Goal: Task Accomplishment & Management: Complete application form

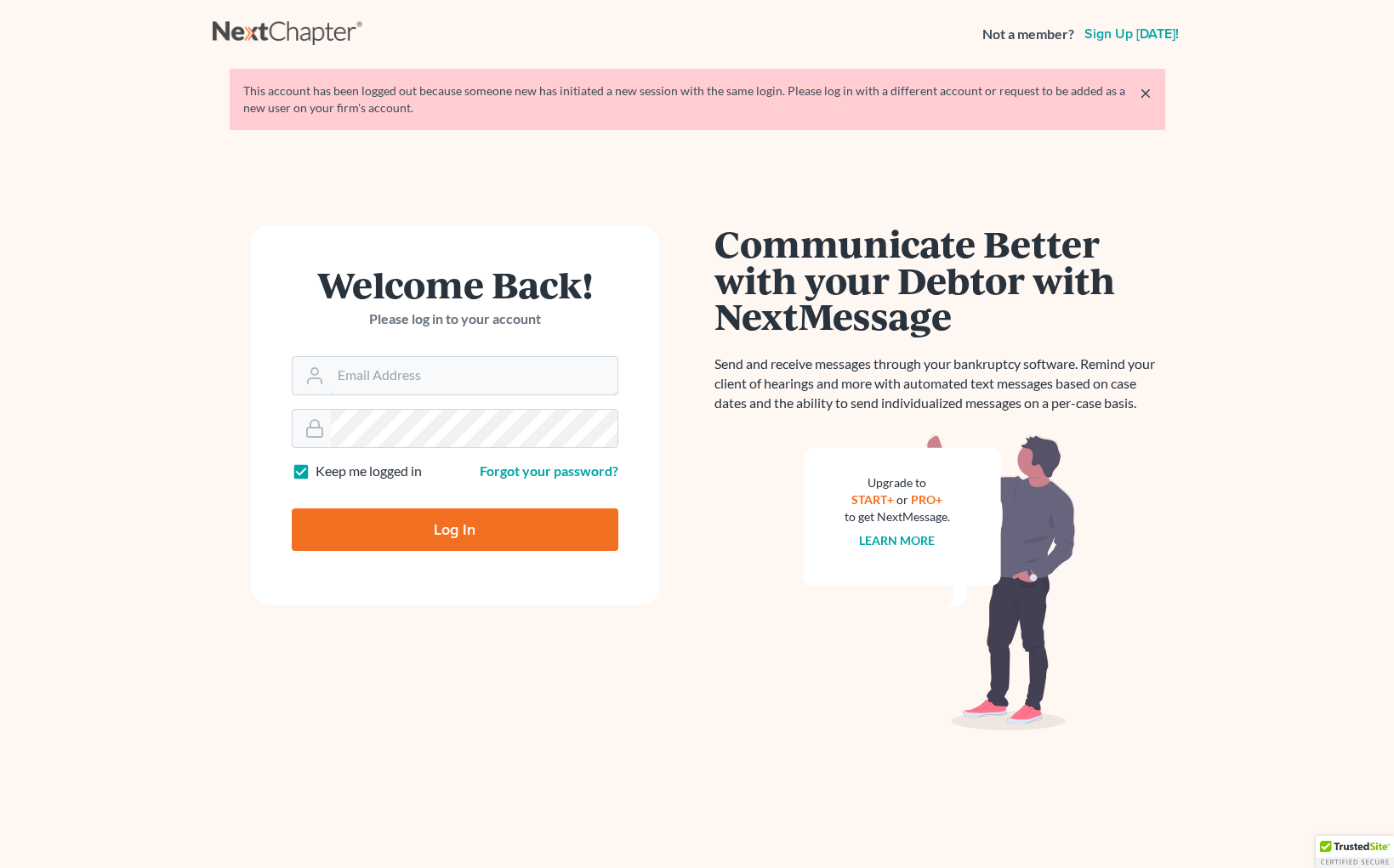
type input "[EMAIL_ADDRESS][DOMAIN_NAME]"
click at [432, 536] on input "Log In" at bounding box center [455, 530] width 326 height 42
type input "Thinking..."
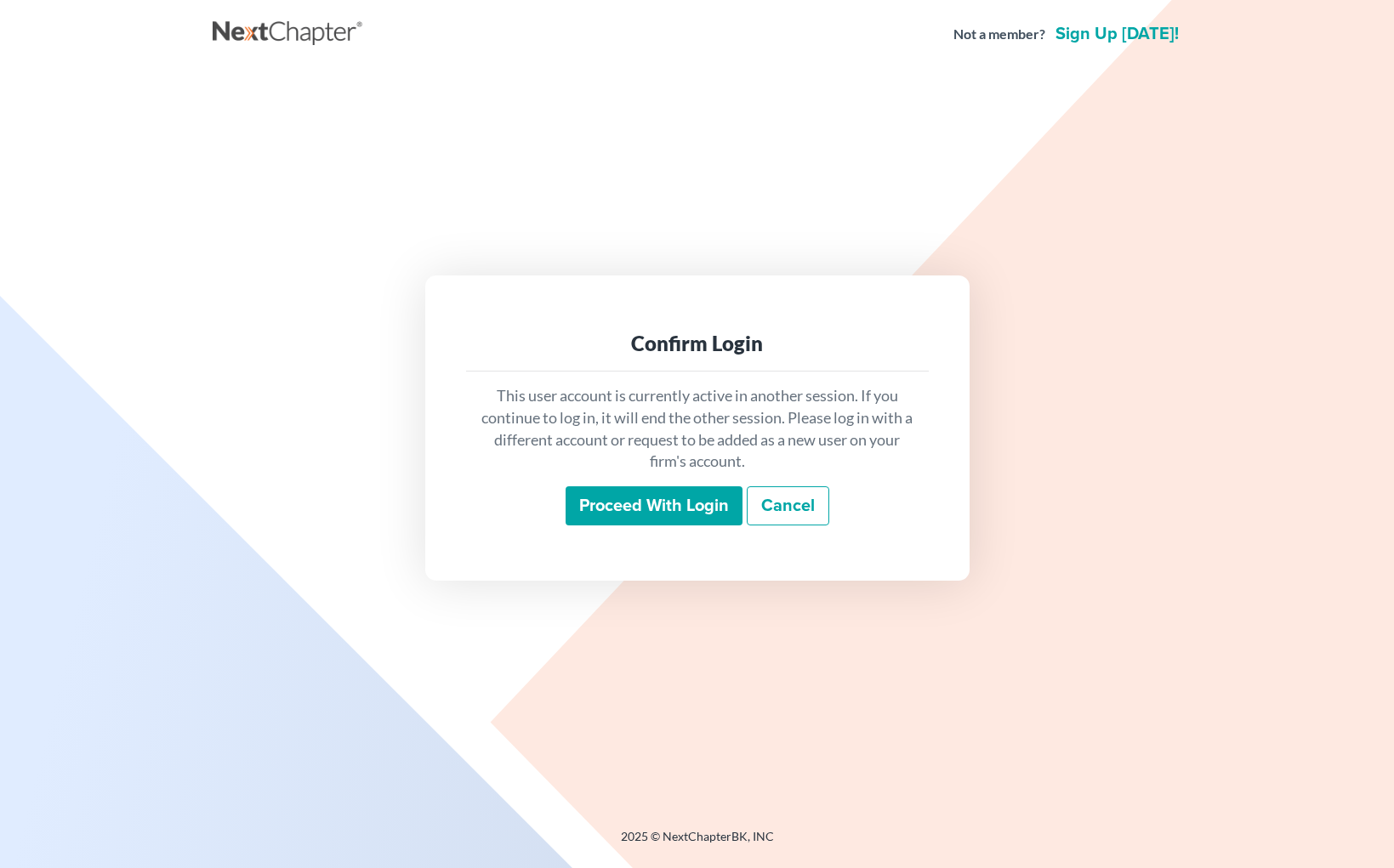
click at [672, 509] on input "Proceed with login" at bounding box center [654, 506] width 177 height 39
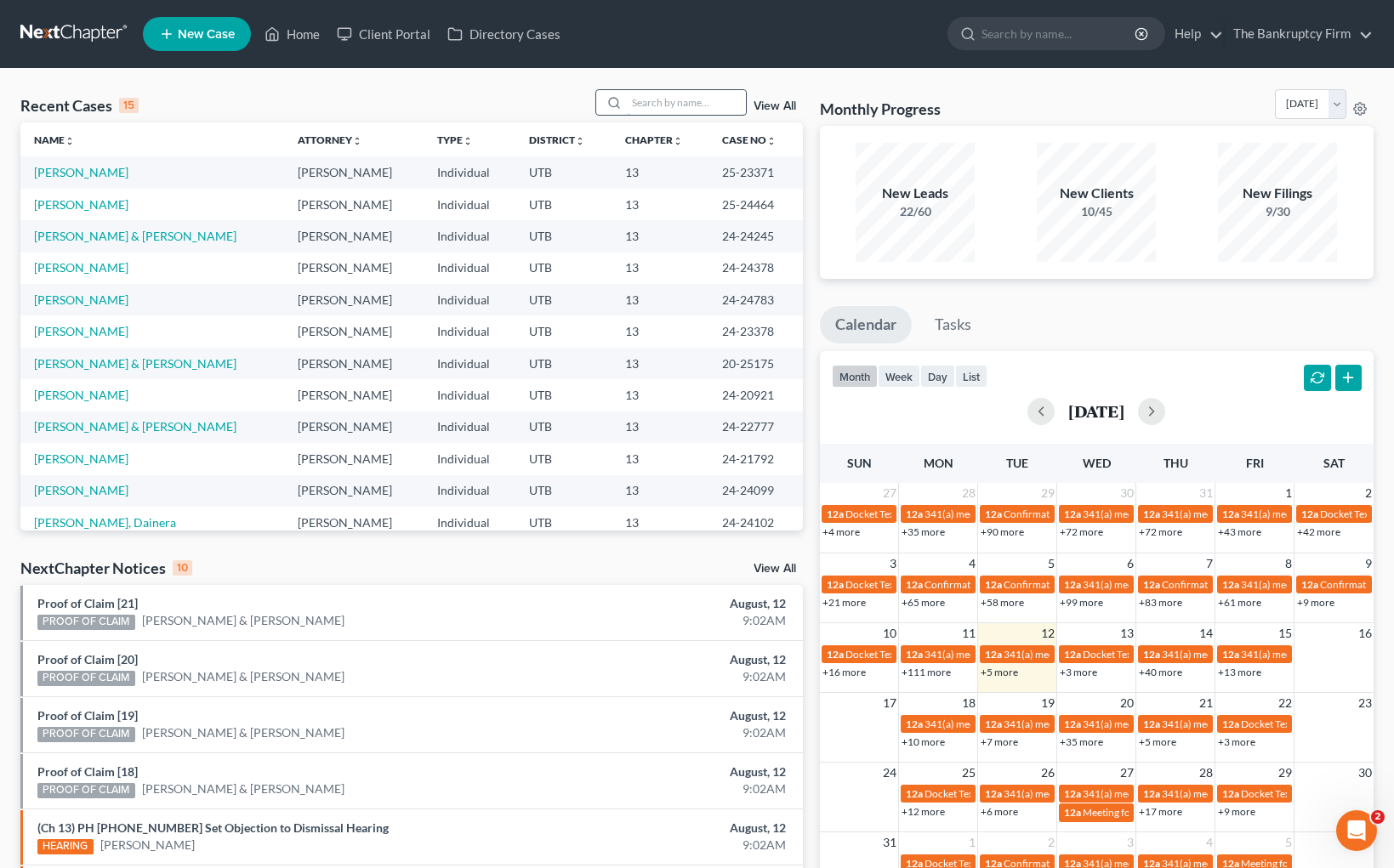
click at [683, 103] on input "search" at bounding box center [686, 103] width 119 height 25
type input "sellin"
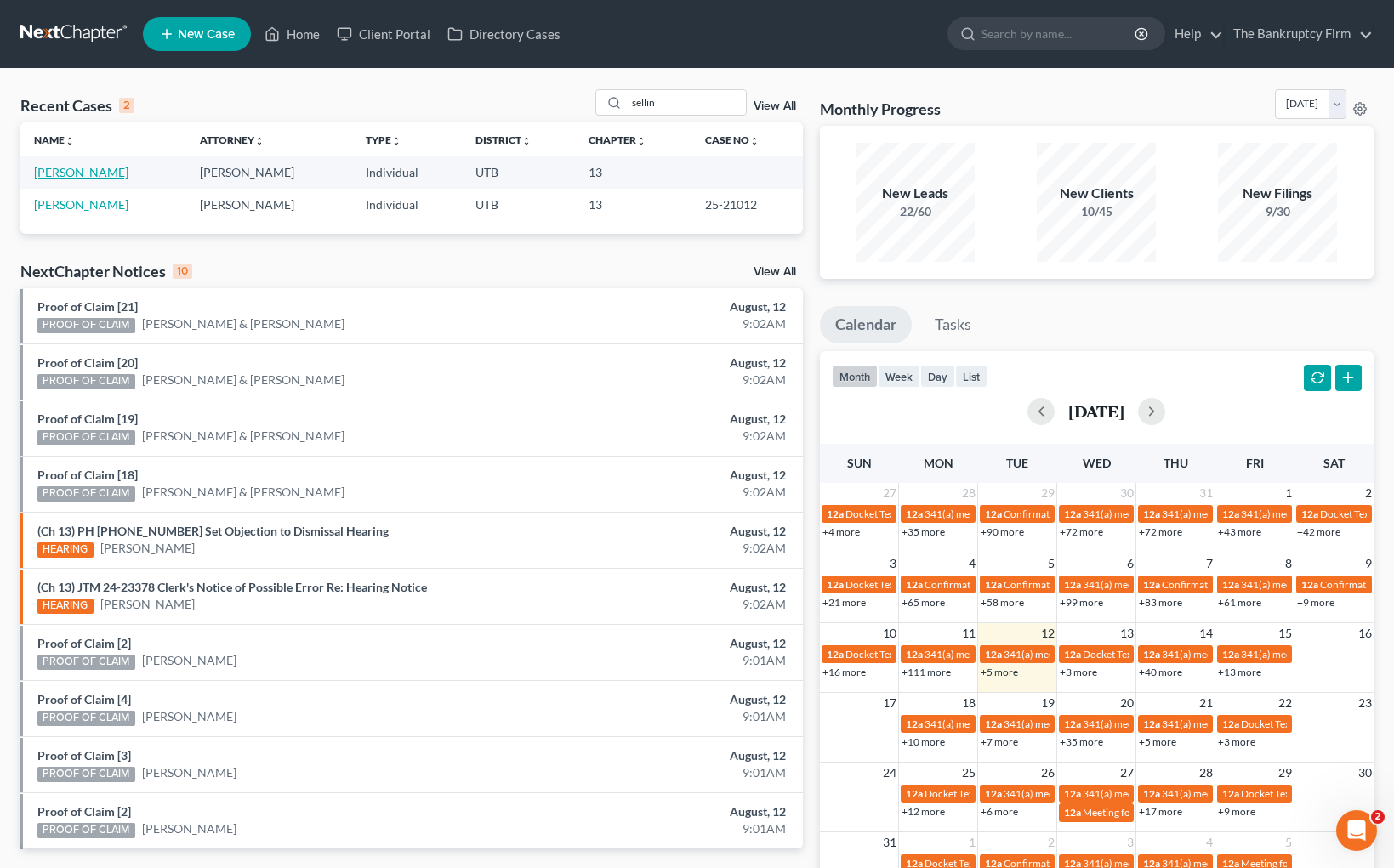
click at [74, 171] on link "[PERSON_NAME]" at bounding box center [82, 172] width 95 height 14
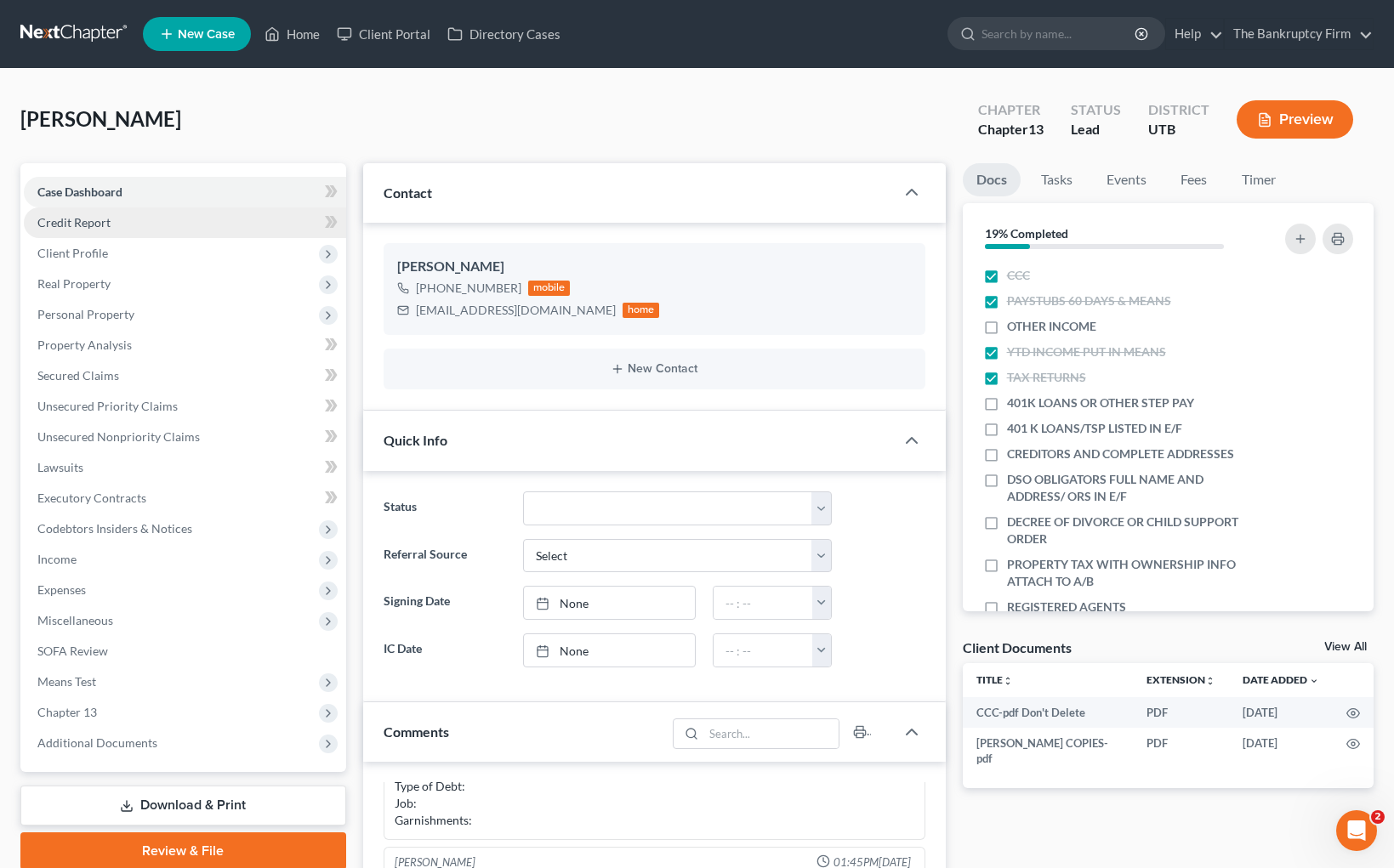
click at [105, 225] on span "Credit Report" at bounding box center [74, 222] width 73 height 14
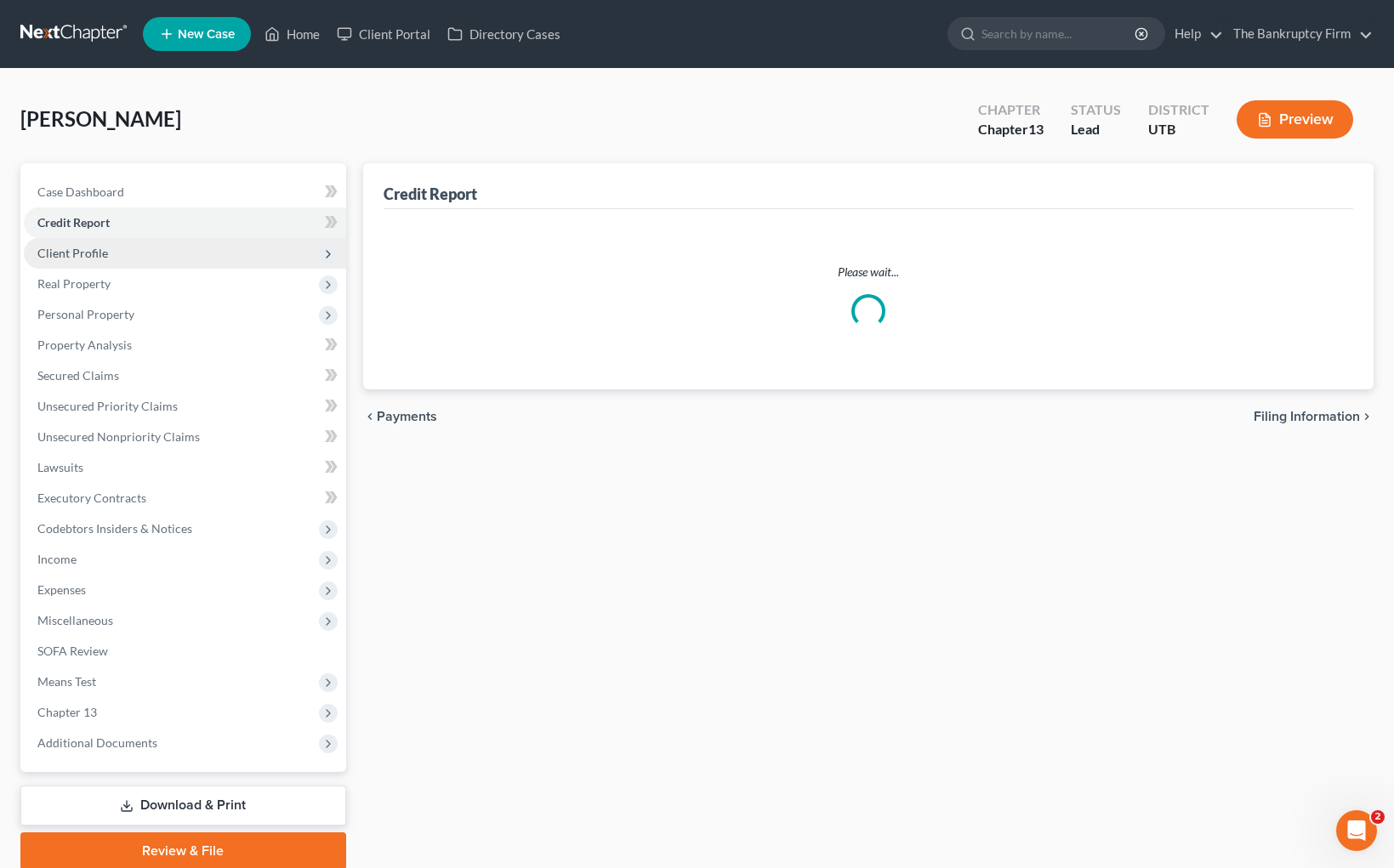
click at [105, 246] on span "Client Profile" at bounding box center [185, 253] width 323 height 31
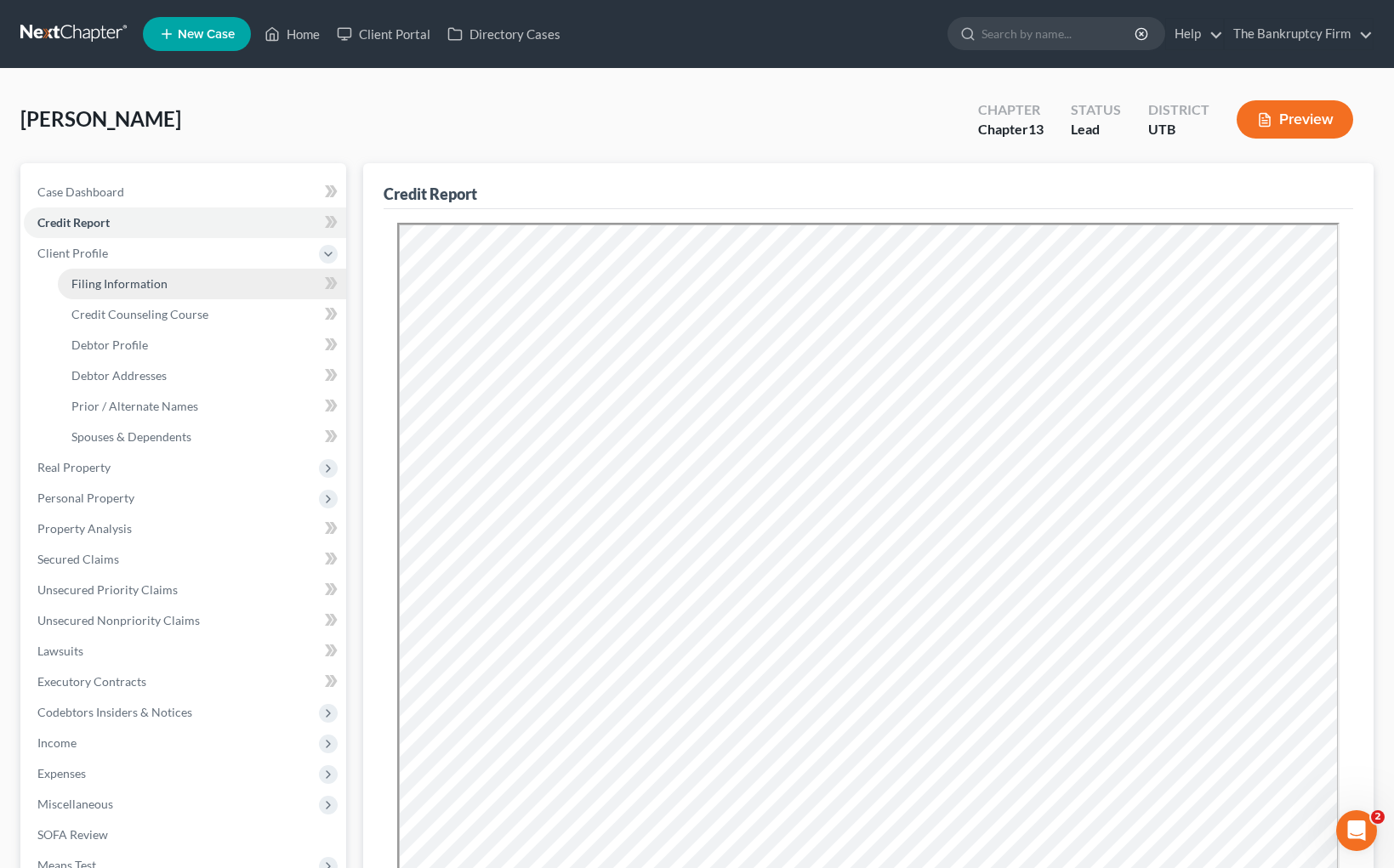
click at [163, 288] on span "Filing Information" at bounding box center [119, 283] width 96 height 14
select select "1"
select select "0"
select select "3"
select select "46"
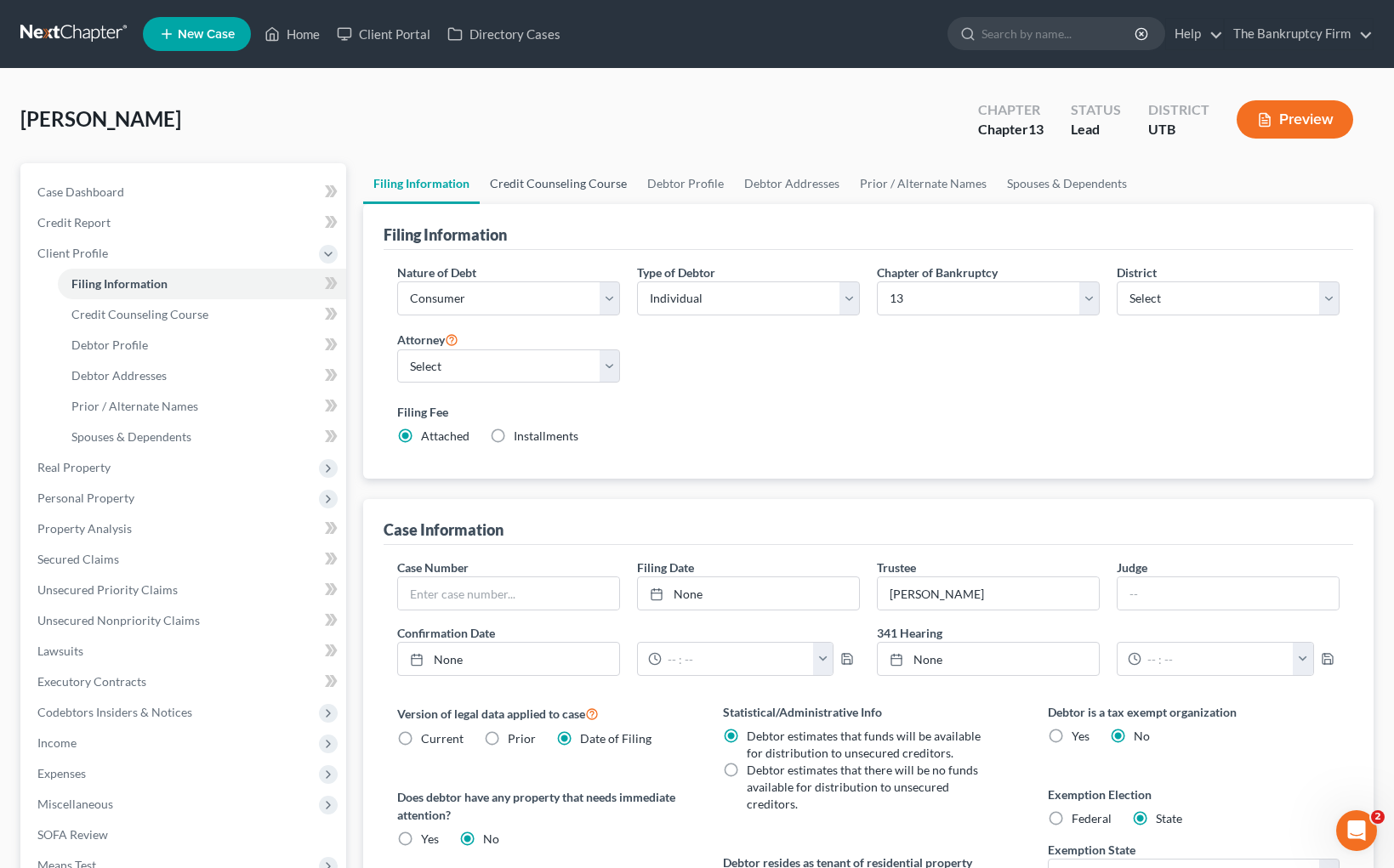
click at [558, 184] on link "Credit Counseling Course" at bounding box center [558, 183] width 157 height 41
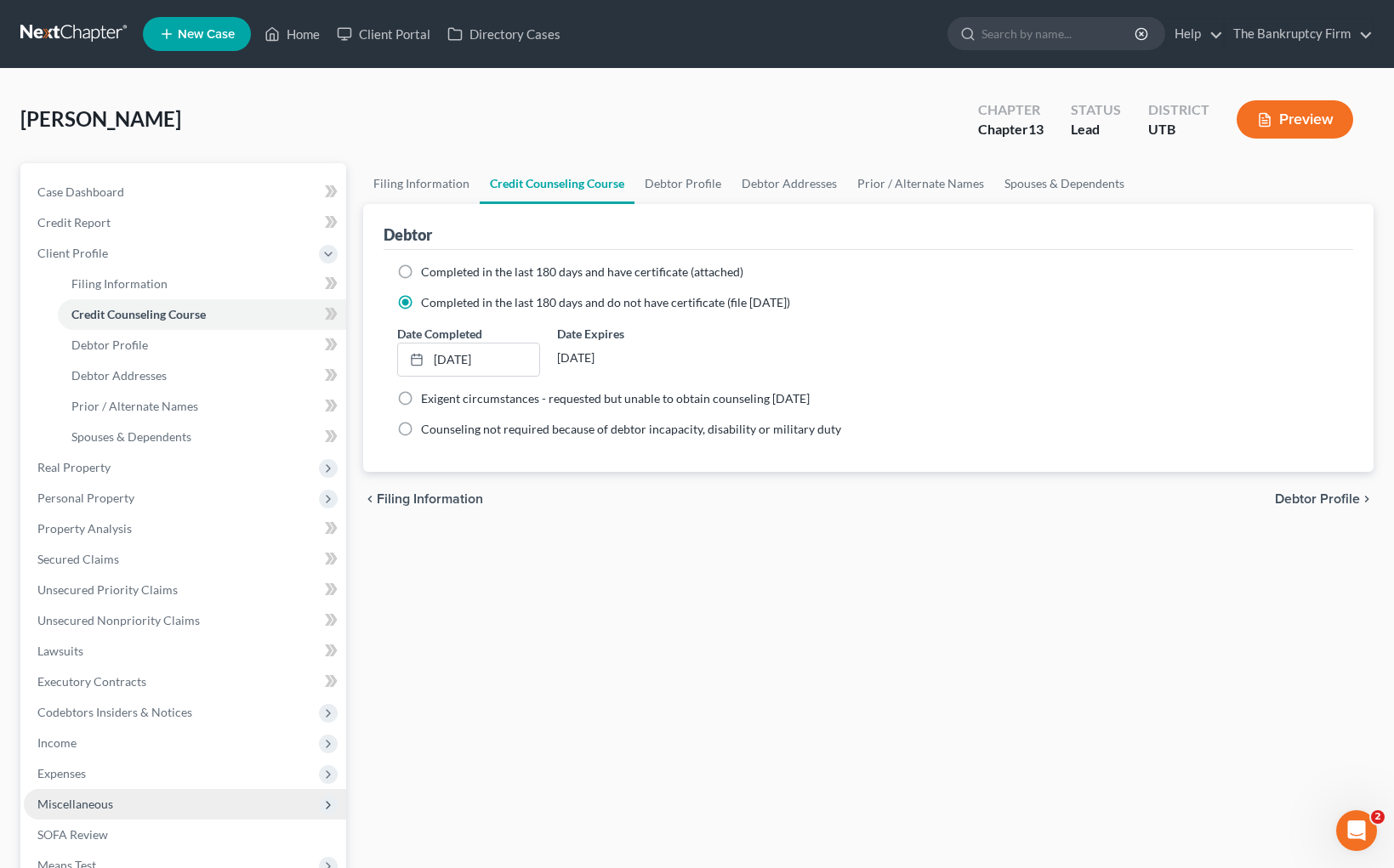
scroll to position [250, 0]
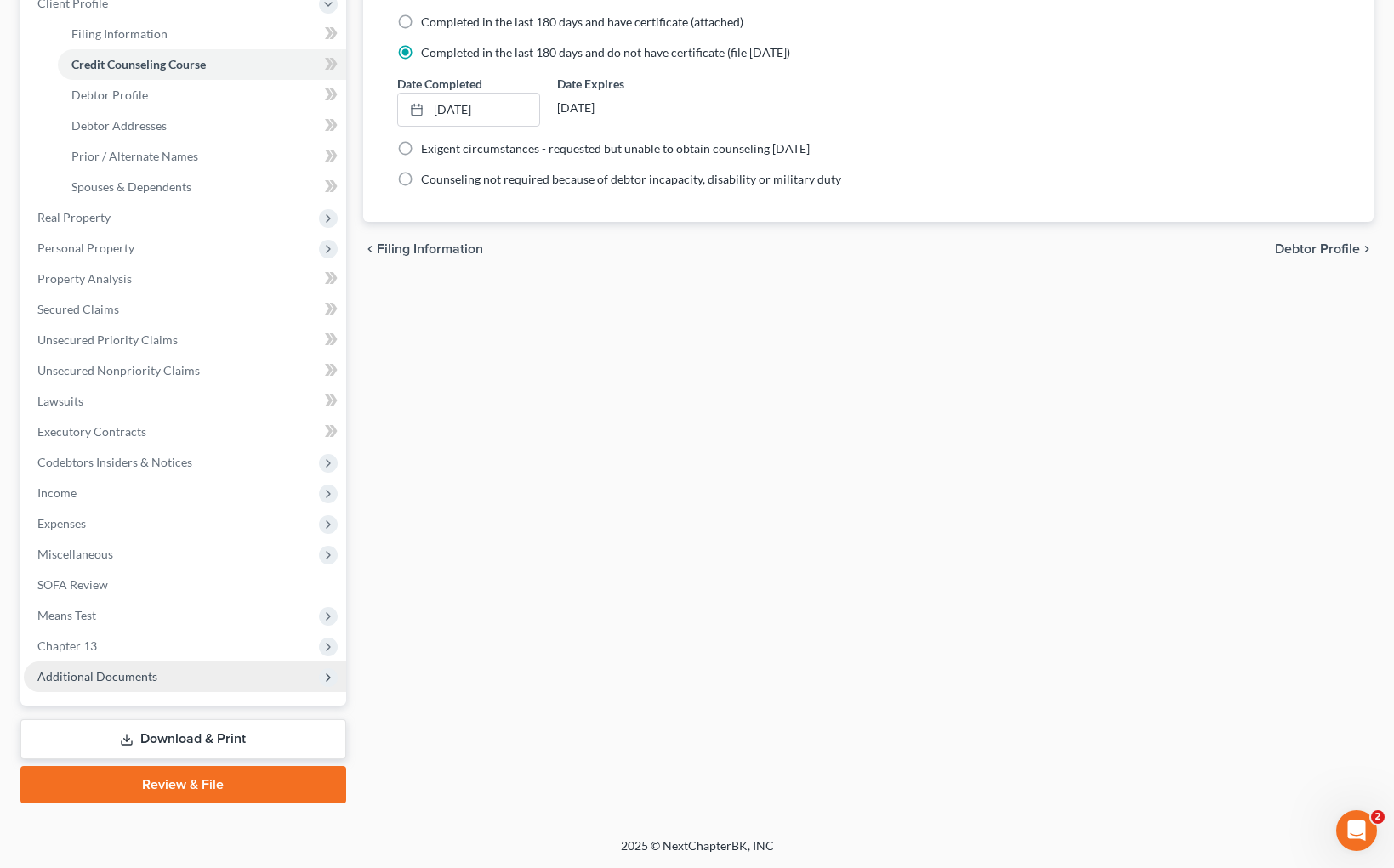
click at [169, 672] on span "Additional Documents" at bounding box center [185, 677] width 323 height 31
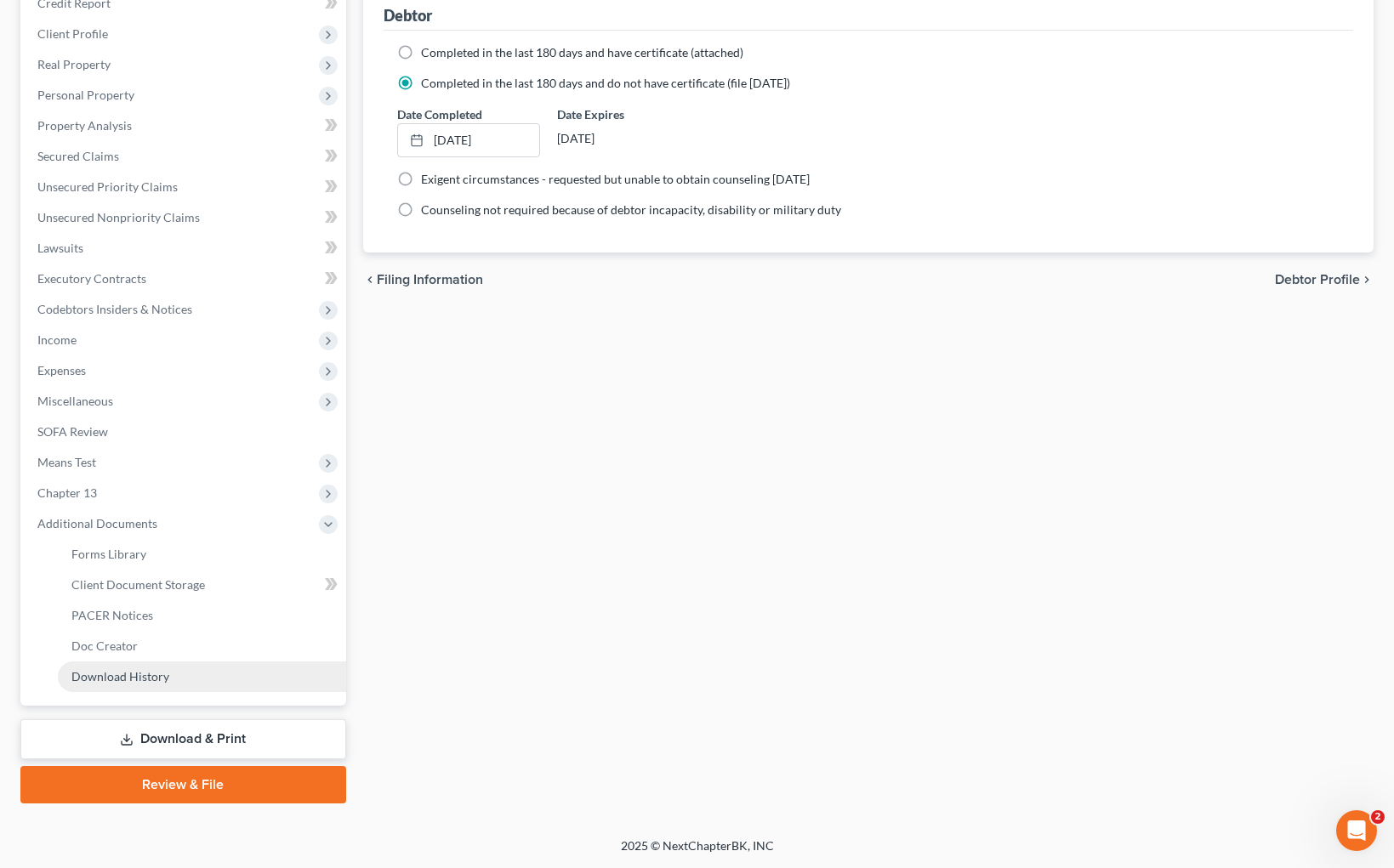
scroll to position [219, 0]
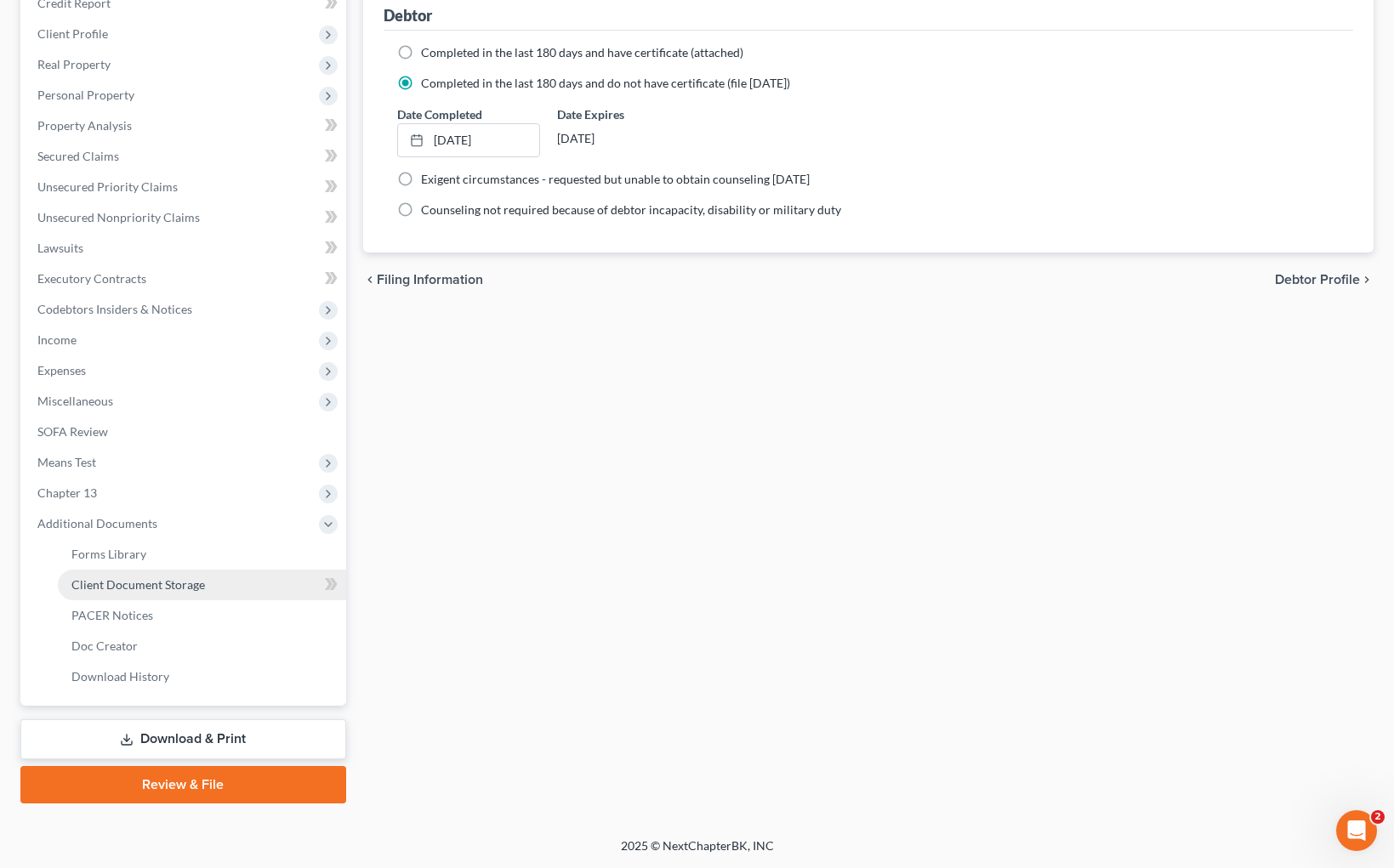
click at [190, 578] on span "Client Document Storage" at bounding box center [138, 585] width 133 height 14
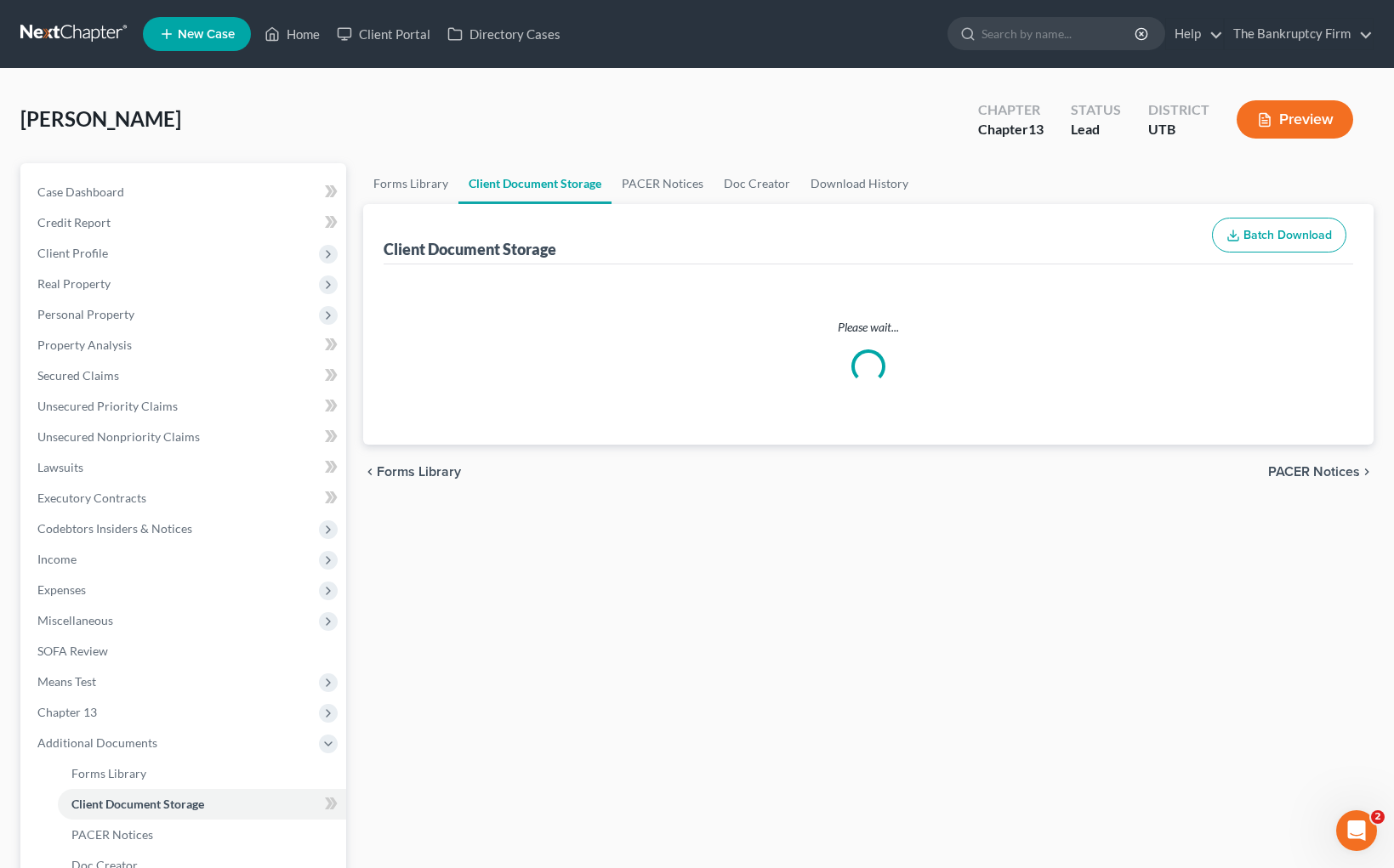
select select "30"
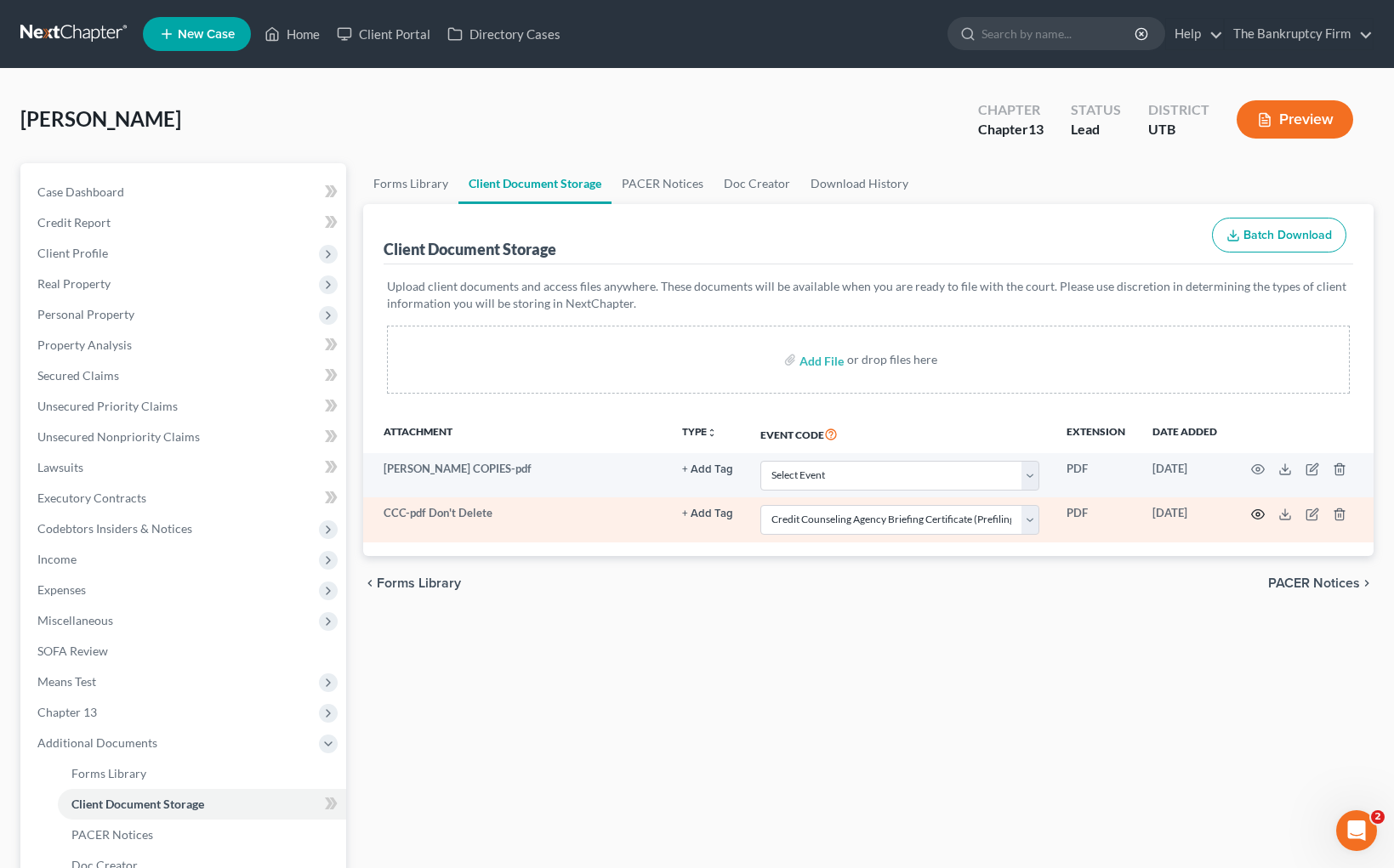
click at [1257, 509] on icon "button" at bounding box center [1258, 514] width 13 height 10
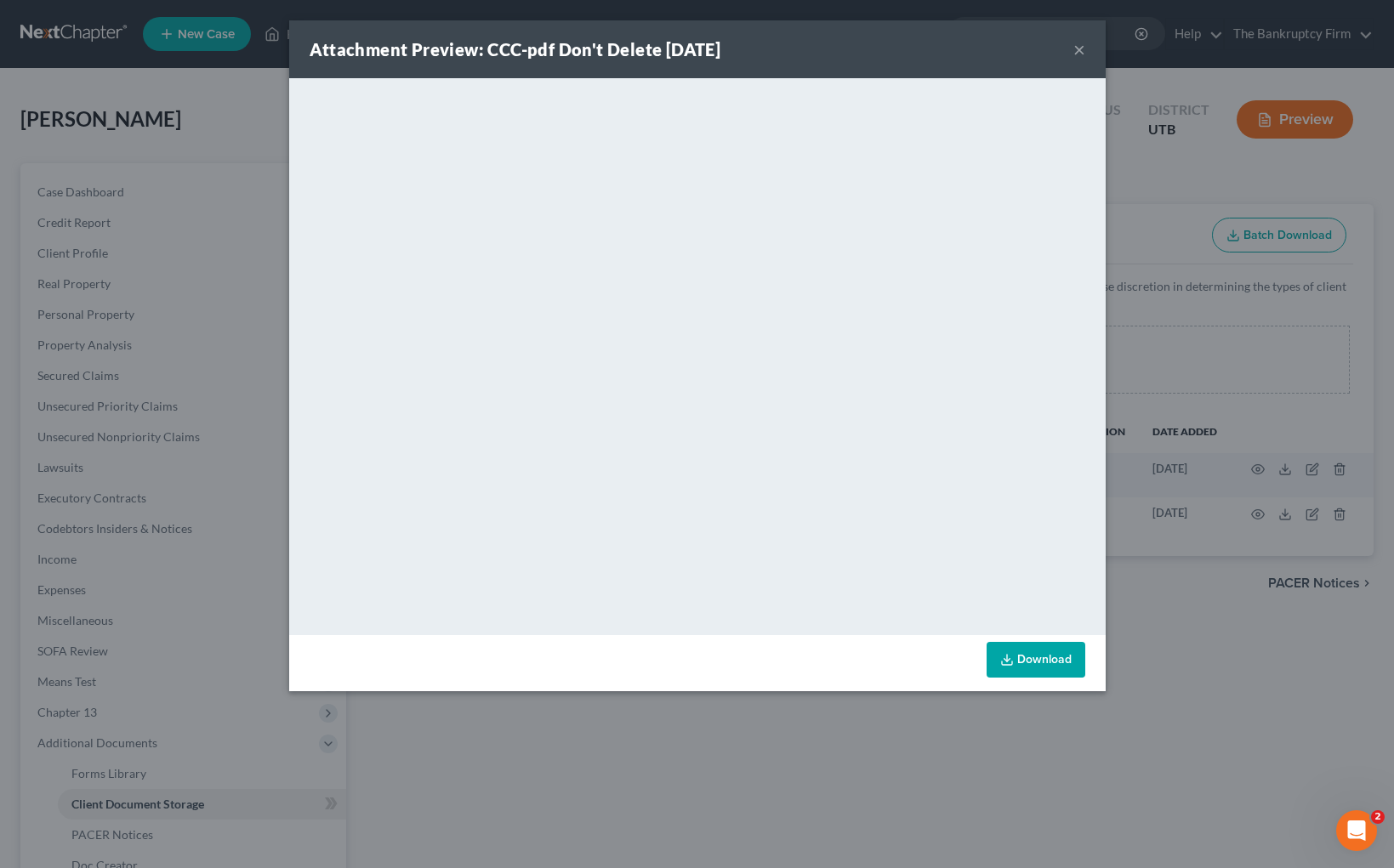
click at [1078, 51] on button "×" at bounding box center [1079, 49] width 12 height 20
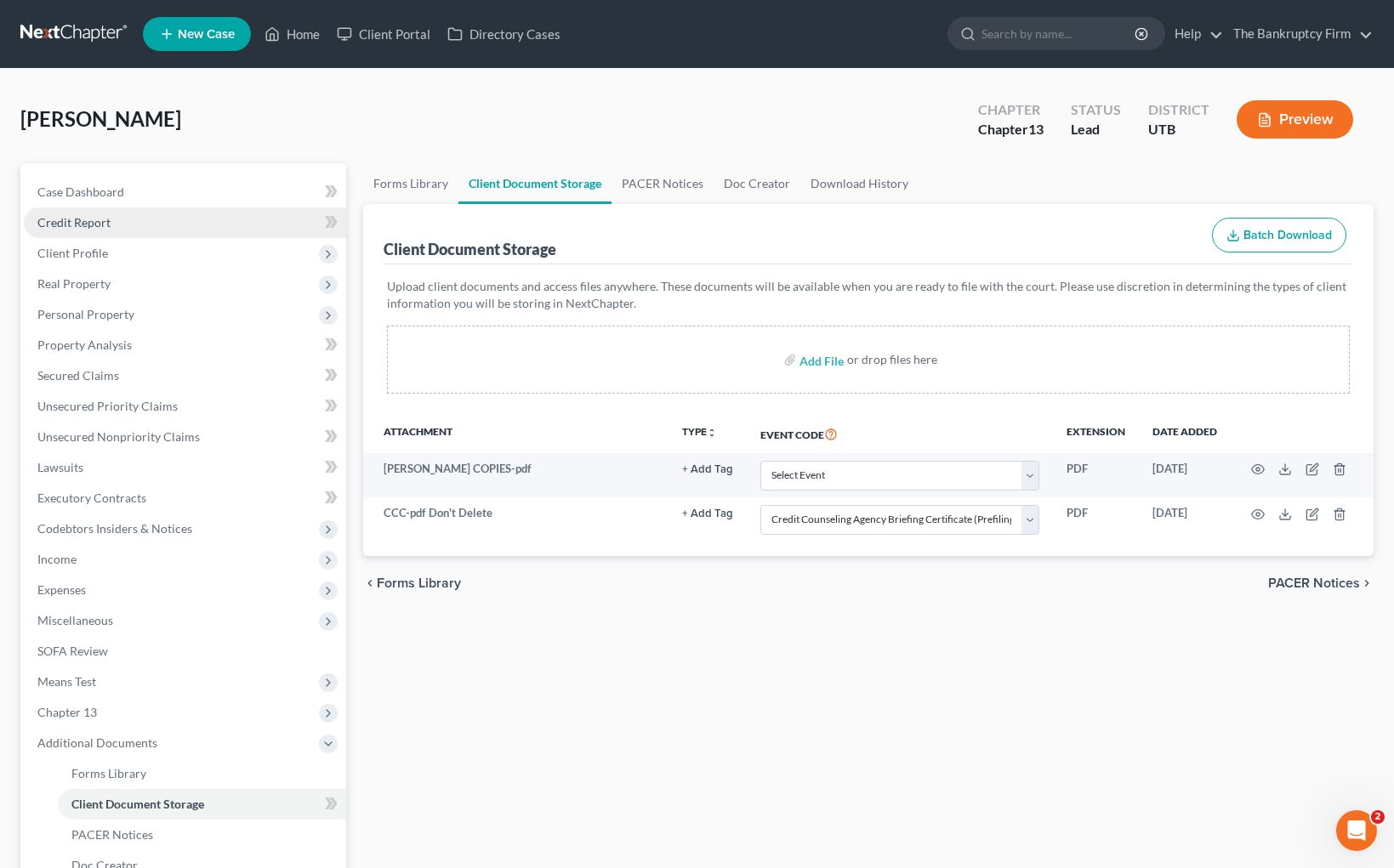
click at [81, 223] on span "Credit Report" at bounding box center [74, 222] width 73 height 14
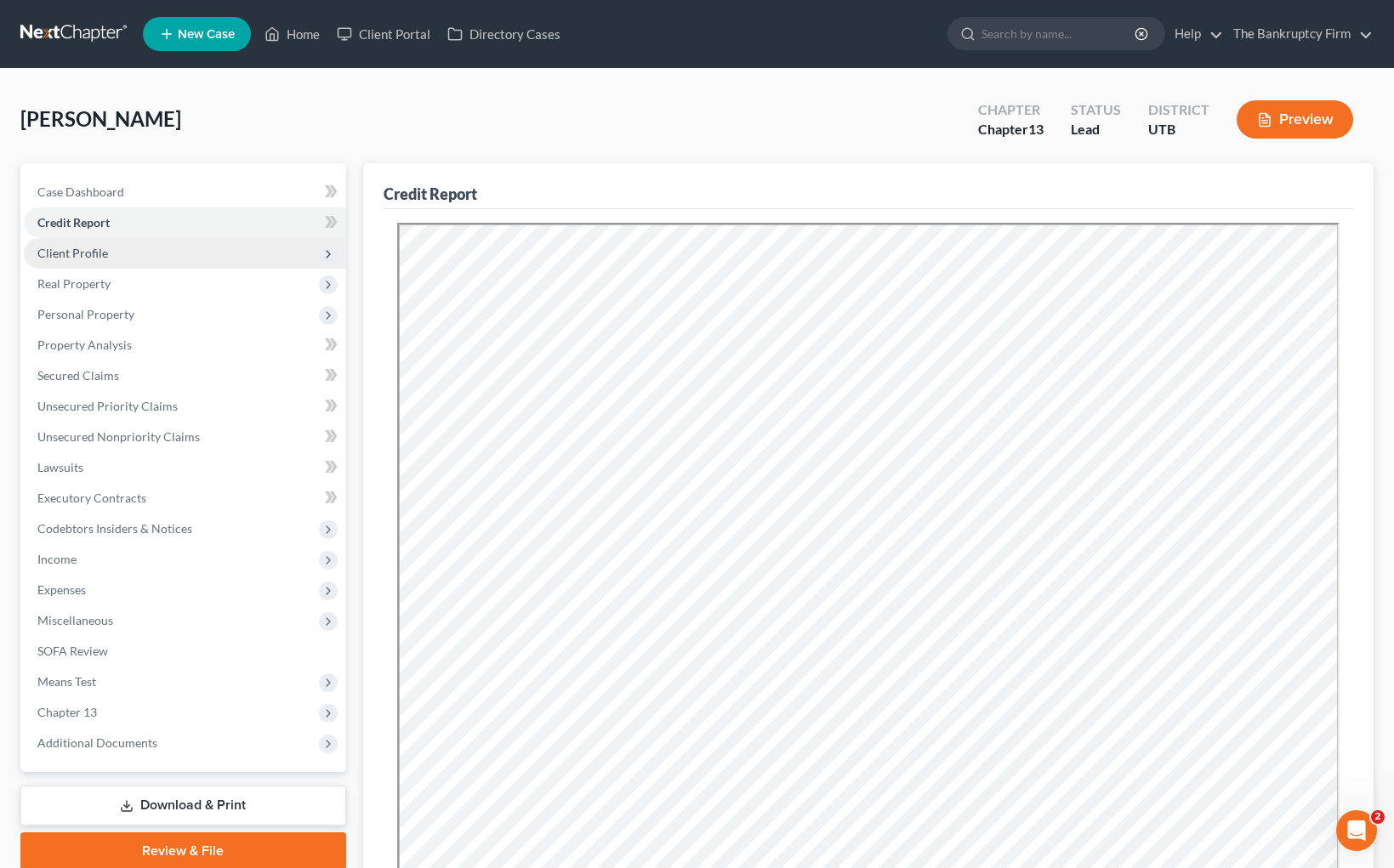
click at [99, 259] on span "Client Profile" at bounding box center [73, 253] width 71 height 14
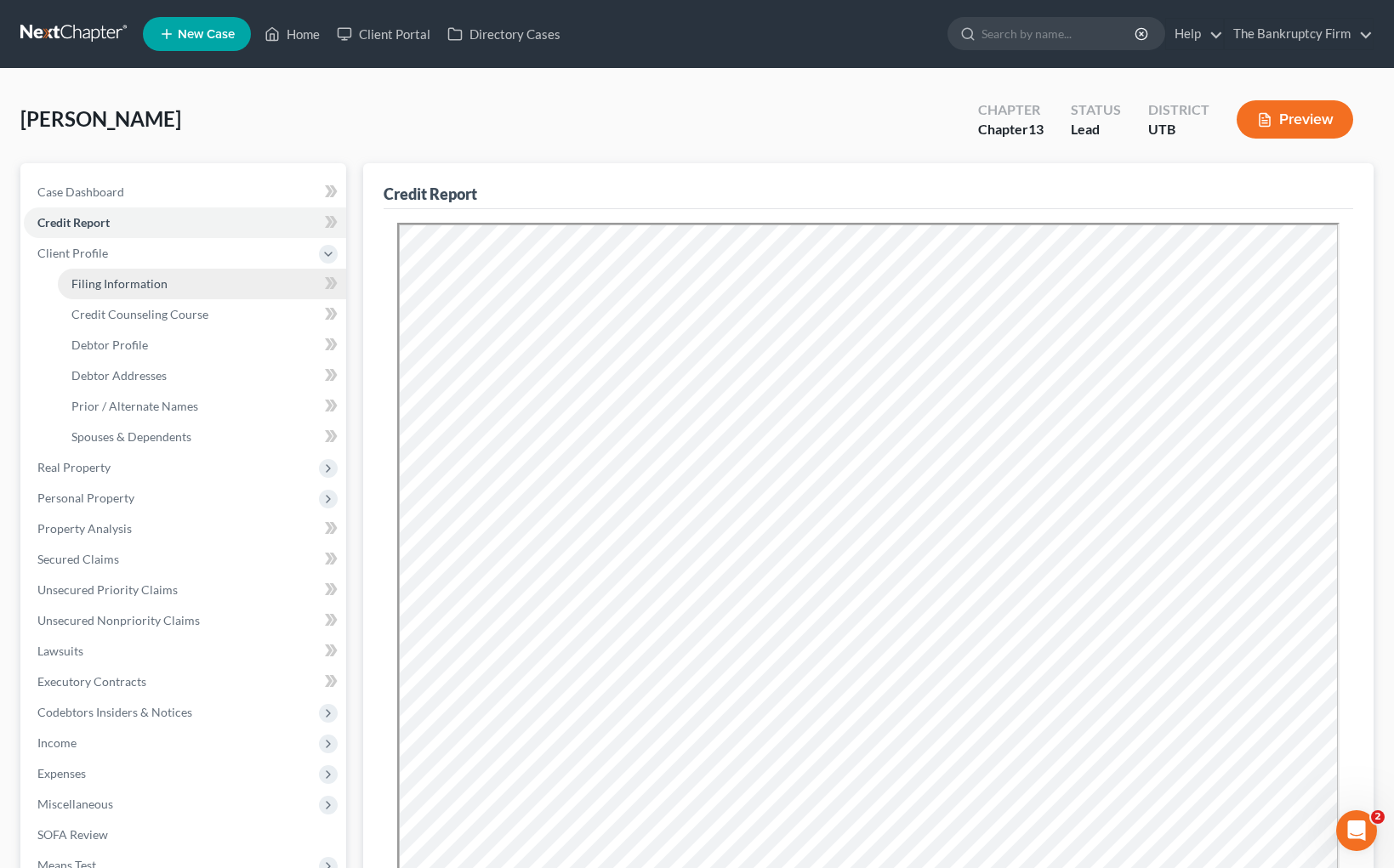
click at [120, 286] on span "Filing Information" at bounding box center [119, 283] width 96 height 14
select select "1"
select select "0"
select select "3"
select select "81"
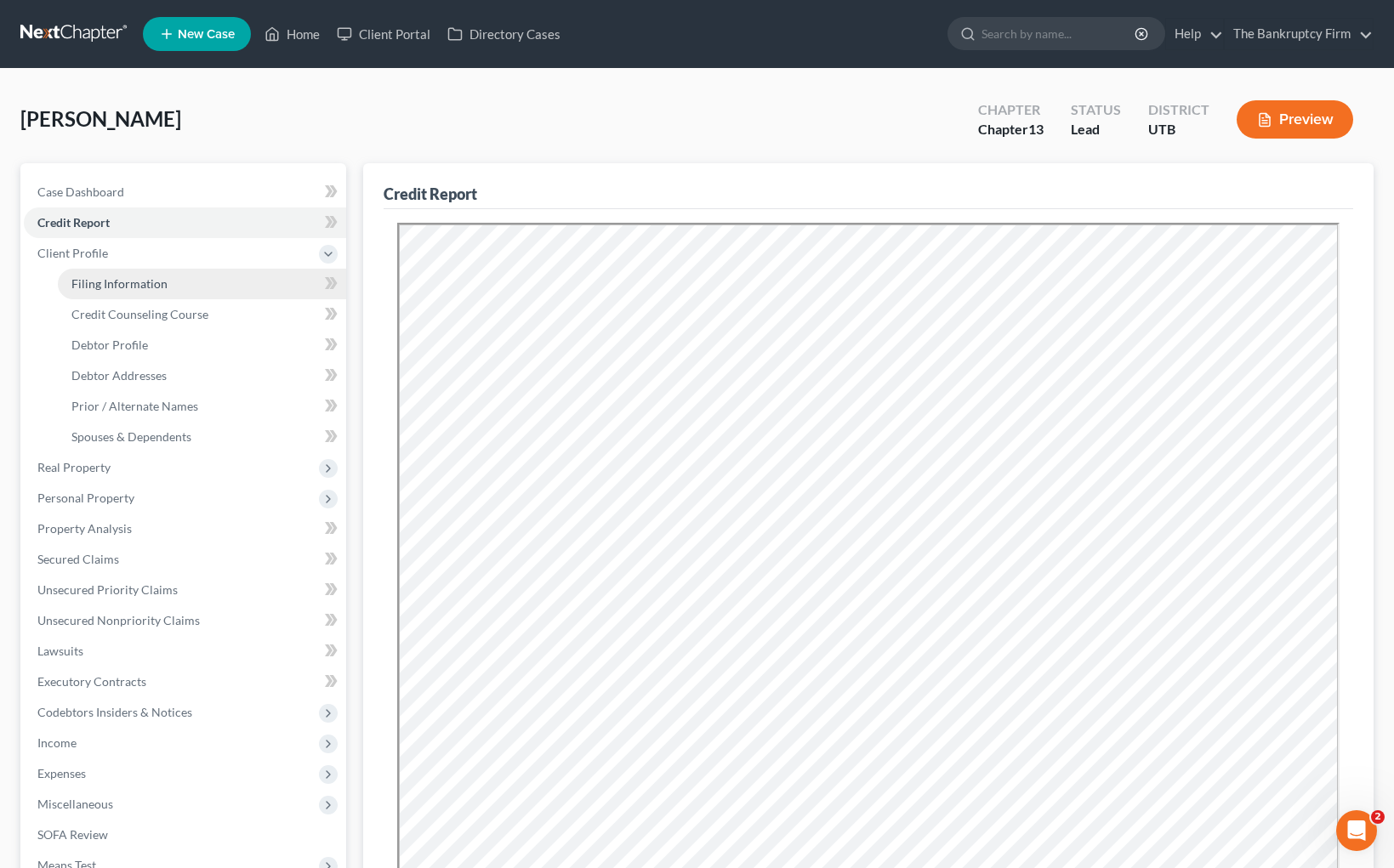
select select "0"
select select "46"
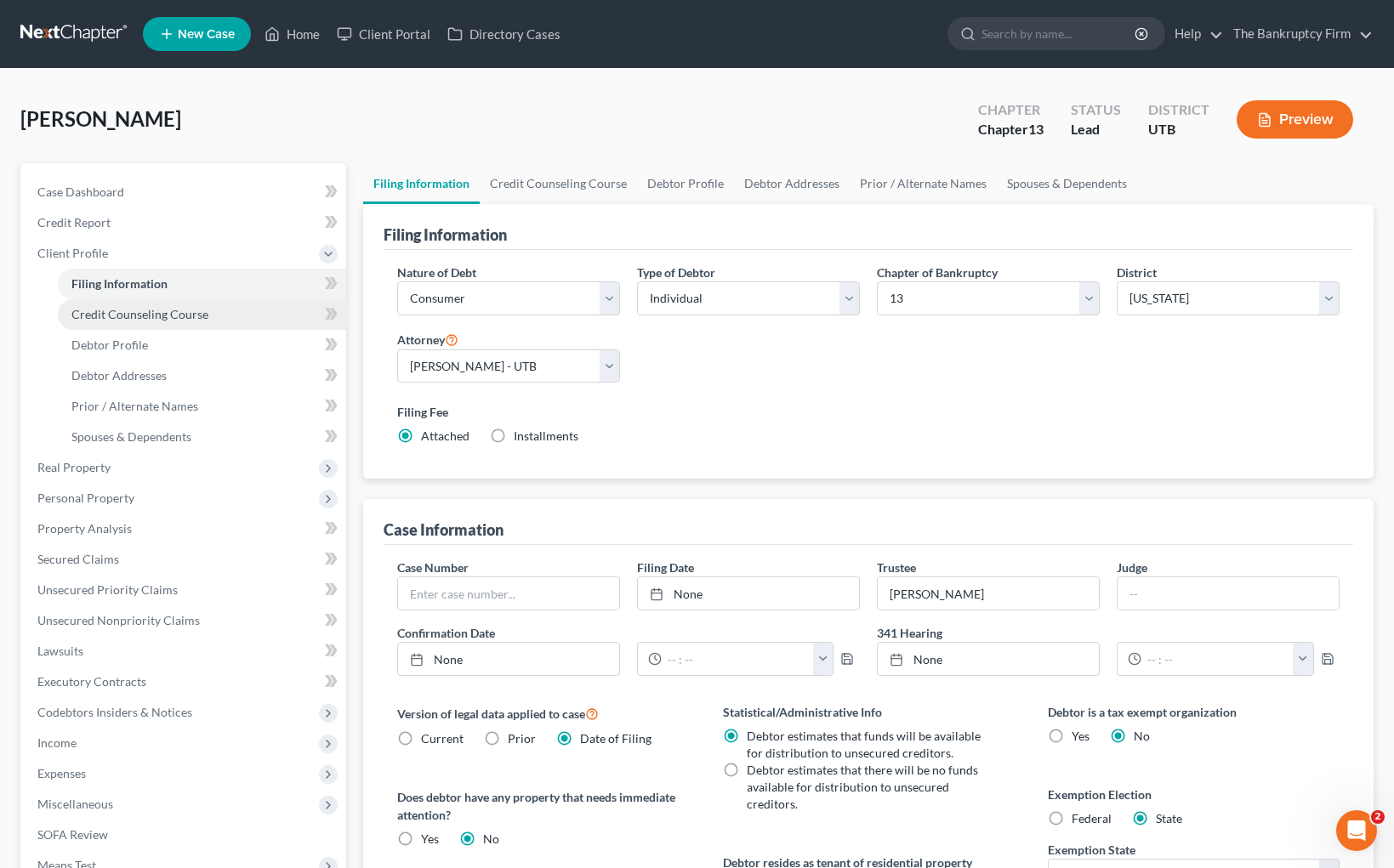
click at [171, 316] on span "Credit Counseling Course" at bounding box center [139, 314] width 137 height 14
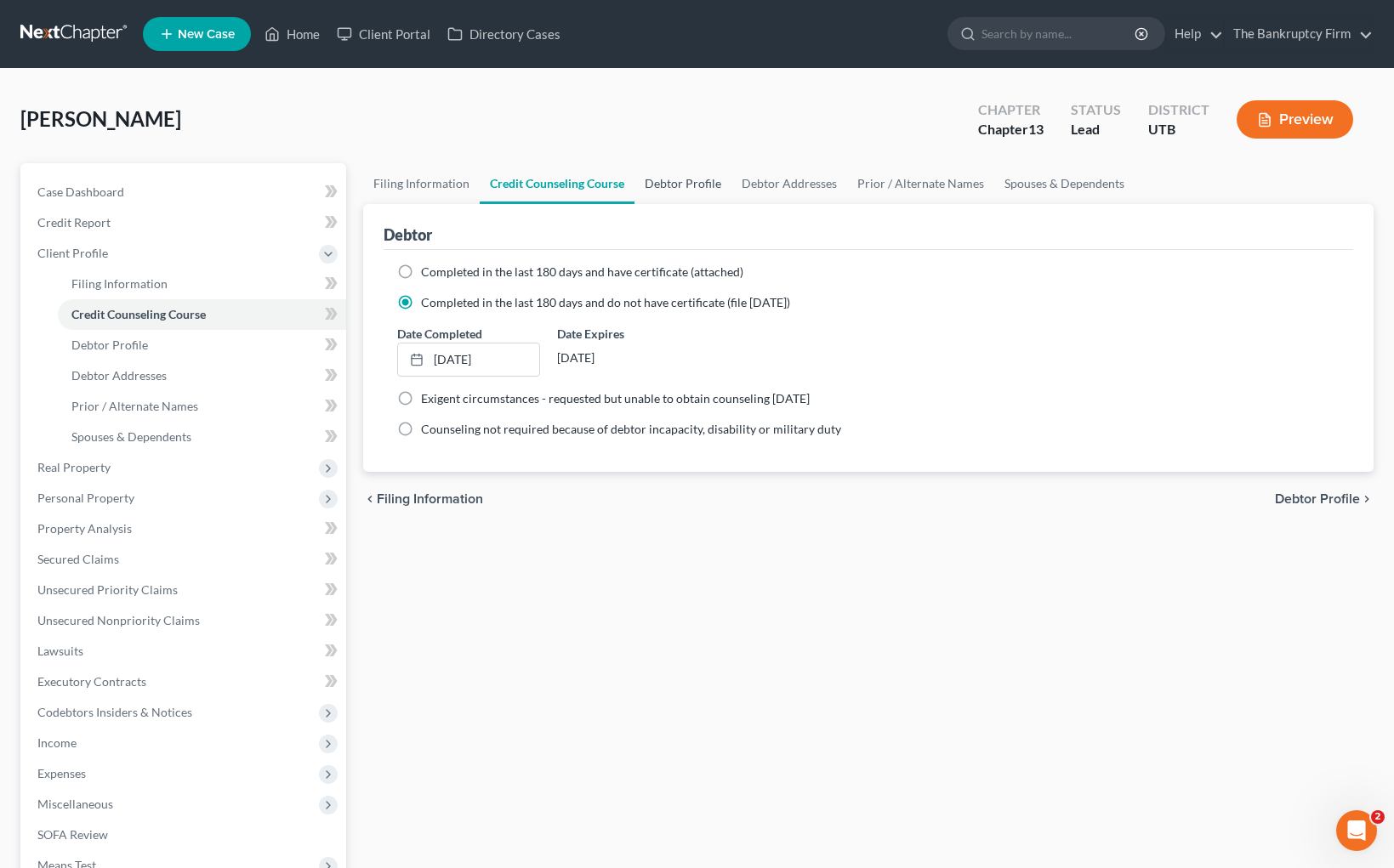
click at [686, 182] on link "Debtor Profile" at bounding box center [683, 183] width 97 height 41
select select "0"
select select "3"
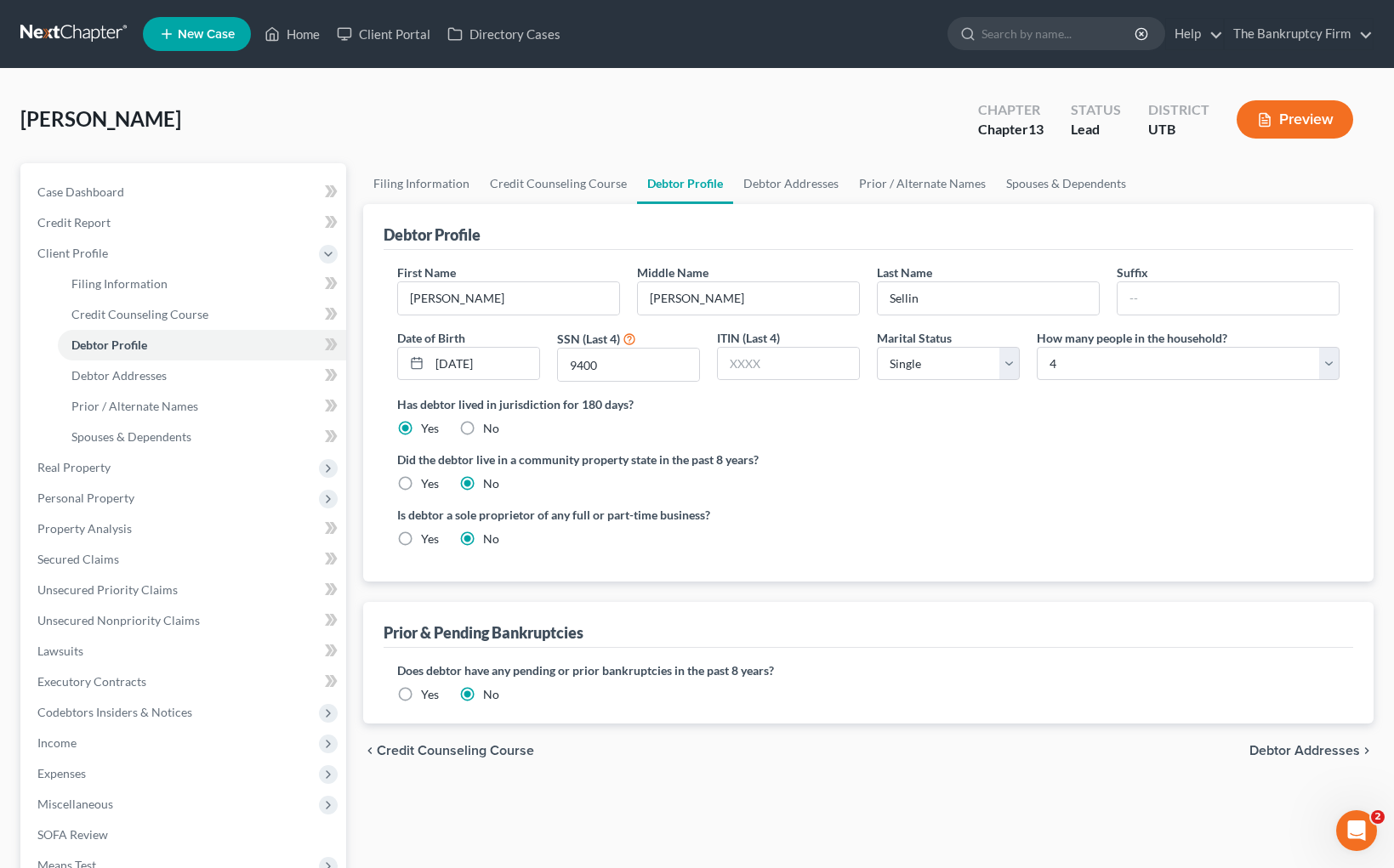
radio input "true"
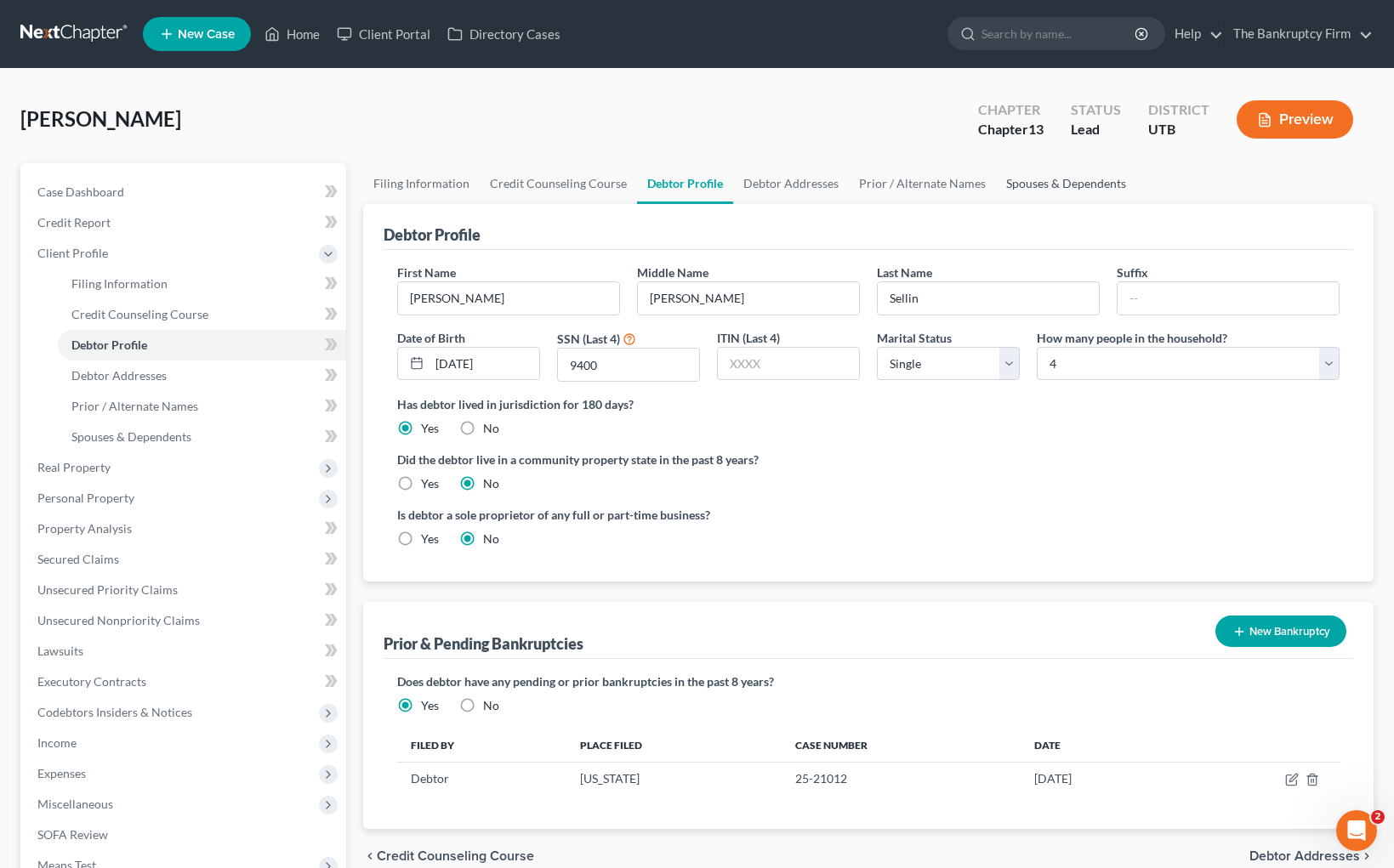
click at [1074, 182] on link "Spouses & Dependents" at bounding box center [1066, 183] width 140 height 41
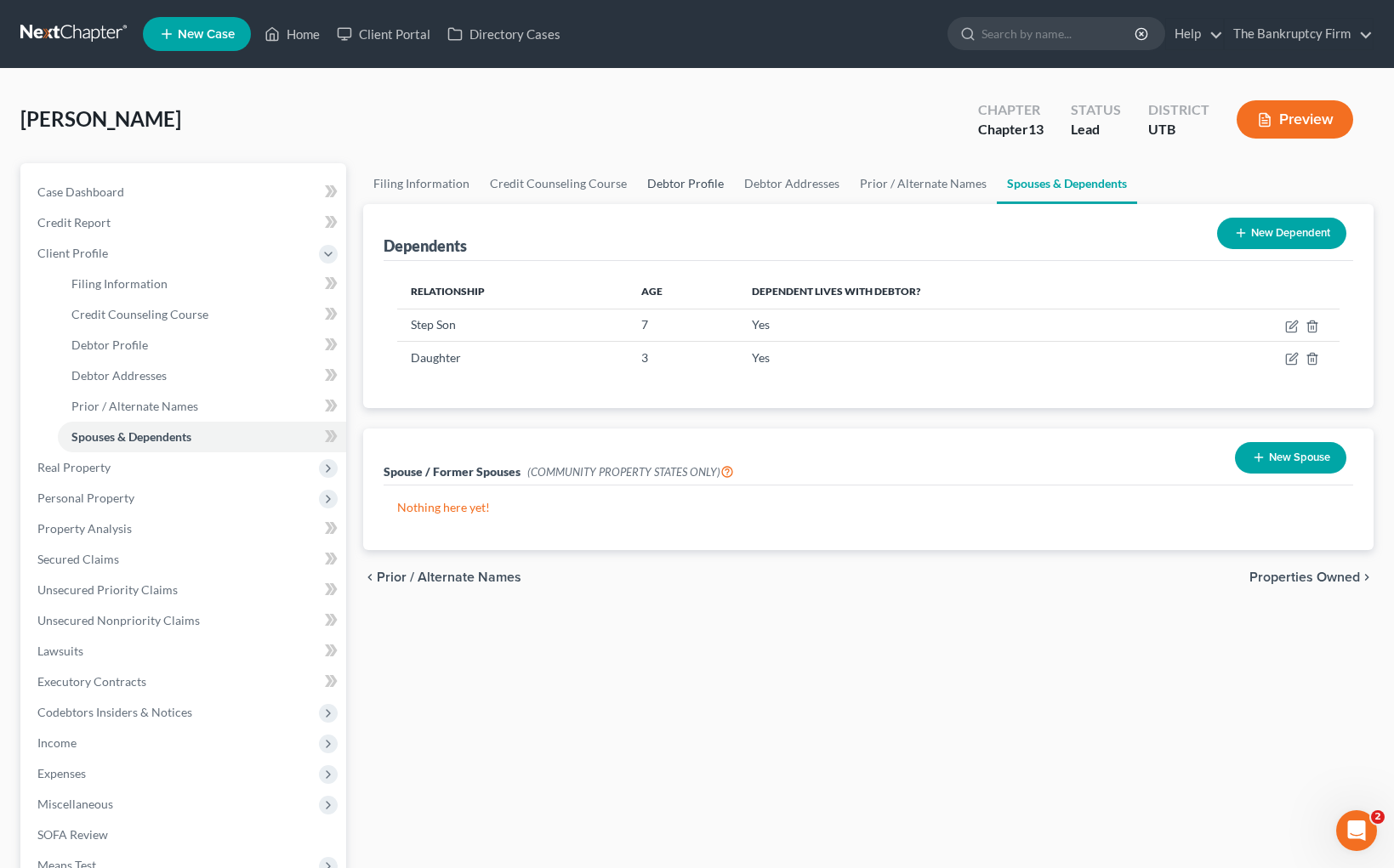
click at [662, 186] on link "Debtor Profile" at bounding box center [685, 183] width 97 height 41
select select "0"
select select "3"
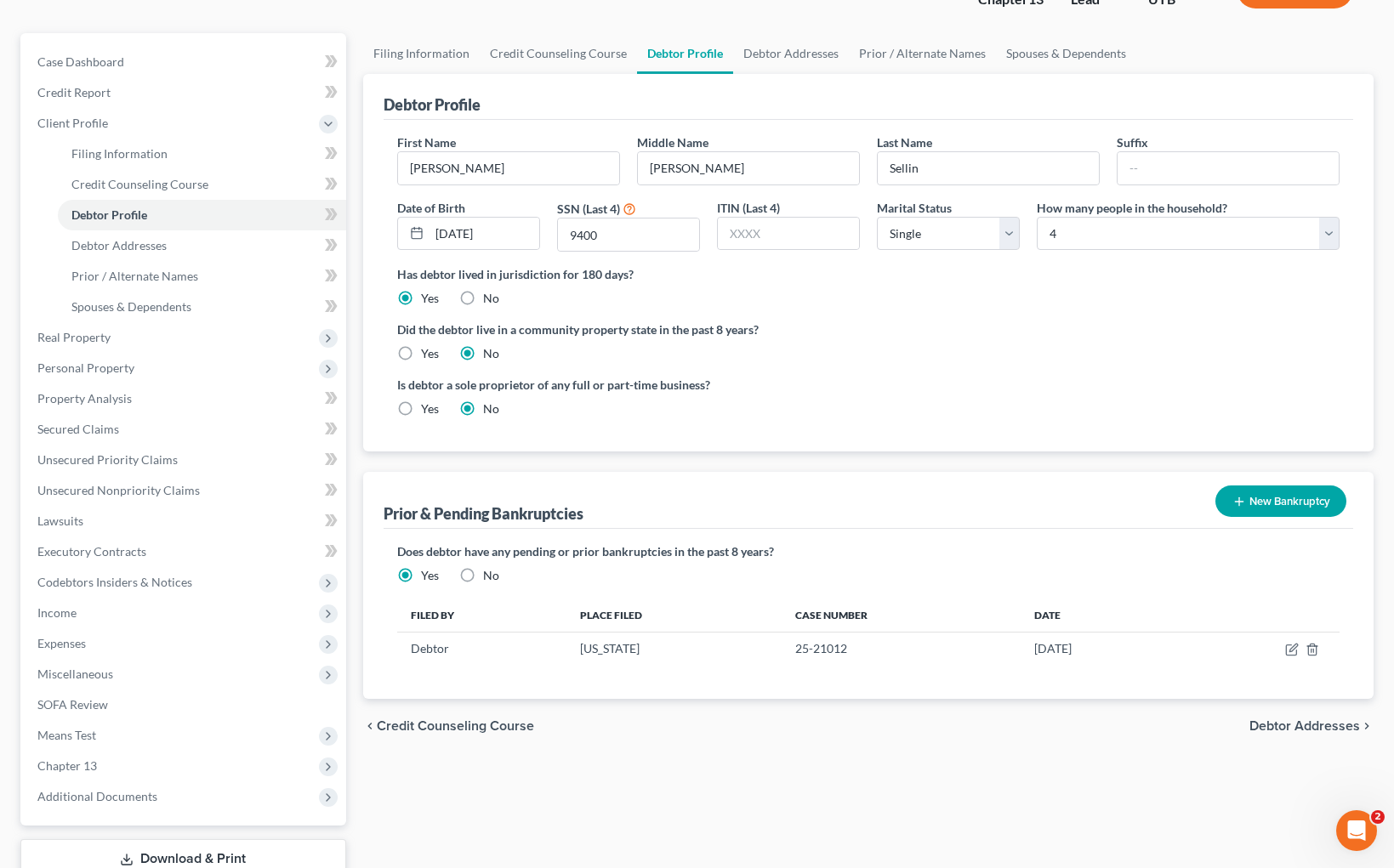
scroll to position [131, 0]
click at [1005, 224] on select "Select Single Married Separated Divorced Widowed" at bounding box center [948, 232] width 143 height 34
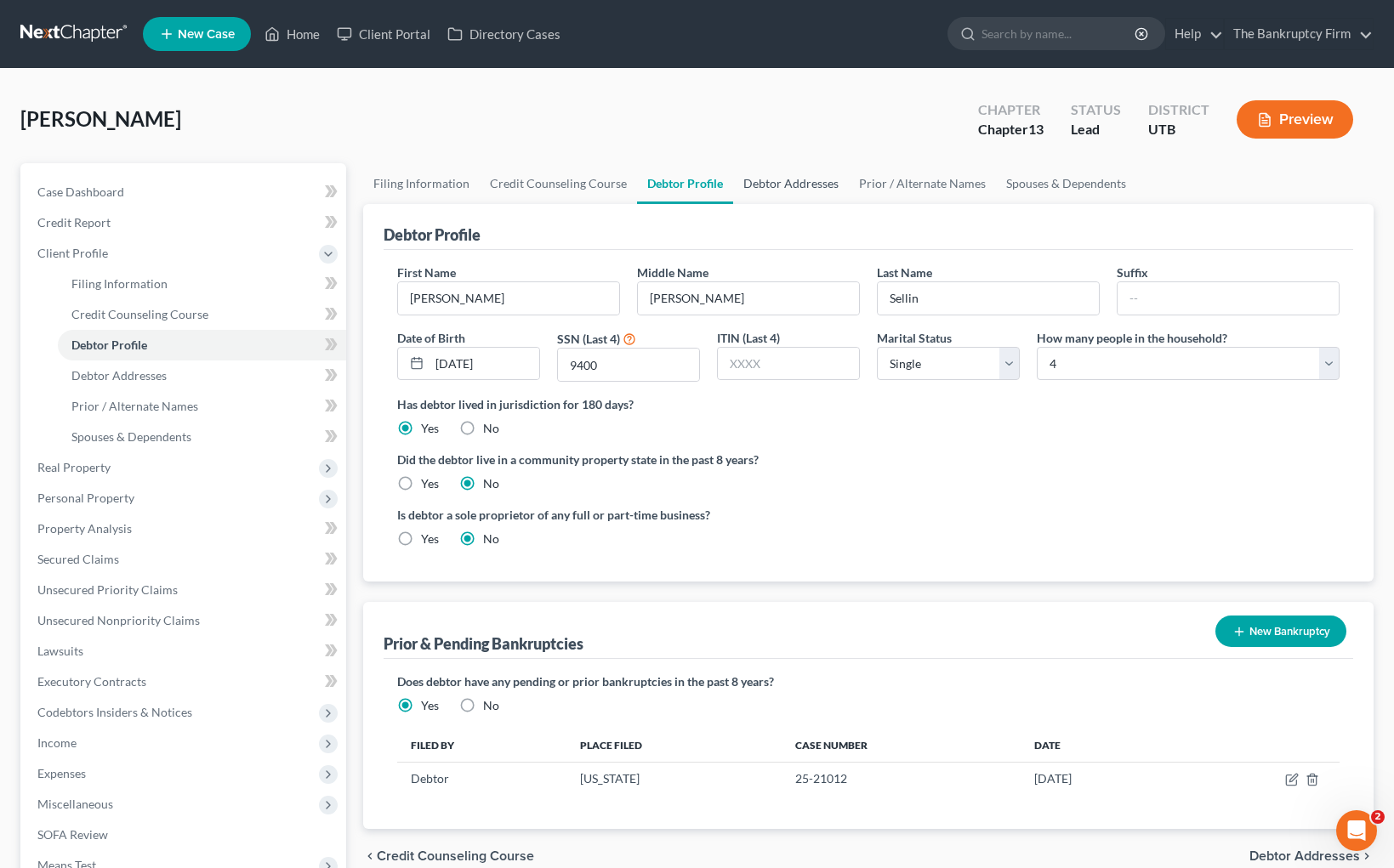
click at [800, 186] on link "Debtor Addresses" at bounding box center [791, 183] width 116 height 41
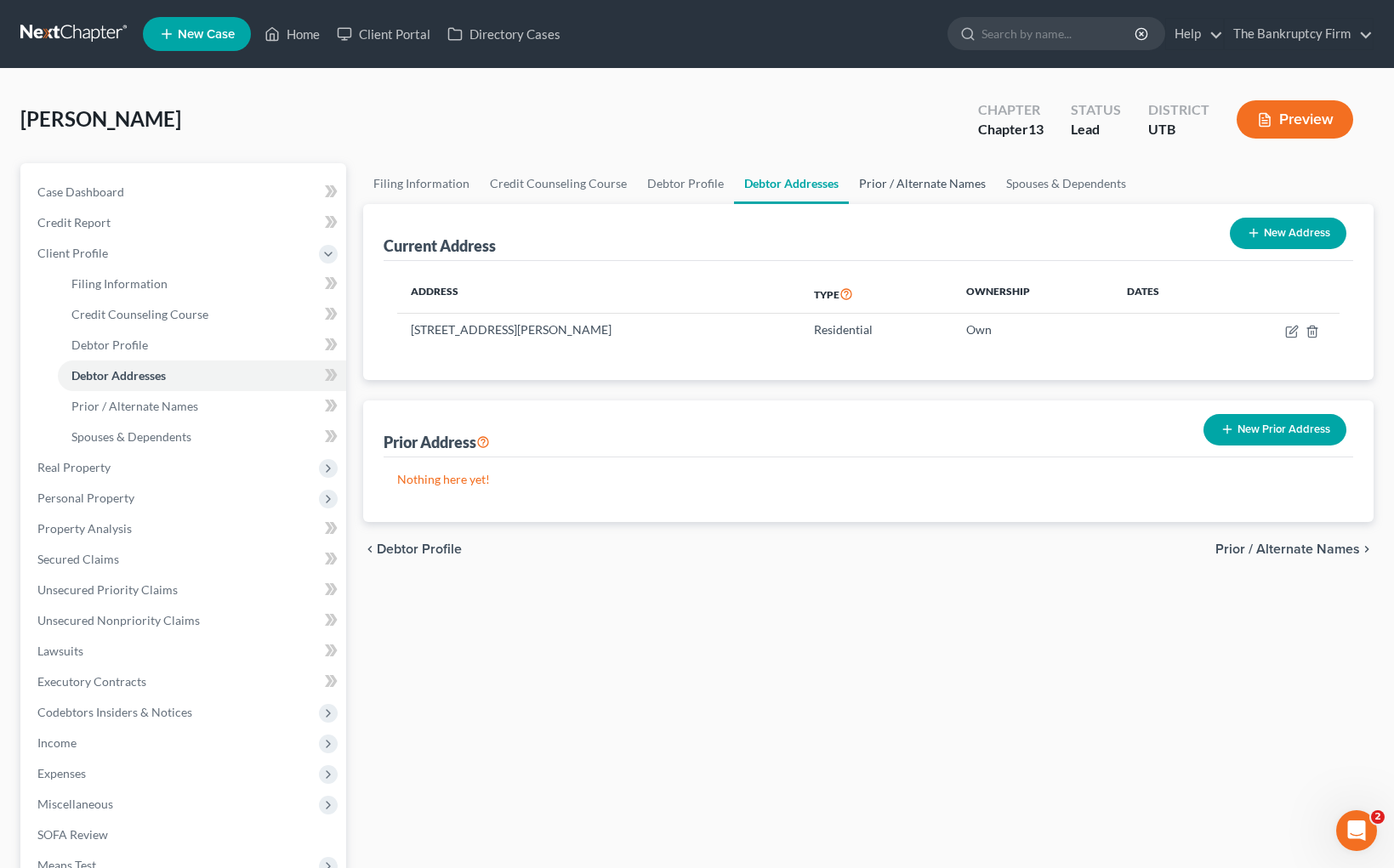
click at [933, 182] on link "Prior / Alternate Names" at bounding box center [922, 183] width 147 height 41
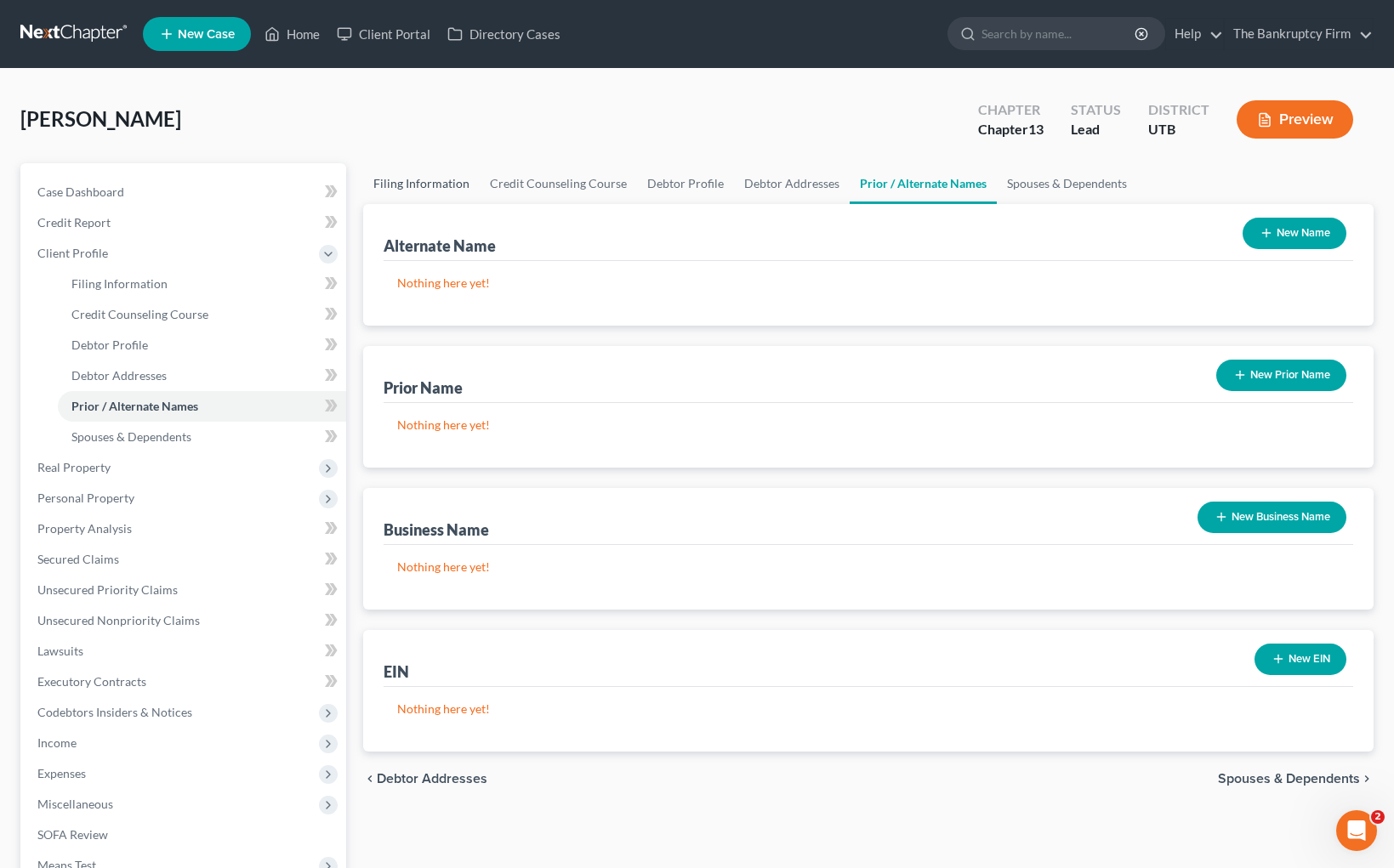
click at [443, 186] on link "Filing Information" at bounding box center [421, 183] width 117 height 41
select select "1"
select select "0"
select select "3"
select select "81"
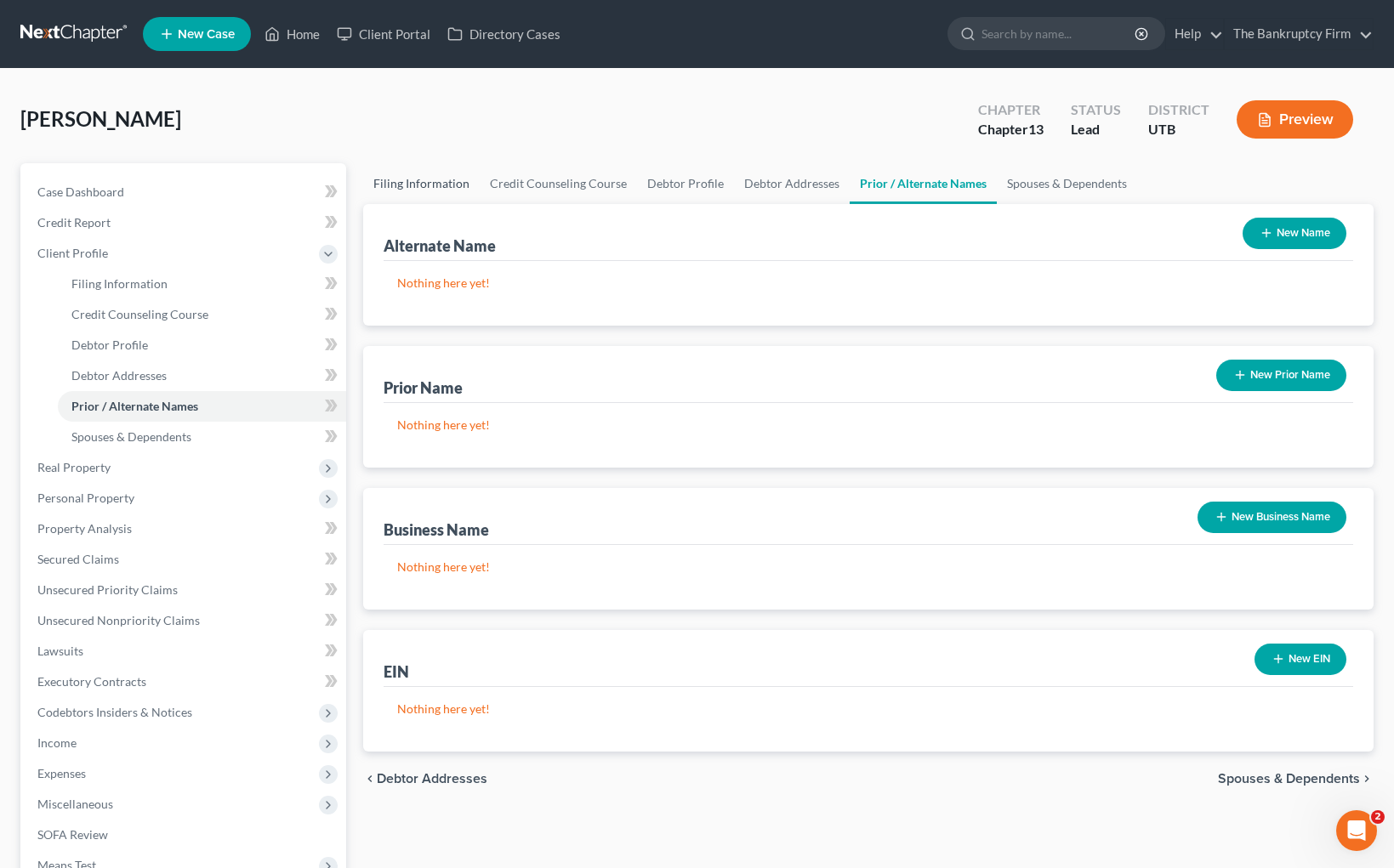
select select "0"
select select "46"
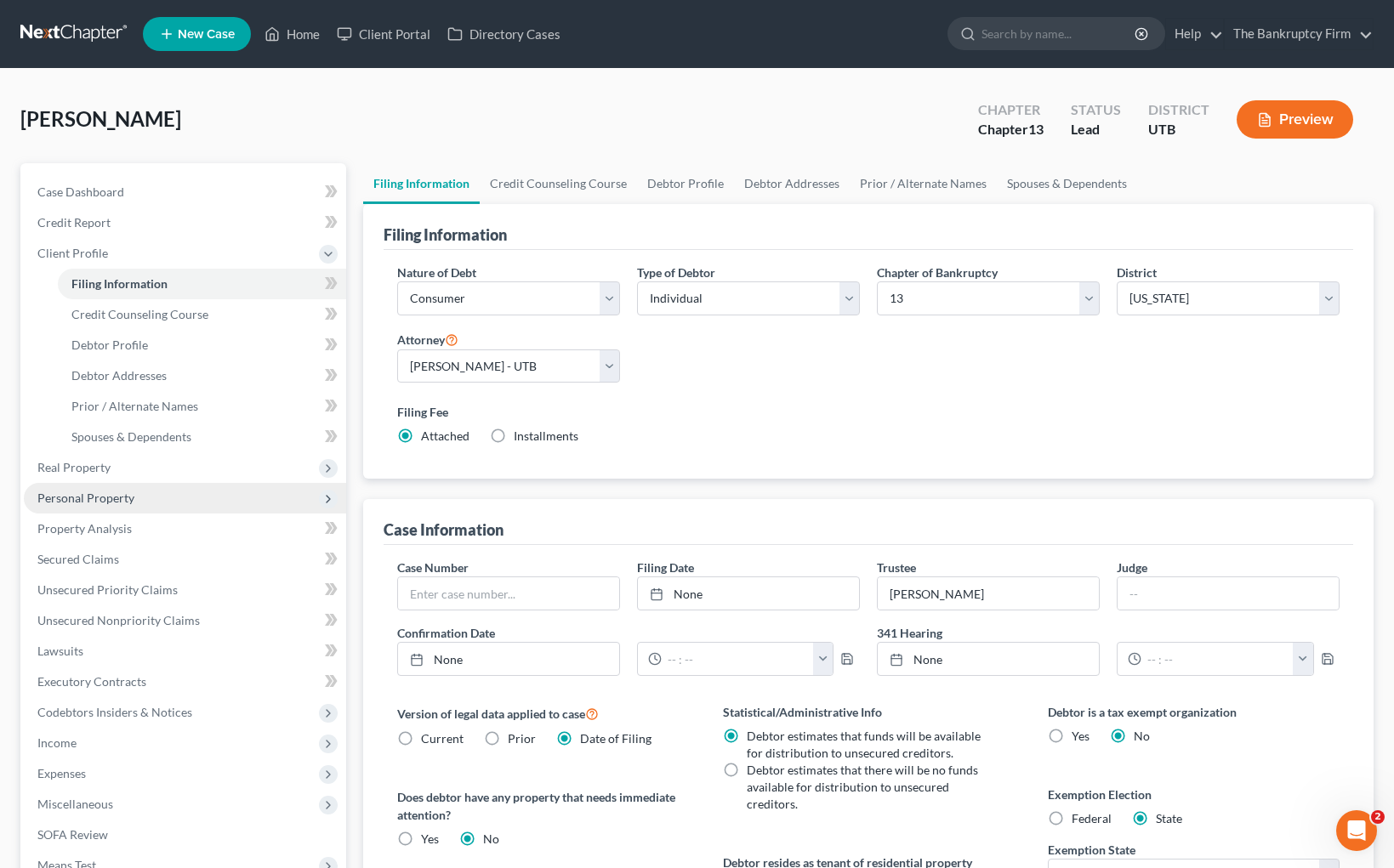
scroll to position [7, 0]
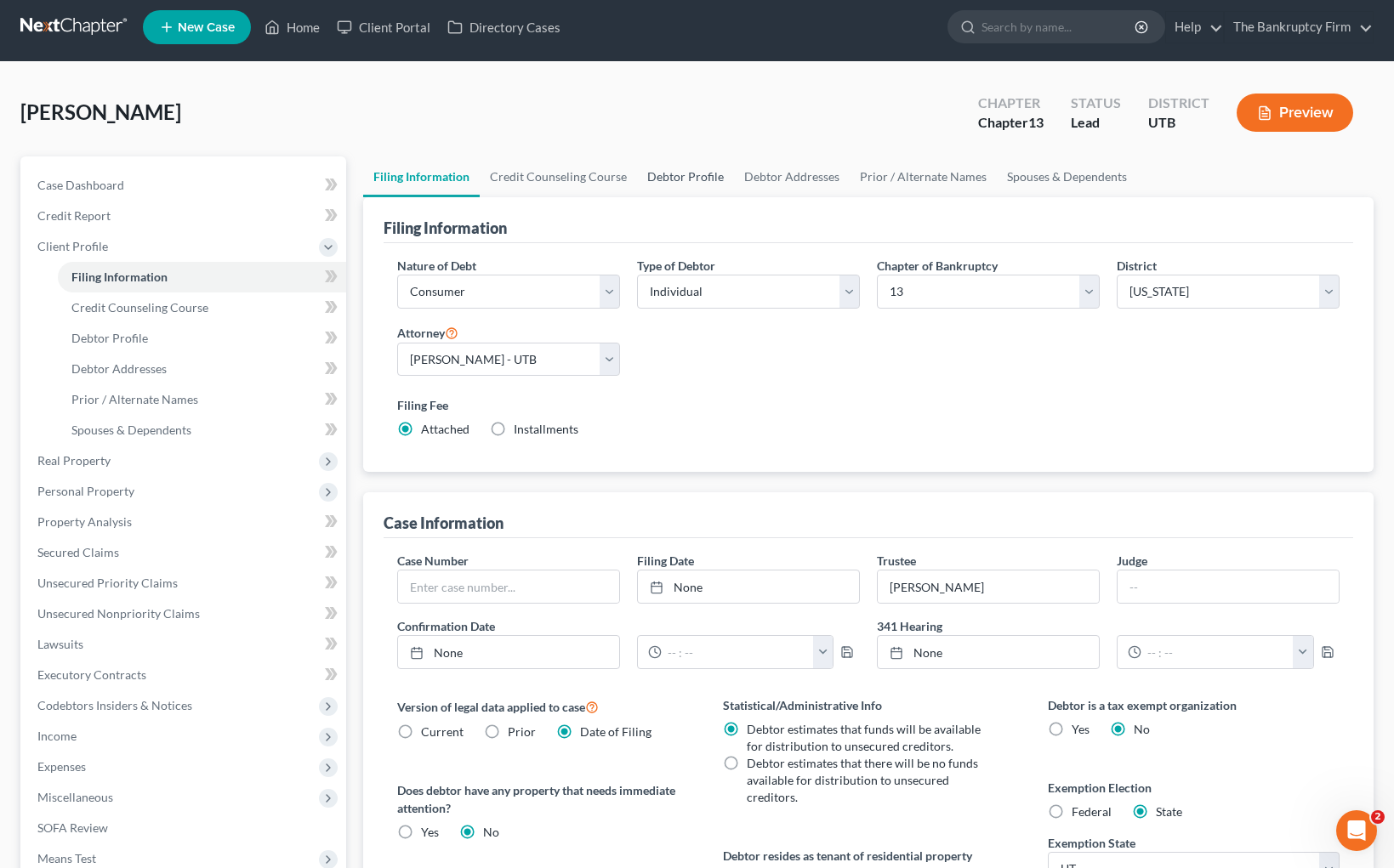
click at [701, 172] on link "Debtor Profile" at bounding box center [685, 176] width 97 height 41
select select "0"
select select "3"
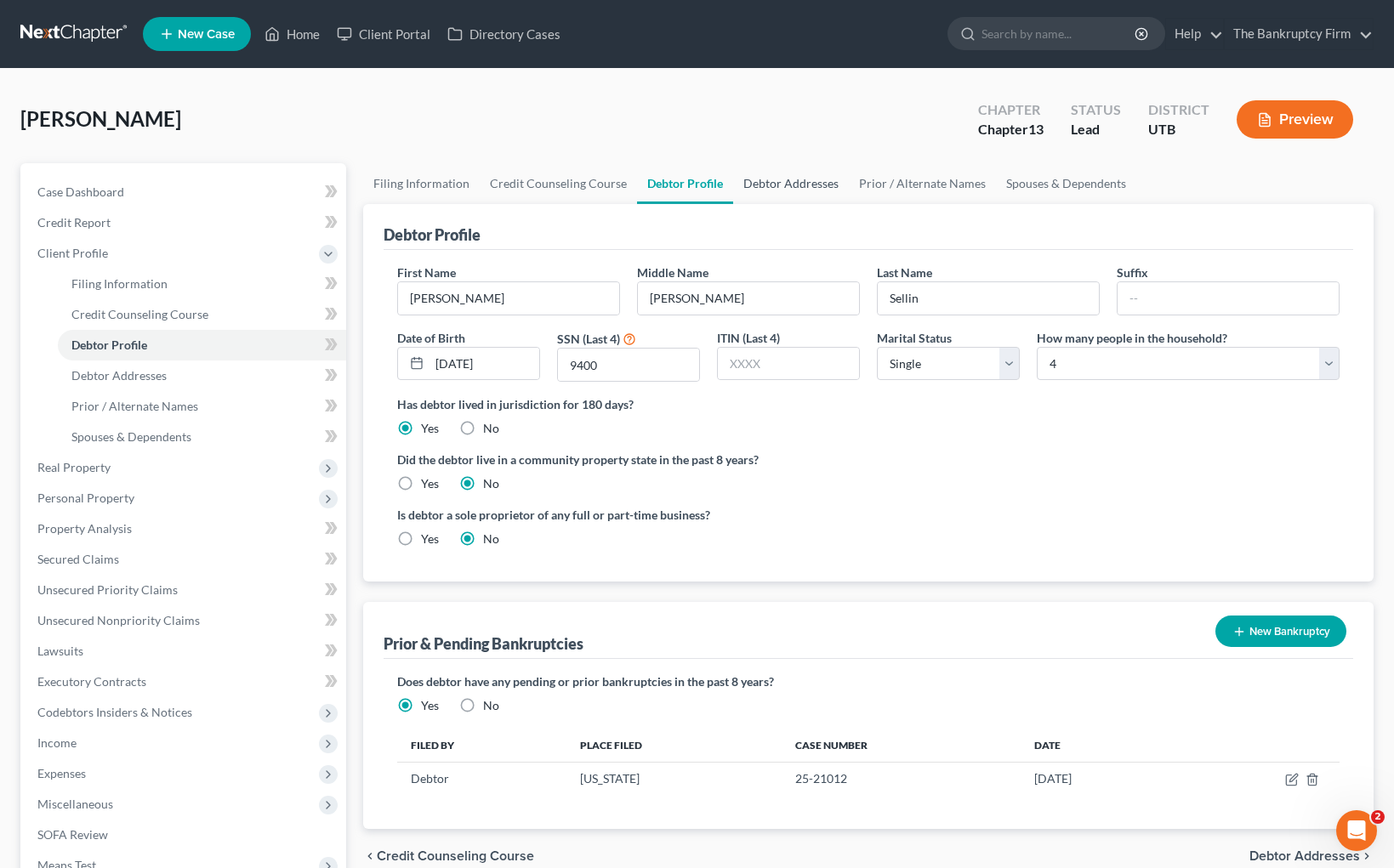
click at [794, 187] on link "Debtor Addresses" at bounding box center [791, 183] width 116 height 41
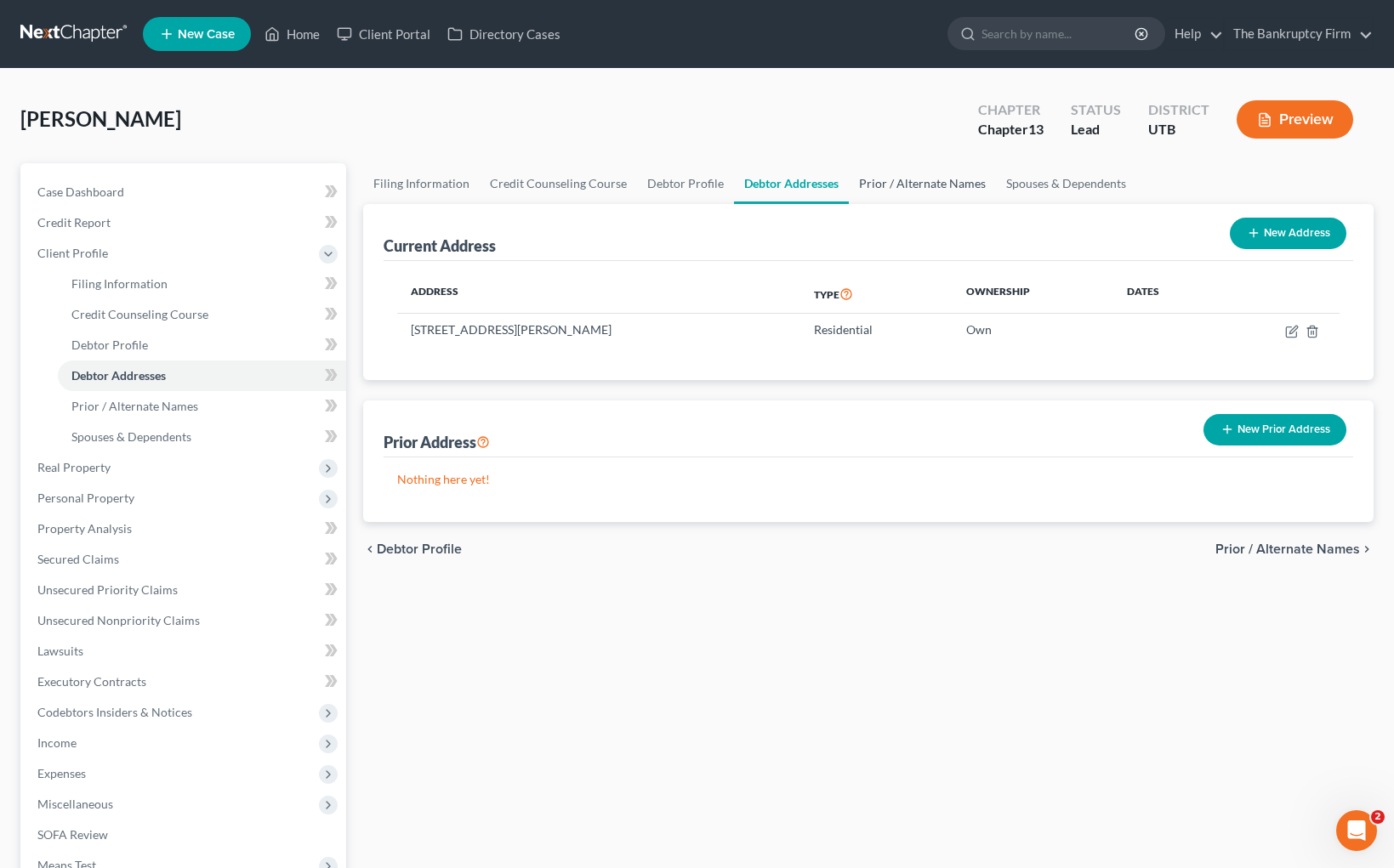
click at [947, 181] on link "Prior / Alternate Names" at bounding box center [922, 183] width 147 height 41
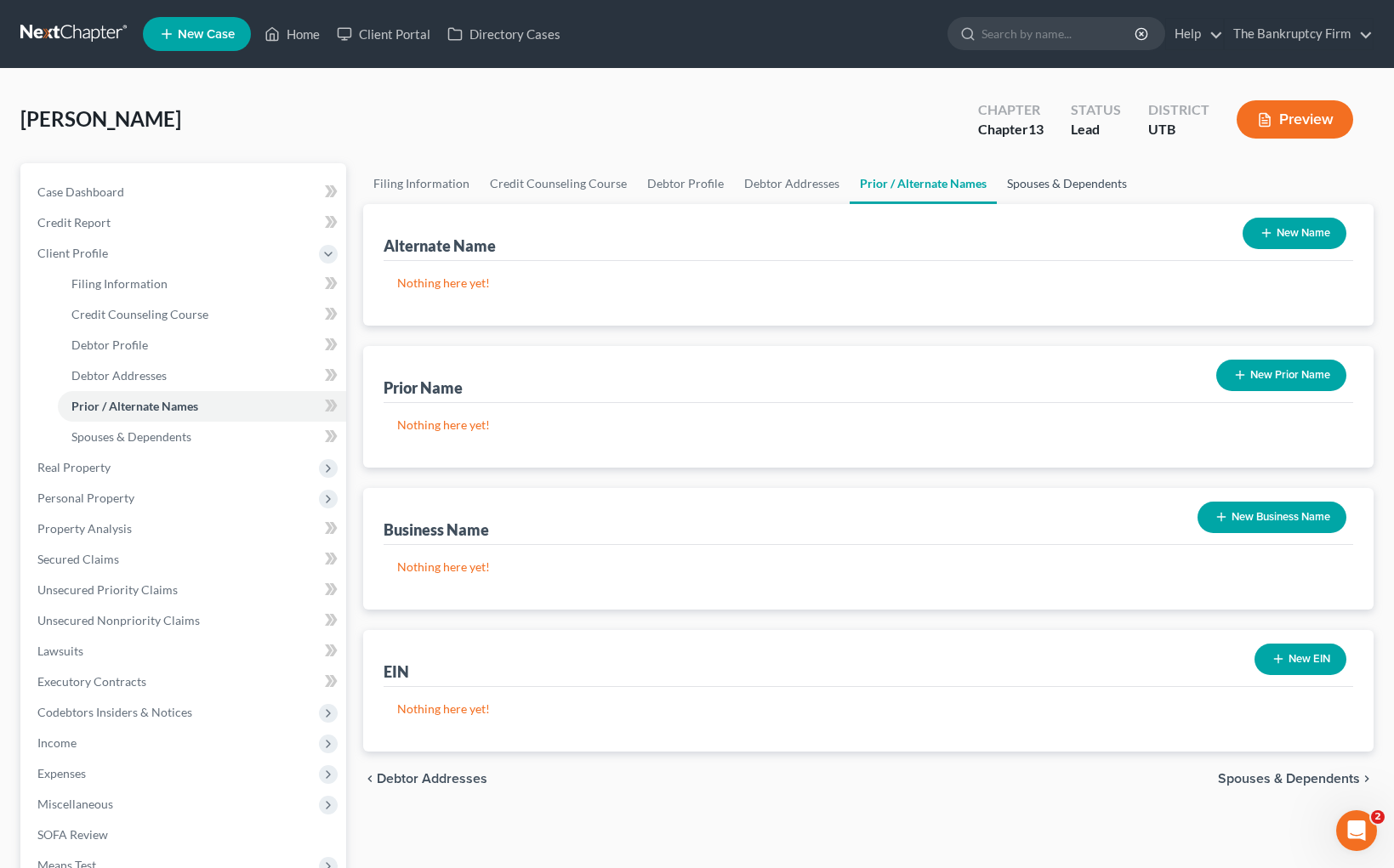
click at [1049, 186] on link "Spouses & Dependents" at bounding box center [1067, 183] width 140 height 41
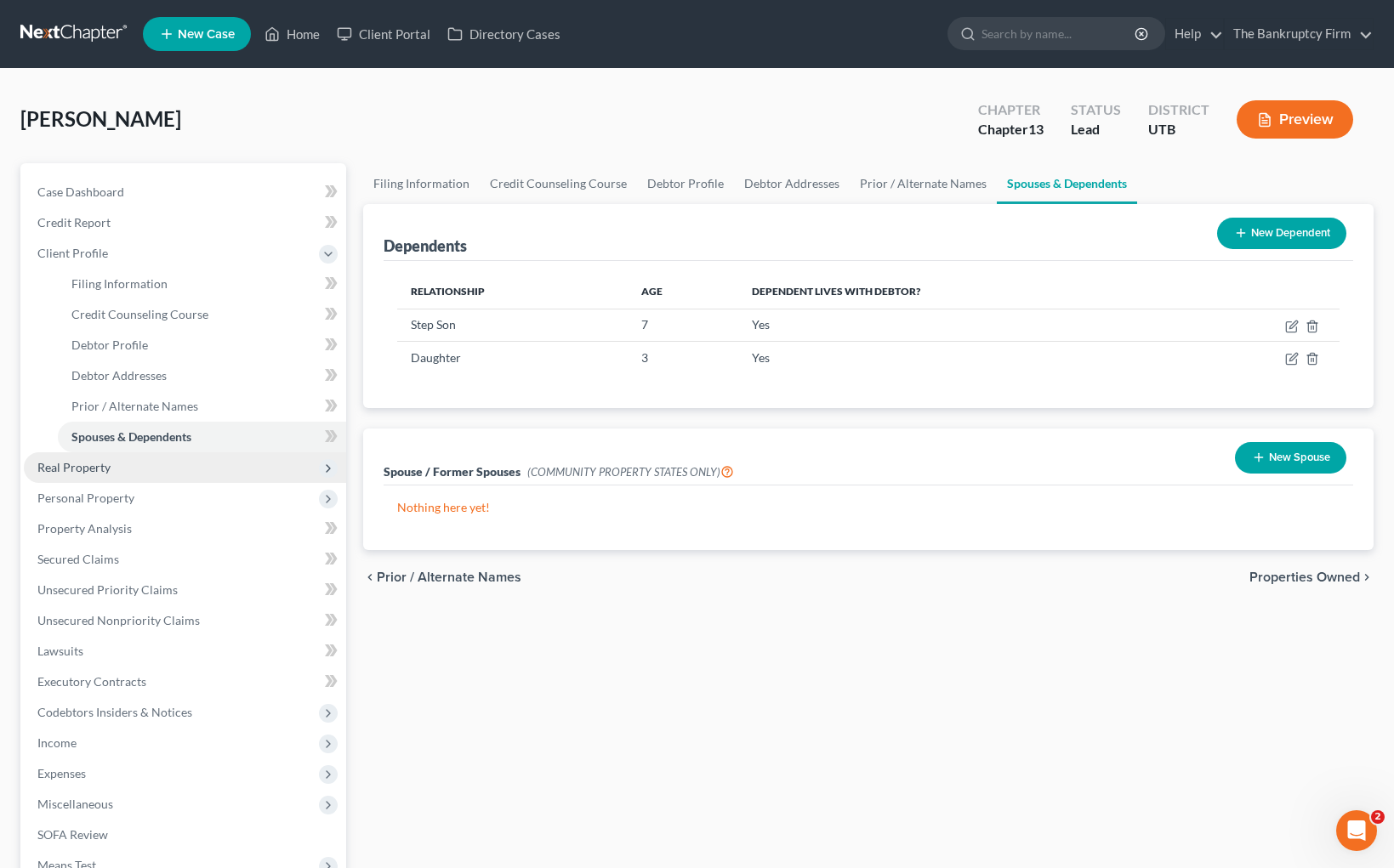
click at [105, 469] on span "Real Property" at bounding box center [74, 467] width 73 height 14
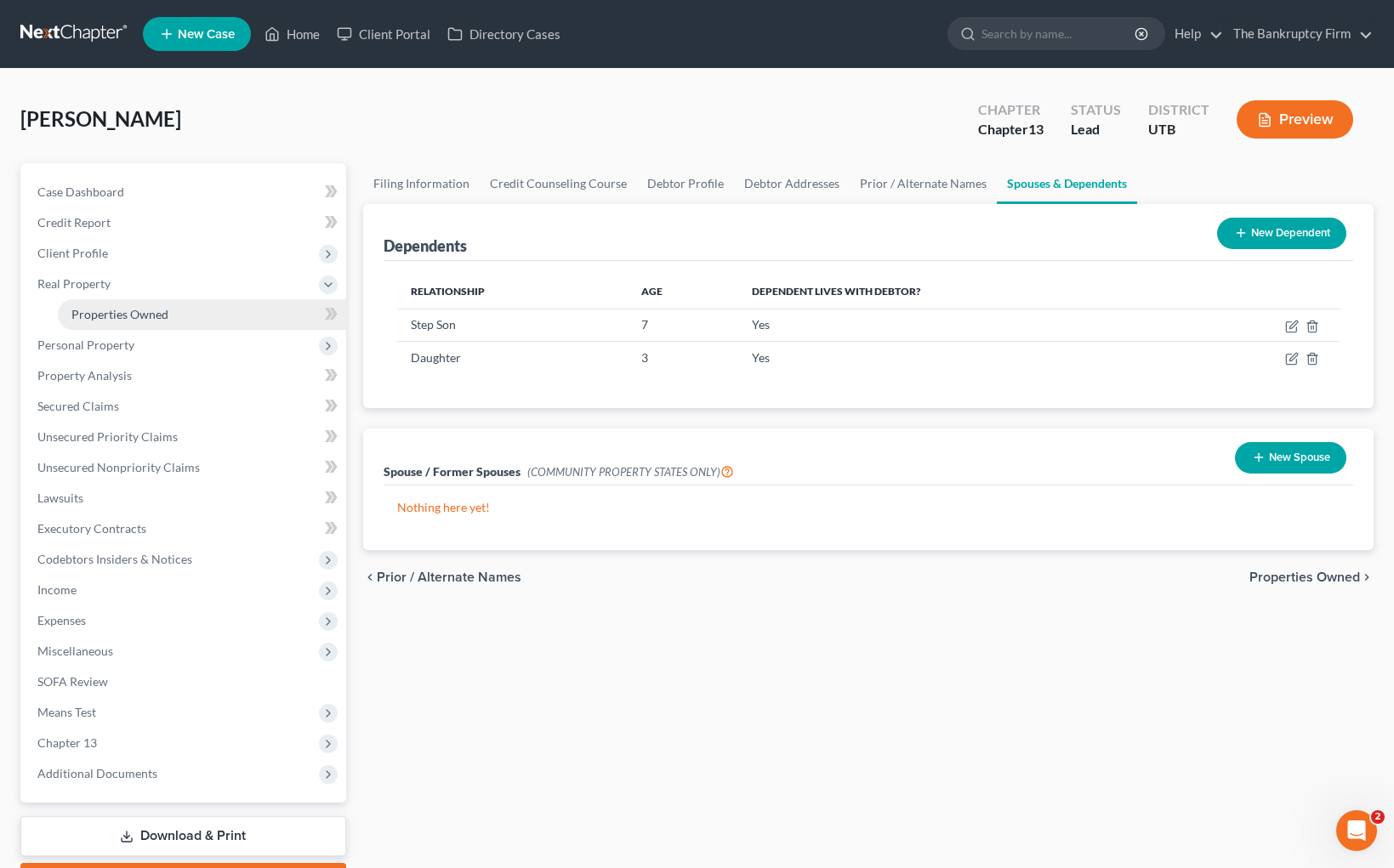
click at [148, 320] on span "Properties Owned" at bounding box center [119, 314] width 97 height 14
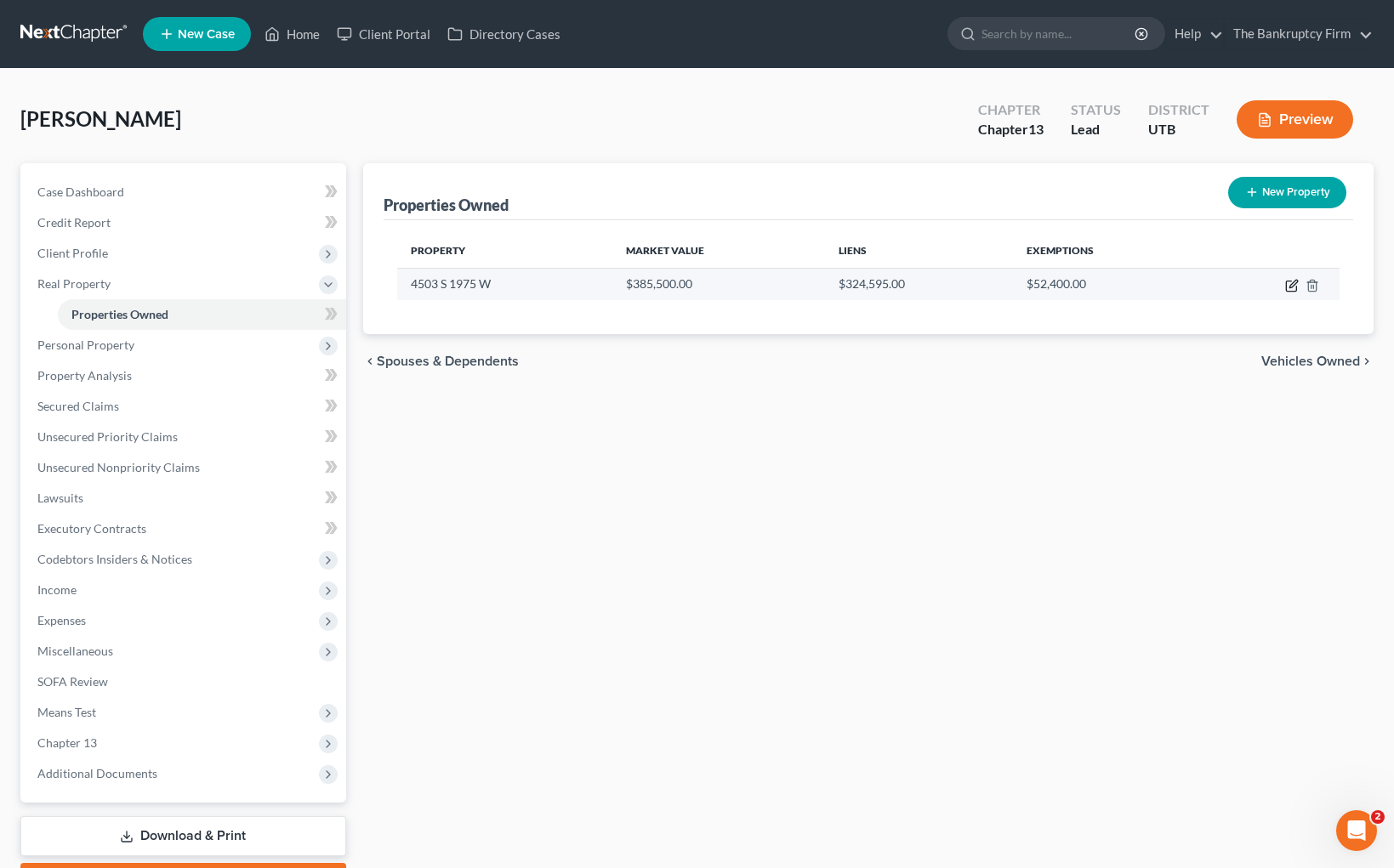
click at [1291, 285] on icon "button" at bounding box center [1292, 286] width 14 height 14
select select "46"
select select "0"
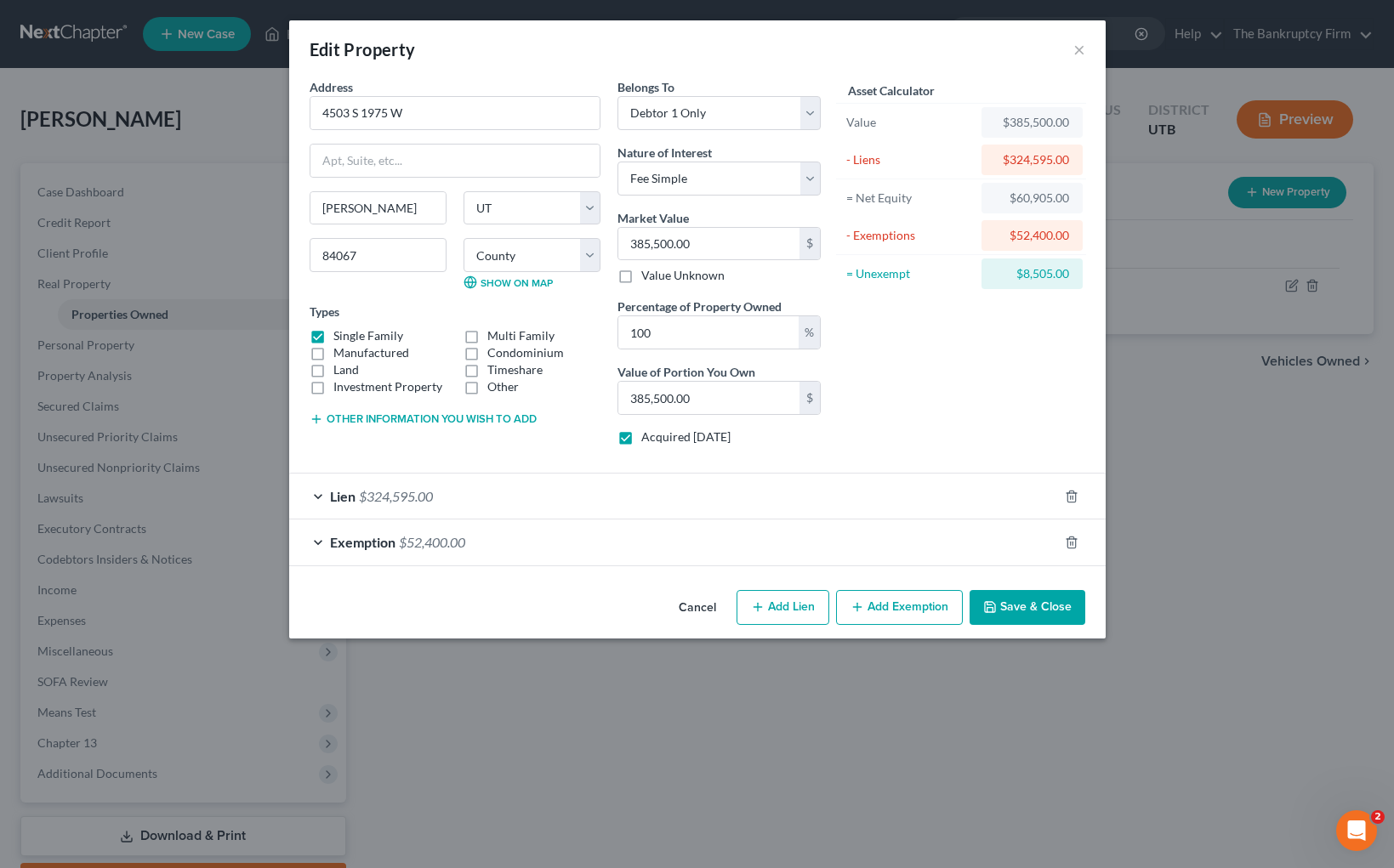
click at [327, 500] on div "Lien $324,595.00" at bounding box center [673, 495] width 769 height 45
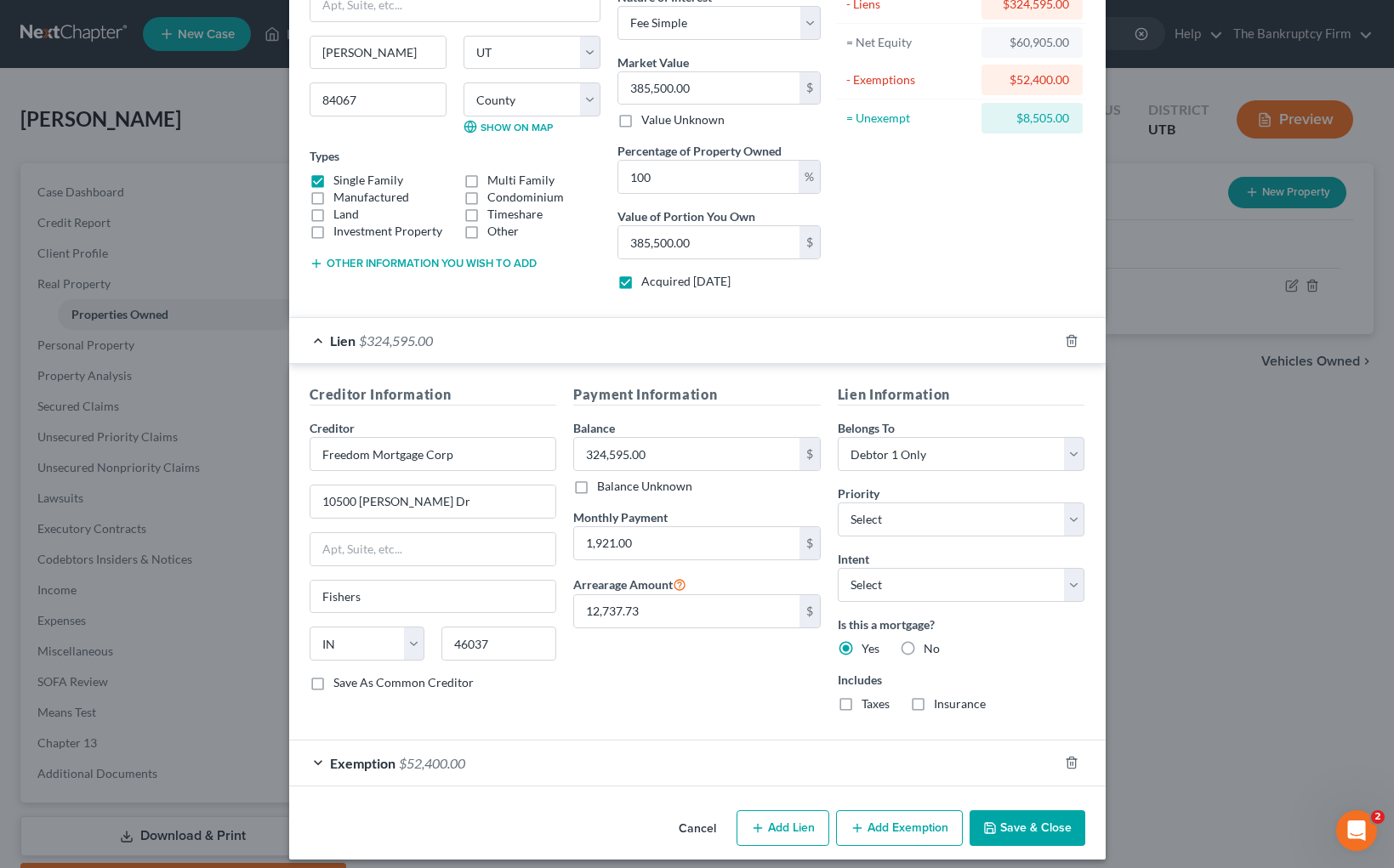
scroll to position [167, 0]
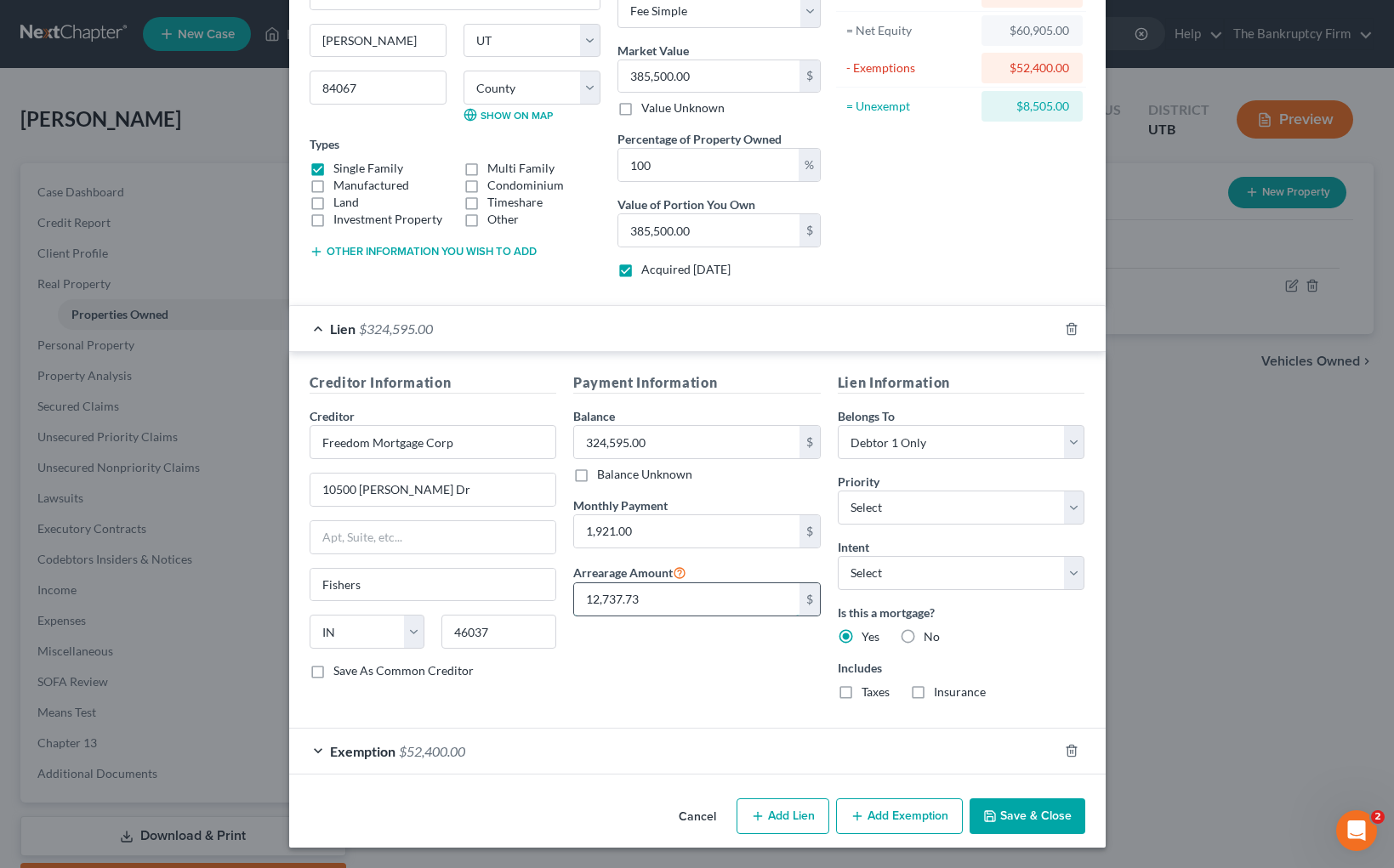
click at [655, 592] on input "12,737.73" at bounding box center [686, 599] width 225 height 32
click at [697, 699] on div "Payment Information Balance 324,595.00 $ Balance Unknown Balance Undetermined 3…" at bounding box center [697, 543] width 265 height 341
click at [677, 608] on input "12,737.73" at bounding box center [686, 599] width 225 height 32
type input "16,471.84"
click at [1056, 815] on button "Save & Close" at bounding box center [1028, 816] width 116 height 36
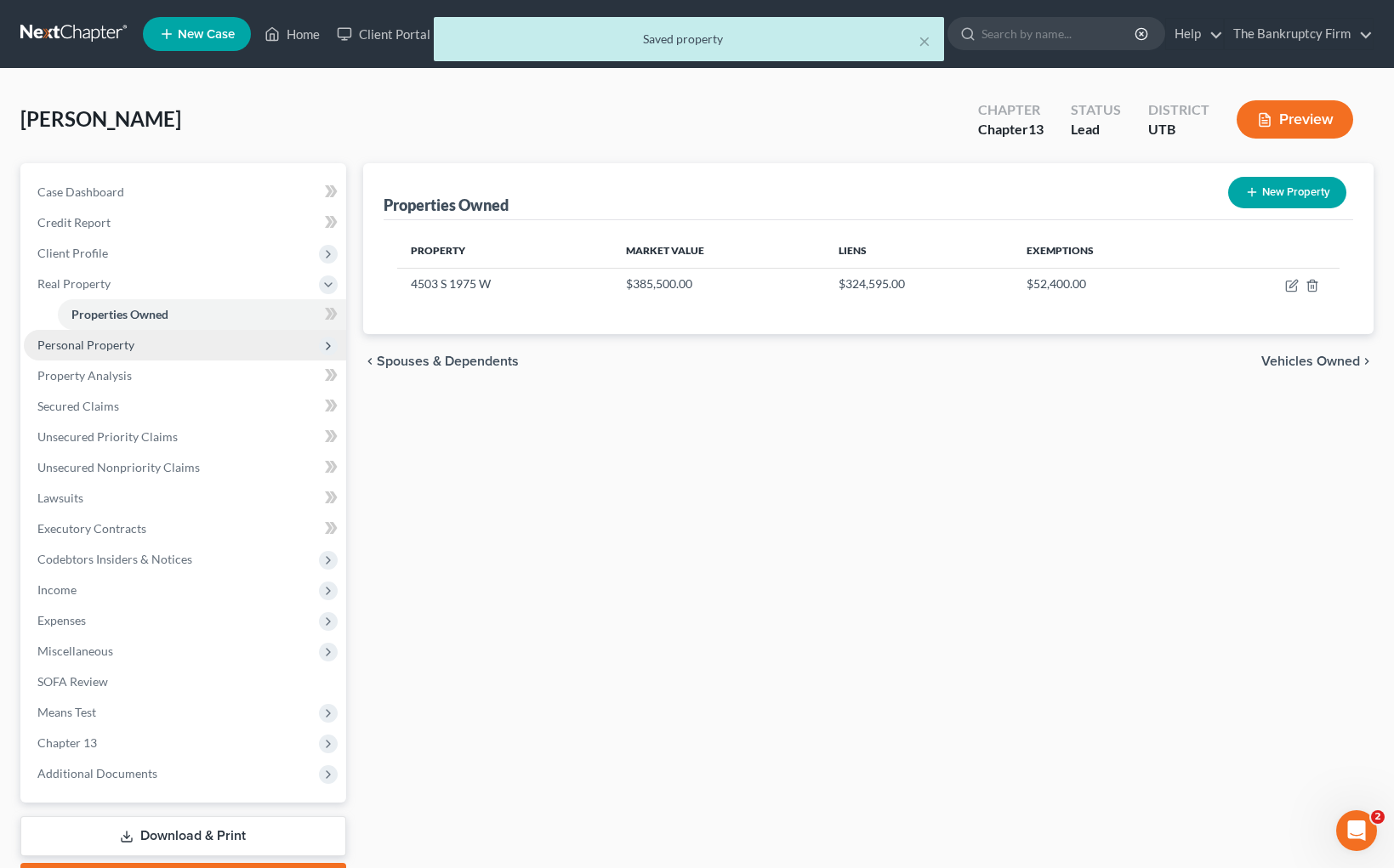
click at [160, 346] on span "Personal Property" at bounding box center [185, 345] width 323 height 31
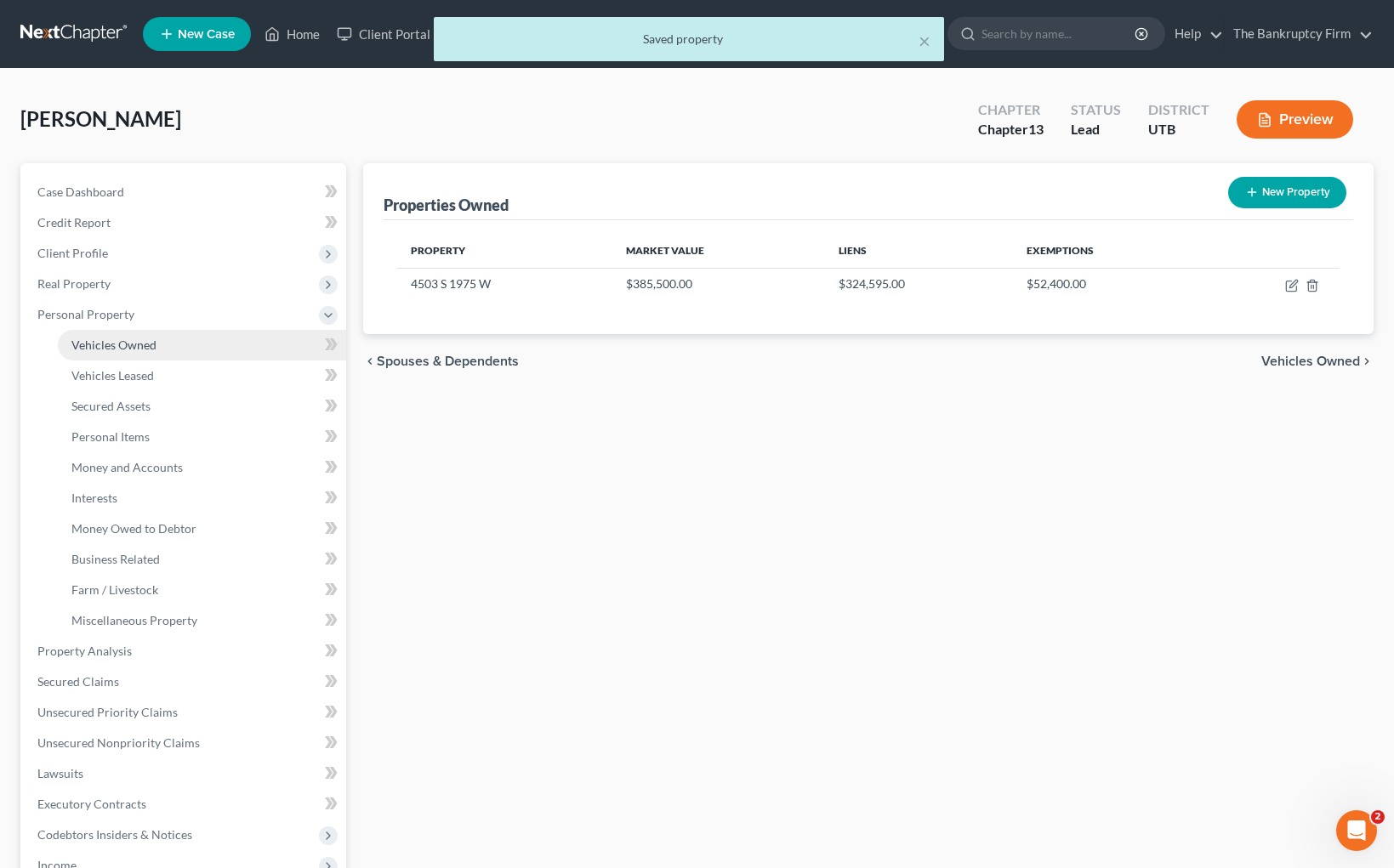
click at [165, 337] on link "Vehicles Owned" at bounding box center [202, 345] width 288 height 31
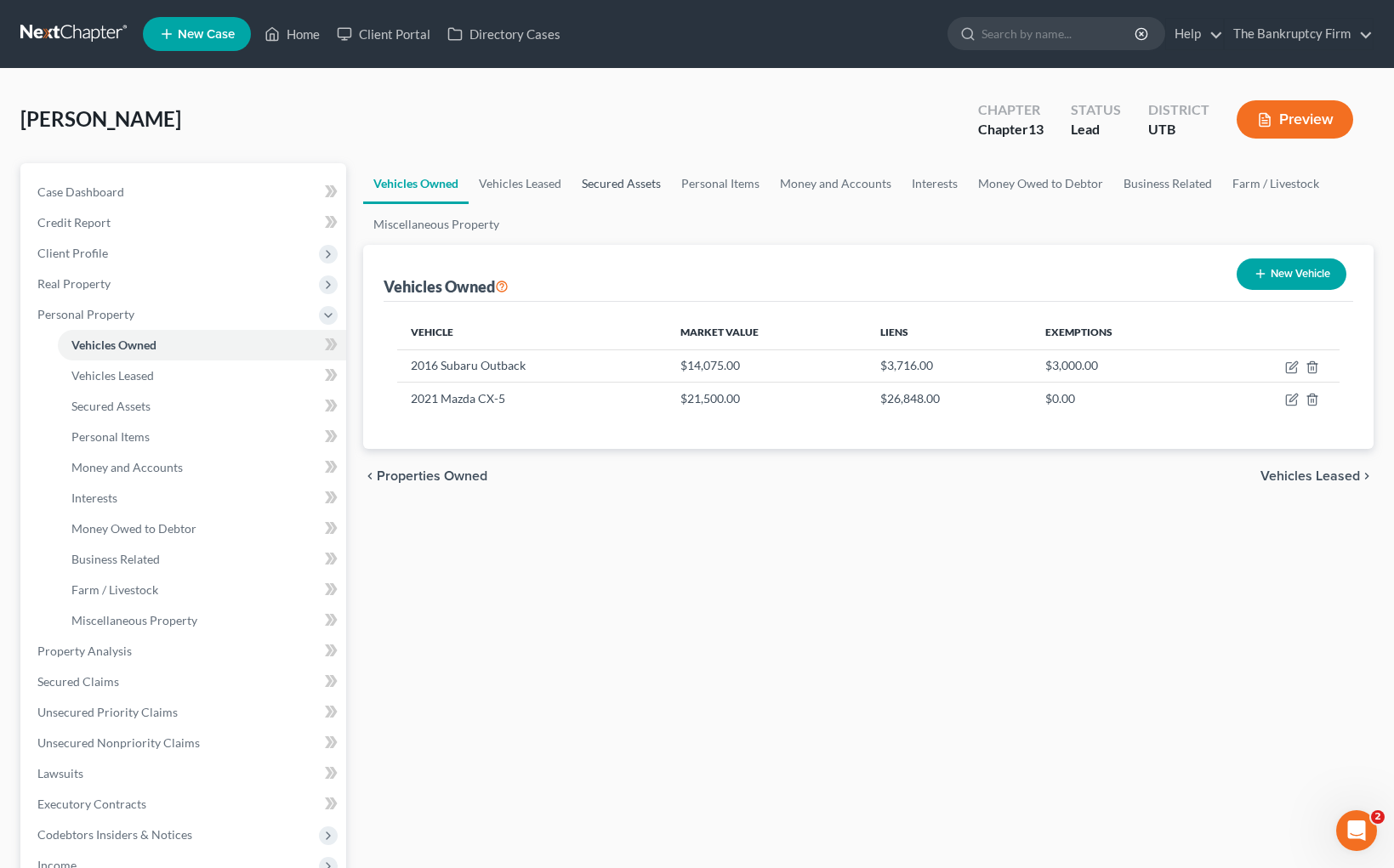
click at [597, 177] on link "Secured Assets" at bounding box center [621, 183] width 99 height 41
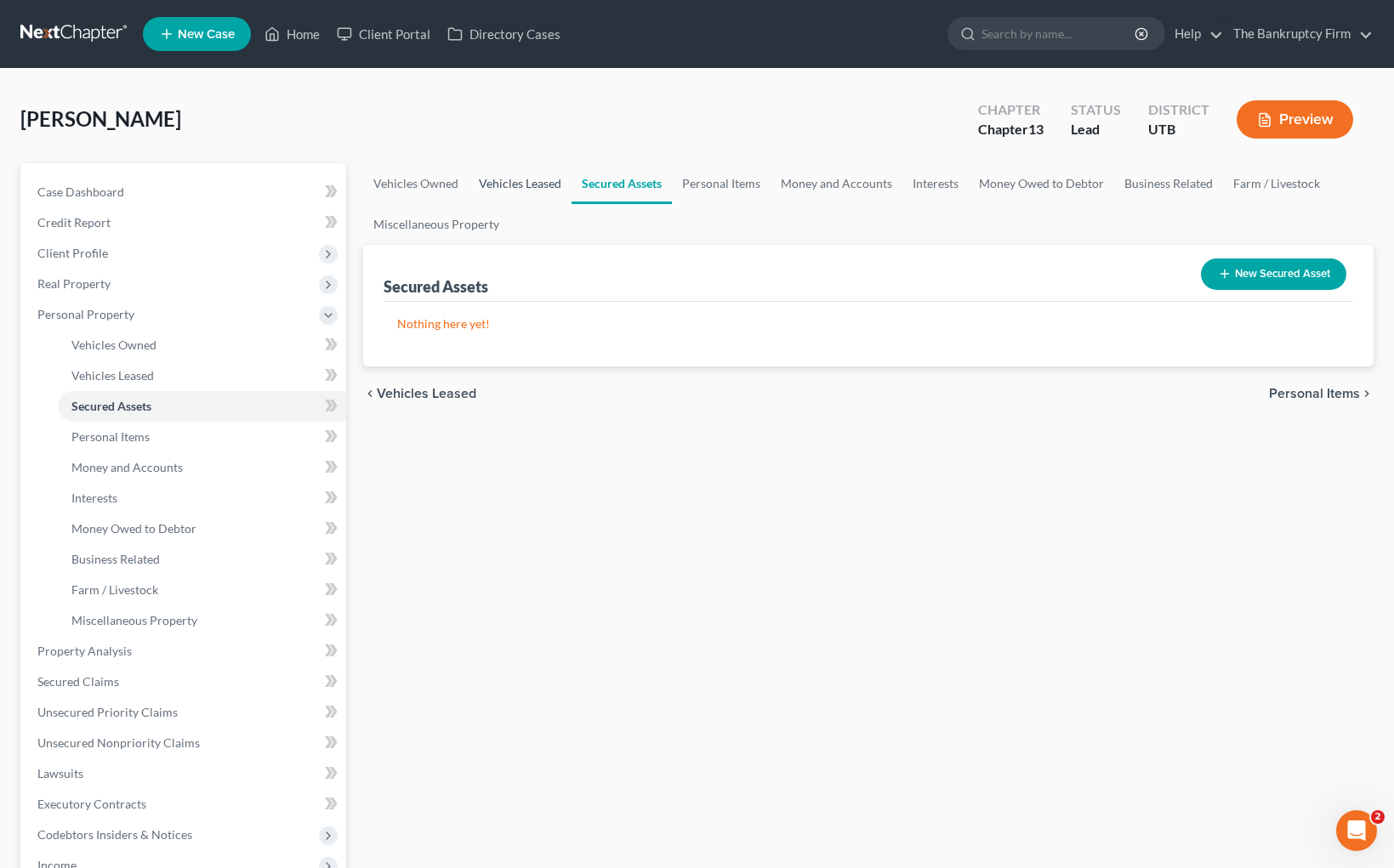
click at [531, 184] on link "Vehicles Leased" at bounding box center [519, 183] width 103 height 41
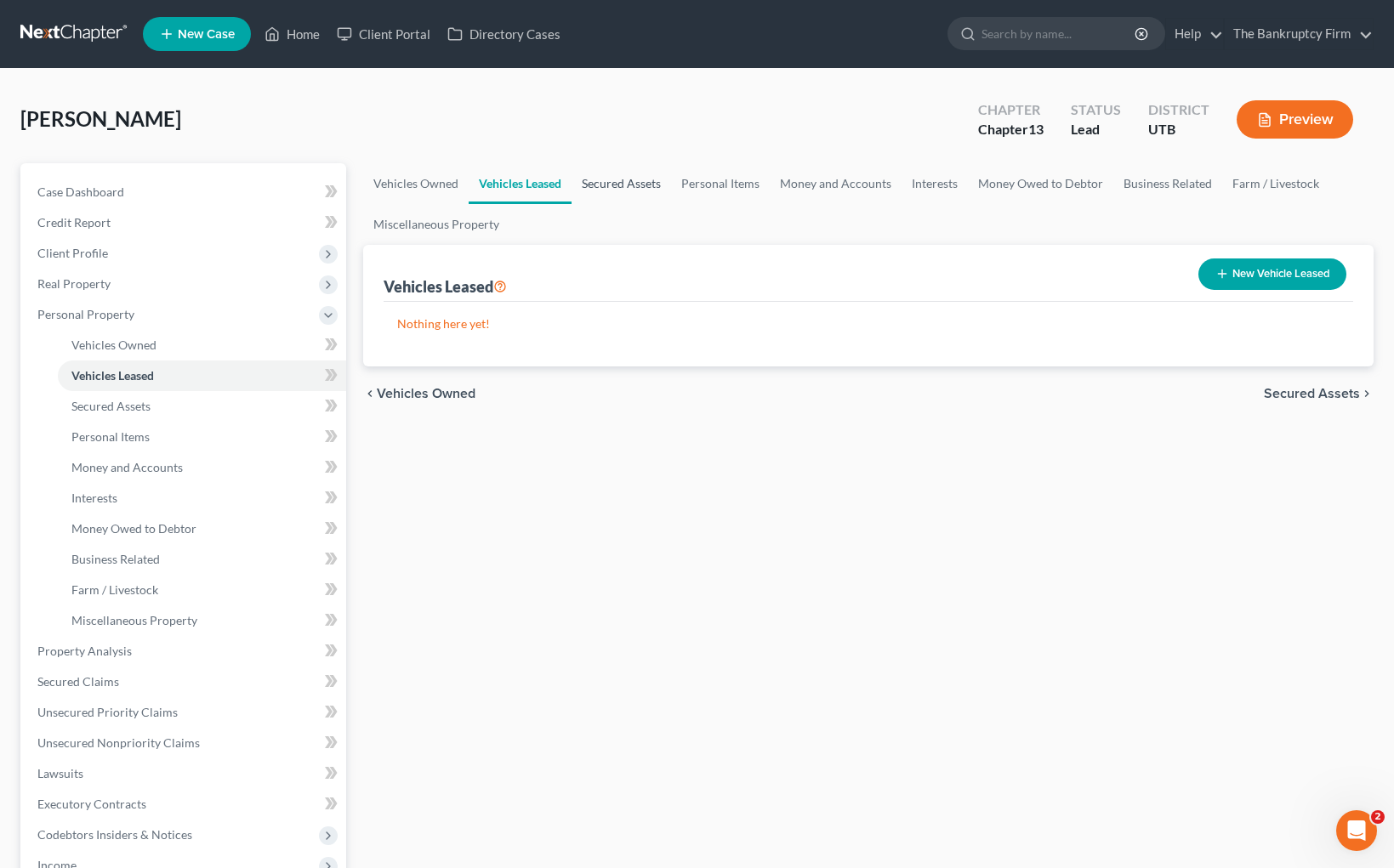
click at [604, 183] on link "Secured Assets" at bounding box center [621, 183] width 99 height 41
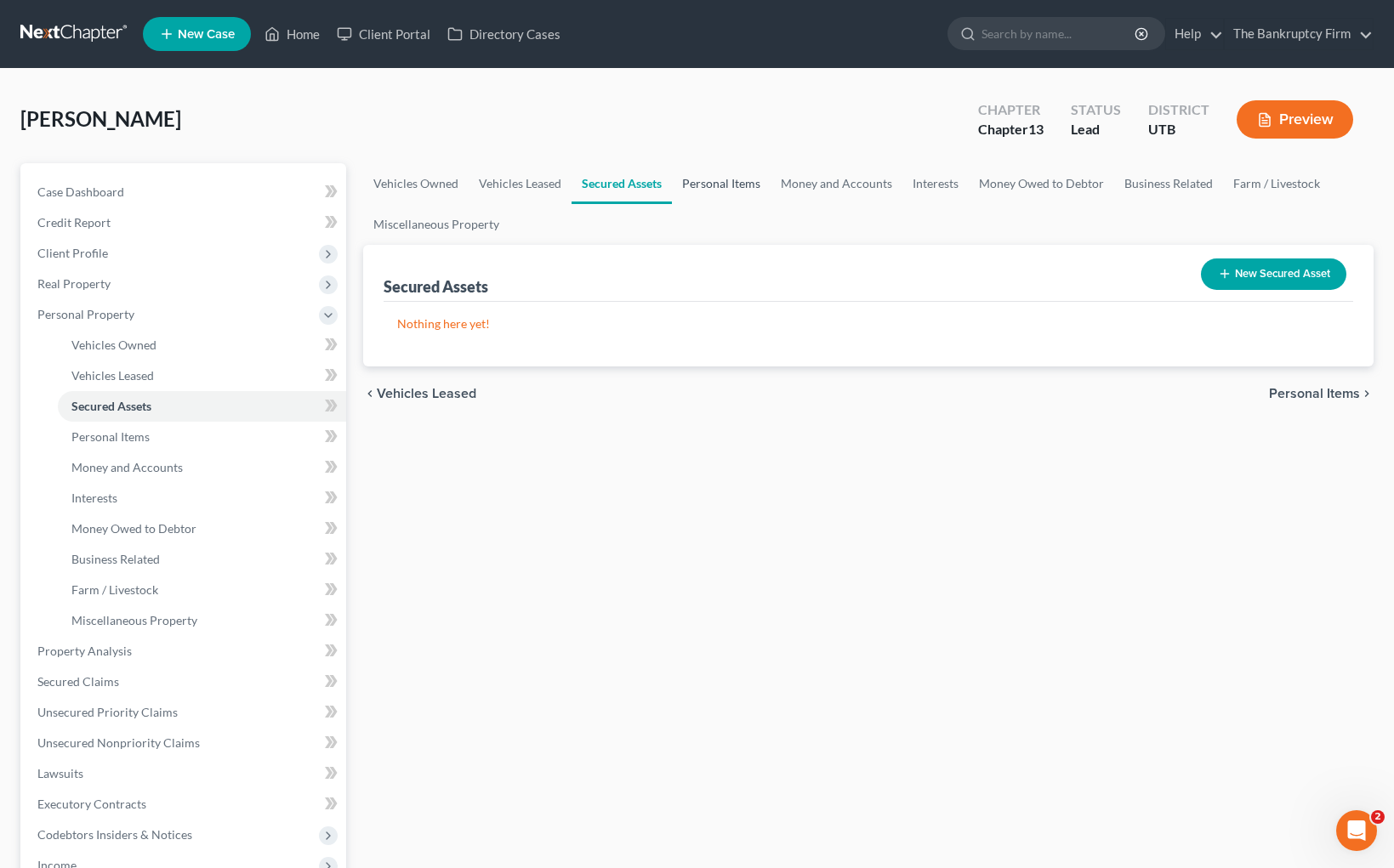
click at [708, 185] on link "Personal Items" at bounding box center [721, 183] width 99 height 41
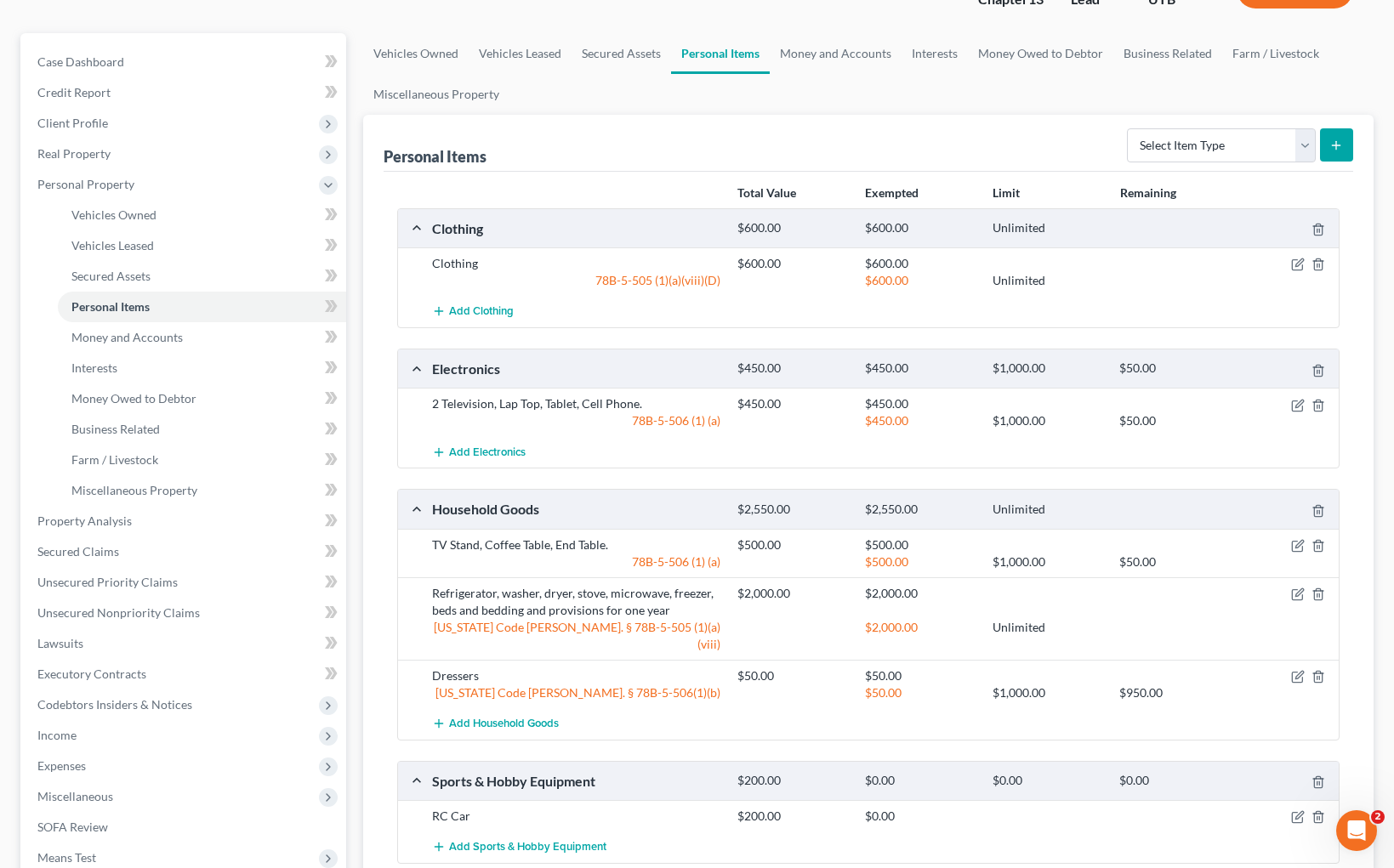
scroll to position [131, 0]
click at [870, 46] on link "Money and Accounts" at bounding box center [836, 53] width 132 height 41
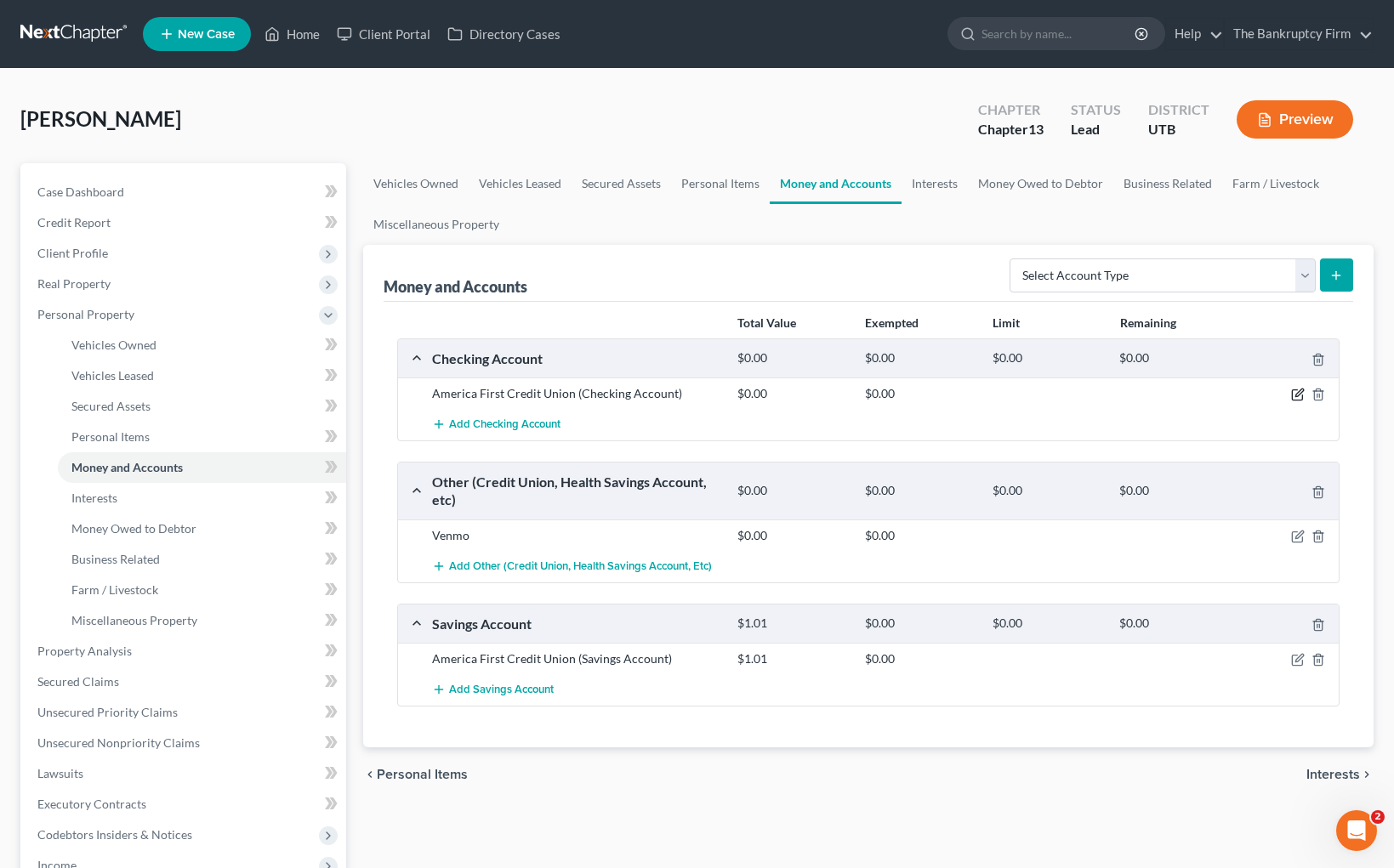
click at [1298, 393] on icon "button" at bounding box center [1298, 395] width 14 height 14
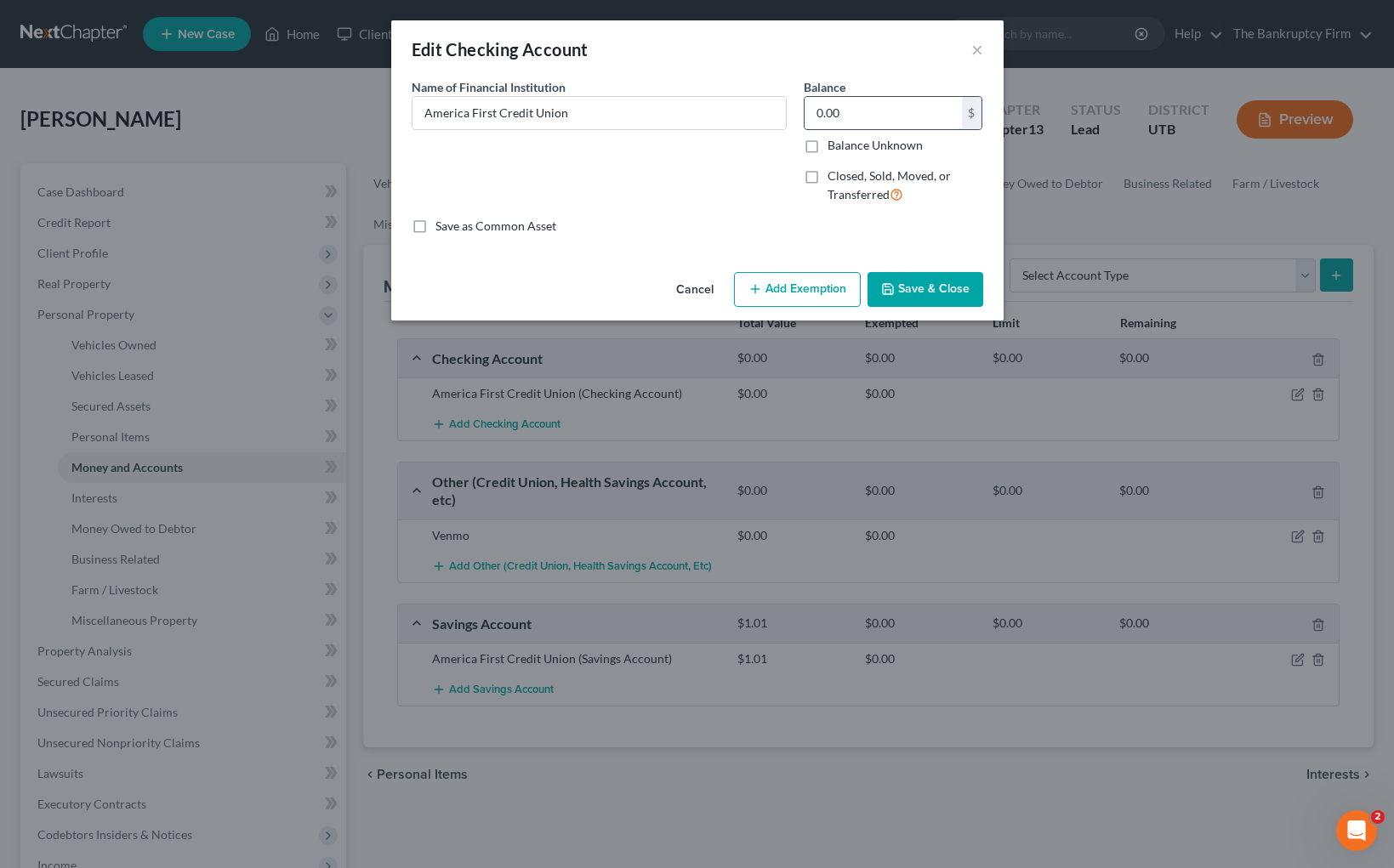
click at [878, 110] on input "0.00" at bounding box center [883, 113] width 157 height 32
type input "0.44"
click at [936, 297] on button "Save & Close" at bounding box center [925, 289] width 116 height 36
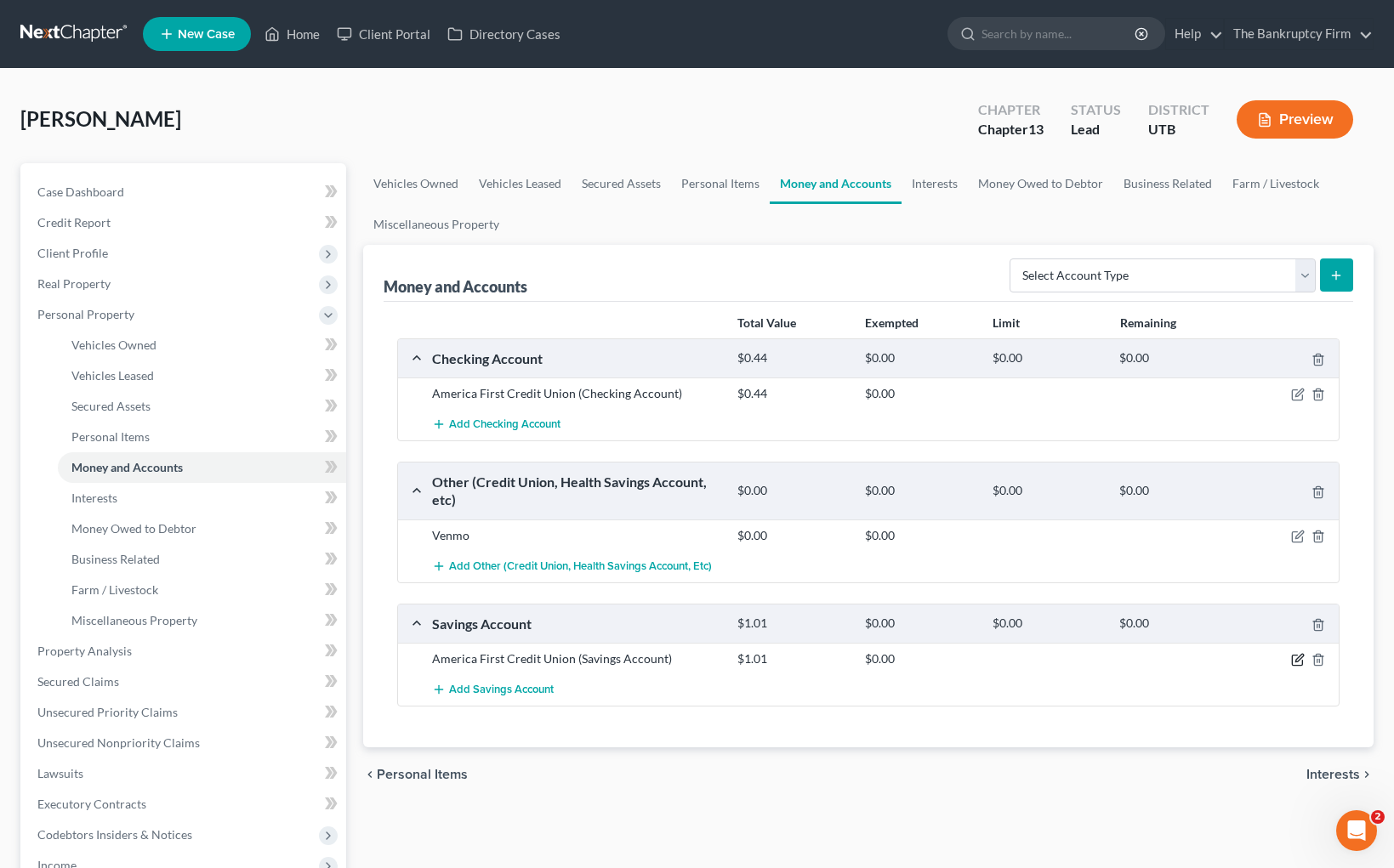
click at [1300, 662] on icon "button" at bounding box center [1298, 660] width 14 height 14
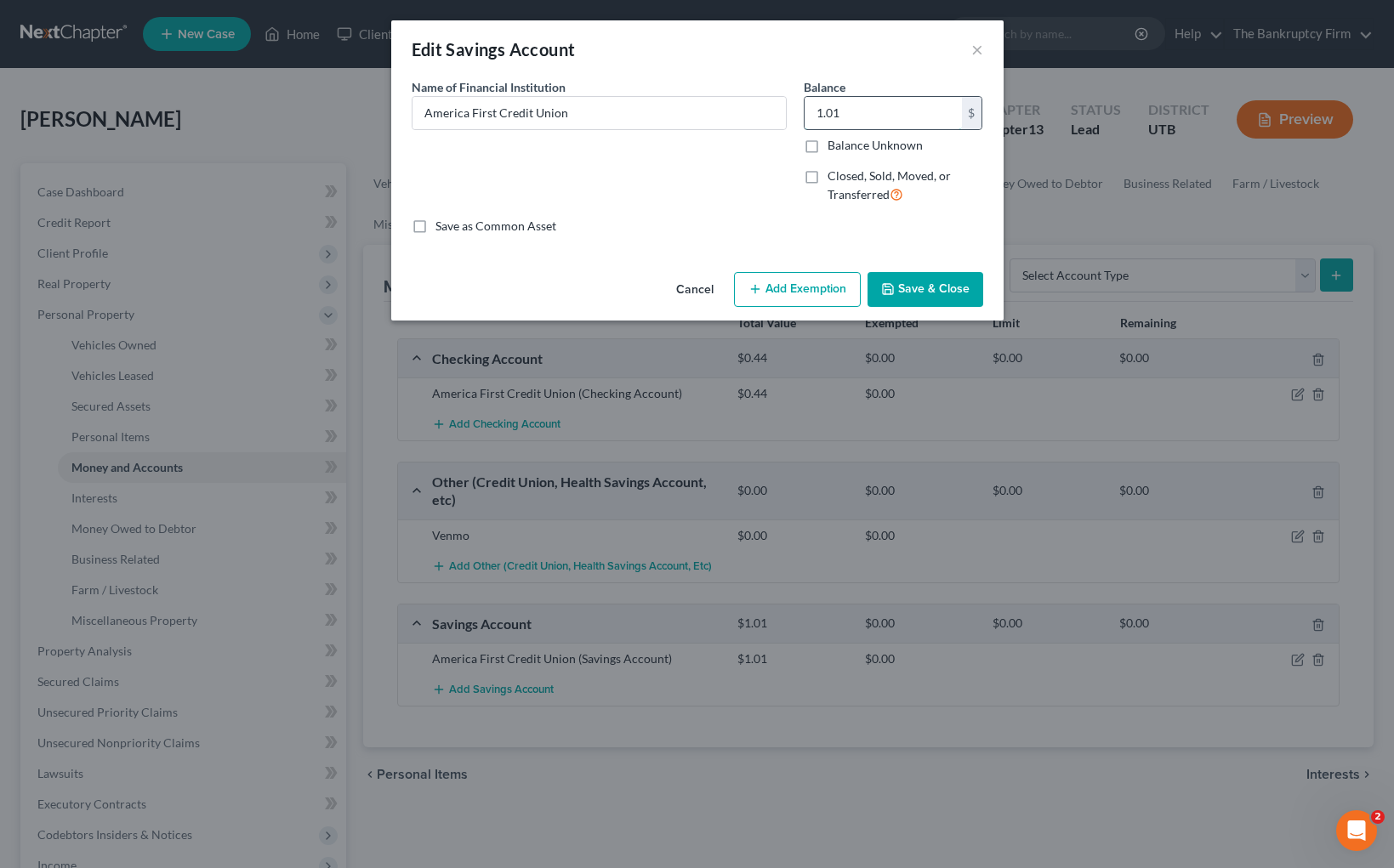
click at [894, 106] on input "1.01" at bounding box center [883, 113] width 157 height 32
type input "1.09"
click at [942, 290] on button "Save & Close" at bounding box center [925, 289] width 116 height 36
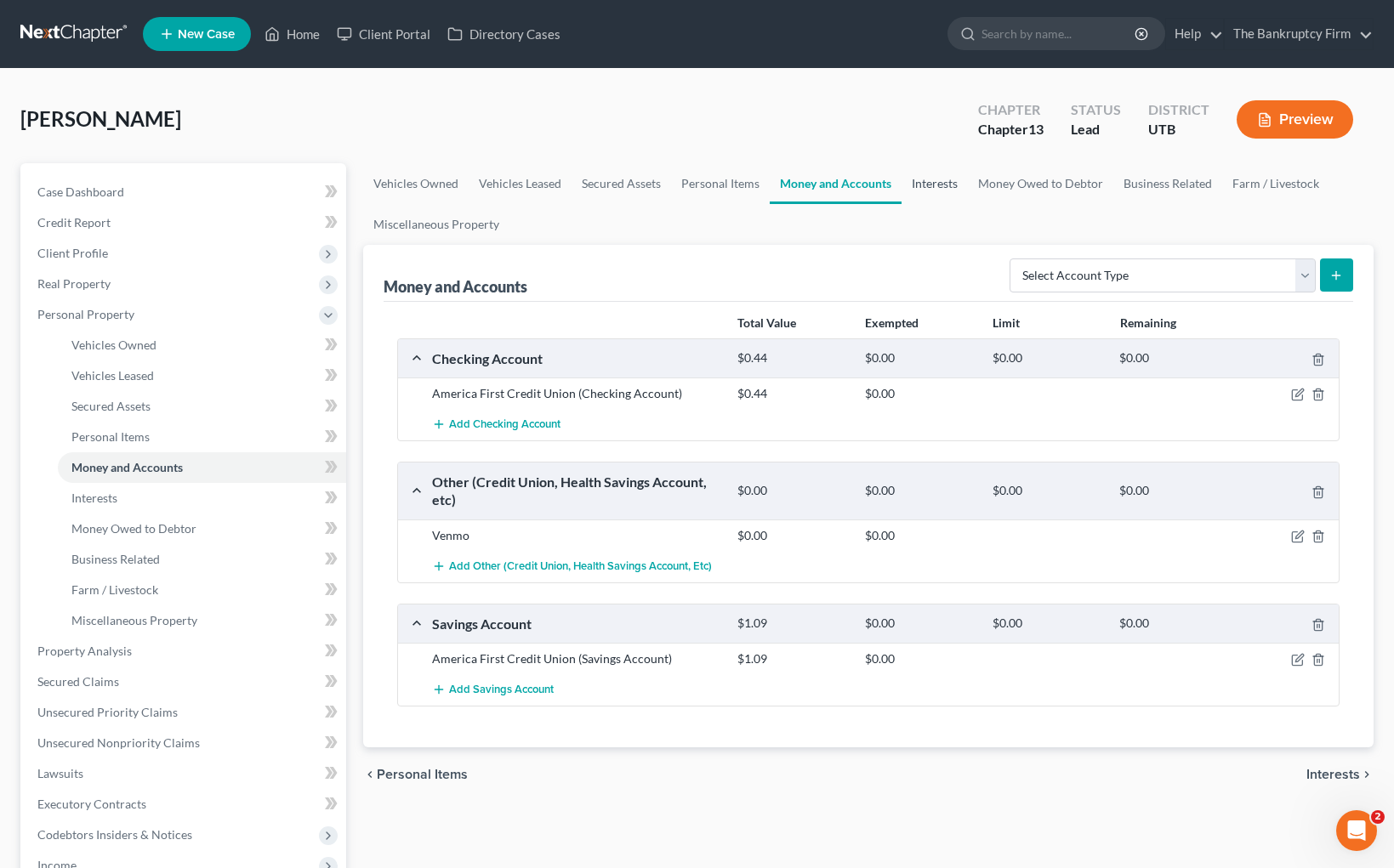
click at [942, 182] on link "Interests" at bounding box center [935, 183] width 67 height 41
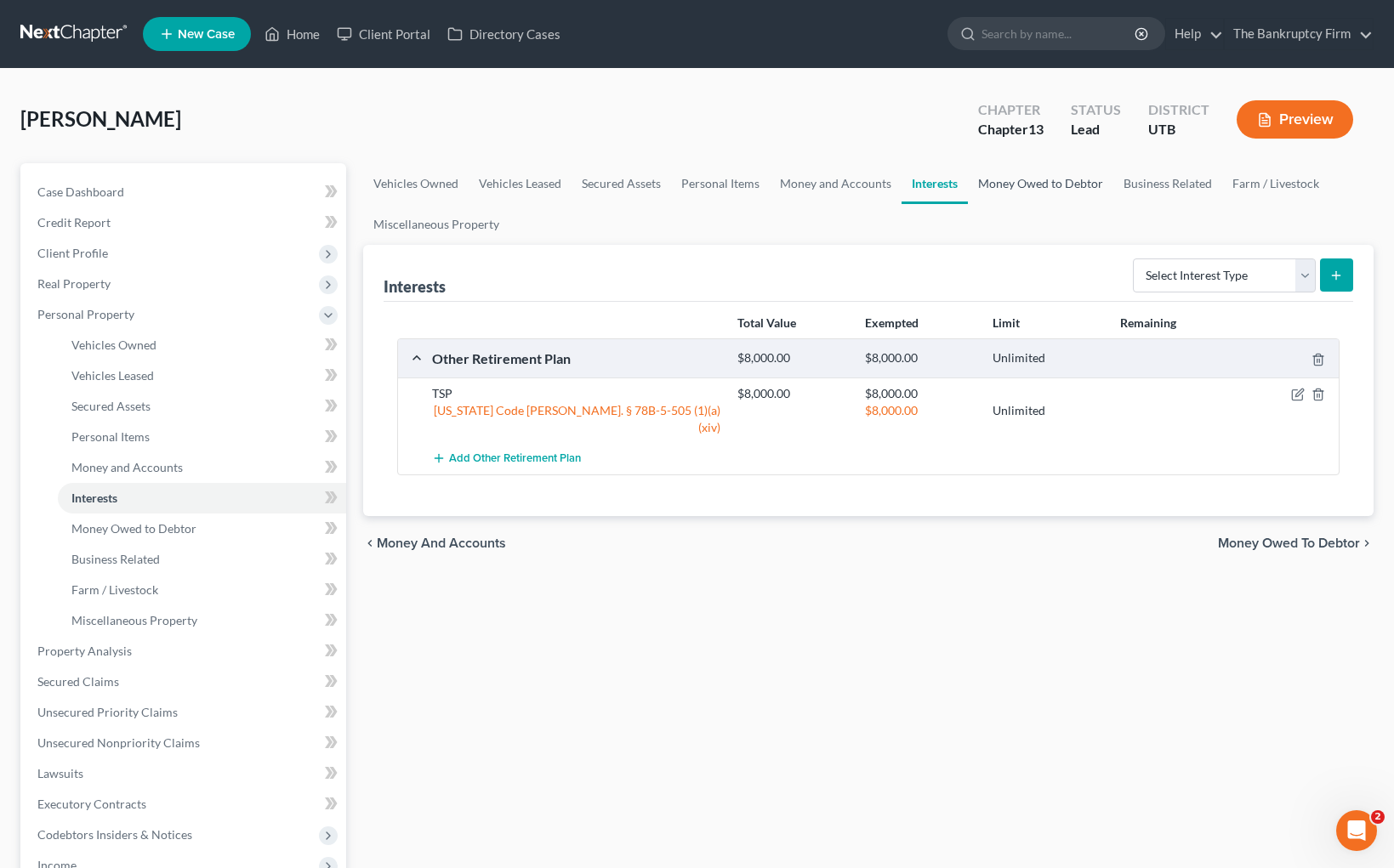
click at [1084, 184] on link "Money Owed to Debtor" at bounding box center [1041, 183] width 146 height 41
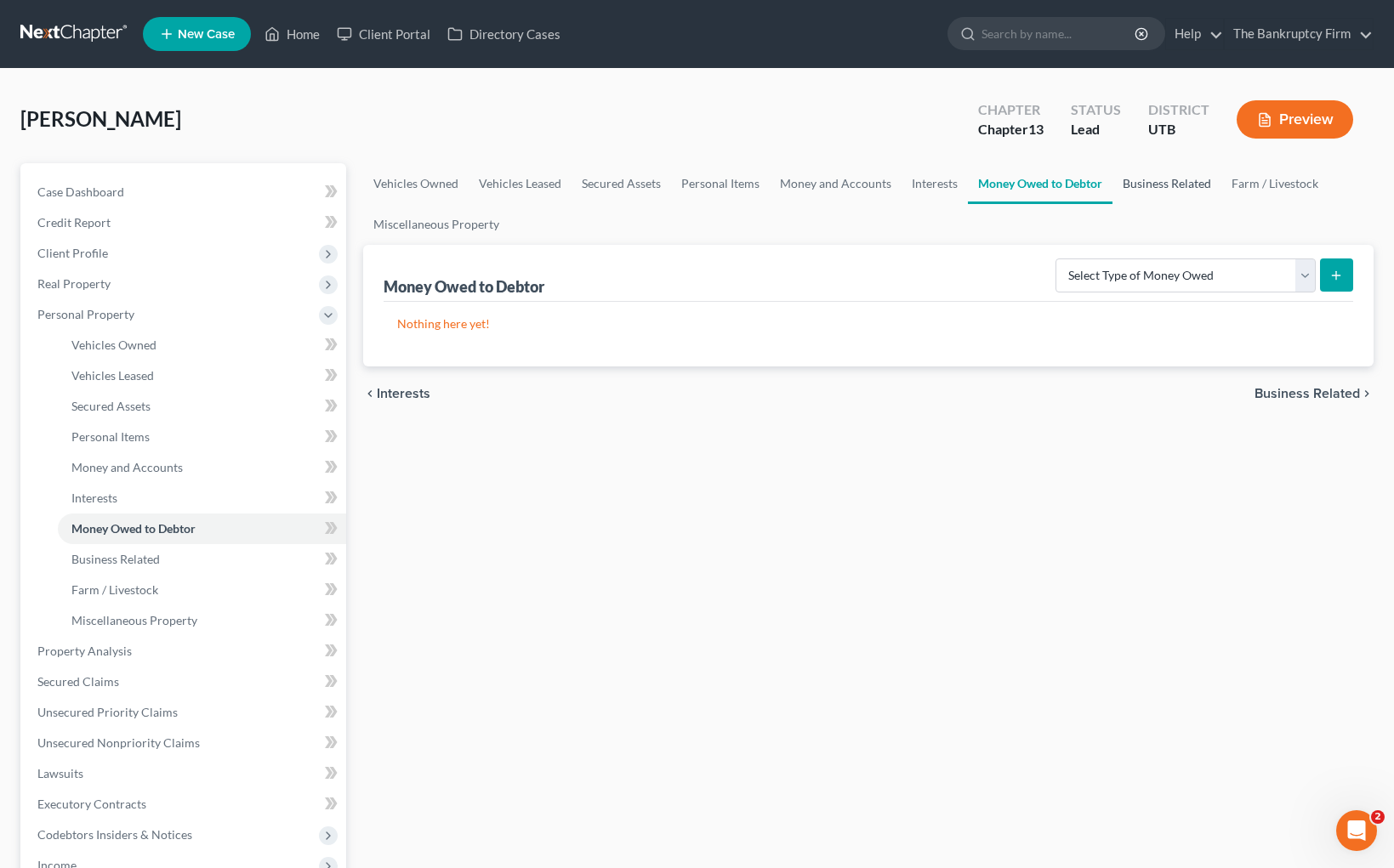
click at [1163, 183] on link "Business Related" at bounding box center [1167, 183] width 109 height 41
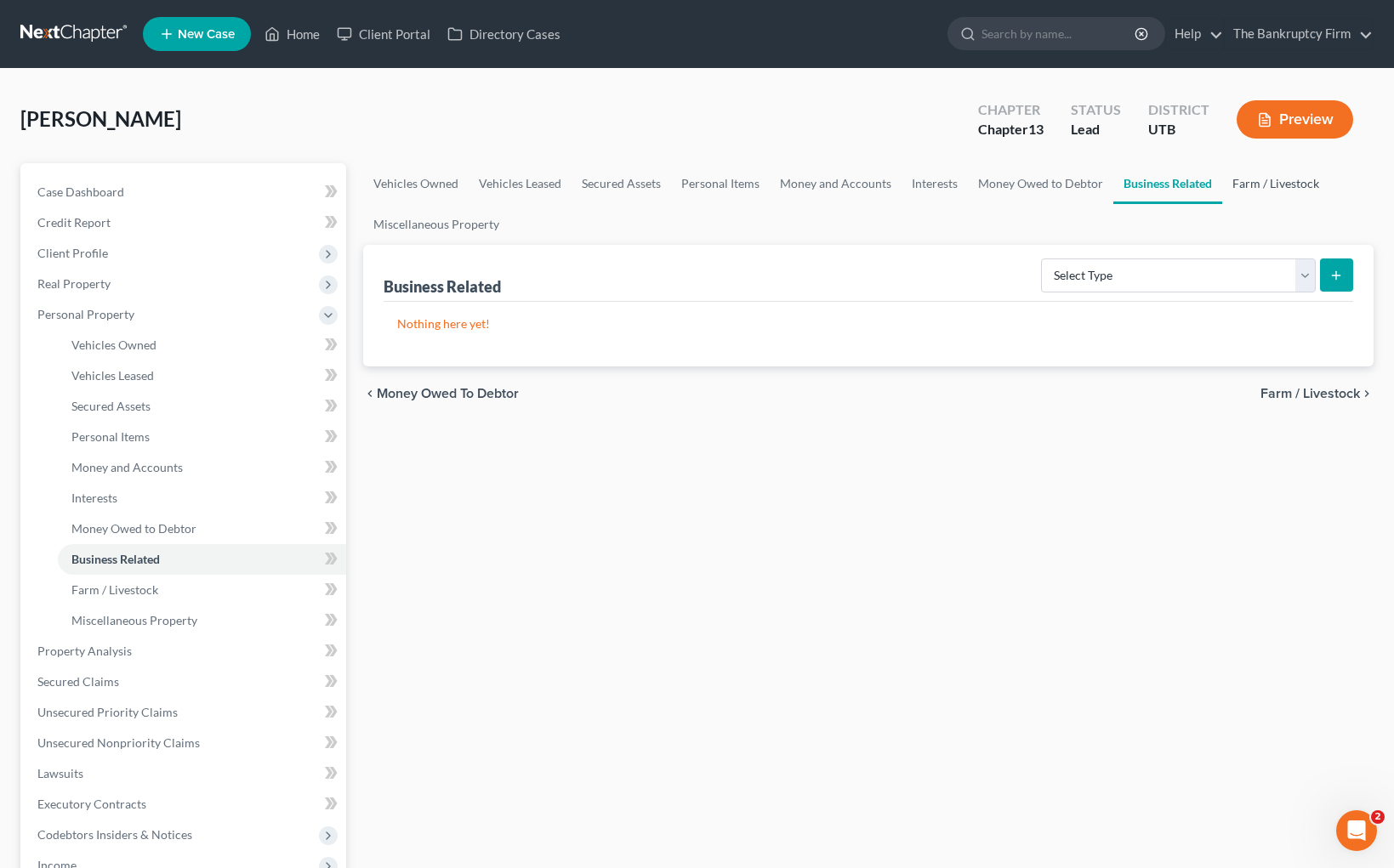
click at [1246, 180] on link "Farm / Livestock" at bounding box center [1276, 183] width 107 height 41
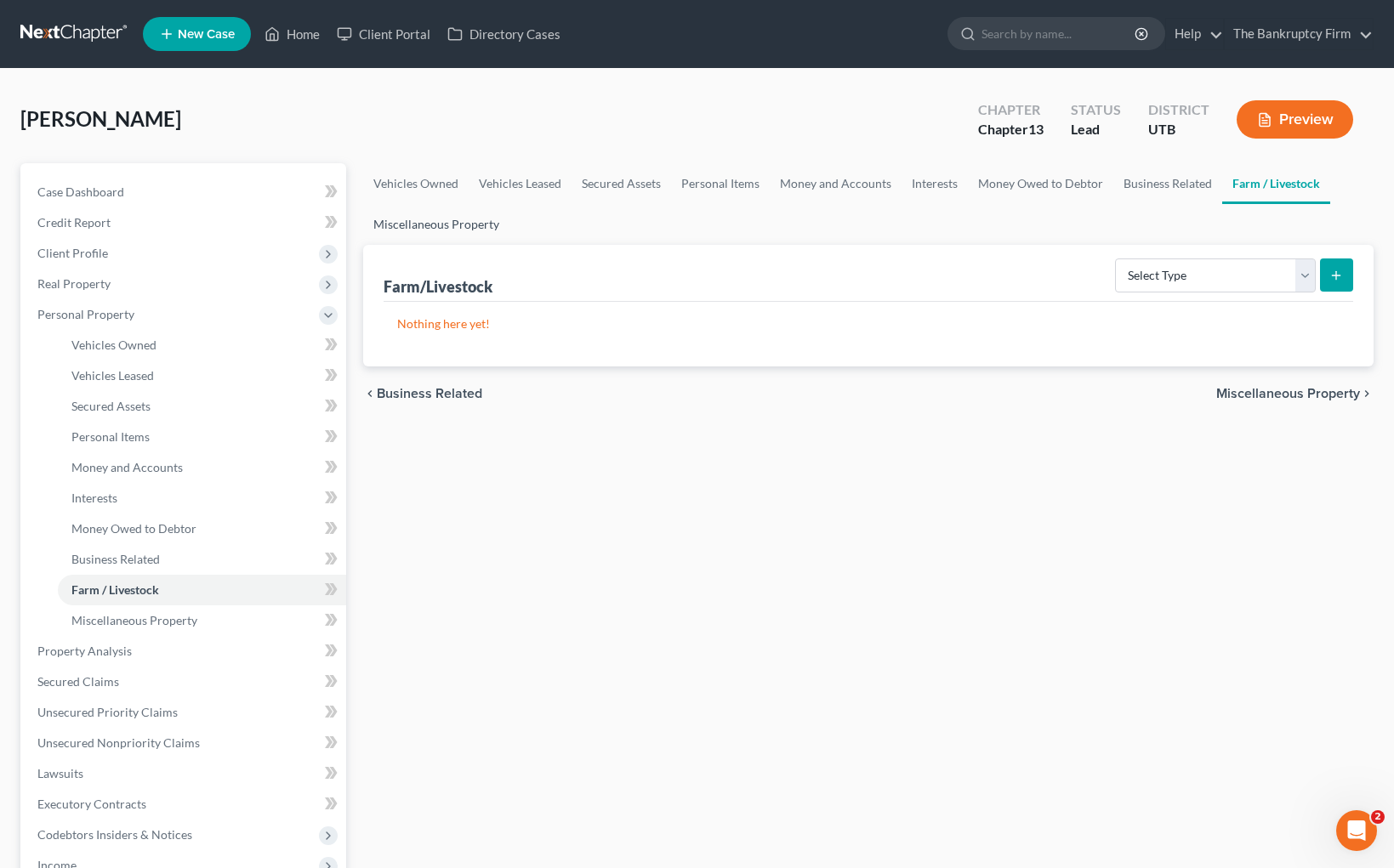
click at [452, 219] on link "Miscellaneous Property" at bounding box center [436, 224] width 146 height 41
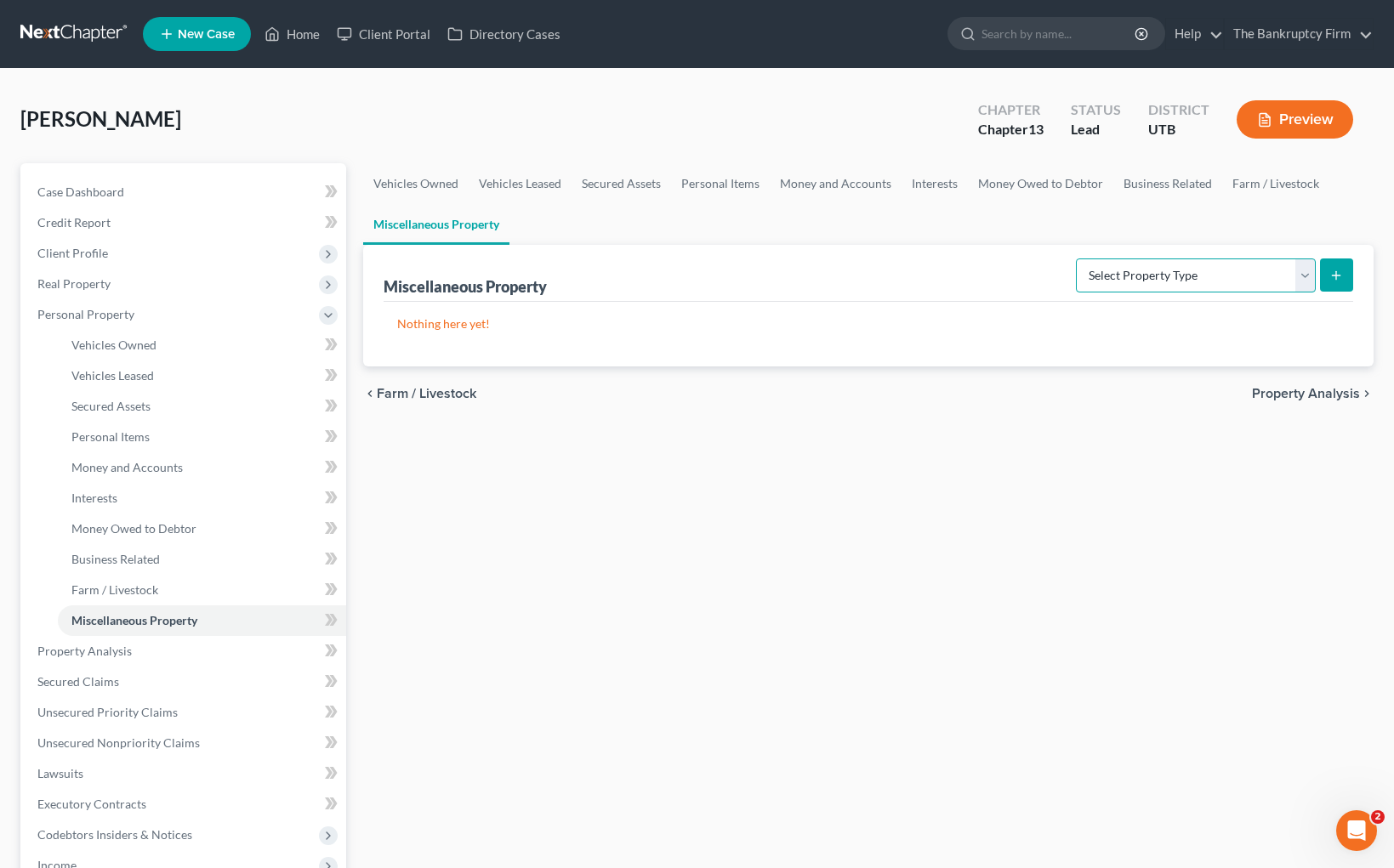
click at [1298, 265] on select "Select Property Type Assigned for Creditor Benefit [DATE] Holding for Another N…" at bounding box center [1196, 275] width 240 height 34
click at [84, 646] on span "Property Analysis" at bounding box center [85, 651] width 95 height 14
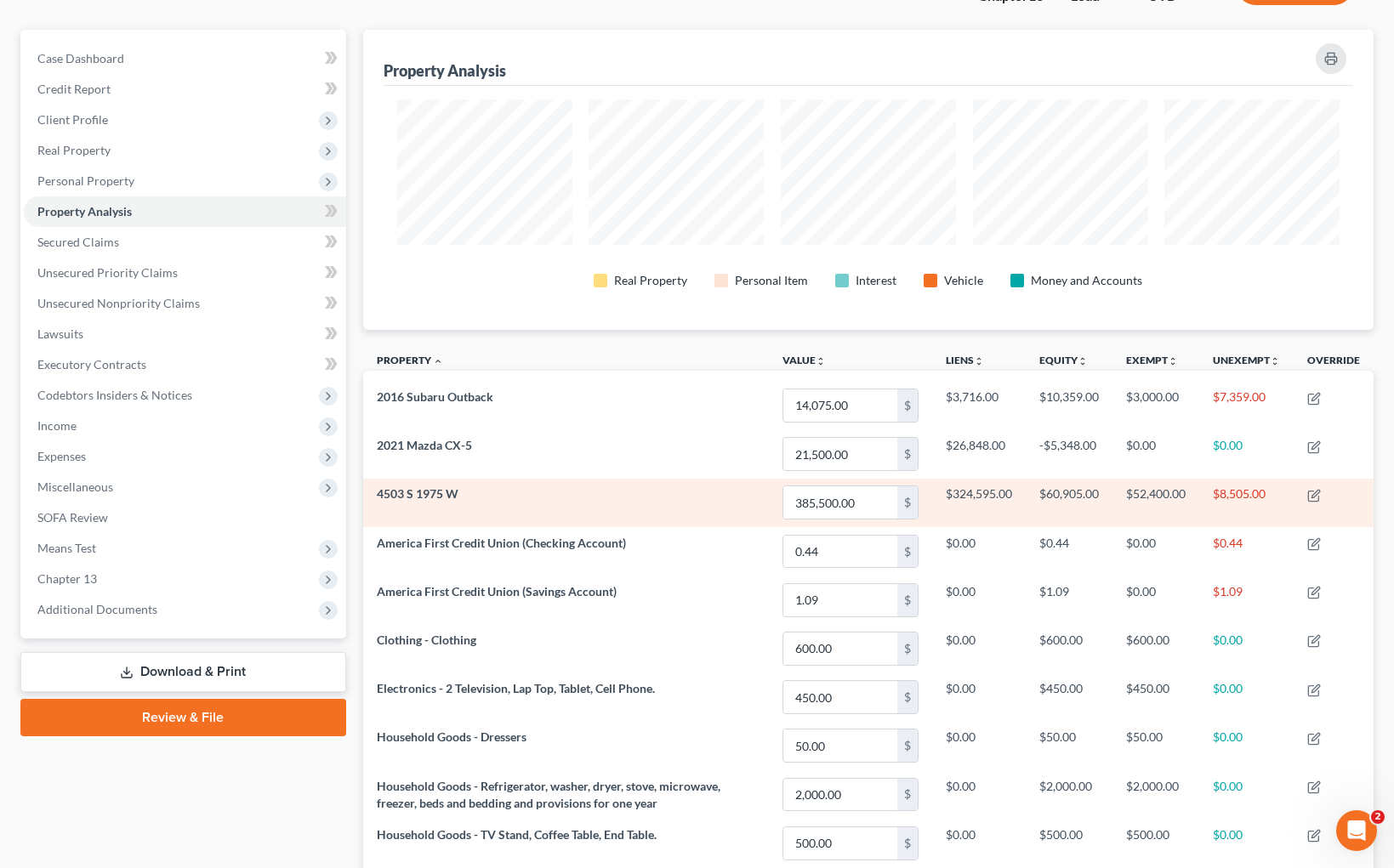
scroll to position [135, 0]
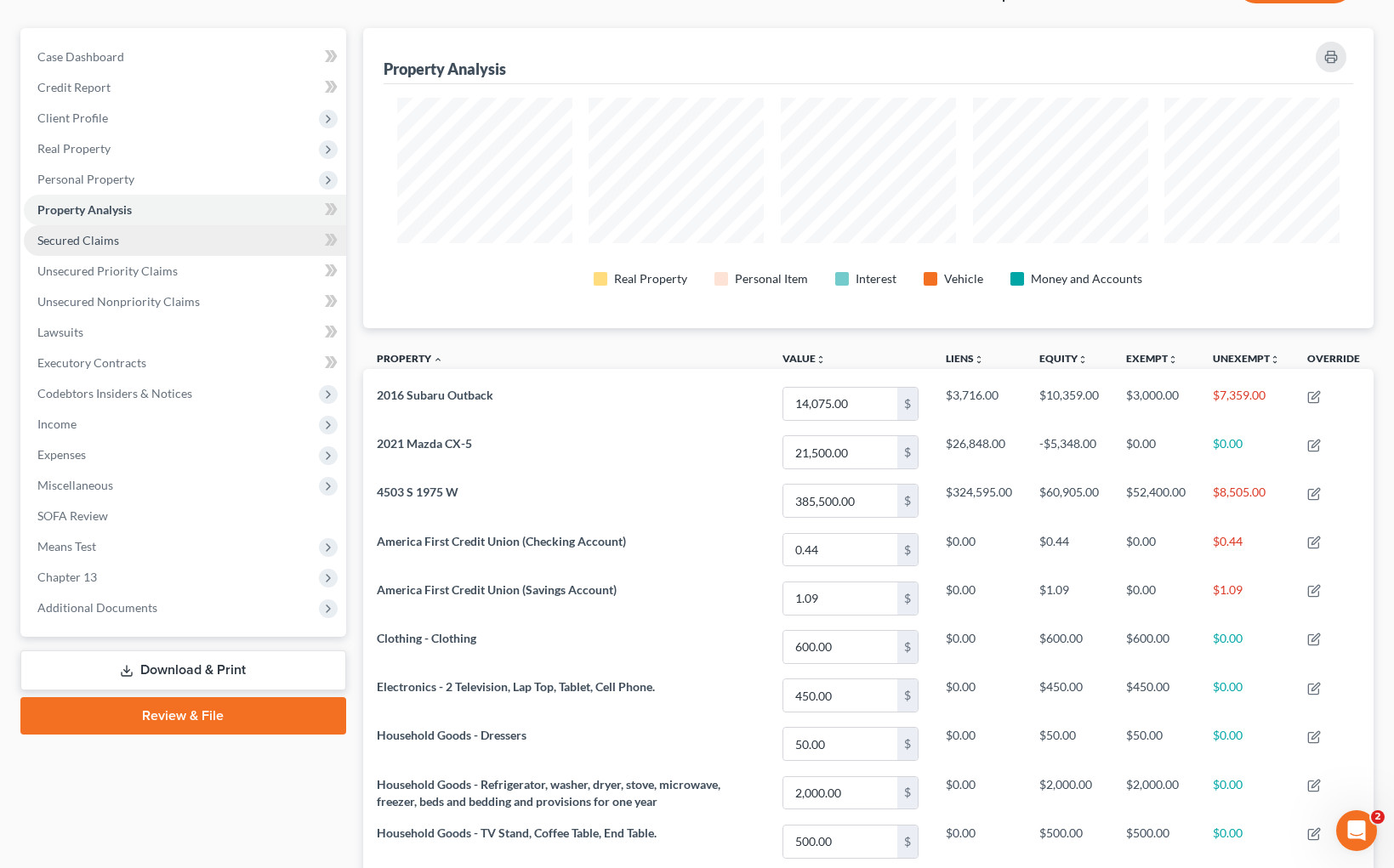
click at [88, 240] on span "Secured Claims" at bounding box center [78, 240] width 82 height 14
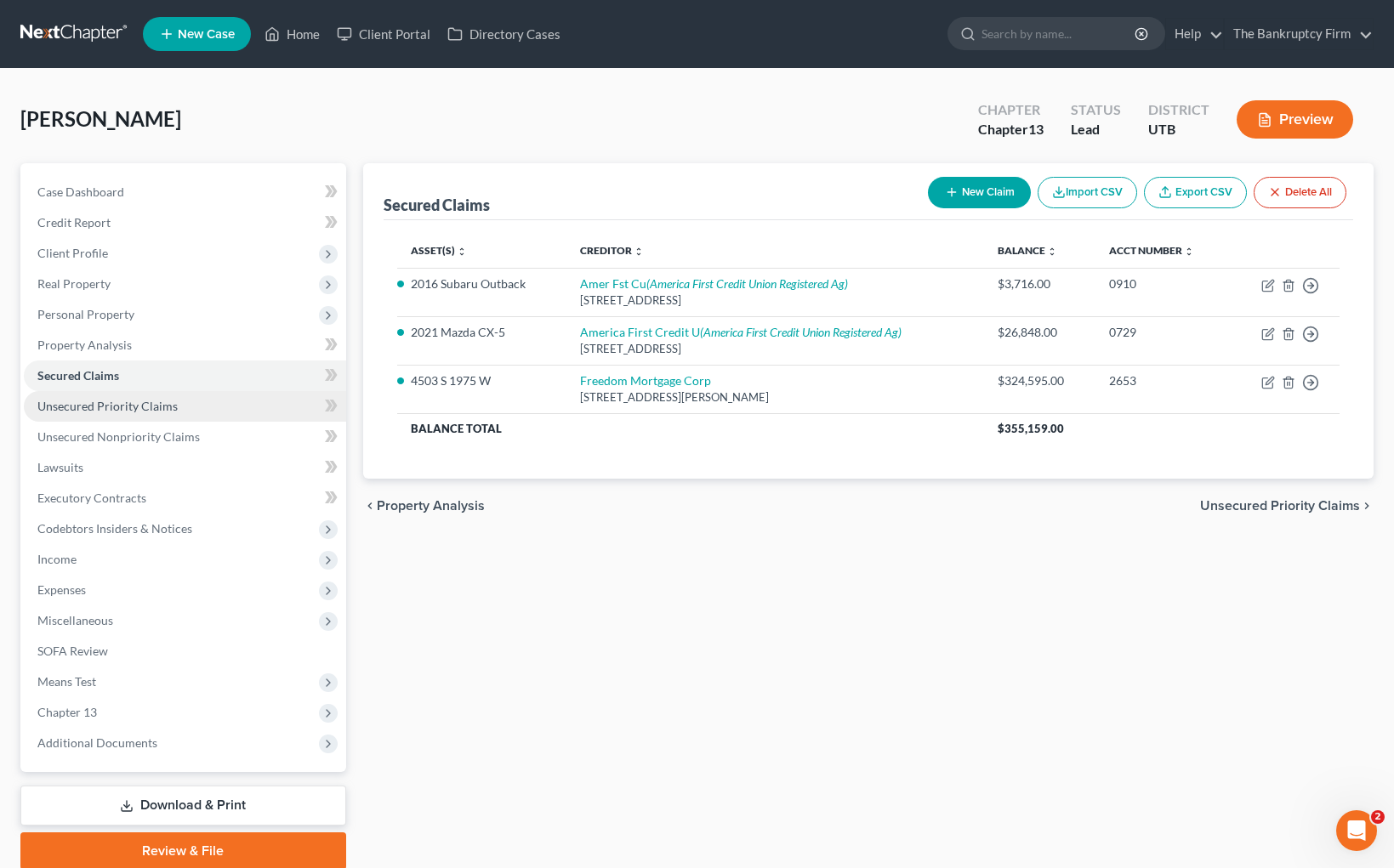
click at [155, 405] on span "Unsecured Priority Claims" at bounding box center [108, 406] width 140 height 14
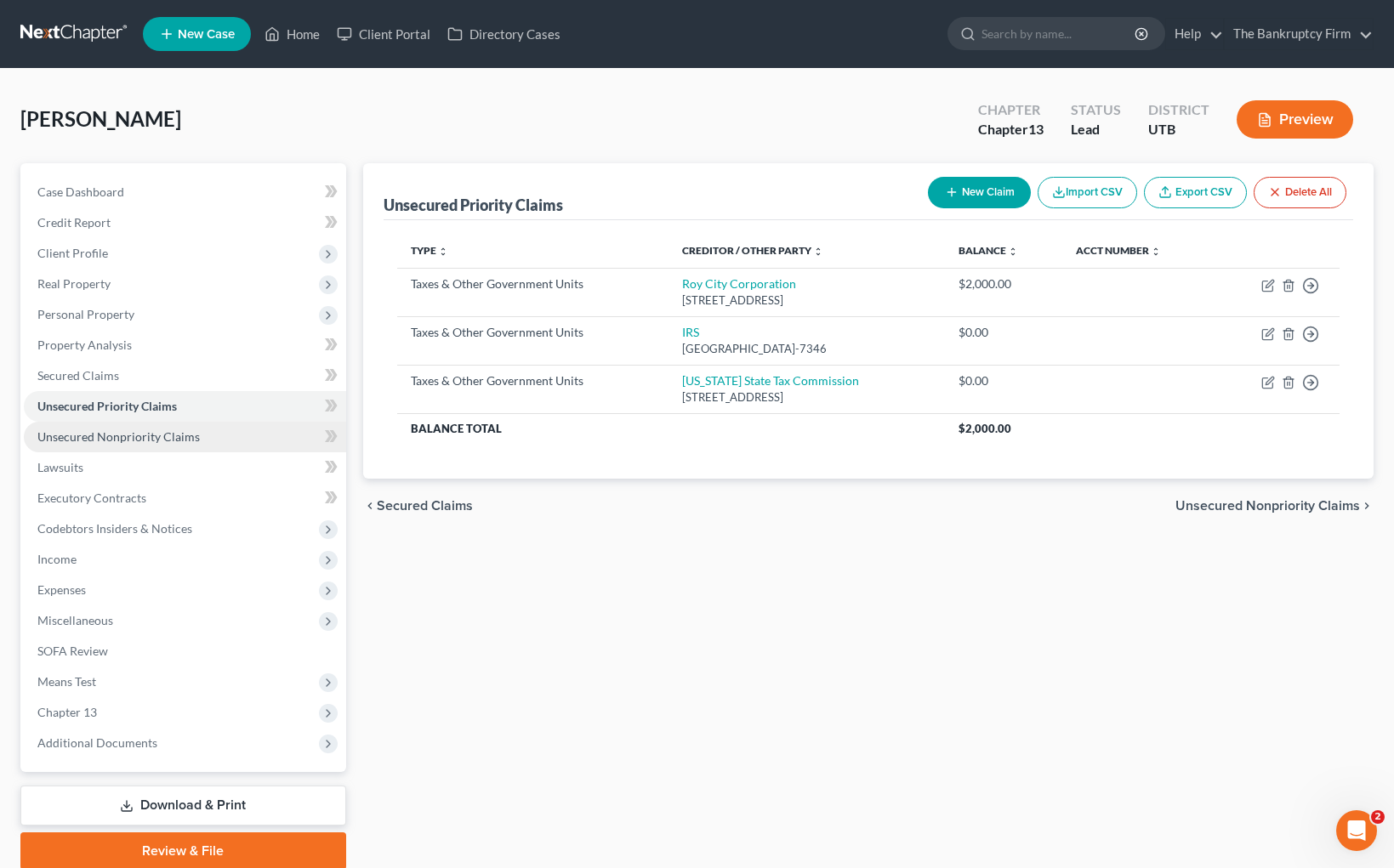
click at [73, 439] on span "Unsecured Nonpriority Claims" at bounding box center [118, 437] width 162 height 14
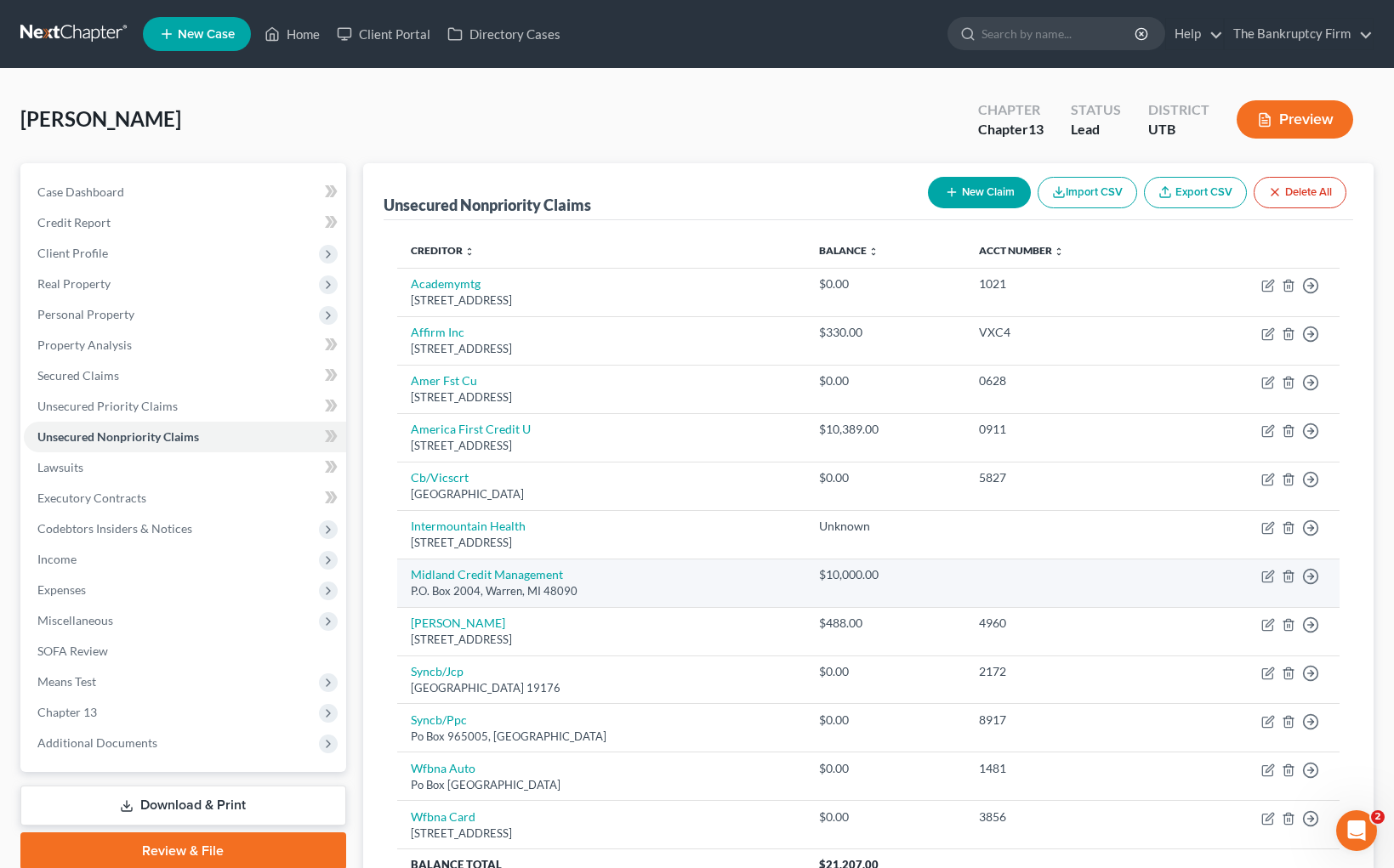
scroll to position [165, 0]
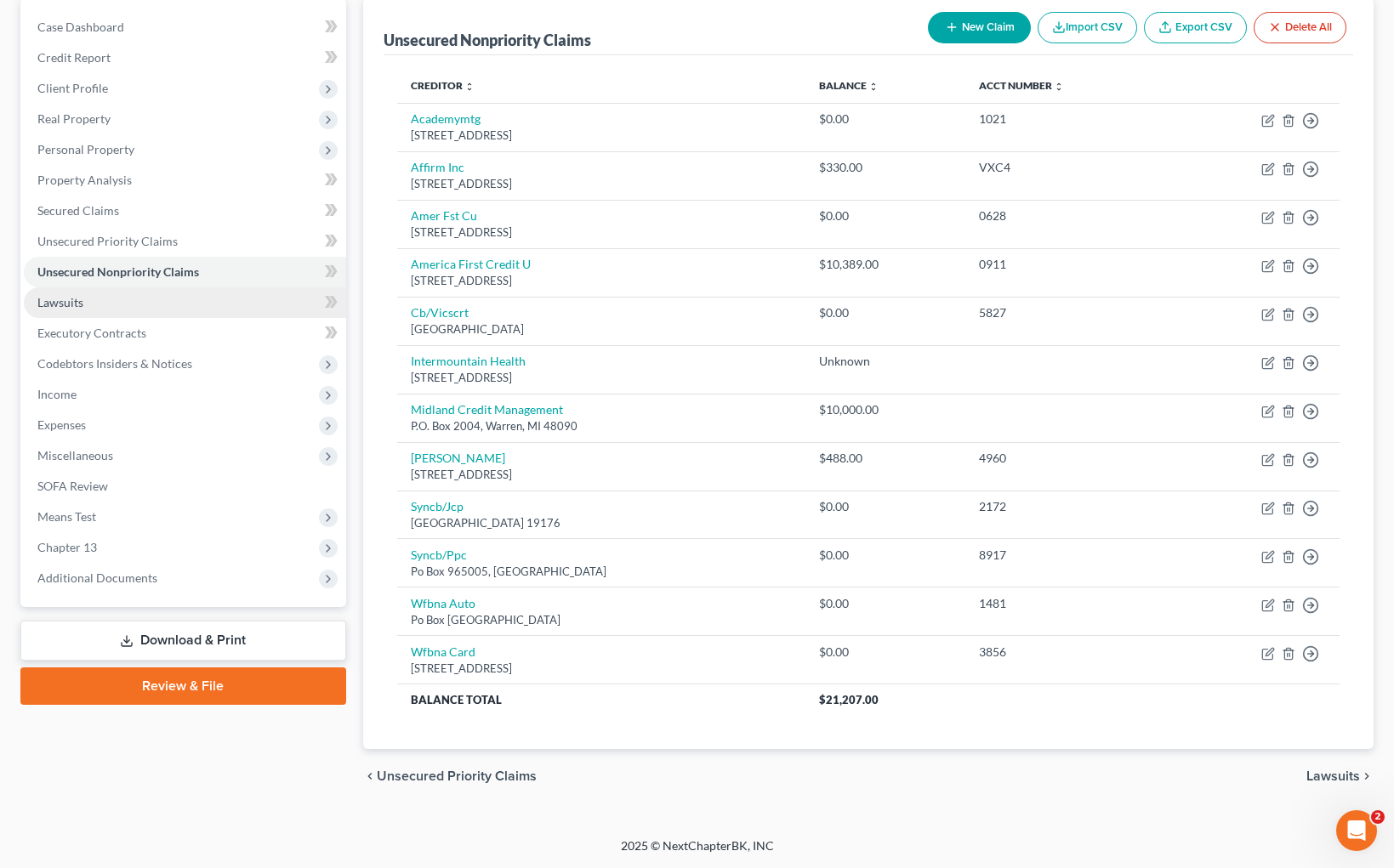
click at [85, 304] on link "Lawsuits" at bounding box center [185, 302] width 323 height 31
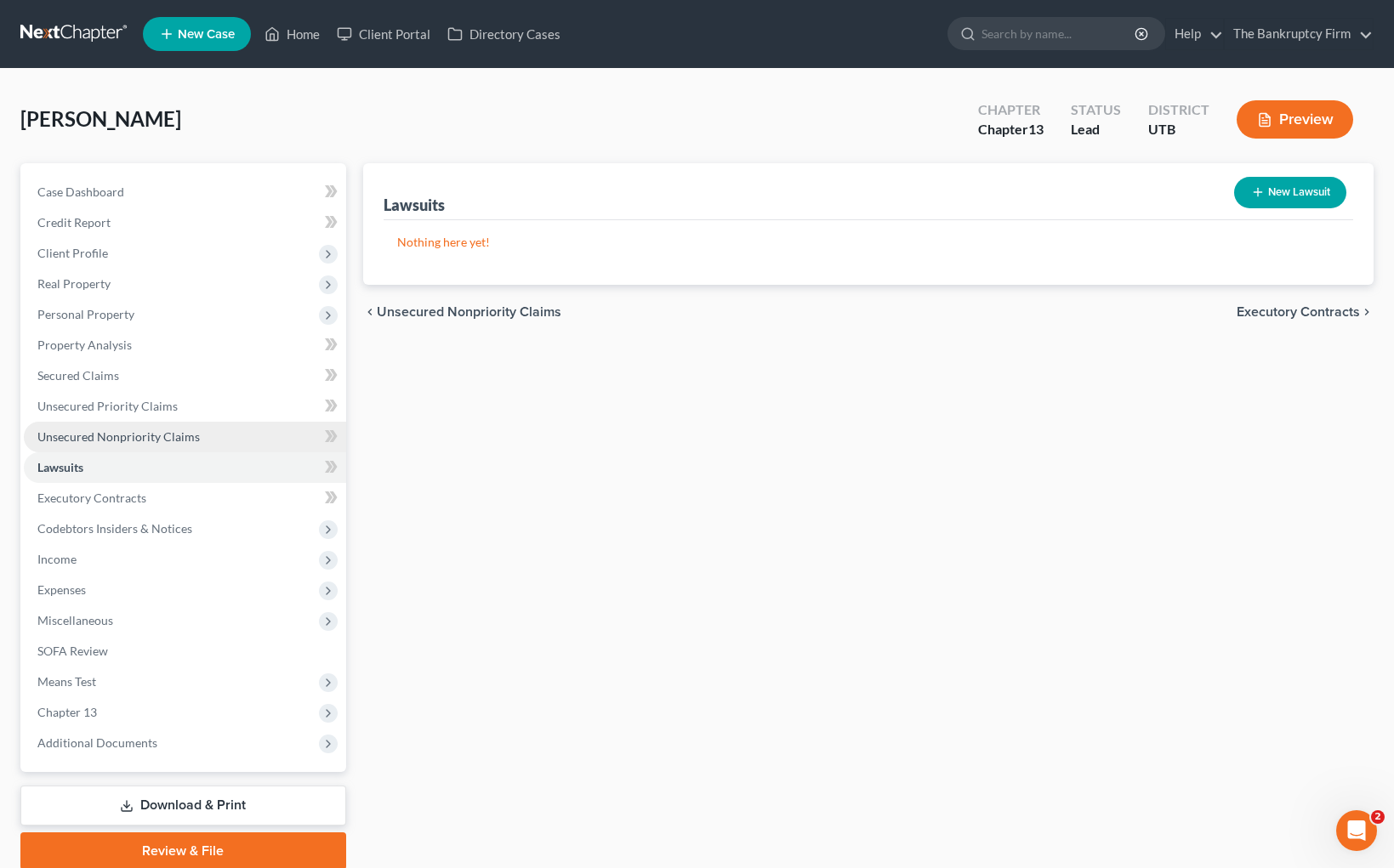
click at [134, 431] on span "Unsecured Nonpriority Claims" at bounding box center [118, 437] width 162 height 14
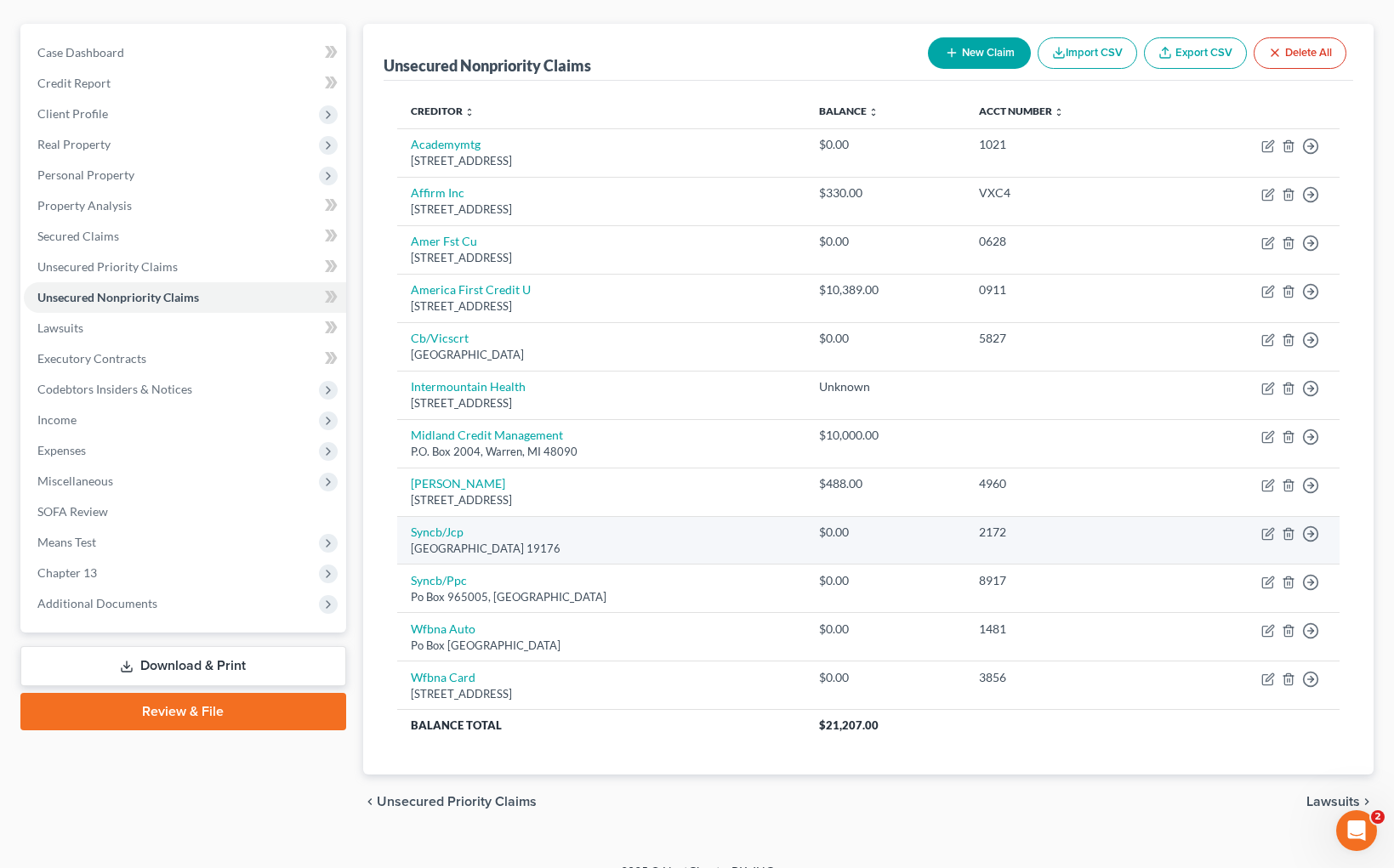
scroll to position [165, 0]
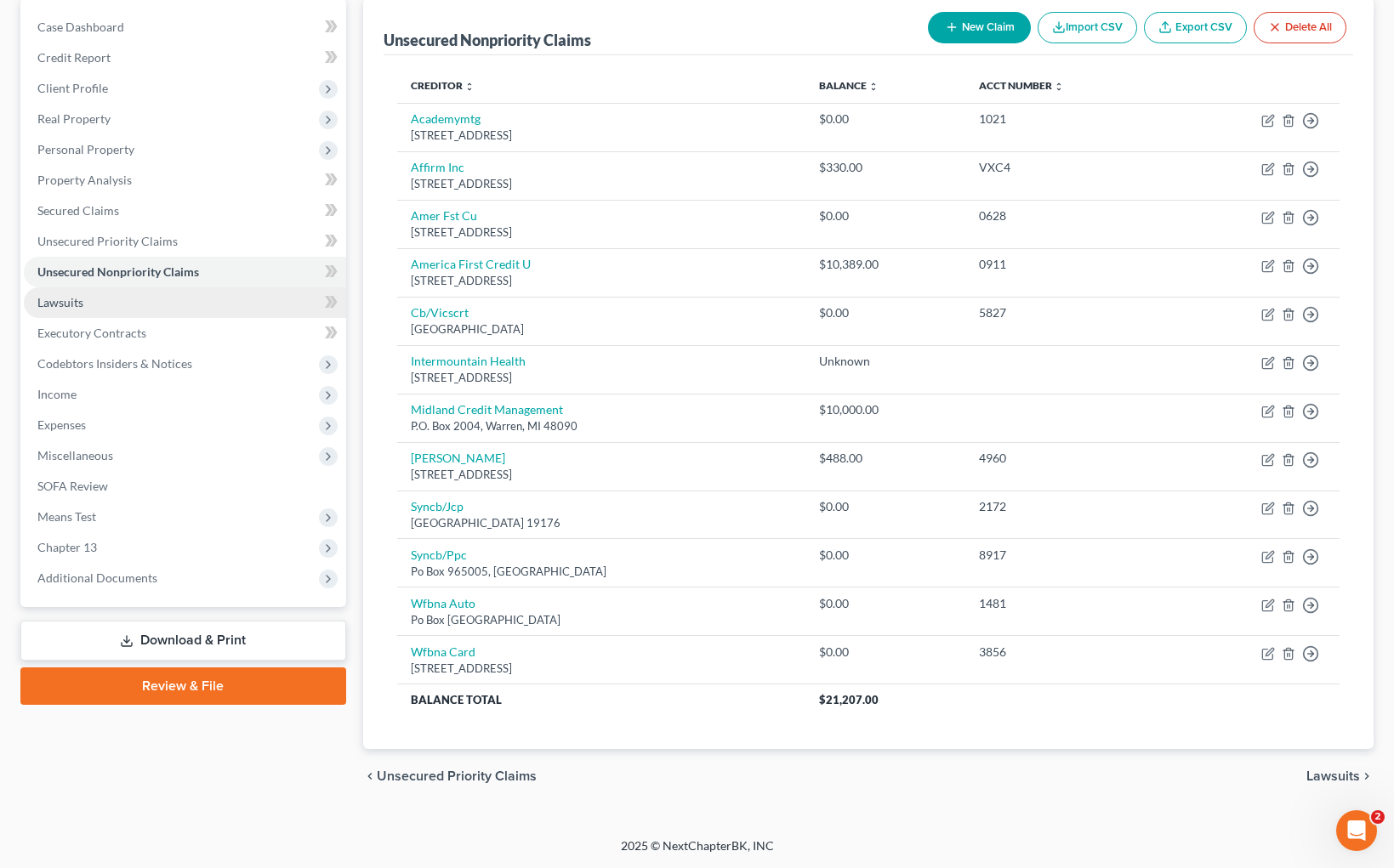
click at [82, 301] on link "Lawsuits" at bounding box center [185, 302] width 323 height 31
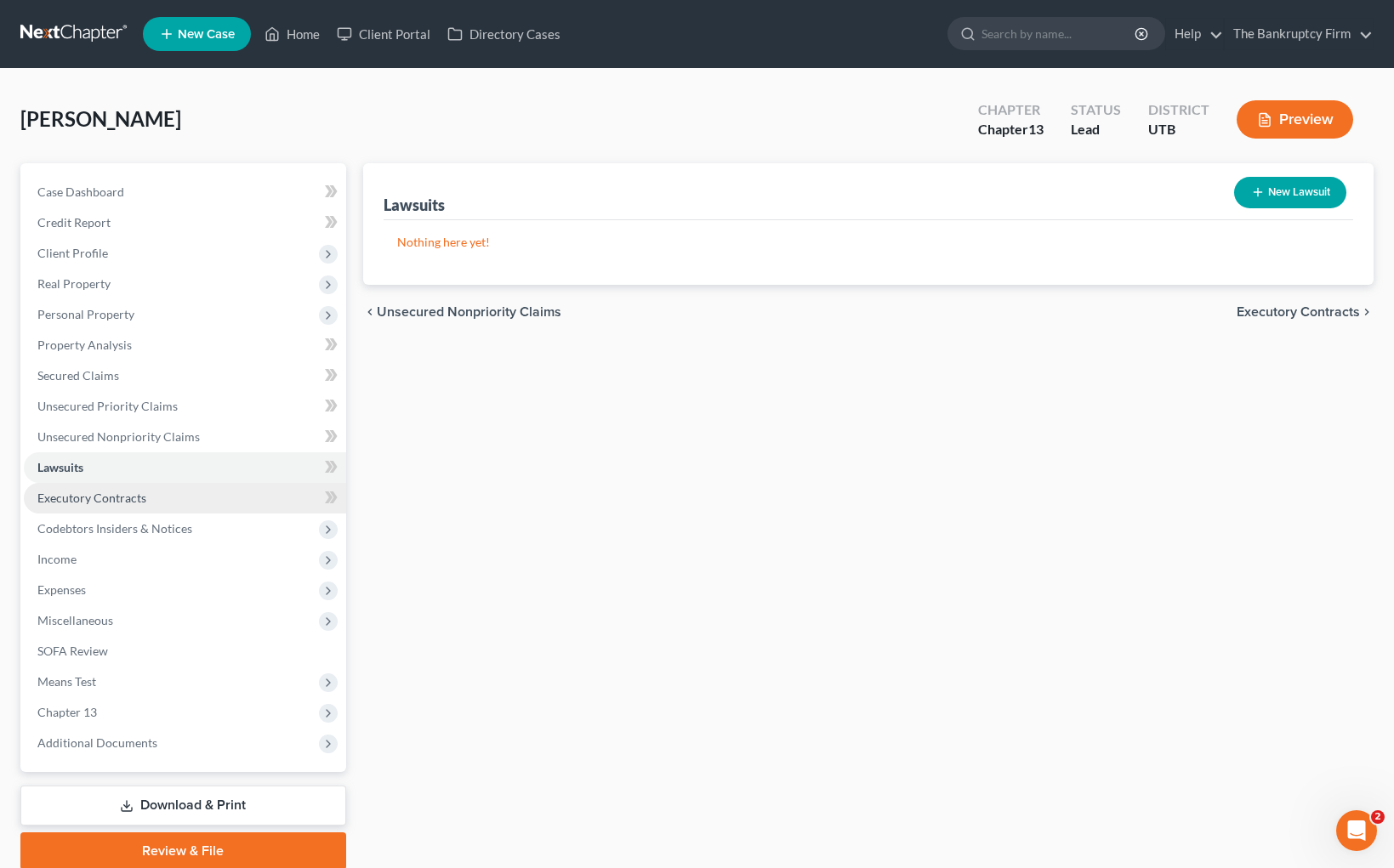
click at [100, 495] on span "Executory Contracts" at bounding box center [92, 498] width 109 height 14
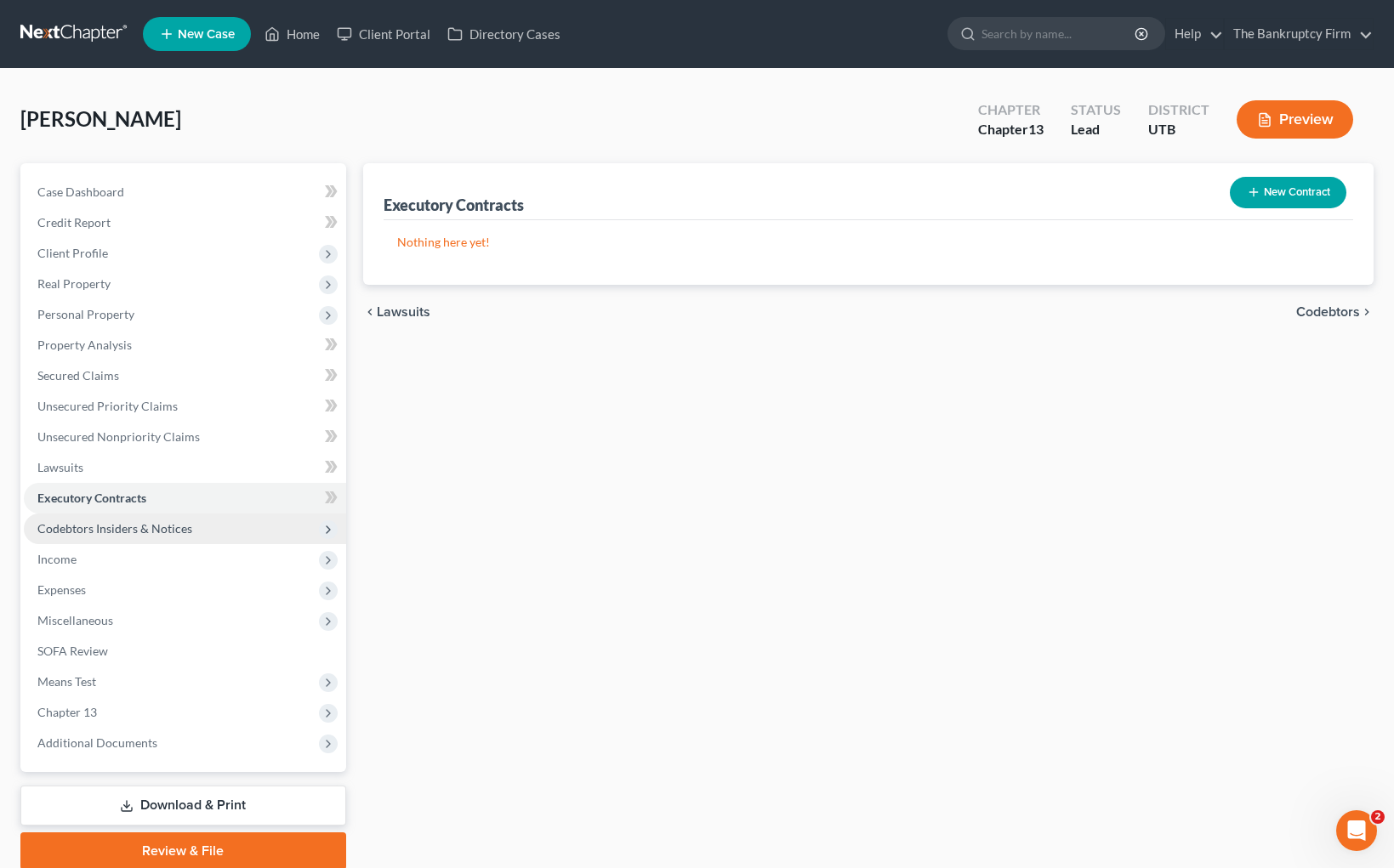
click at [177, 529] on span "Codebtors Insiders & Notices" at bounding box center [115, 529] width 155 height 14
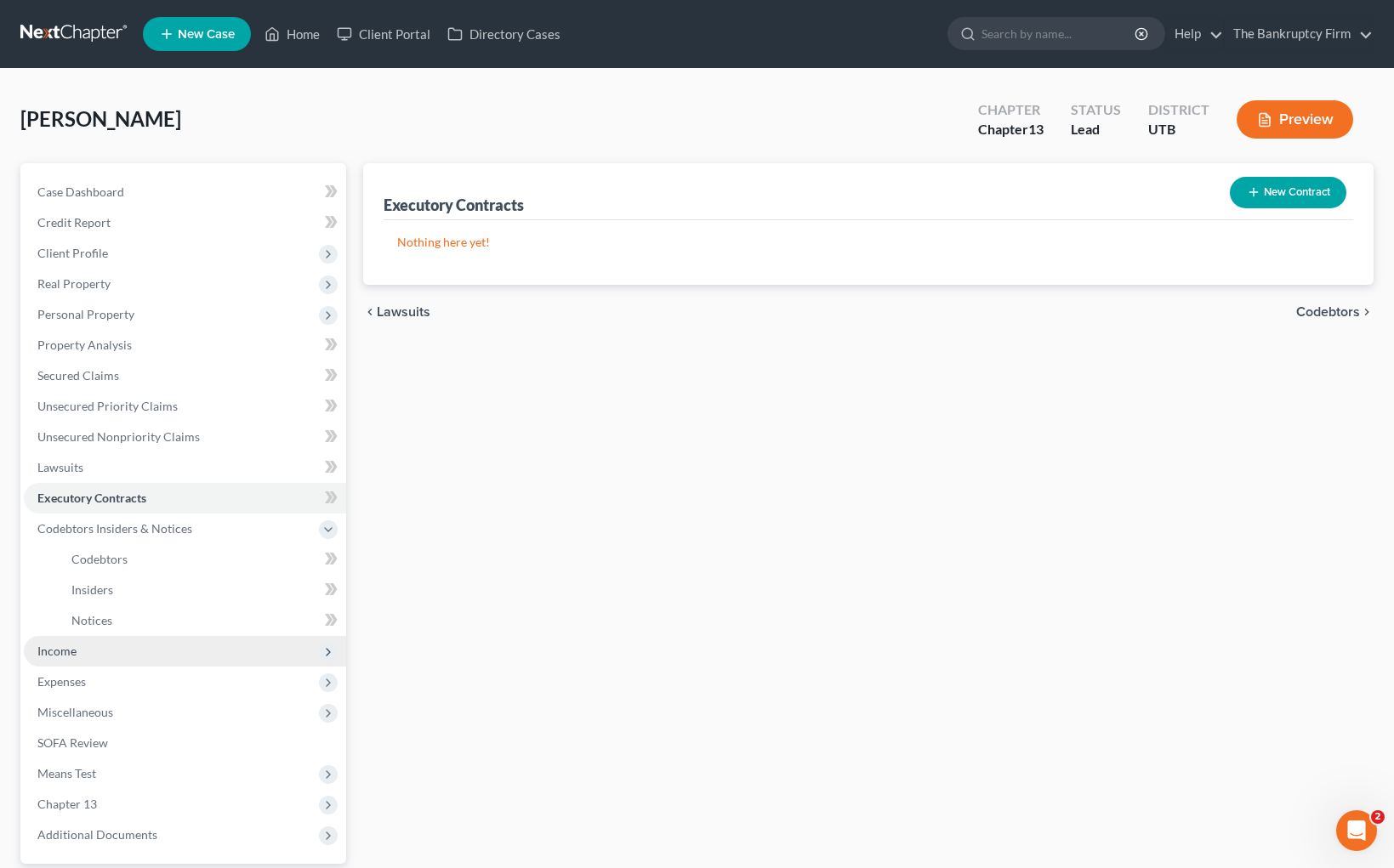
click at [73, 645] on span "Income" at bounding box center [57, 651] width 39 height 14
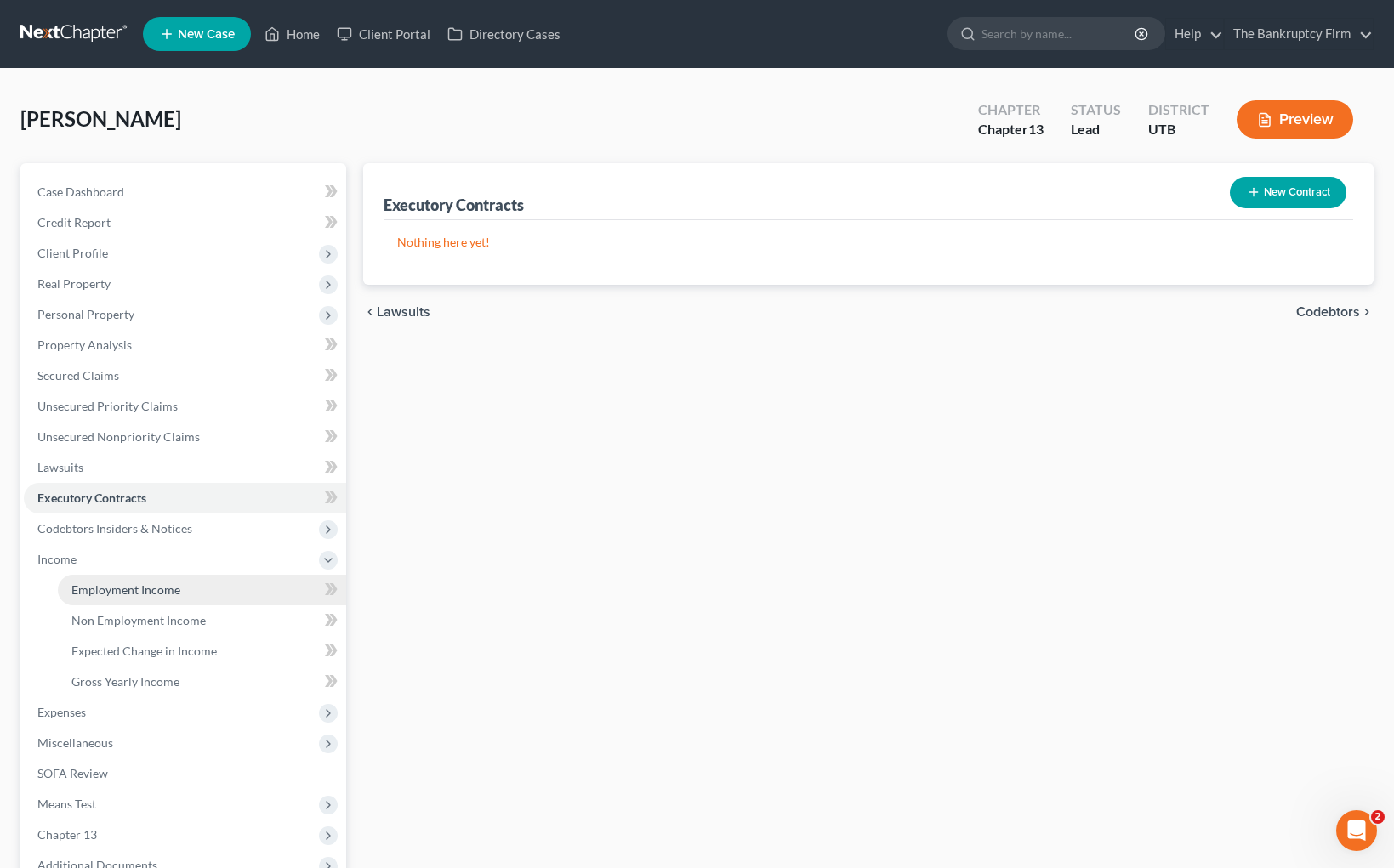
click at [174, 594] on span "Employment Income" at bounding box center [125, 589] width 109 height 14
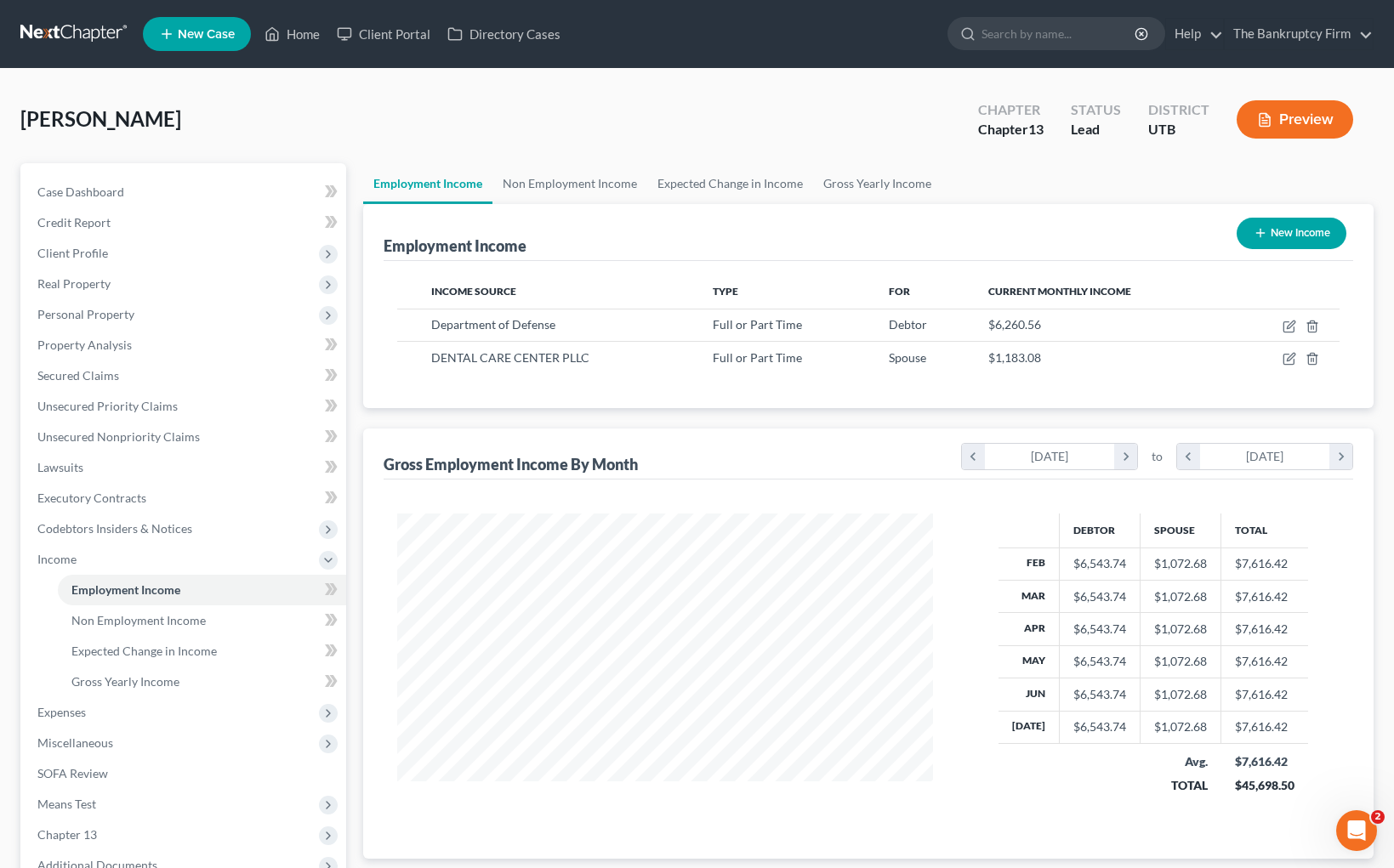
scroll to position [305, 570]
click at [1289, 324] on icon "button" at bounding box center [1290, 327] width 14 height 14
select select "0"
select select "46"
select select "2"
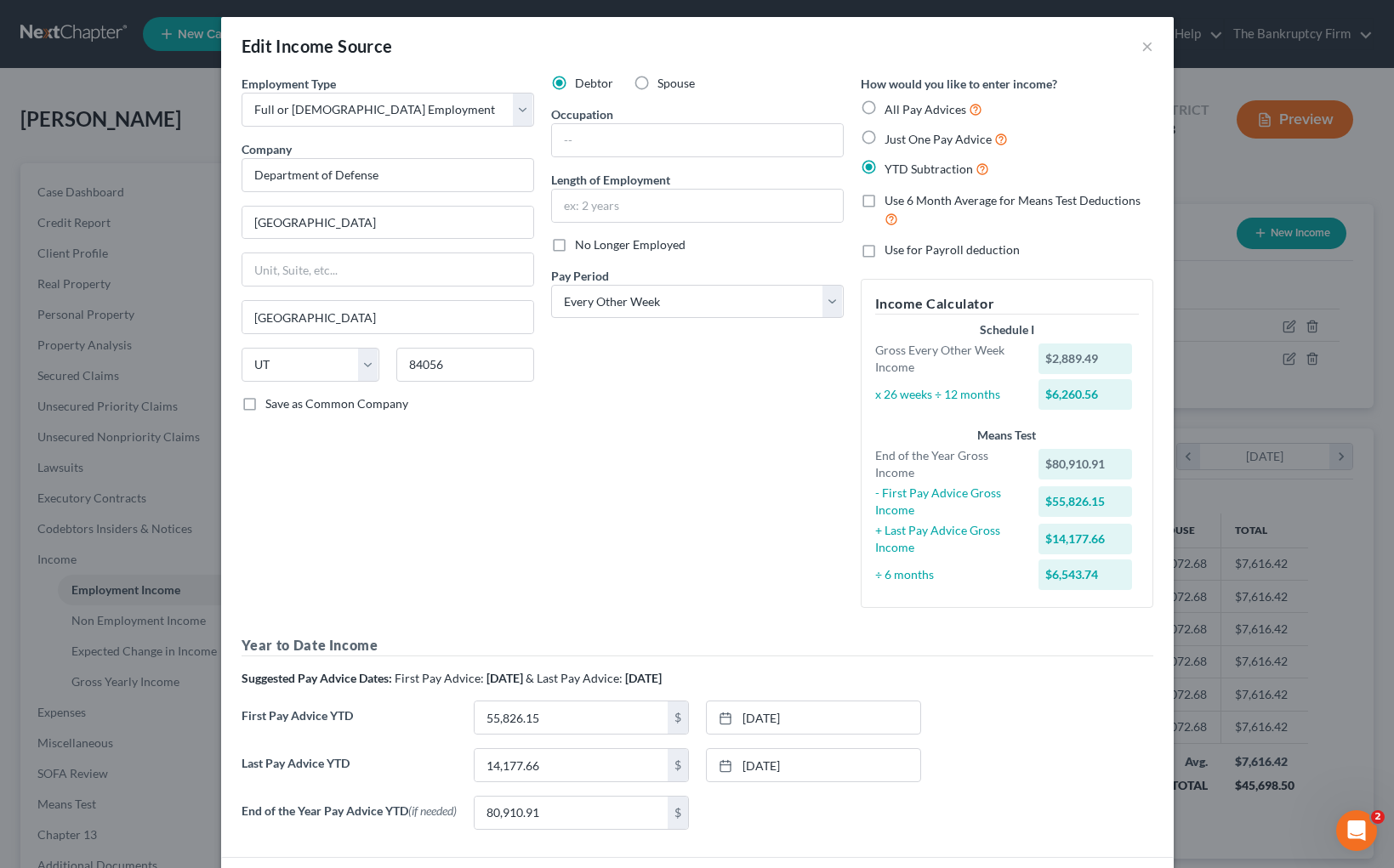
scroll to position [136, 0]
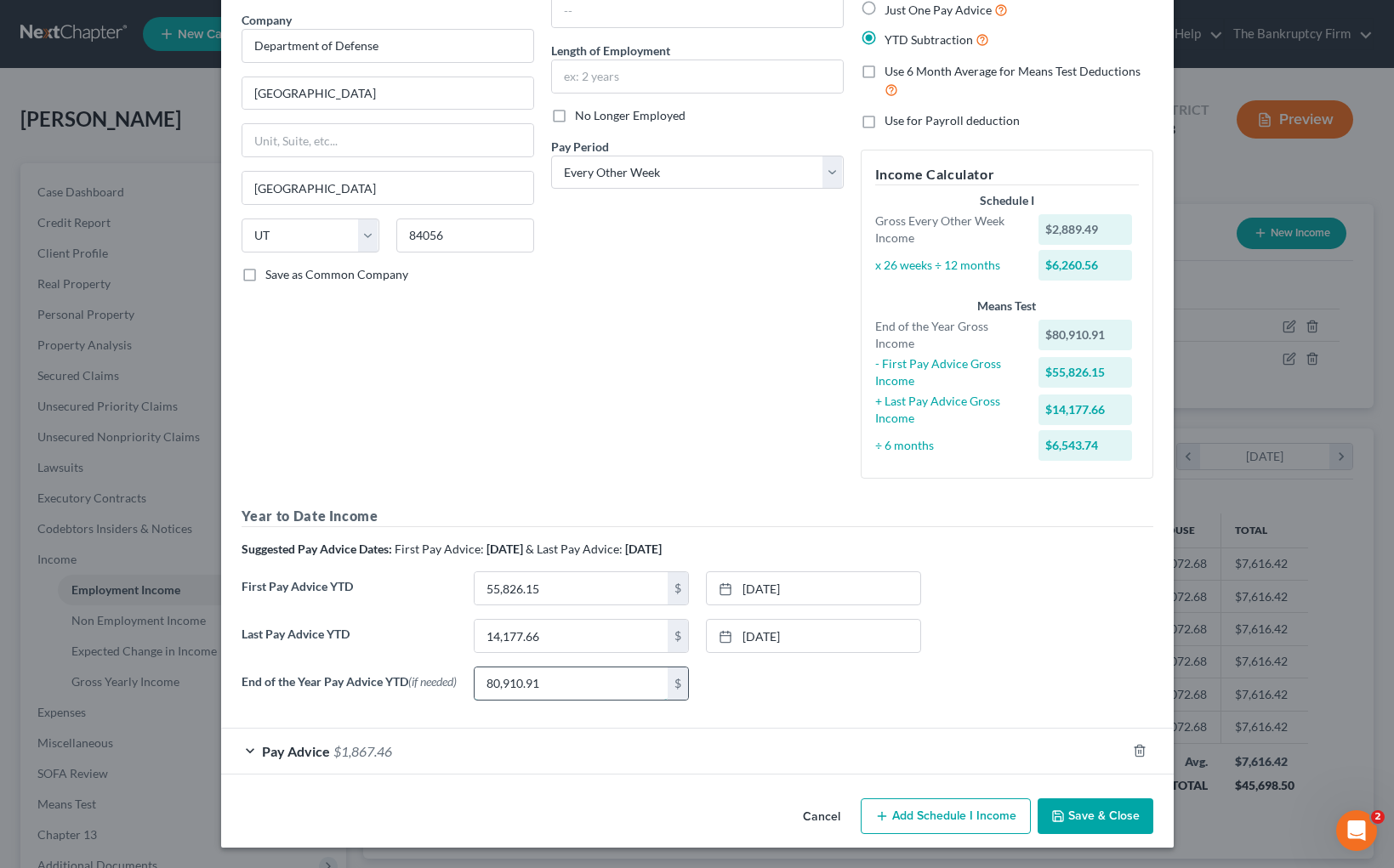
click at [587, 675] on input "80,910.91" at bounding box center [571, 683] width 193 height 32
click at [572, 583] on input "55,826.15" at bounding box center [571, 588] width 193 height 32
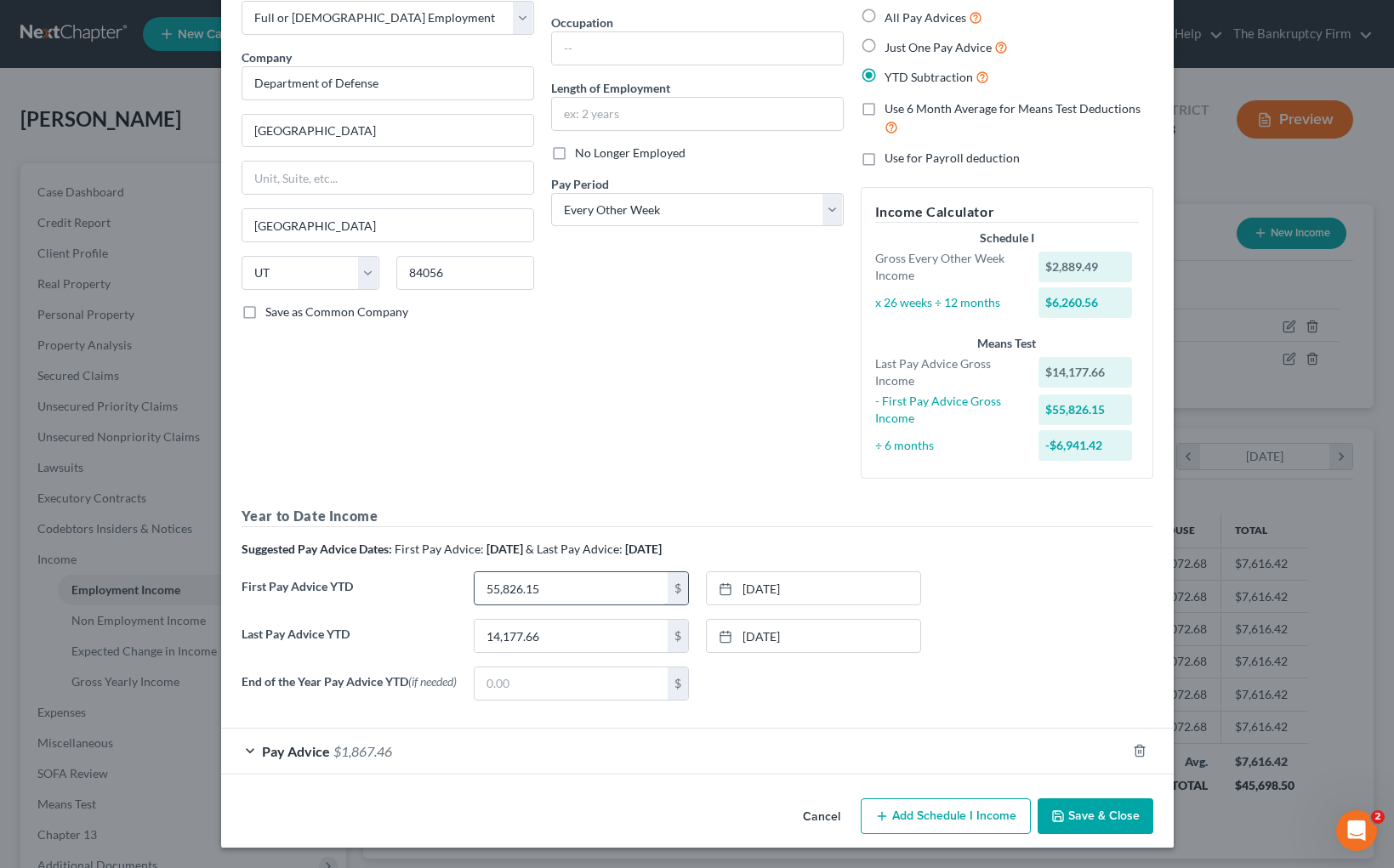
scroll to position [99, 0]
click at [829, 582] on link "[DATE]" at bounding box center [813, 588] width 213 height 32
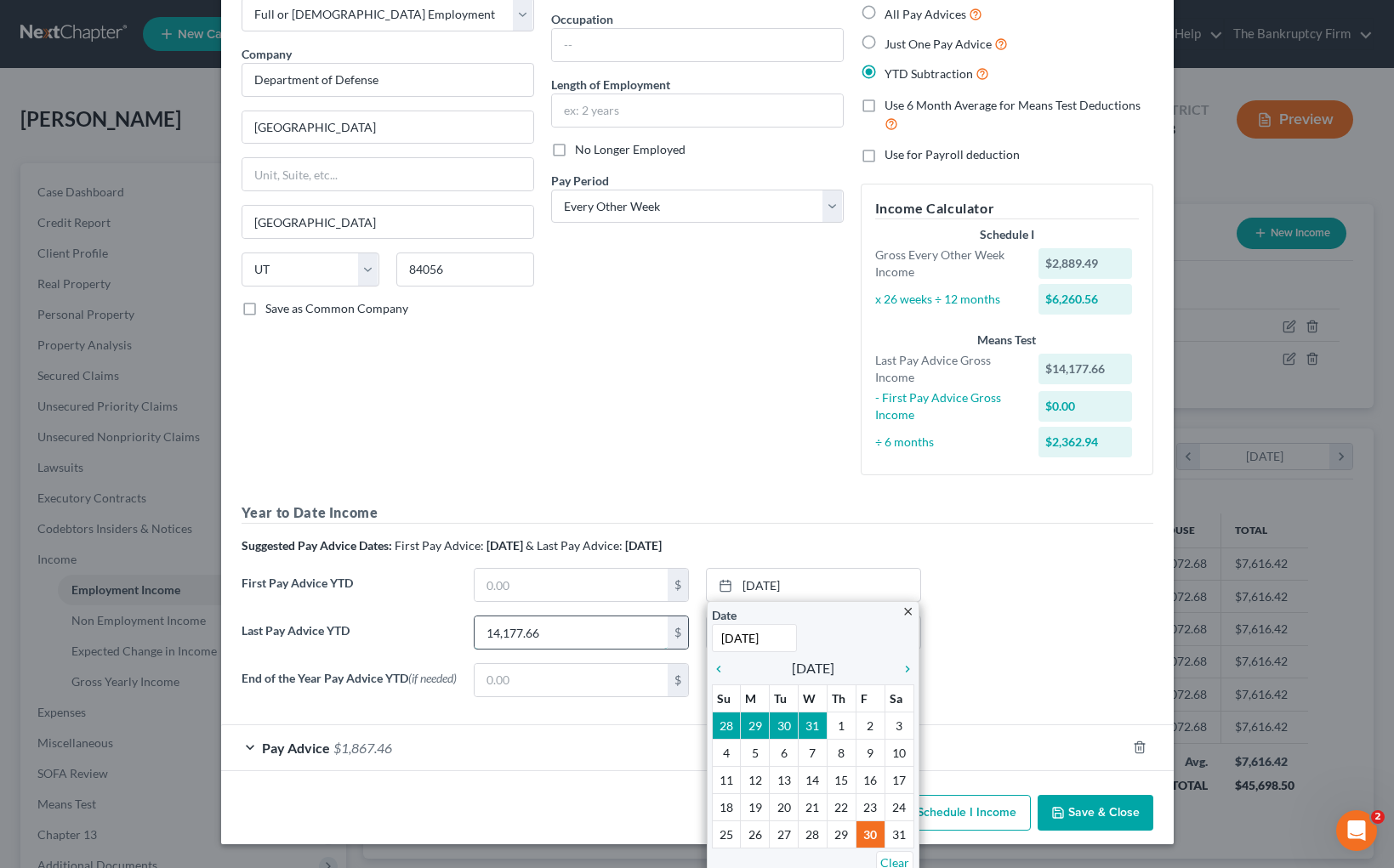
click at [551, 626] on input "14,177.66" at bounding box center [571, 632] width 193 height 32
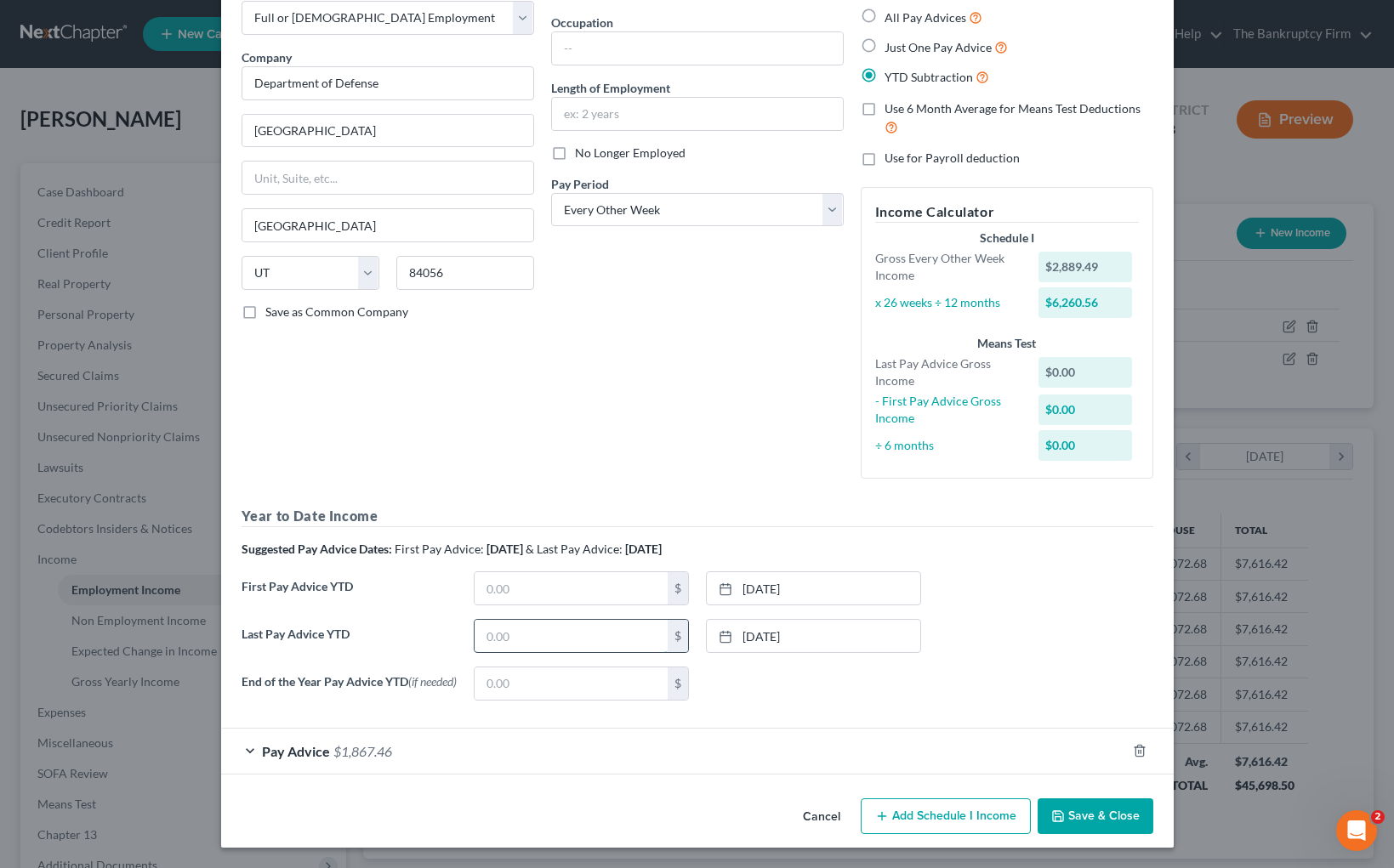
paste input "28577.28"
type input "28577.28"
click at [647, 480] on div "Debtor Spouse Occupation Length of Employment No Longer Employed Pay Period * S…" at bounding box center [697, 238] width 309 height 509
click at [257, 750] on div "Pay Advice $1,867.46" at bounding box center [673, 751] width 905 height 45
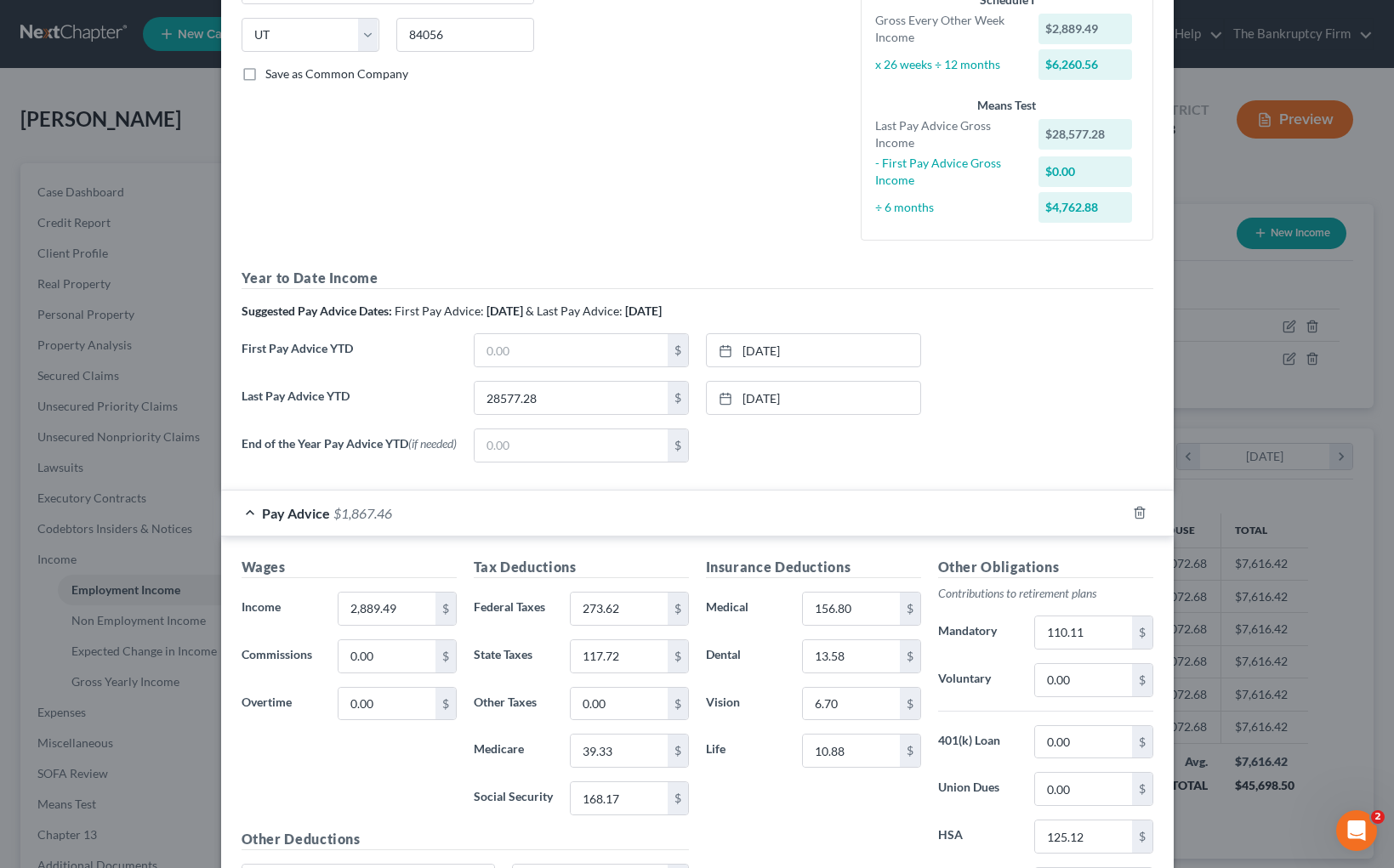
scroll to position [331, 0]
click at [560, 357] on input "text" at bounding box center [571, 352] width 193 height 32
type input "8,211"
click at [838, 351] on link "[DATE]" at bounding box center [813, 352] width 213 height 32
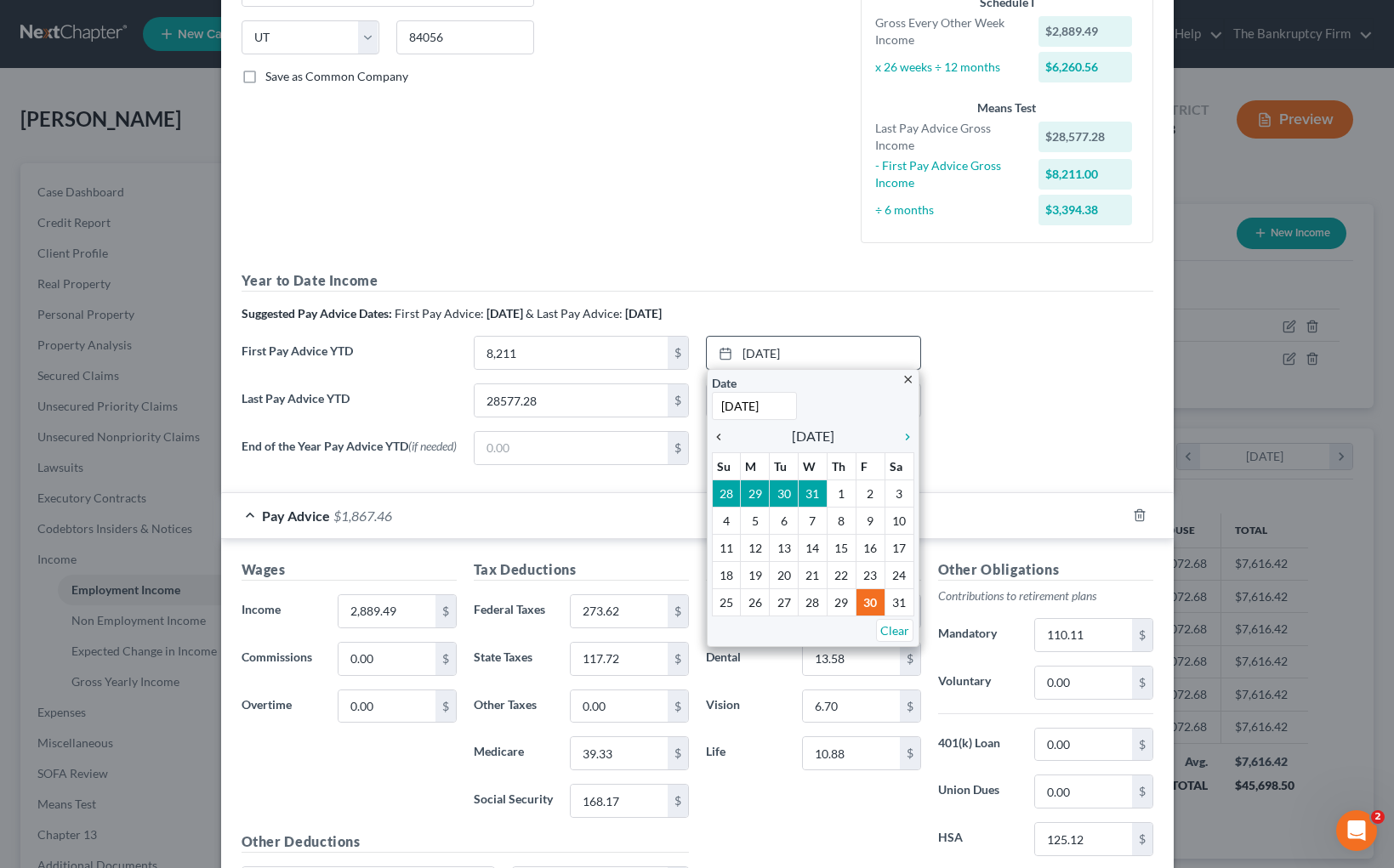
click at [721, 435] on icon "chevron_left" at bounding box center [722, 438] width 22 height 14
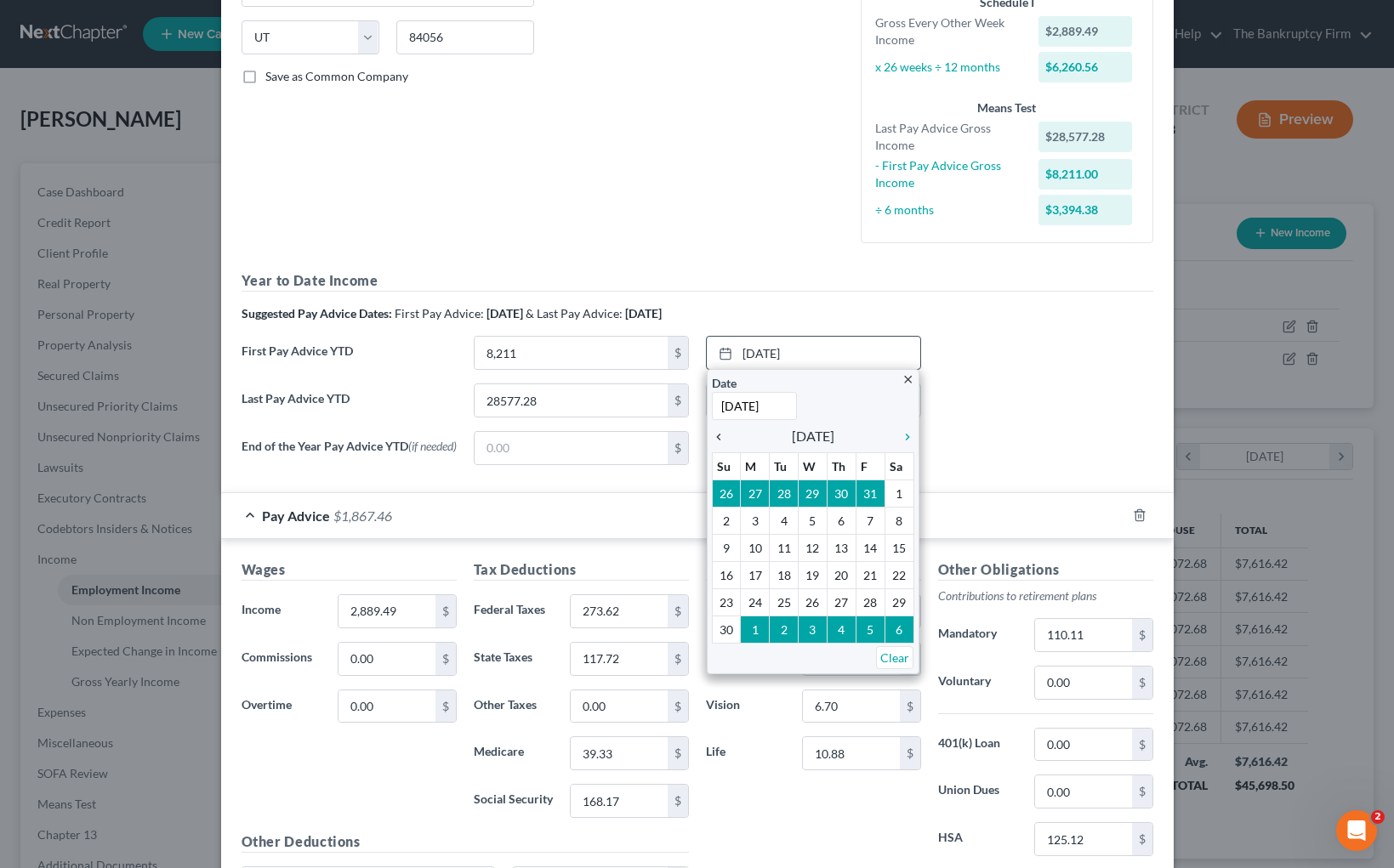
click at [721, 435] on icon "chevron_left" at bounding box center [722, 438] width 22 height 14
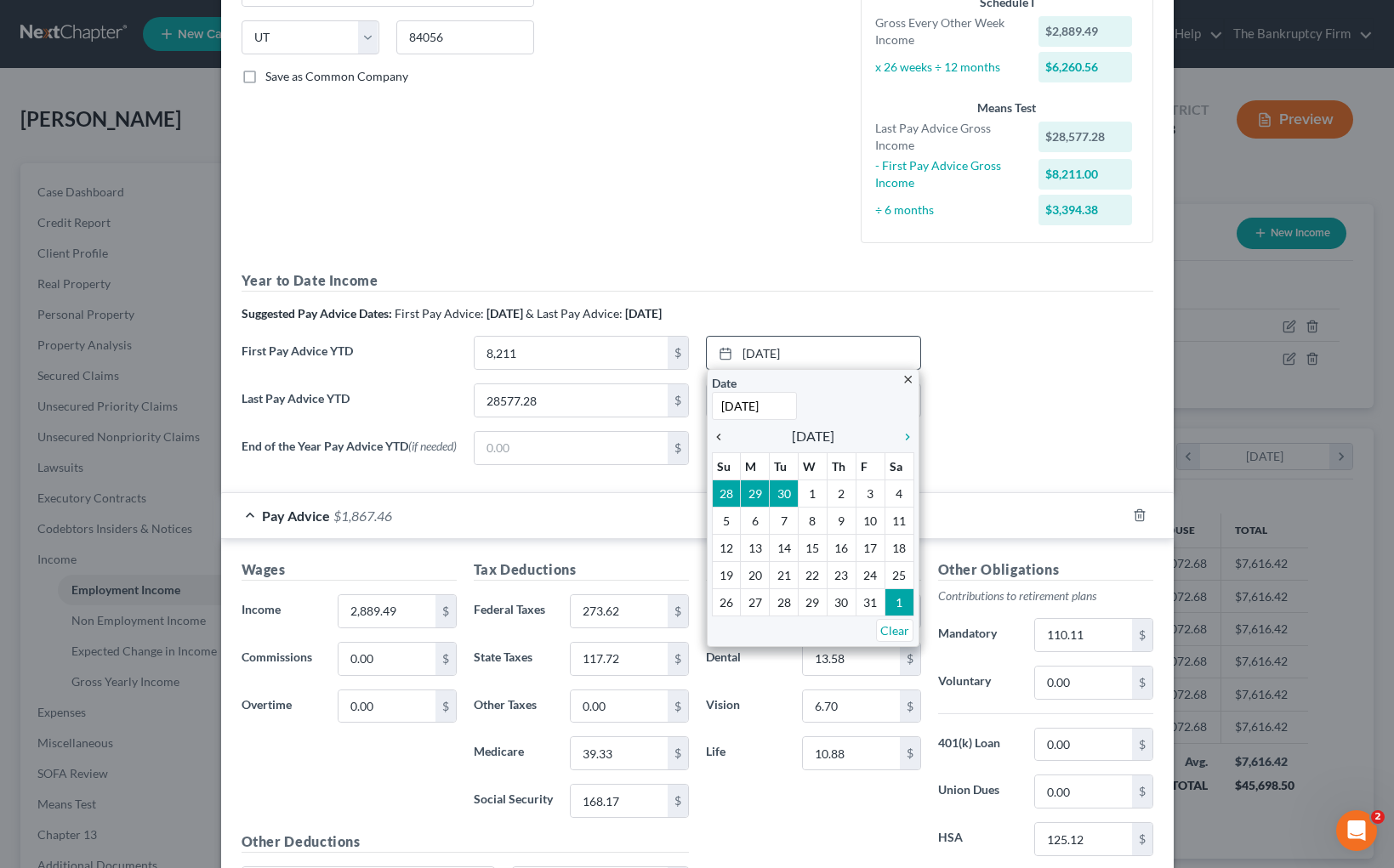
click at [721, 435] on icon "chevron_left" at bounding box center [722, 438] width 22 height 14
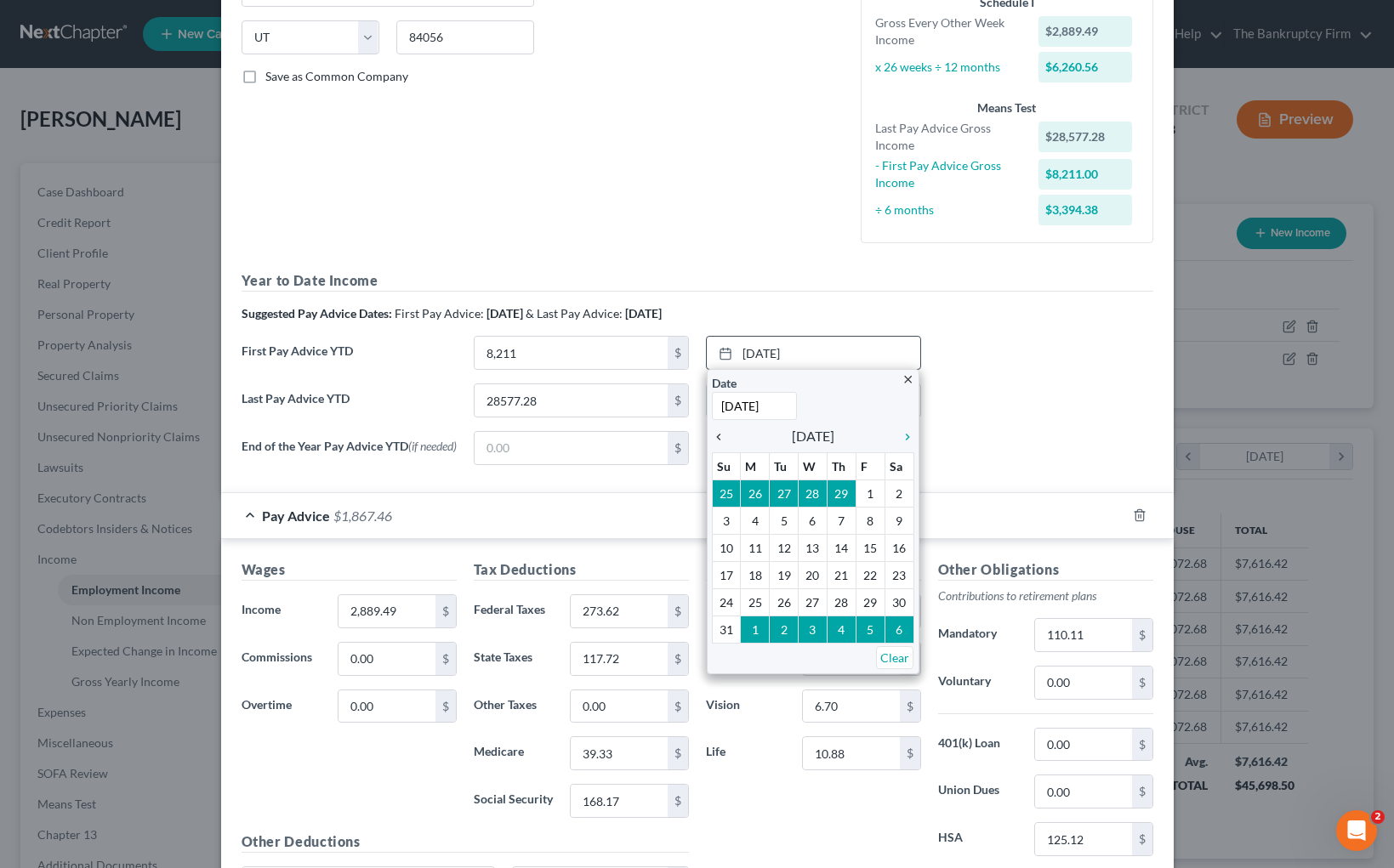
click at [721, 435] on icon "chevron_left" at bounding box center [722, 438] width 22 height 14
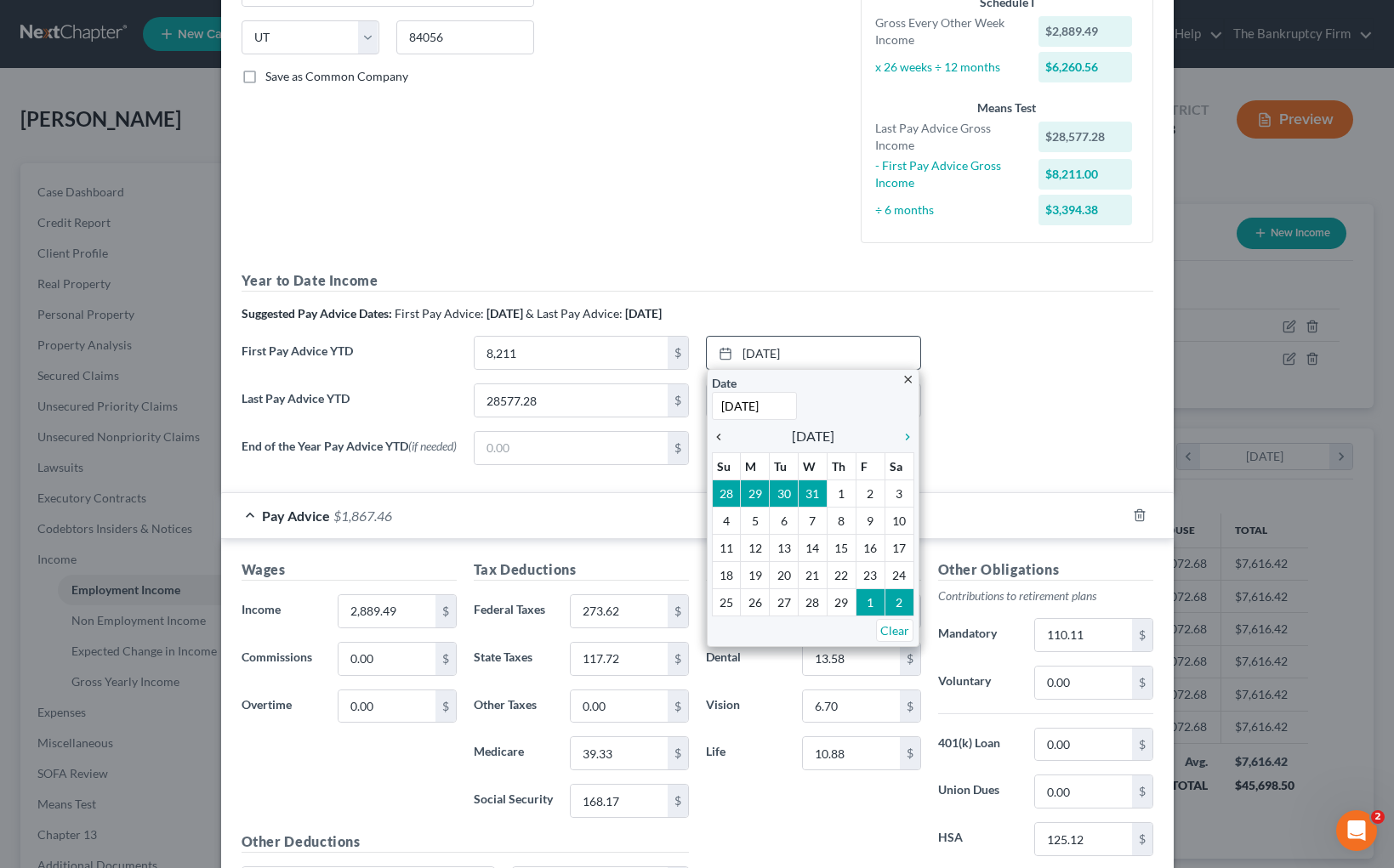
click at [721, 435] on icon "chevron_left" at bounding box center [722, 438] width 22 height 14
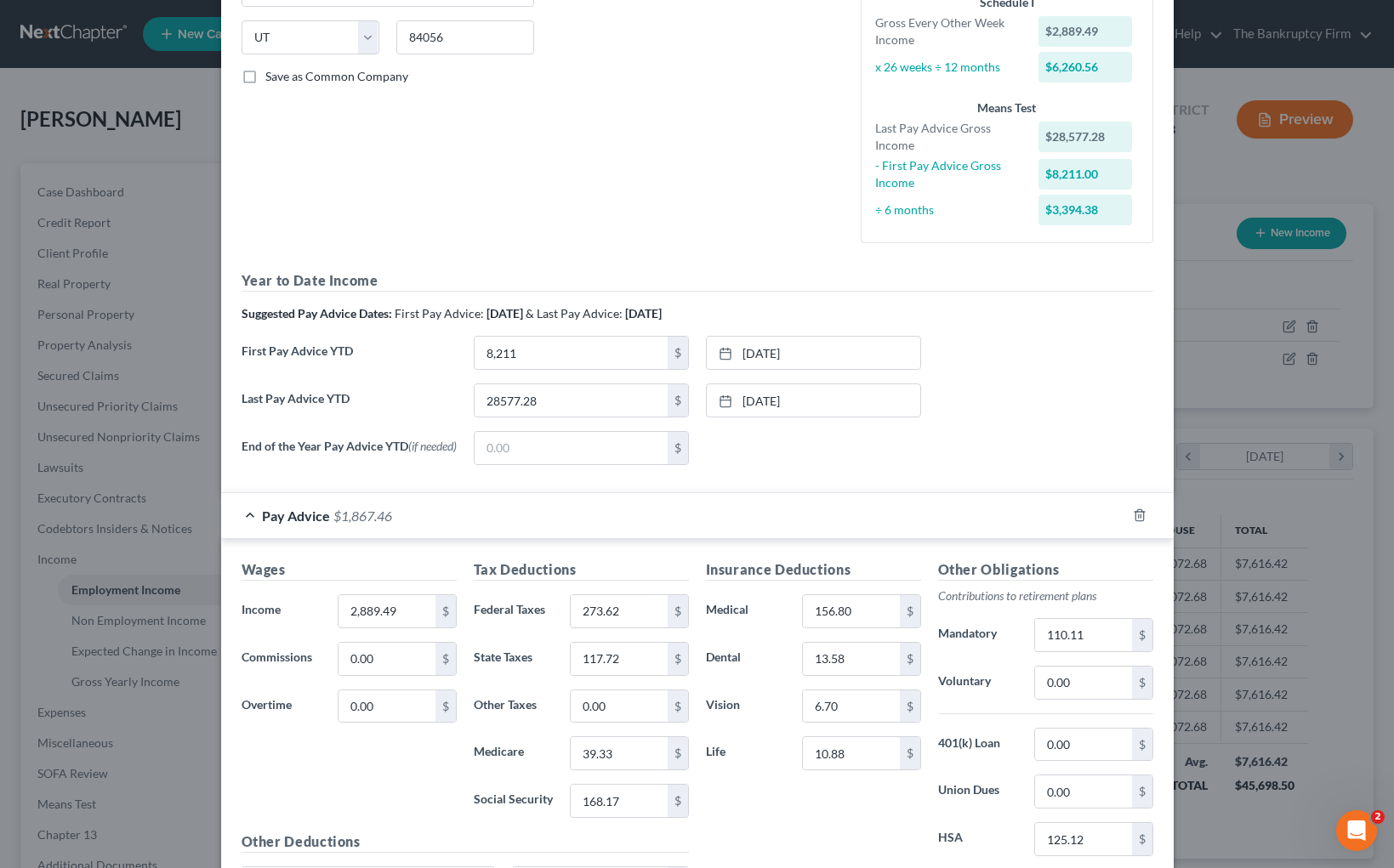
click at [908, 441] on div "[DATE] close Date [DATE] Time 12:00 AM chevron_left [DATE] chevron_right Su M T…" at bounding box center [813, 448] width 232 height 34
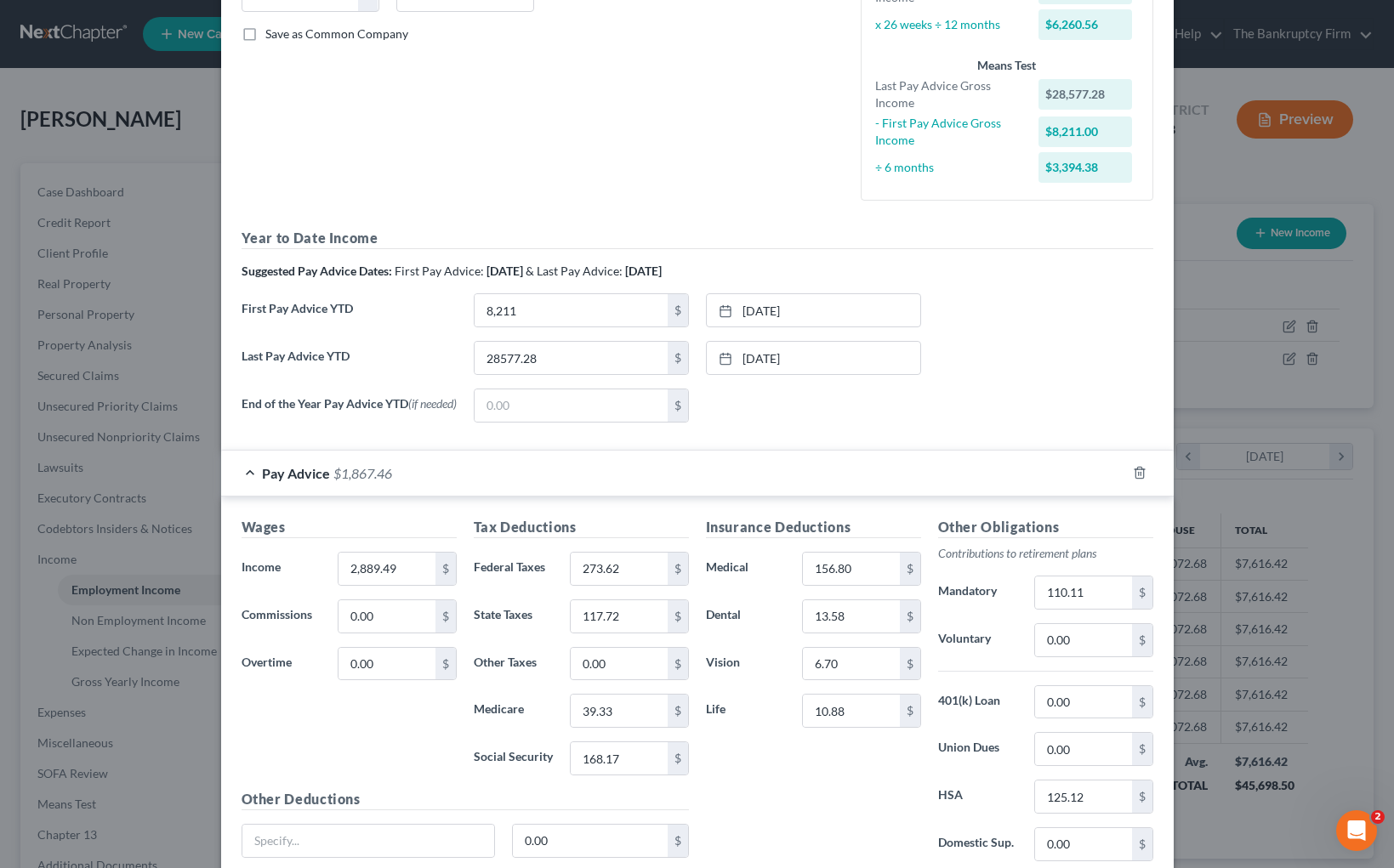
scroll to position [381, 0]
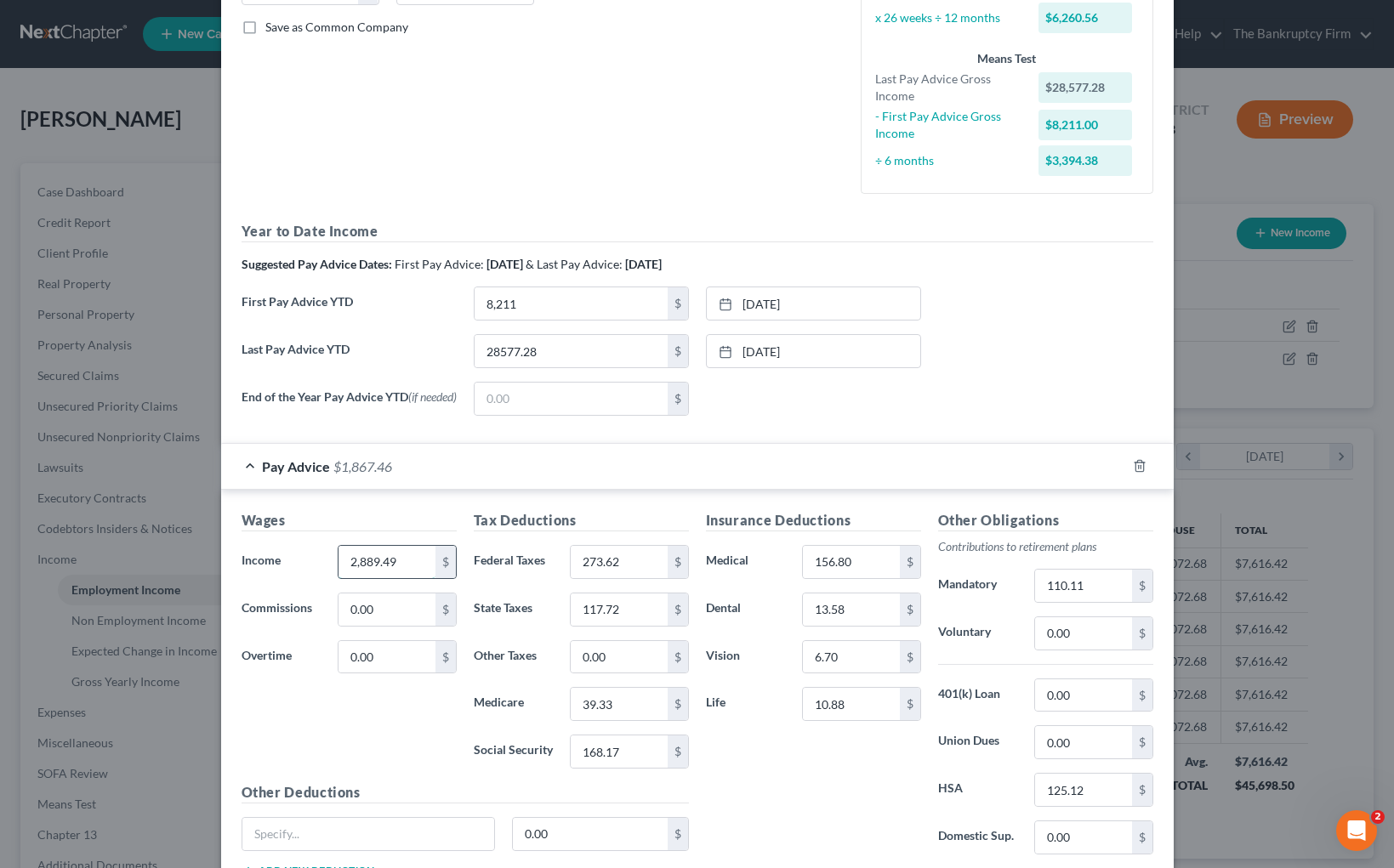
click at [410, 570] on input "2,889.49" at bounding box center [387, 562] width 96 height 32
click at [401, 572] on input "3,304" at bounding box center [387, 562] width 96 height 32
type input "3,304.98"
click at [639, 557] on input "273.62" at bounding box center [619, 562] width 96 height 32
type input "729.95"
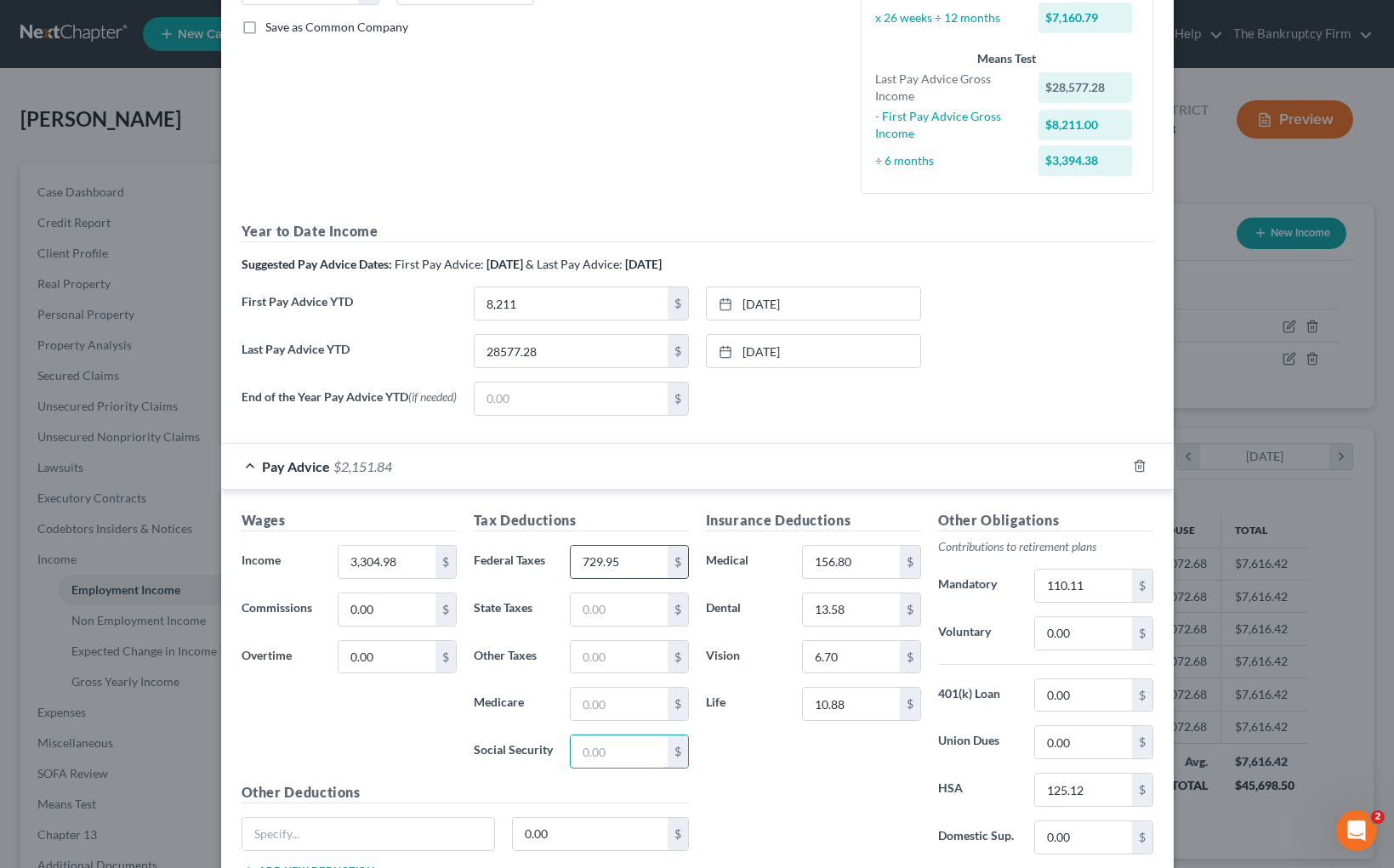
scroll to position [378, 0]
click at [872, 563] on input "156.80" at bounding box center [851, 565] width 96 height 32
type input "206.51"
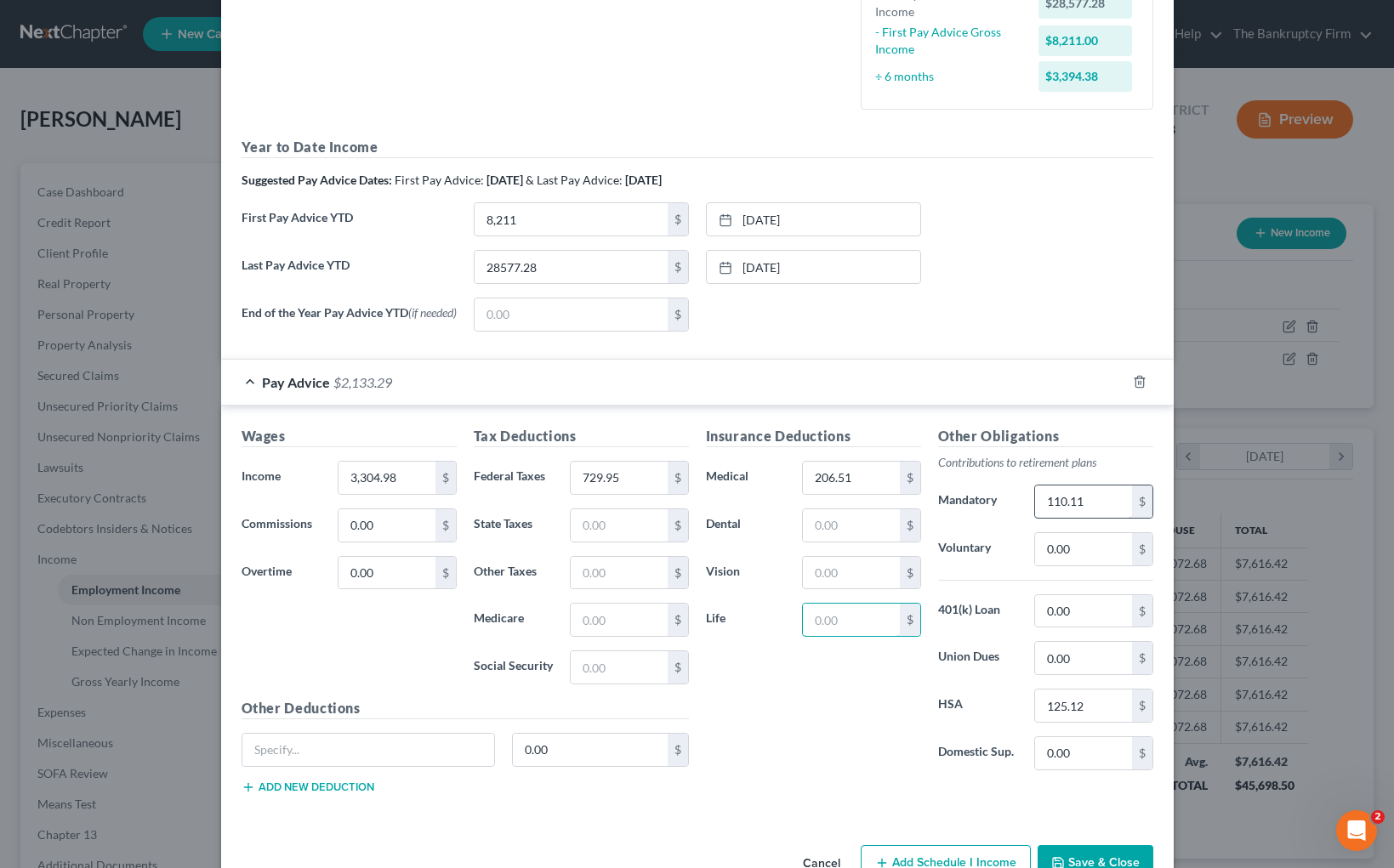
scroll to position [515, 0]
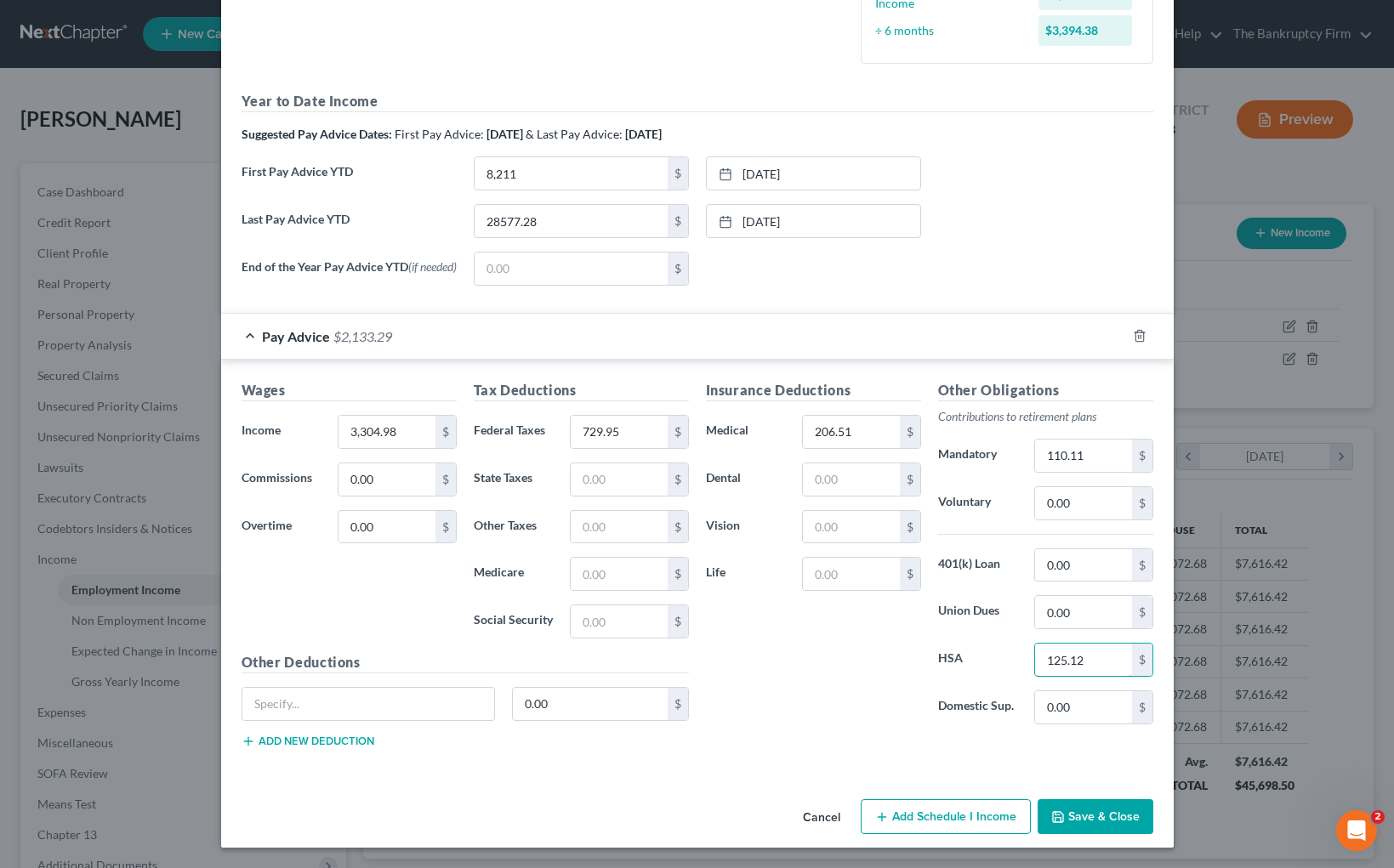
drag, startPoint x: 1118, startPoint y: 662, endPoint x: 982, endPoint y: 649, distance: 136.6
click at [982, 649] on div "HSA 125.12 $" at bounding box center [1045, 659] width 232 height 34
click at [1096, 665] on input "125.12" at bounding box center [1083, 659] width 96 height 32
type input "0"
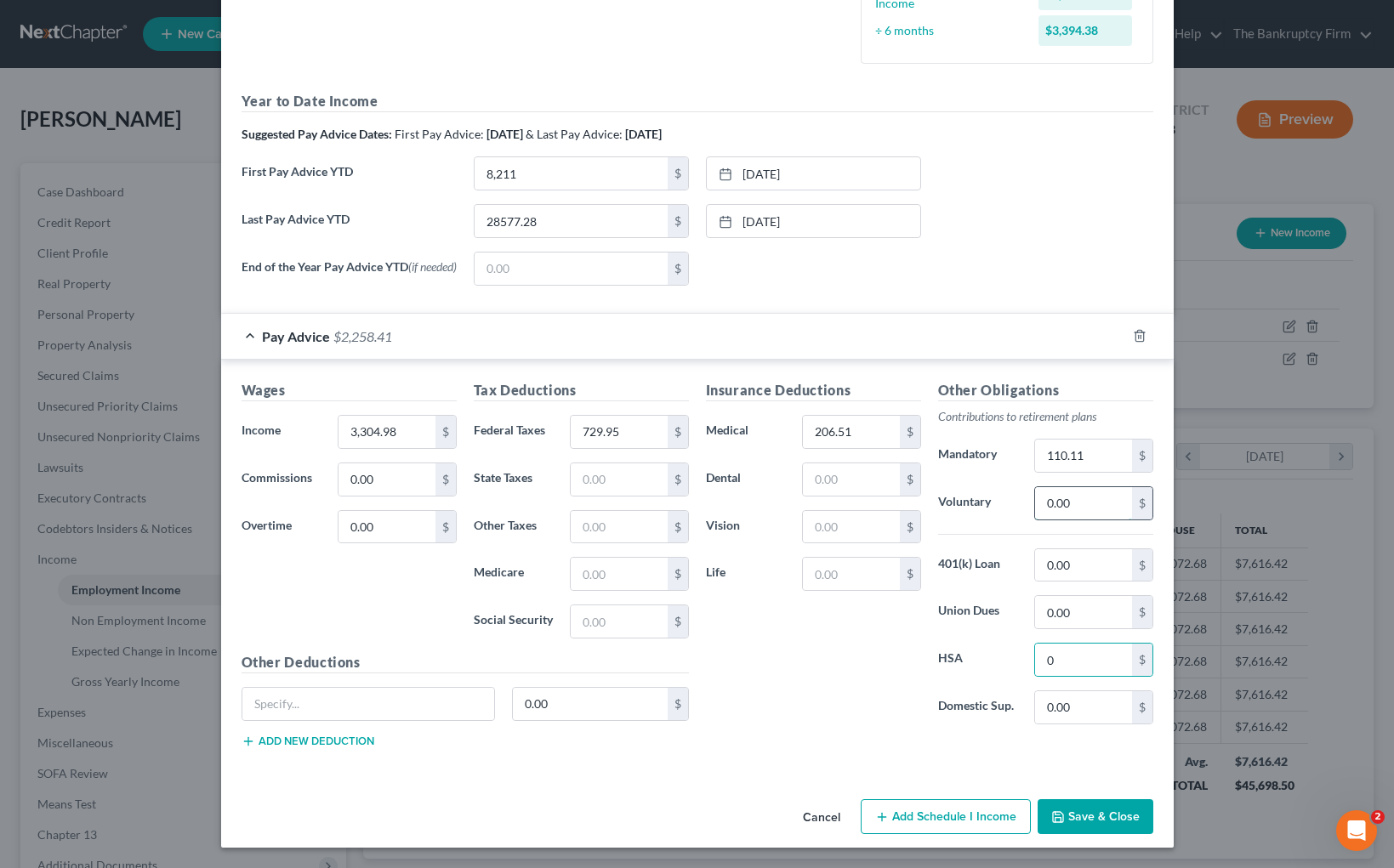
click at [1079, 502] on input "0.00" at bounding box center [1083, 503] width 96 height 32
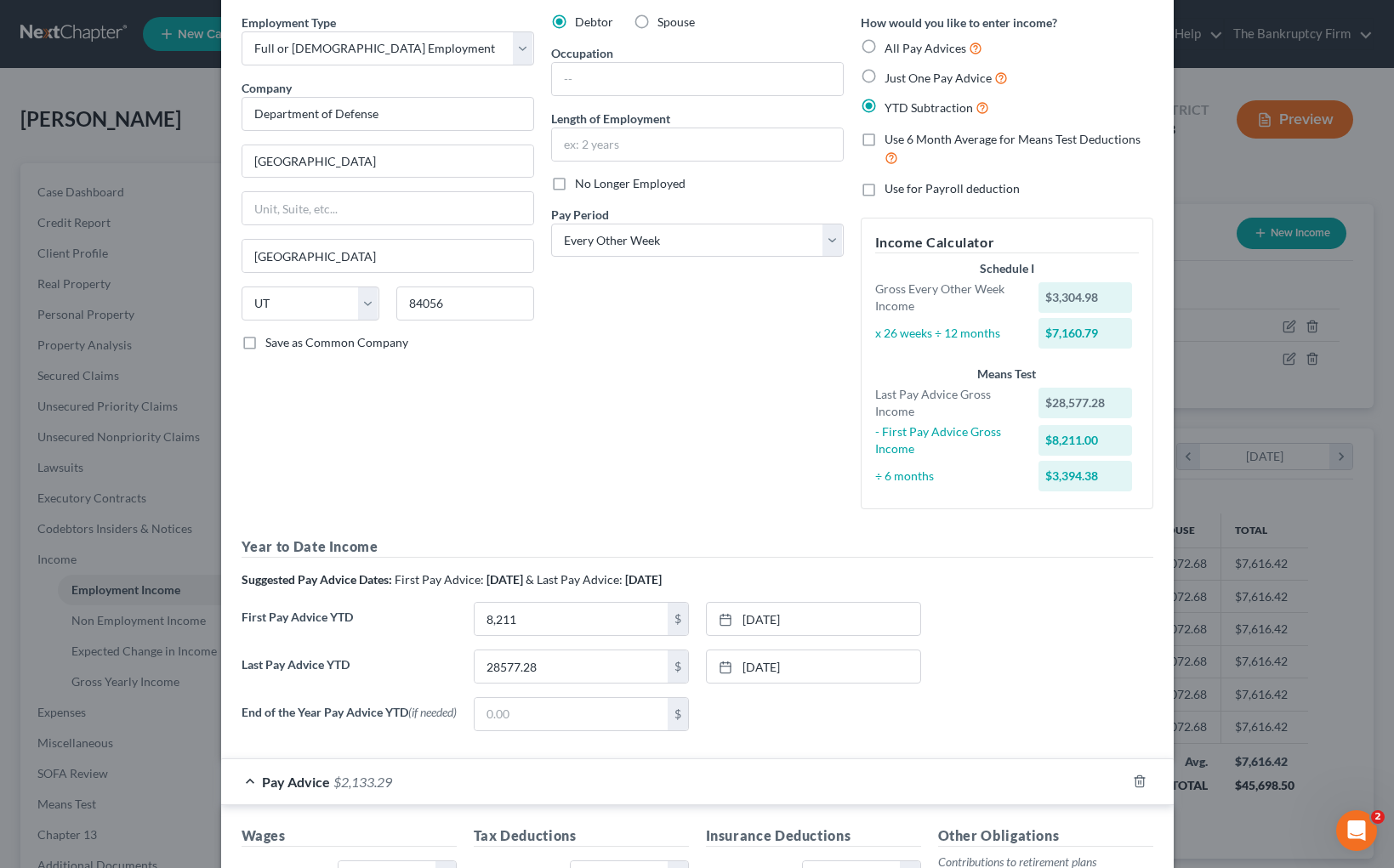
scroll to position [67, 0]
type input "125.12"
click at [583, 671] on input "28577.28" at bounding box center [571, 665] width 193 height 32
click at [834, 664] on link "[DATE]" at bounding box center [813, 665] width 213 height 32
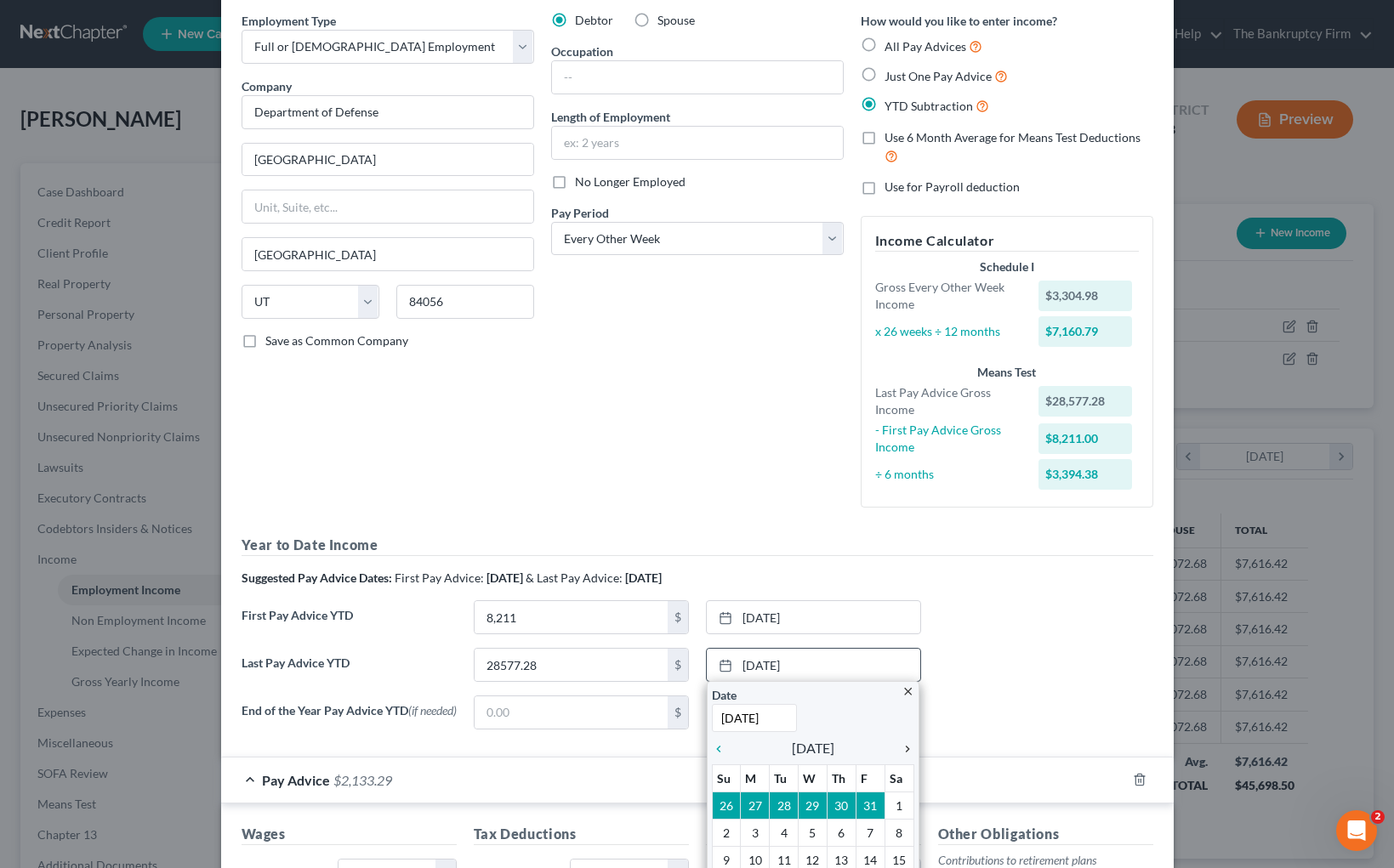
click at [904, 749] on icon "chevron_right" at bounding box center [902, 750] width 22 height 14
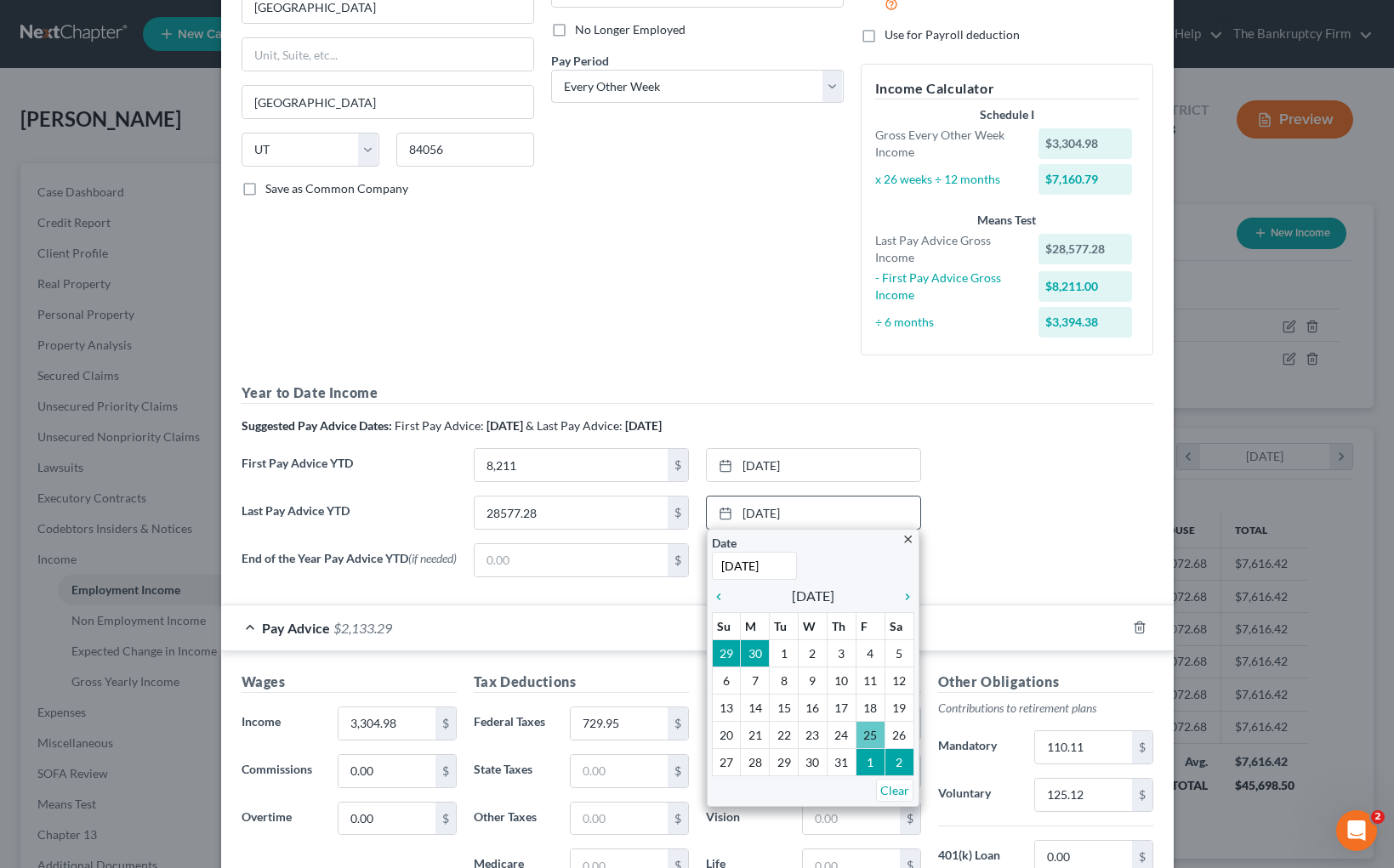
scroll to position [263, 0]
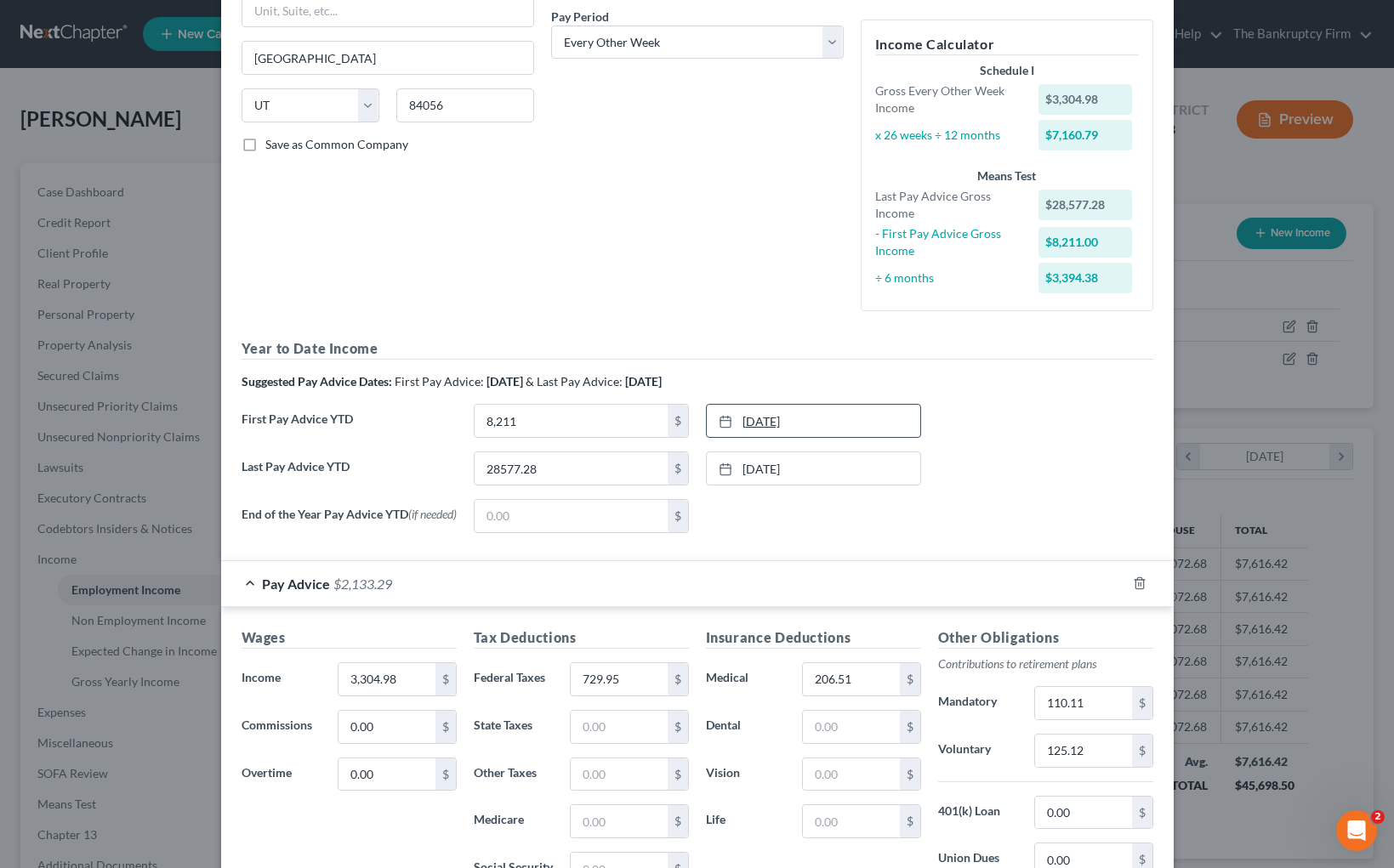
click at [811, 417] on link "[DATE]" at bounding box center [813, 421] width 213 height 32
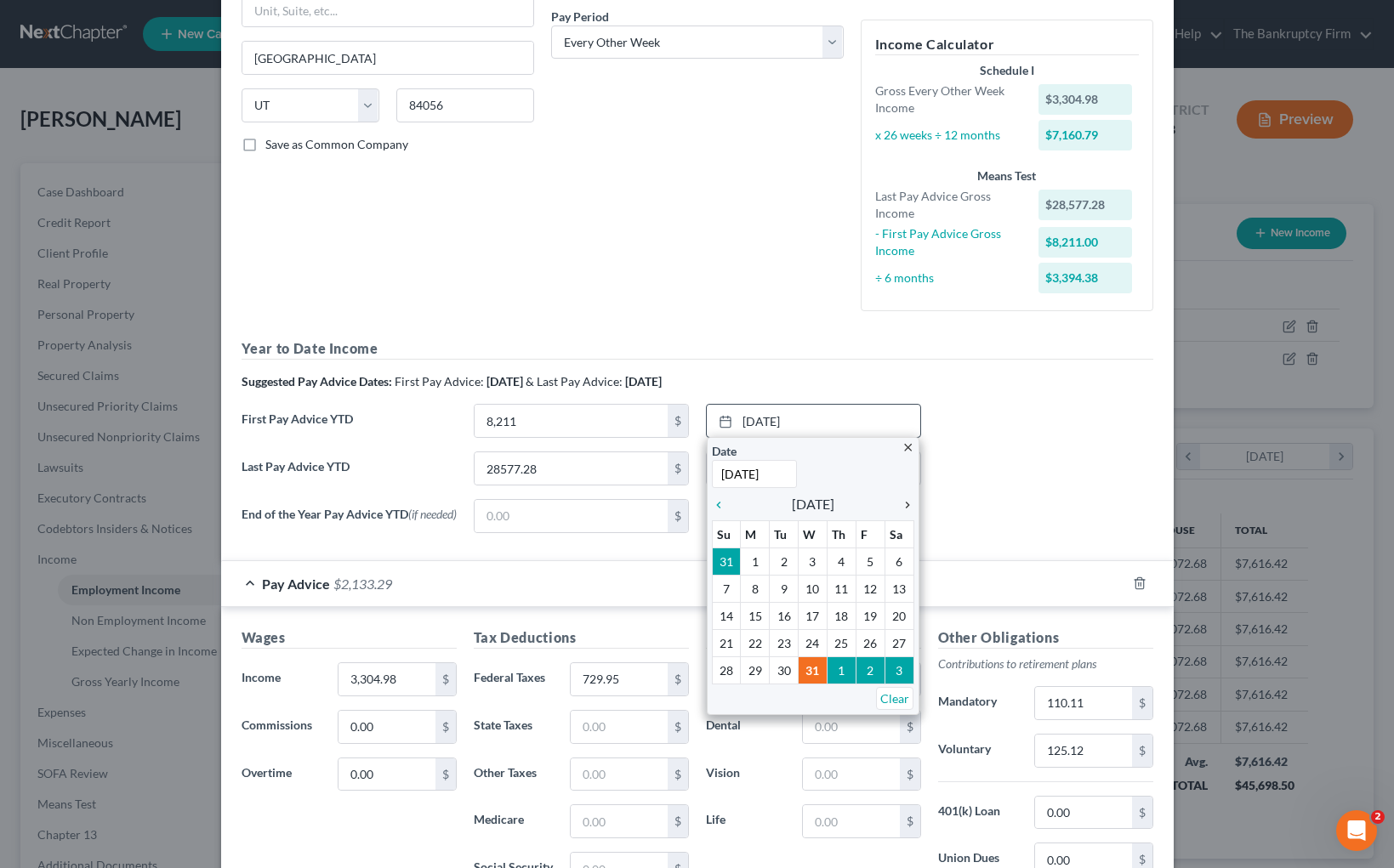
click at [907, 503] on icon "chevron_right" at bounding box center [902, 505] width 22 height 14
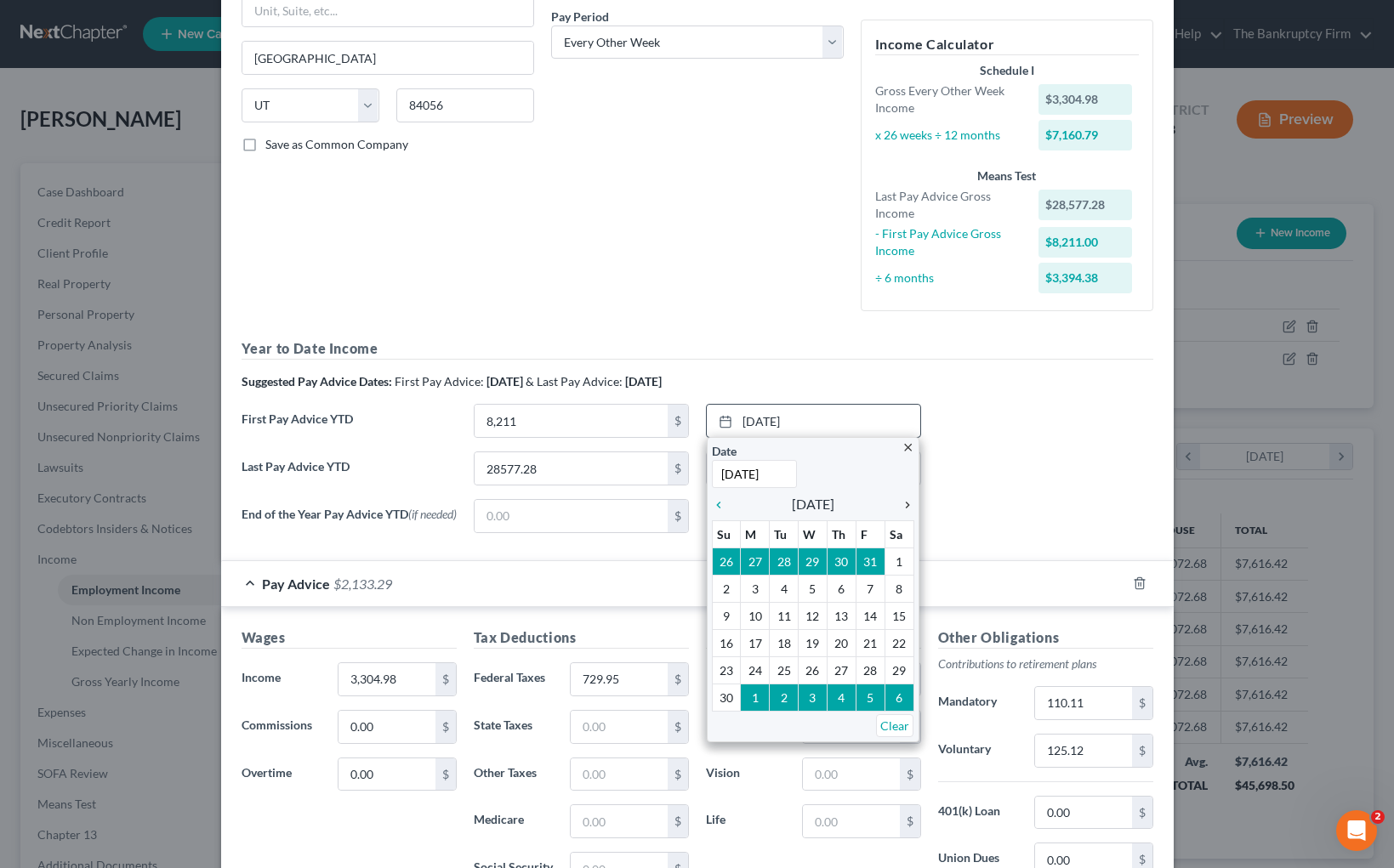
click at [907, 503] on icon "chevron_right" at bounding box center [902, 505] width 22 height 14
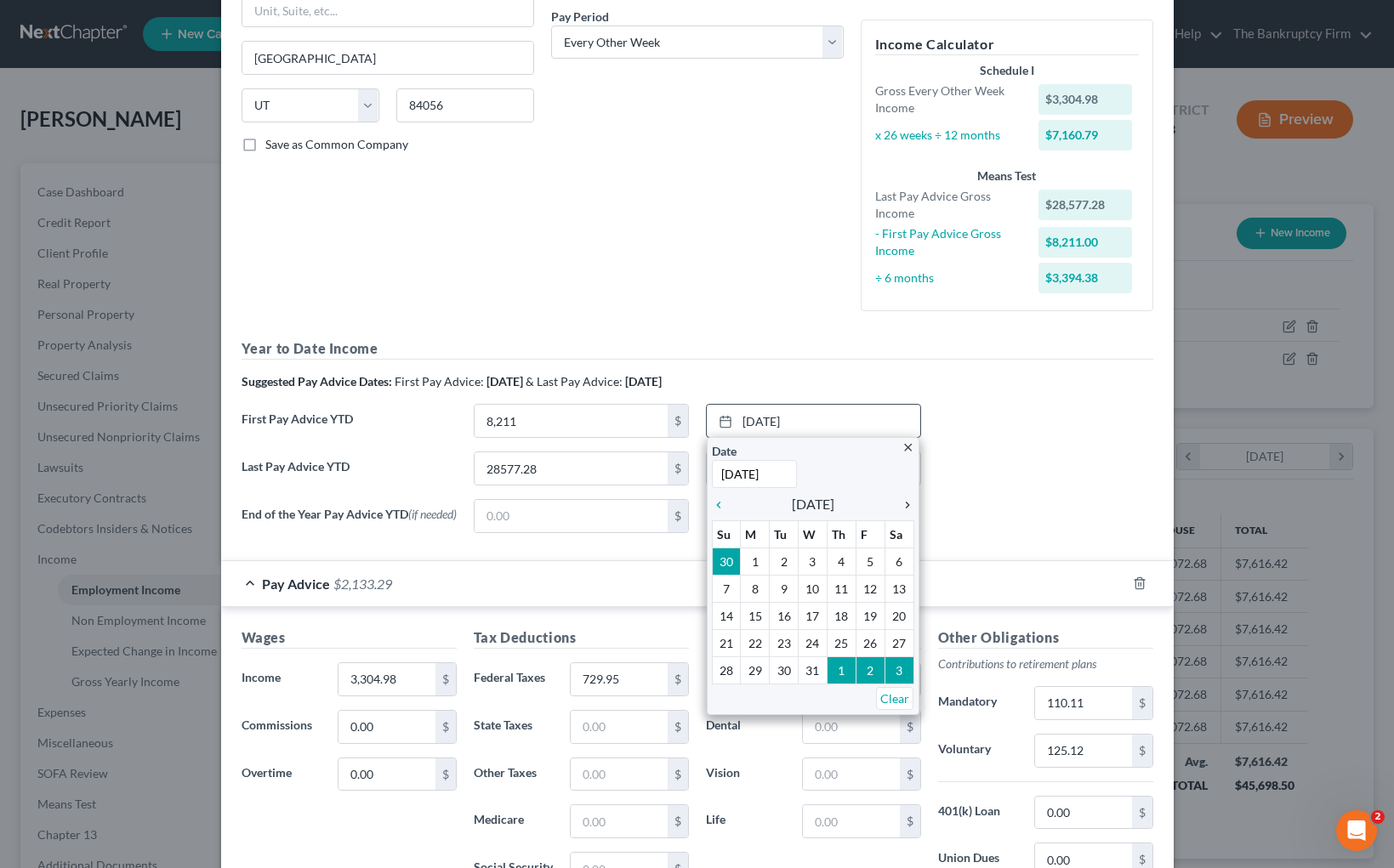
click at [907, 503] on icon "chevron_right" at bounding box center [902, 505] width 22 height 14
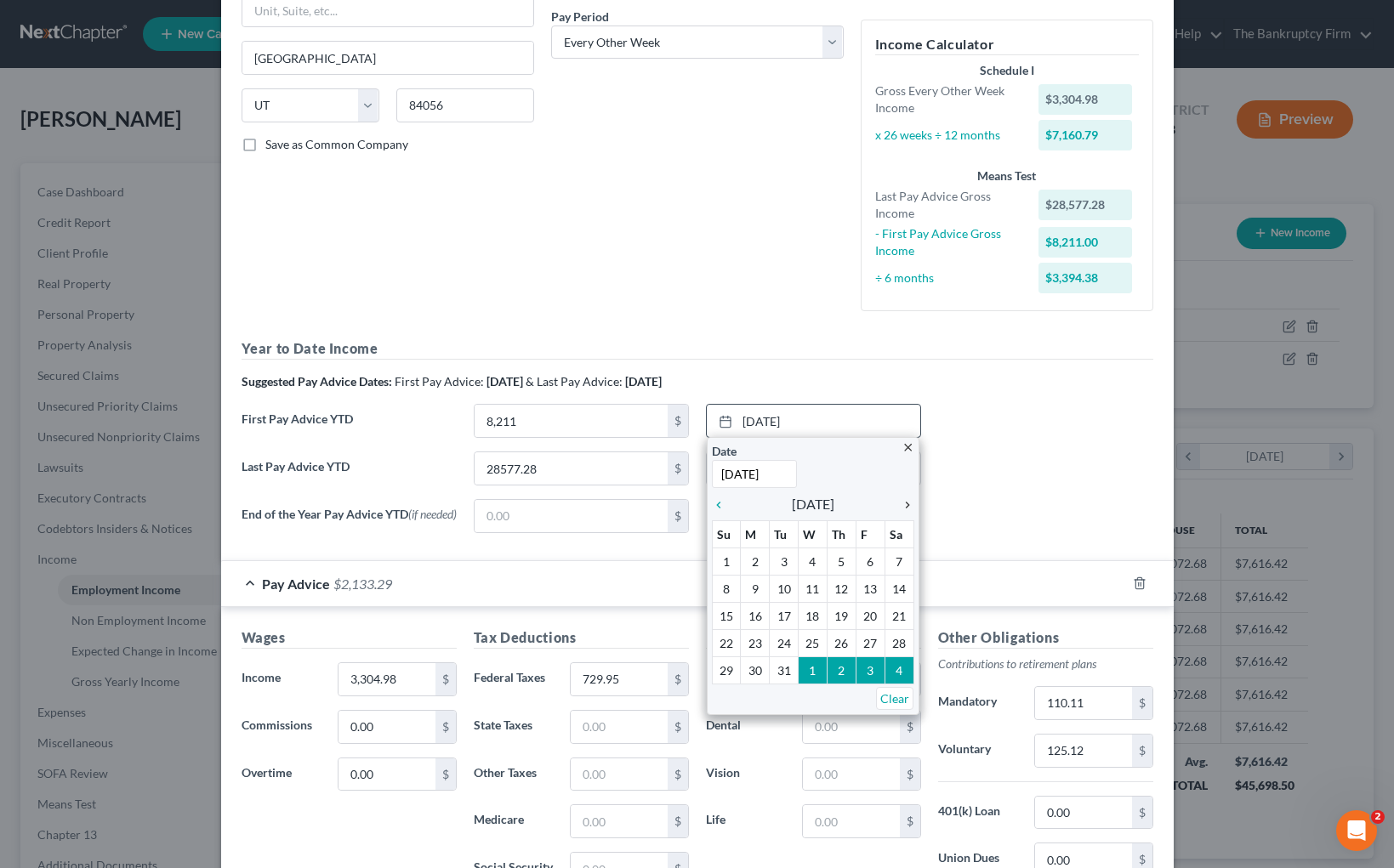
click at [907, 503] on icon "chevron_right" at bounding box center [902, 505] width 22 height 14
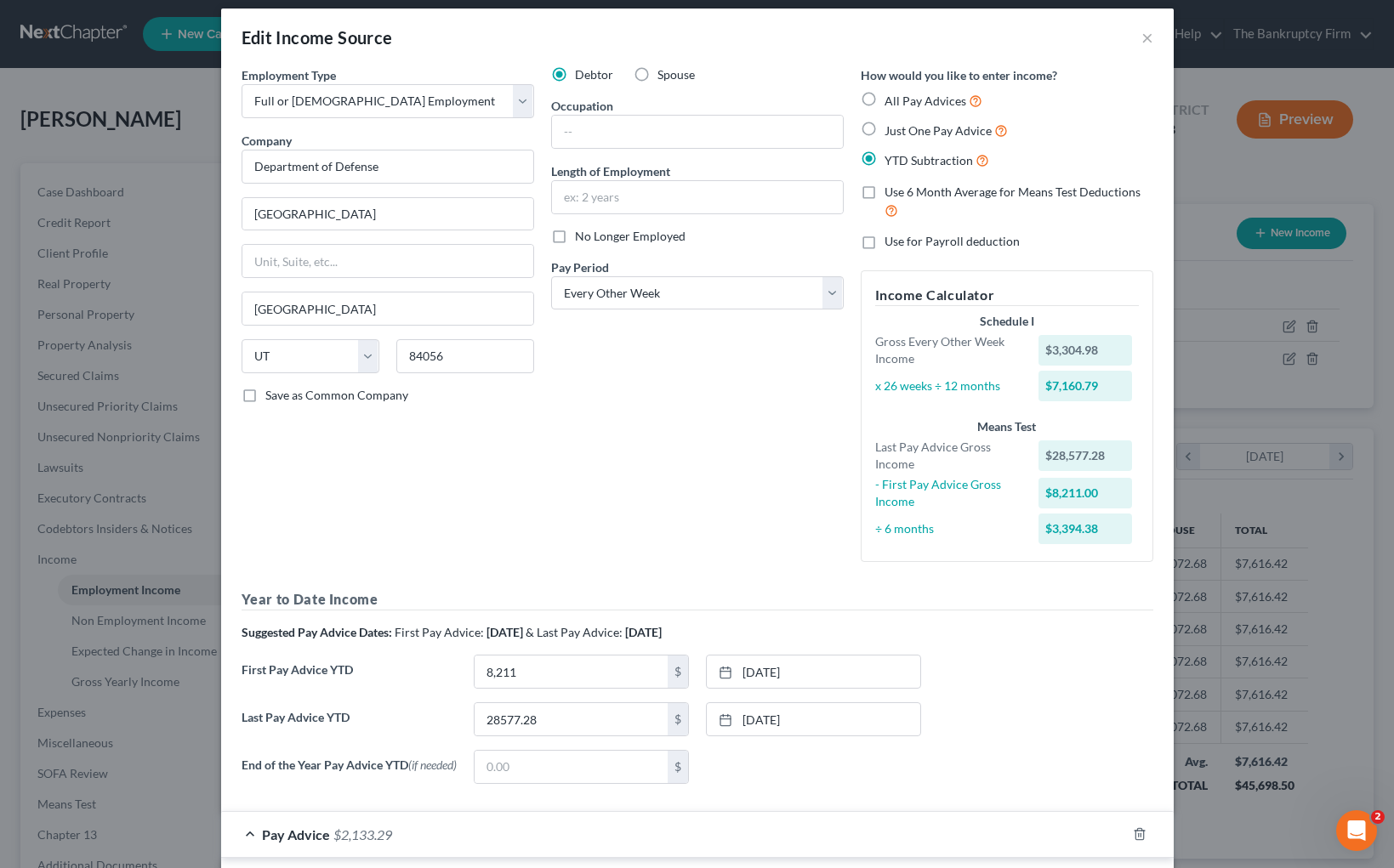
scroll to position [0, 0]
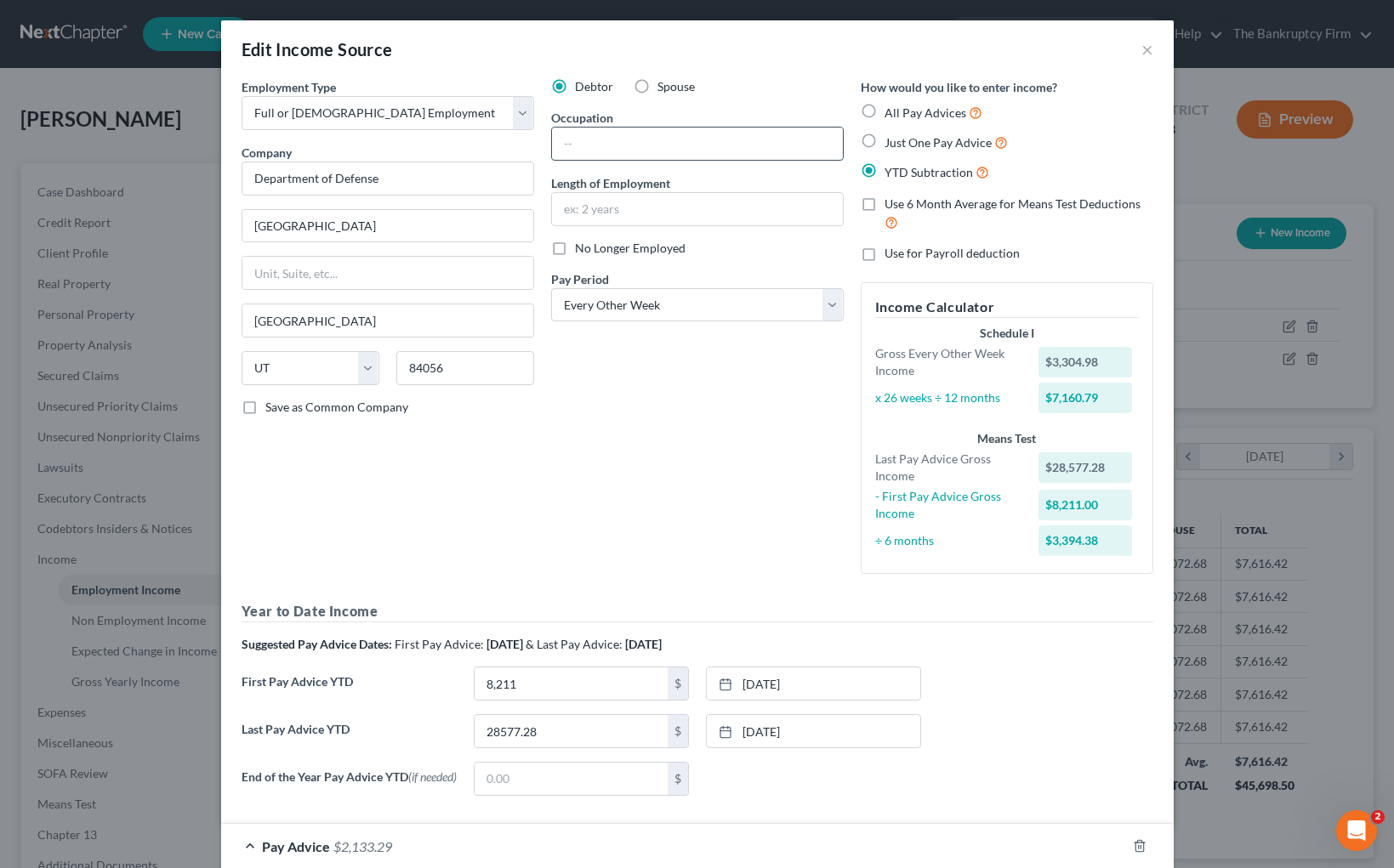
click at [632, 154] on input "text" at bounding box center [697, 143] width 291 height 32
type input "Sheet Metal"
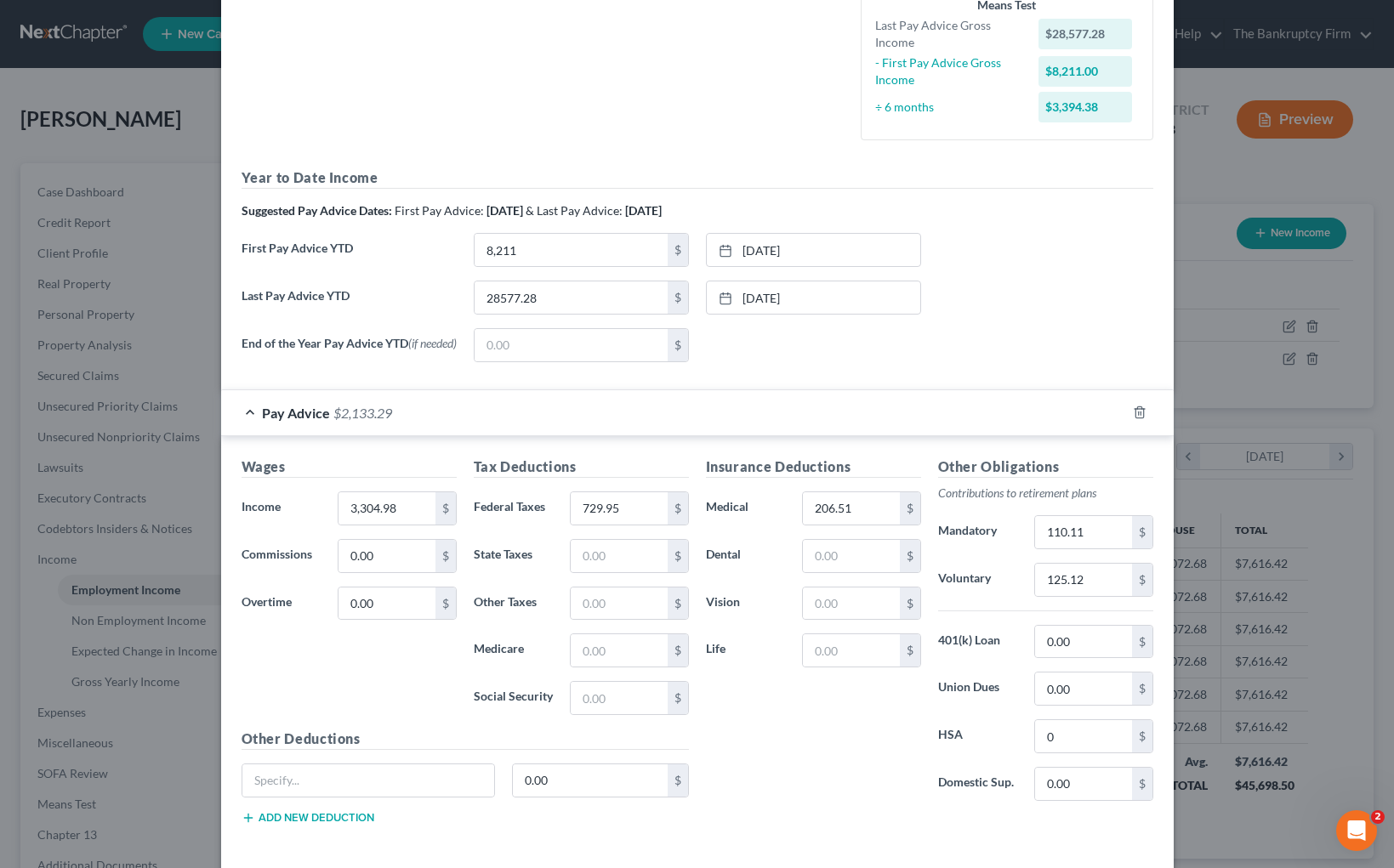
scroll to position [515, 0]
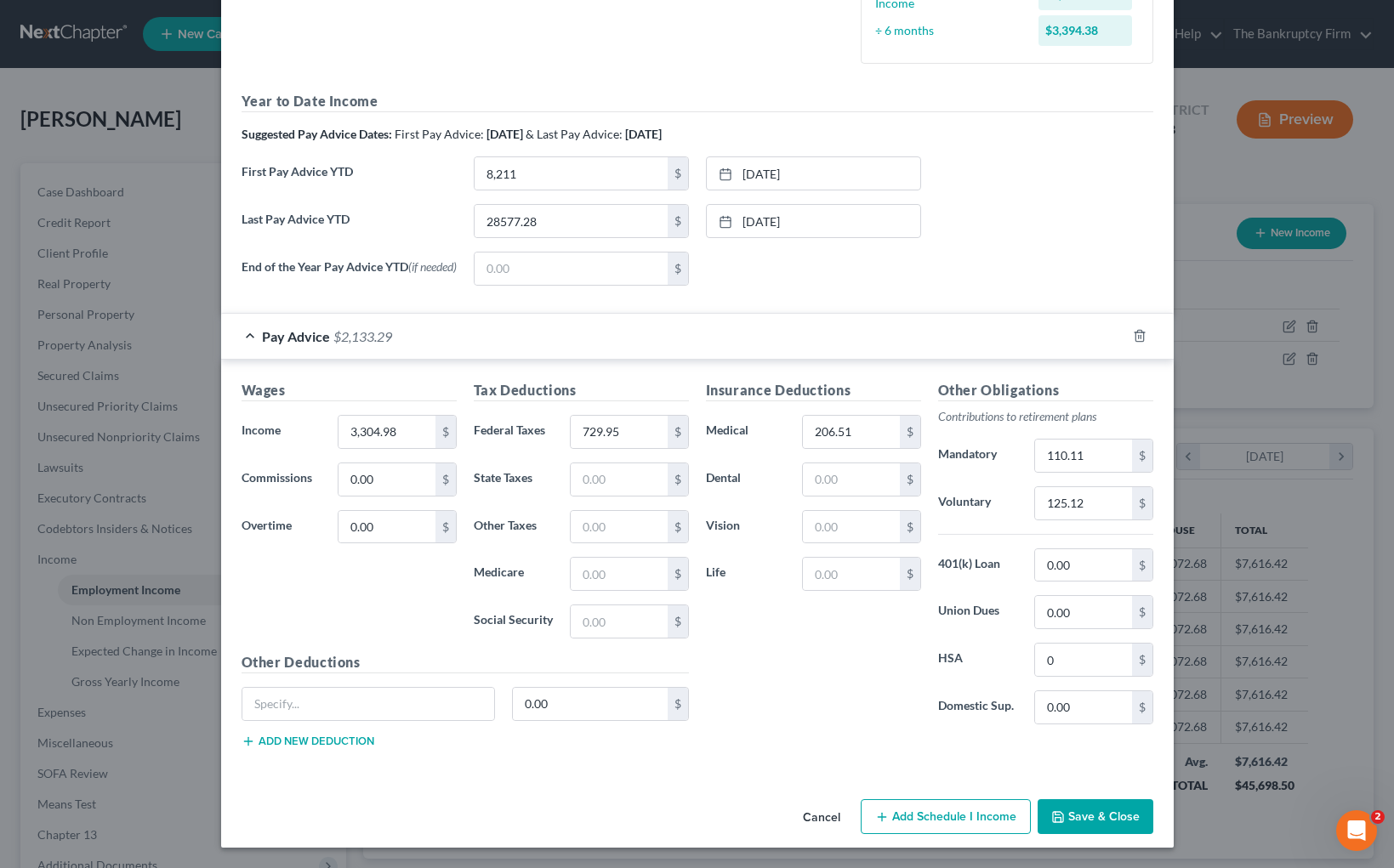
type input "[DATE] to Present"
click at [1094, 806] on button "Save & Close" at bounding box center [1095, 817] width 116 height 36
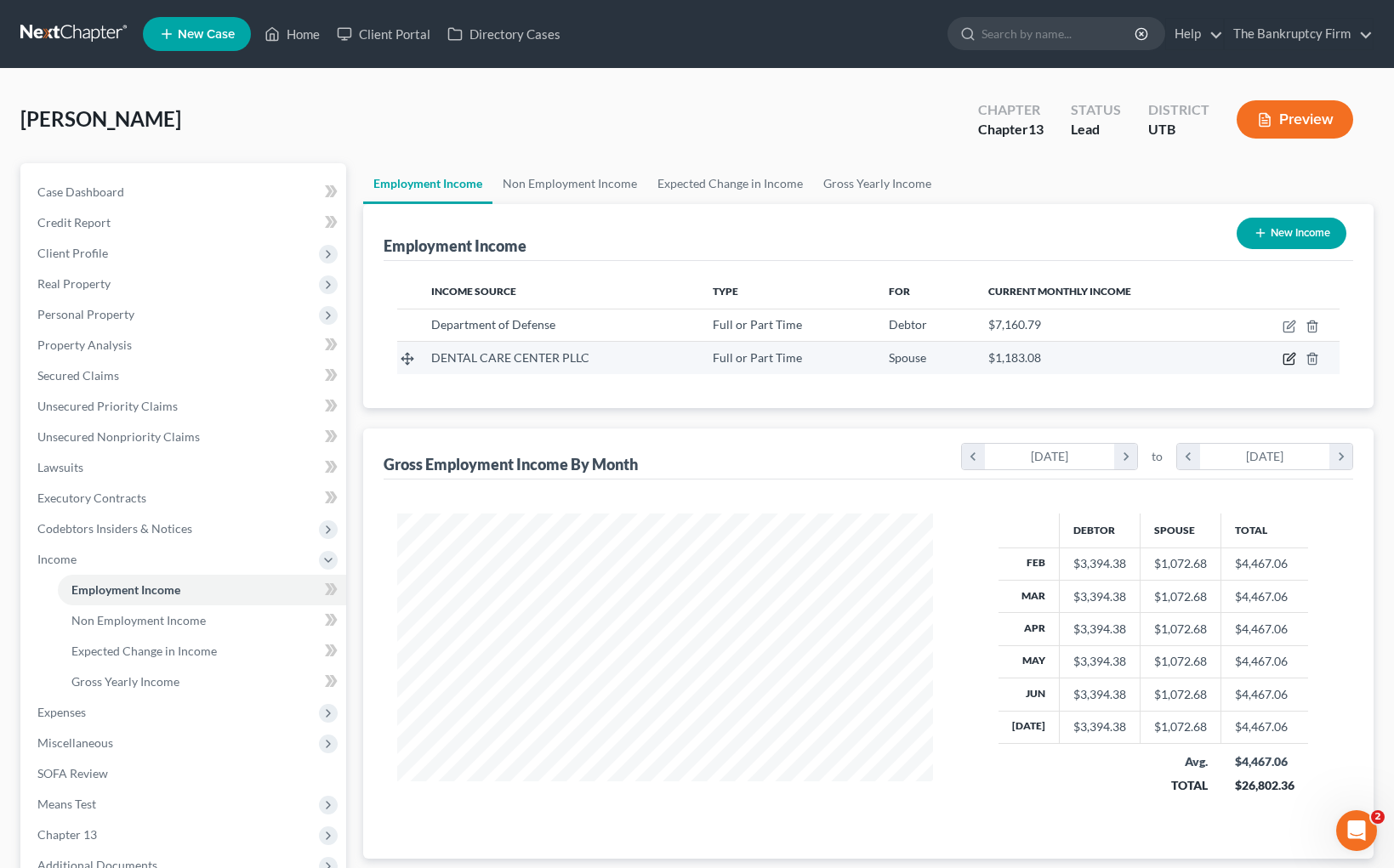
click at [1283, 357] on icon "button" at bounding box center [1290, 359] width 14 height 14
select select "0"
select select "46"
select select "1"
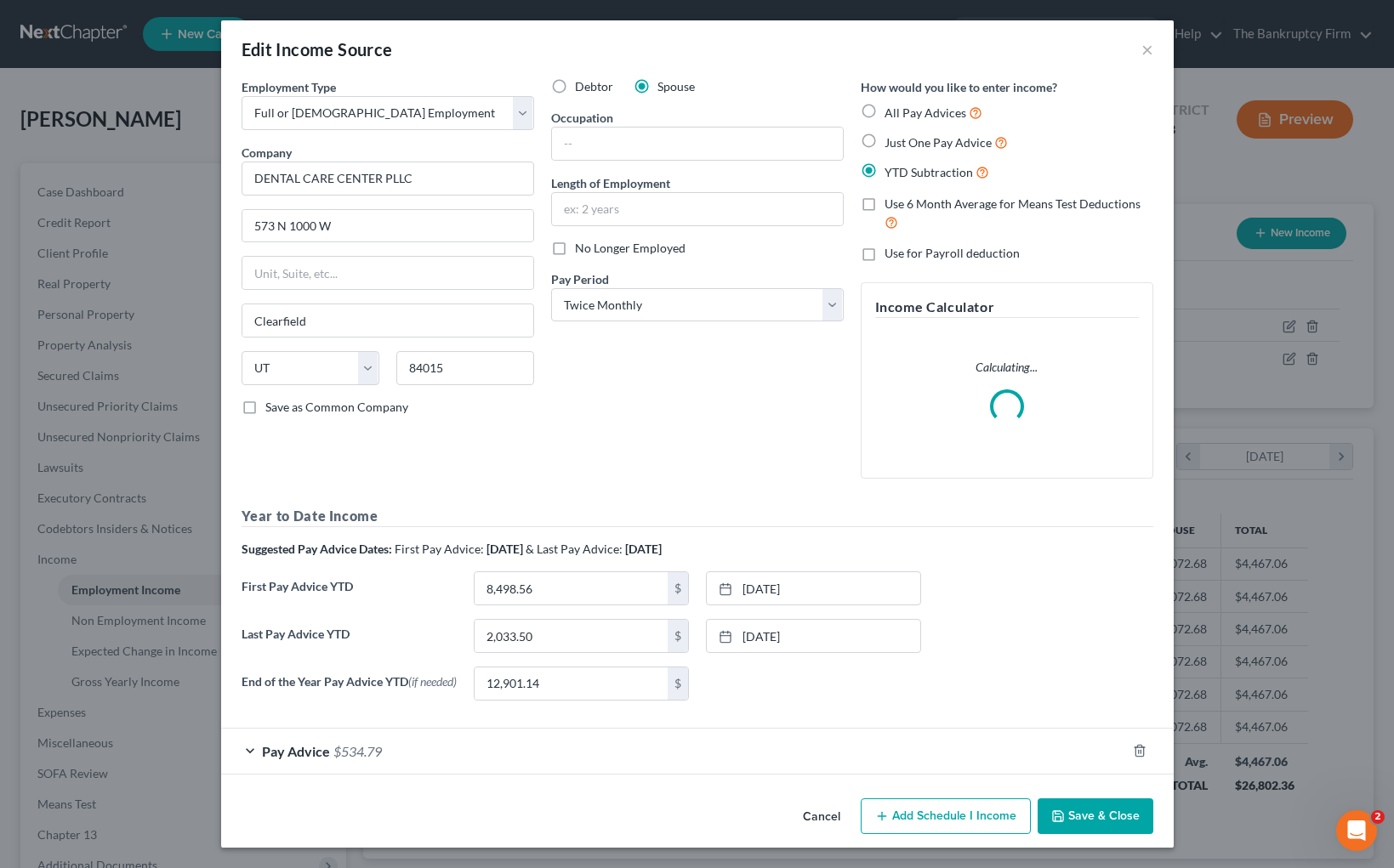
scroll to position [4, 0]
click at [601, 580] on input "8,498.56" at bounding box center [571, 588] width 193 height 32
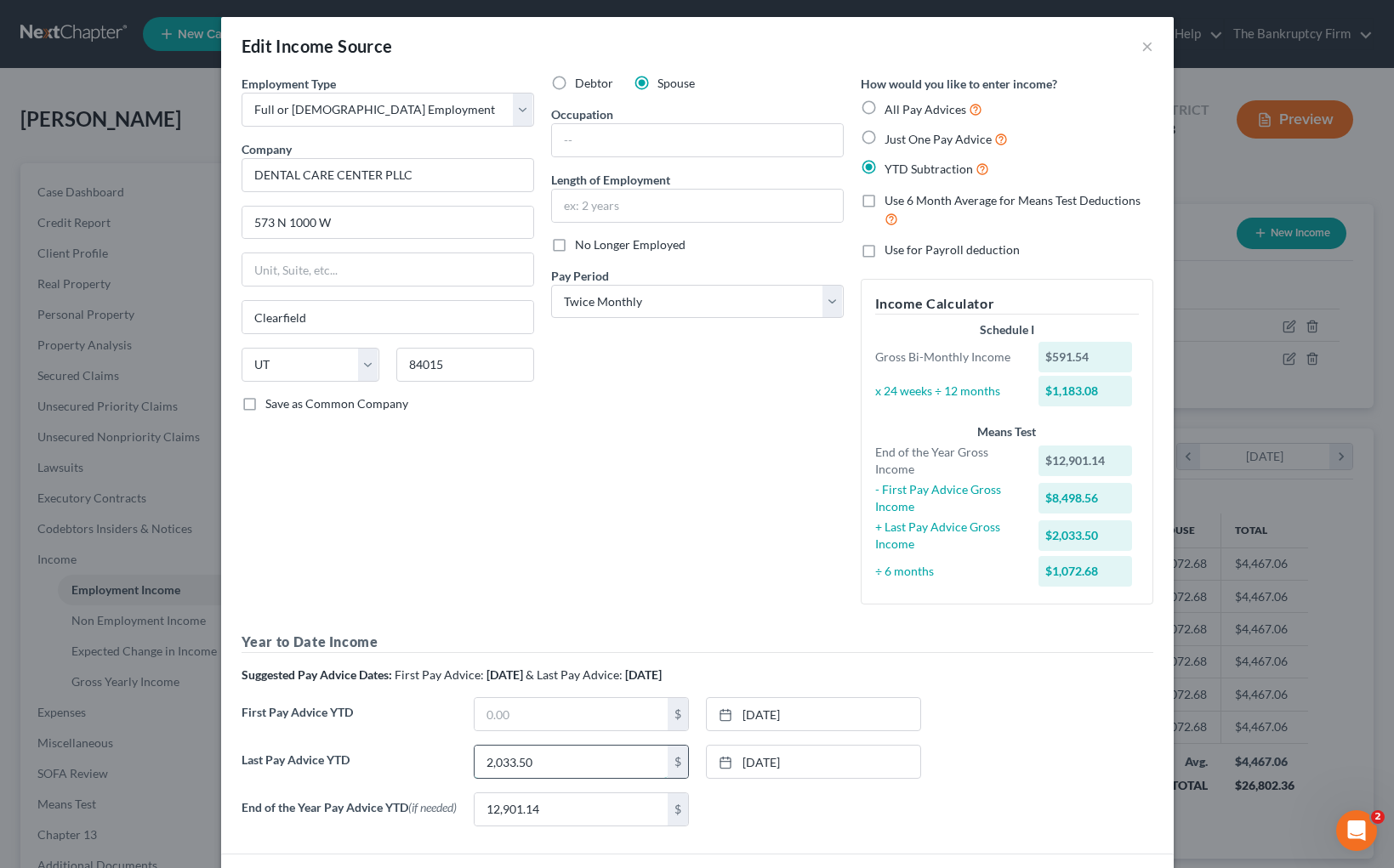
click at [576, 765] on input "2,033.50" at bounding box center [571, 762] width 193 height 32
drag, startPoint x: 558, startPoint y: 765, endPoint x: 550, endPoint y: 764, distance: 8.1
click at [552, 765] on input "text" at bounding box center [571, 762] width 193 height 32
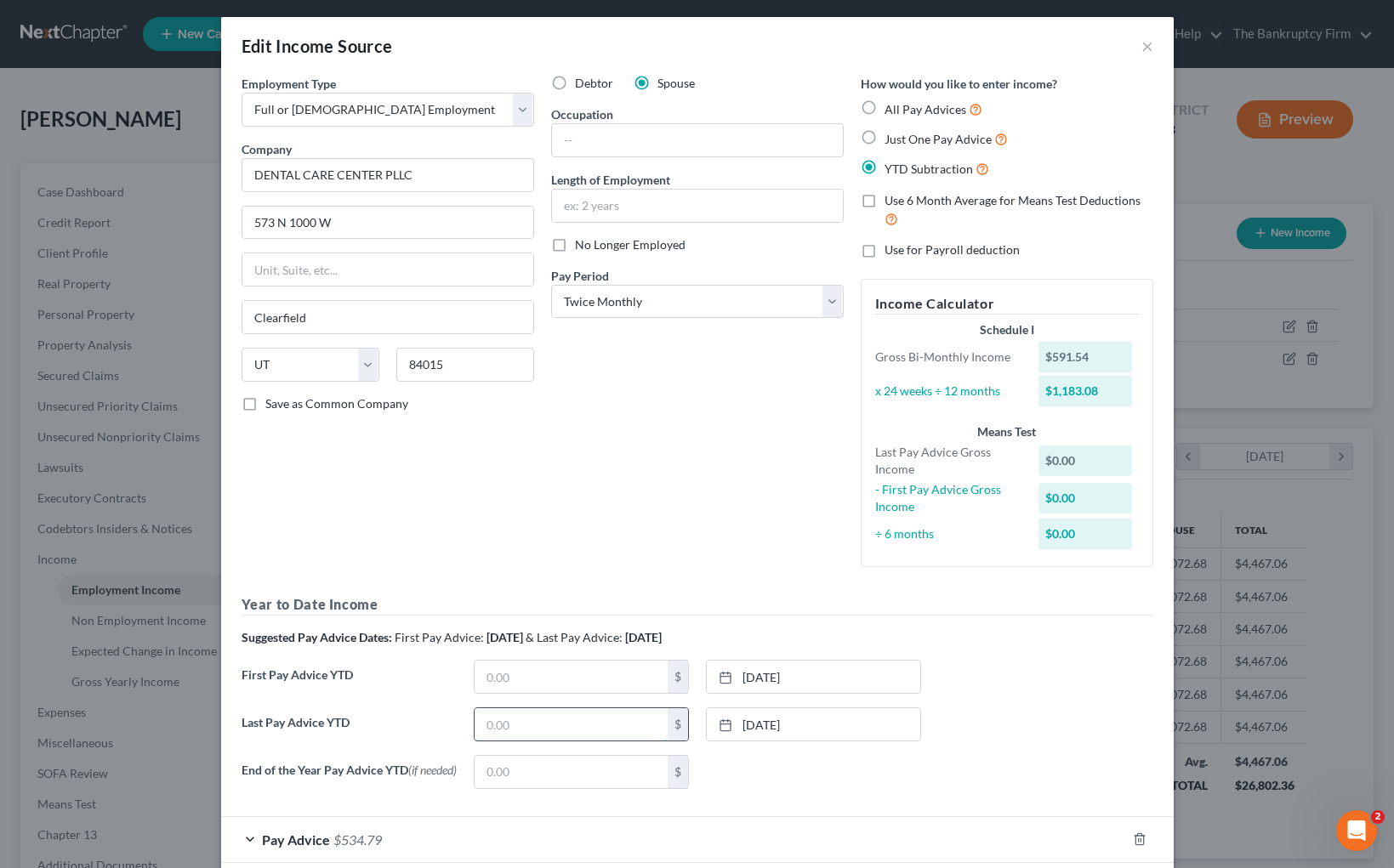
click at [509, 729] on input "text" at bounding box center [571, 724] width 193 height 32
type input "7"
type input "8,324.98"
click at [798, 719] on link "[DATE]" at bounding box center [813, 724] width 213 height 32
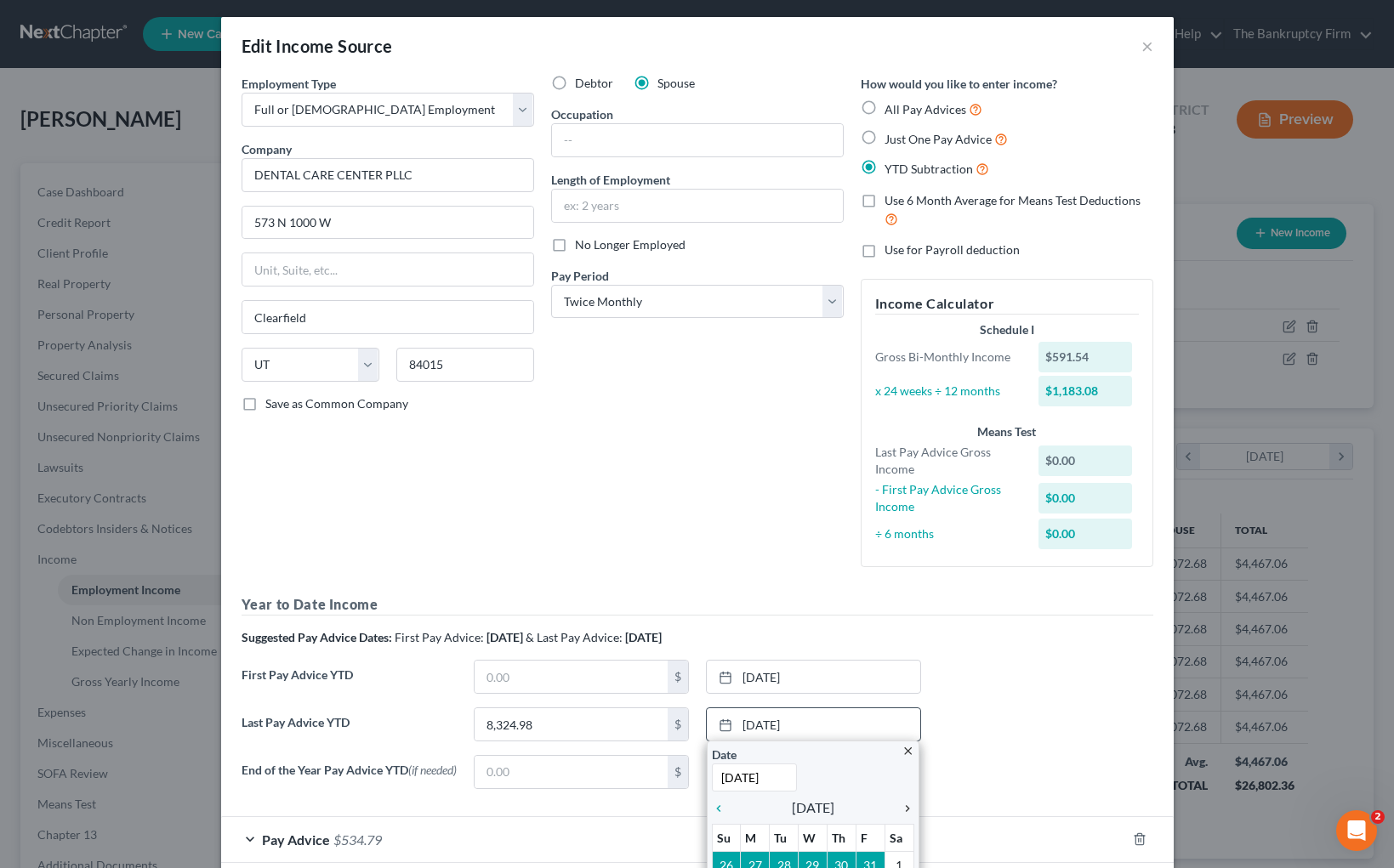
click at [905, 808] on icon "chevron_right" at bounding box center [902, 809] width 22 height 14
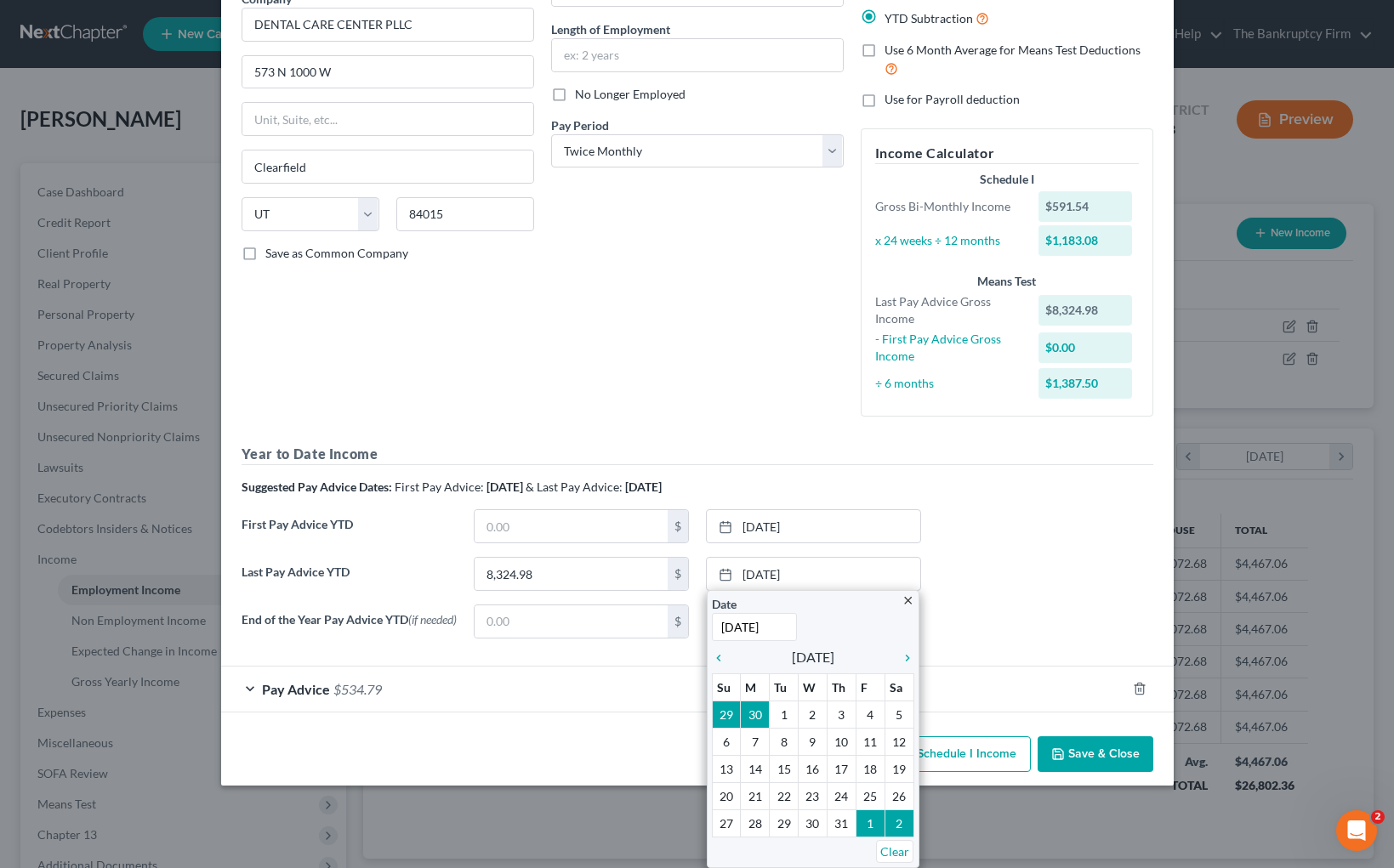
scroll to position [96, 0]
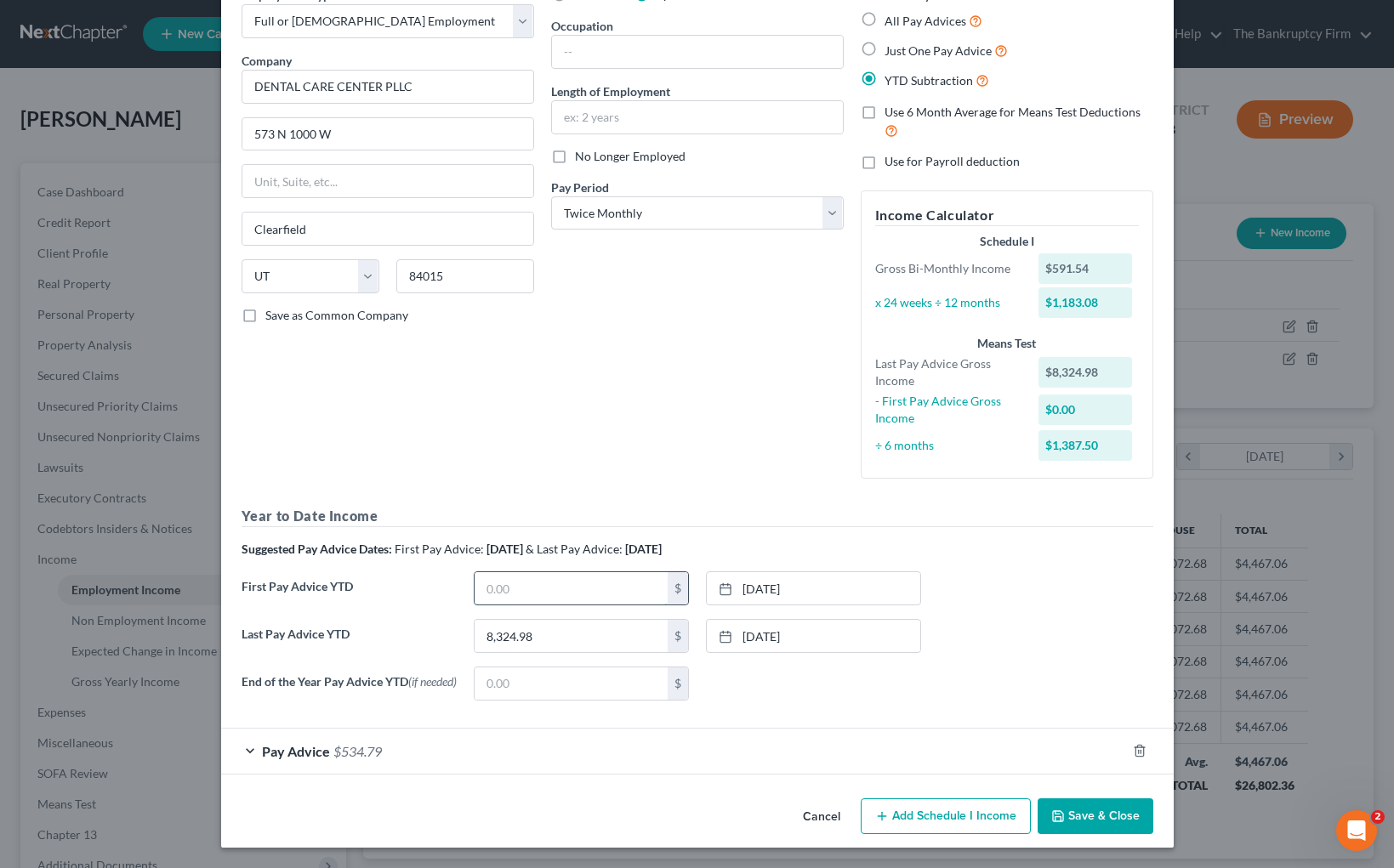
click at [519, 582] on input "text" at bounding box center [571, 588] width 193 height 32
type input "902.58"
click at [805, 580] on link "[DATE]" at bounding box center [813, 588] width 213 height 32
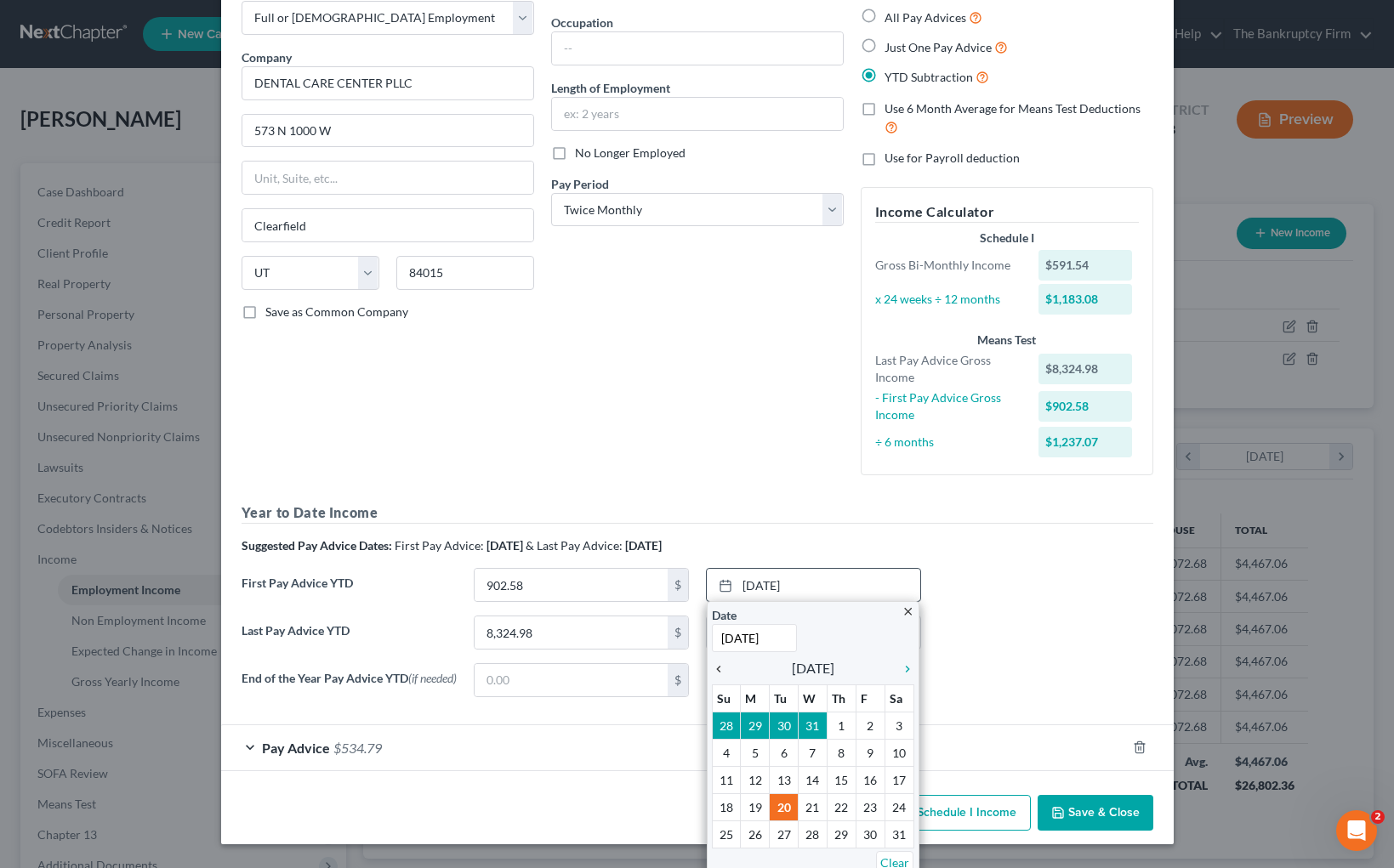
click at [719, 668] on icon "chevron_left" at bounding box center [722, 670] width 22 height 14
click at [909, 666] on icon "chevron_right" at bounding box center [902, 670] width 22 height 14
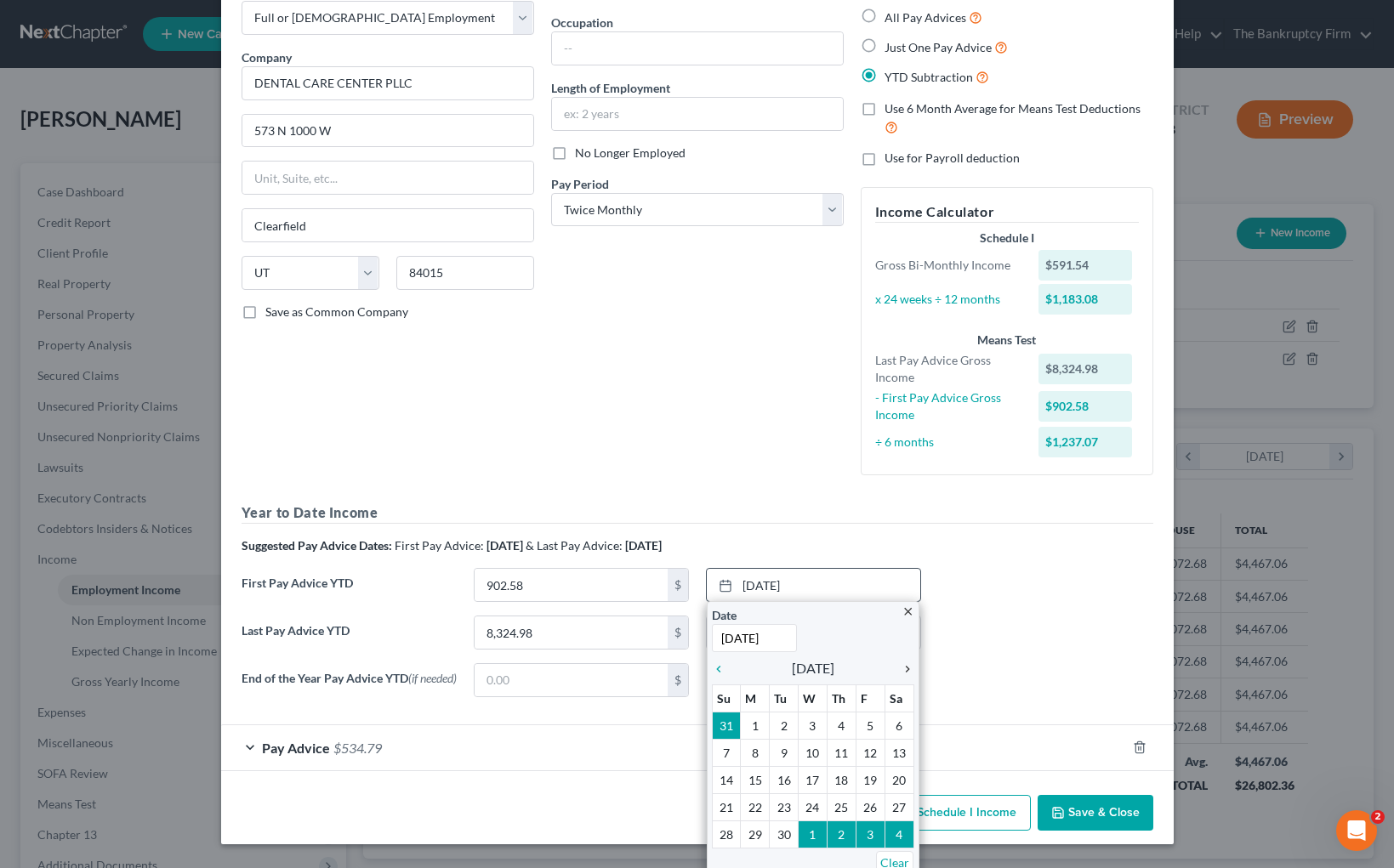
click at [909, 666] on icon "chevron_right" at bounding box center [902, 670] width 22 height 14
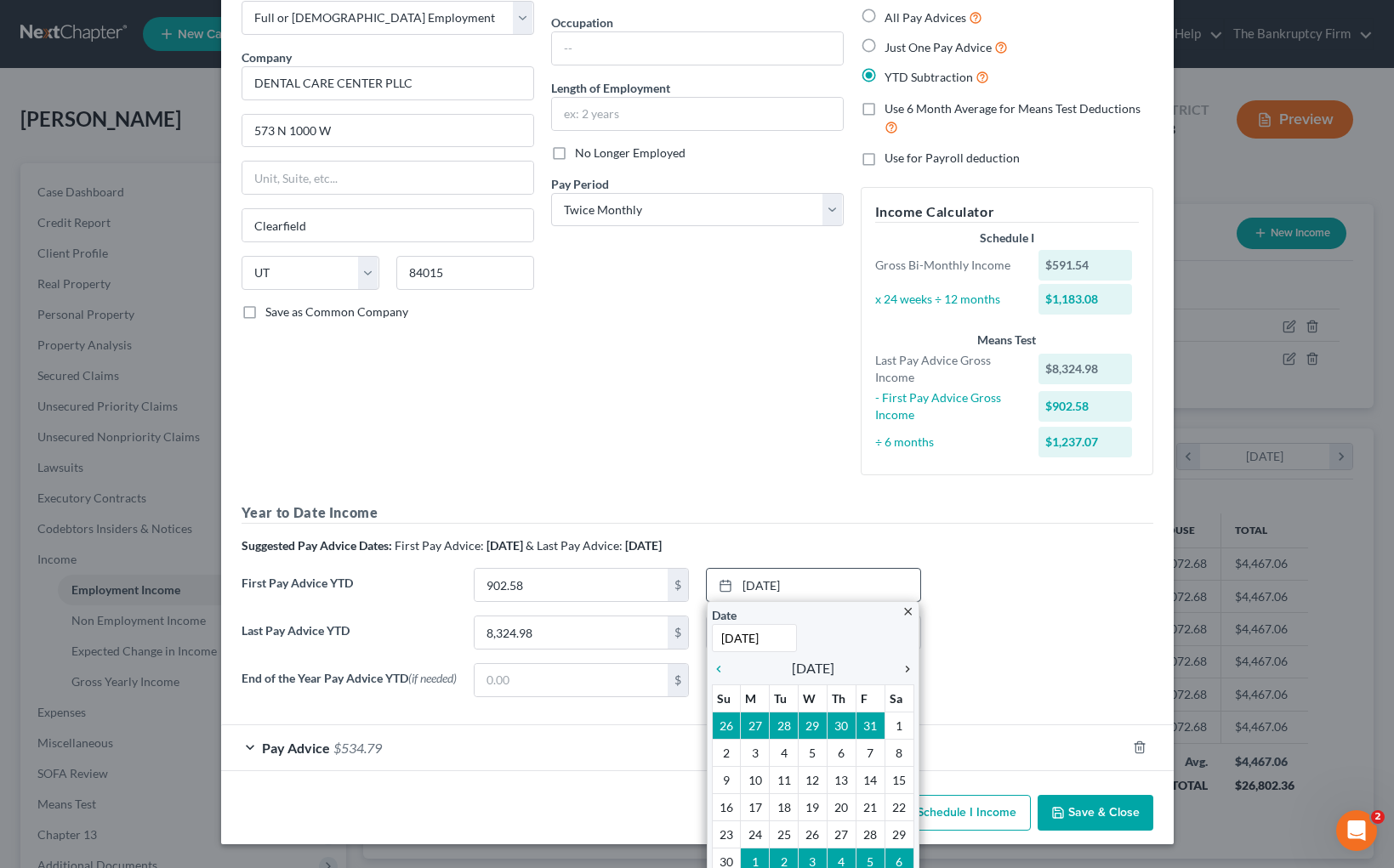
click at [909, 666] on icon "chevron_right" at bounding box center [902, 670] width 22 height 14
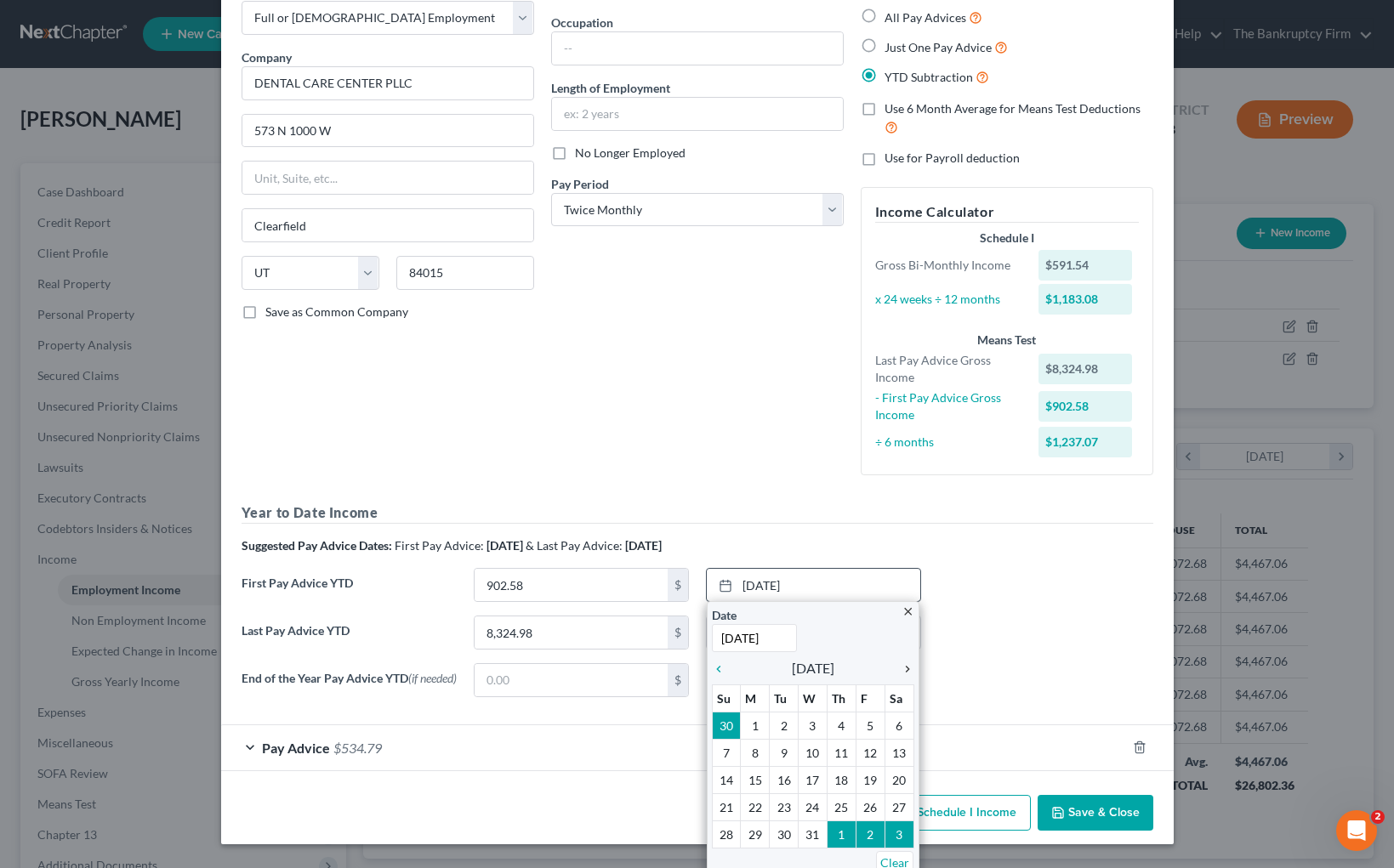
click at [909, 666] on icon "chevron_right" at bounding box center [902, 670] width 22 height 14
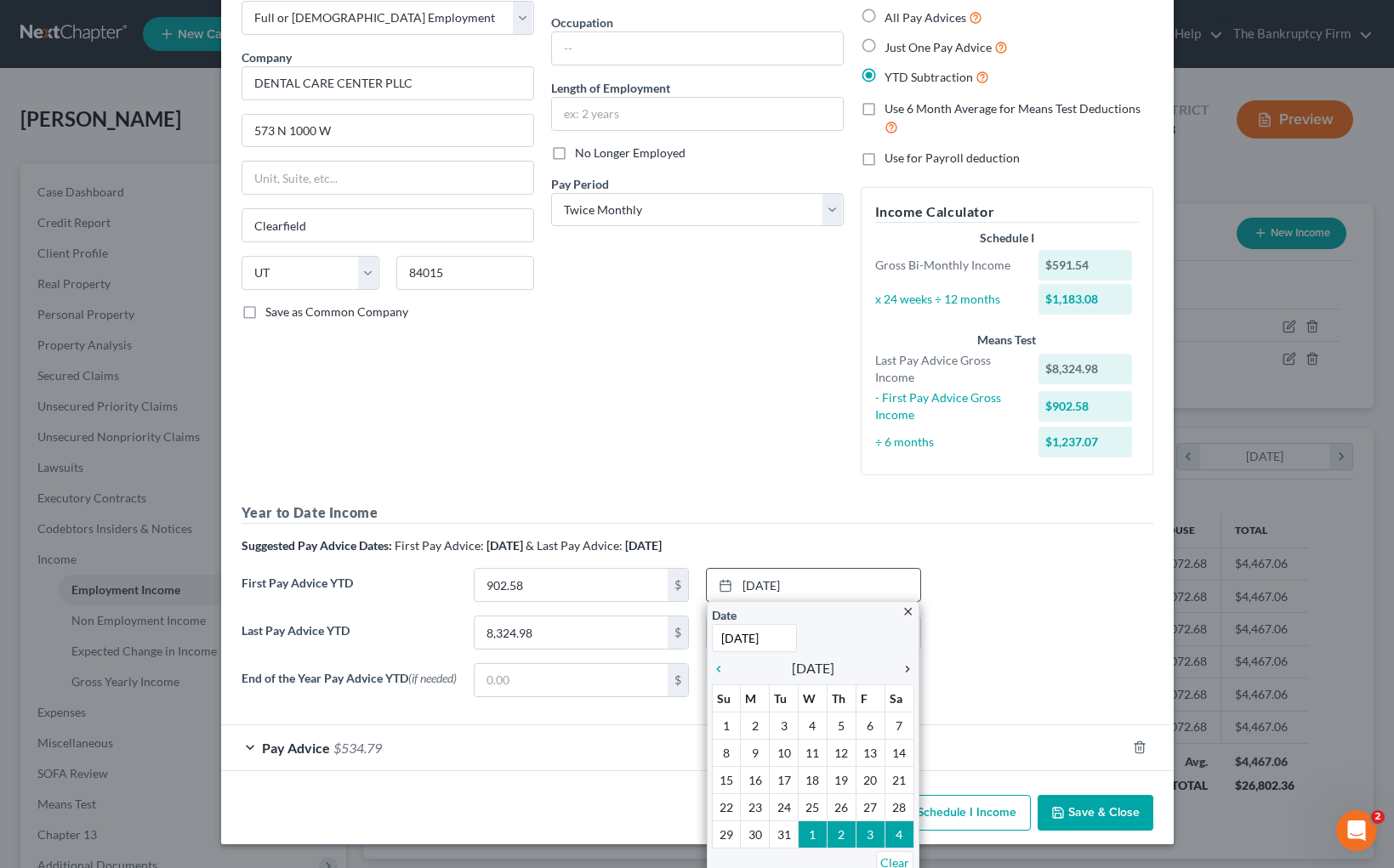
click at [909, 666] on icon "chevron_right" at bounding box center [902, 670] width 22 height 14
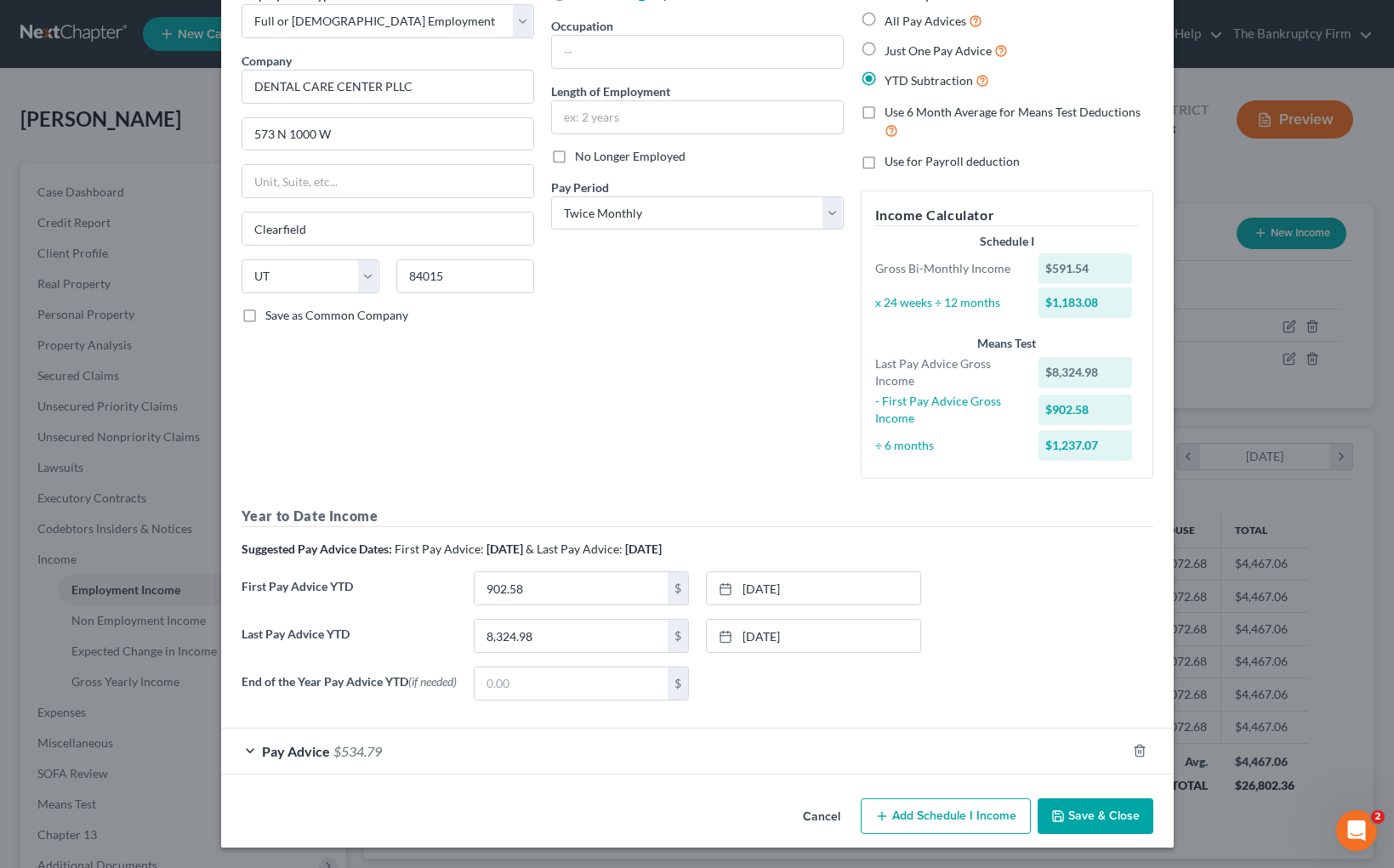
click at [252, 750] on div "Pay Advice $534.79" at bounding box center [673, 751] width 905 height 45
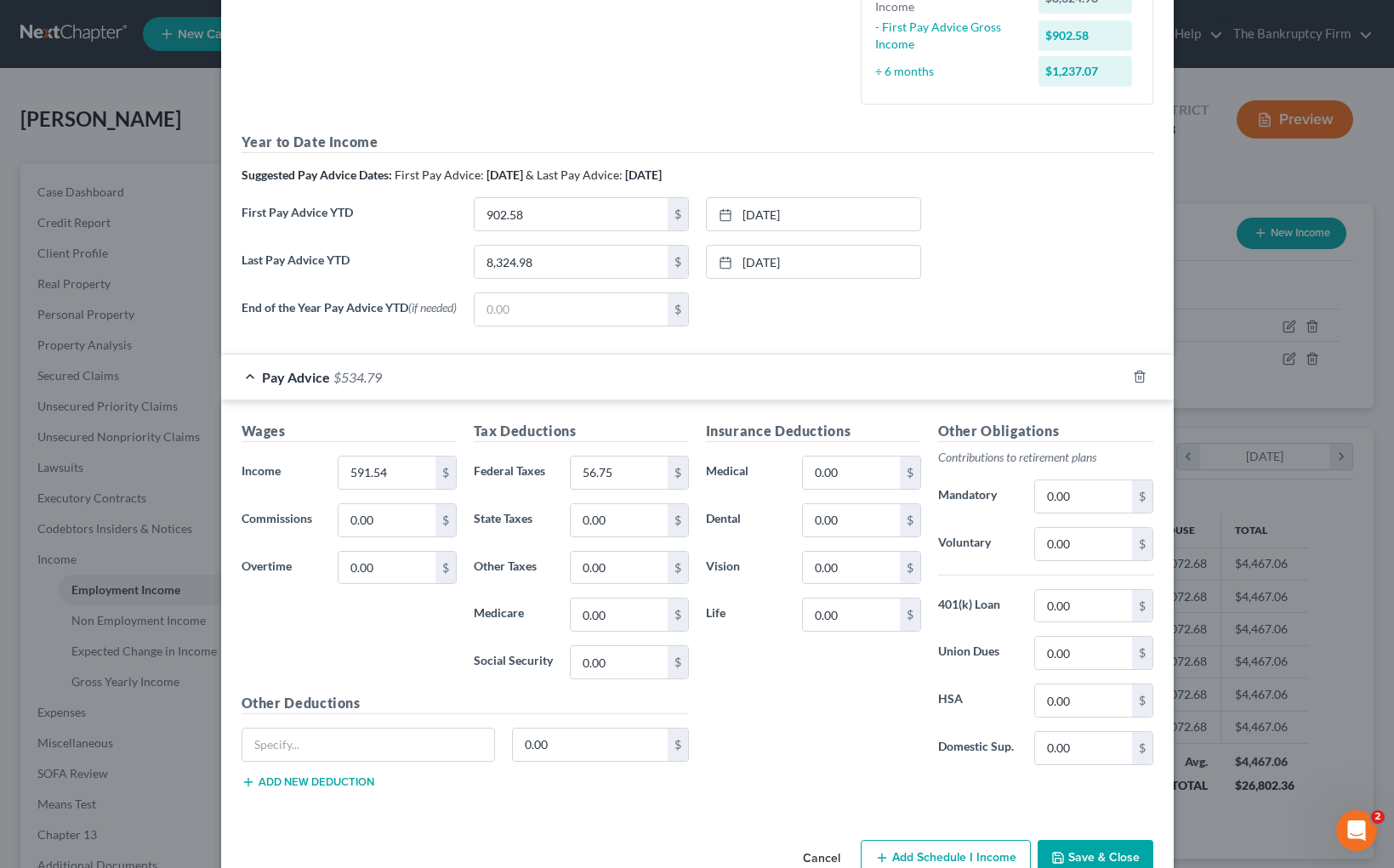
scroll to position [511, 0]
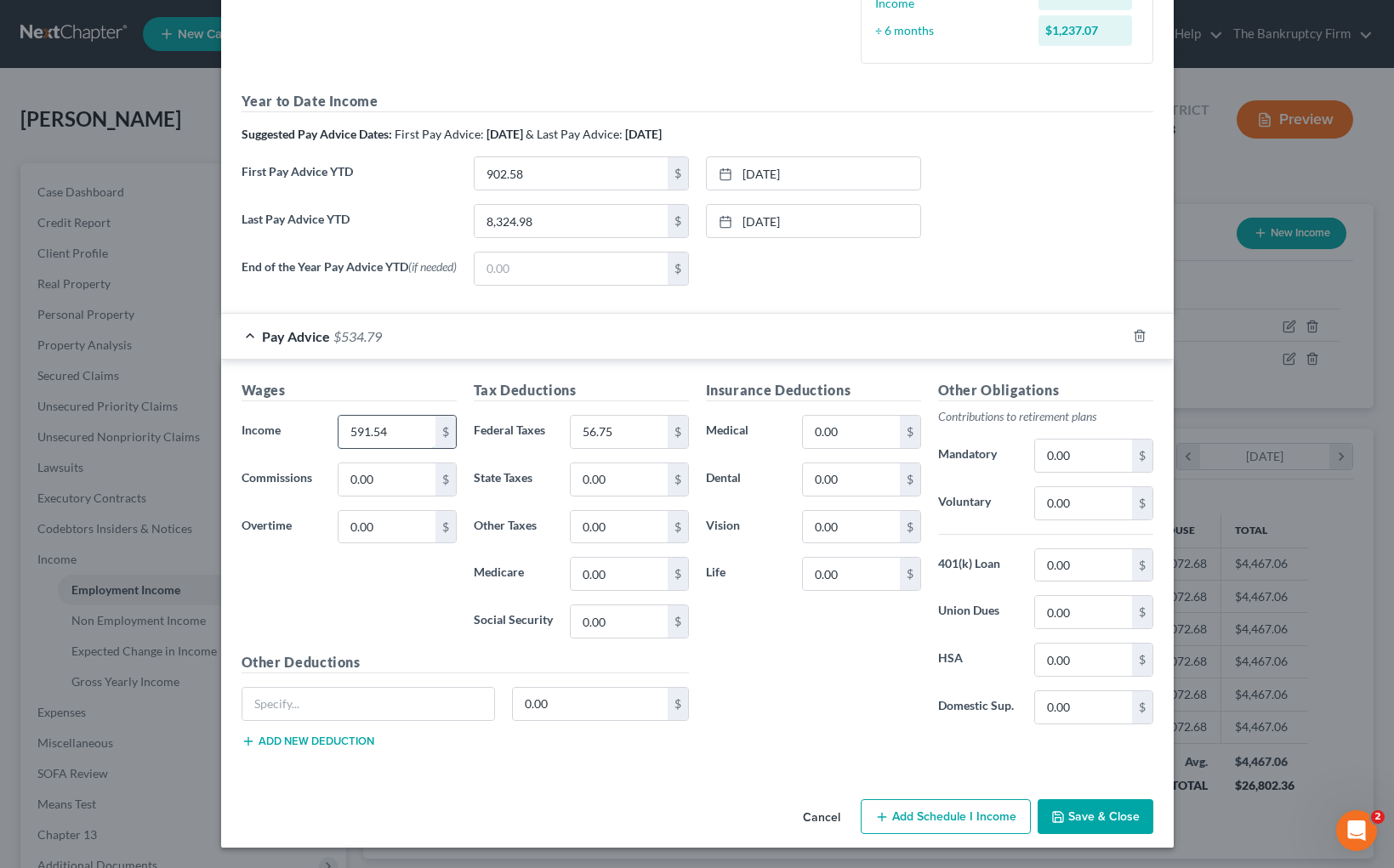
click at [403, 430] on input "591.54" at bounding box center [387, 431] width 96 height 32
type input "747.75"
click at [640, 435] on input "56.75" at bounding box center [619, 431] width 96 height 32
type input "76.89"
click at [1104, 802] on button "Save & Close" at bounding box center [1095, 817] width 116 height 36
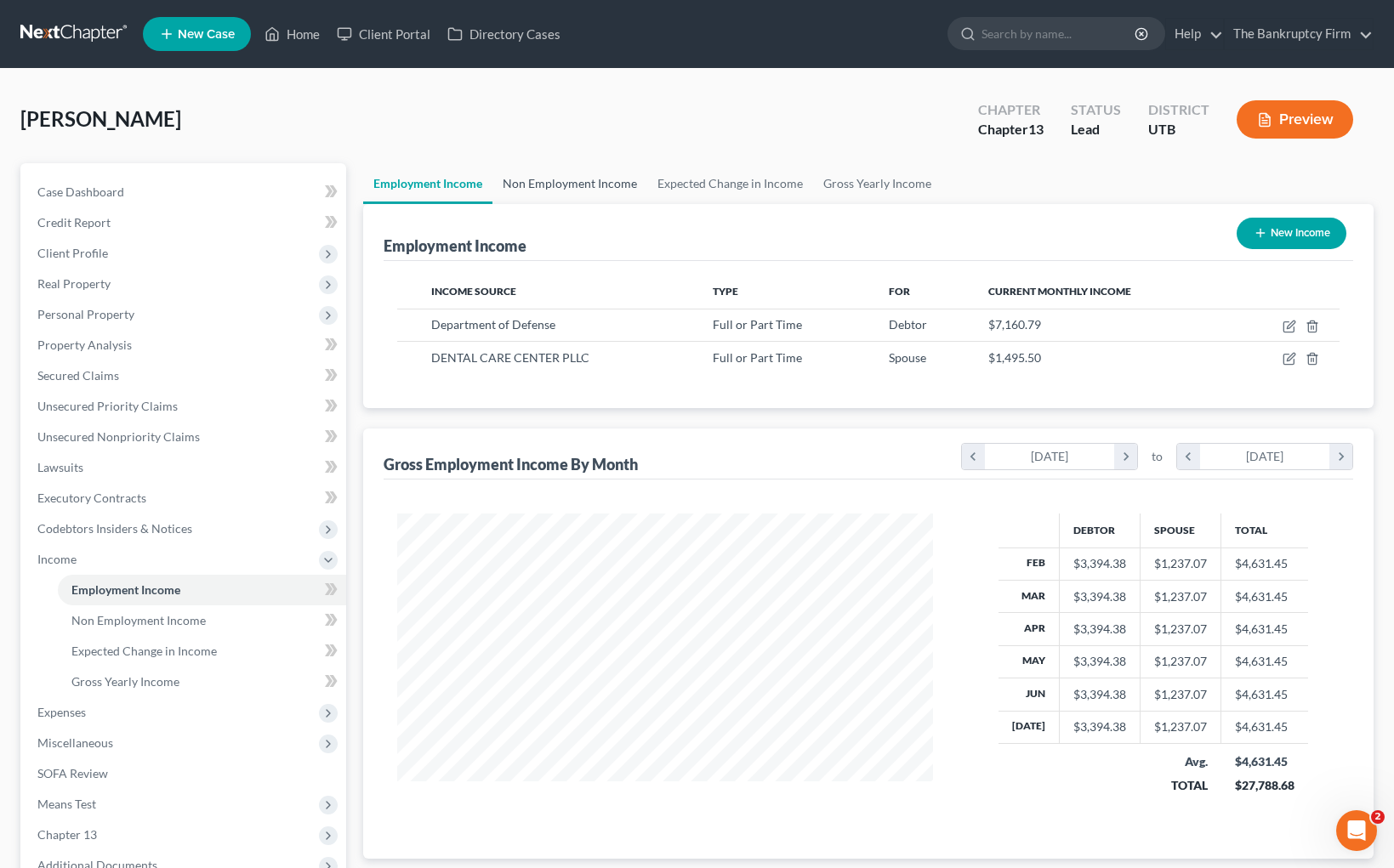
click at [586, 182] on link "Non Employment Income" at bounding box center [570, 183] width 155 height 41
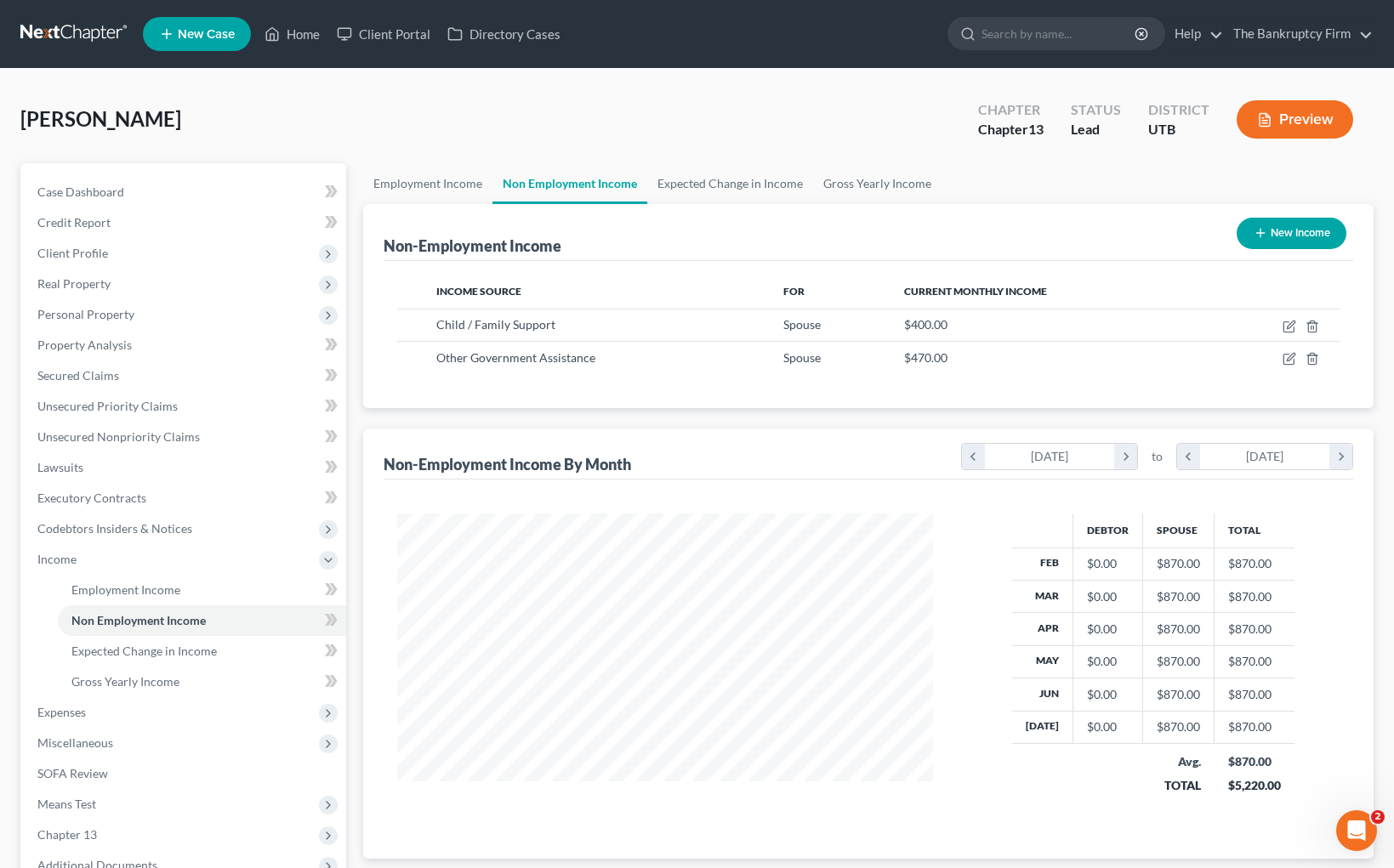
scroll to position [305, 570]
click at [1290, 326] on icon "button" at bounding box center [1290, 324] width 8 height 8
select select "7"
select select "0"
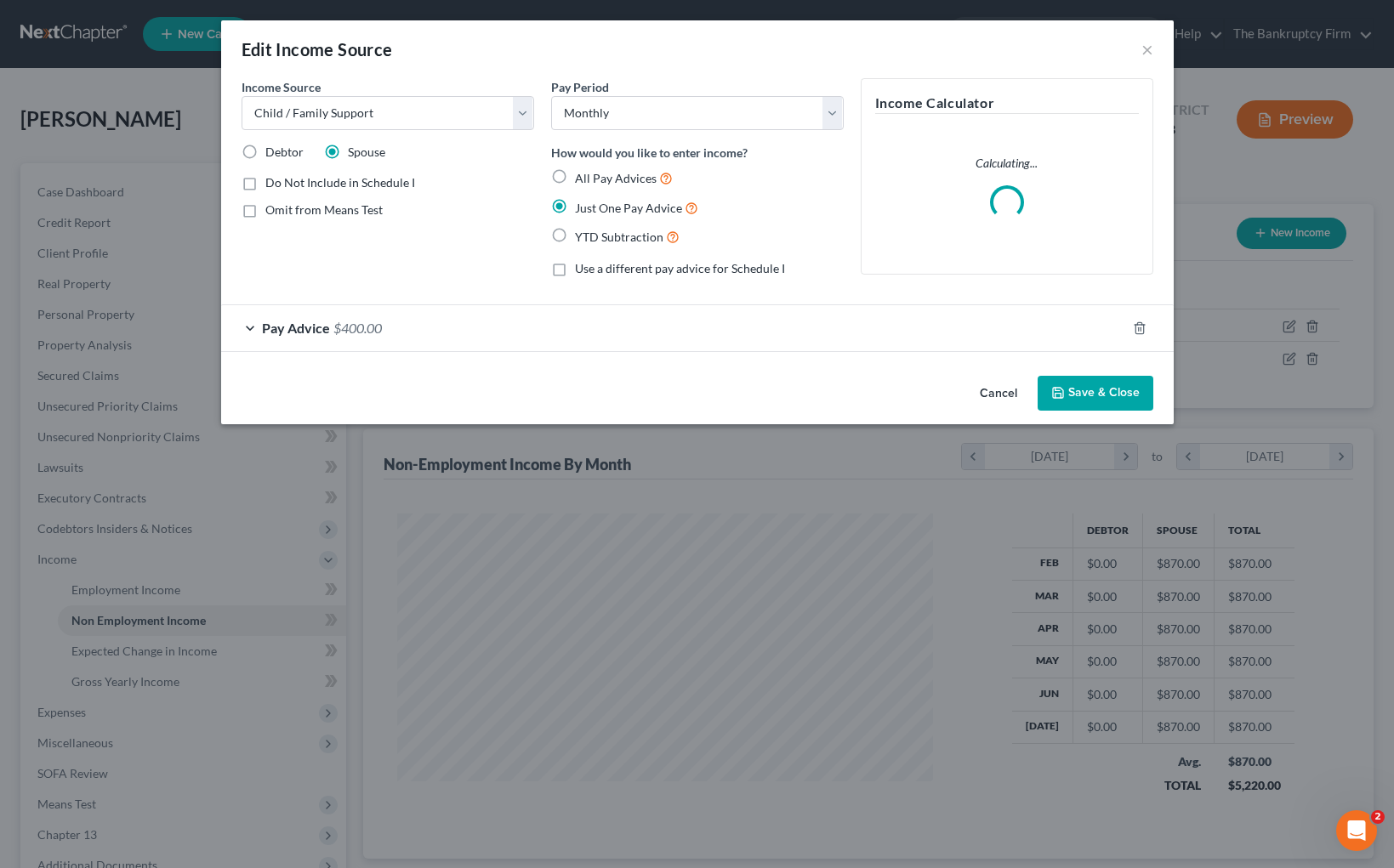
click at [1114, 389] on button "Save & Close" at bounding box center [1095, 394] width 116 height 36
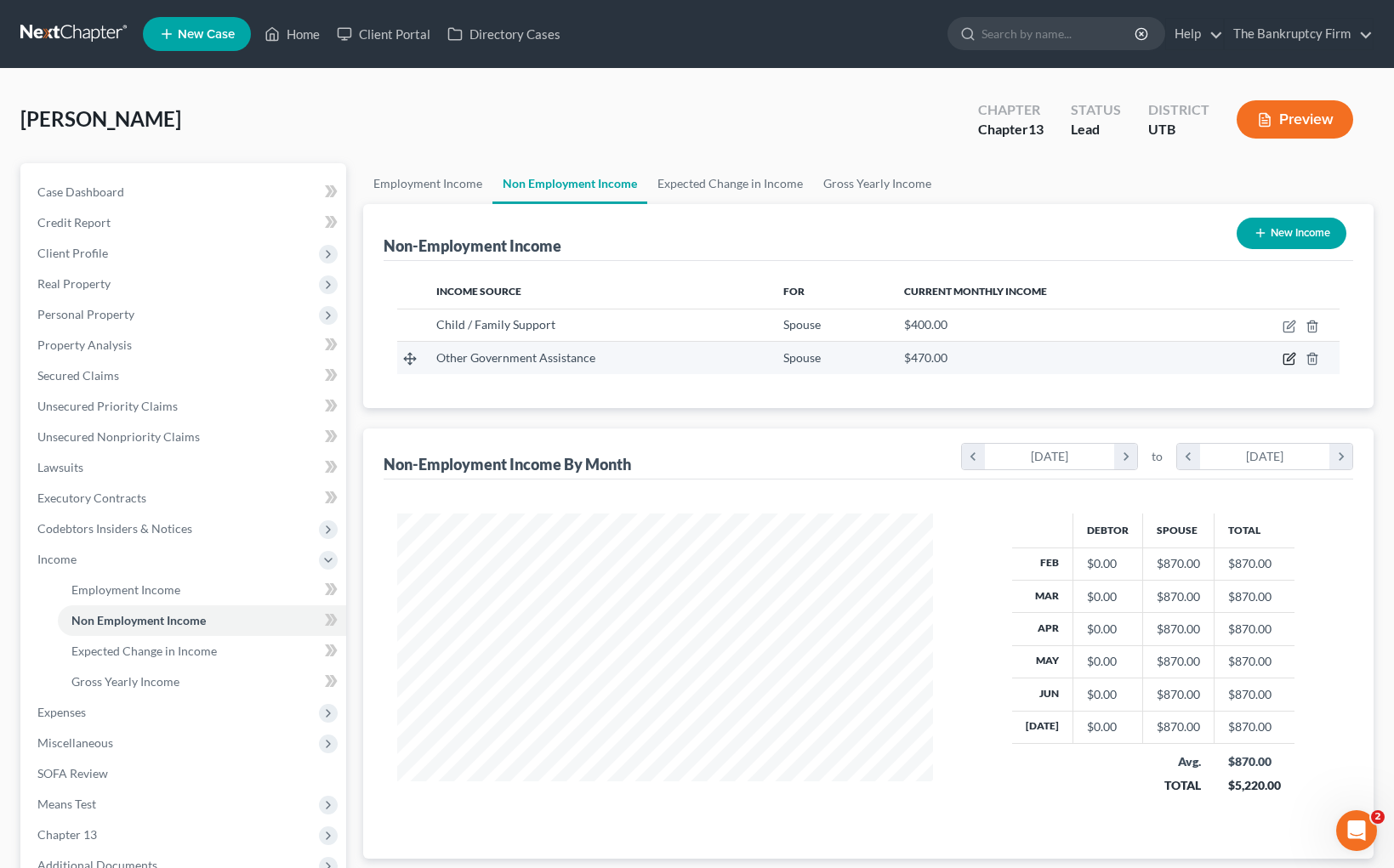
click at [1286, 358] on icon "button" at bounding box center [1290, 359] width 14 height 14
select select "5"
select select "0"
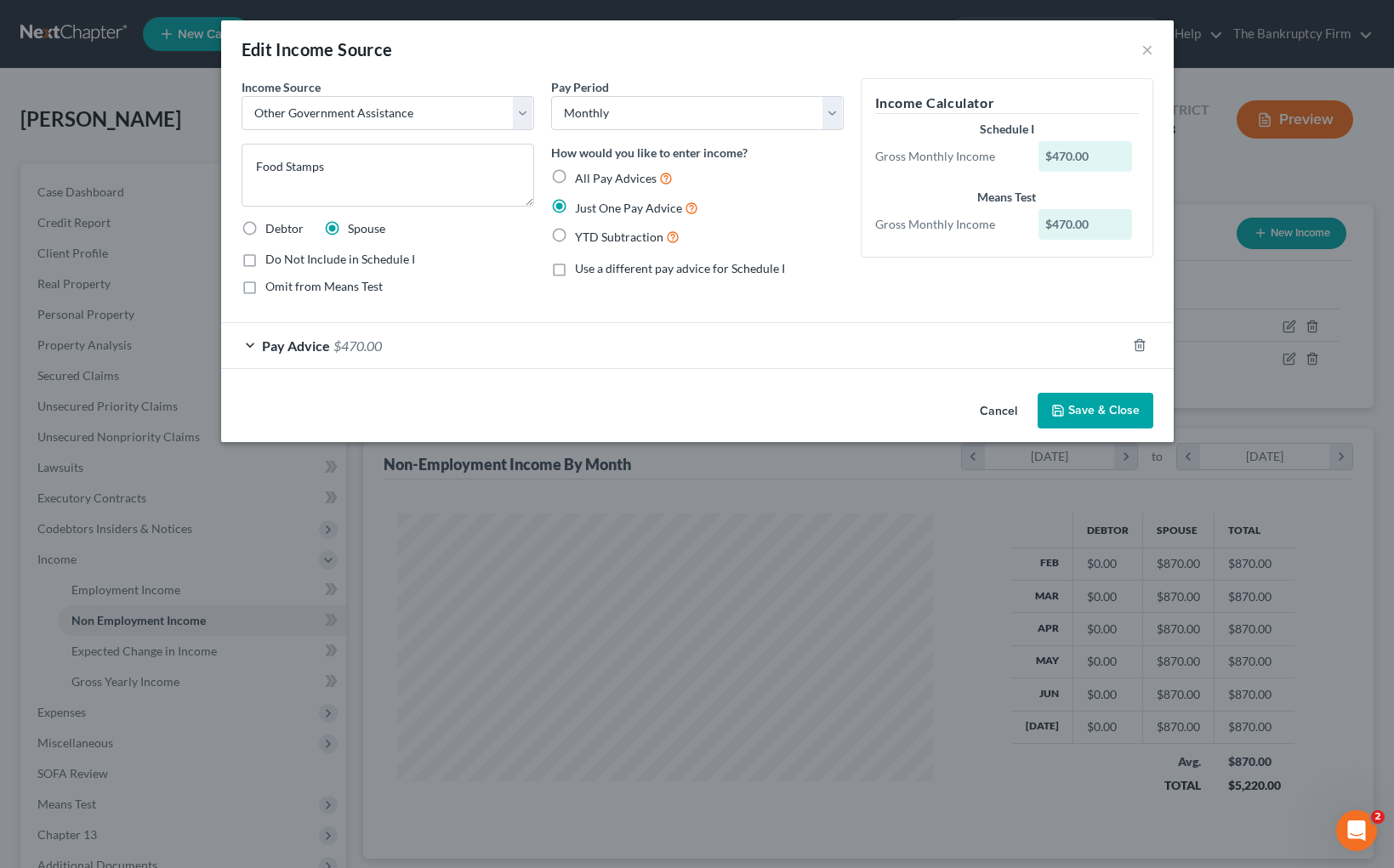
click at [250, 347] on div "Pay Advice $470.00" at bounding box center [673, 345] width 905 height 45
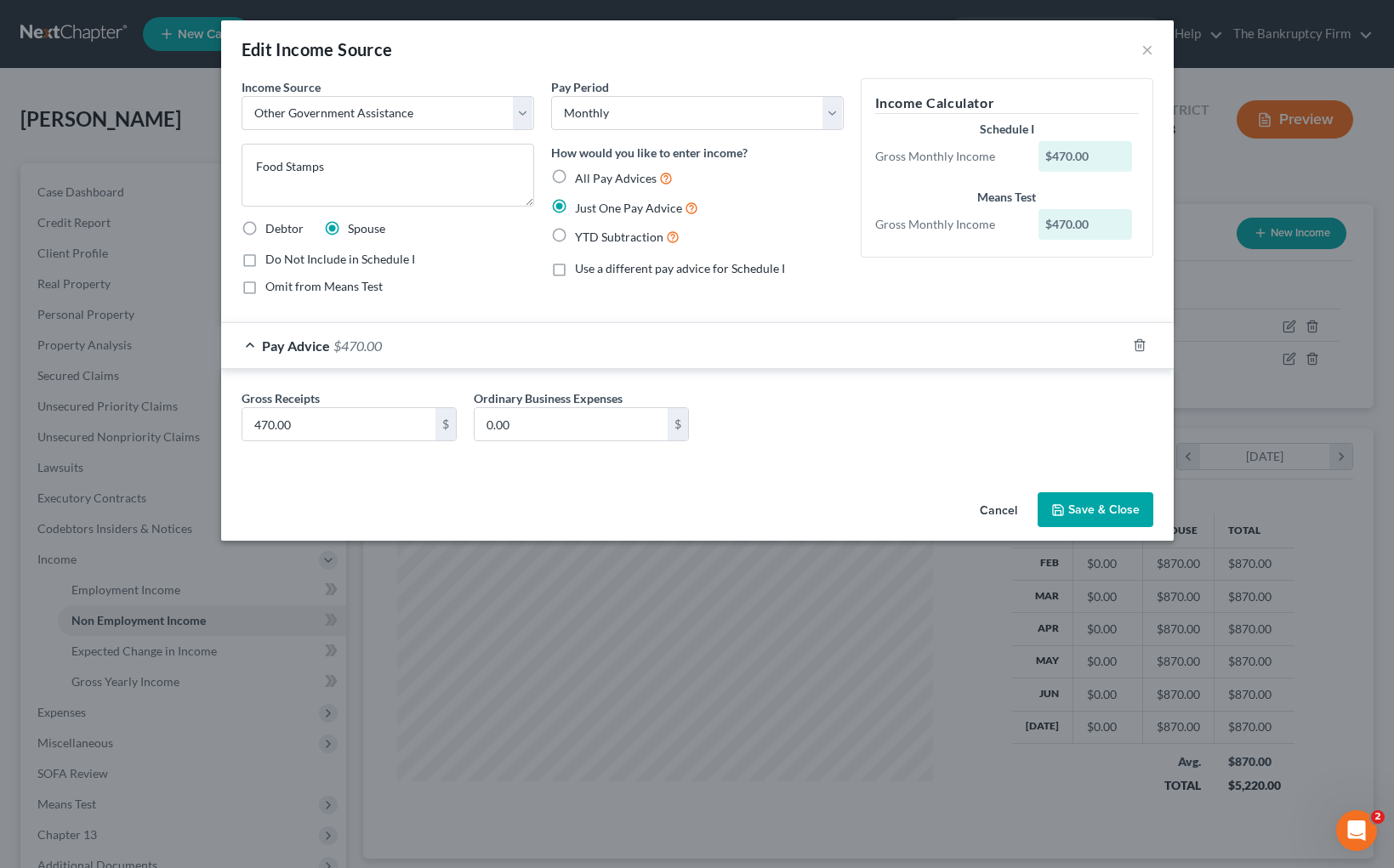
click at [1120, 517] on button "Save & Close" at bounding box center [1095, 510] width 116 height 36
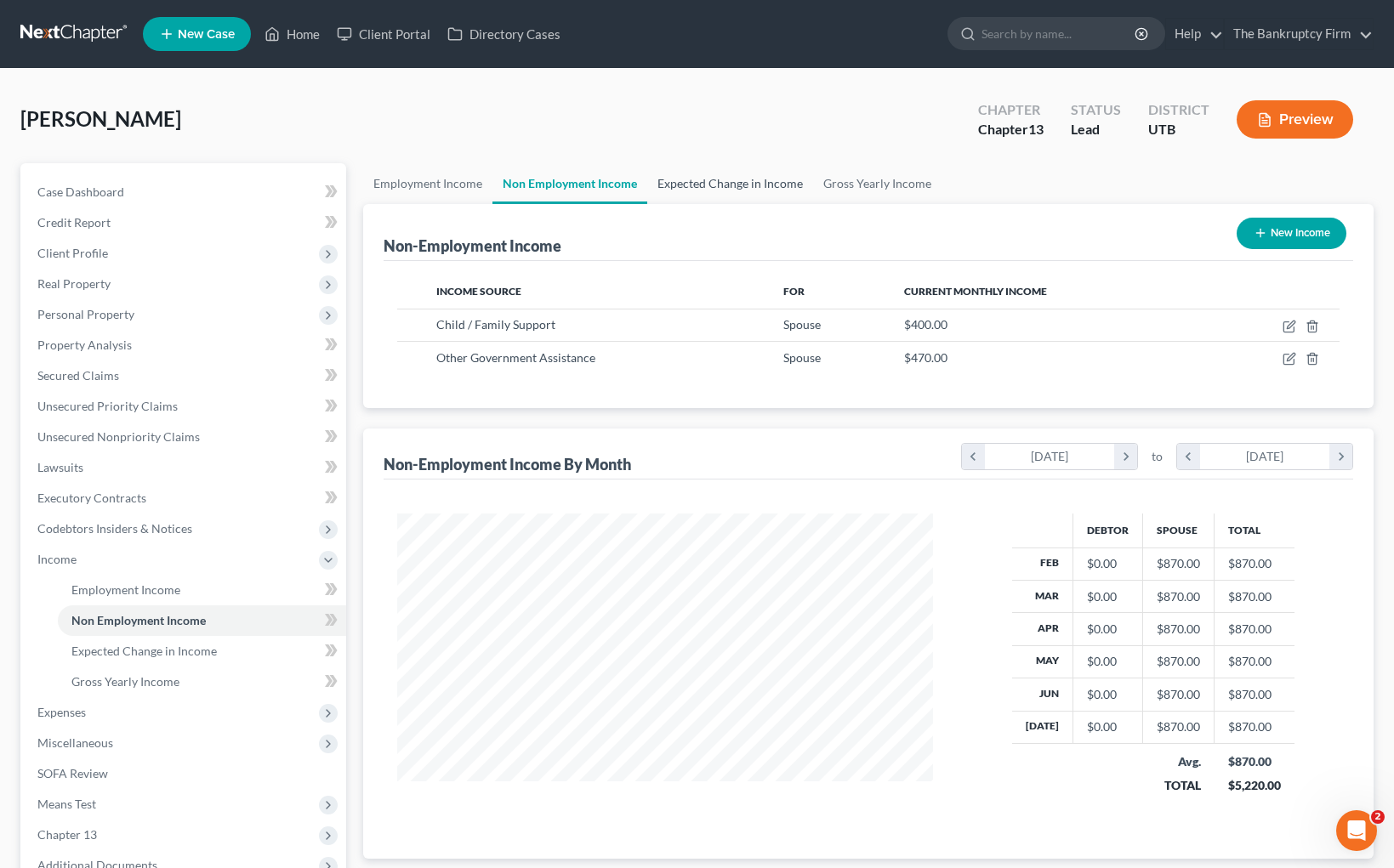
click at [746, 183] on link "Expected Change in Income" at bounding box center [729, 183] width 166 height 41
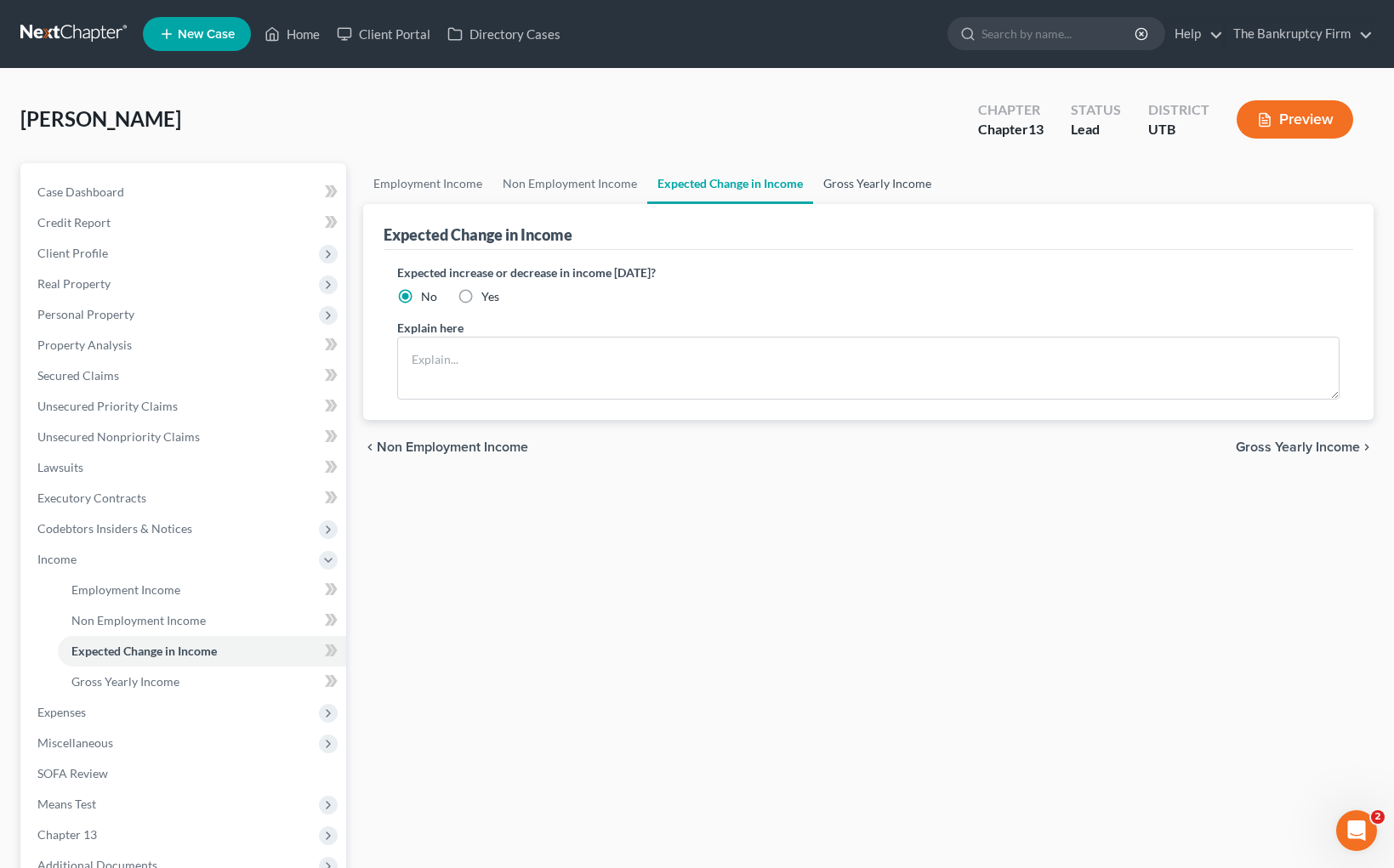
click at [885, 181] on link "Gross Yearly Income" at bounding box center [877, 183] width 128 height 41
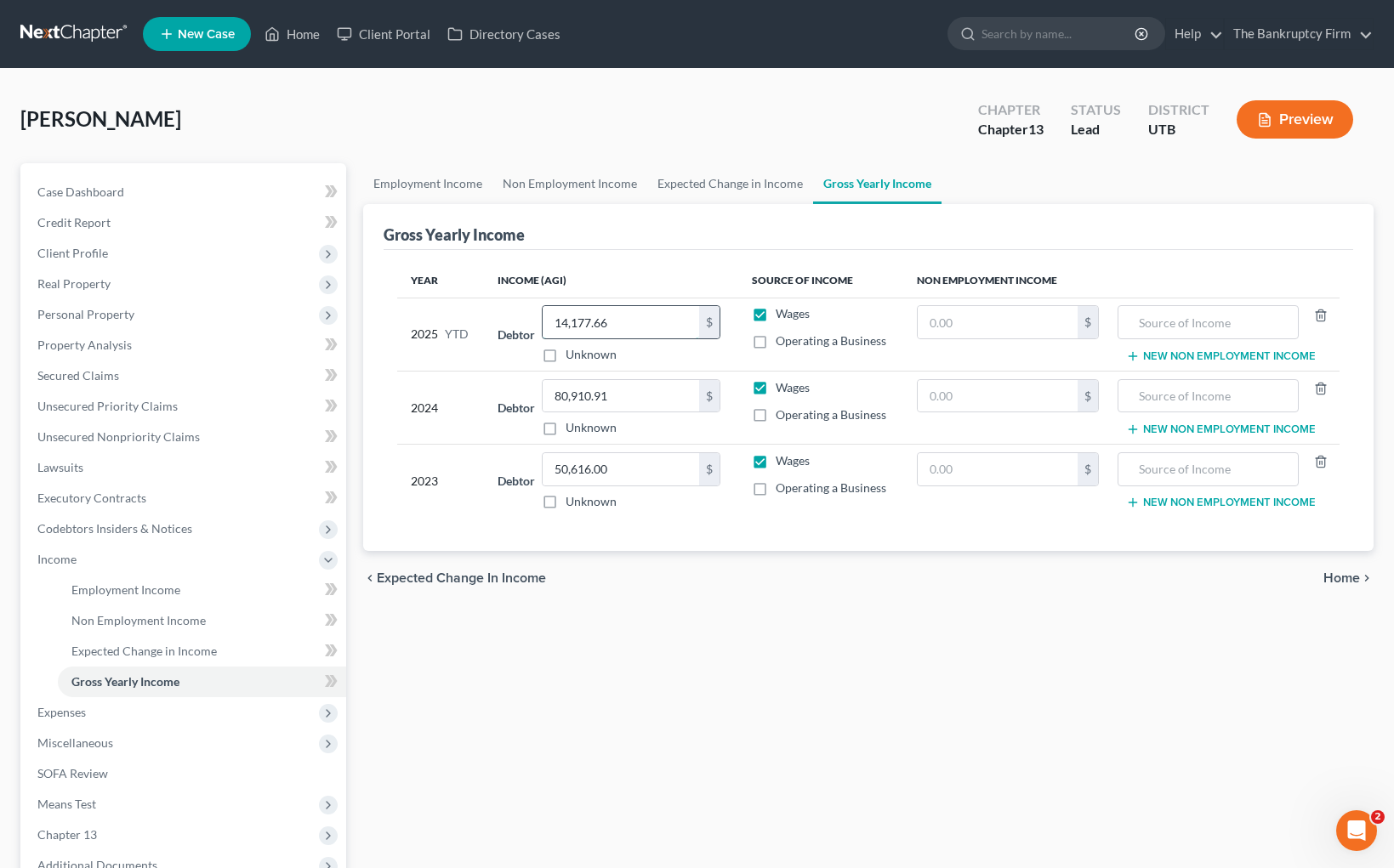
click at [653, 324] on input "14,177.66" at bounding box center [621, 322] width 156 height 32
type input "3"
type input "48,011.12"
click at [89, 716] on span "Expenses" at bounding box center [185, 712] width 323 height 31
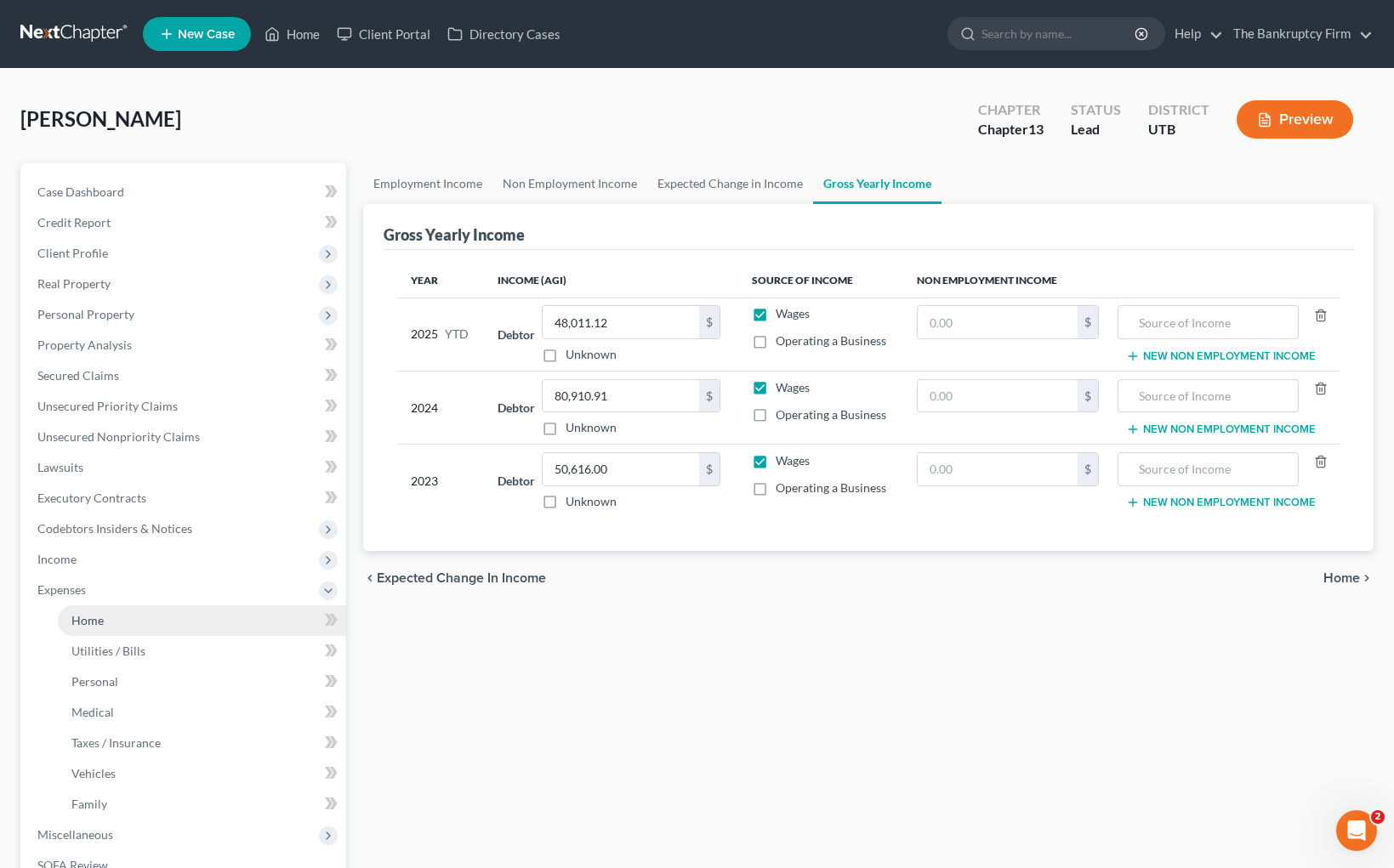
click at [131, 615] on link "Home" at bounding box center [202, 621] width 288 height 31
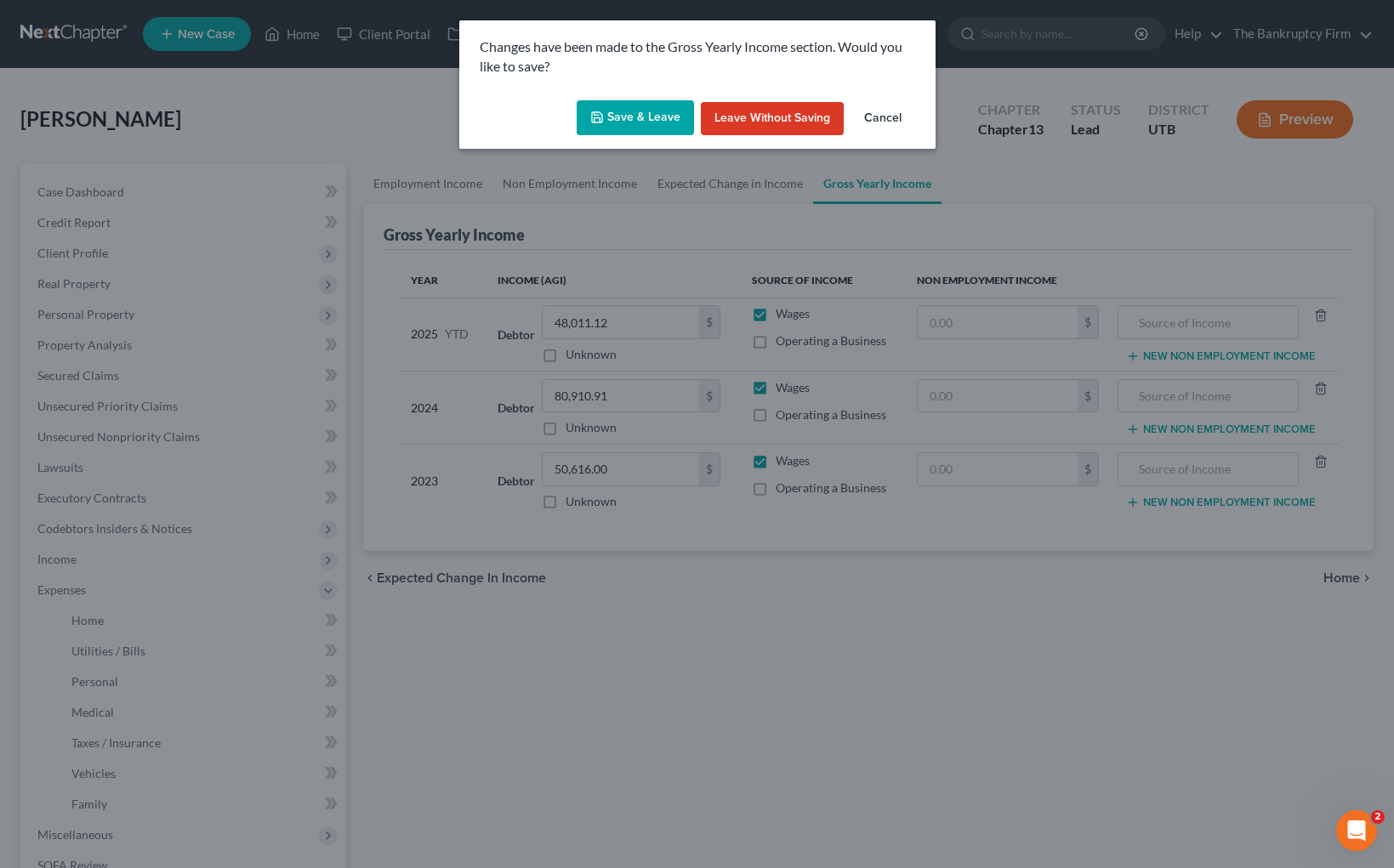
click at [629, 128] on button "Save & Leave" at bounding box center [636, 117] width 117 height 36
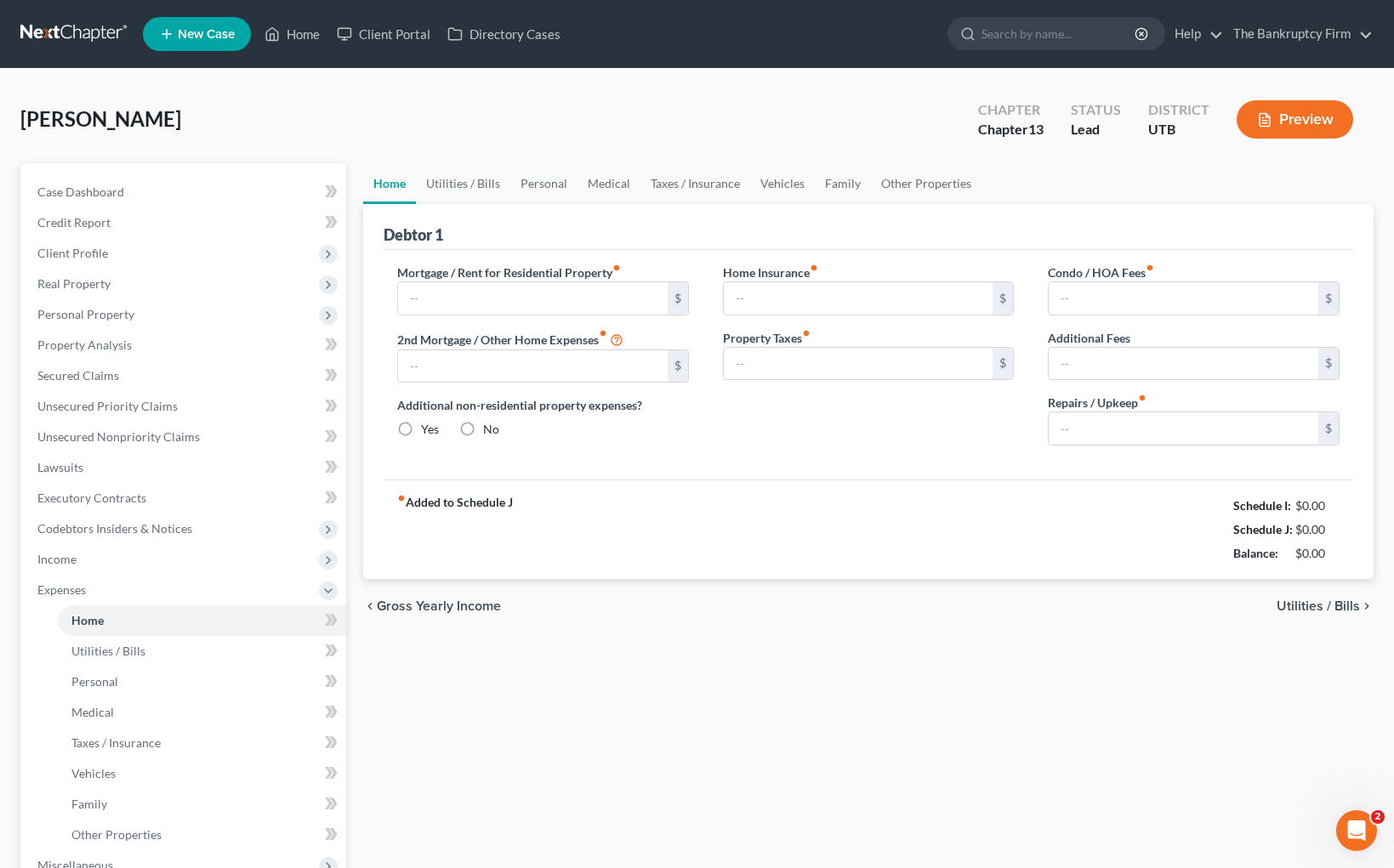
type input "2,100.00"
type input "0.00"
radio input "true"
type input "0.00"
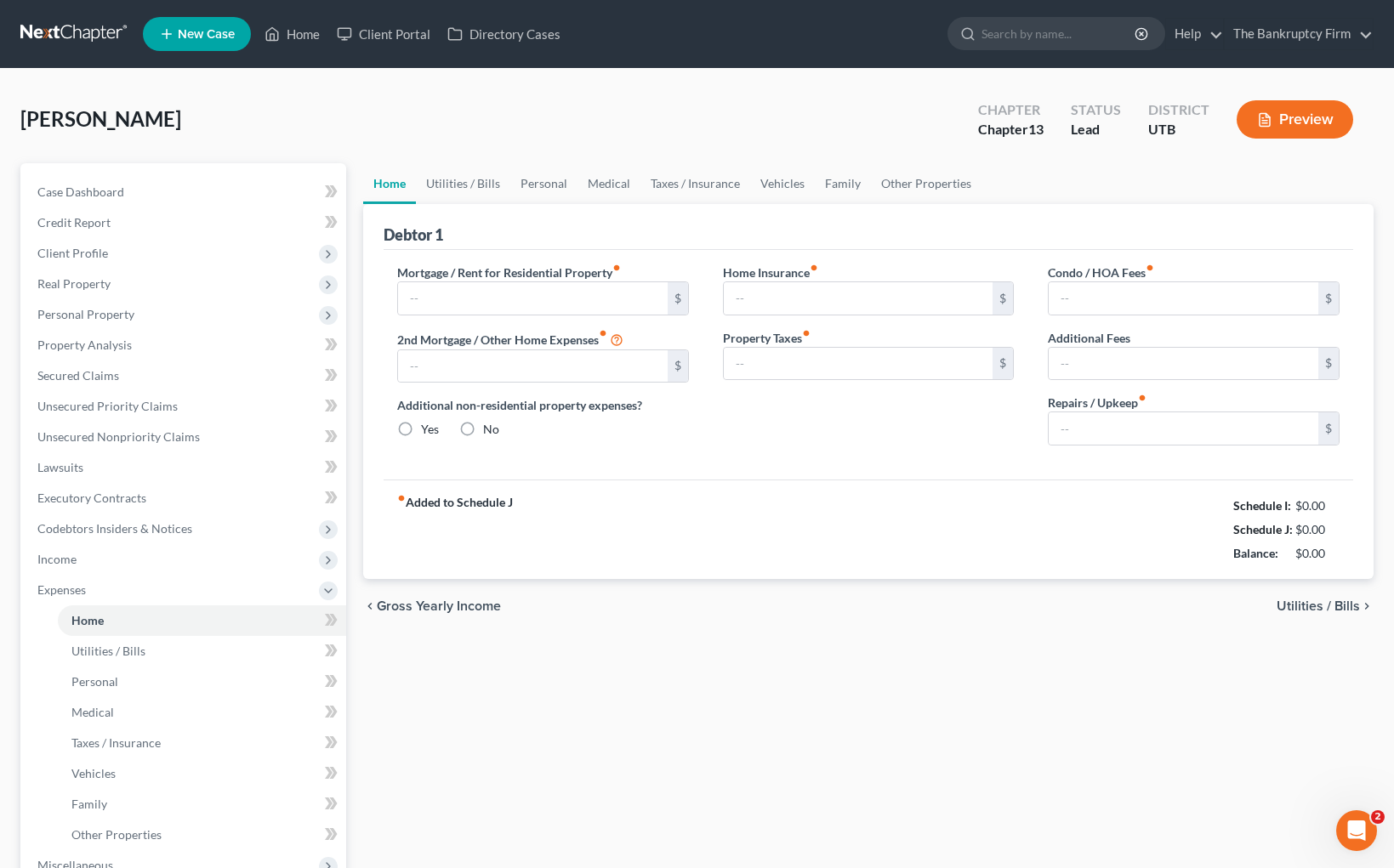
type input "0.00"
type input "200.00"
click at [460, 187] on link "Utilities / Bills" at bounding box center [463, 183] width 95 height 41
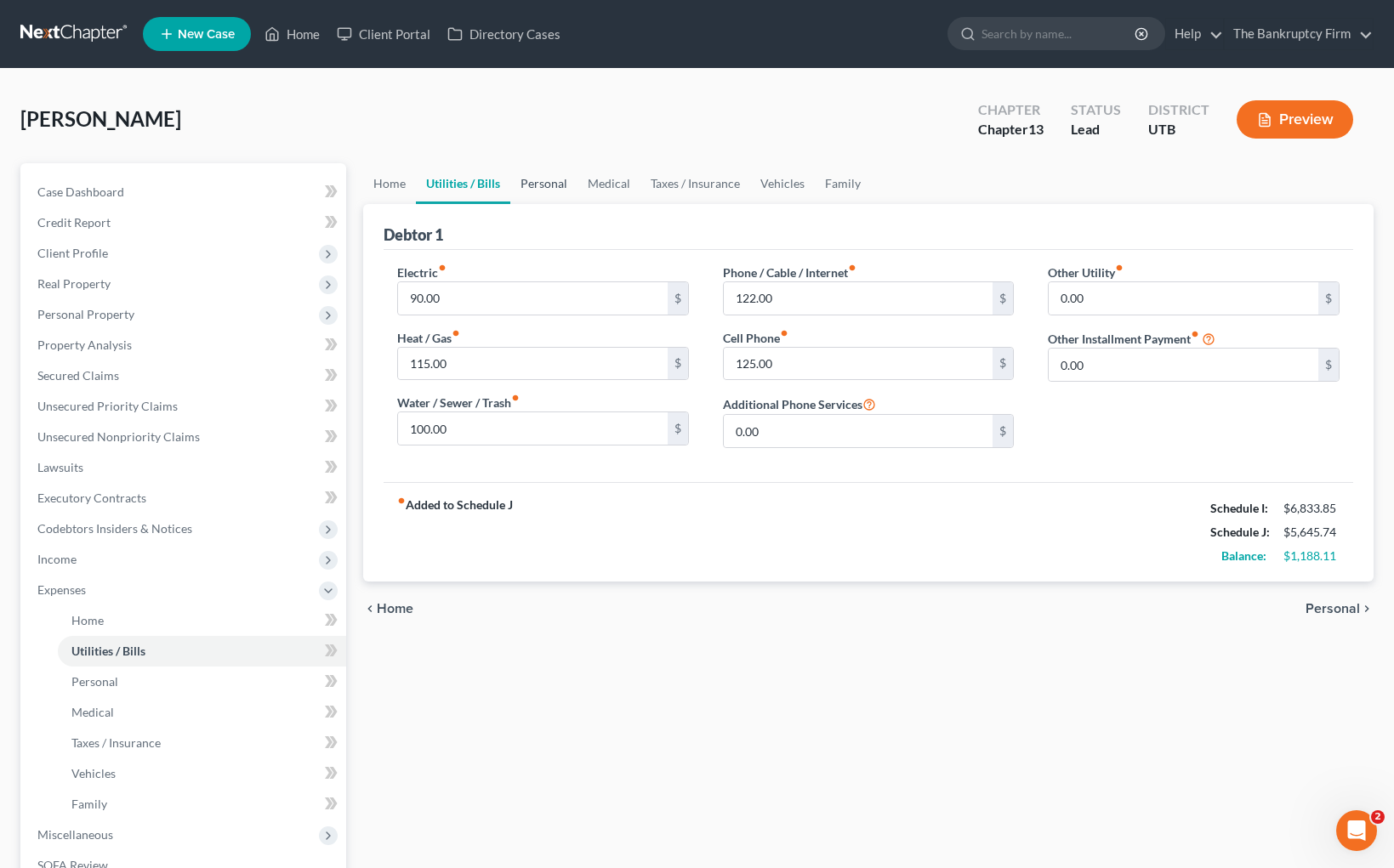
click at [544, 185] on link "Personal" at bounding box center [544, 183] width 68 height 41
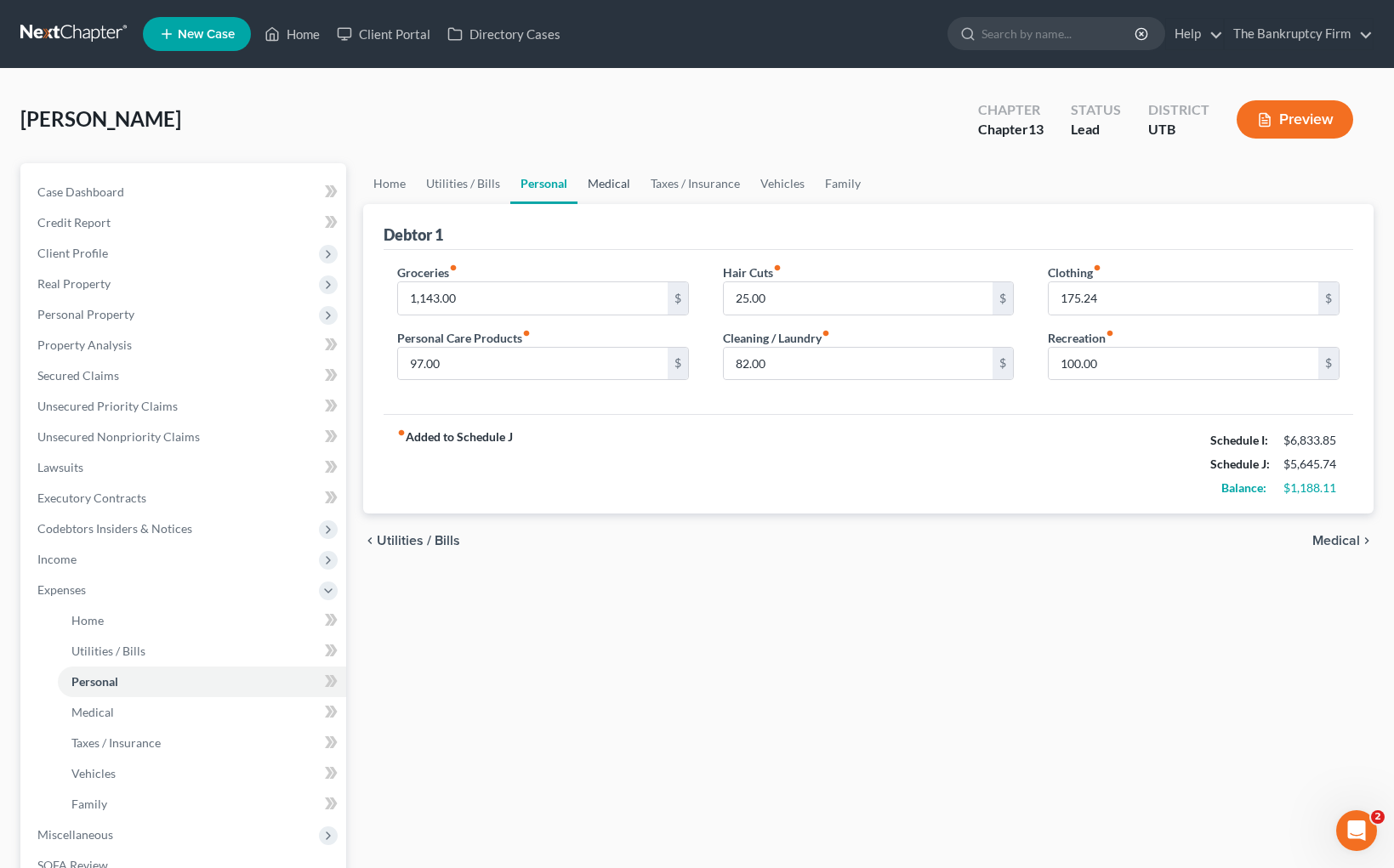
click at [607, 182] on link "Medical" at bounding box center [609, 183] width 63 height 41
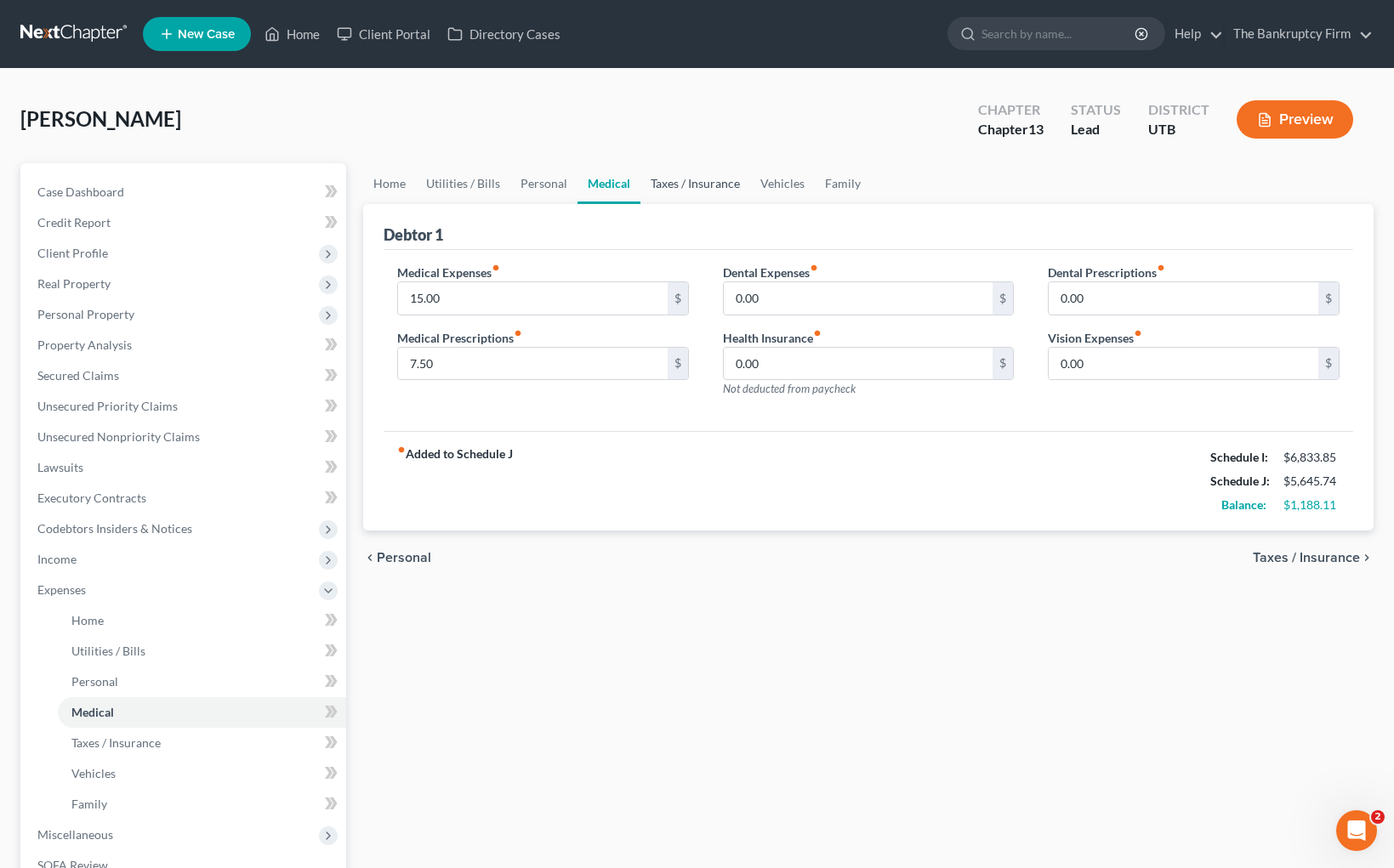
click at [696, 177] on link "Taxes / Insurance" at bounding box center [694, 183] width 110 height 41
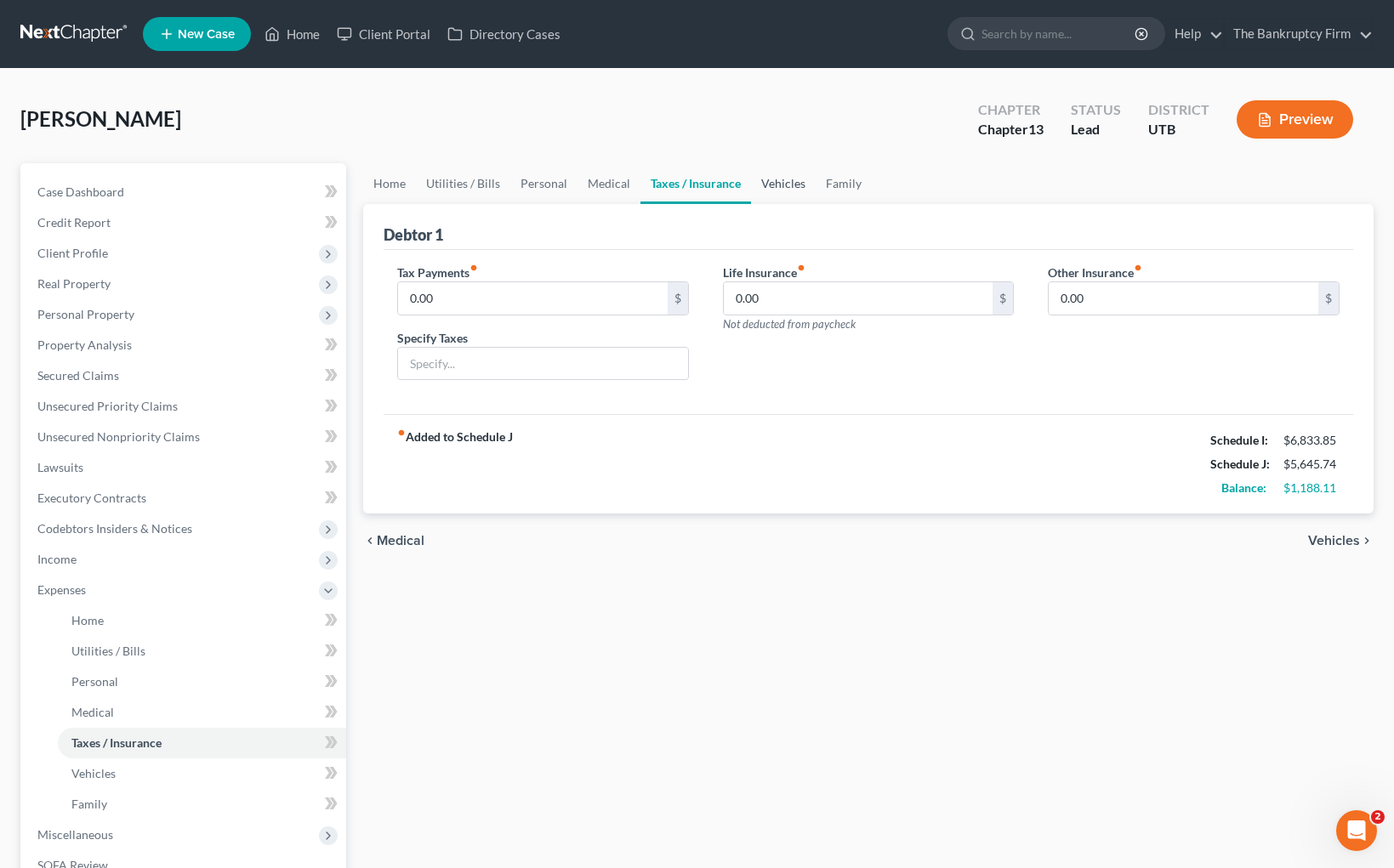
click at [778, 182] on link "Vehicles" at bounding box center [783, 183] width 65 height 41
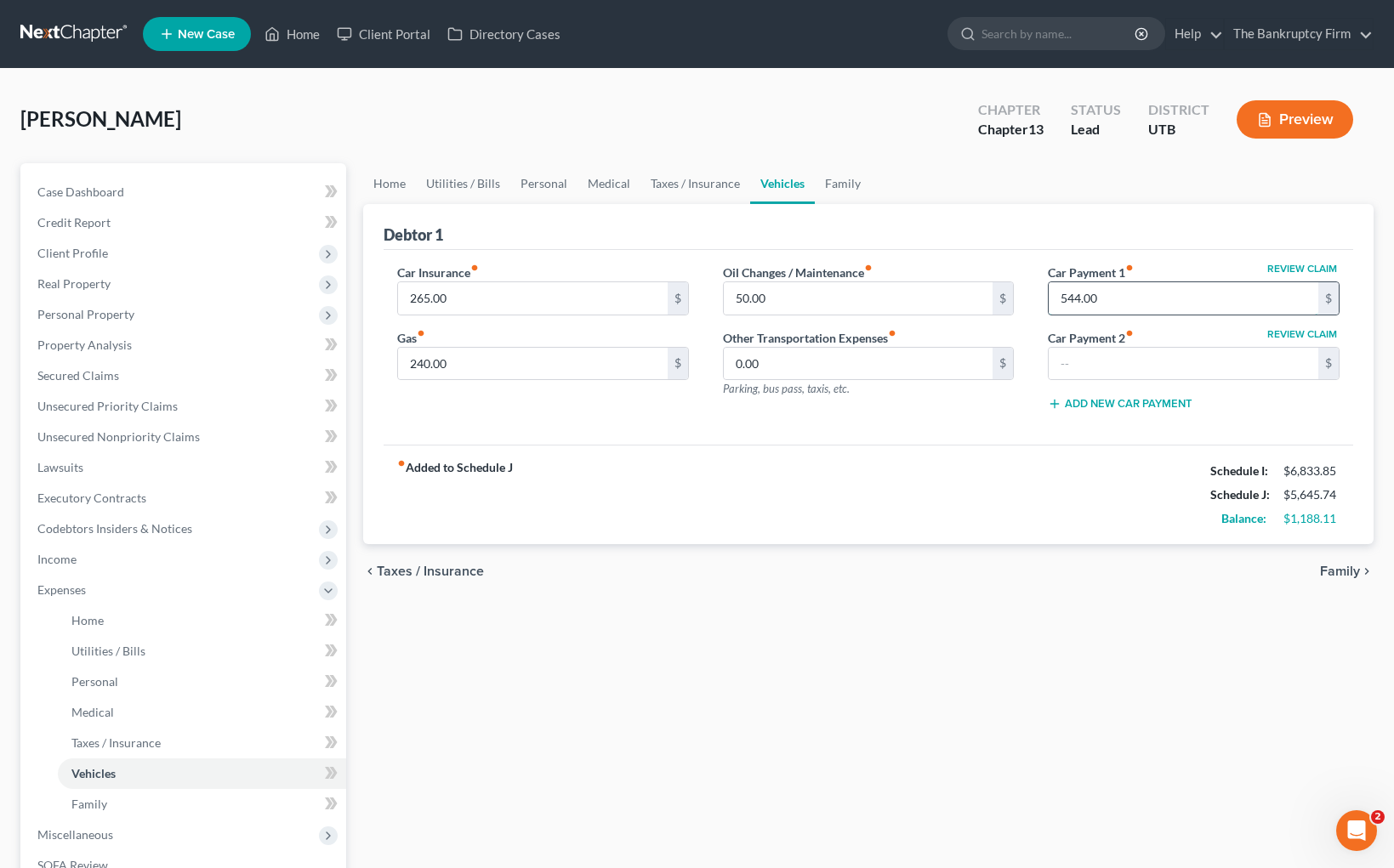
click at [1134, 298] on input "544.00" at bounding box center [1183, 298] width 269 height 32
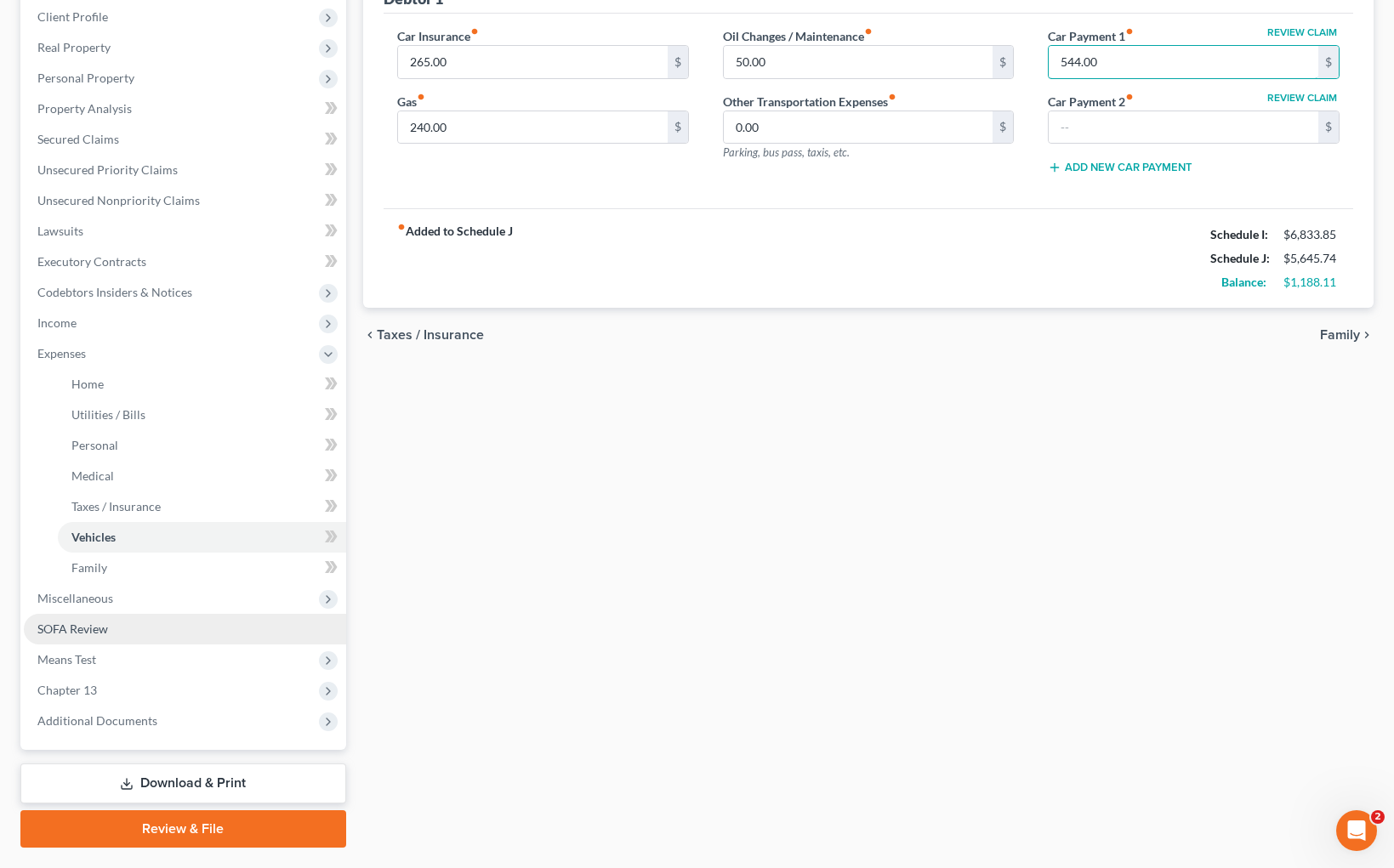
scroll to position [244, 0]
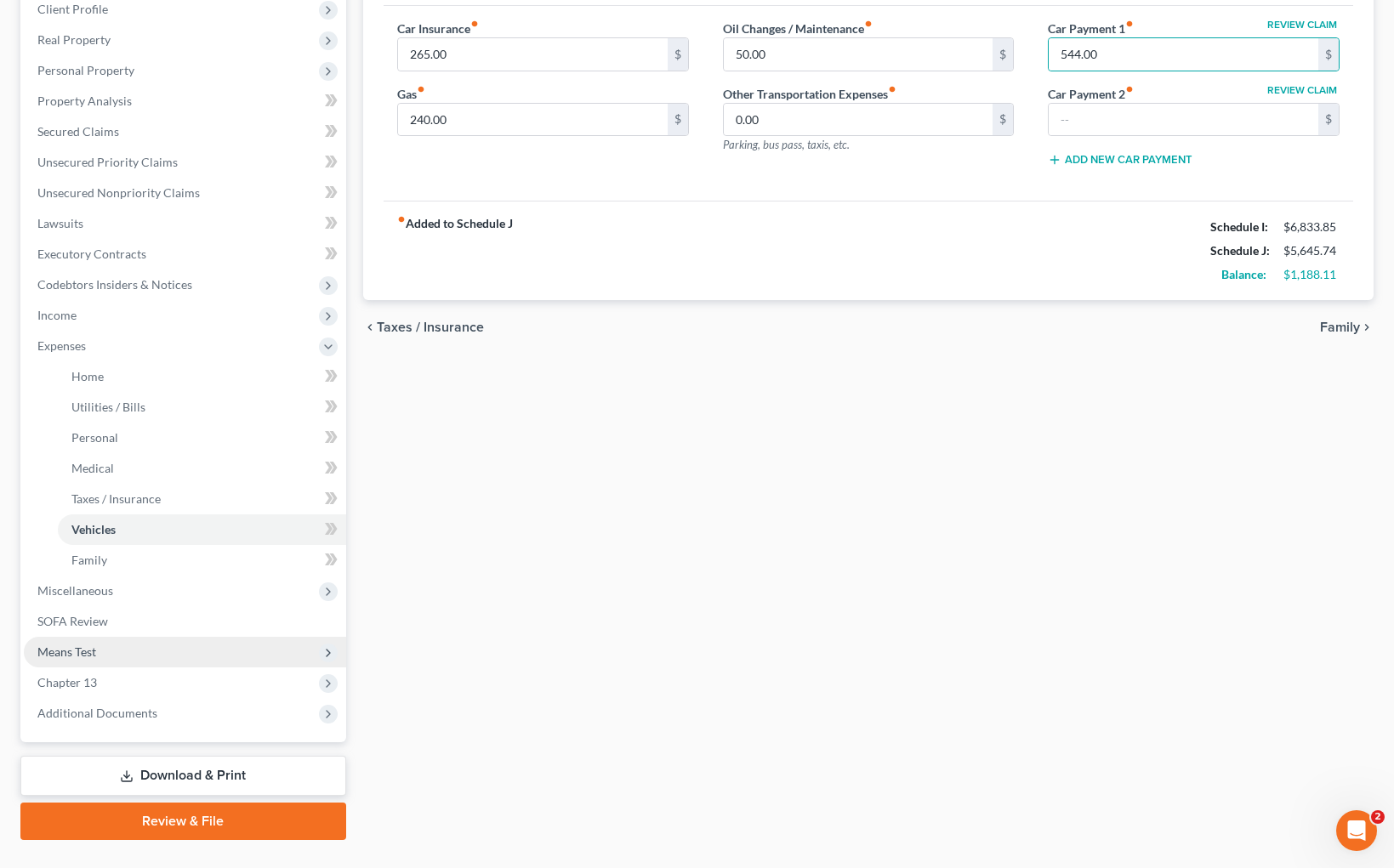
click at [124, 644] on span "Means Test" at bounding box center [185, 651] width 323 height 31
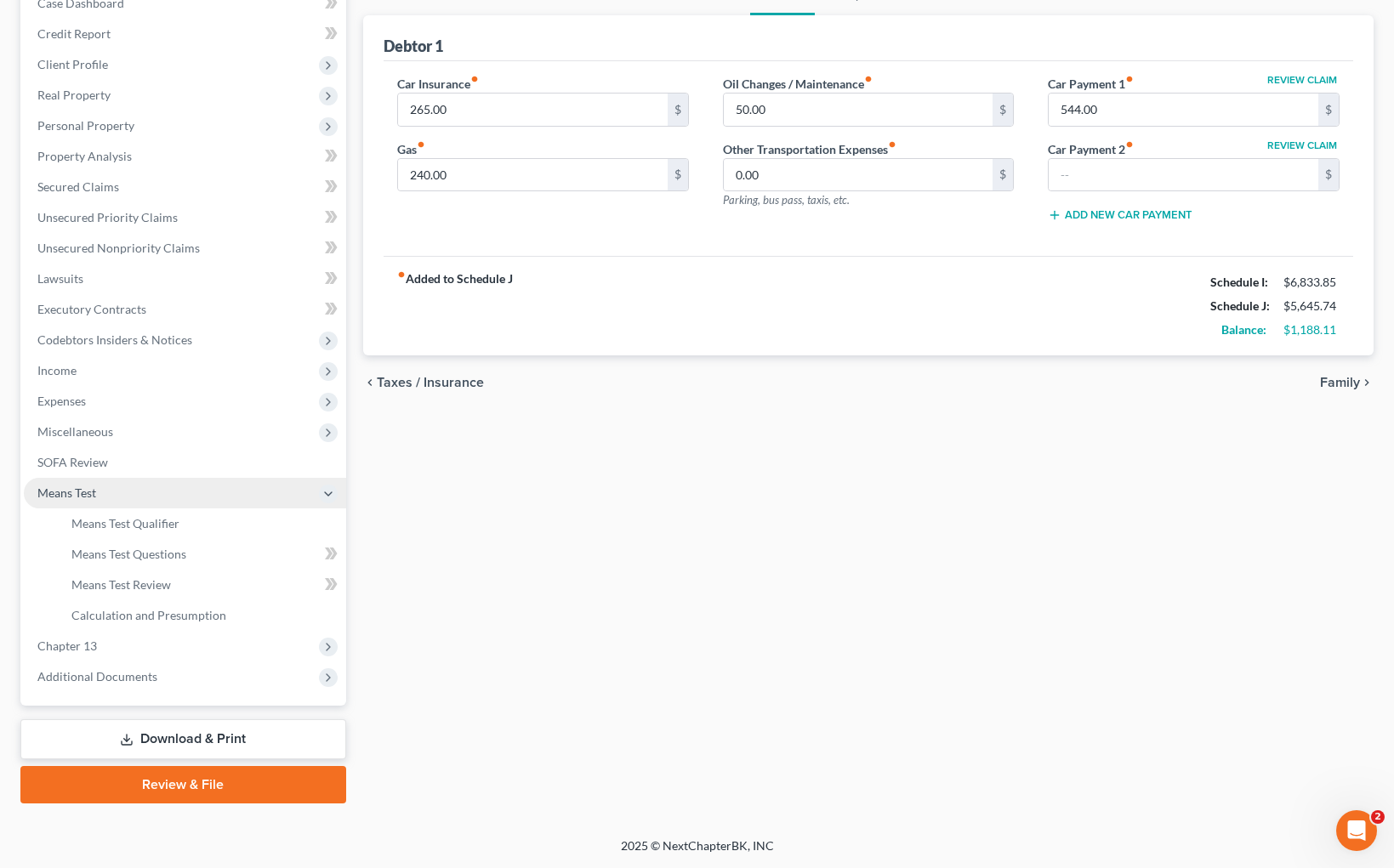
scroll to position [189, 0]
click at [113, 650] on span "Chapter 13" at bounding box center [185, 646] width 323 height 31
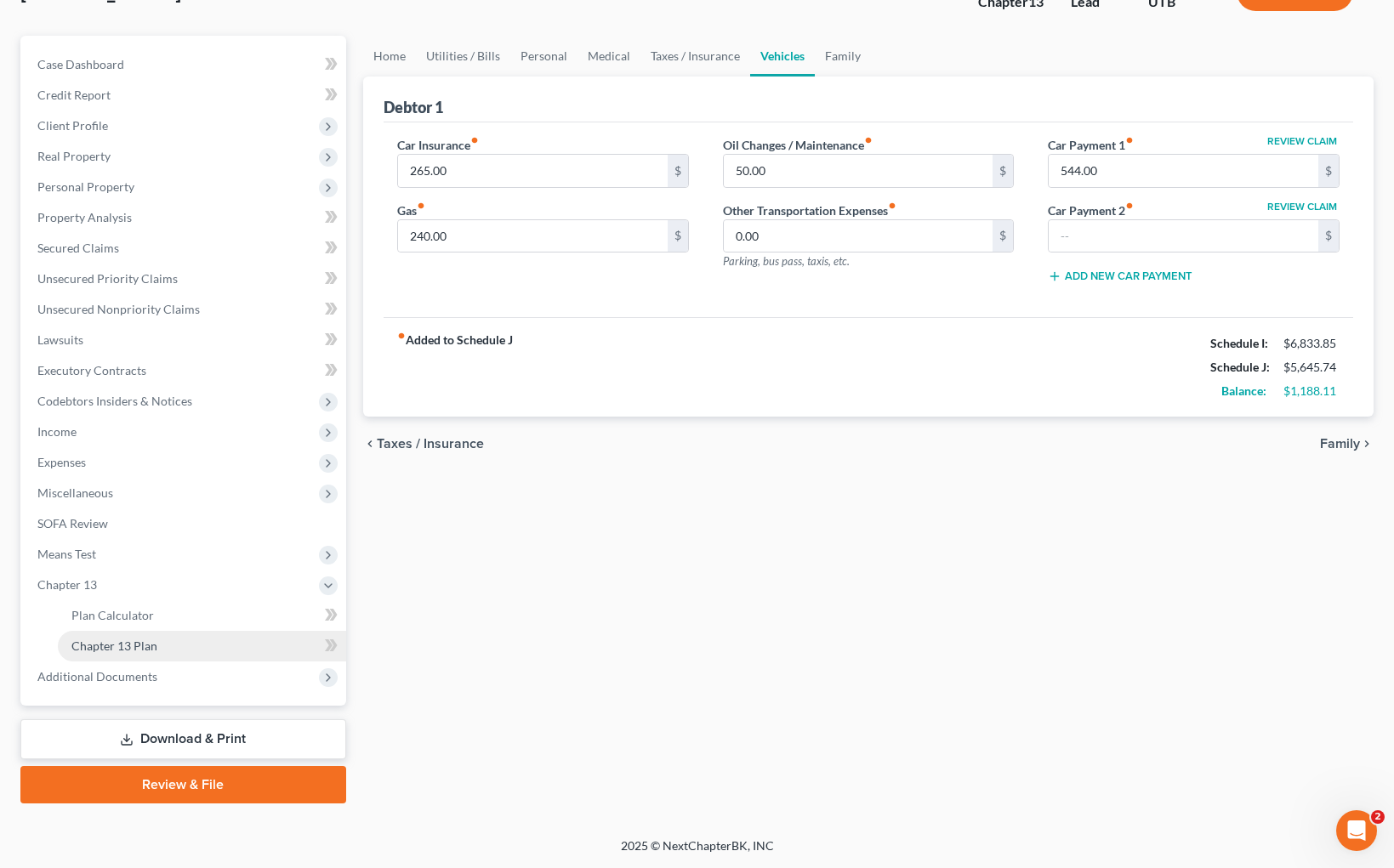
scroll to position [127, 0]
click at [163, 638] on link "Chapter 13 Plan" at bounding box center [202, 646] width 288 height 31
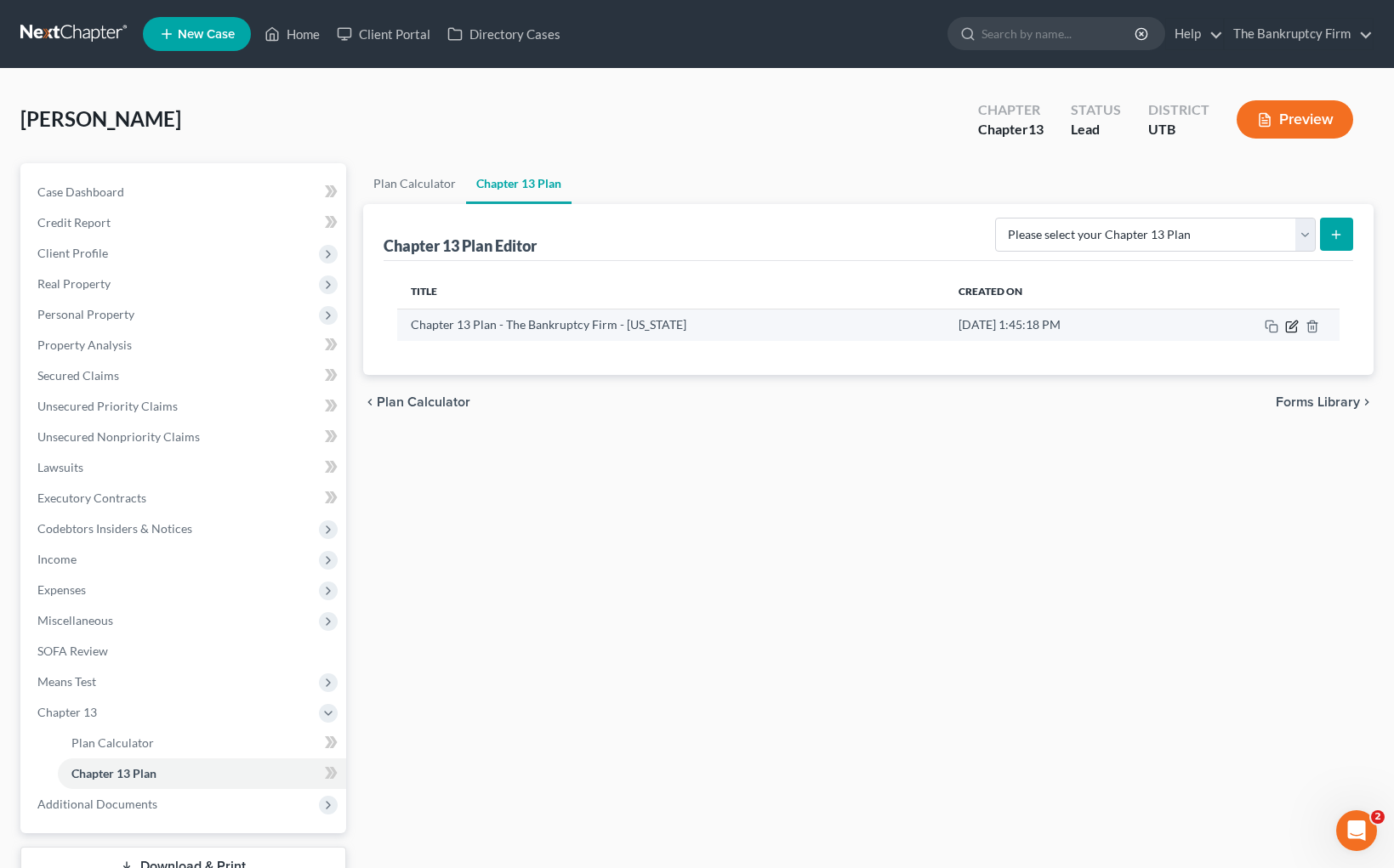
click at [1289, 324] on icon "button" at bounding box center [1292, 327] width 14 height 14
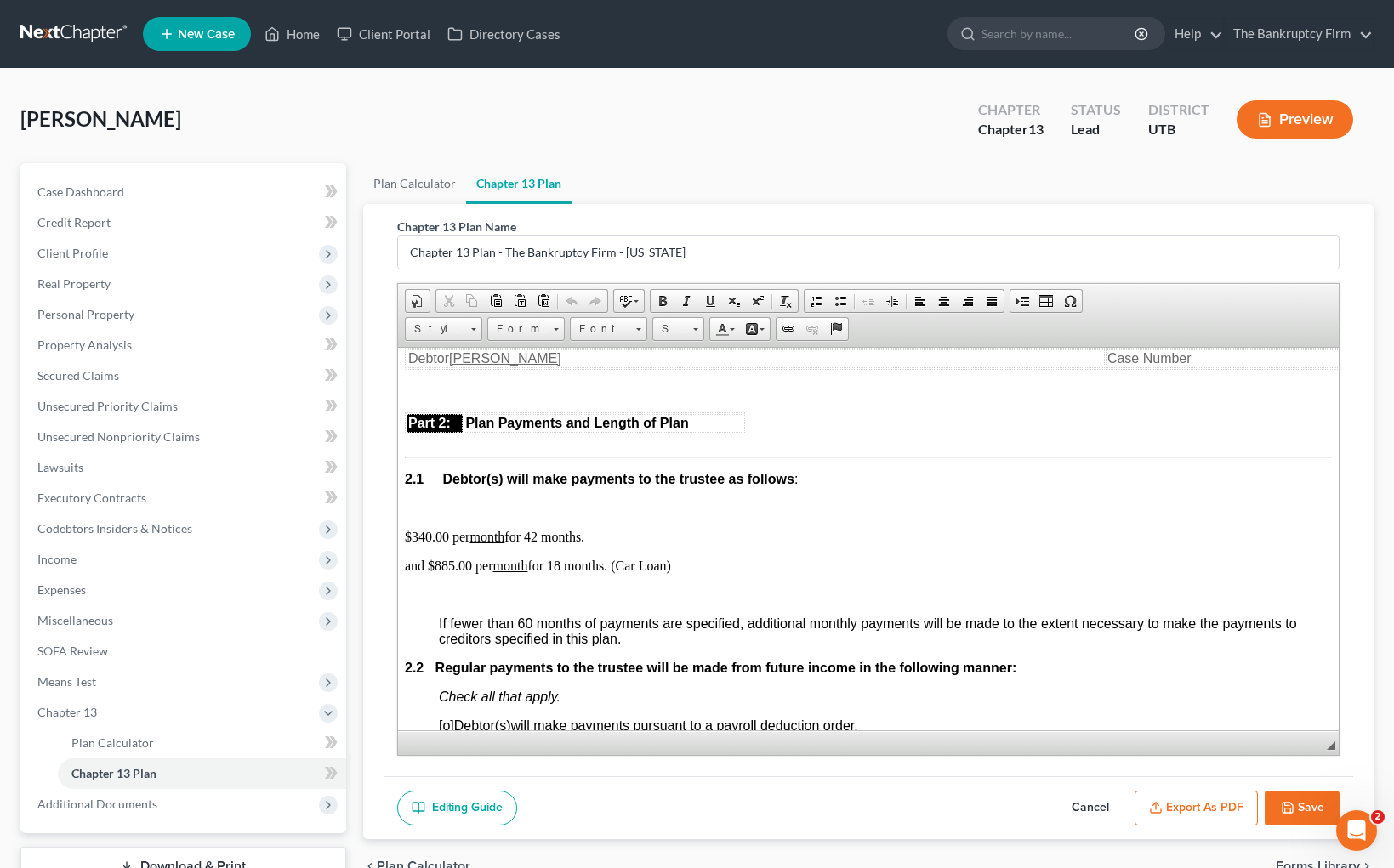
scroll to position [907, 0]
click at [83, 594] on span "Expenses" at bounding box center [61, 589] width 48 height 14
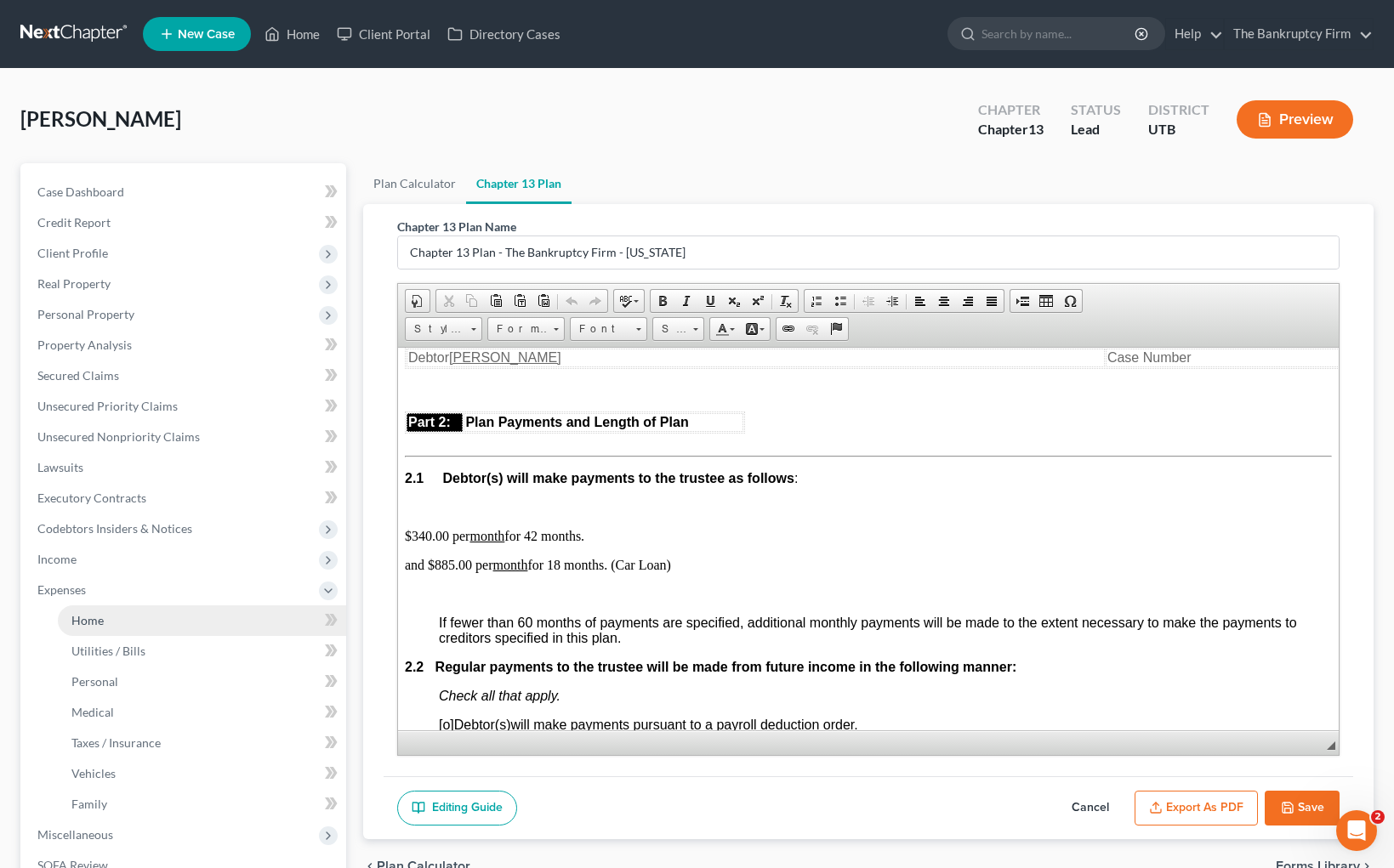
click at [117, 617] on link "Home" at bounding box center [202, 621] width 288 height 31
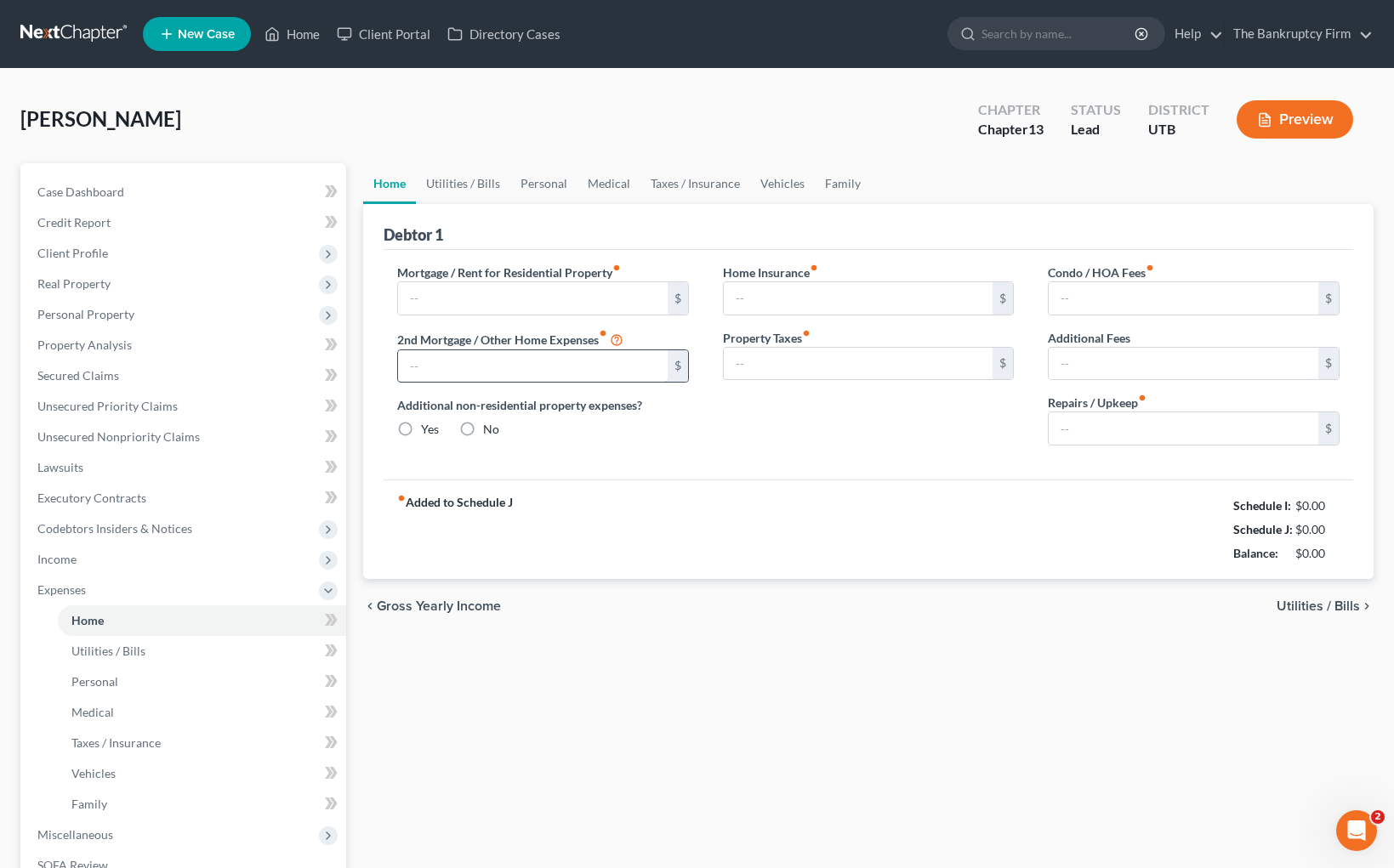
type input "2,100.00"
type input "0.00"
radio input "true"
type input "0.00"
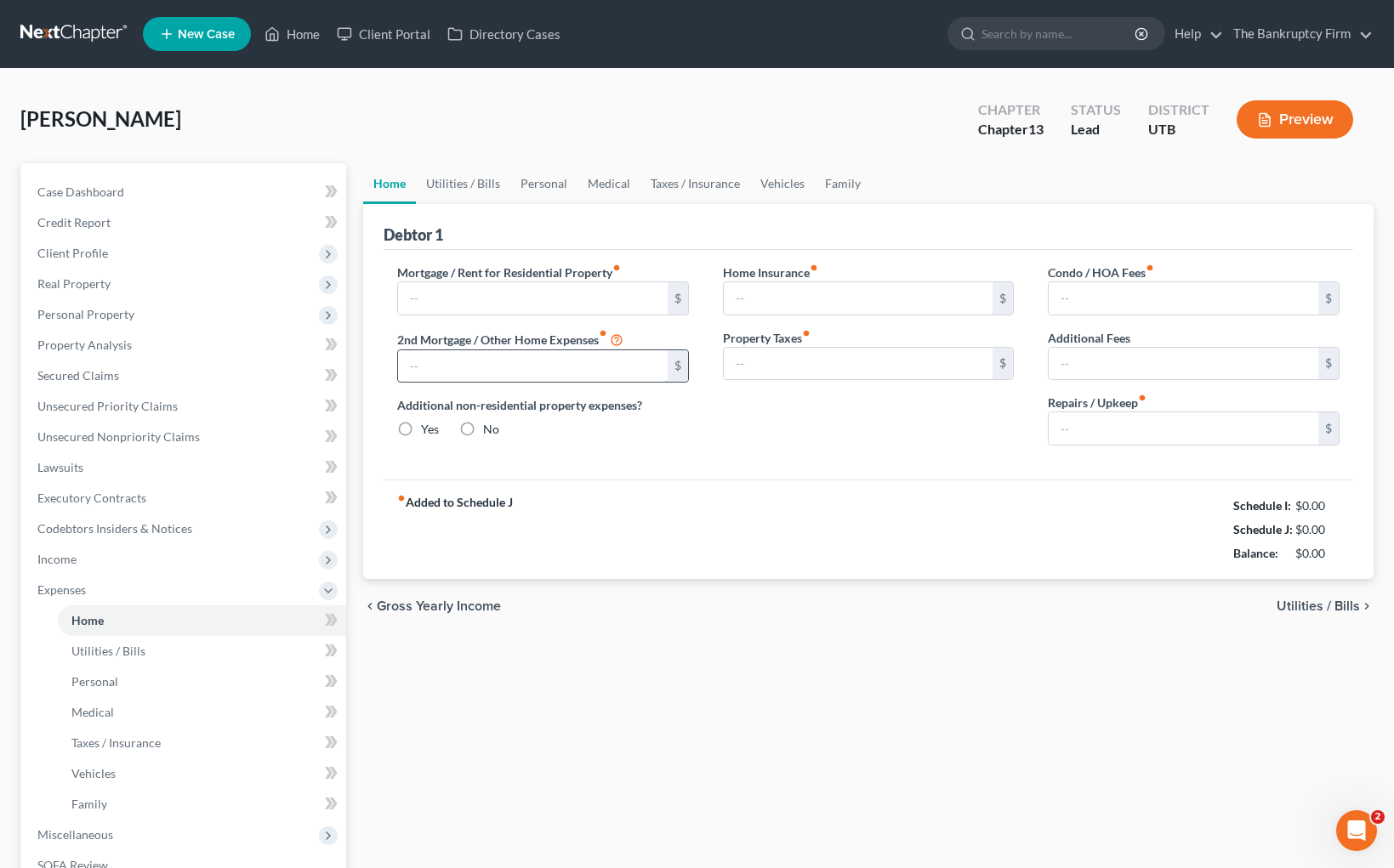
type input "0.00"
type input "200.00"
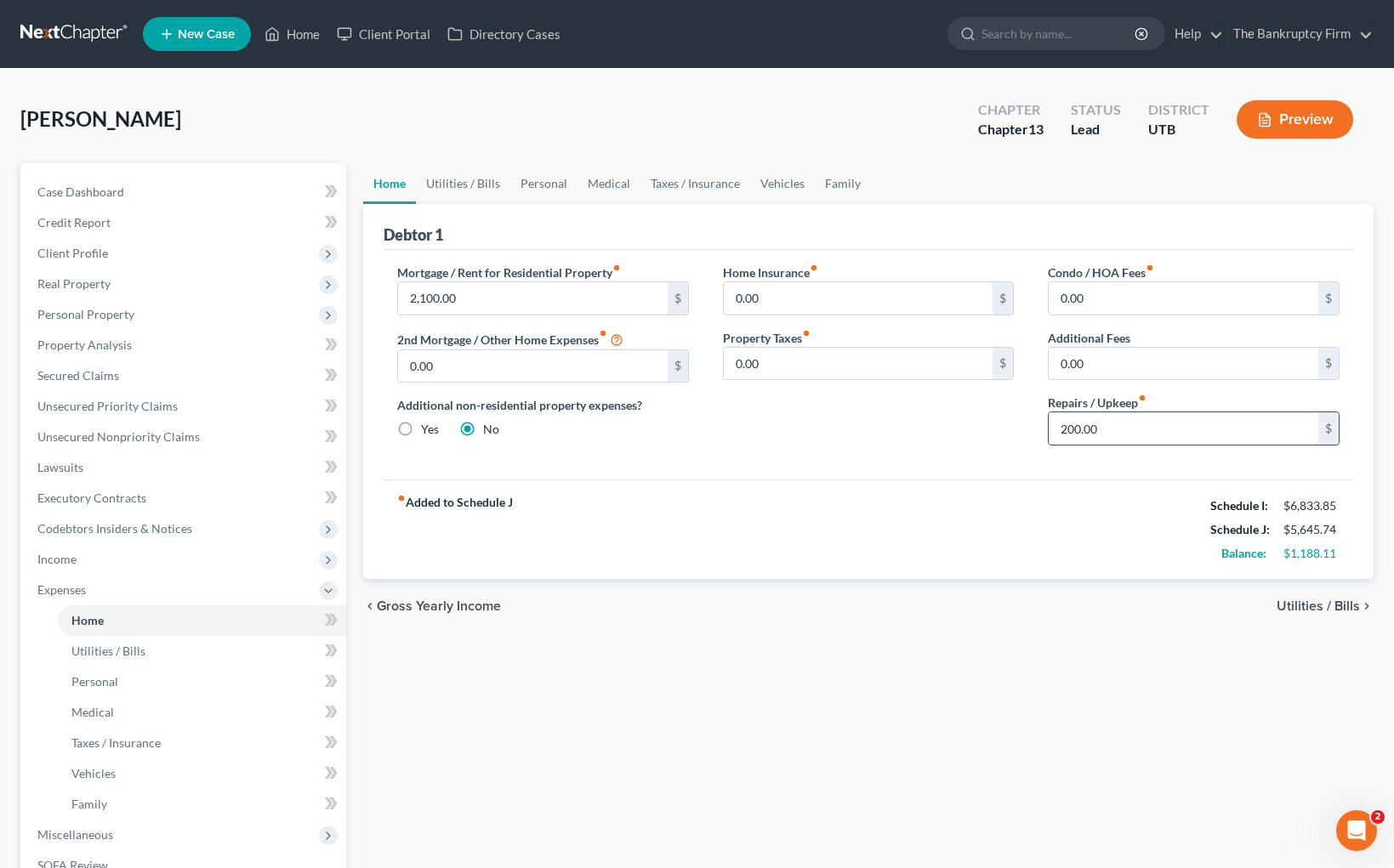
click at [1133, 430] on input "200.00" at bounding box center [1183, 428] width 269 height 32
click at [481, 181] on link "Utilities / Bills" at bounding box center [463, 183] width 95 height 41
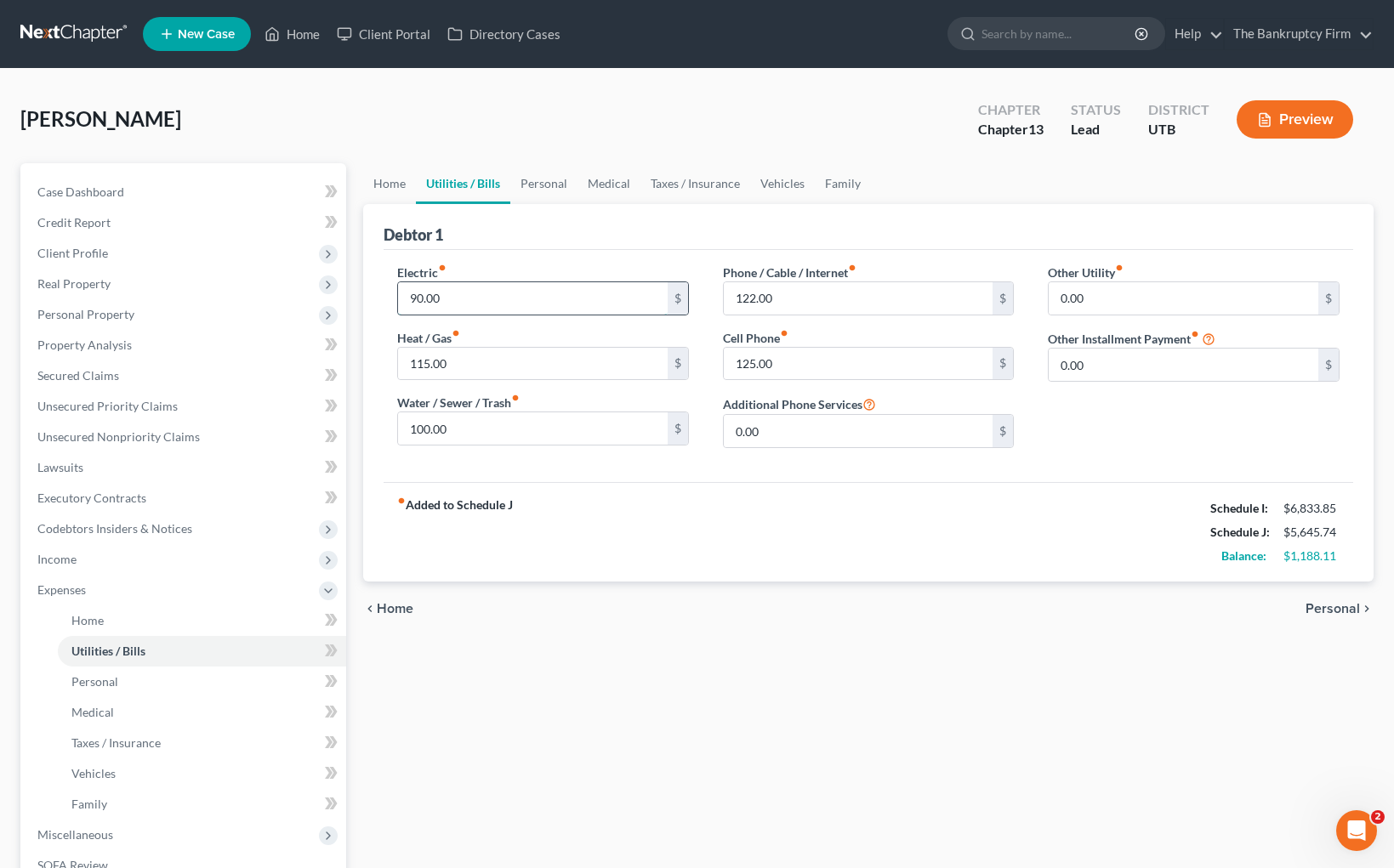
click at [473, 300] on input "90.00" at bounding box center [532, 298] width 269 height 32
type input "100"
click at [536, 185] on link "Personal" at bounding box center [544, 183] width 68 height 41
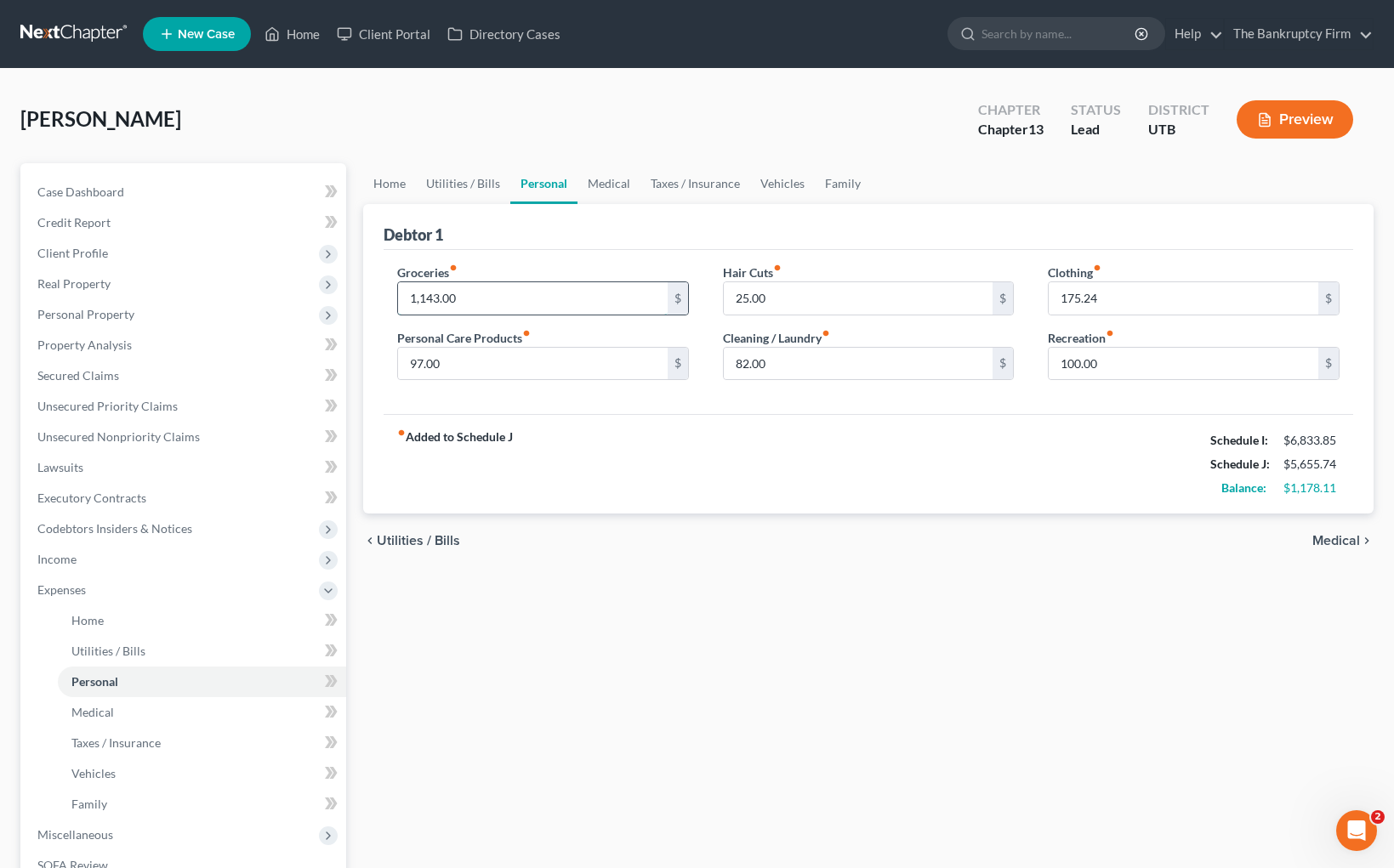
click at [489, 295] on input "1,143.00" at bounding box center [532, 298] width 269 height 32
type input "1,200"
type input "117"
type input "91"
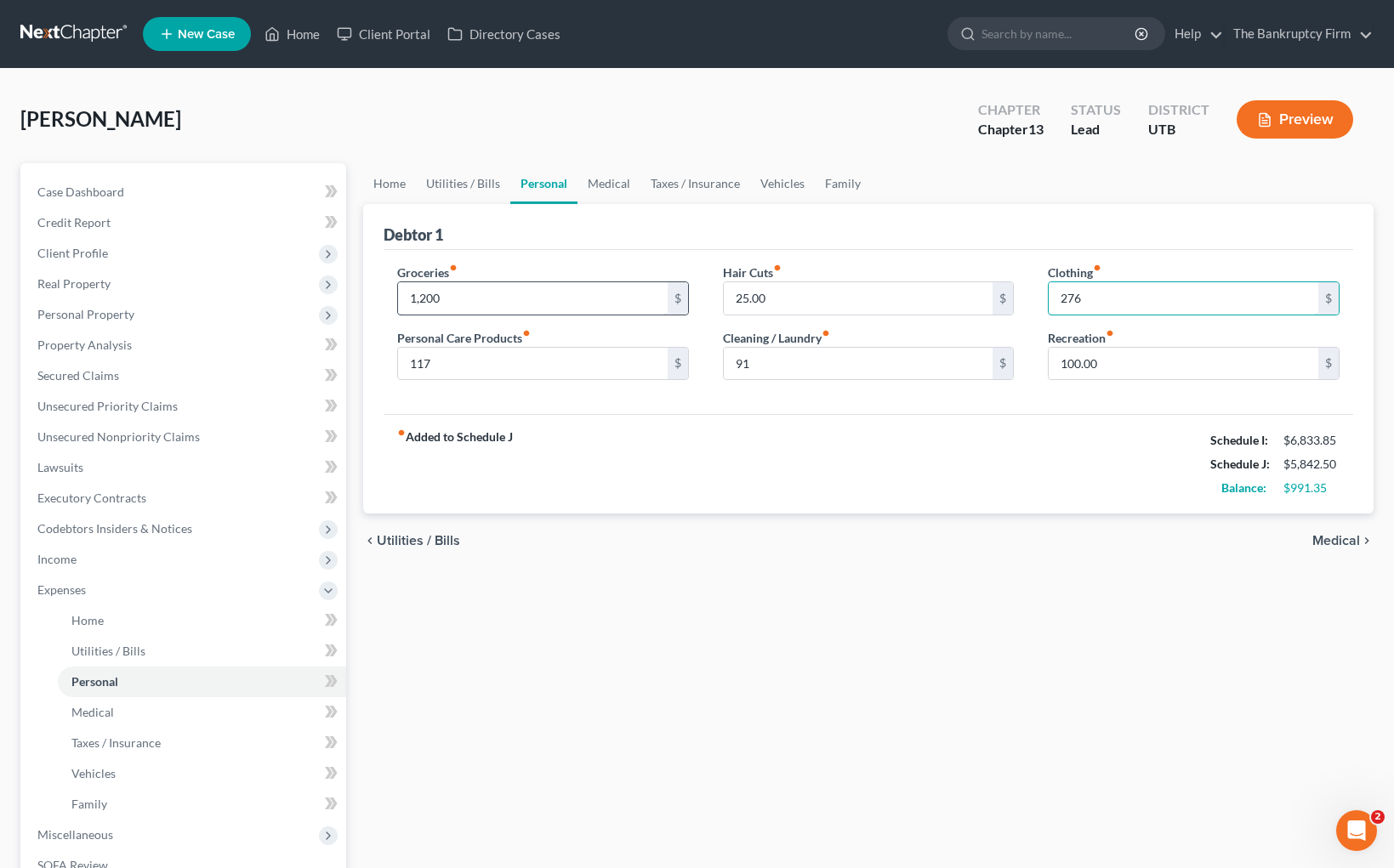
type input "276"
type input "390"
click at [596, 178] on link "Medical" at bounding box center [609, 183] width 63 height 41
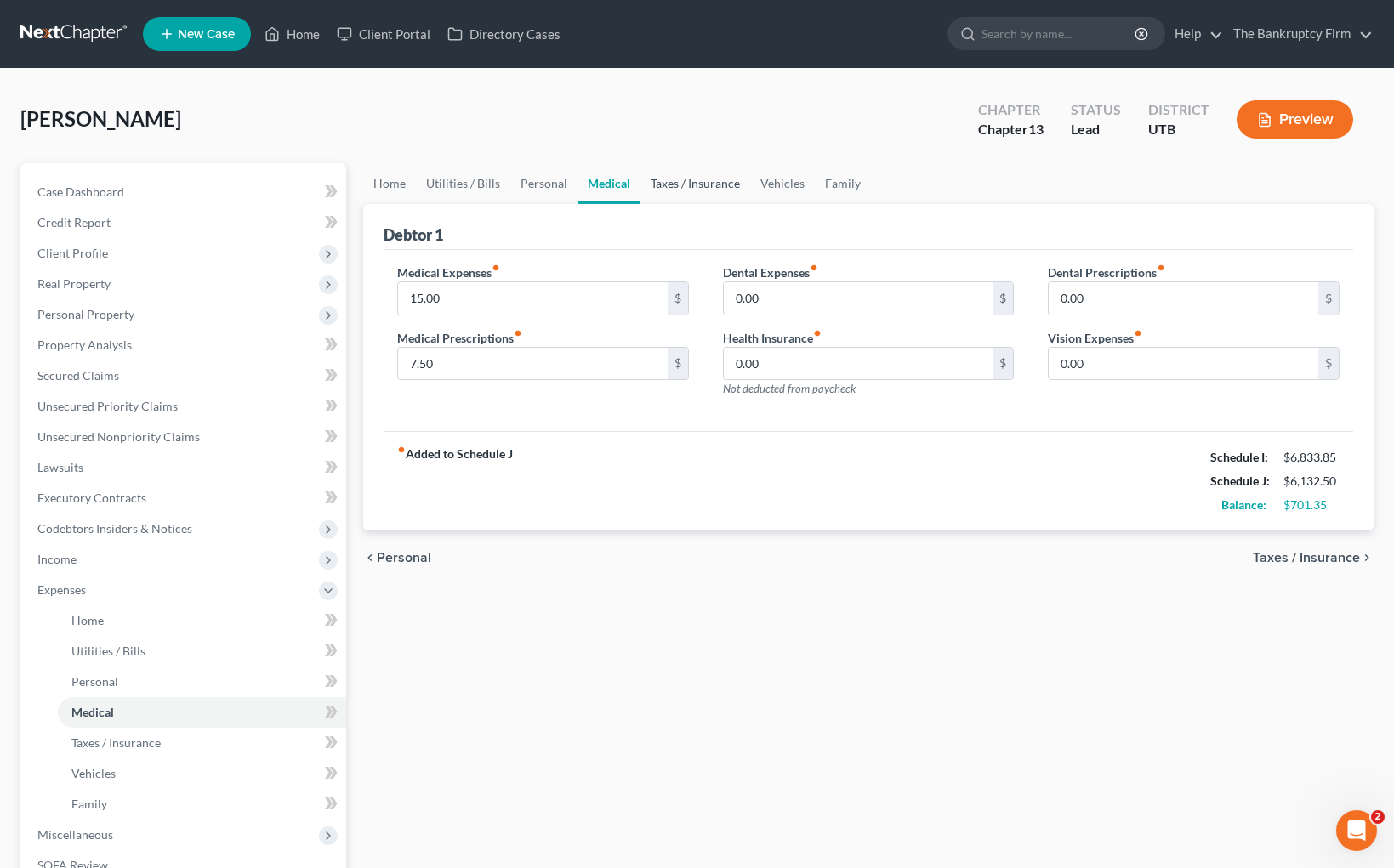
scroll to position [1, 0]
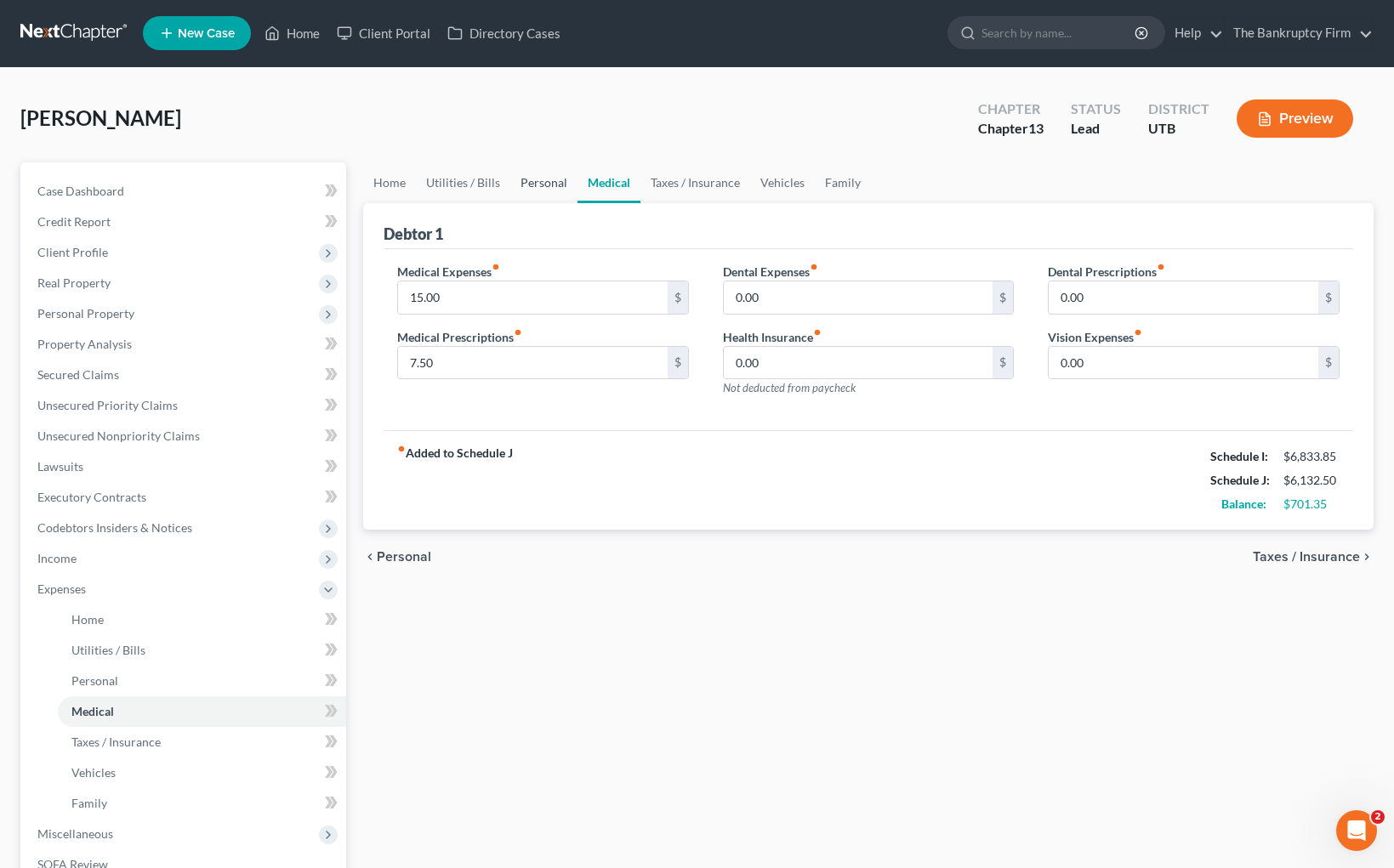
click at [540, 178] on link "Personal" at bounding box center [544, 182] width 68 height 41
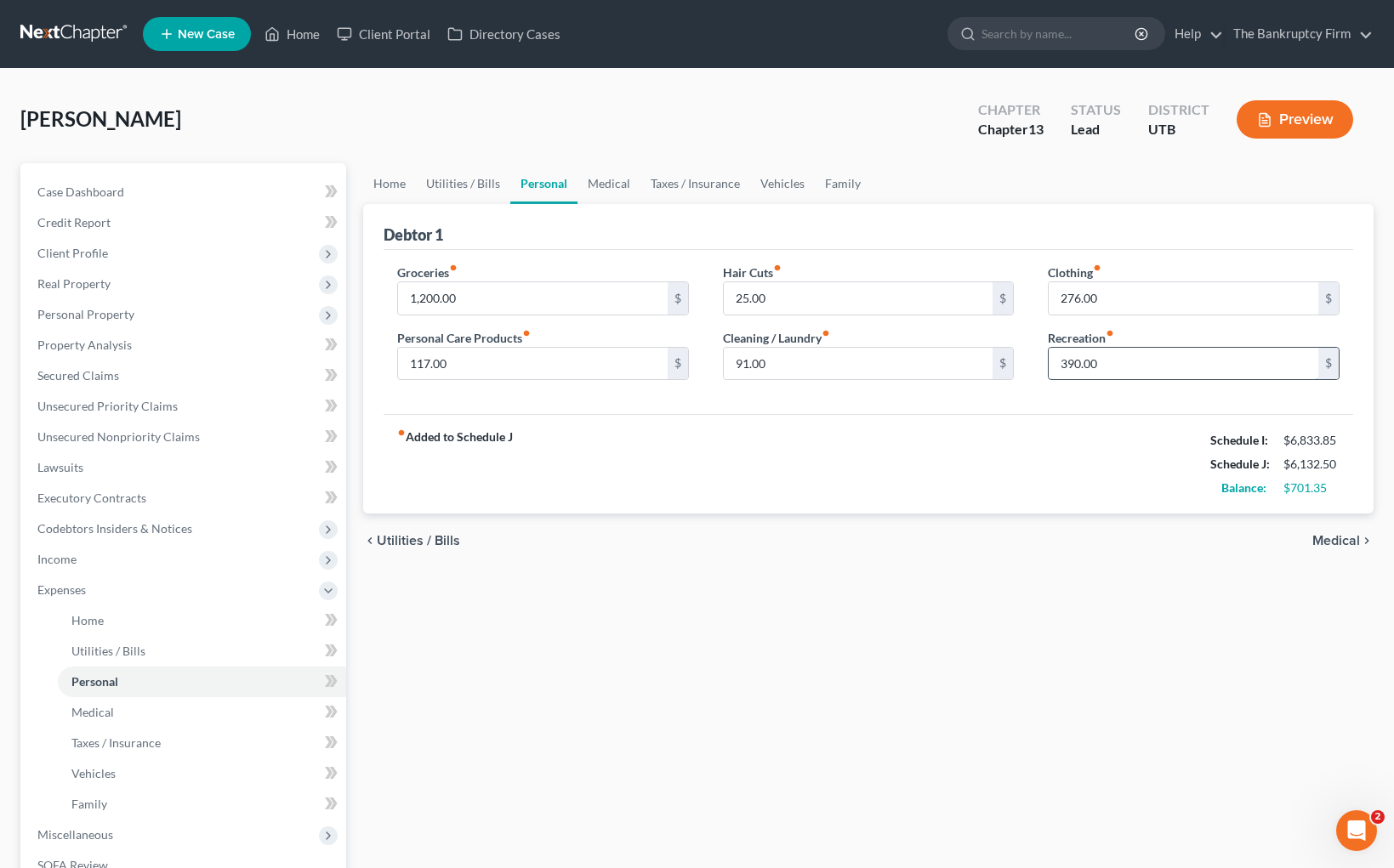
click at [1136, 369] on input "390.00" at bounding box center [1183, 364] width 269 height 32
click at [608, 177] on link "Medical" at bounding box center [609, 183] width 63 height 41
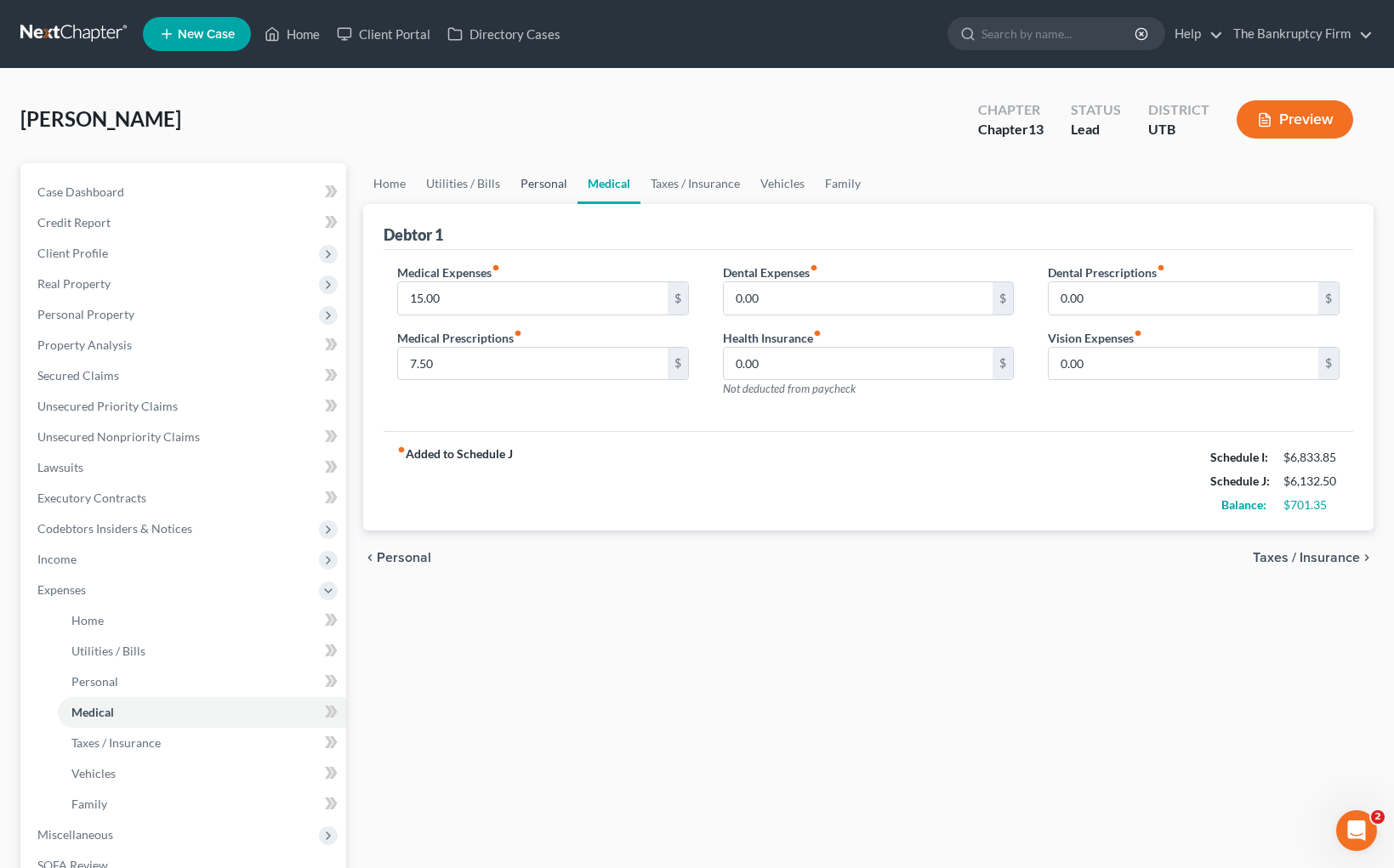
click at [539, 181] on link "Personal" at bounding box center [544, 183] width 68 height 41
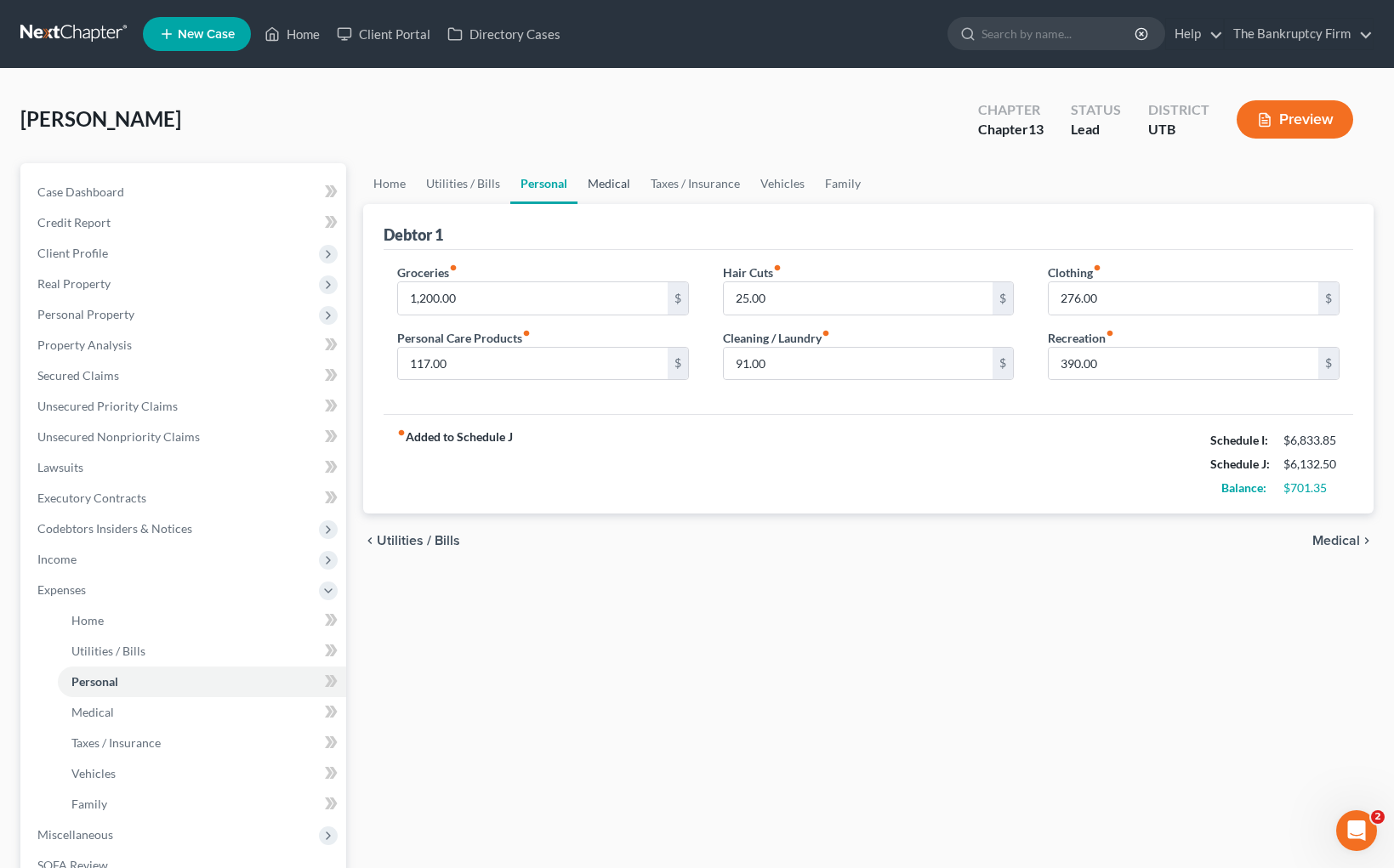
click at [607, 184] on link "Medical" at bounding box center [609, 183] width 63 height 41
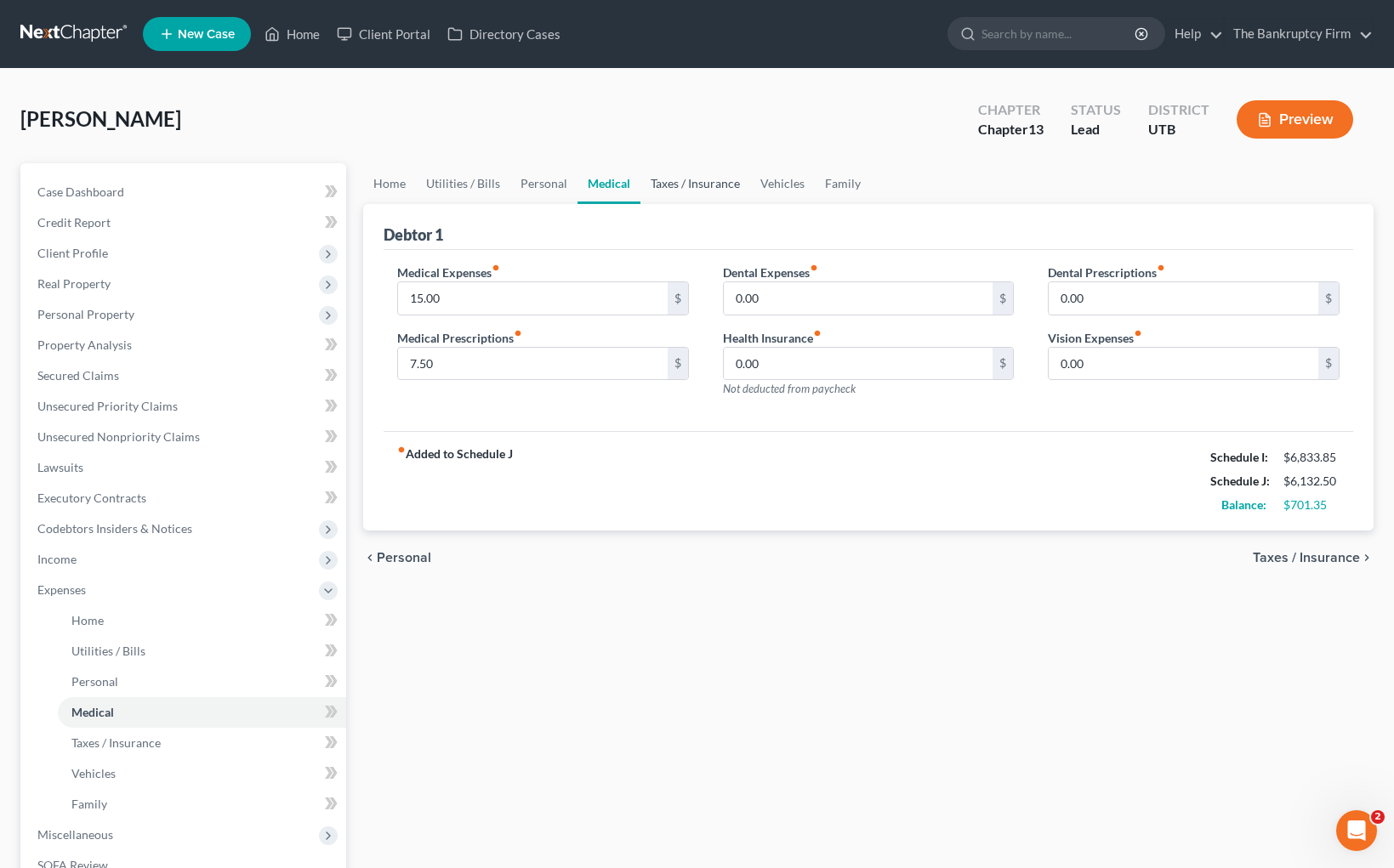
click at [705, 179] on link "Taxes / Insurance" at bounding box center [694, 183] width 110 height 41
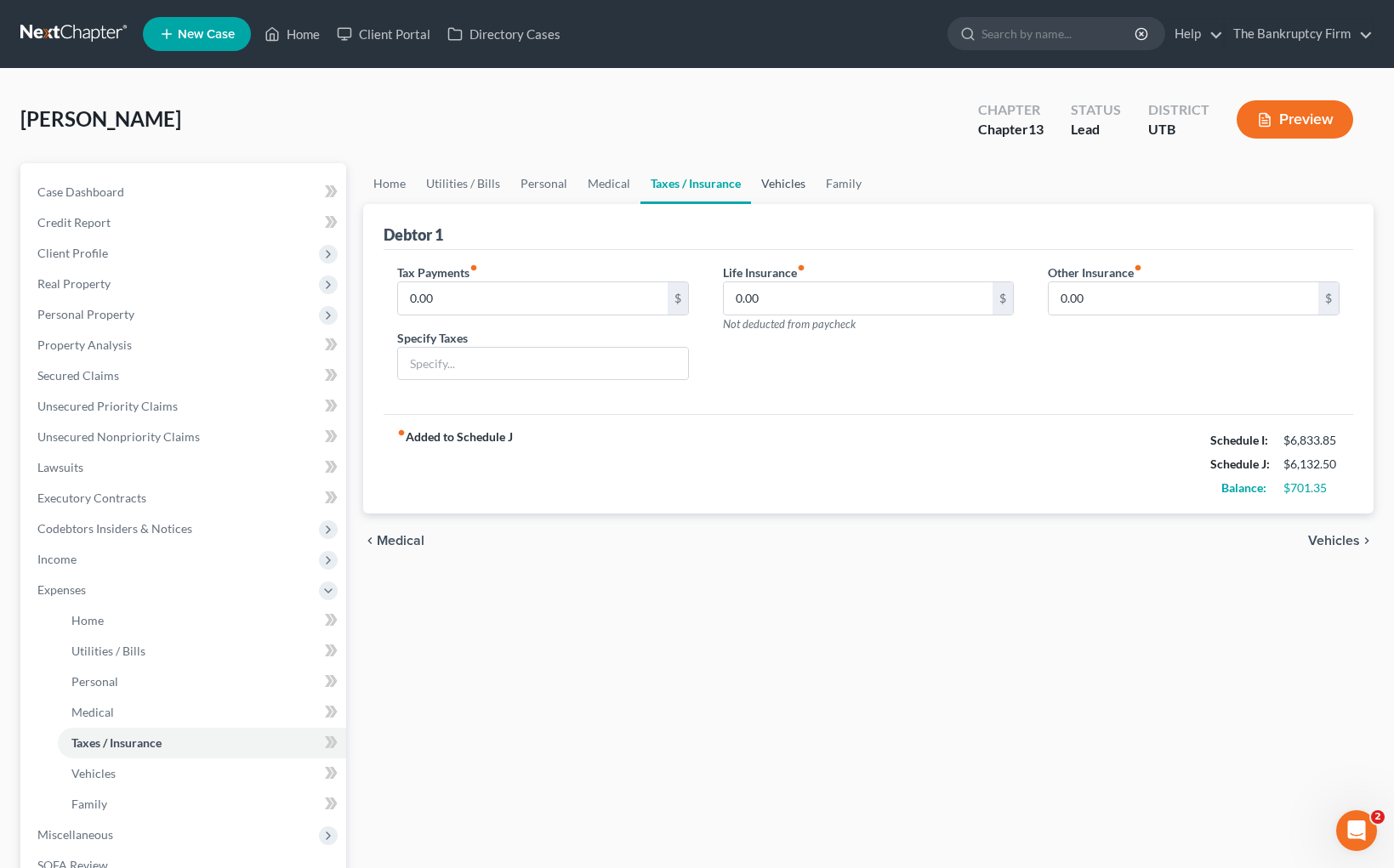
click at [761, 184] on link "Vehicles" at bounding box center [783, 183] width 65 height 41
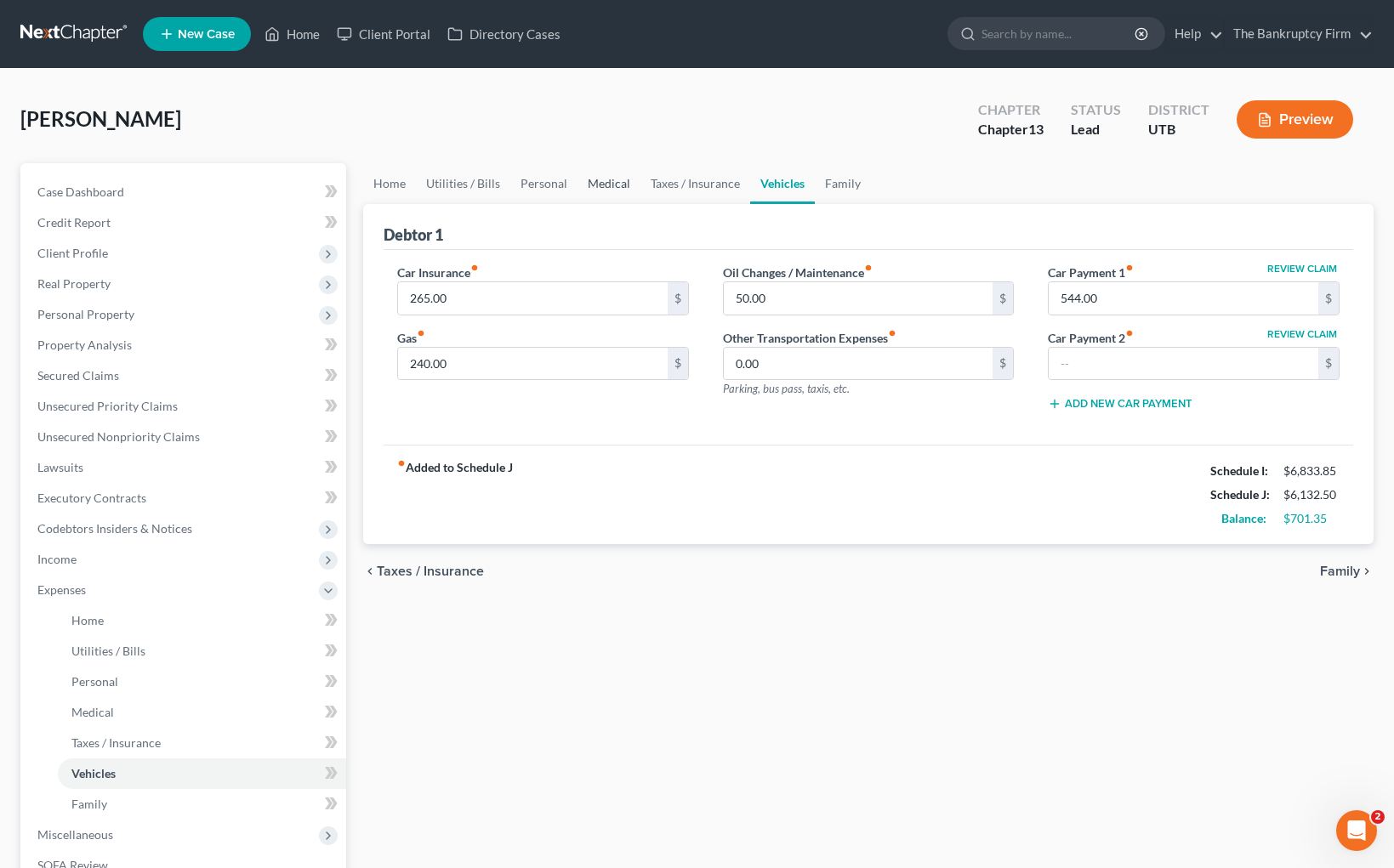
click at [597, 178] on link "Medical" at bounding box center [609, 183] width 63 height 41
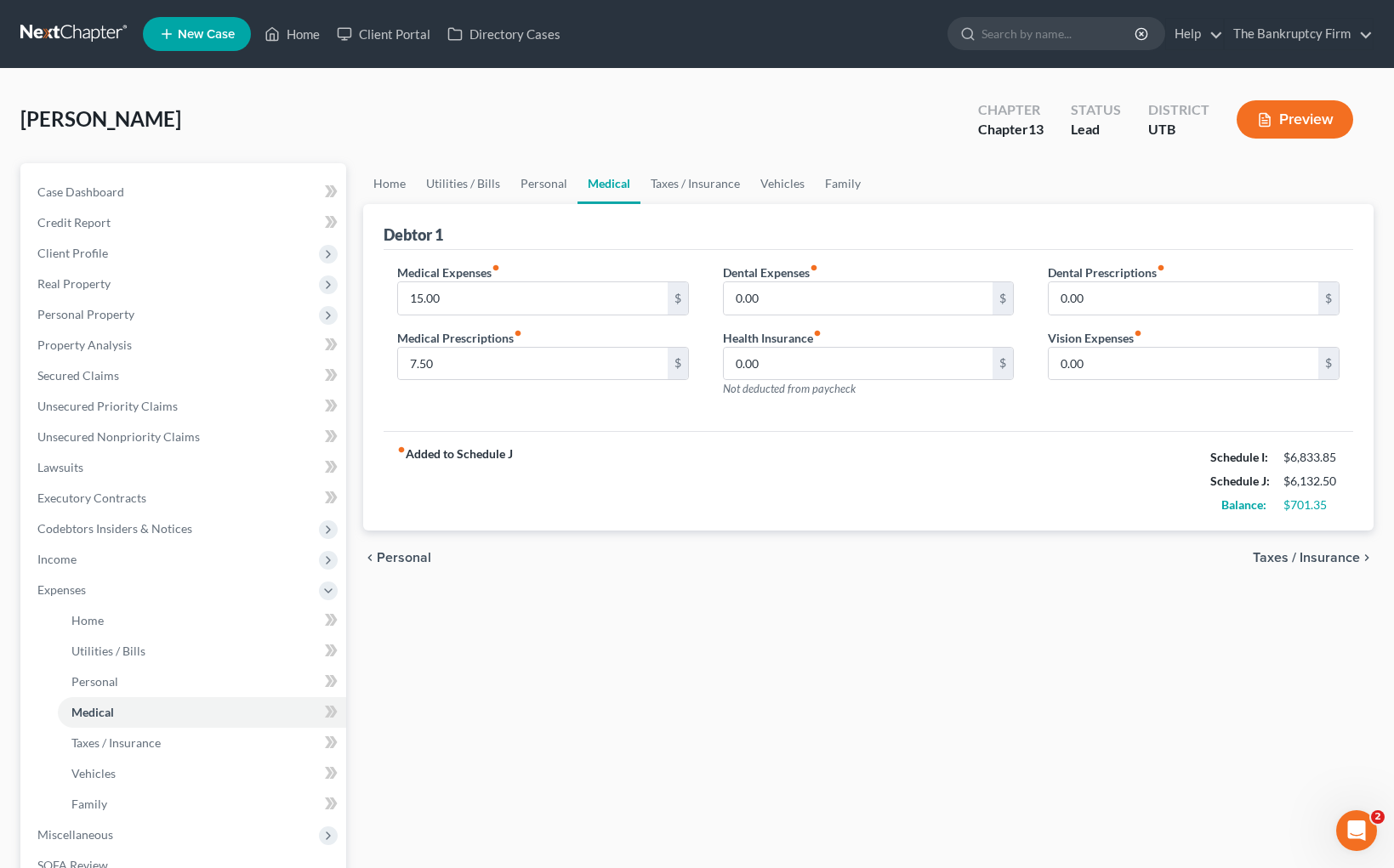
click at [608, 223] on div "Debtor 1" at bounding box center [868, 227] width 970 height 46
click at [460, 365] on input "7.50" at bounding box center [532, 364] width 269 height 32
type input "17.50"
click at [811, 300] on input "0.00" at bounding box center [857, 298] width 269 height 32
click at [685, 181] on link "Taxes / Insurance" at bounding box center [694, 183] width 110 height 41
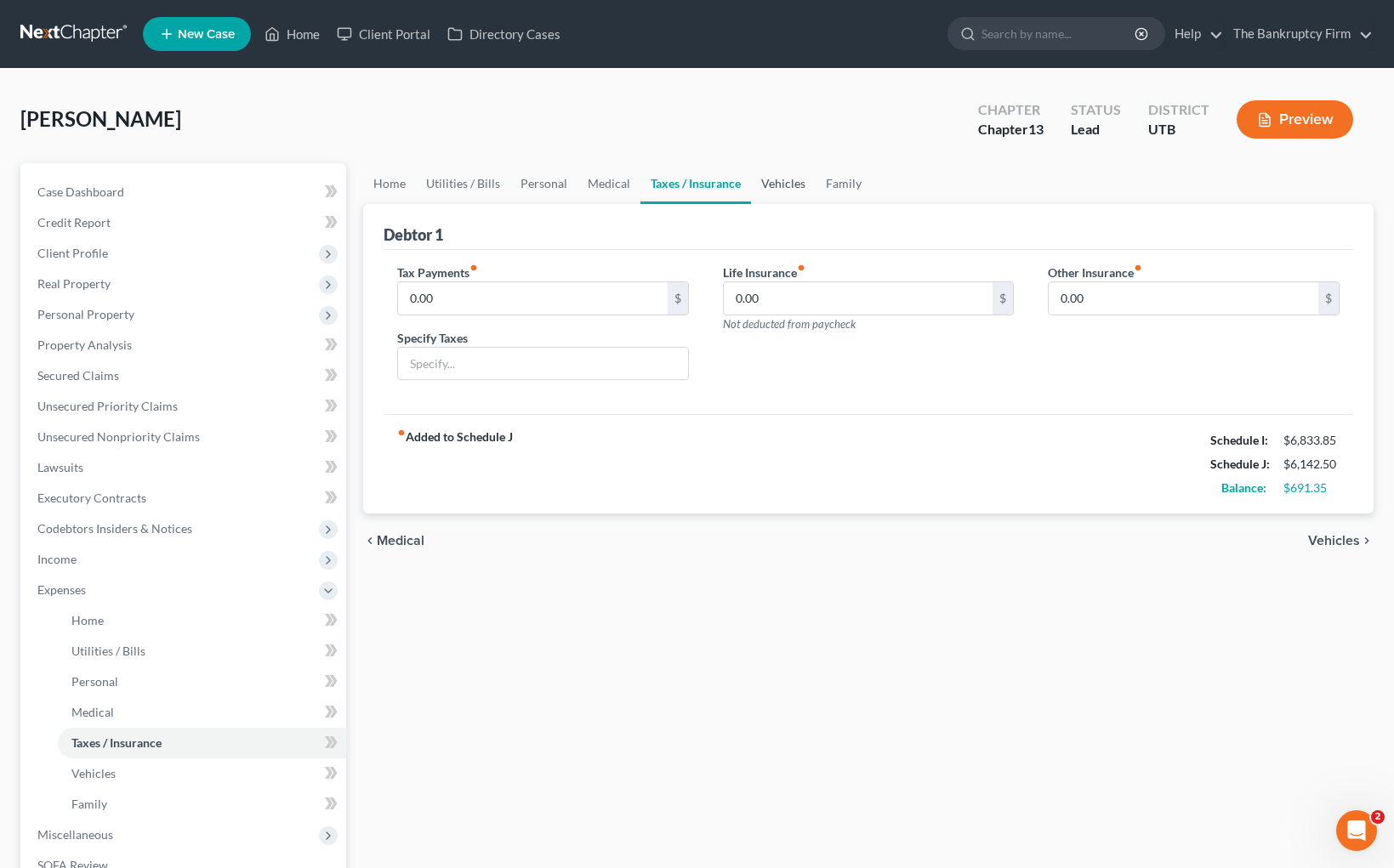
click at [778, 179] on link "Vehicles" at bounding box center [783, 183] width 65 height 41
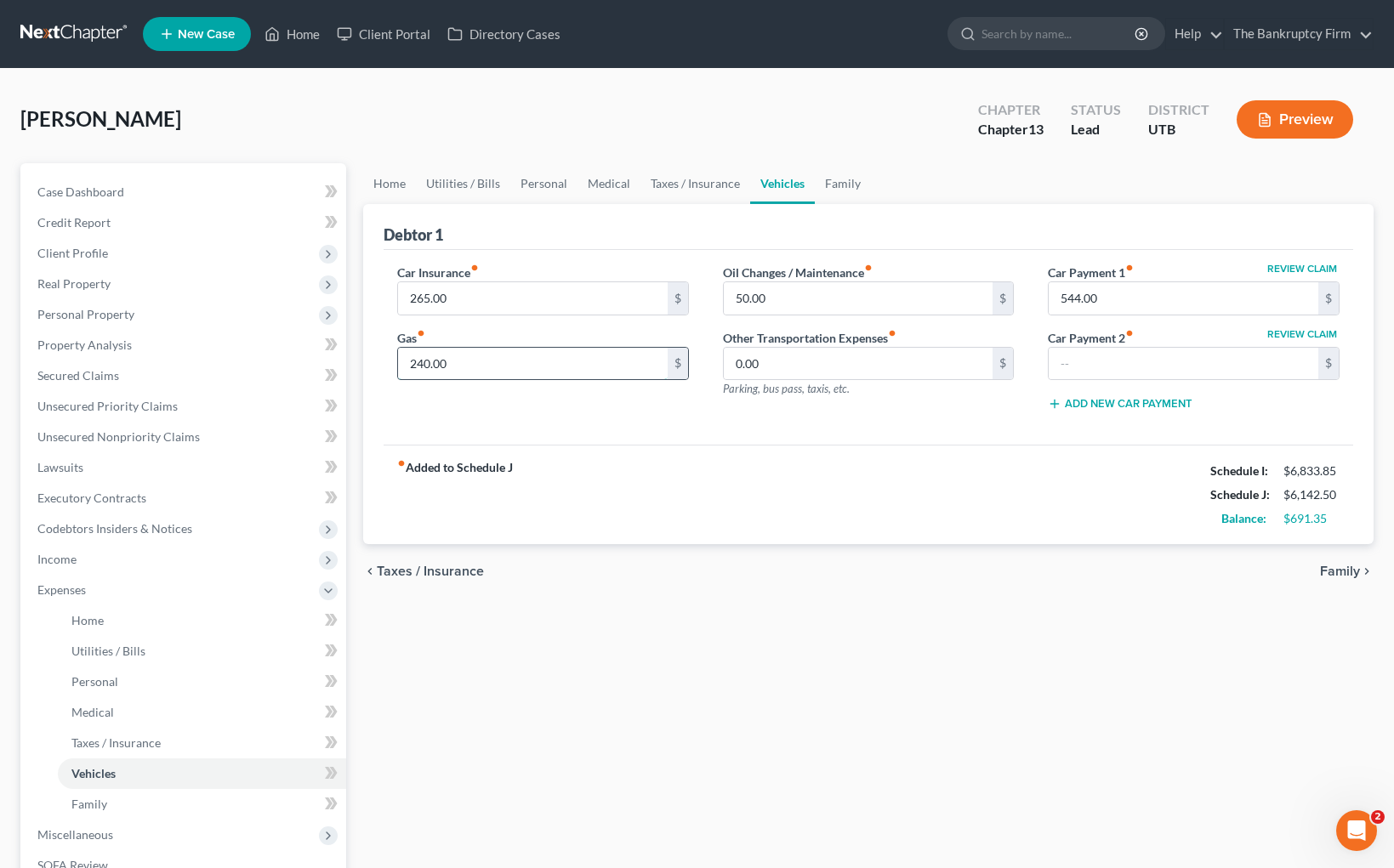
click at [508, 356] on input "240.00" at bounding box center [532, 364] width 269 height 32
type input "320"
type input "100"
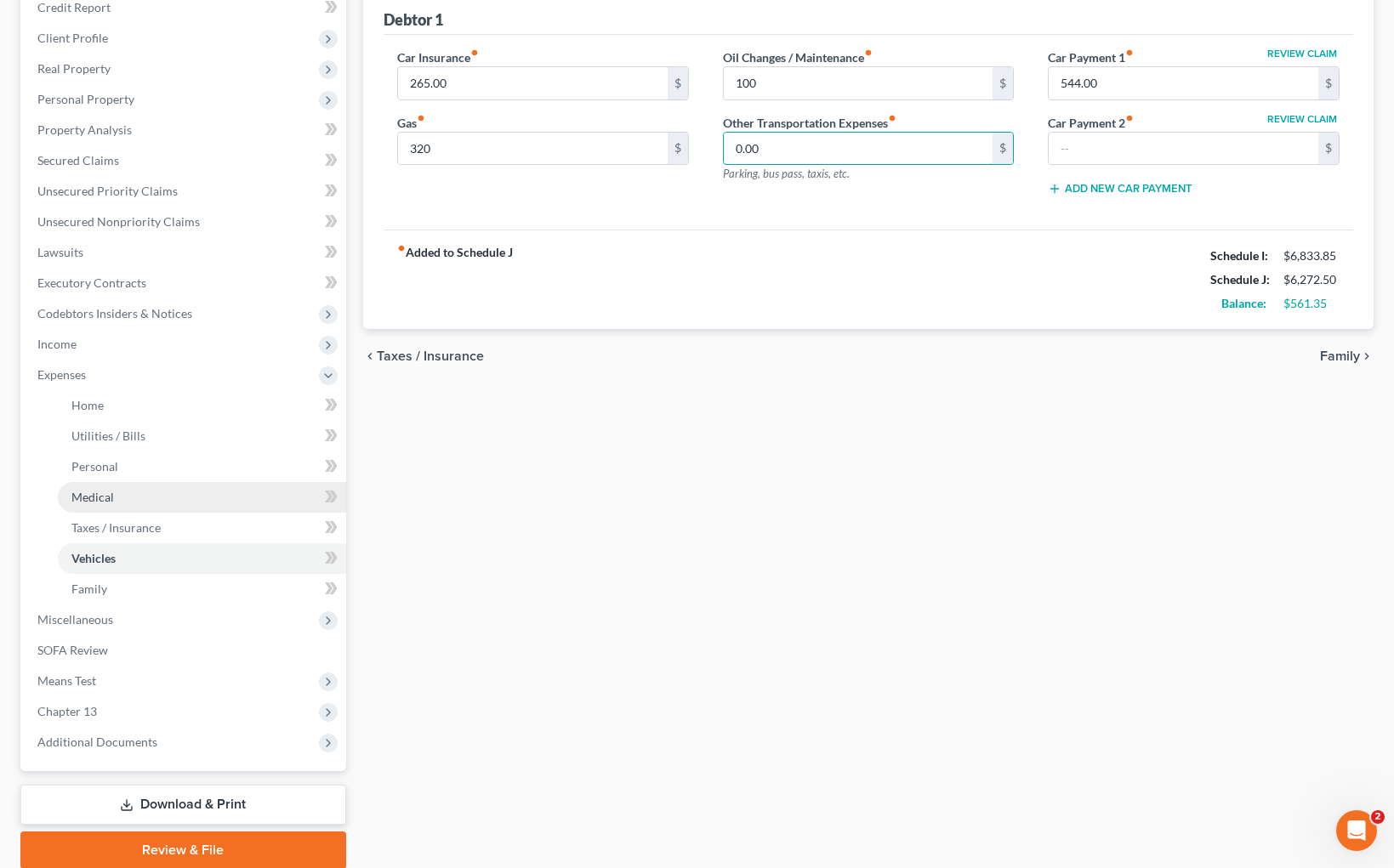
scroll to position [216, 0]
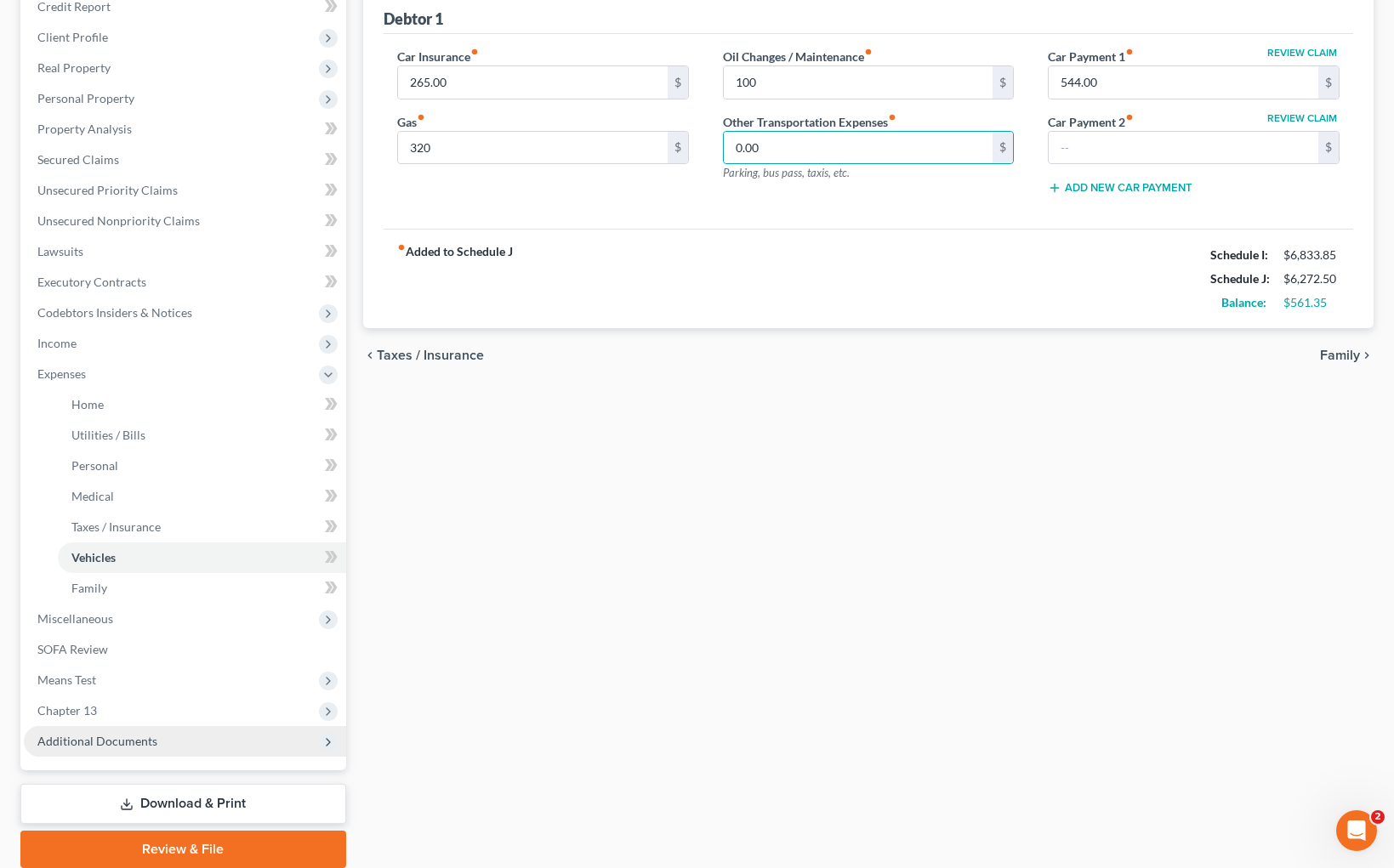
click at [123, 734] on span "Additional Documents" at bounding box center [97, 741] width 120 height 14
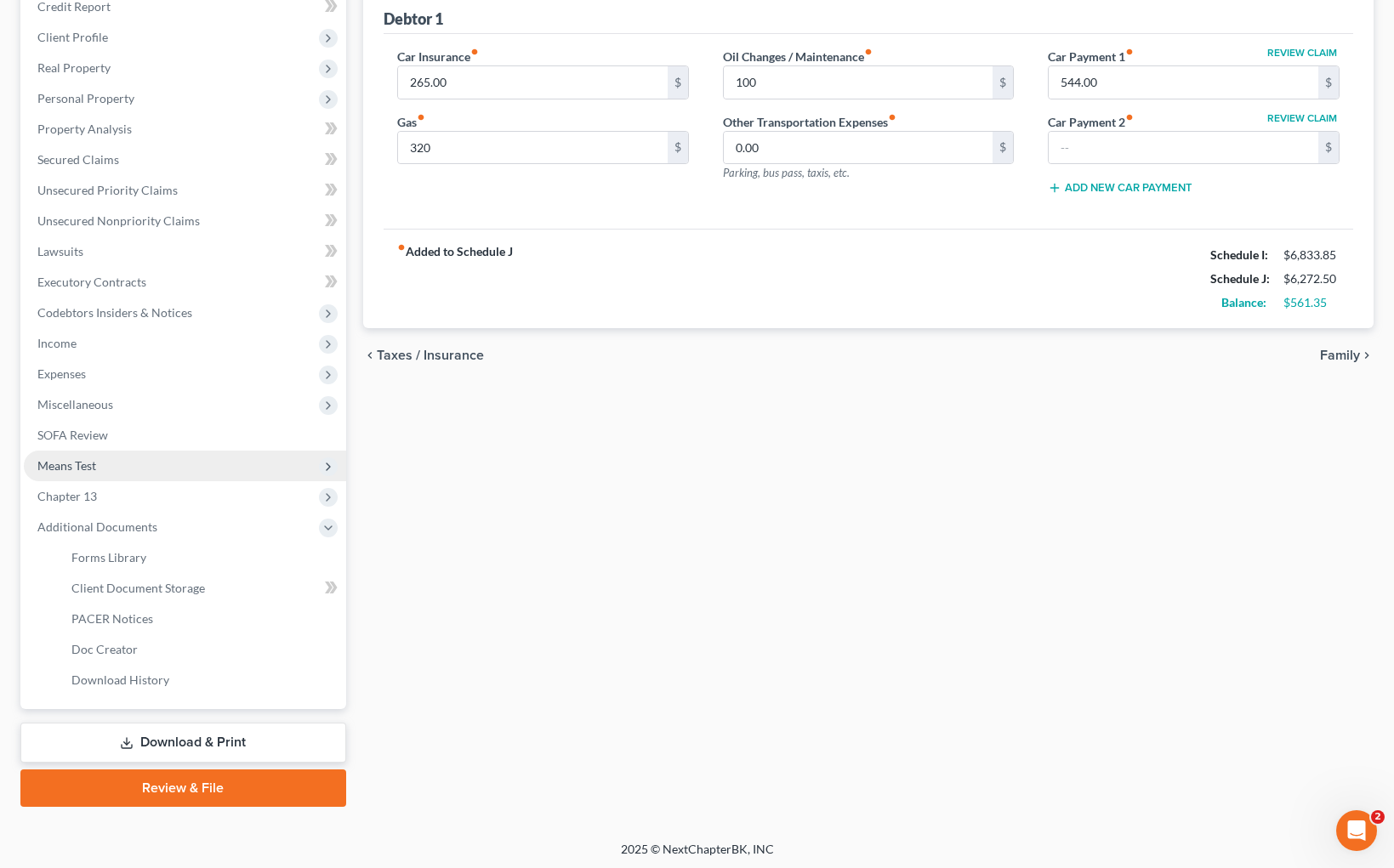
click at [103, 465] on span "Means Test" at bounding box center [185, 466] width 323 height 31
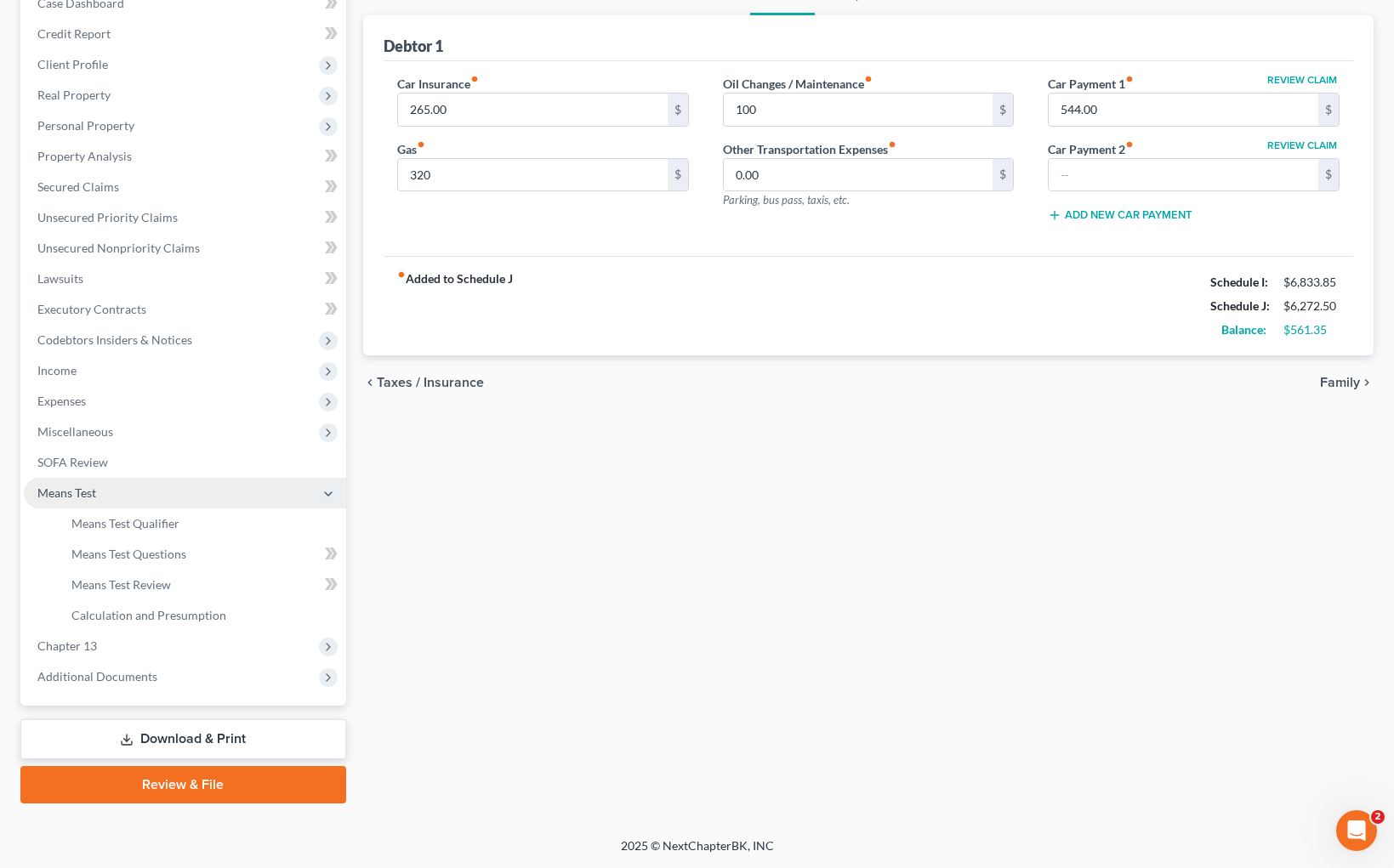
scroll to position [189, 0]
click at [155, 523] on span "Means Test Qualifier" at bounding box center [124, 523] width 108 height 14
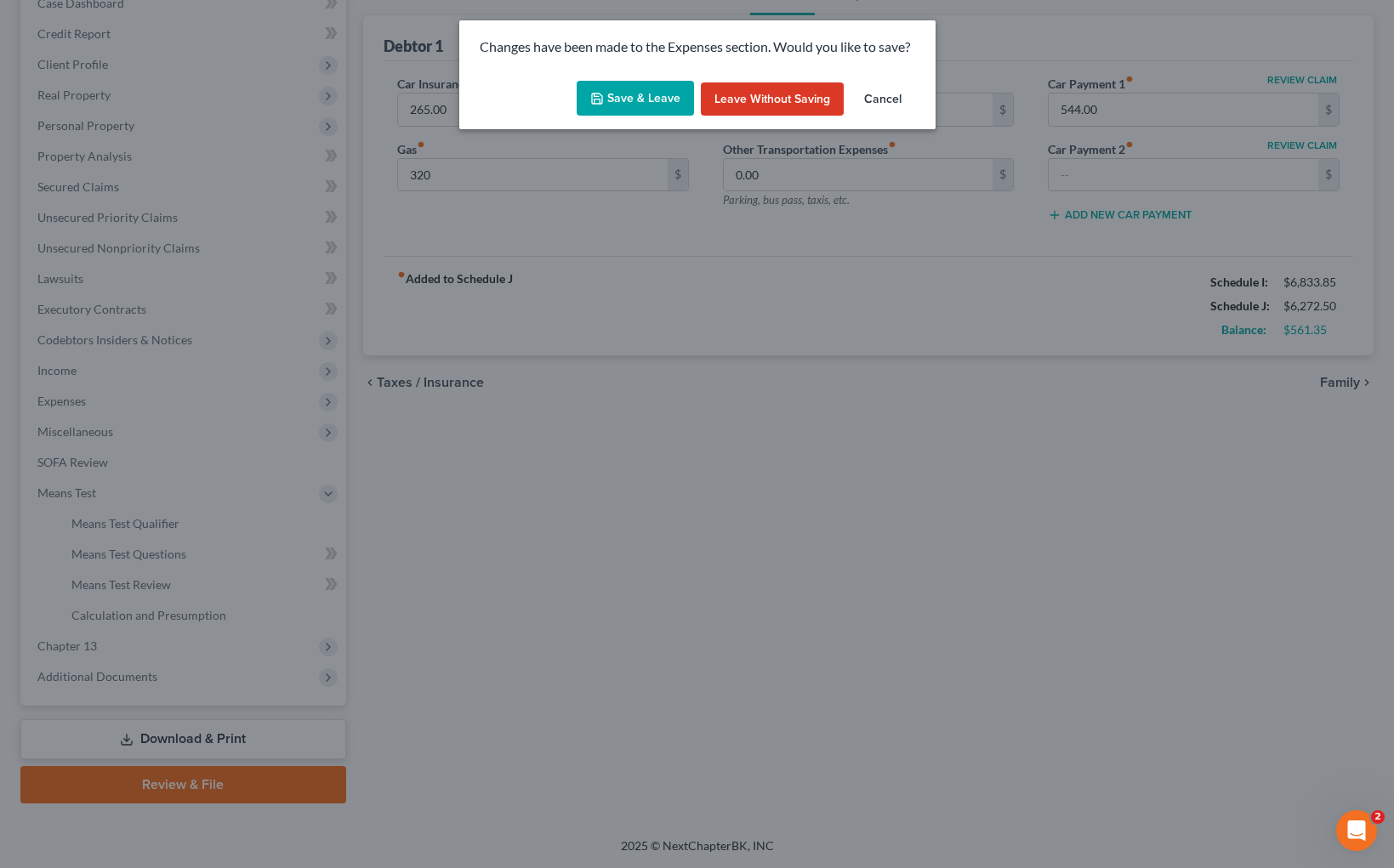
click at [626, 82] on button "Save & Leave" at bounding box center [636, 98] width 117 height 36
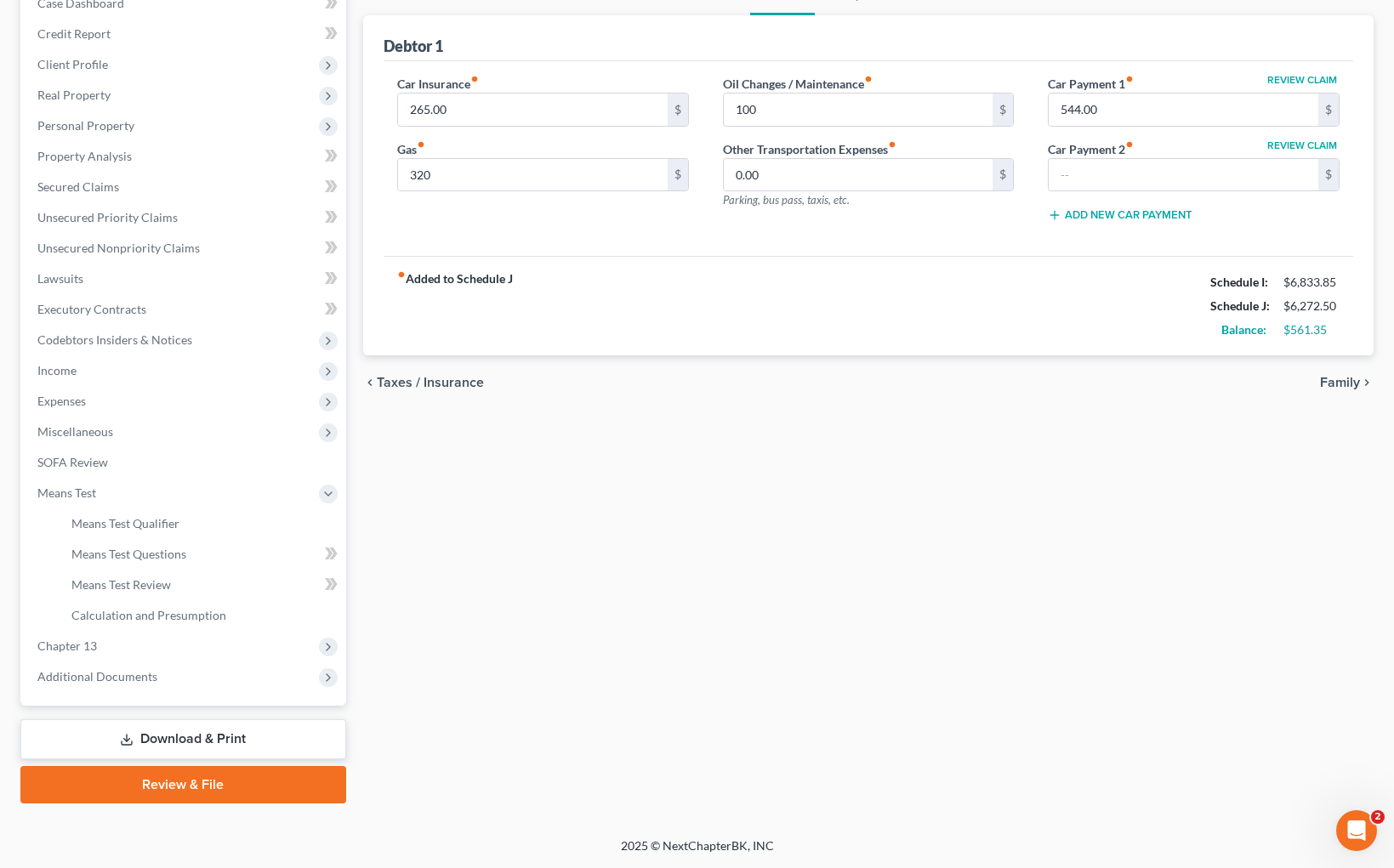
type input "320.00"
type input "100.00"
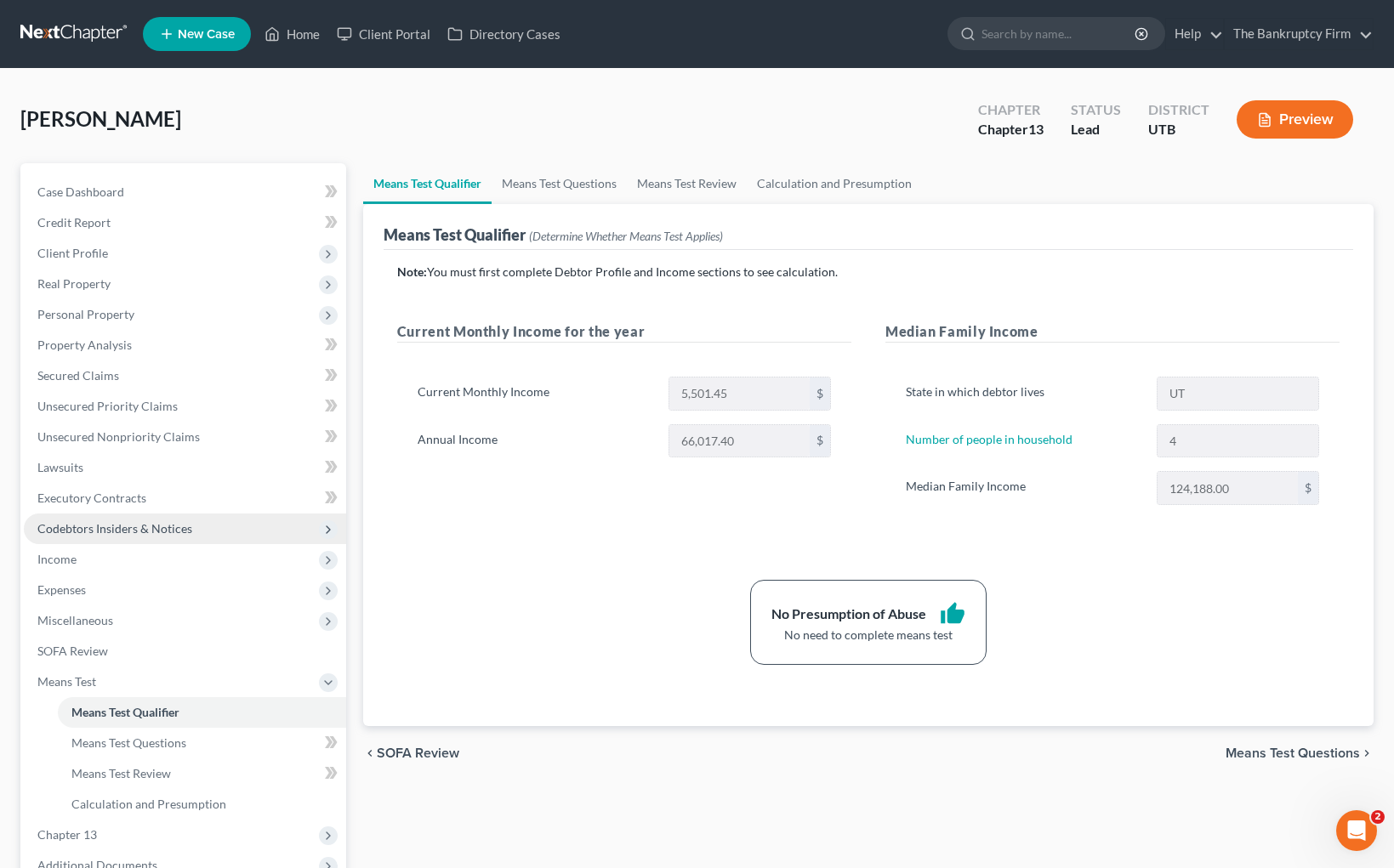
click at [101, 532] on span "Codebtors Insiders & Notices" at bounding box center [115, 529] width 155 height 14
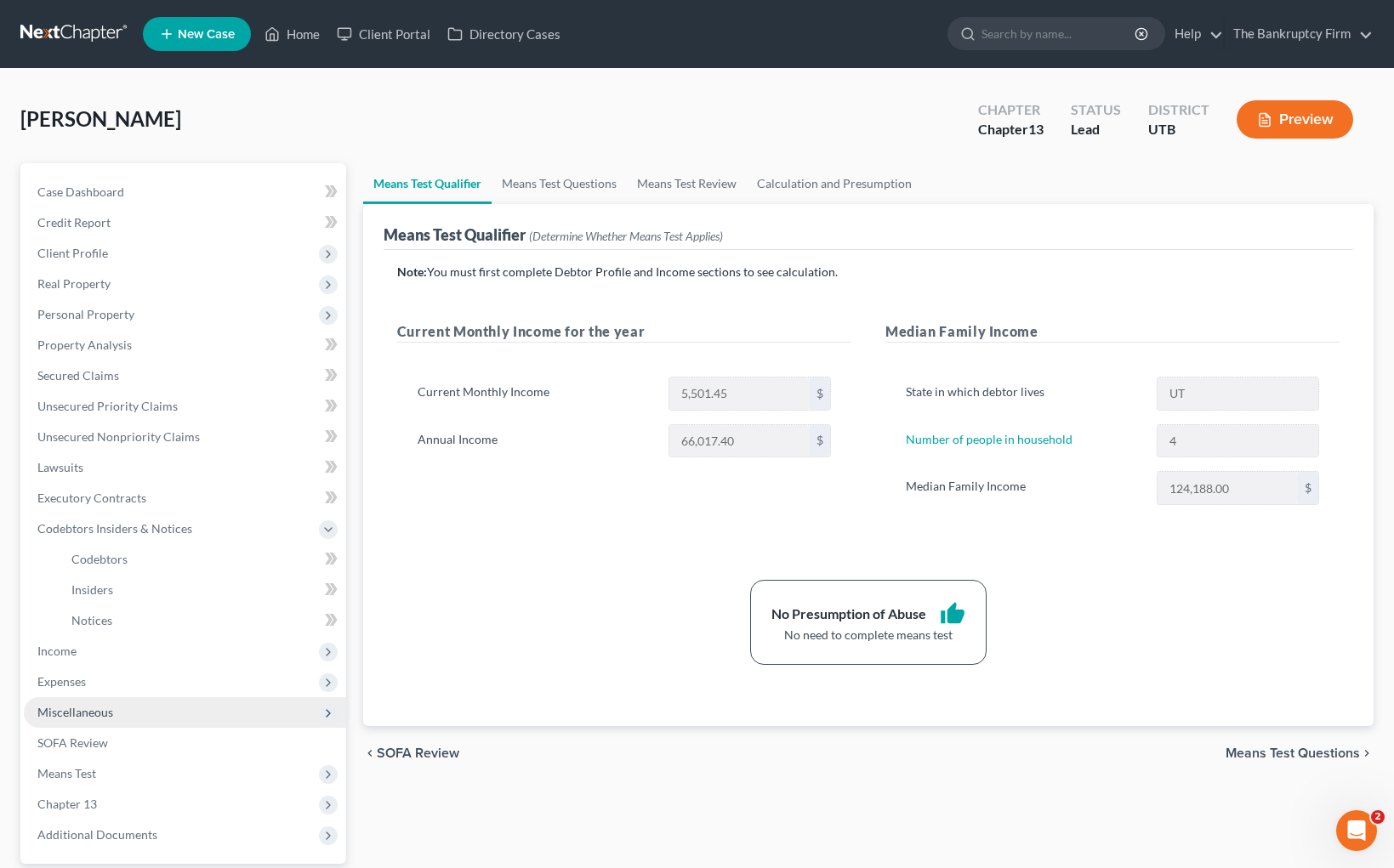
click at [89, 705] on span "Miscellaneous" at bounding box center [75, 712] width 75 height 14
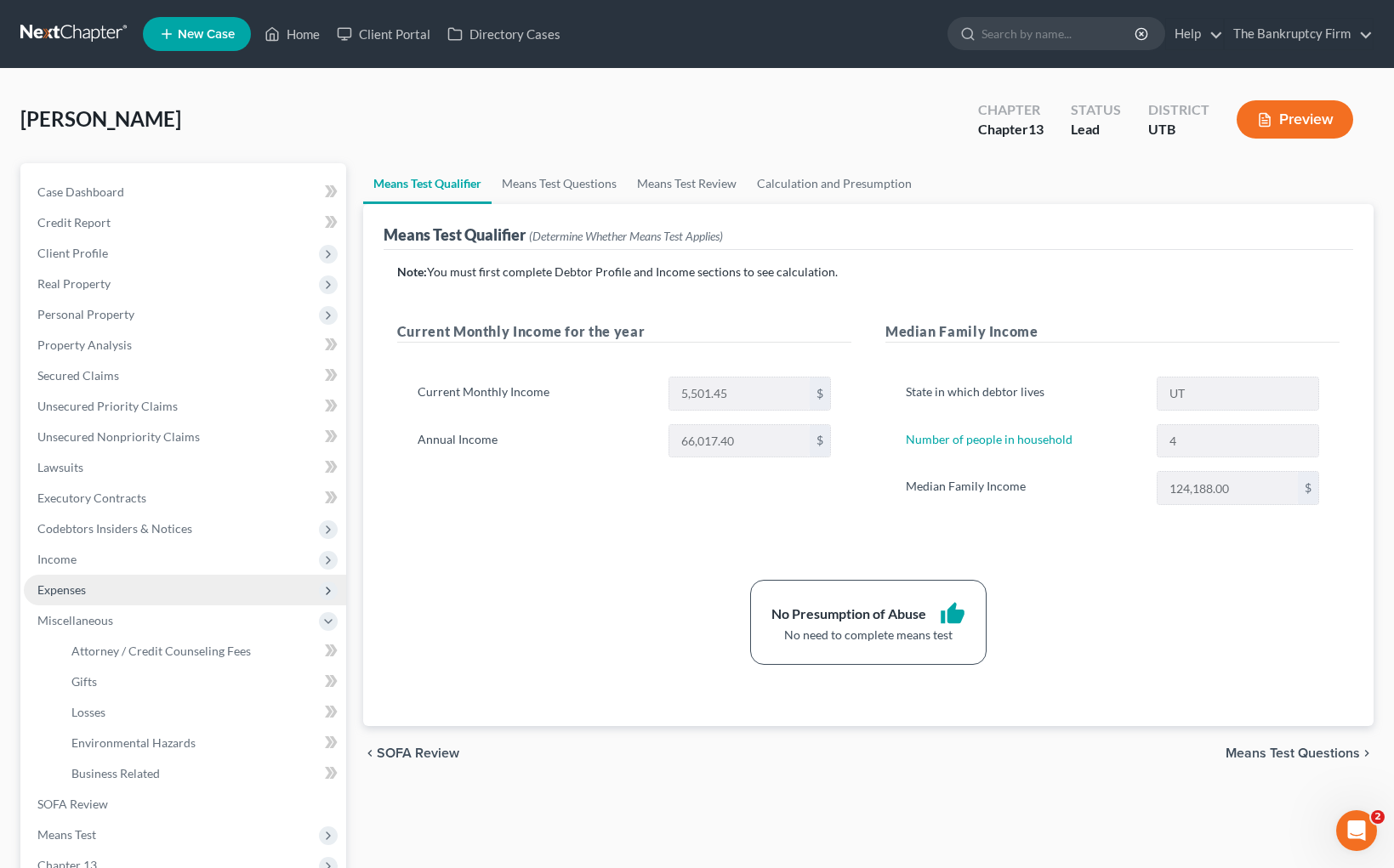
click at [84, 582] on span "Expenses" at bounding box center [61, 589] width 48 height 14
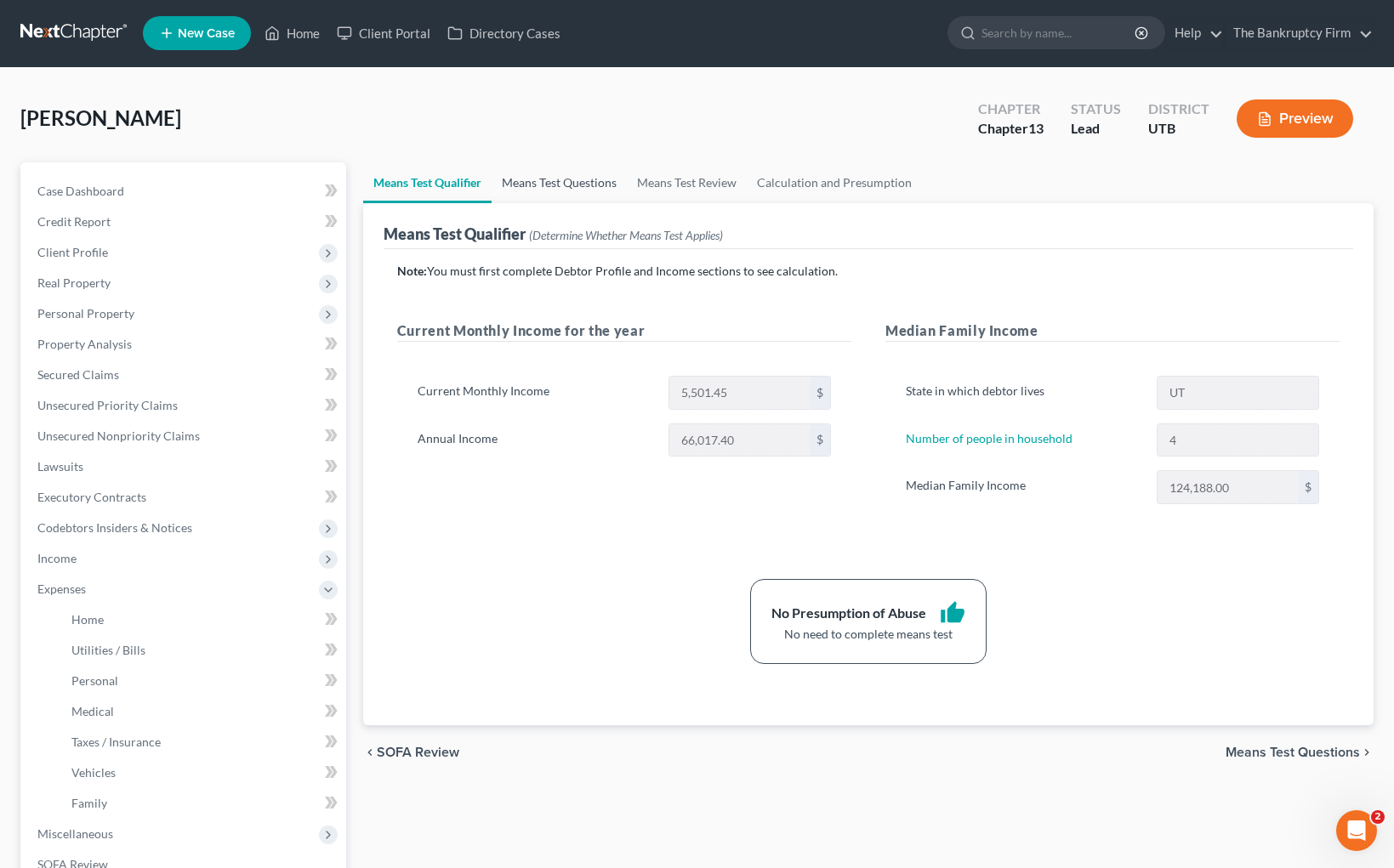
click at [573, 190] on link "Means Test Questions" at bounding box center [559, 182] width 135 height 41
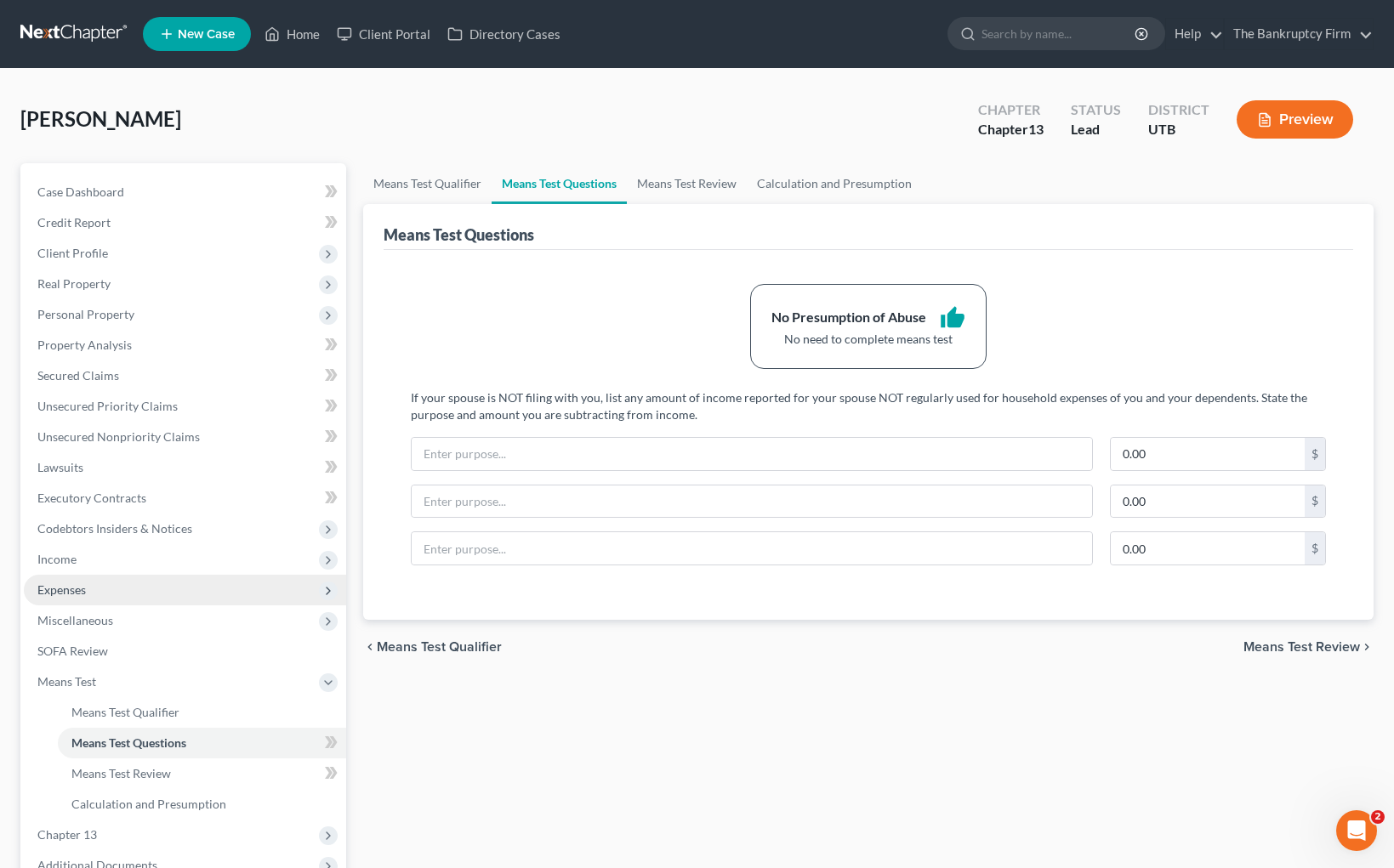
click at [78, 591] on span "Expenses" at bounding box center [61, 589] width 48 height 14
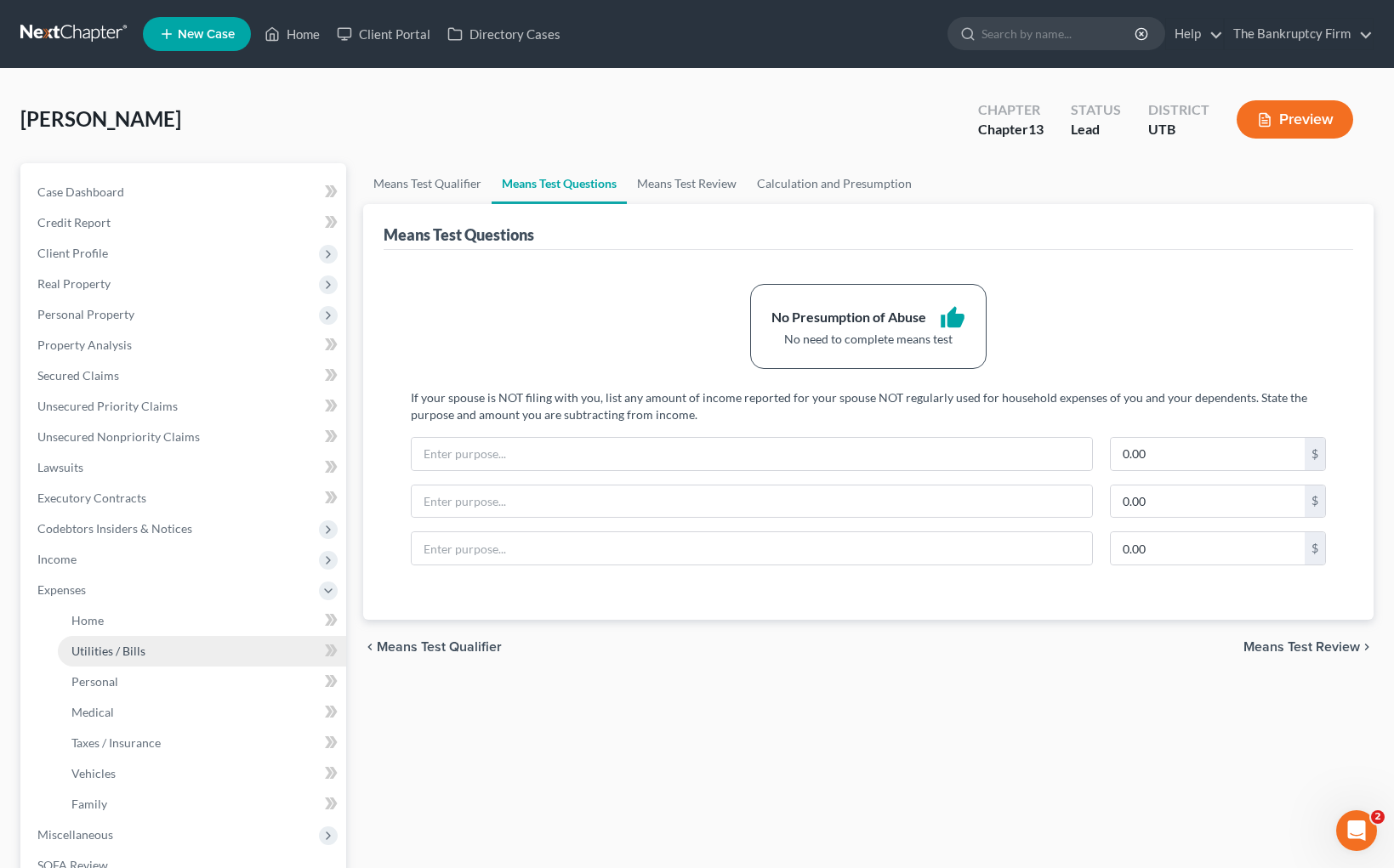
click at [114, 648] on span "Utilities / Bills" at bounding box center [108, 651] width 74 height 14
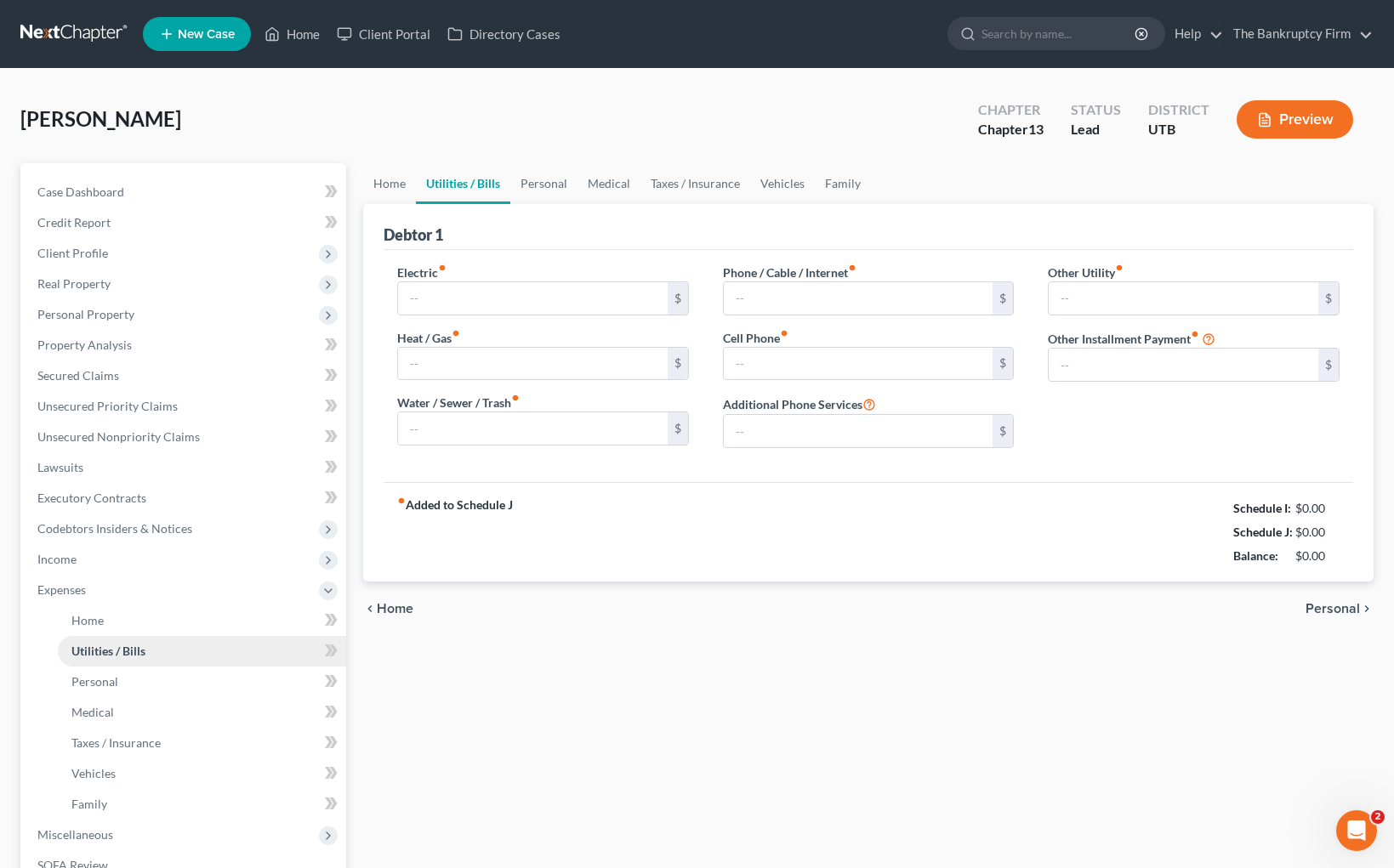
type input "100.00"
type input "115.00"
type input "100.00"
type input "122.00"
type input "125.00"
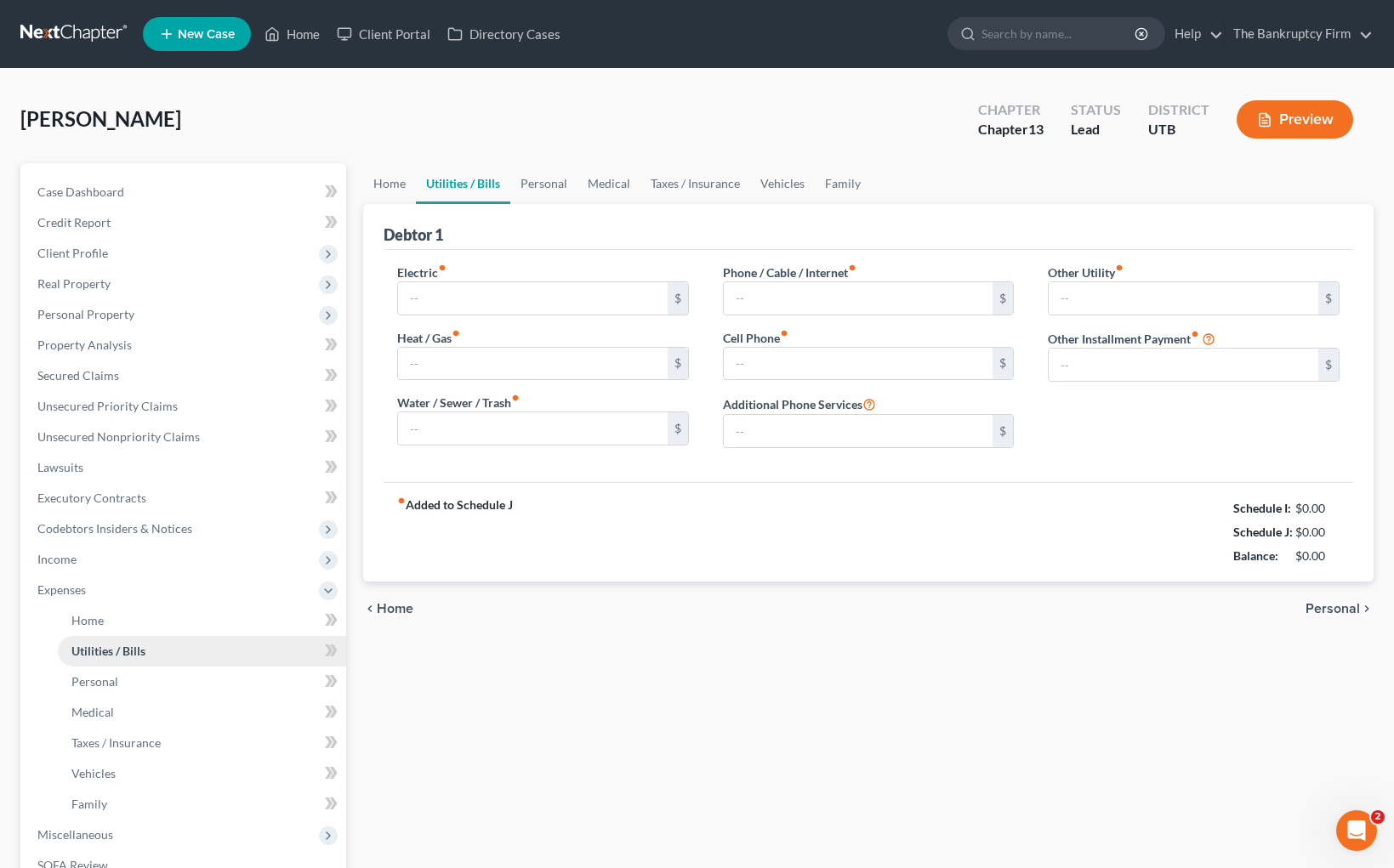
type input "0.00"
drag, startPoint x: 538, startPoint y: 181, endPoint x: 587, endPoint y: 179, distance: 49.0
click at [539, 181] on link "Personal" at bounding box center [544, 183] width 68 height 41
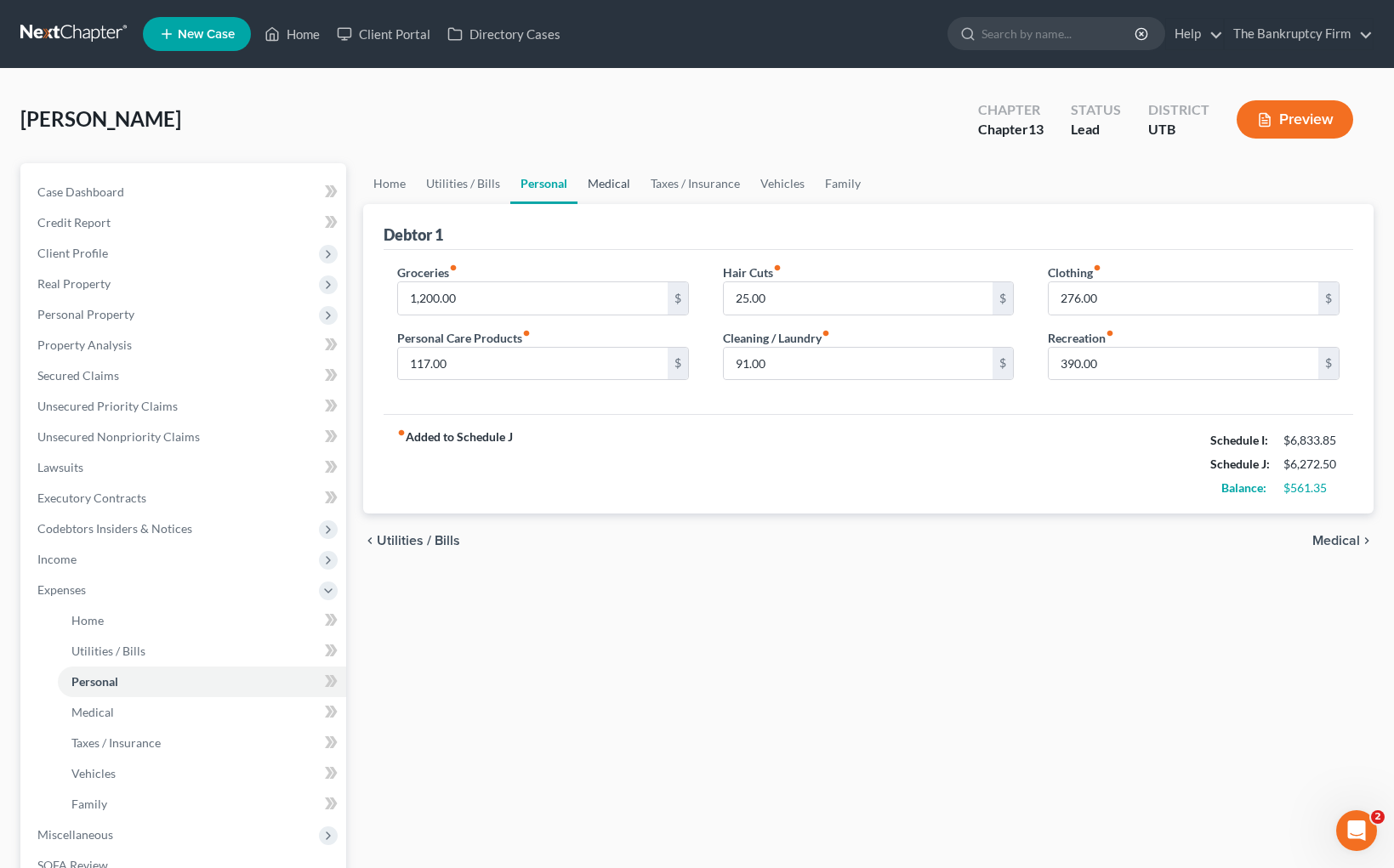
click at [602, 181] on link "Medical" at bounding box center [609, 183] width 63 height 41
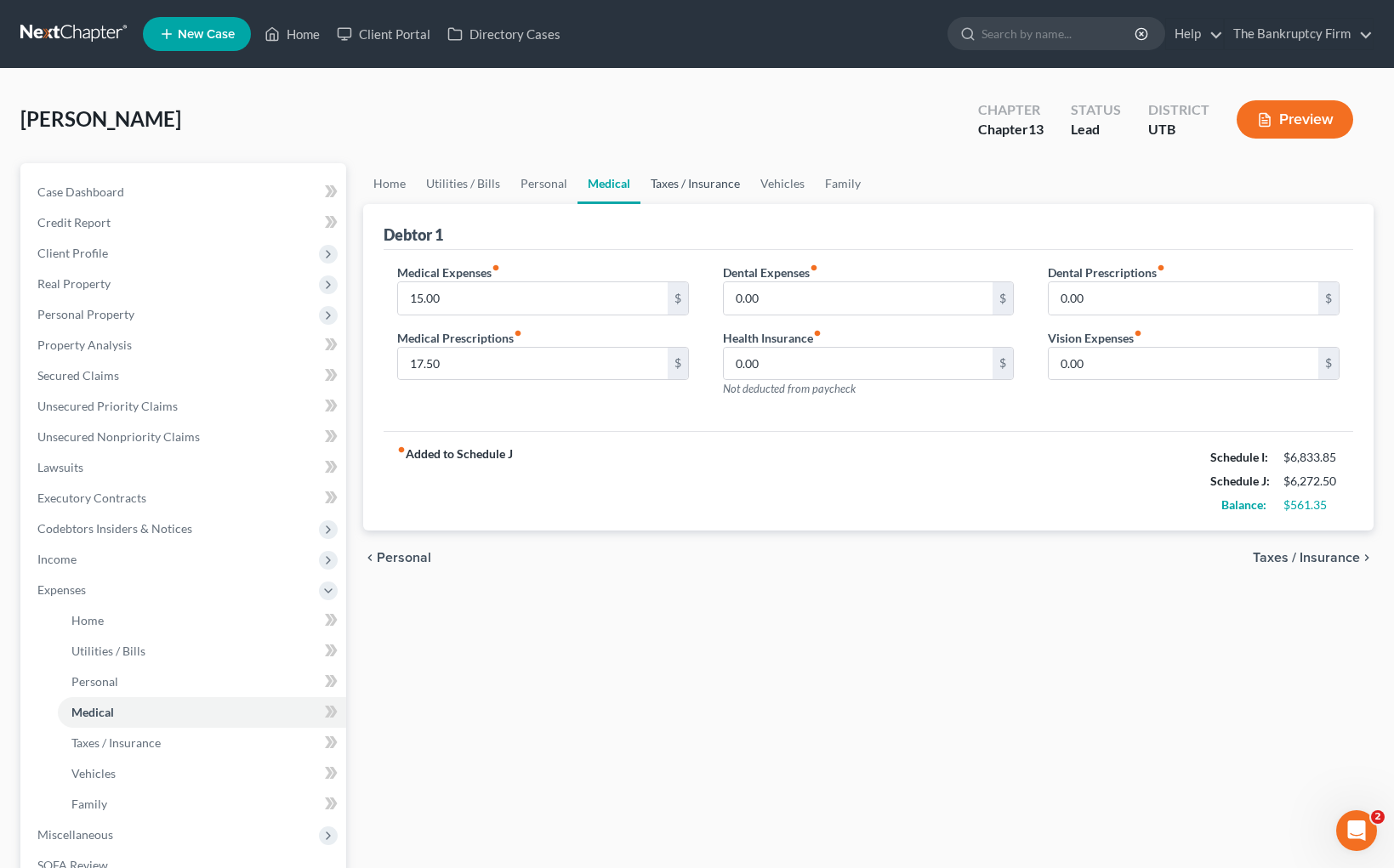
click at [721, 182] on link "Taxes / Insurance" at bounding box center [694, 183] width 110 height 41
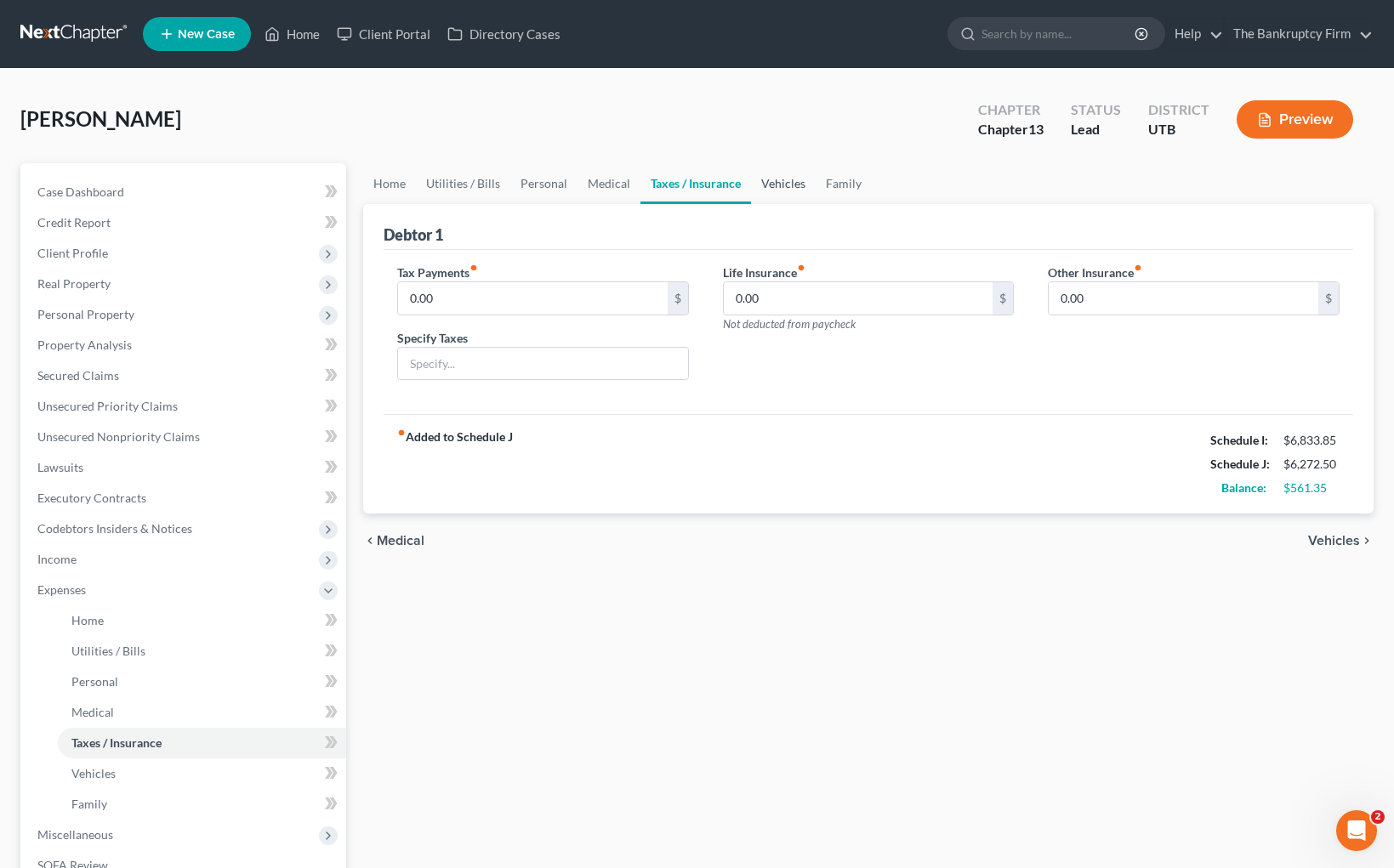
click at [780, 181] on link "Vehicles" at bounding box center [783, 183] width 65 height 41
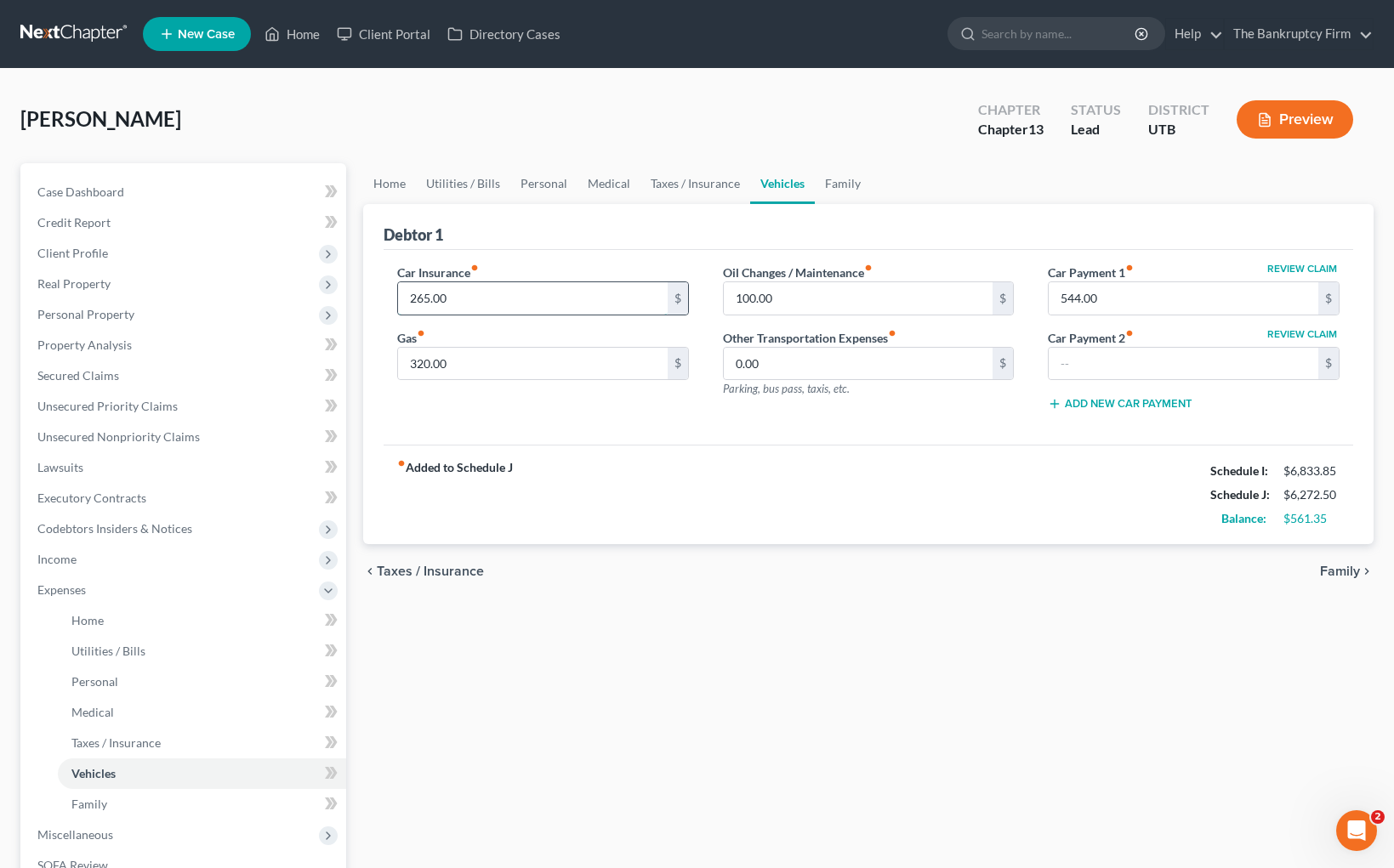
click at [470, 295] on input "265.00" at bounding box center [532, 298] width 269 height 32
click at [1118, 370] on input "text" at bounding box center [1183, 364] width 269 height 32
click at [798, 300] on input "100.00" at bounding box center [857, 298] width 269 height 32
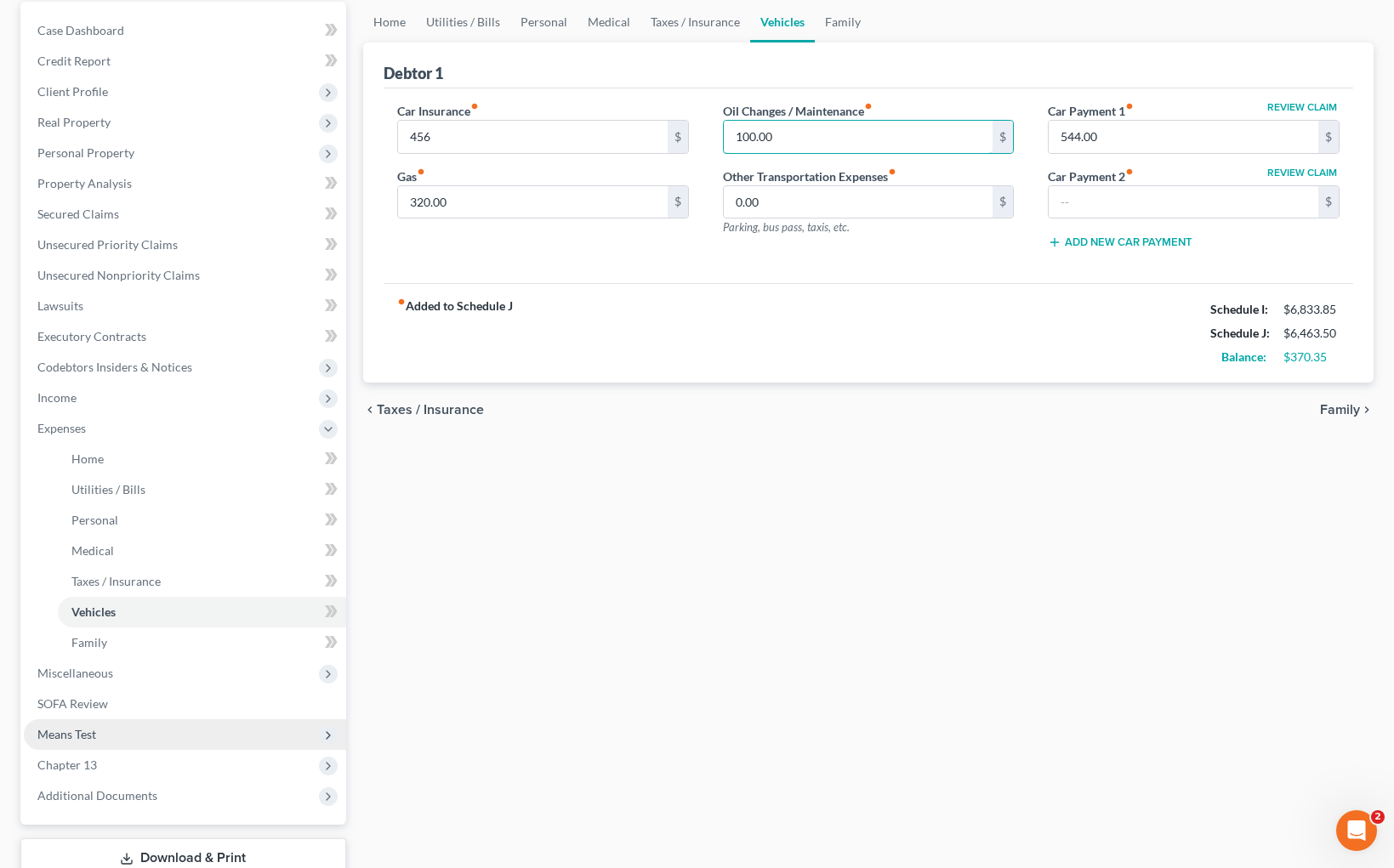
scroll to position [213, 0]
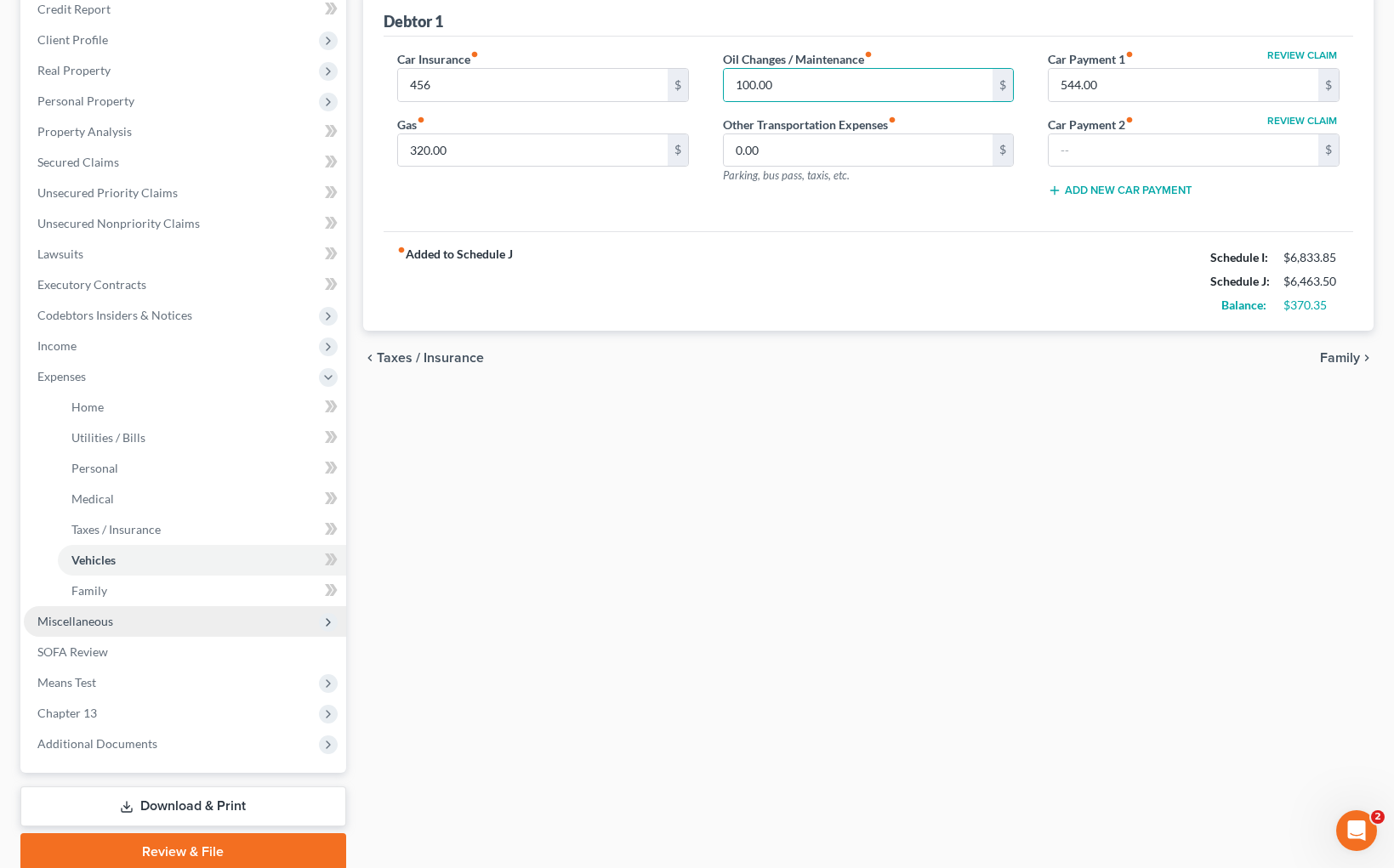
click at [91, 619] on span "Miscellaneous" at bounding box center [75, 621] width 75 height 14
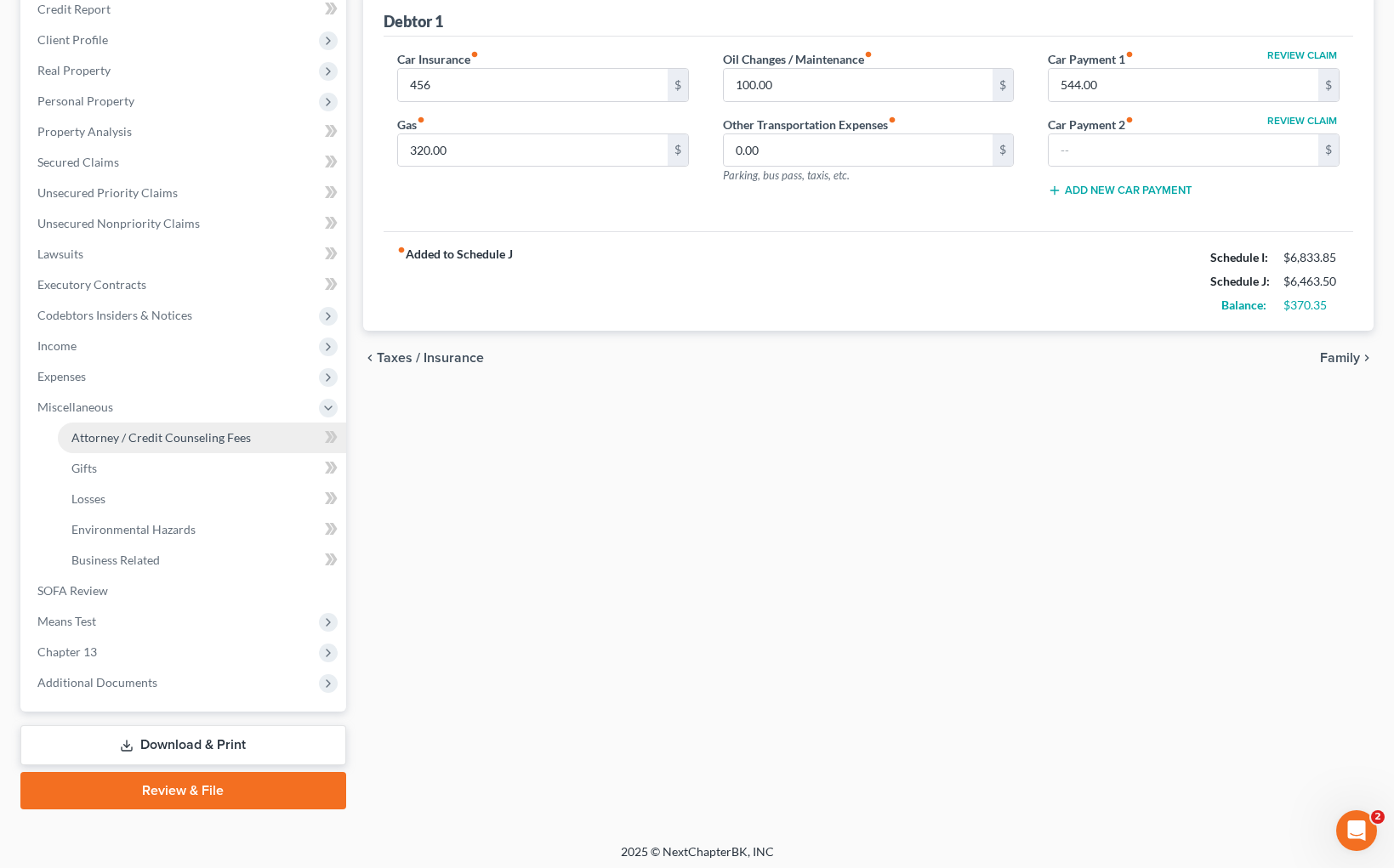
click at [184, 435] on span "Attorney / Credit Counseling Fees" at bounding box center [160, 438] width 180 height 14
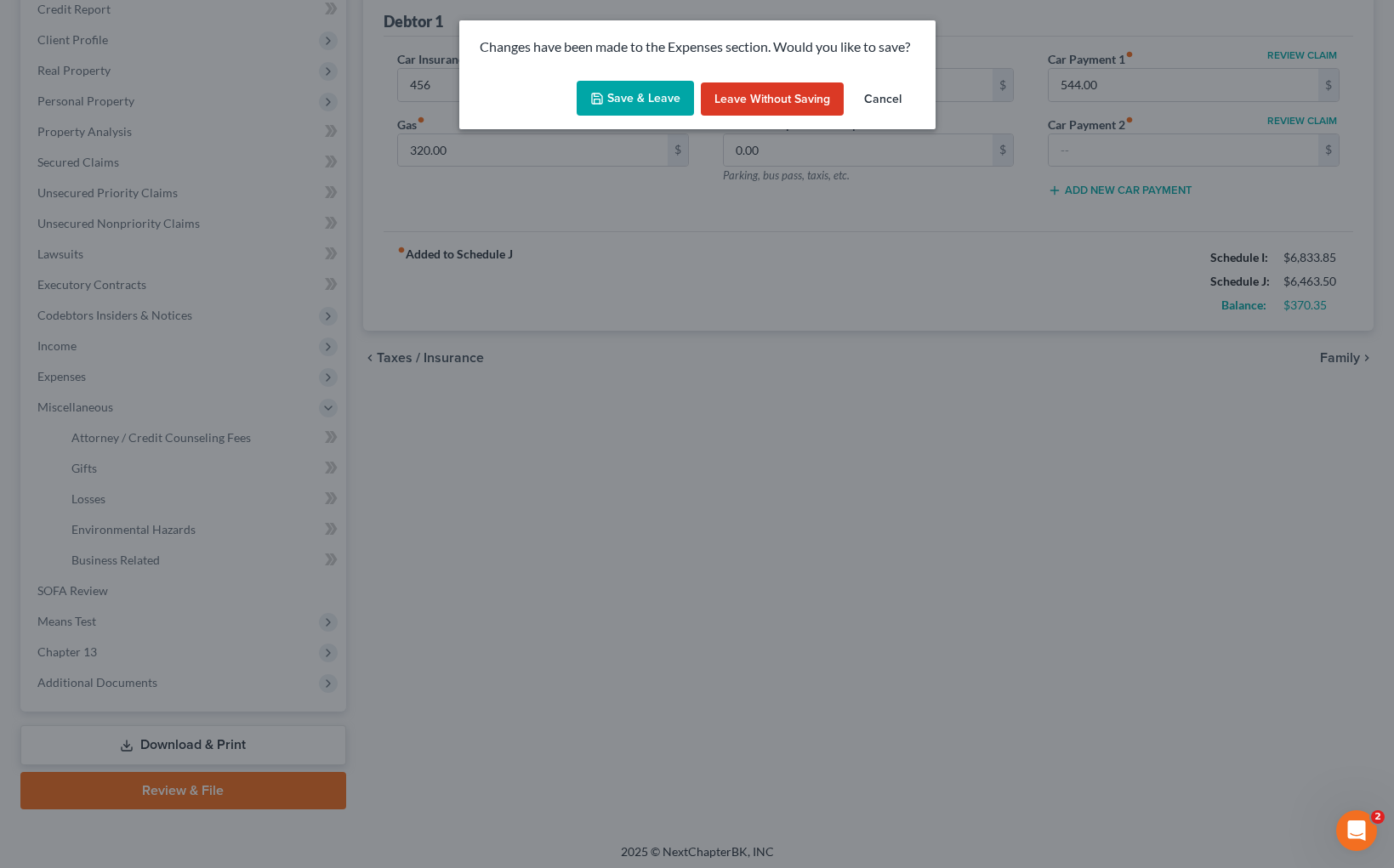
click at [647, 89] on button "Save & Leave" at bounding box center [636, 98] width 117 height 36
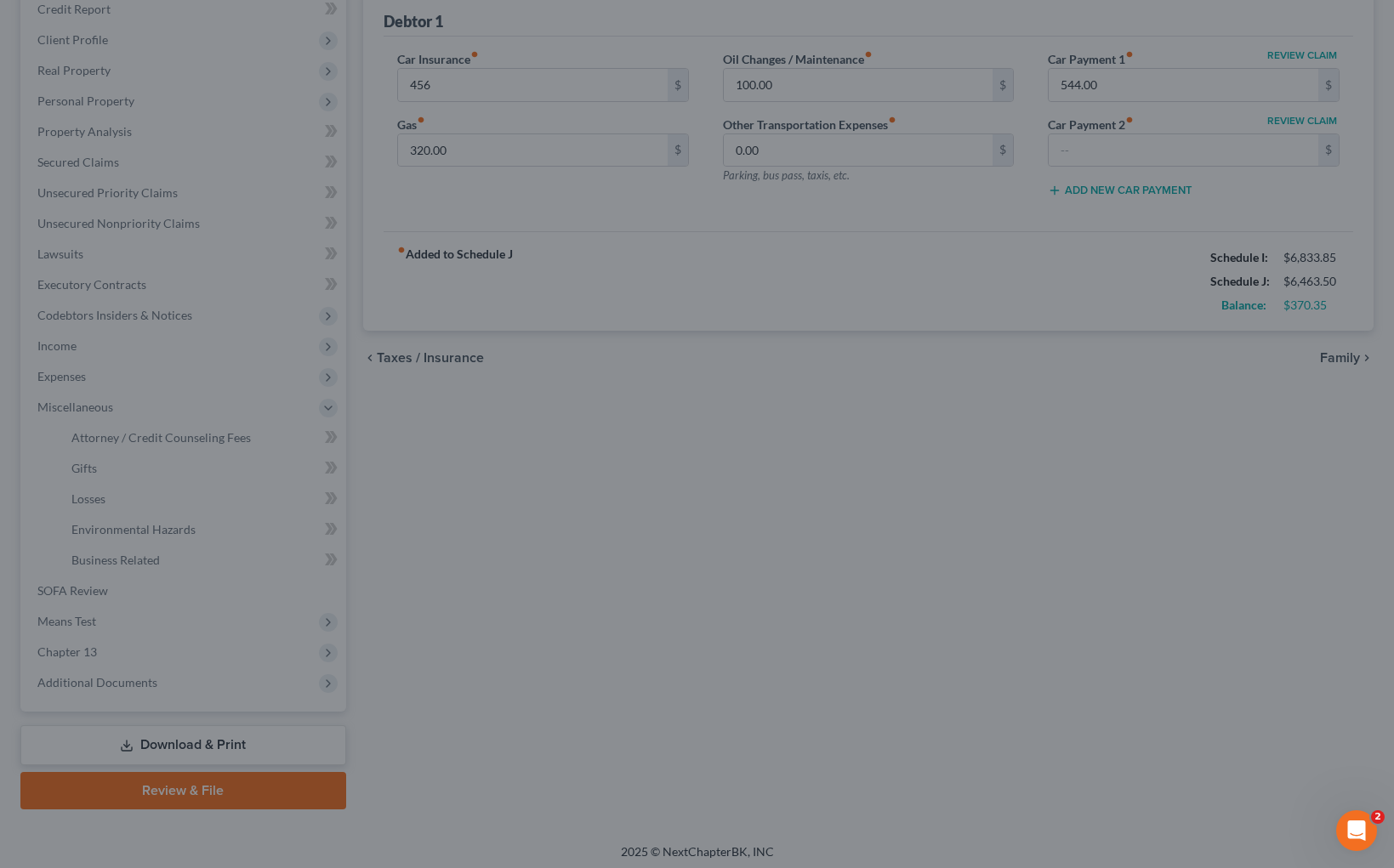
type input "456.00"
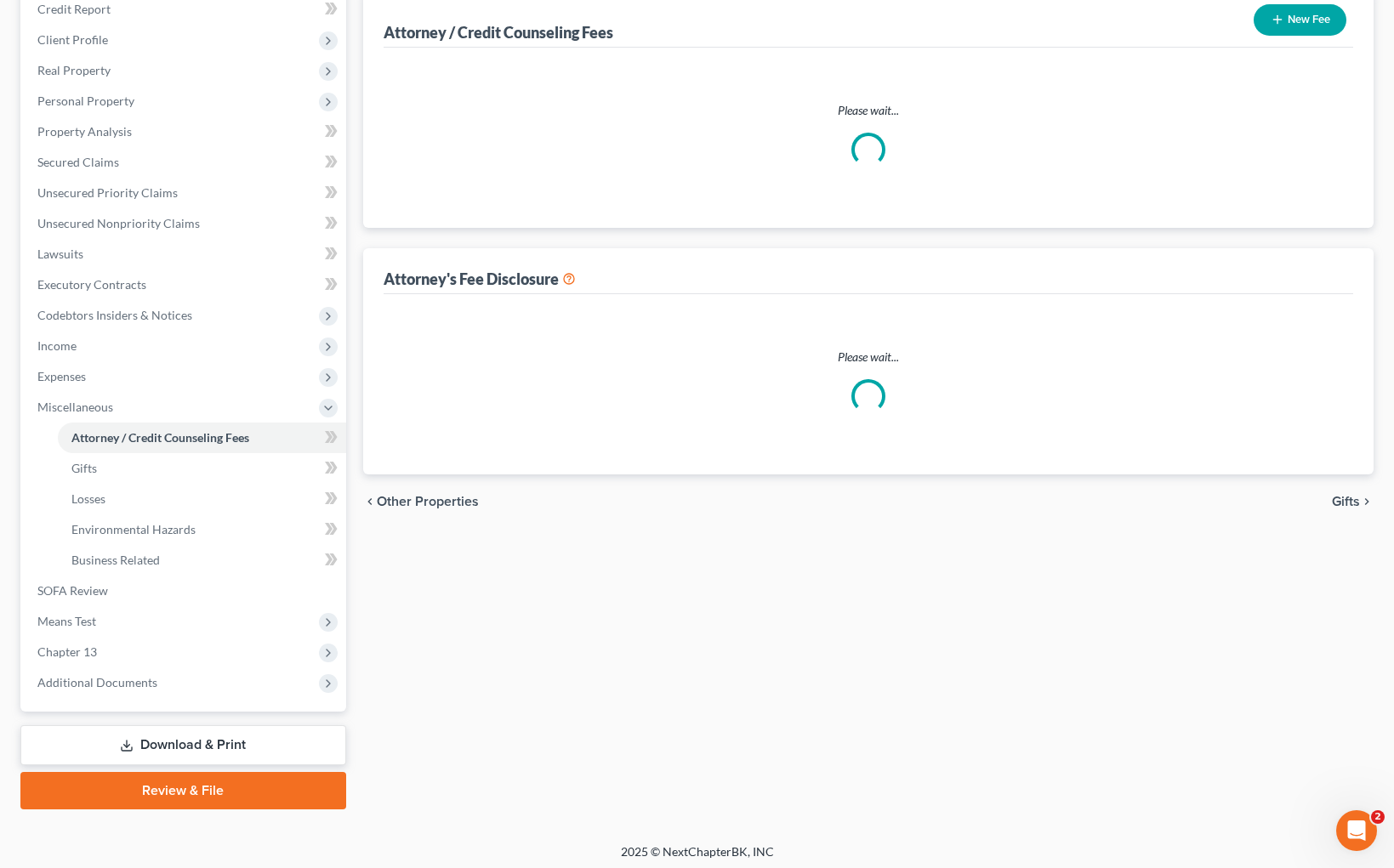
scroll to position [71, 0]
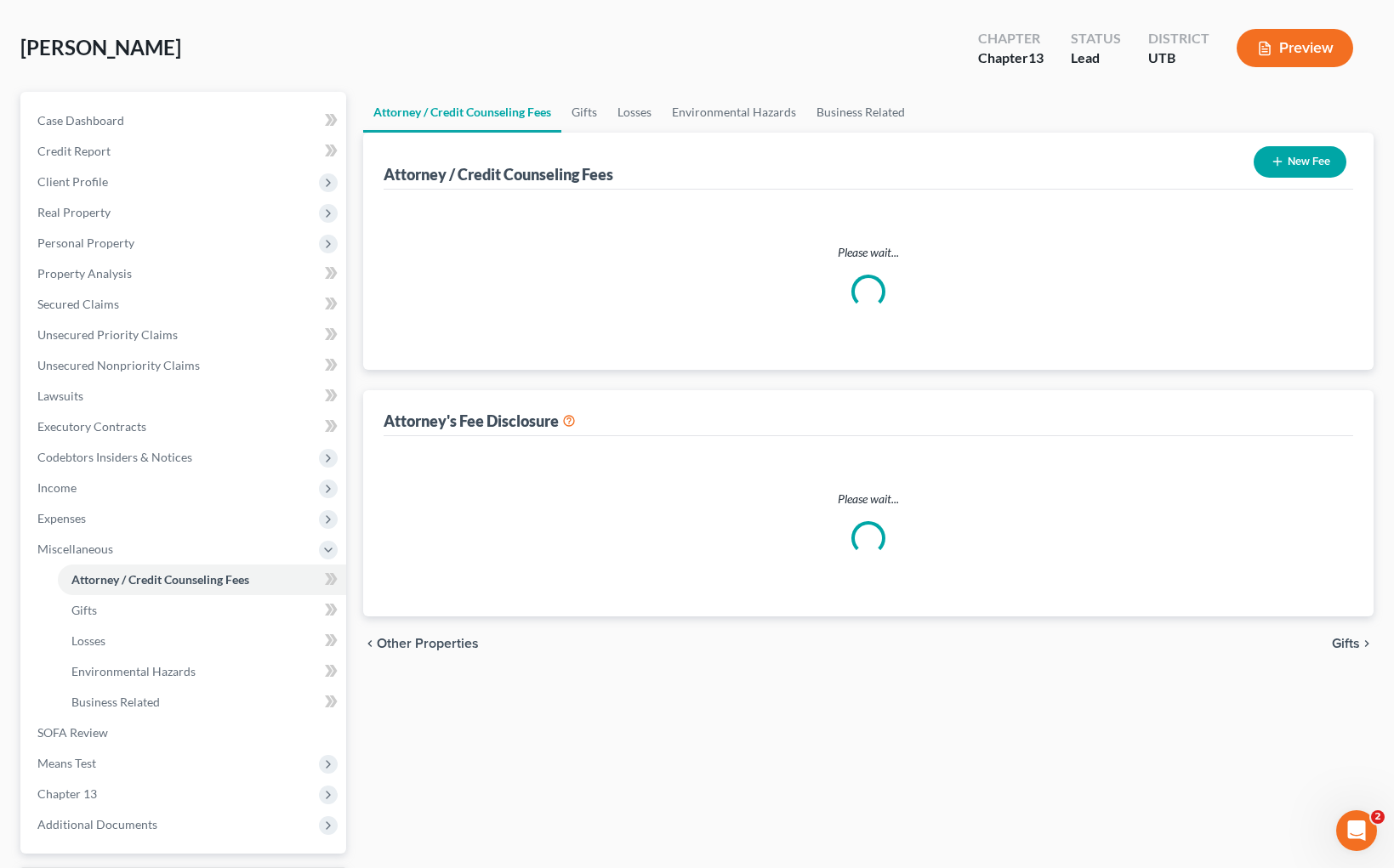
select select "0"
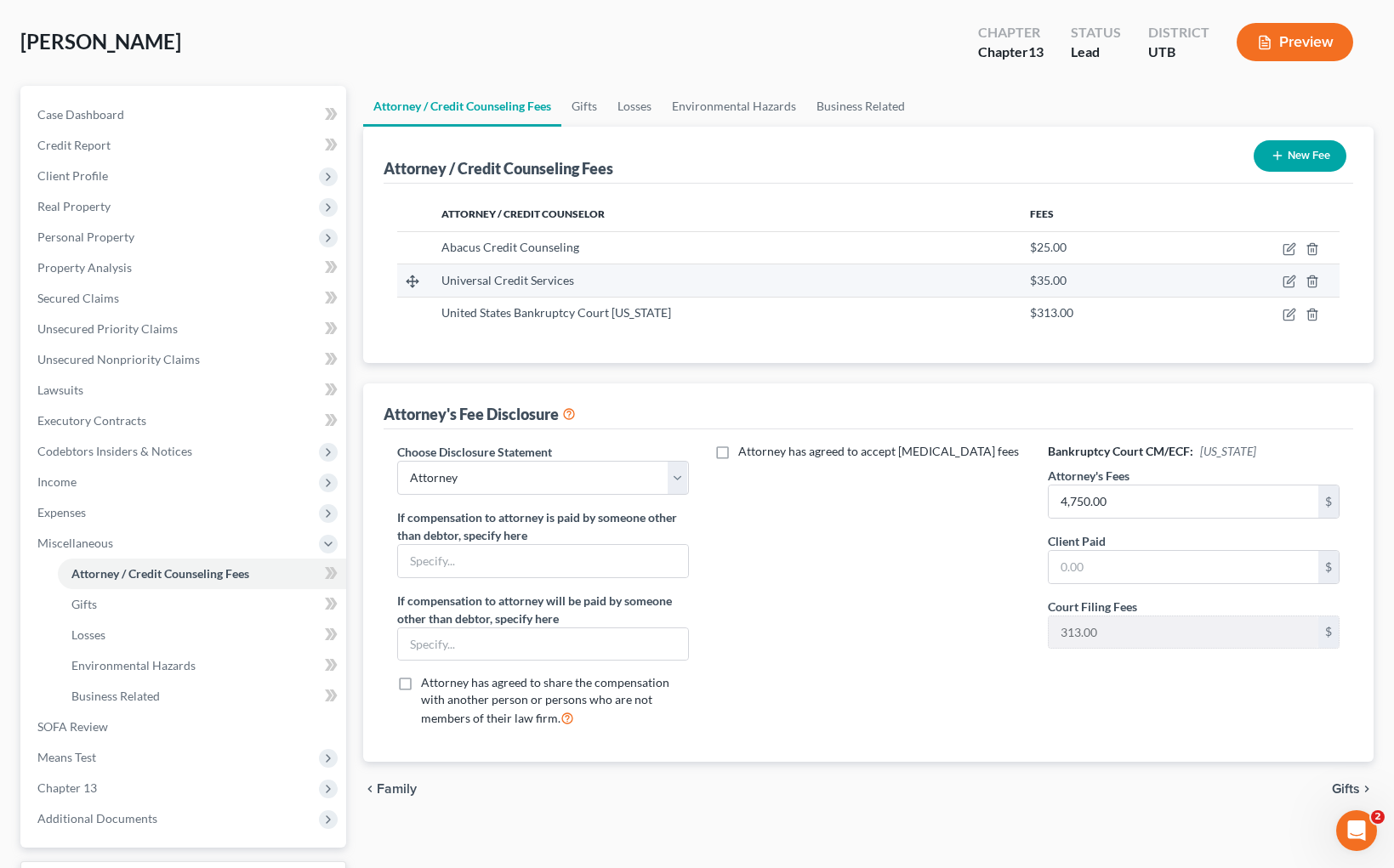
scroll to position [83, 0]
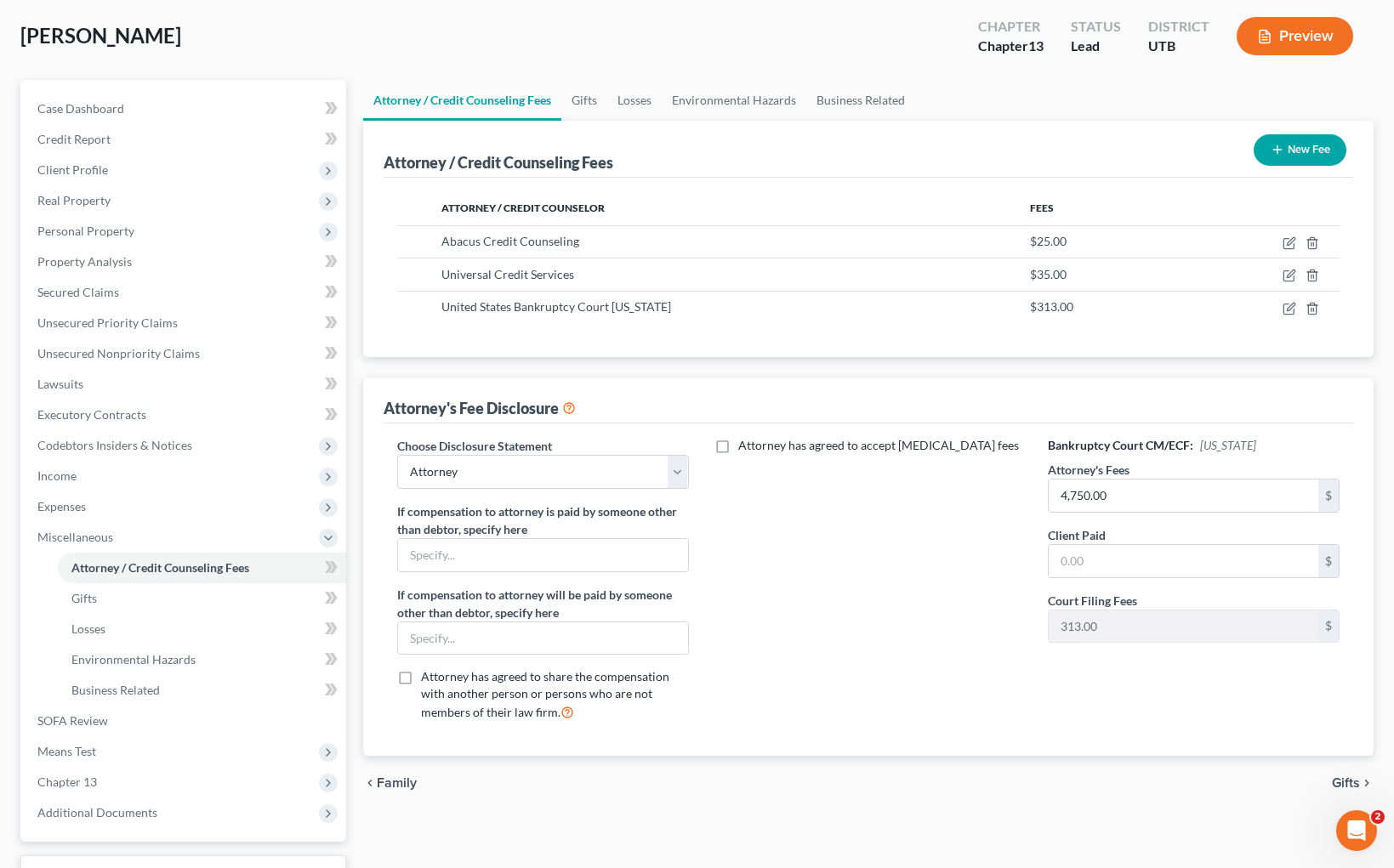
click at [1301, 149] on button "New Fee" at bounding box center [1300, 150] width 93 height 32
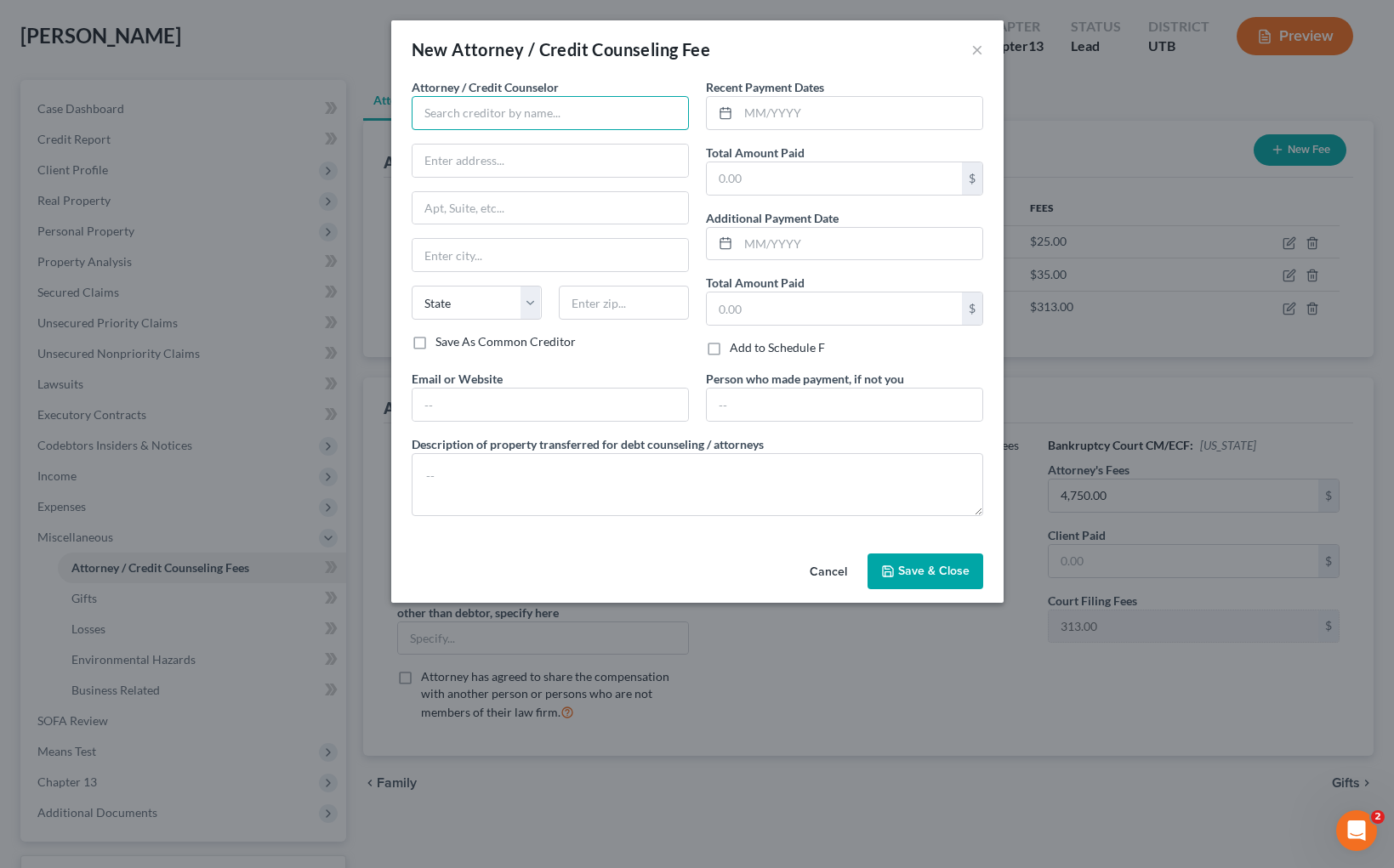
click at [535, 115] on input "text" at bounding box center [550, 113] width 277 height 34
type input "[PERSON_NAME]"
click at [483, 144] on div "[PERSON_NAME]" at bounding box center [514, 142] width 177 height 17
type input "[STREET_ADDRESS]"
type input "Number 600"
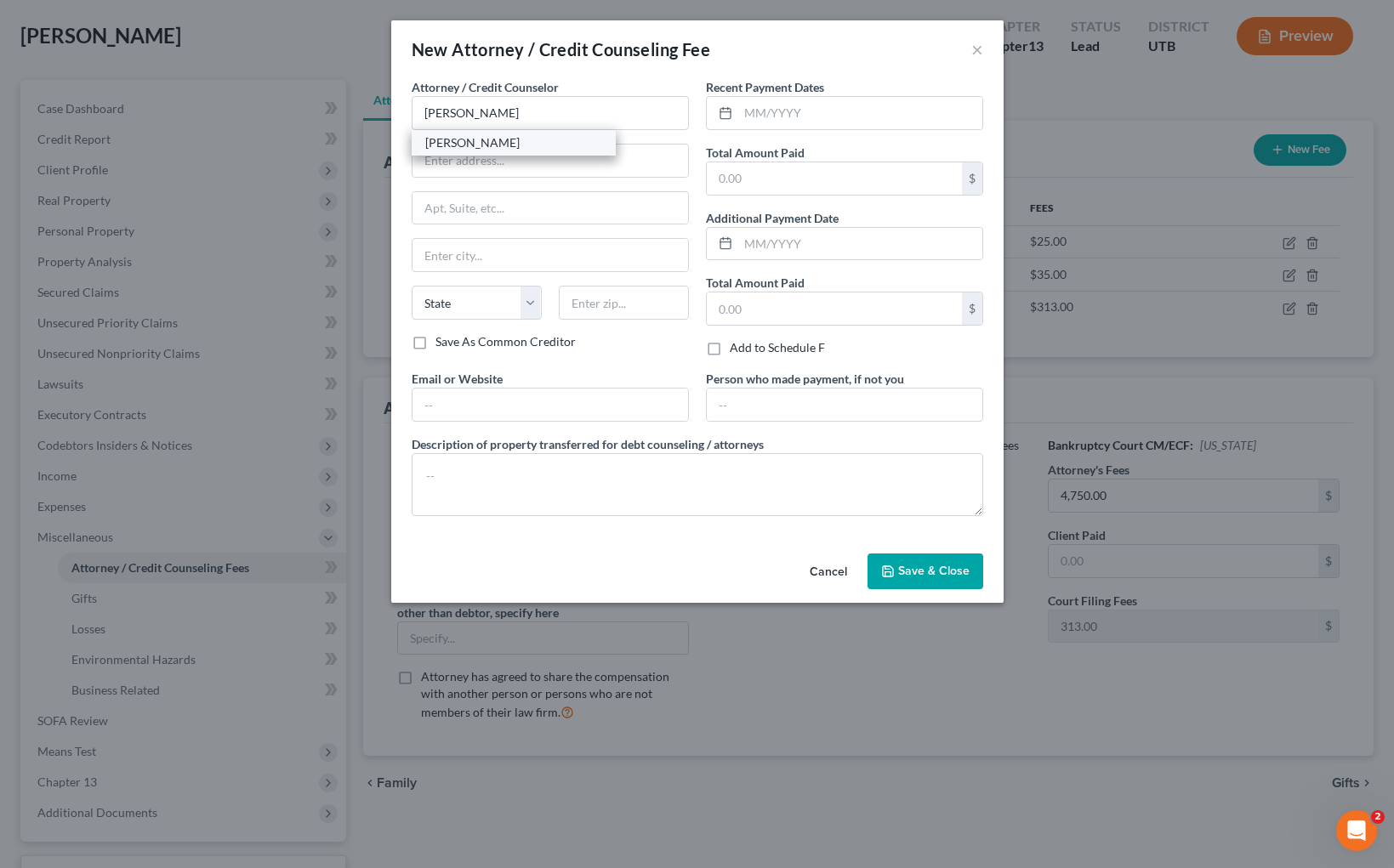
type input "[GEOGRAPHIC_DATA]"
select select "46"
type input "84111-0000"
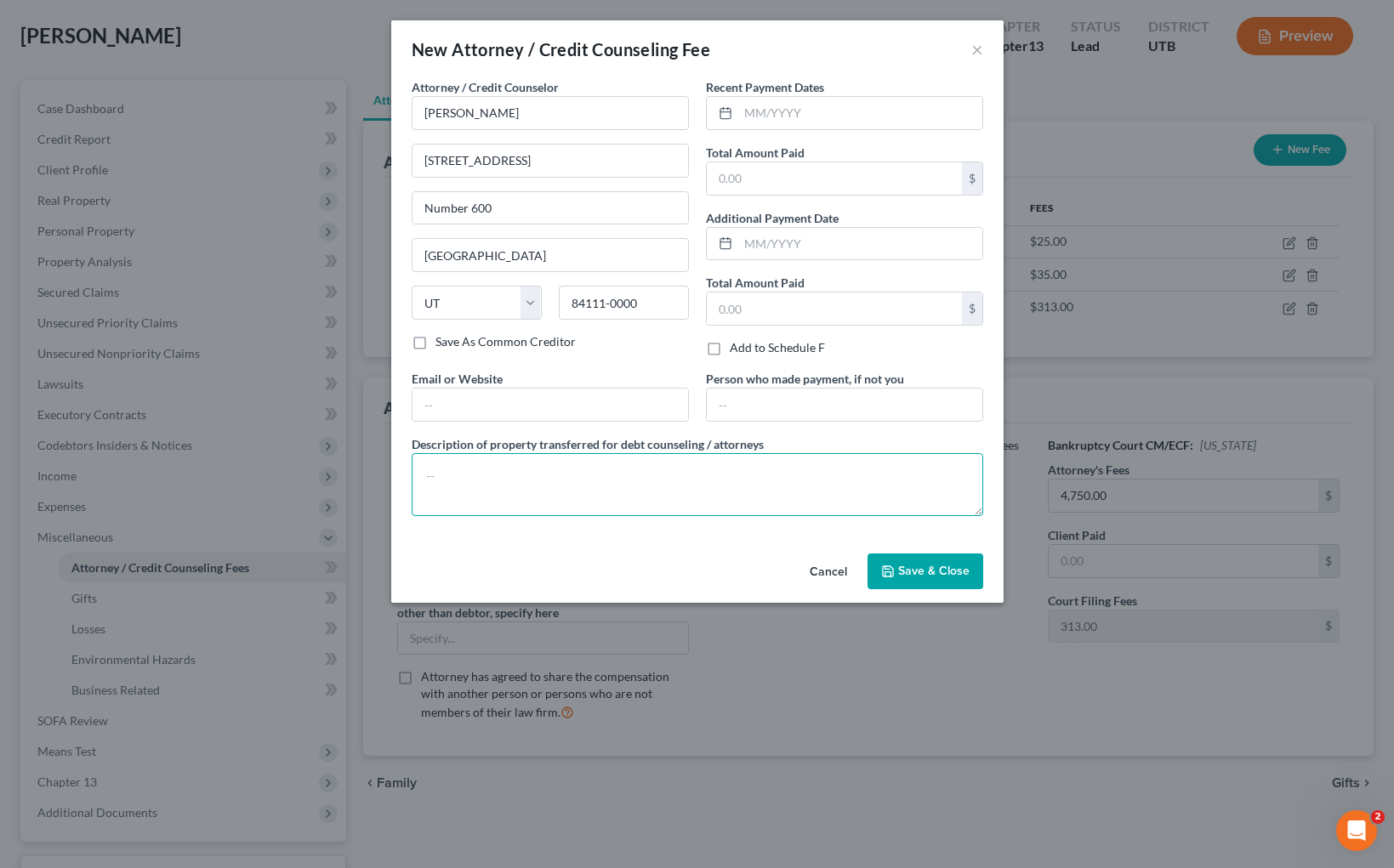
click at [599, 469] on textarea at bounding box center [697, 485] width 572 height 63
type textarea "Monthly Plan Payment 2025"
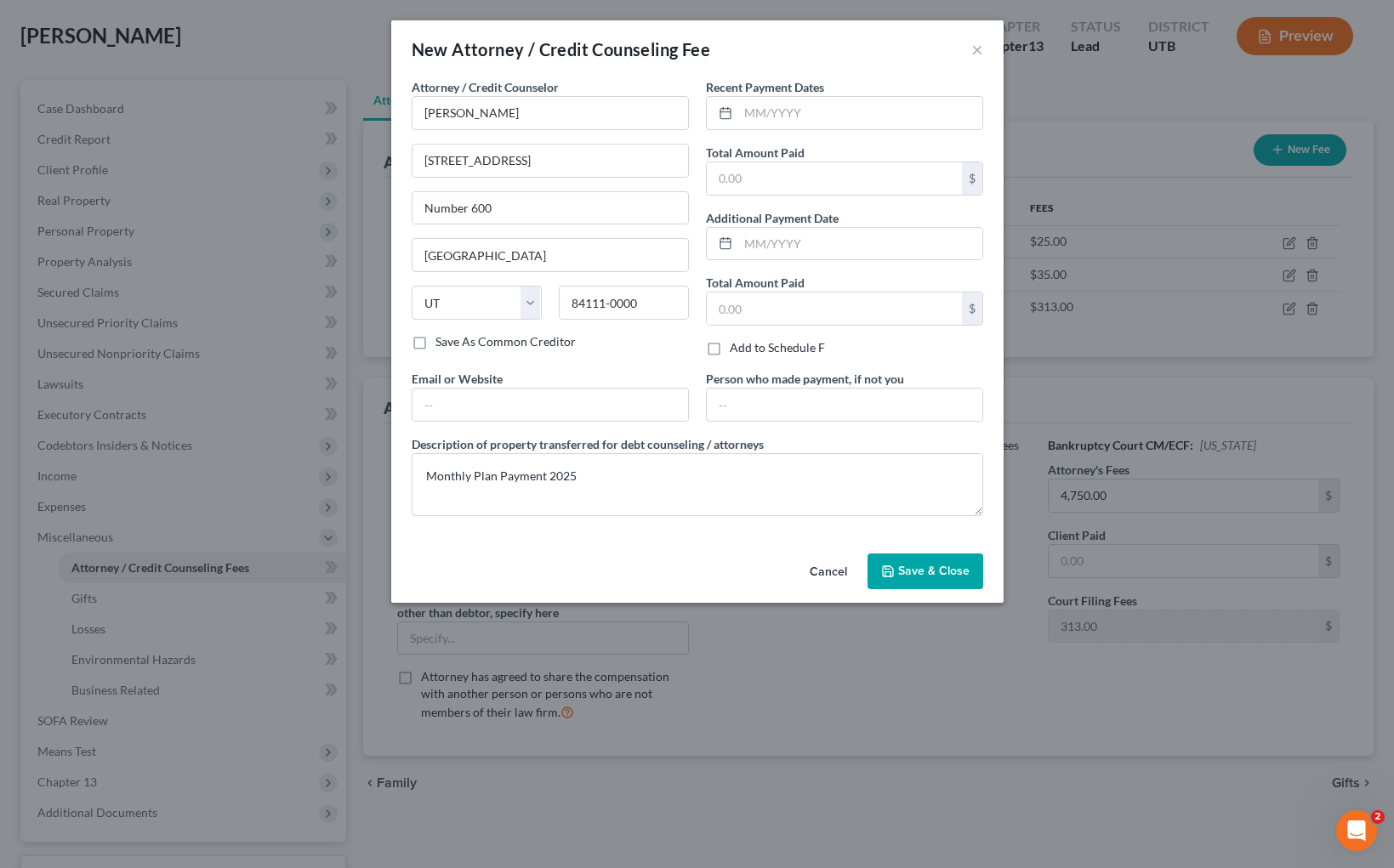
click at [914, 564] on span "Save & Close" at bounding box center [933, 571] width 71 height 14
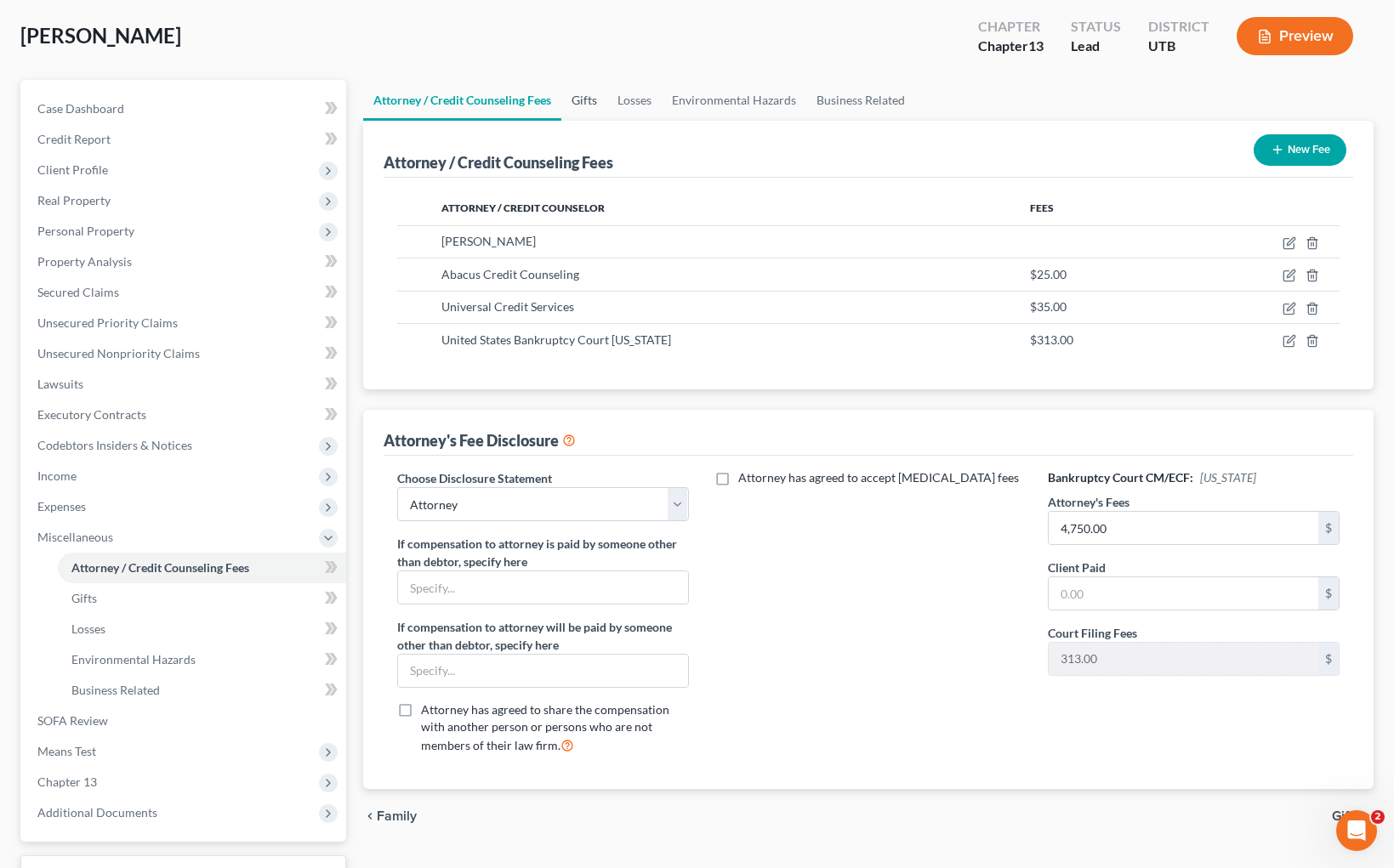
click at [592, 102] on link "Gifts" at bounding box center [584, 100] width 46 height 41
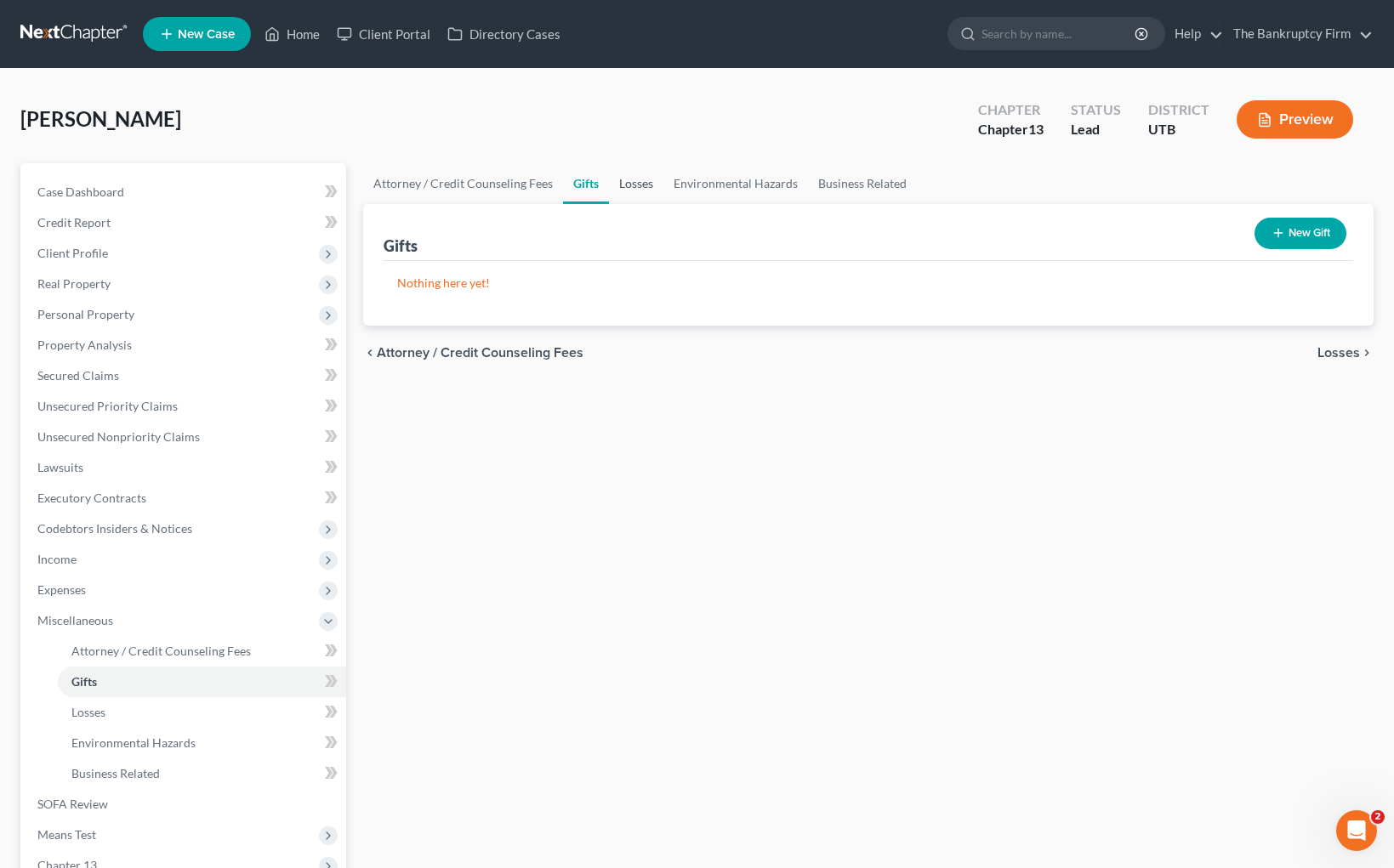
click at [632, 182] on link "Losses" at bounding box center [636, 183] width 54 height 41
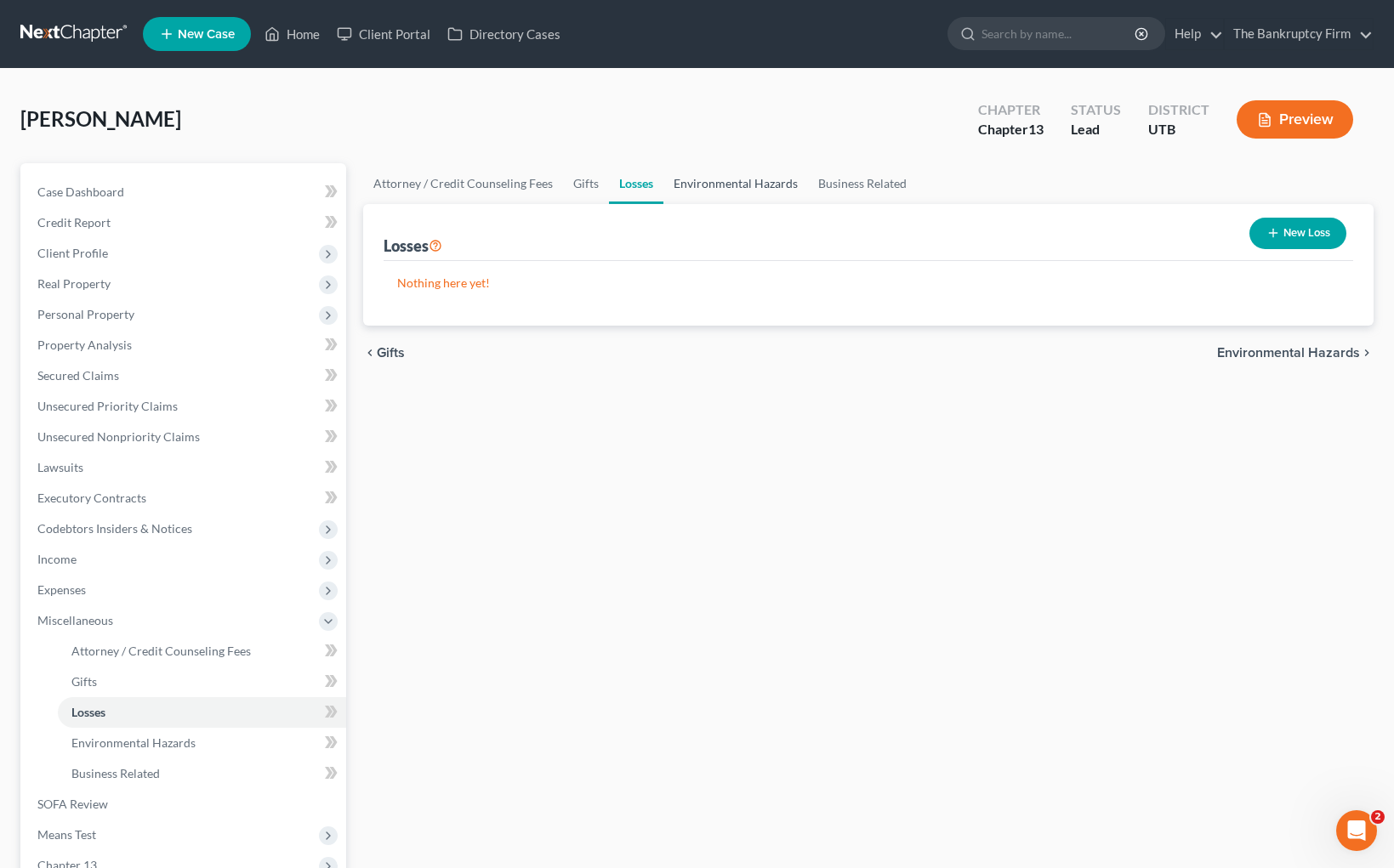
click at [716, 182] on link "Environmental Hazards" at bounding box center [736, 183] width 145 height 41
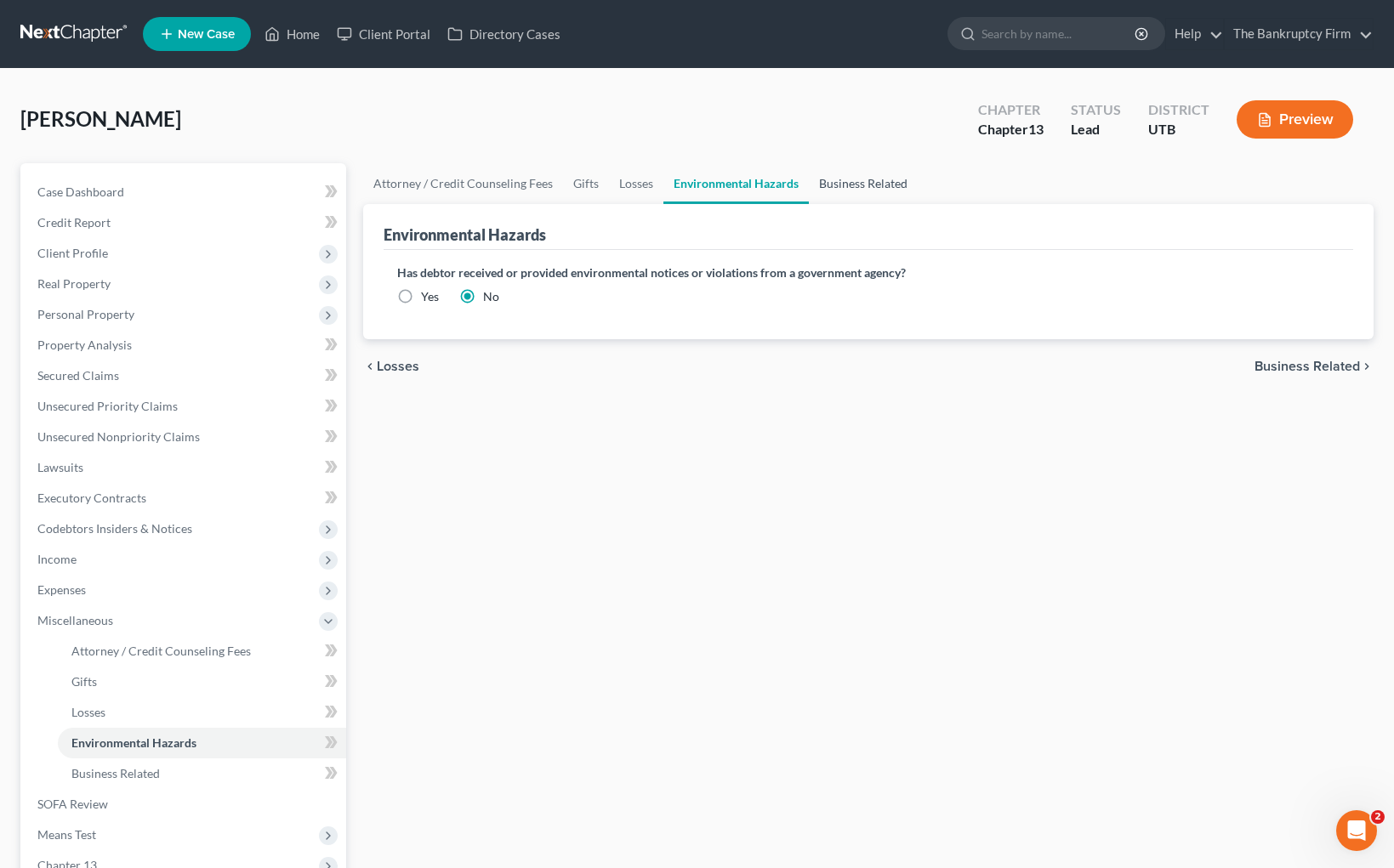
click at [864, 180] on link "Business Related" at bounding box center [863, 183] width 109 height 41
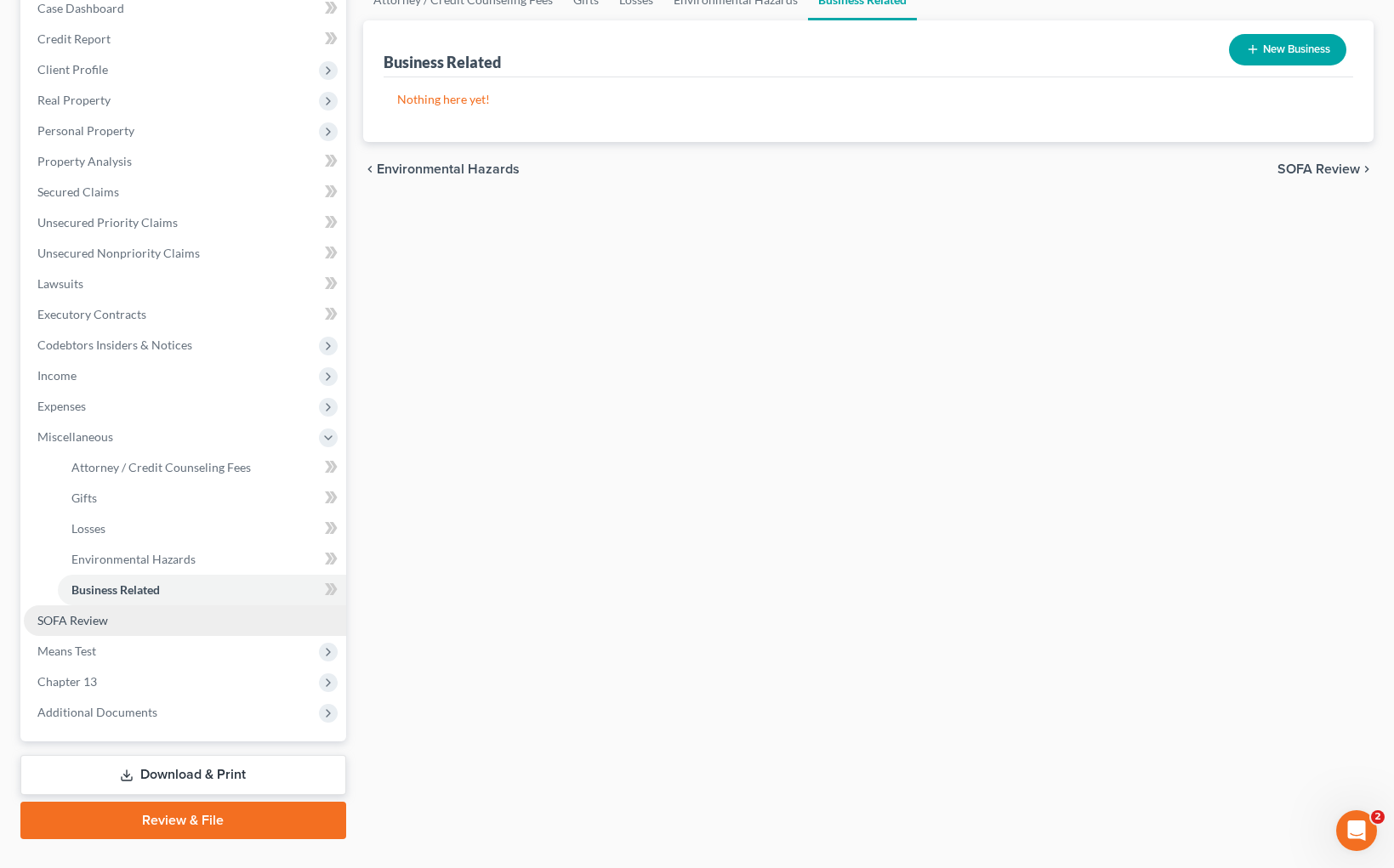
click at [95, 622] on span "SOFA Review" at bounding box center [73, 620] width 71 height 14
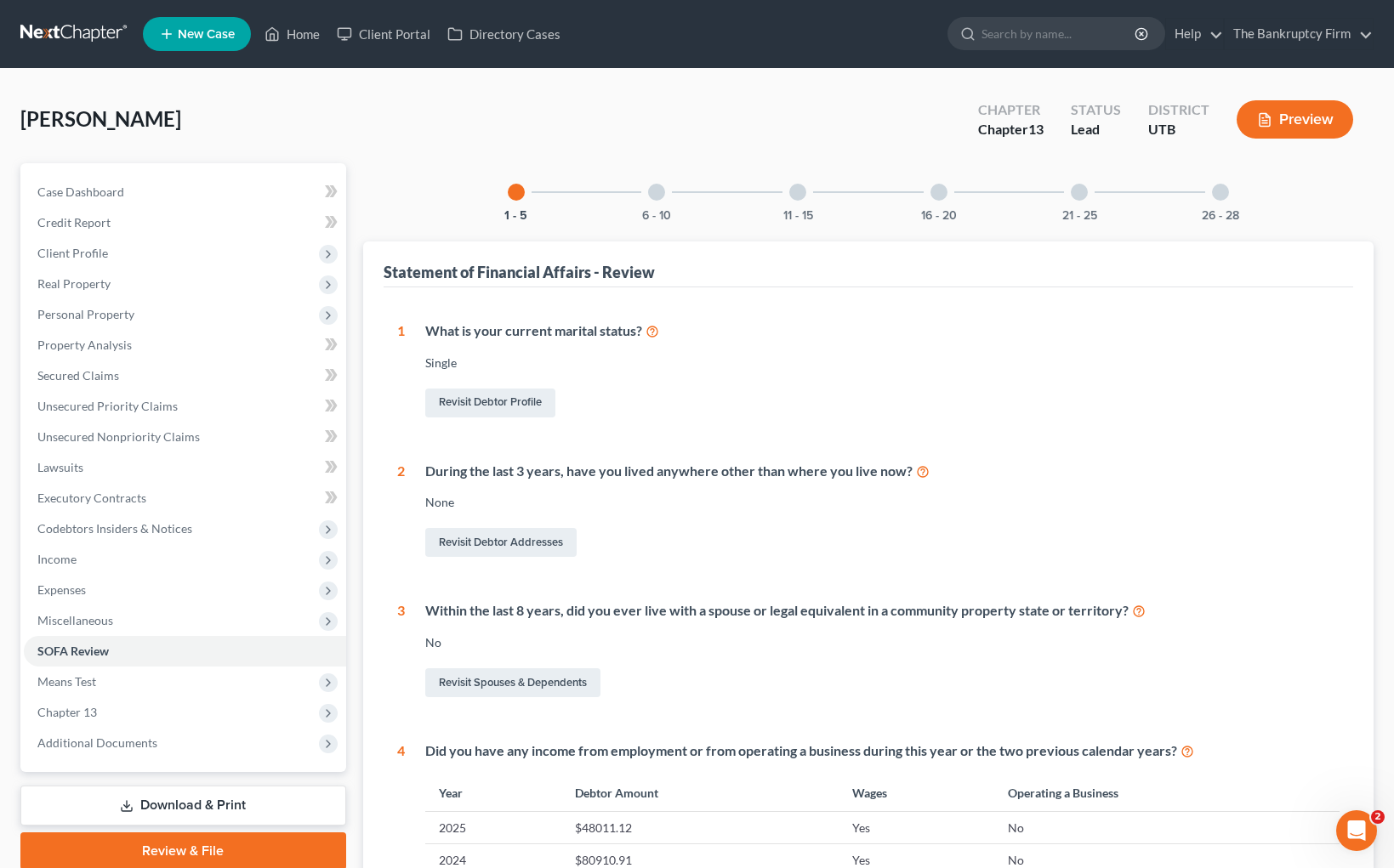
click at [656, 196] on div at bounding box center [656, 192] width 17 height 17
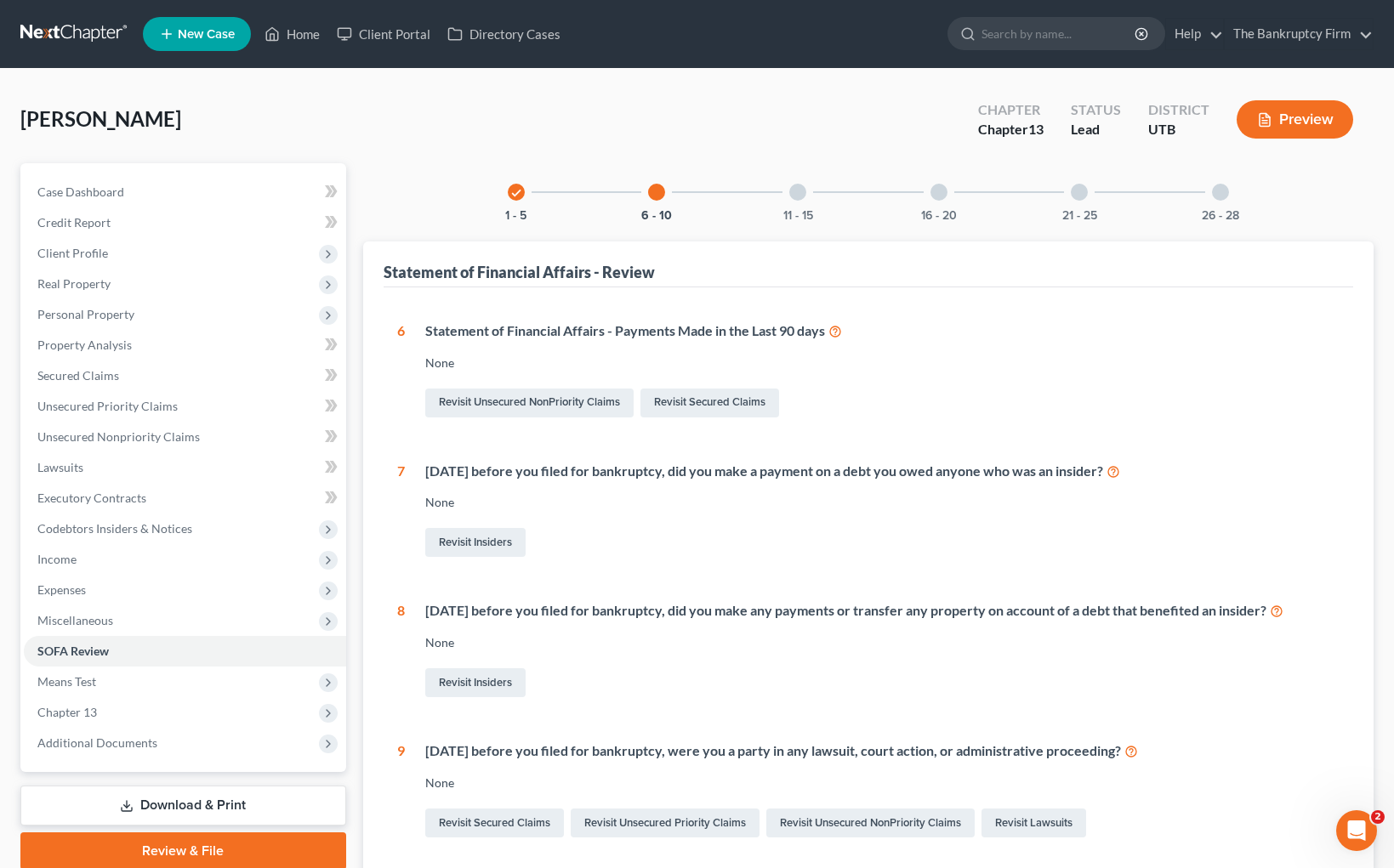
click at [803, 188] on div at bounding box center [797, 192] width 17 height 17
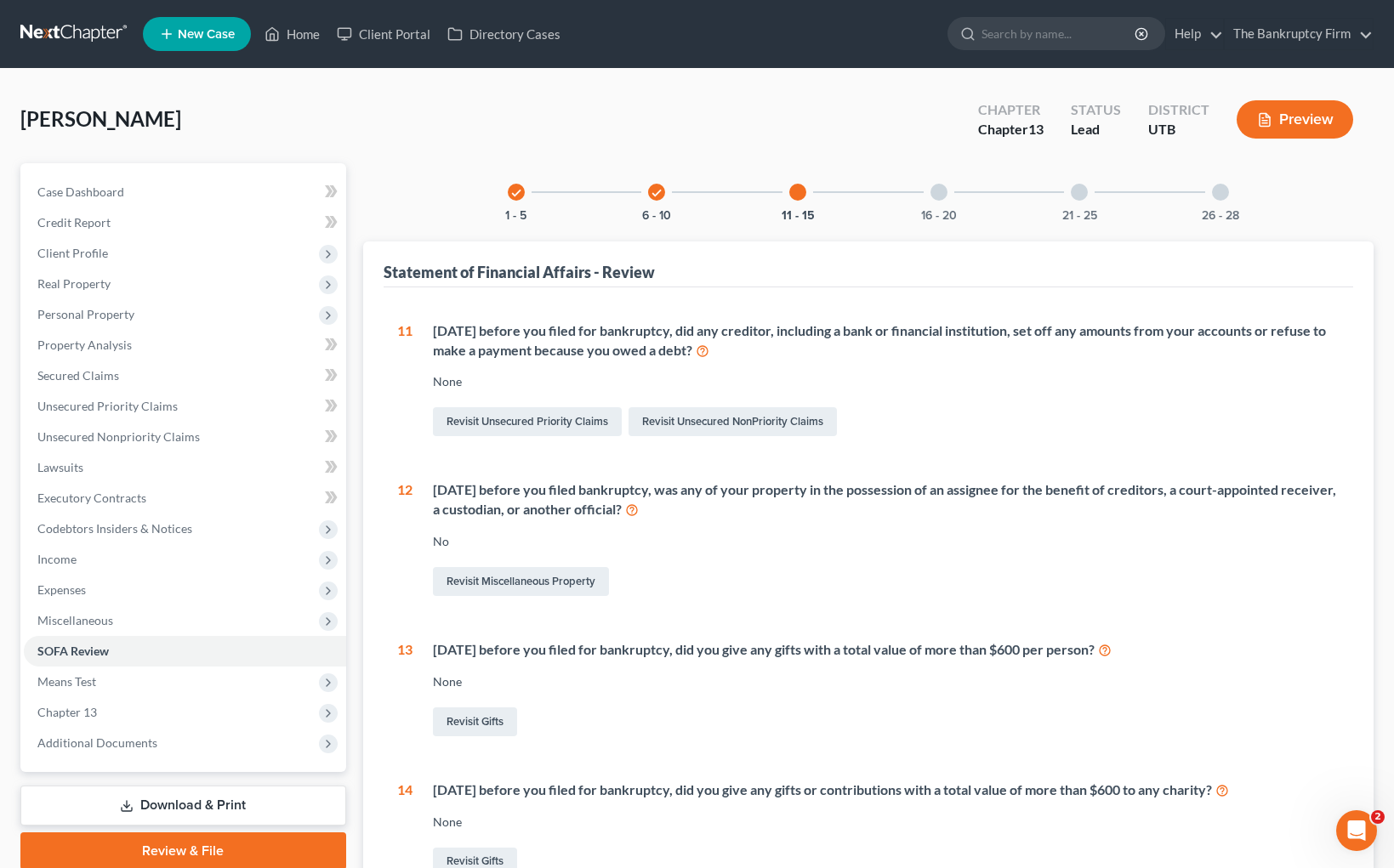
click at [946, 196] on div at bounding box center [938, 192] width 17 height 17
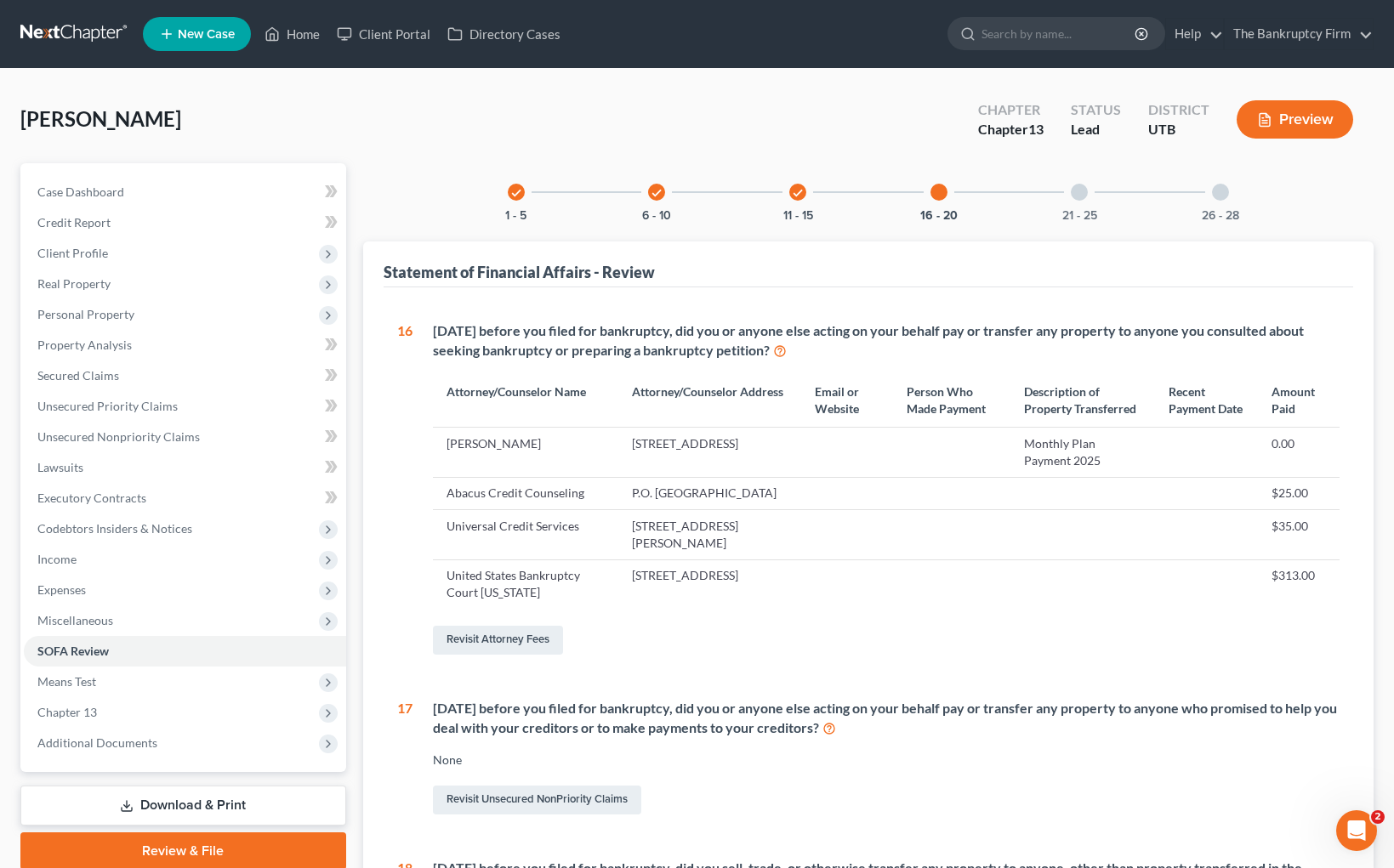
click at [1078, 203] on div "21 - 25" at bounding box center [1079, 192] width 58 height 58
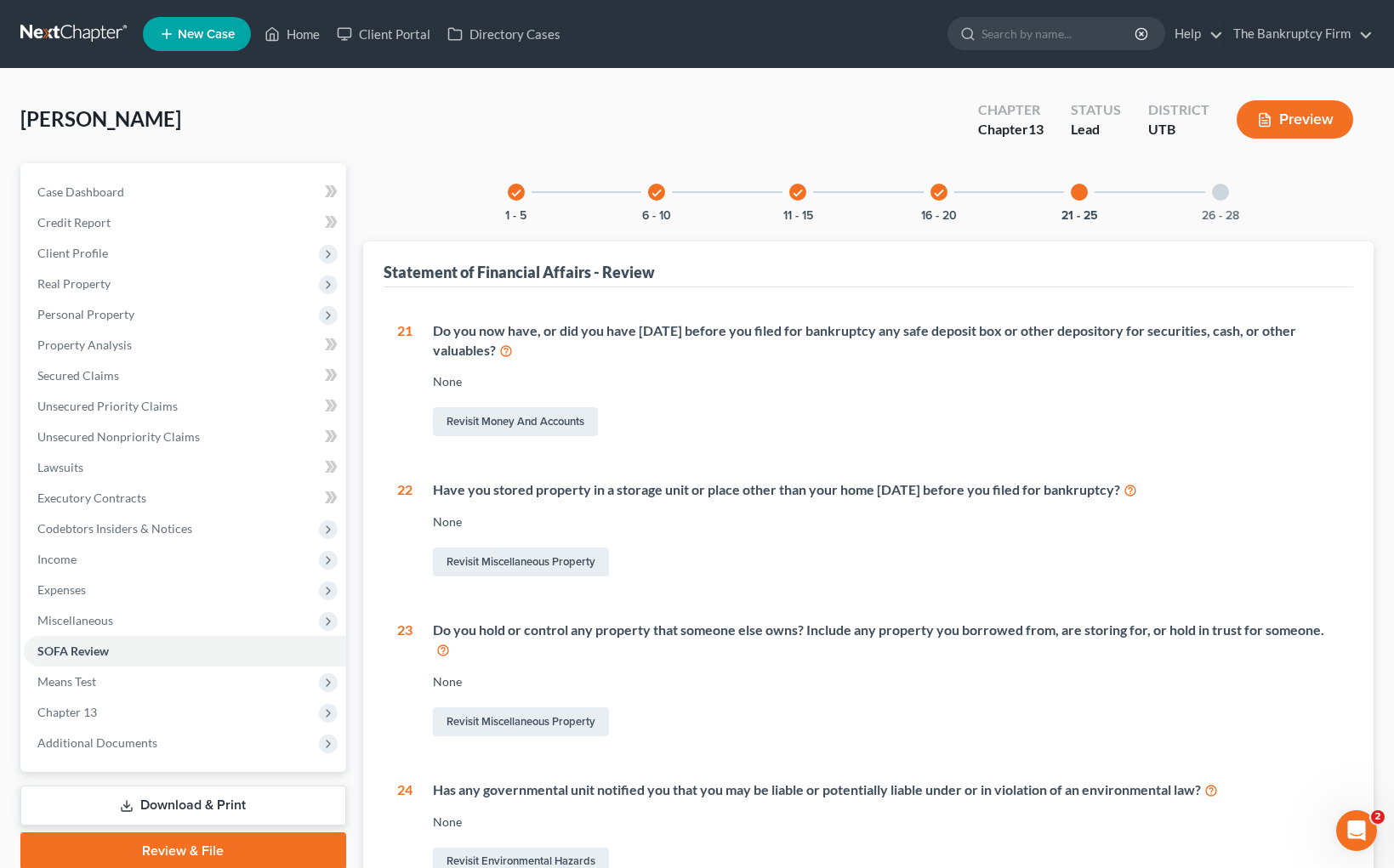
click at [1218, 186] on div at bounding box center [1220, 192] width 17 height 17
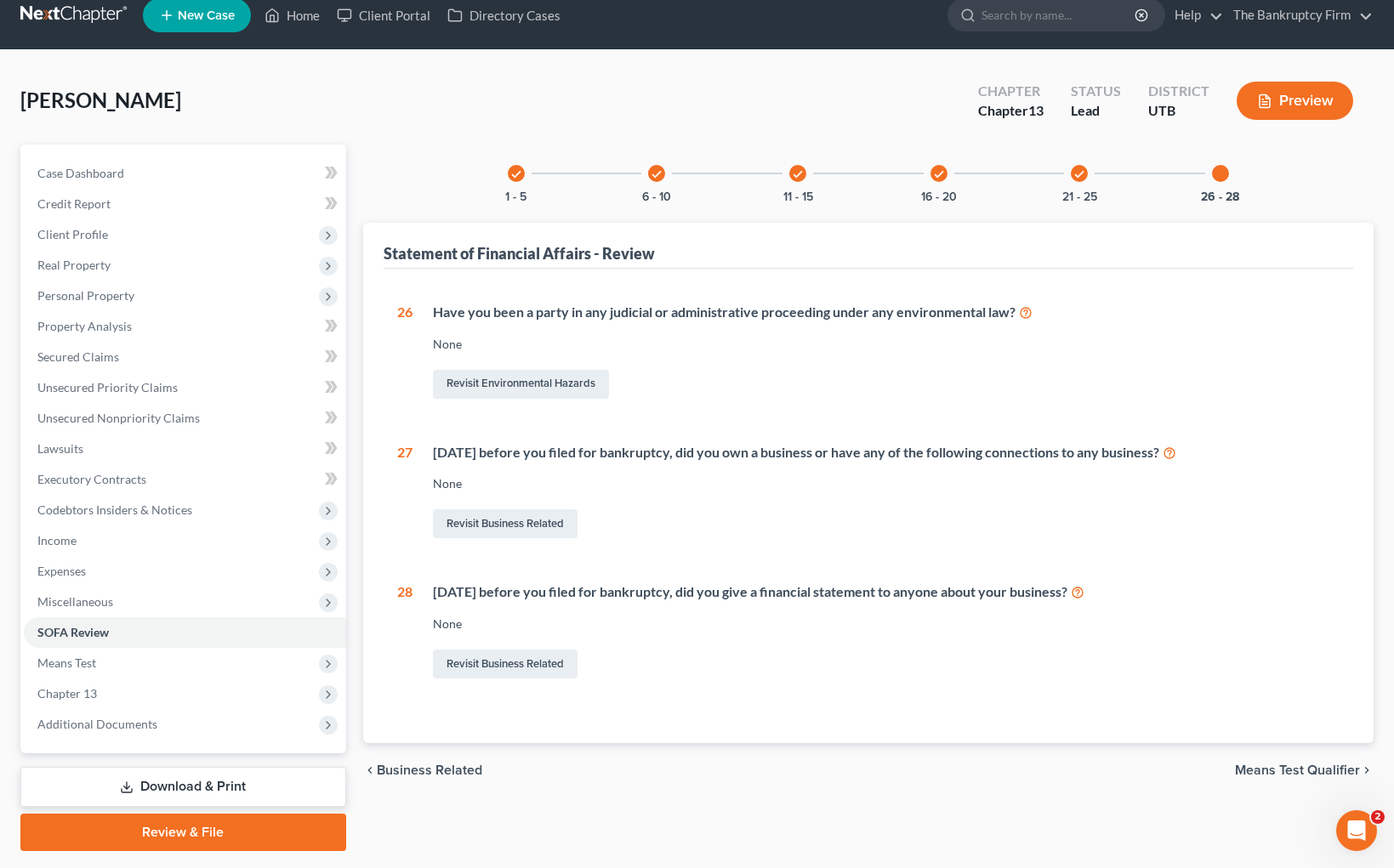
scroll to position [67, 0]
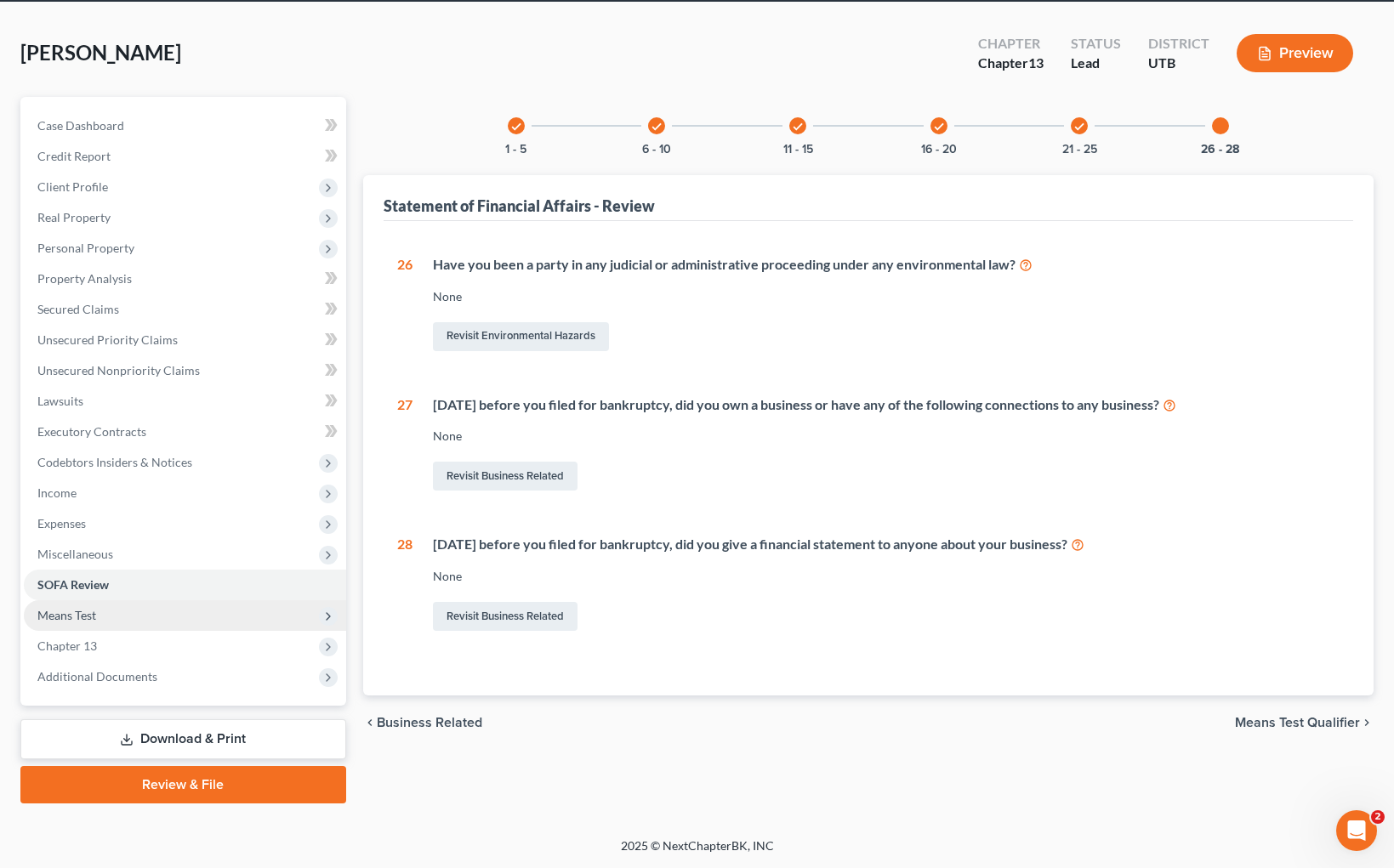
click at [106, 614] on span "Means Test" at bounding box center [185, 615] width 323 height 31
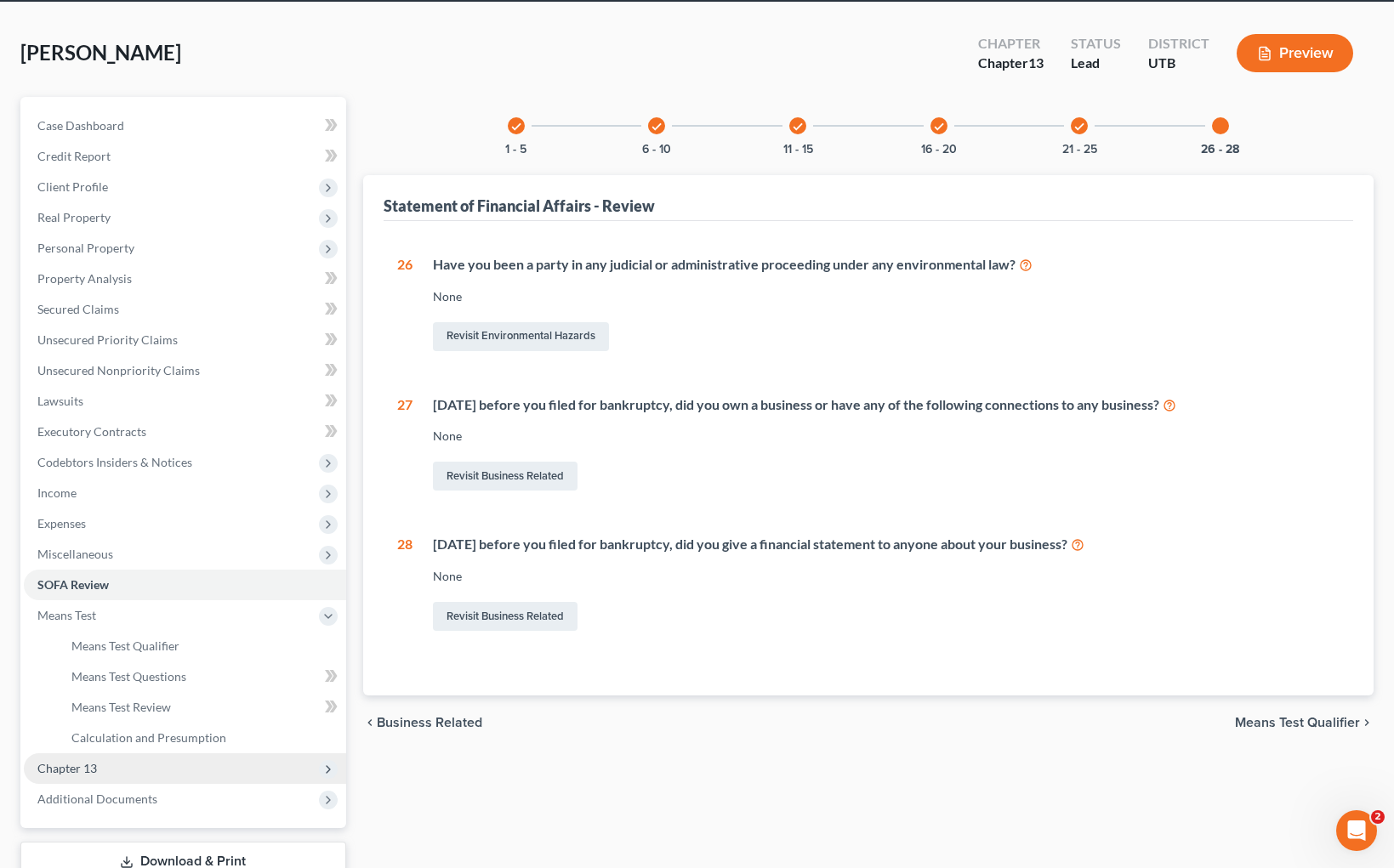
click at [116, 765] on span "Chapter 13" at bounding box center [185, 768] width 323 height 31
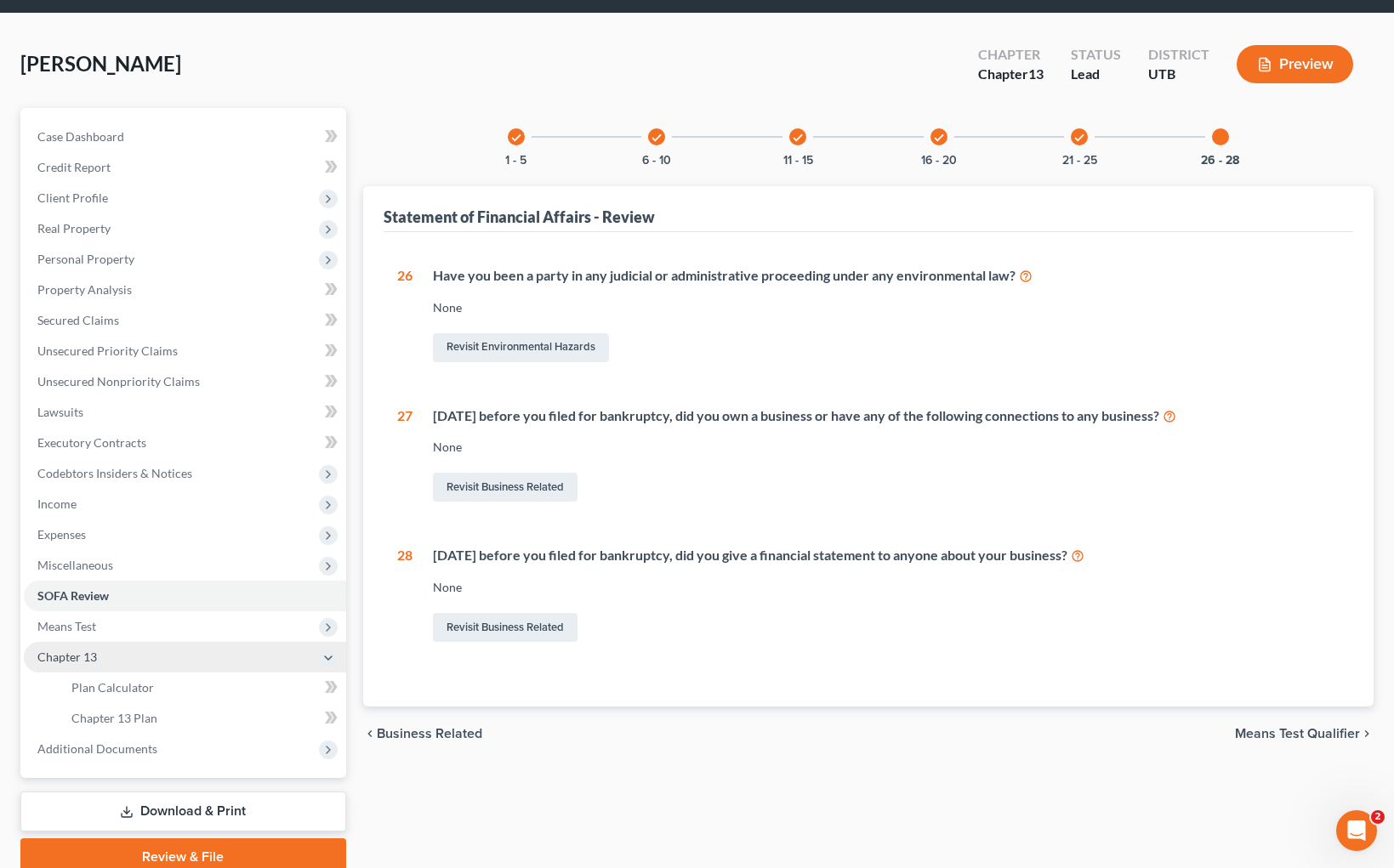
scroll to position [50, 0]
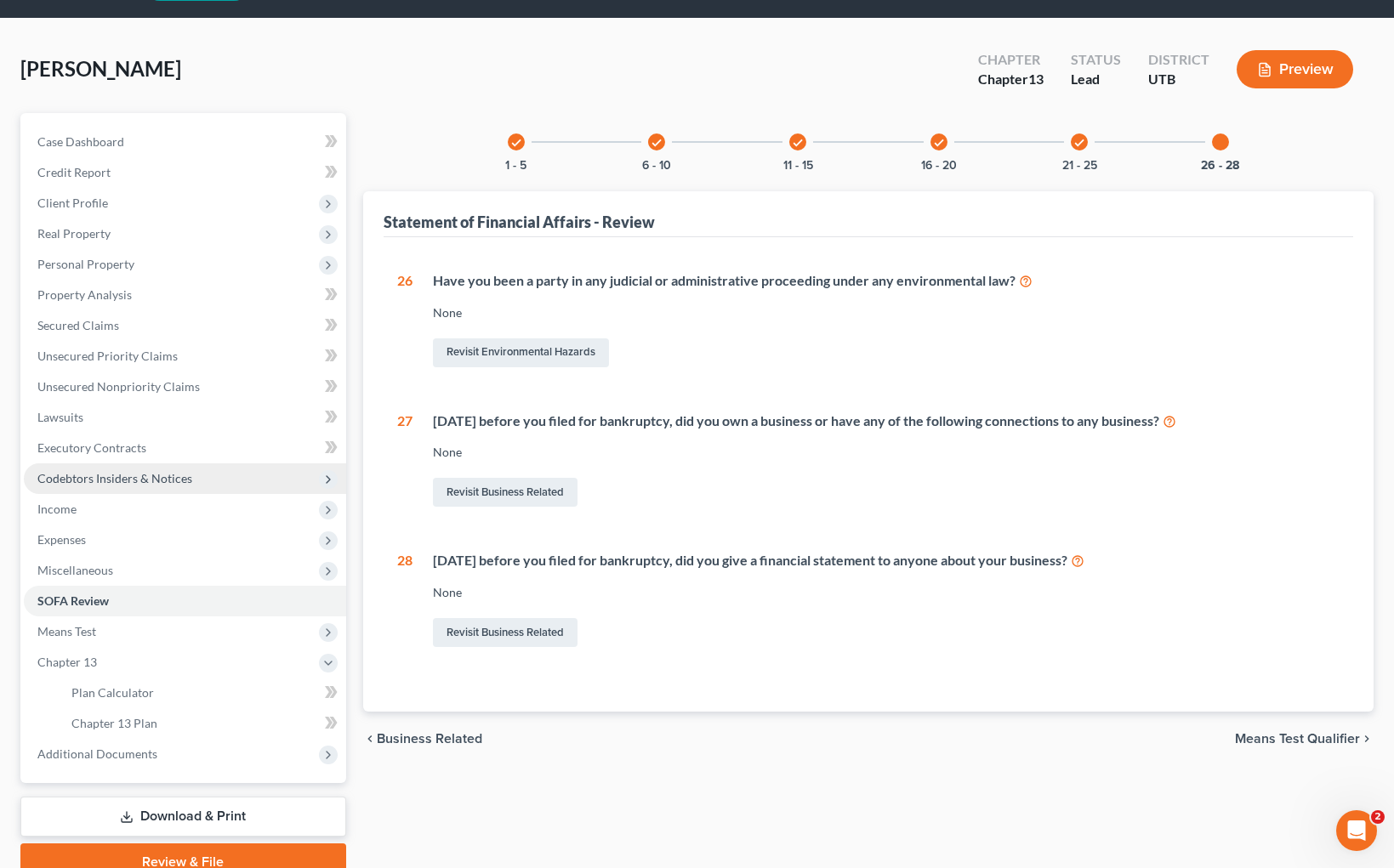
click at [99, 474] on span "Codebtors Insiders & Notices" at bounding box center [115, 478] width 155 height 14
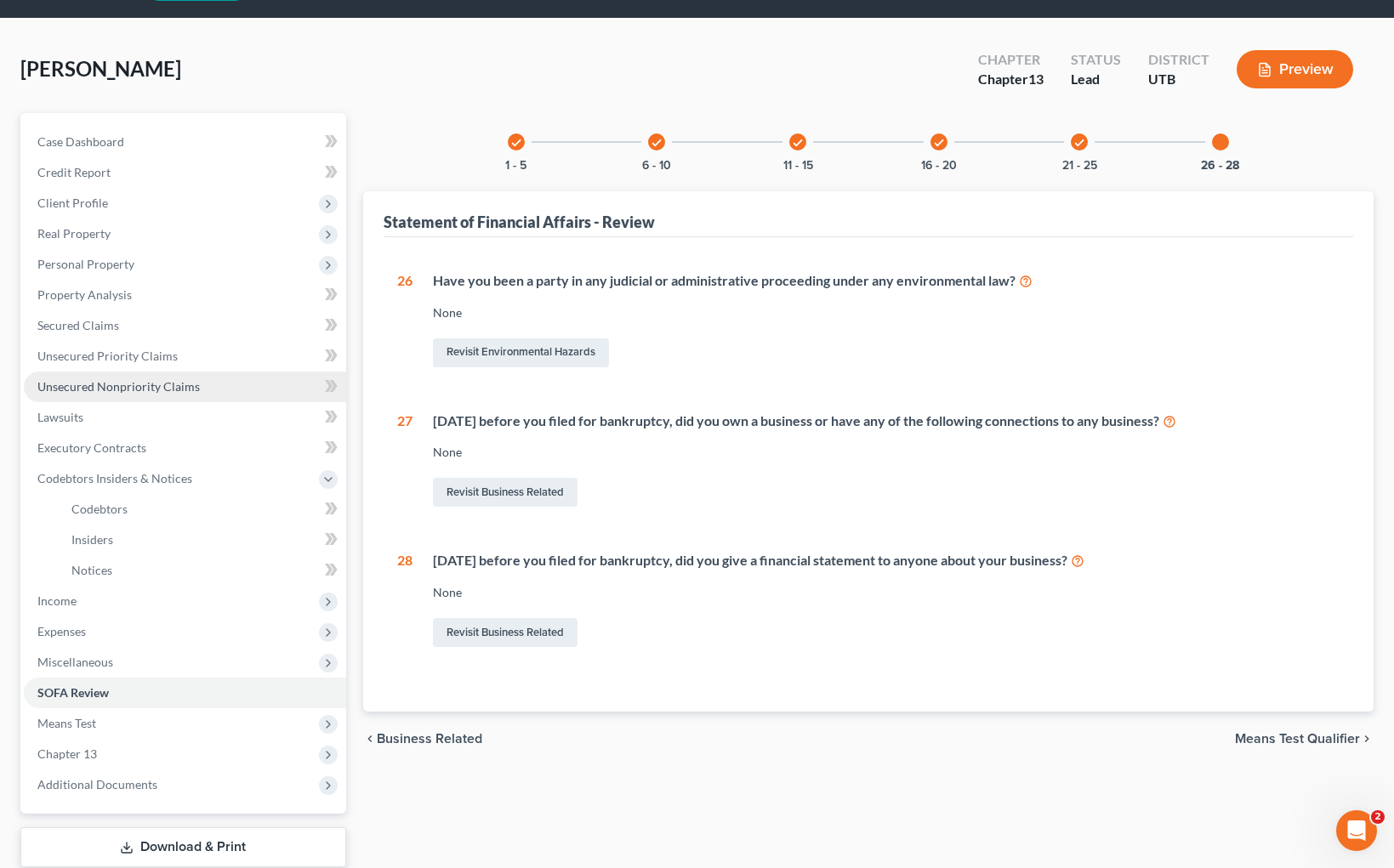
click at [102, 378] on link "Unsecured Nonpriority Claims" at bounding box center [185, 387] width 323 height 31
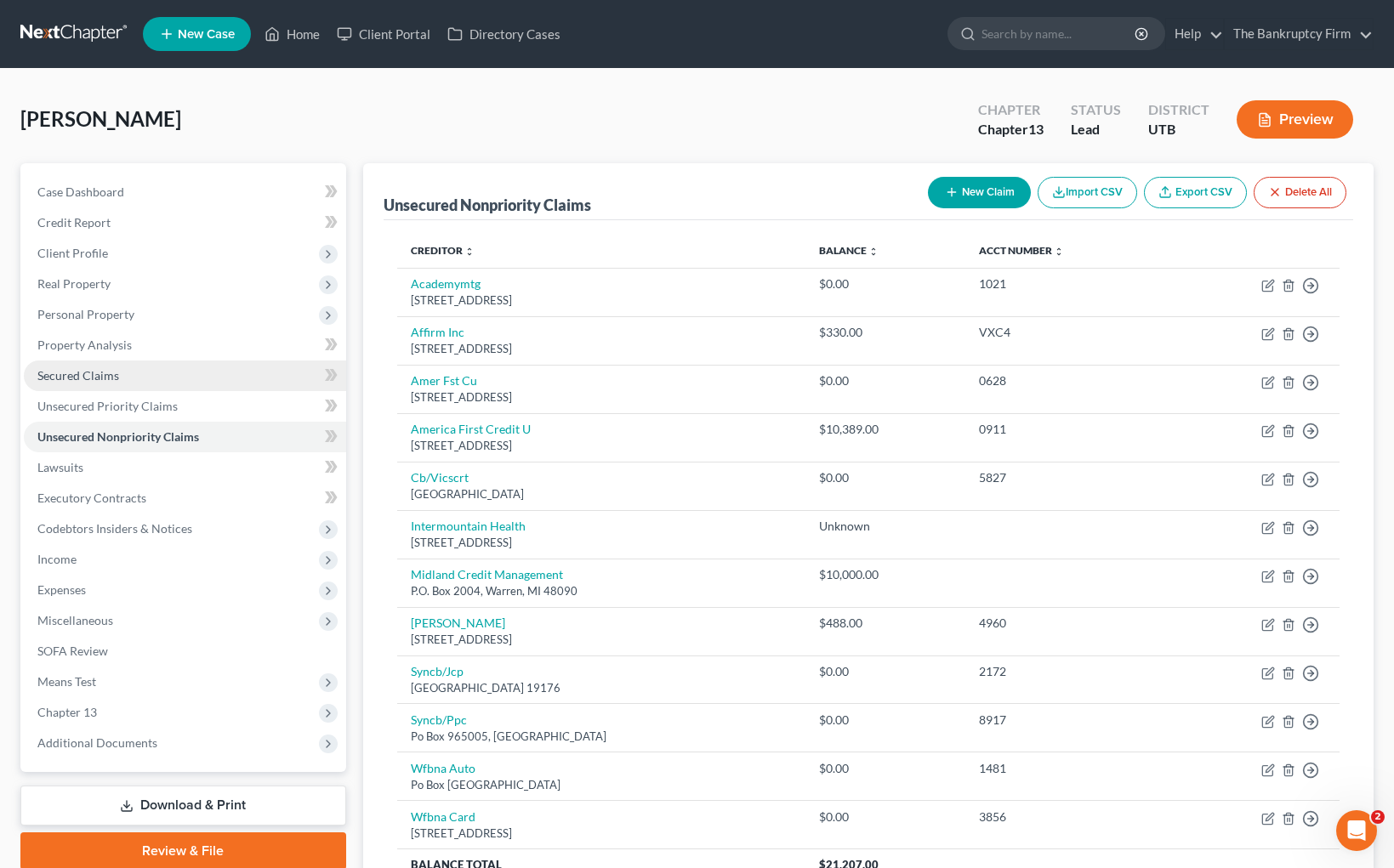
click at [83, 368] on span "Secured Claims" at bounding box center [78, 375] width 82 height 14
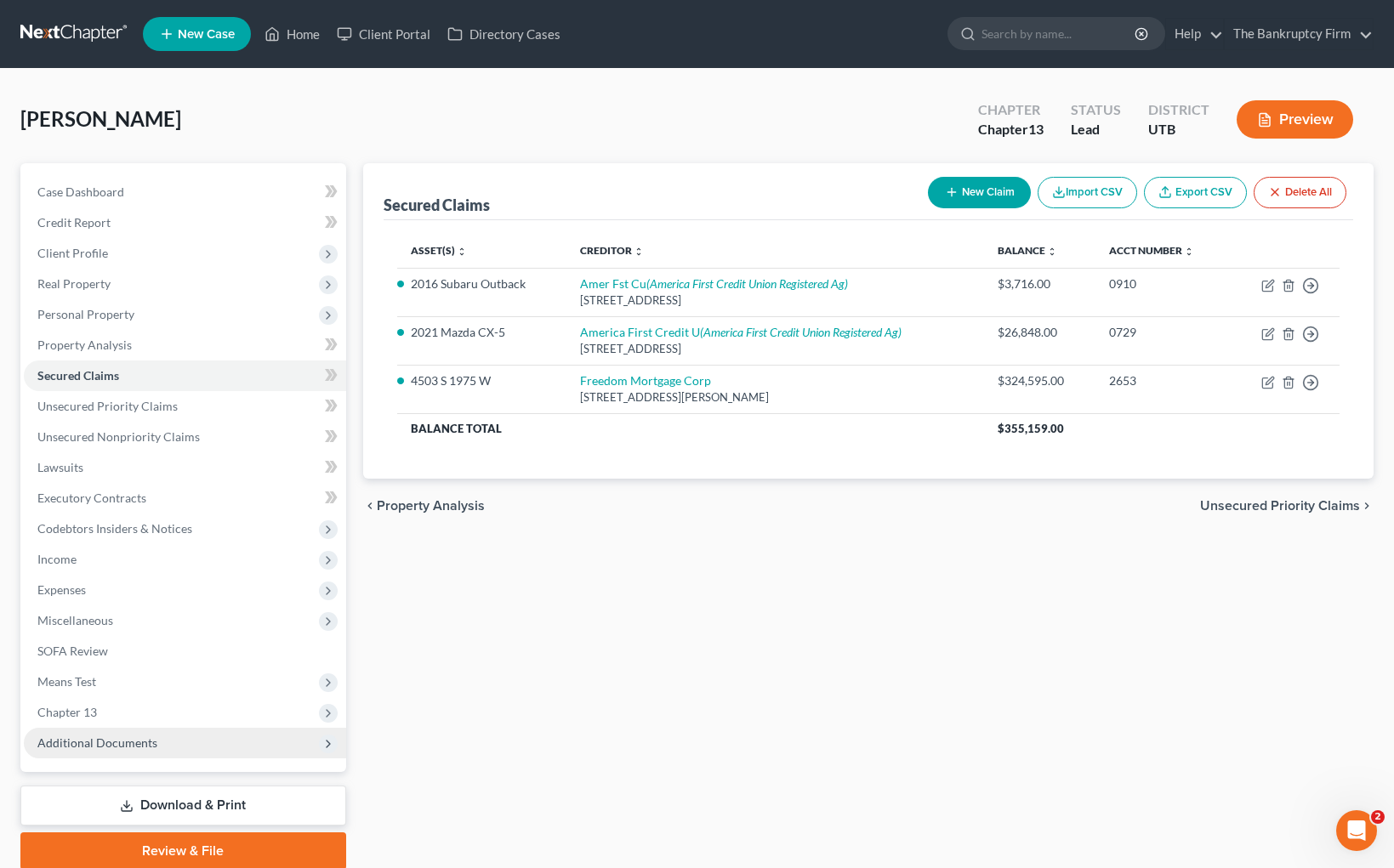
click at [127, 739] on span "Additional Documents" at bounding box center [97, 743] width 120 height 14
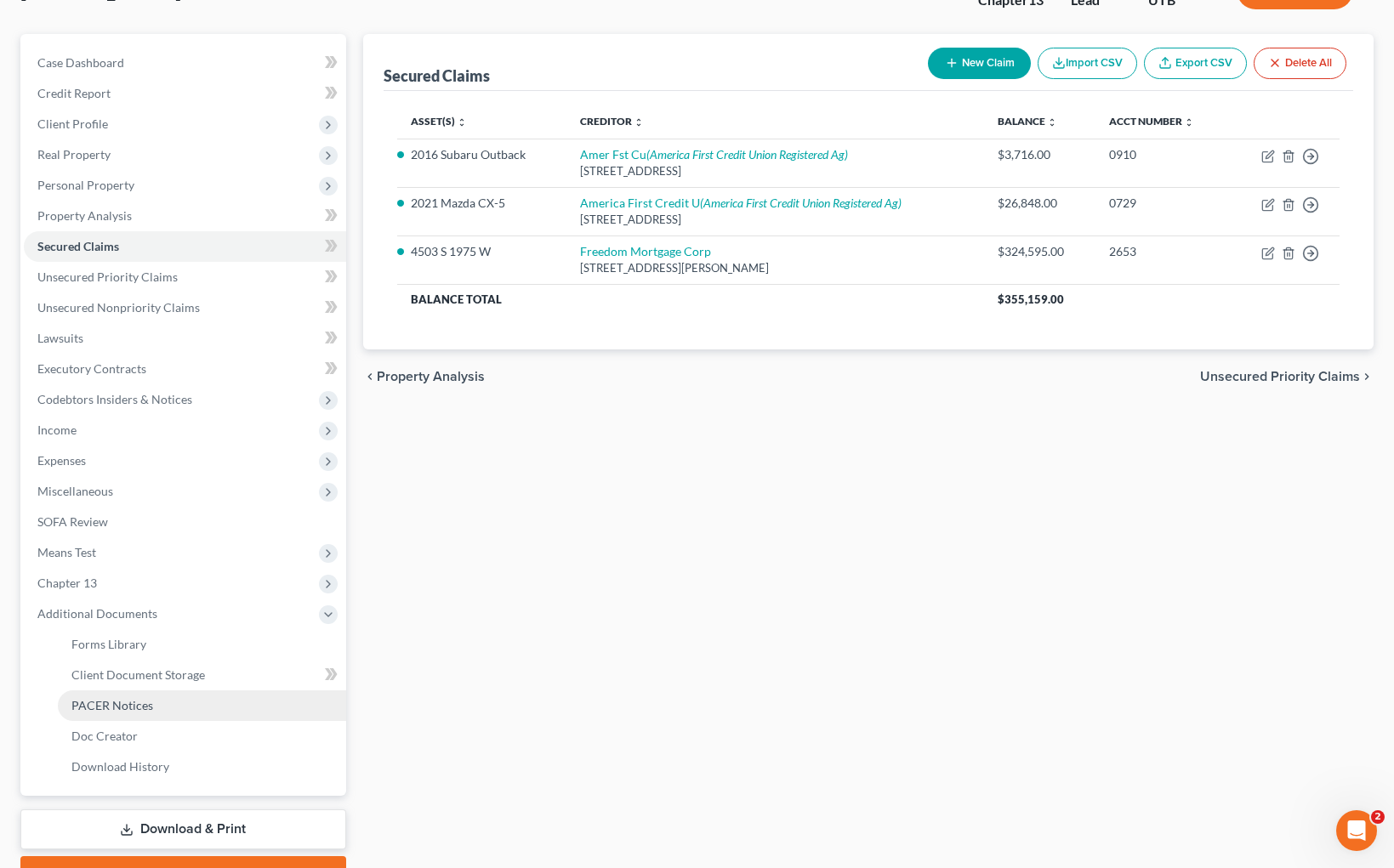
scroll to position [137, 0]
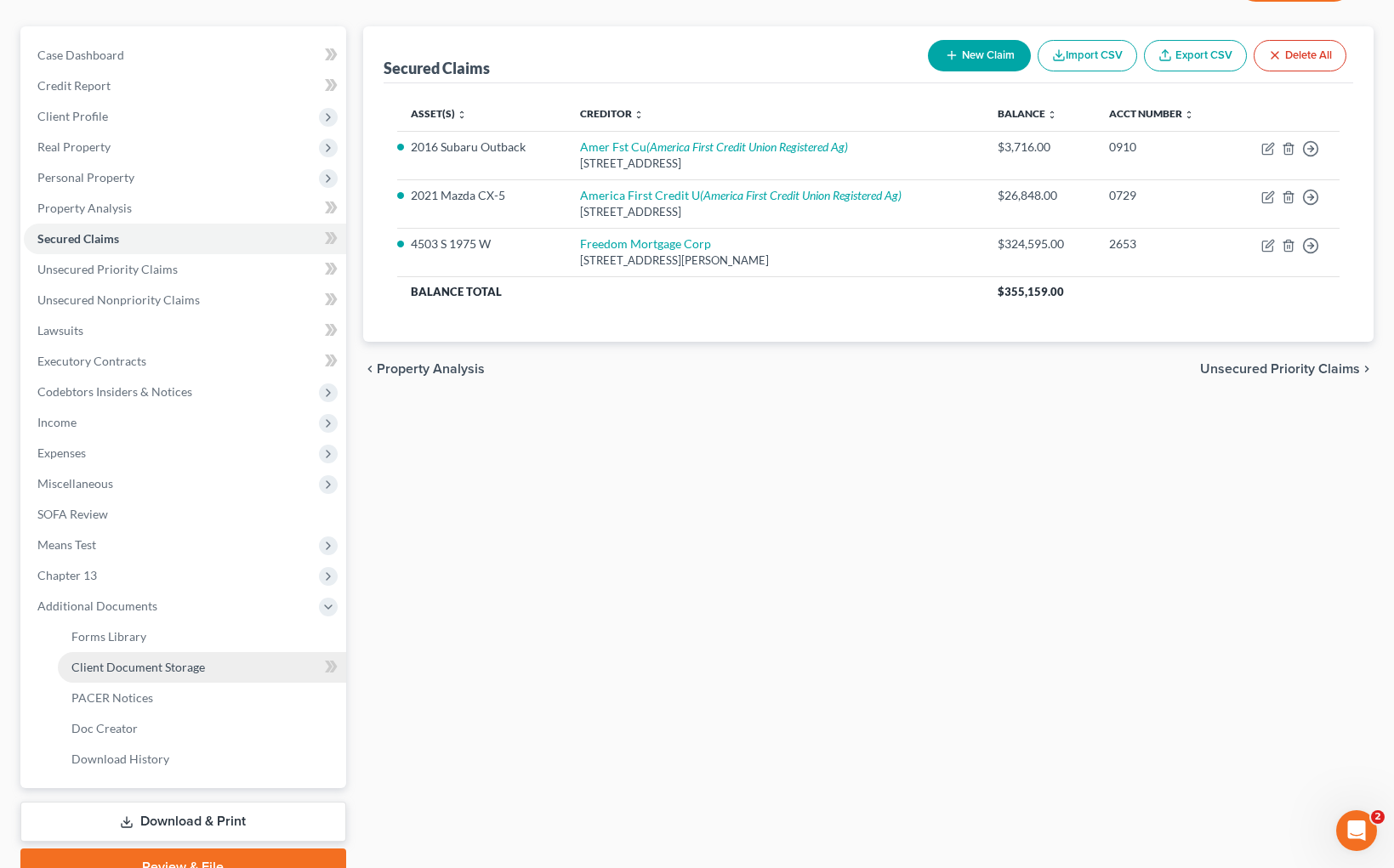
click at [201, 664] on span "Client Document Storage" at bounding box center [138, 667] width 133 height 14
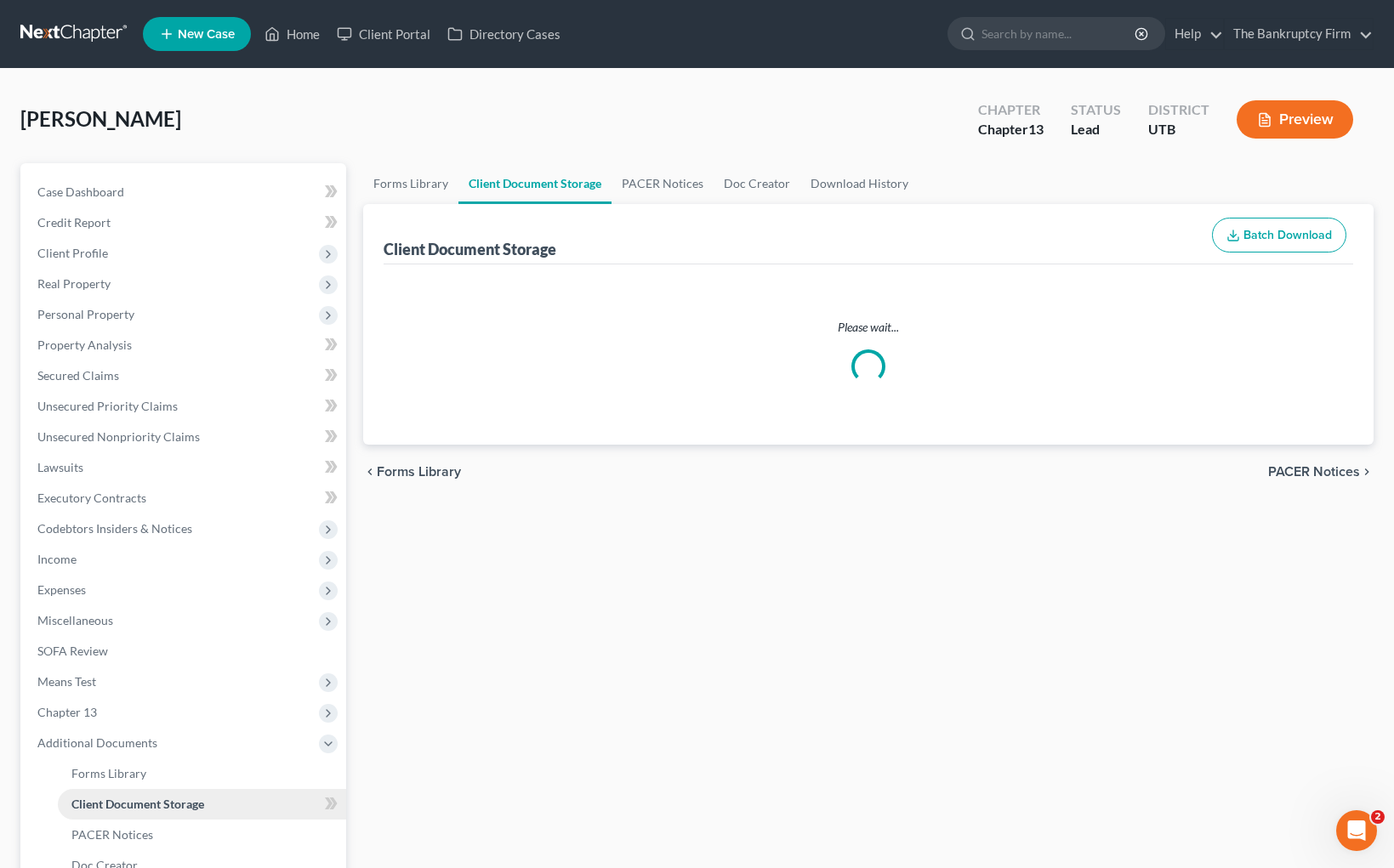
select select "30"
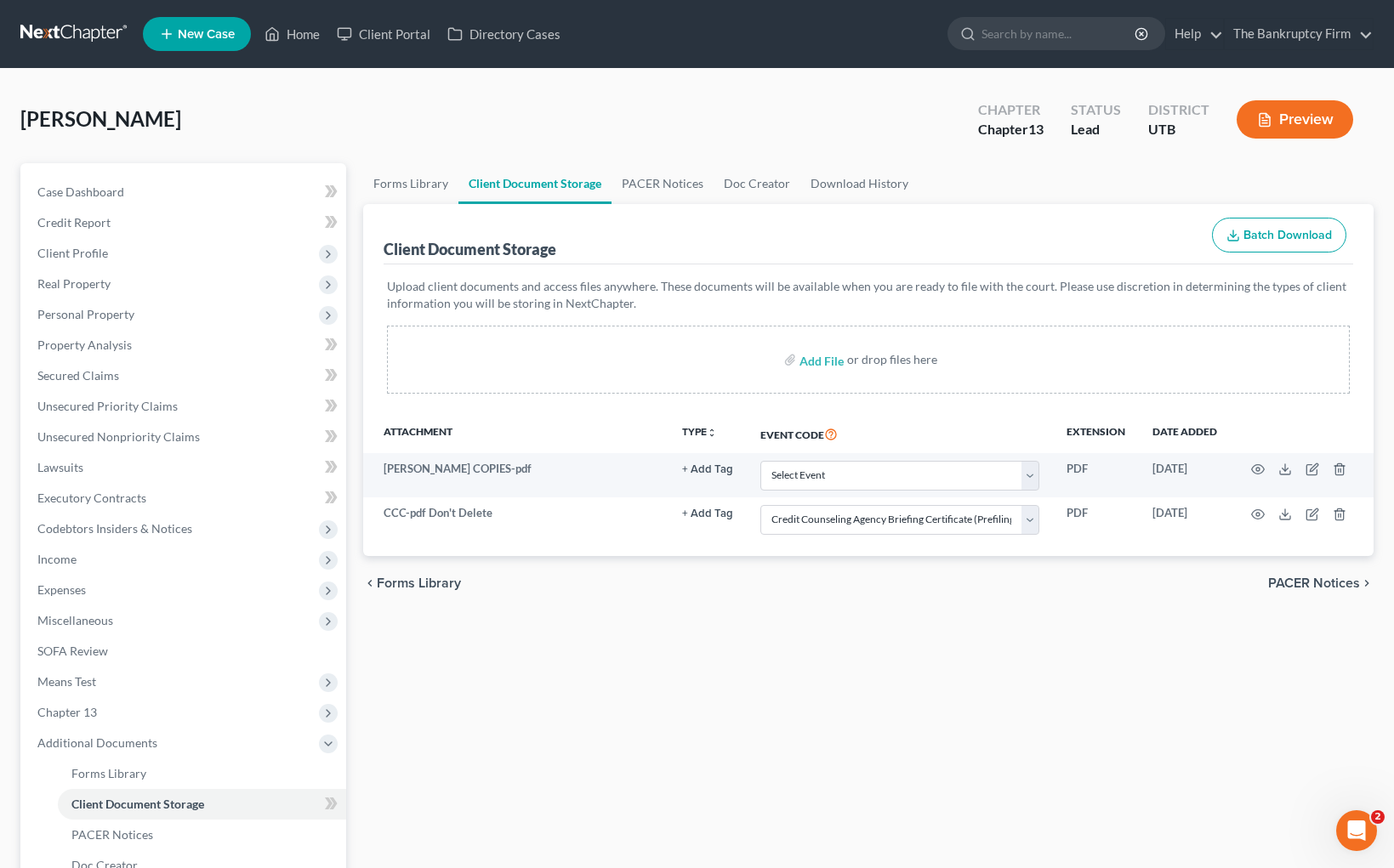
select select "30"
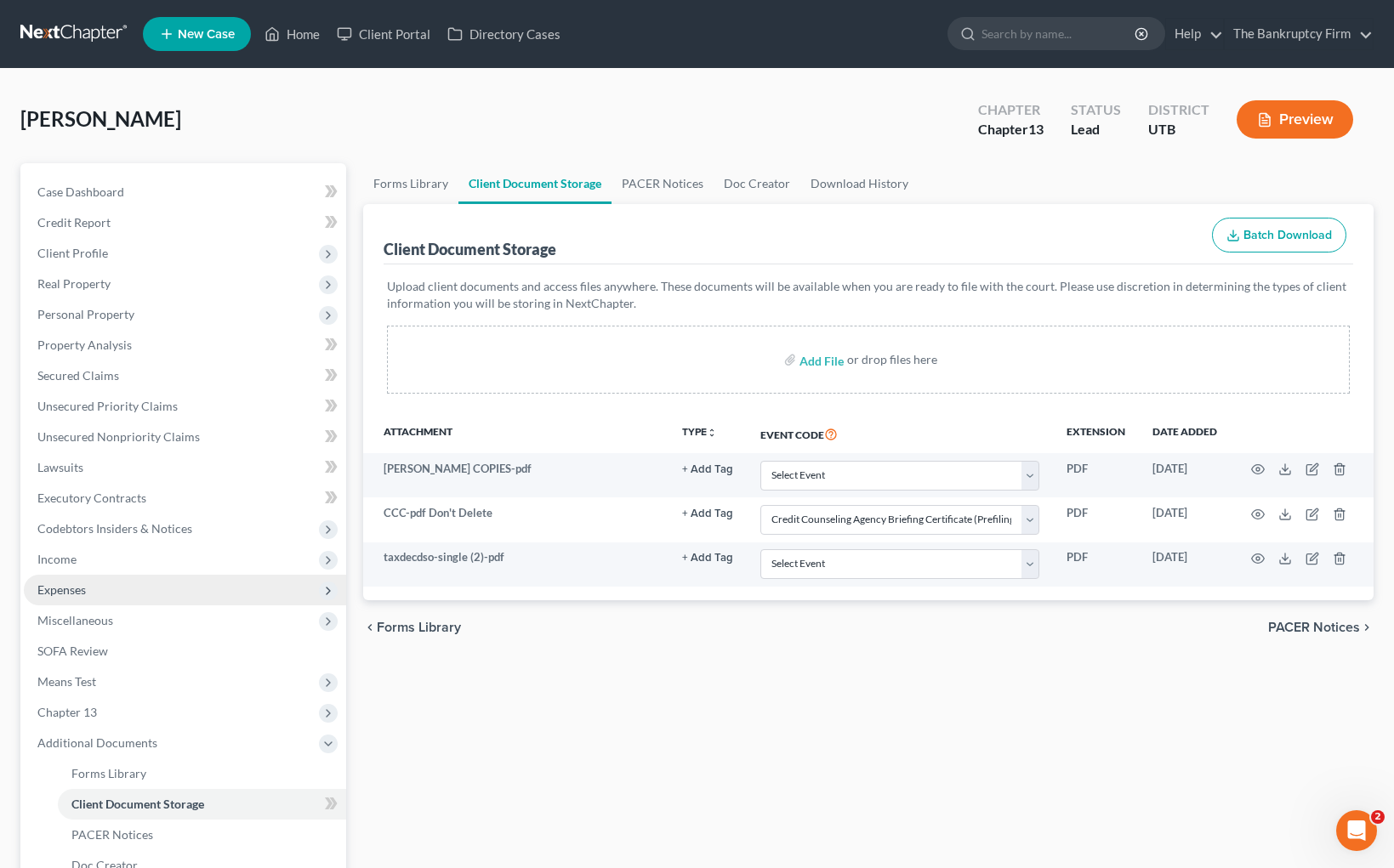
click at [81, 583] on span "Expenses" at bounding box center [61, 589] width 48 height 14
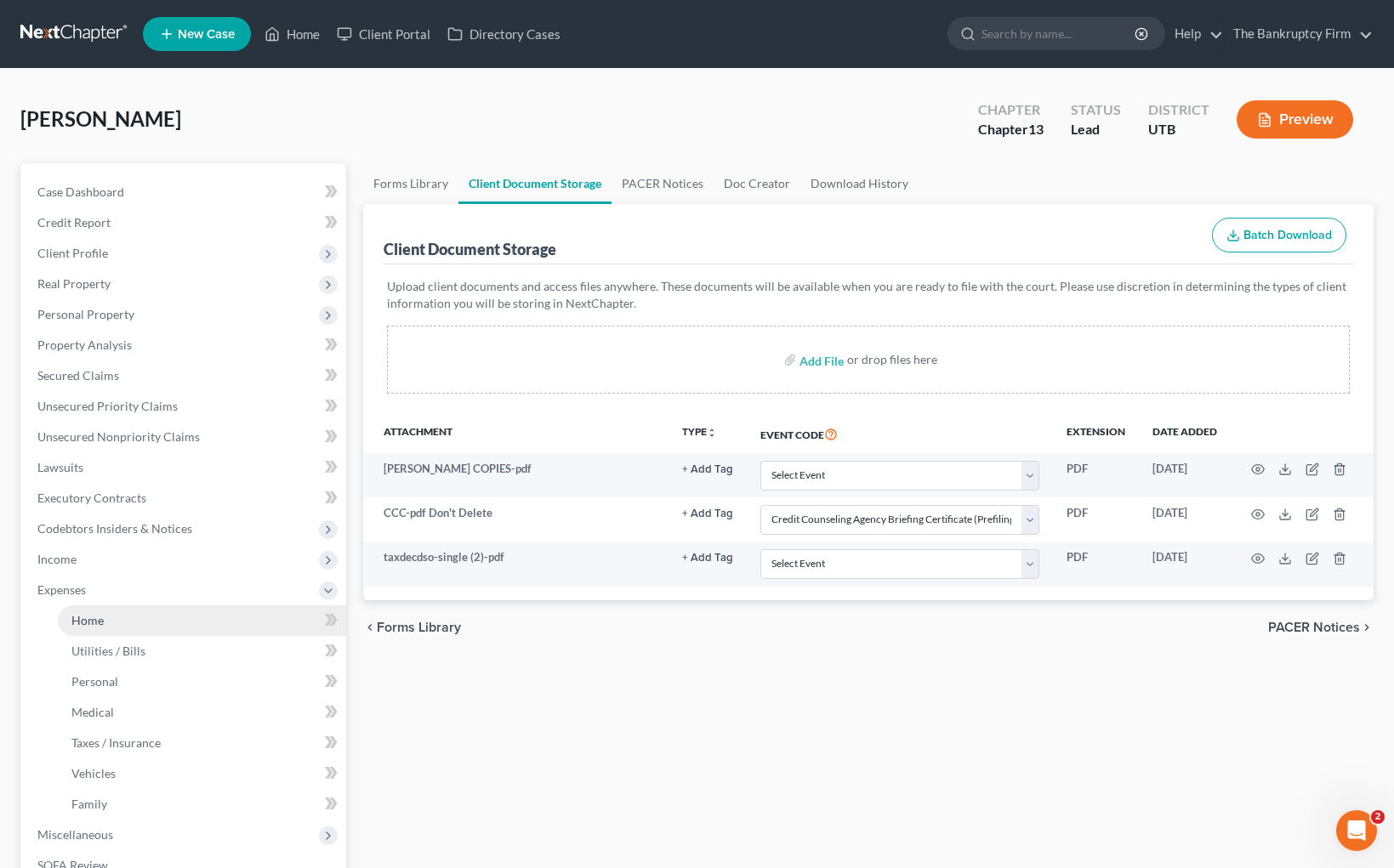
click at [103, 619] on link "Home" at bounding box center [202, 621] width 288 height 31
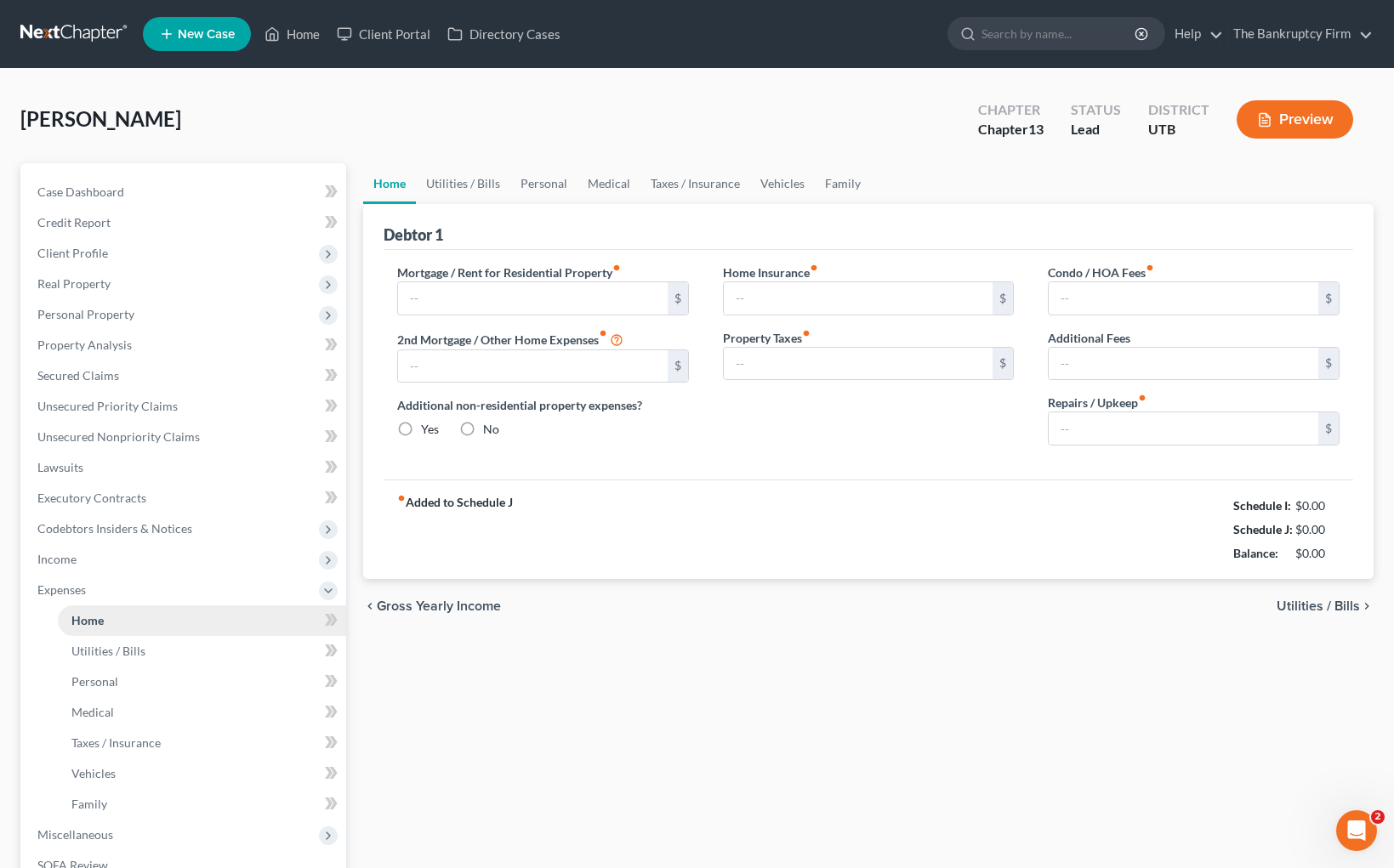
type input "2,100.00"
type input "0.00"
radio input "true"
type input "0.00"
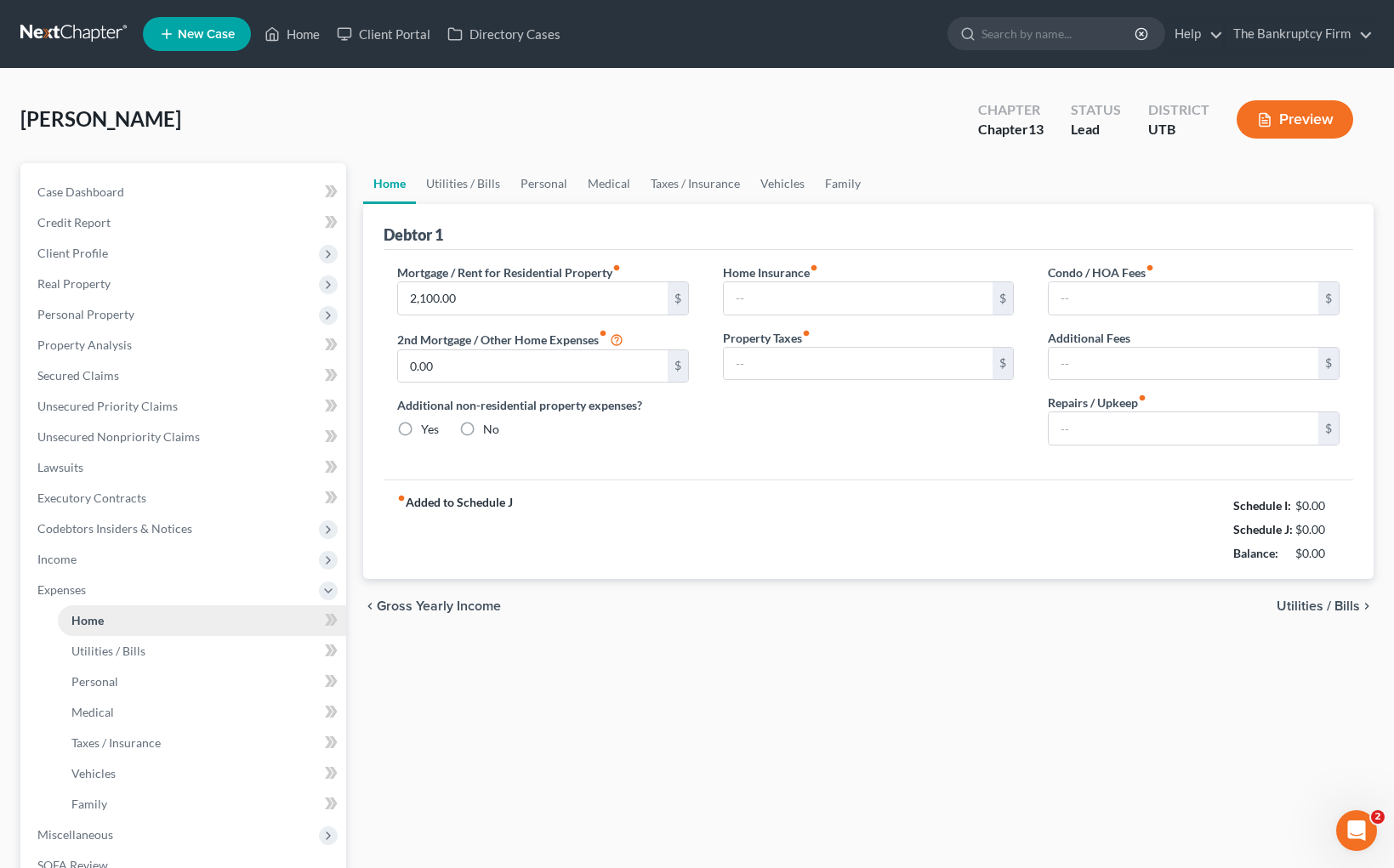
type input "0.00"
type input "200.00"
click at [498, 301] on input "2,100.00" at bounding box center [532, 298] width 269 height 32
click at [720, 113] on div "[PERSON_NAME] Upgraded Chapter Chapter 13 Status Lead District UTB Preview" at bounding box center [696, 126] width 1353 height 74
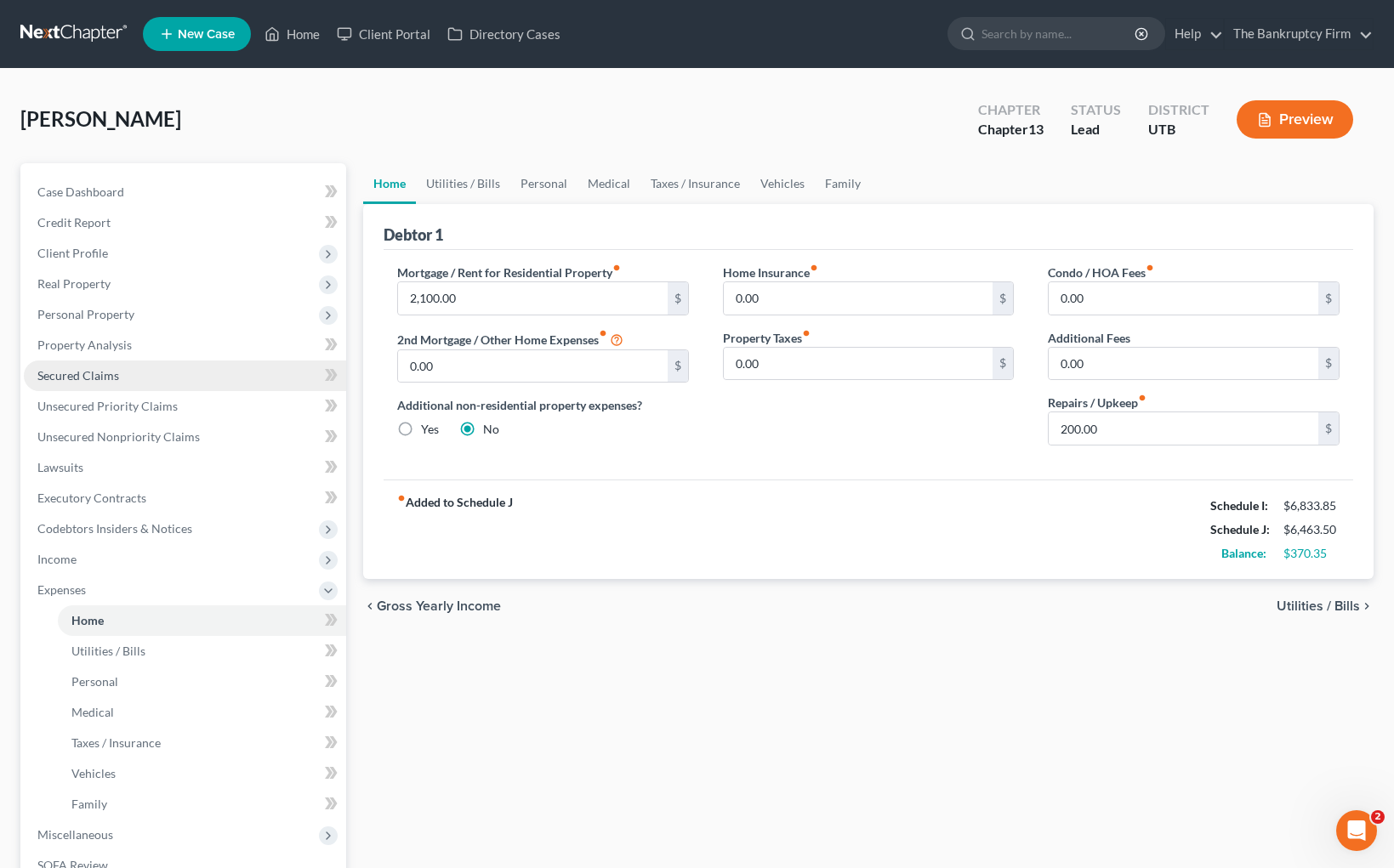
click at [110, 376] on span "Secured Claims" at bounding box center [78, 375] width 82 height 14
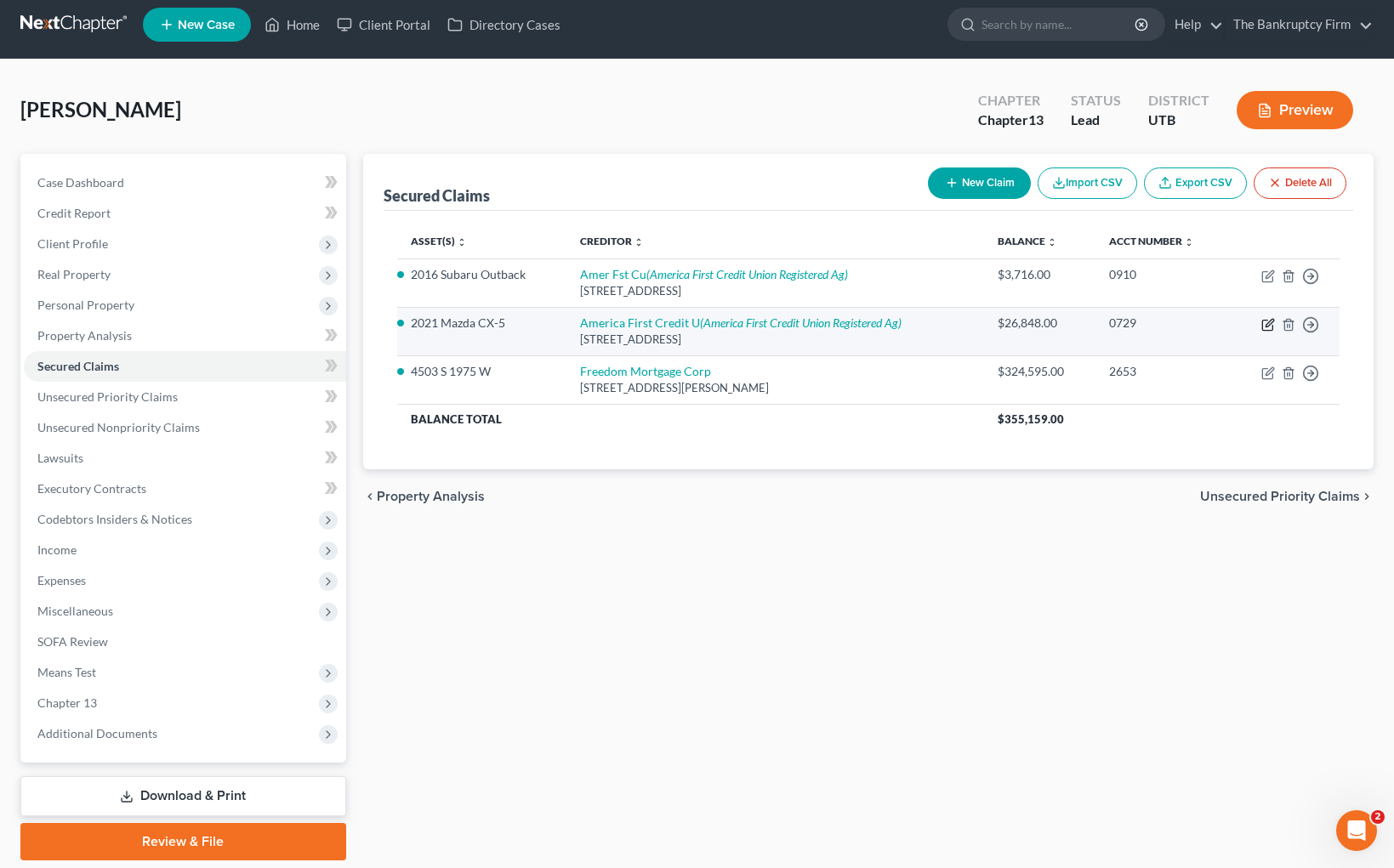
scroll to position [12, 0]
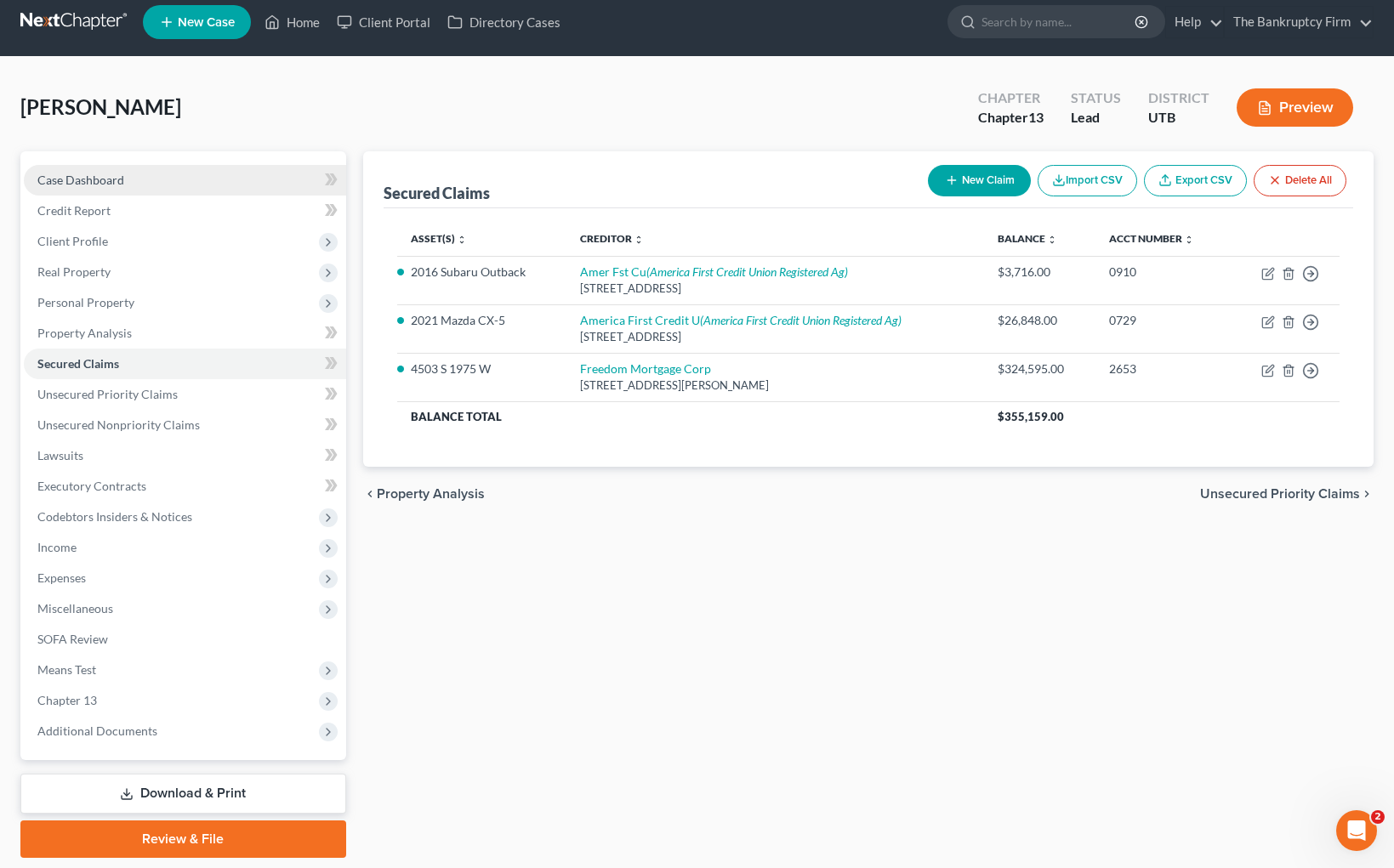
click at [102, 176] on span "Case Dashboard" at bounding box center [81, 180] width 87 height 14
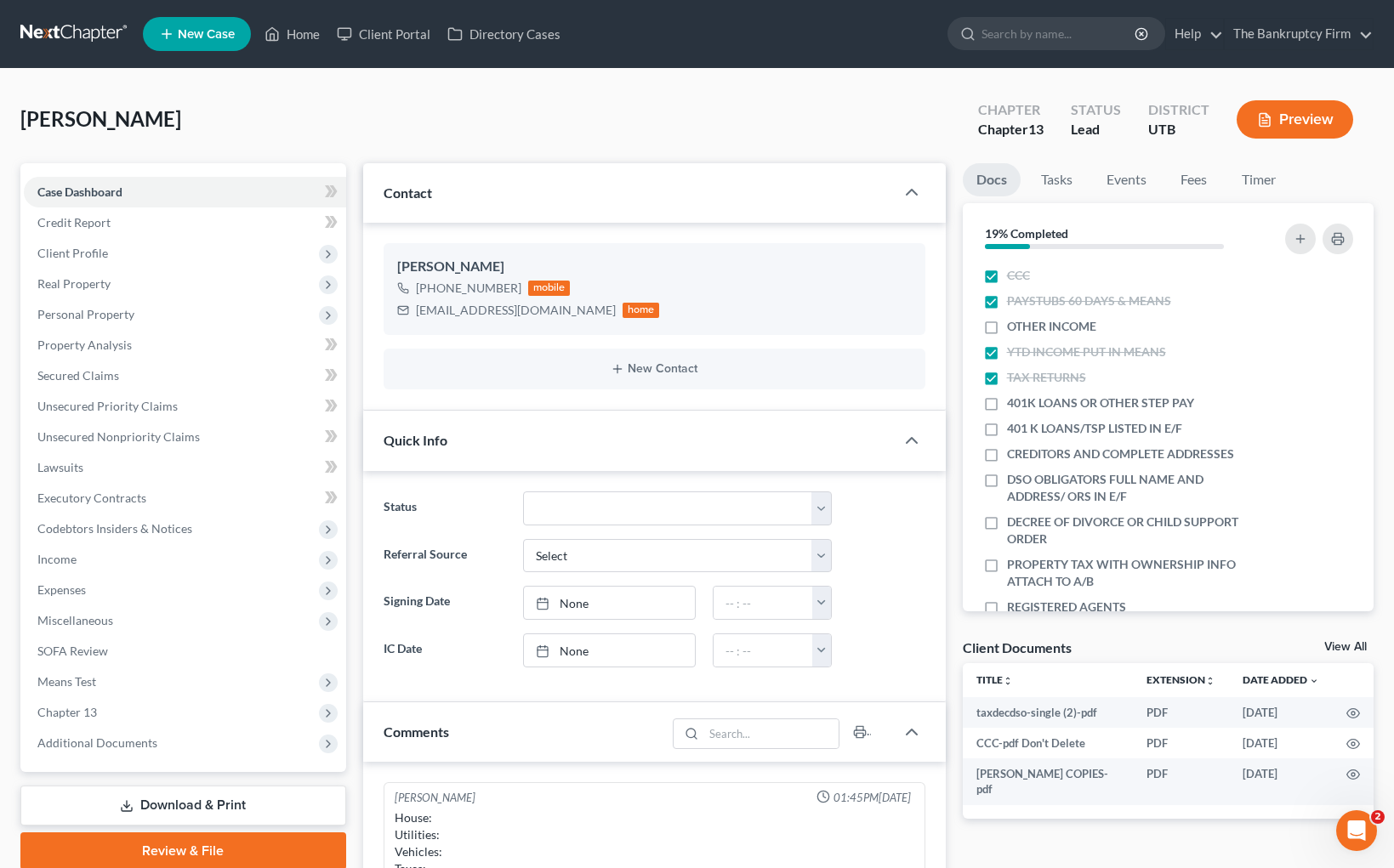
scroll to position [133, 0]
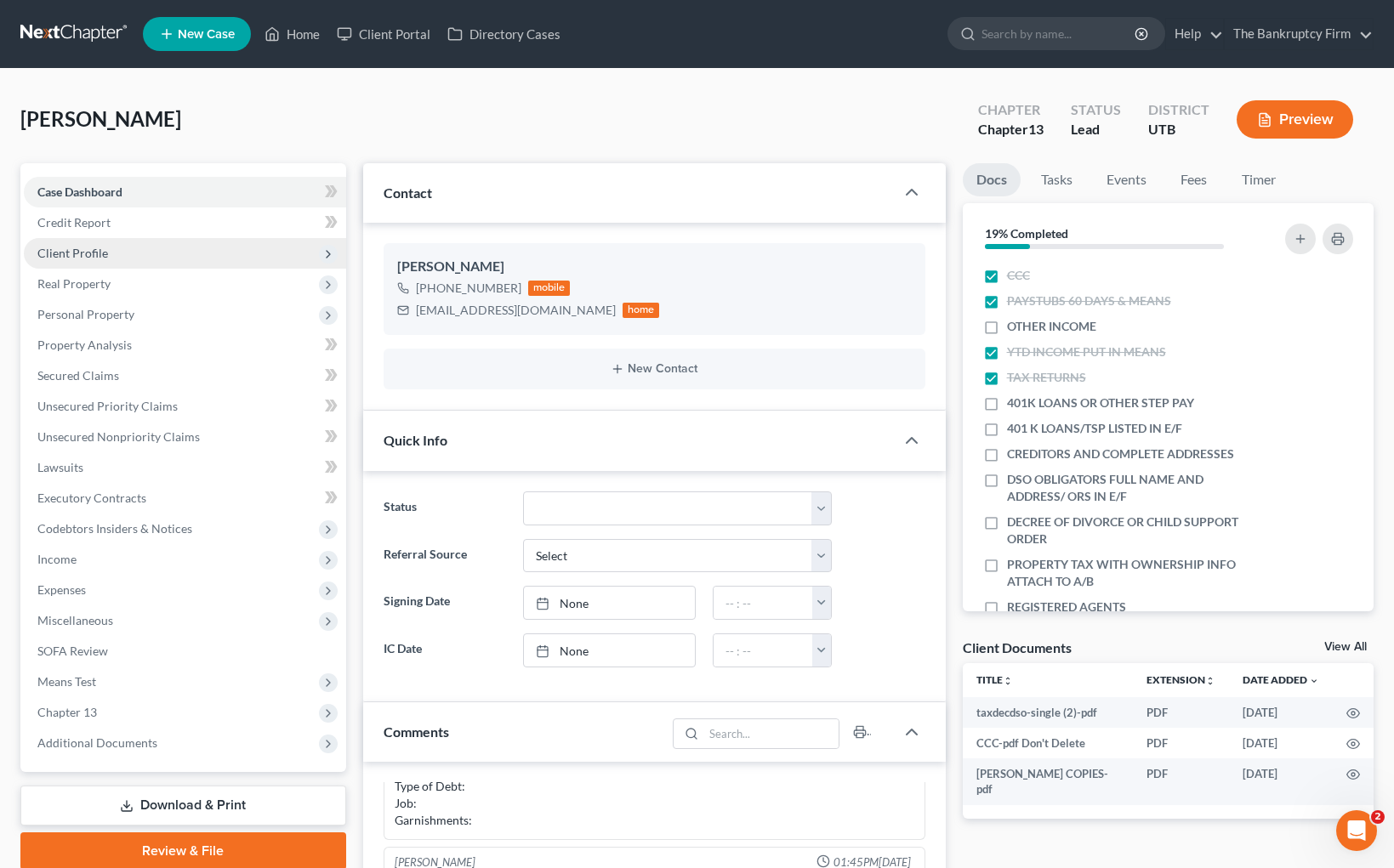
click at [120, 243] on span "Client Profile" at bounding box center [185, 253] width 323 height 31
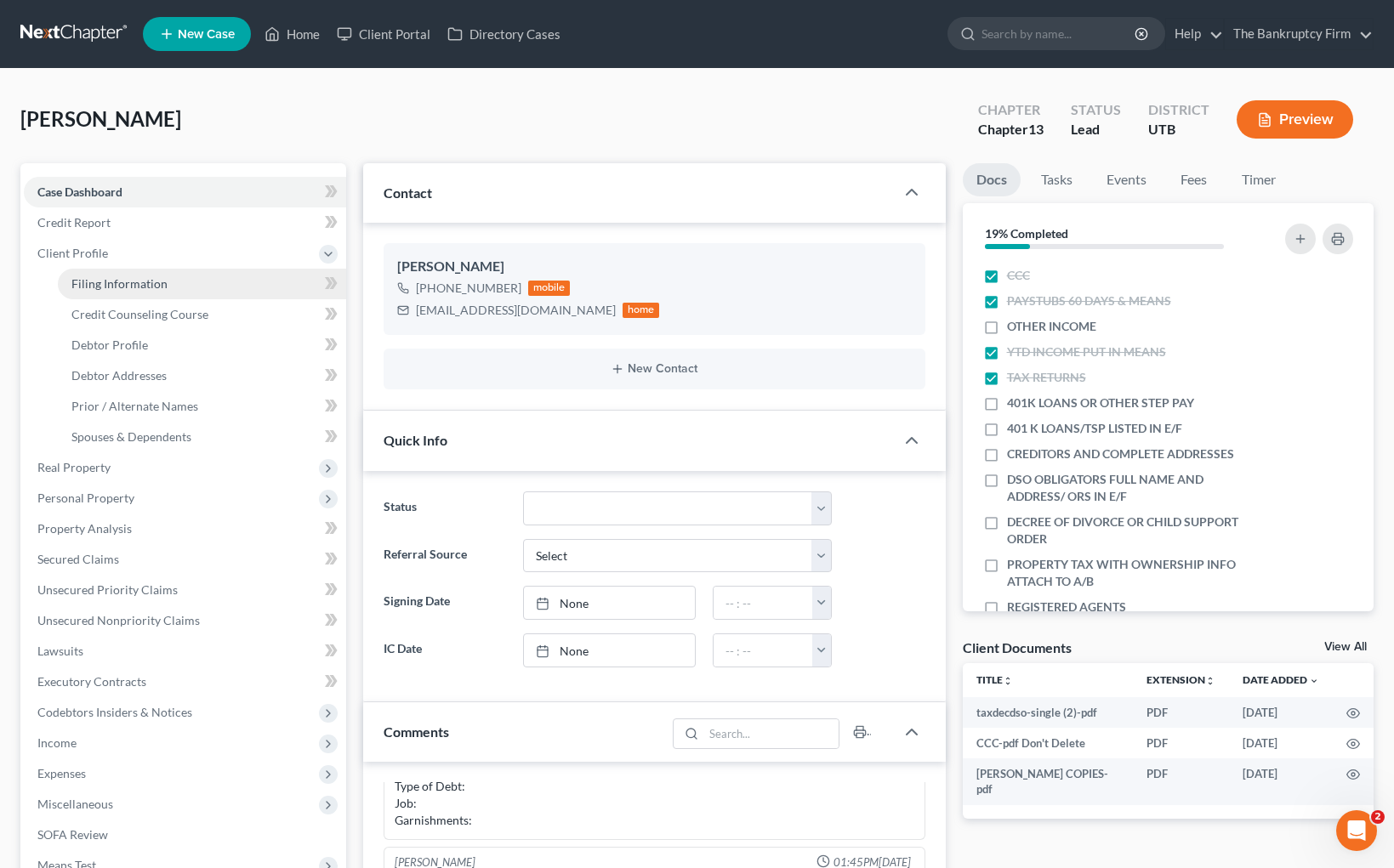
click at [148, 295] on link "Filing Information" at bounding box center [202, 283] width 288 height 31
select select "1"
select select "0"
select select "3"
select select "81"
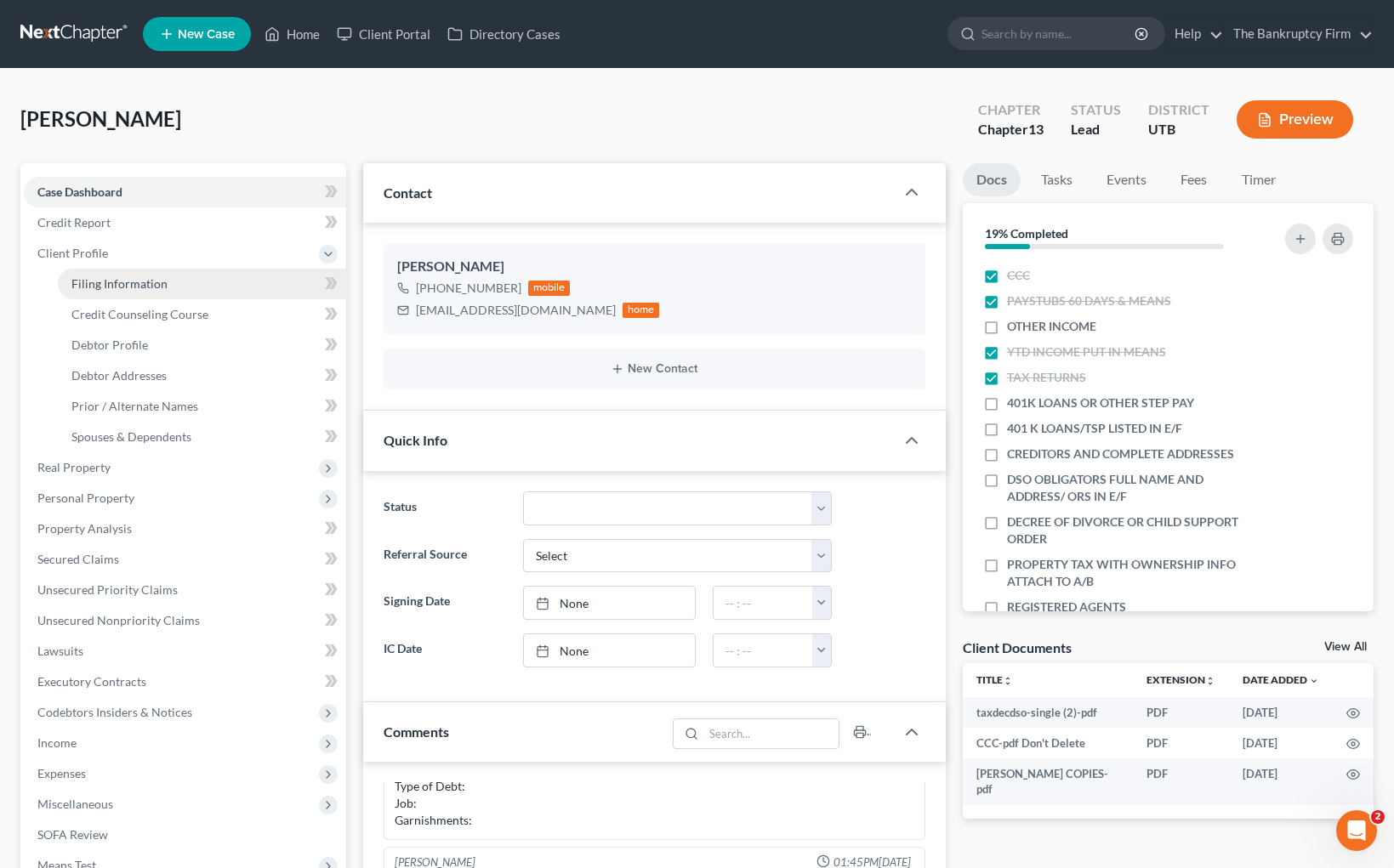
select select "0"
select select "46"
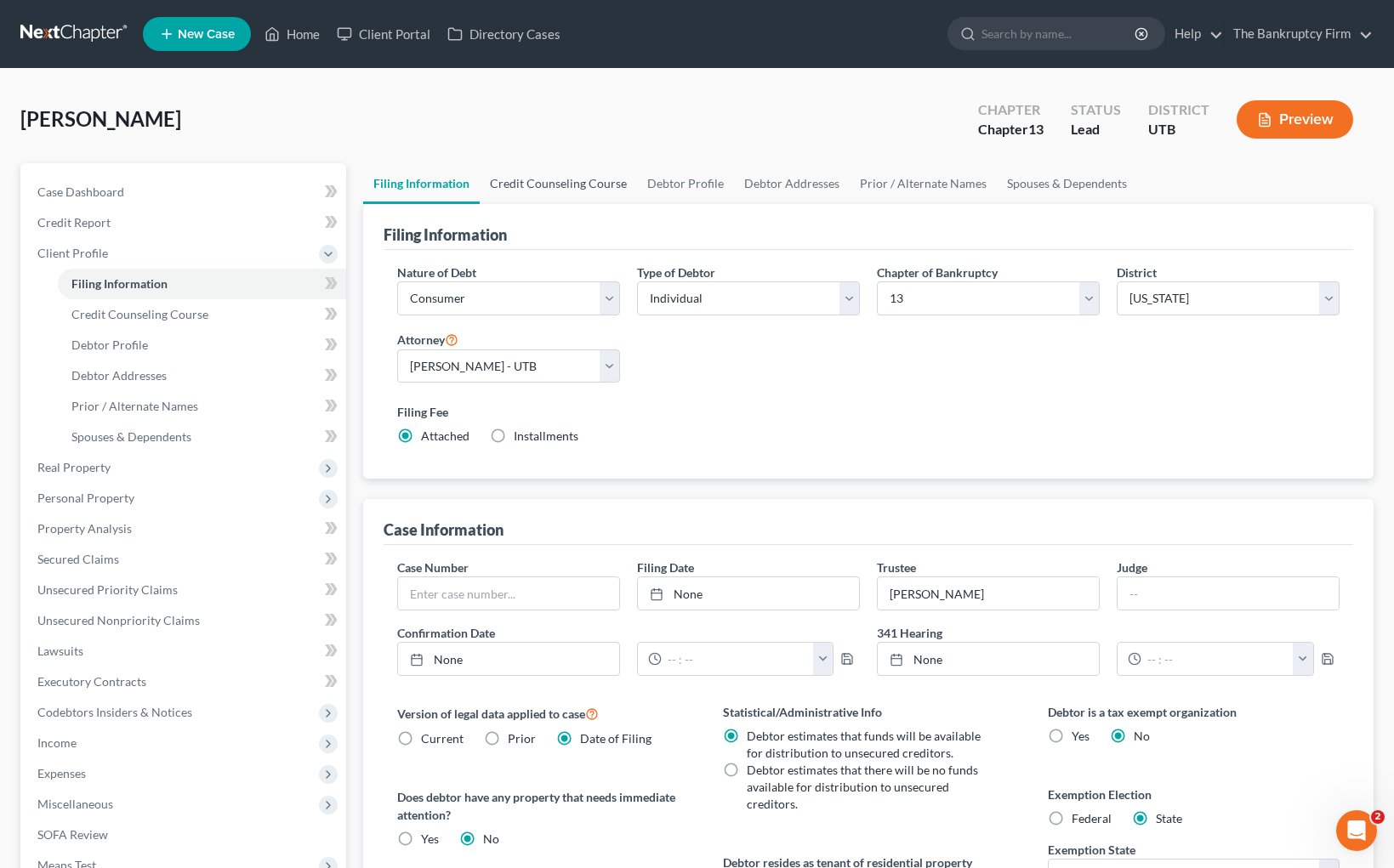
click at [576, 181] on link "Credit Counseling Course" at bounding box center [558, 183] width 157 height 41
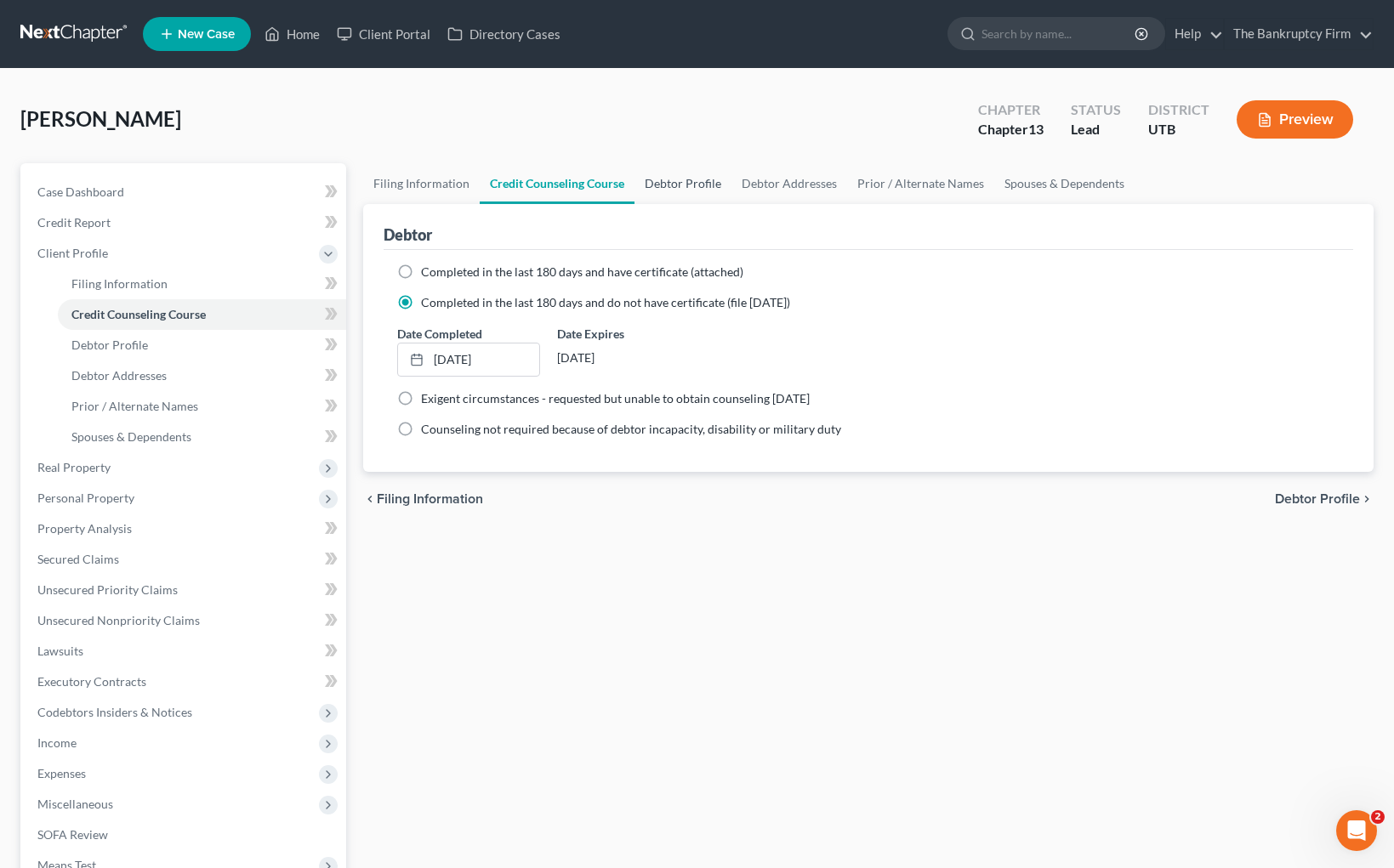
click at [708, 179] on link "Debtor Profile" at bounding box center [683, 183] width 97 height 41
select select "0"
select select "3"
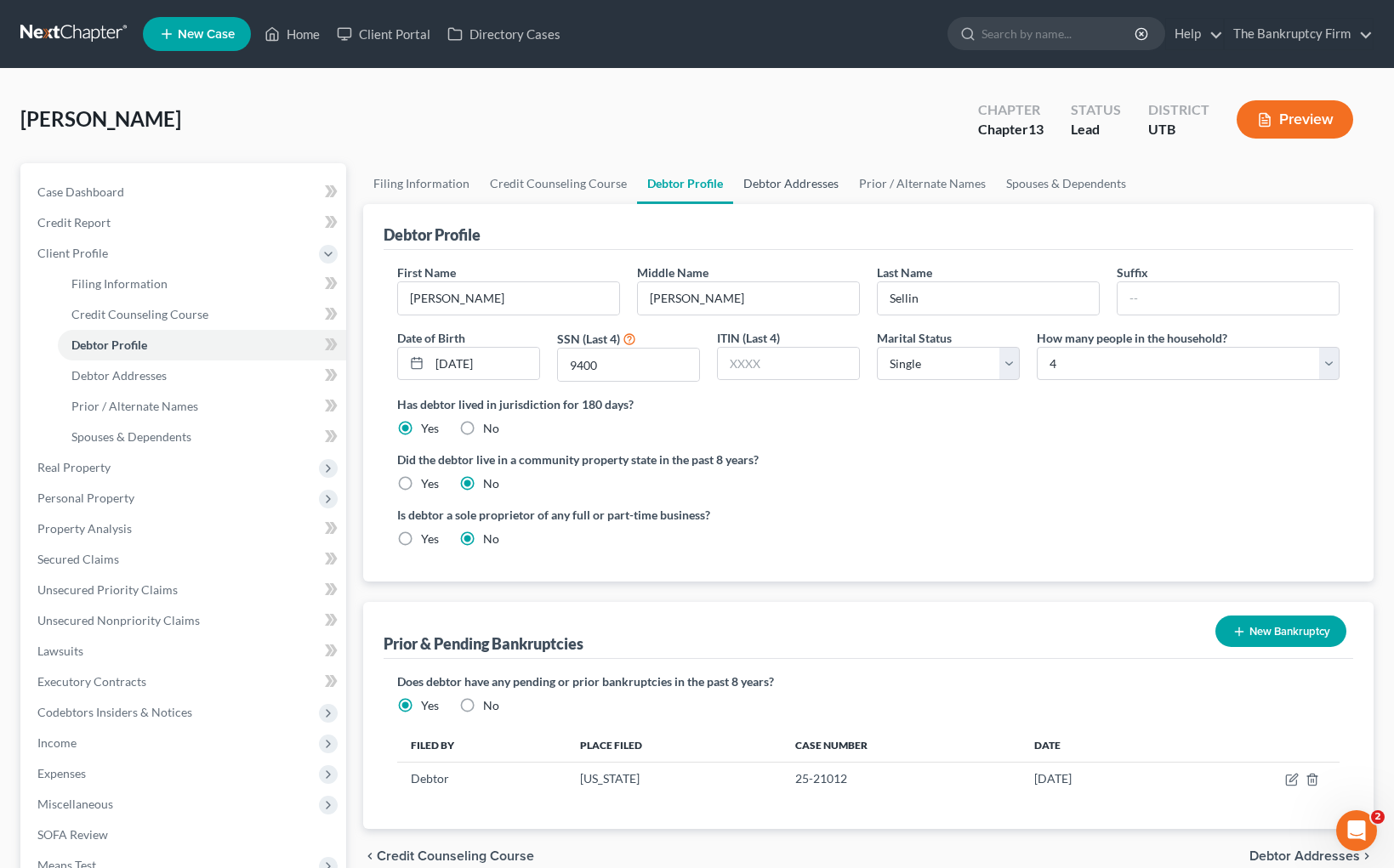
click at [816, 180] on link "Debtor Addresses" at bounding box center [791, 183] width 116 height 41
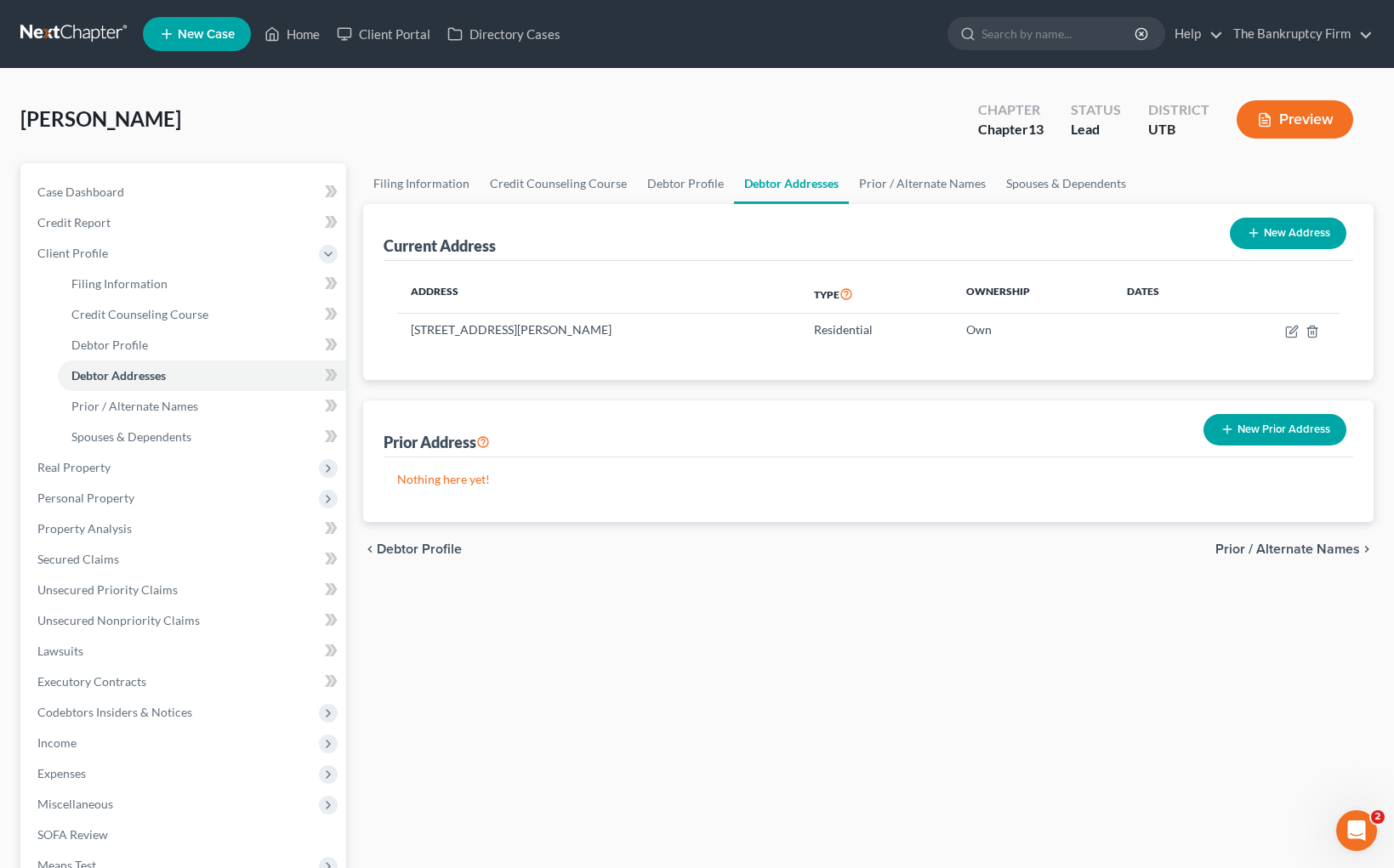
click at [909, 216] on div "Current Address New Address" at bounding box center [868, 232] width 970 height 57
click at [907, 181] on link "Prior / Alternate Names" at bounding box center [922, 183] width 147 height 41
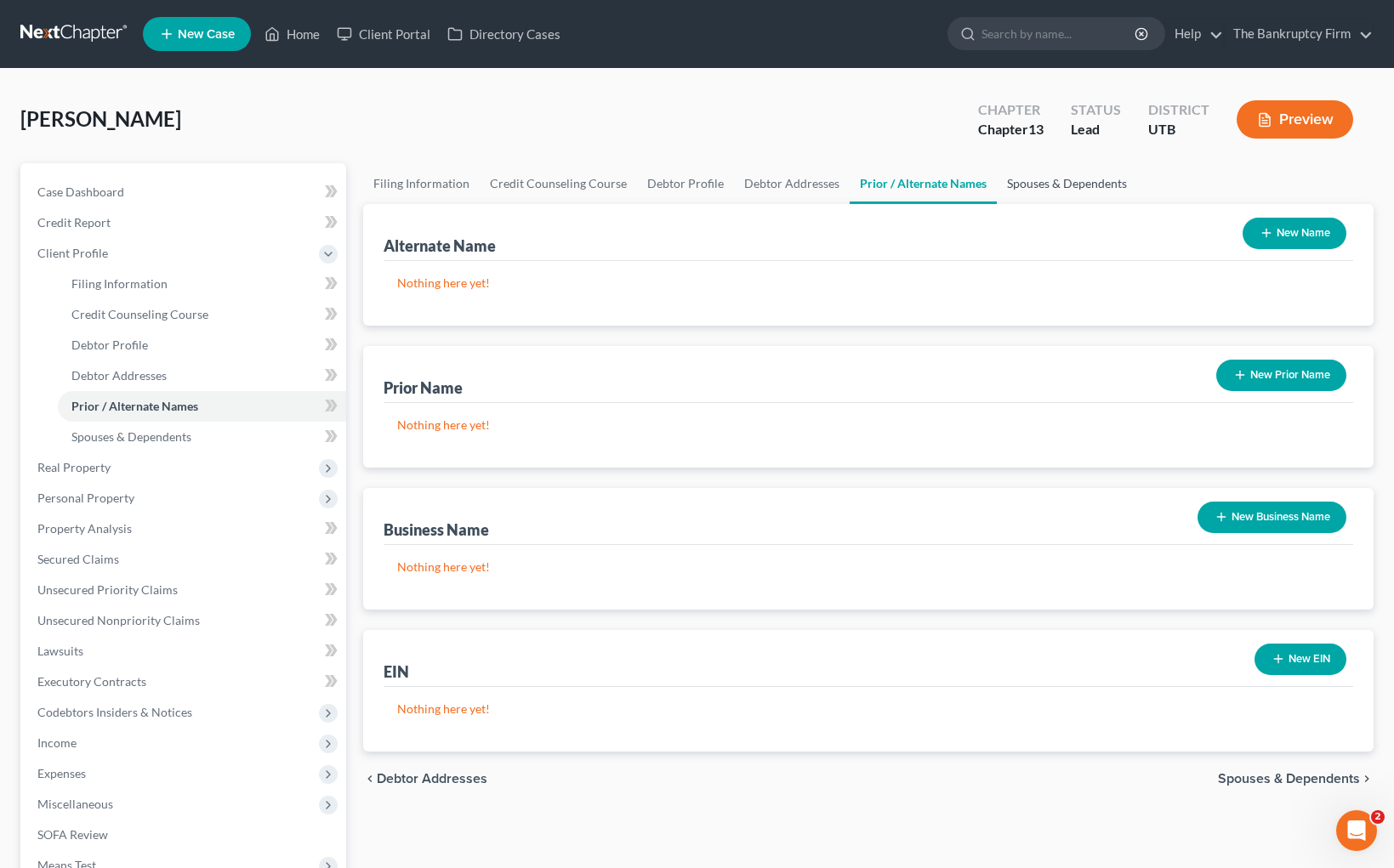
click at [1066, 183] on link "Spouses & Dependents" at bounding box center [1067, 183] width 140 height 41
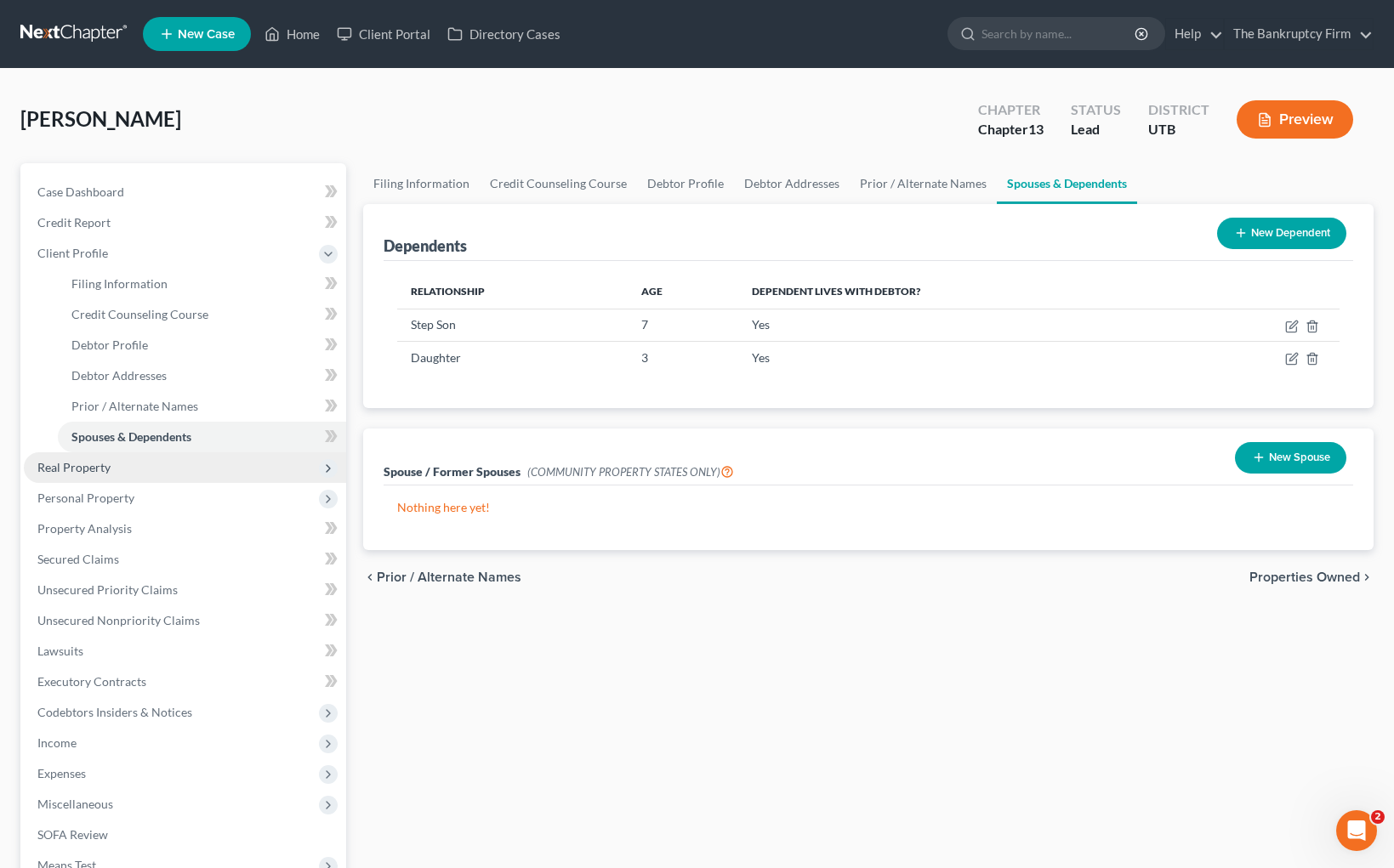
click at [186, 465] on span "Real Property" at bounding box center [185, 467] width 323 height 31
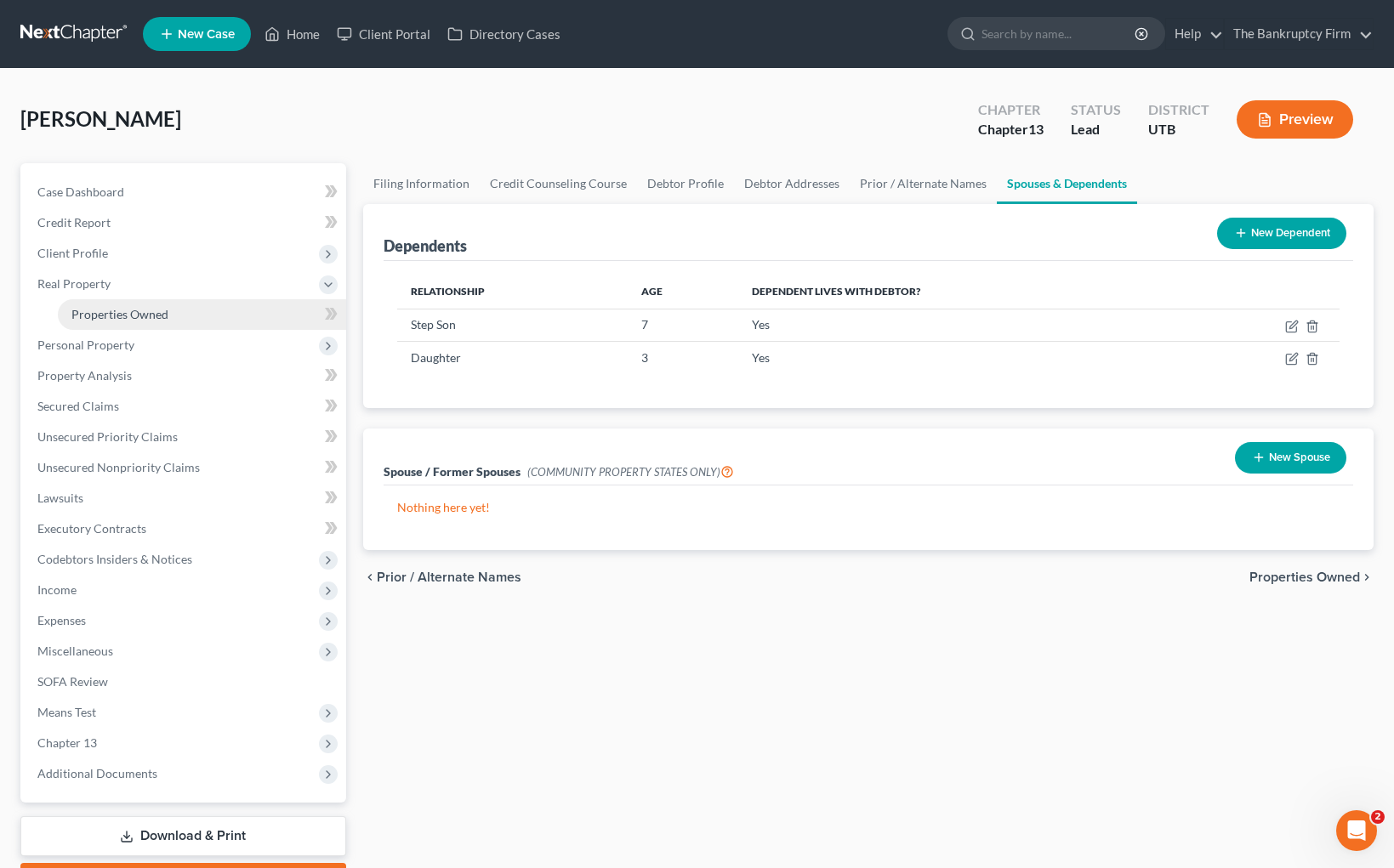
click at [233, 317] on link "Properties Owned" at bounding box center [202, 314] width 288 height 31
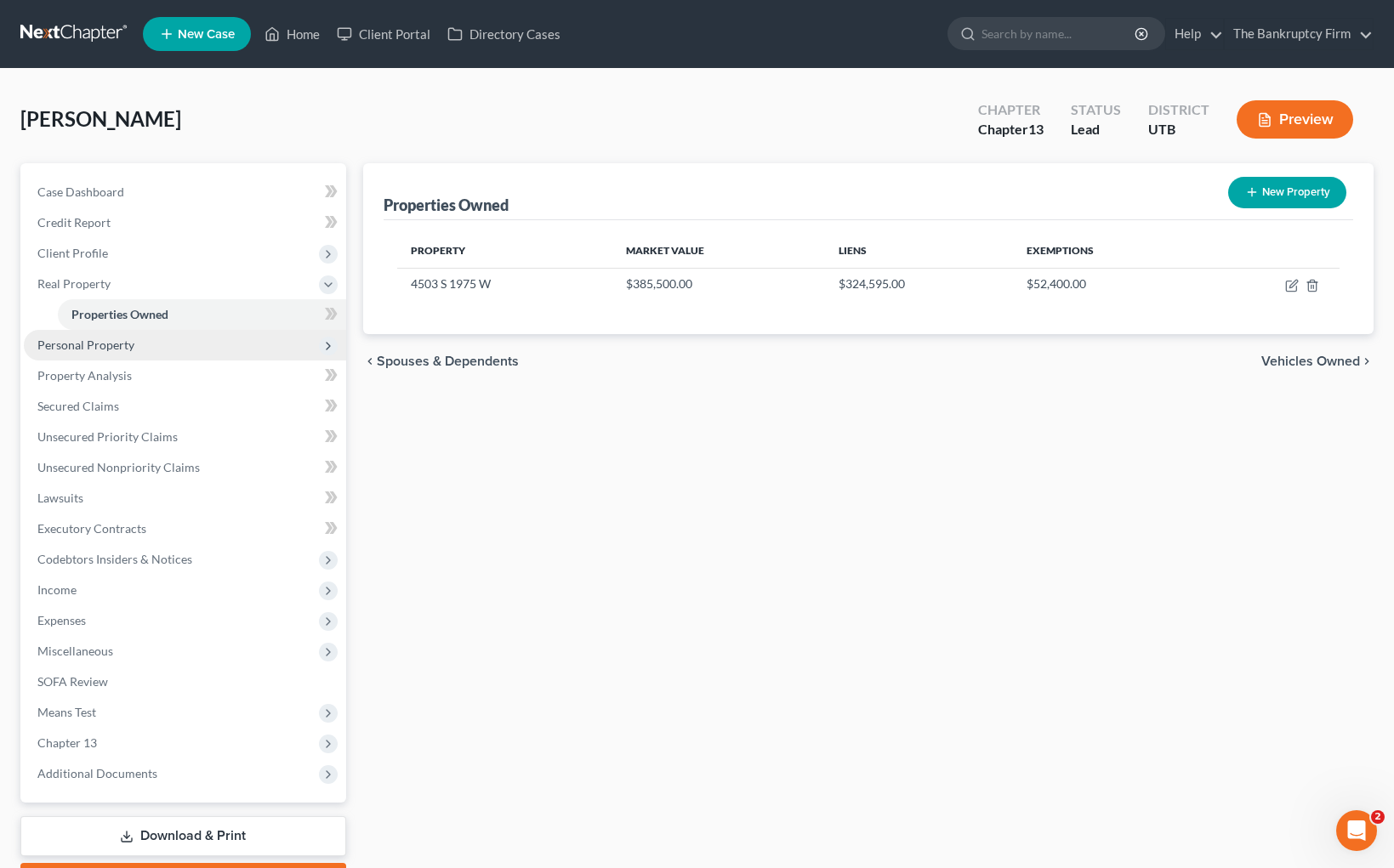
click at [113, 340] on span "Personal Property" at bounding box center [86, 345] width 97 height 14
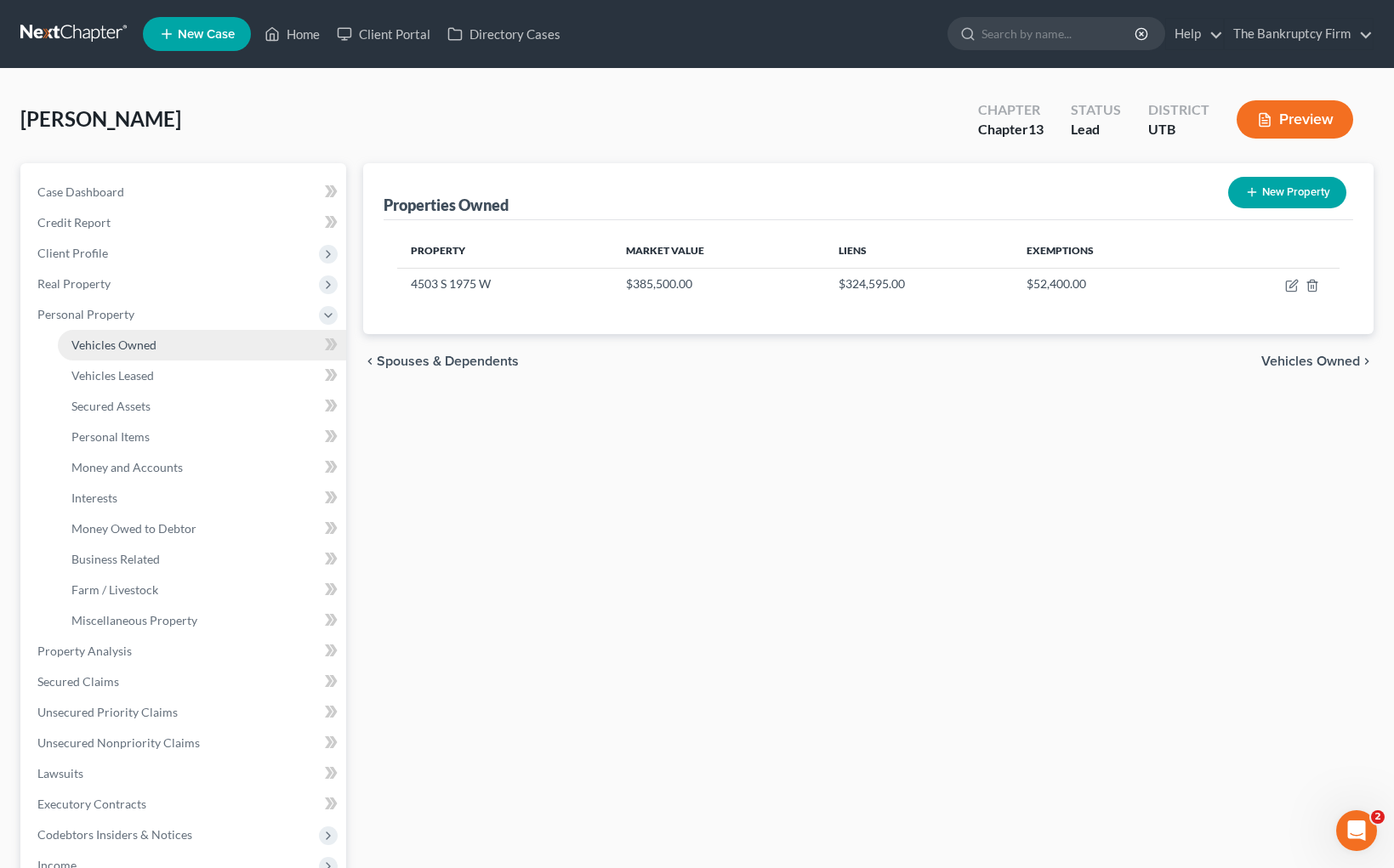
click at [139, 343] on span "Vehicles Owned" at bounding box center [113, 345] width 85 height 14
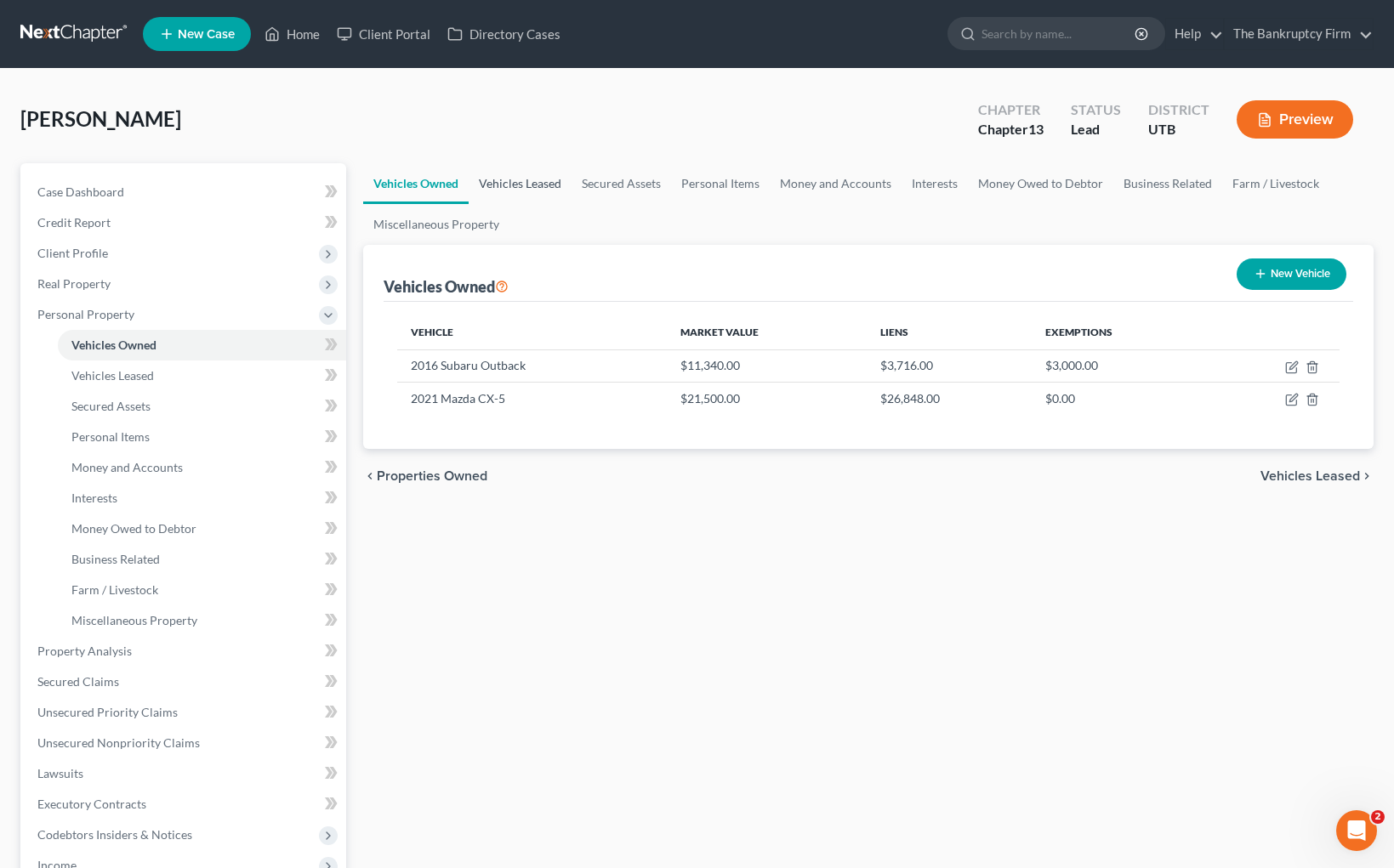
click at [513, 181] on link "Vehicles Leased" at bounding box center [519, 183] width 103 height 41
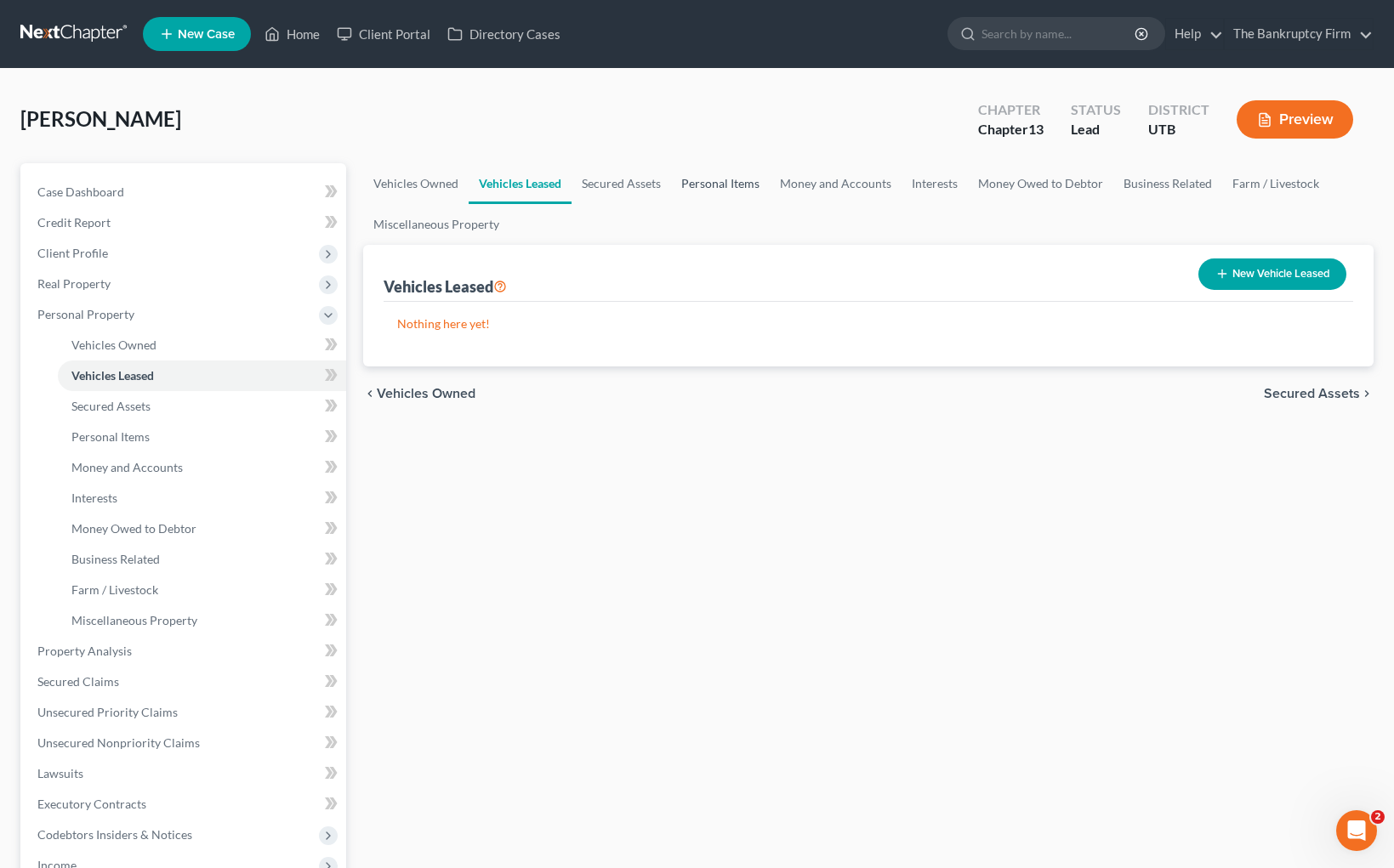
click at [720, 176] on link "Personal Items" at bounding box center [720, 183] width 99 height 41
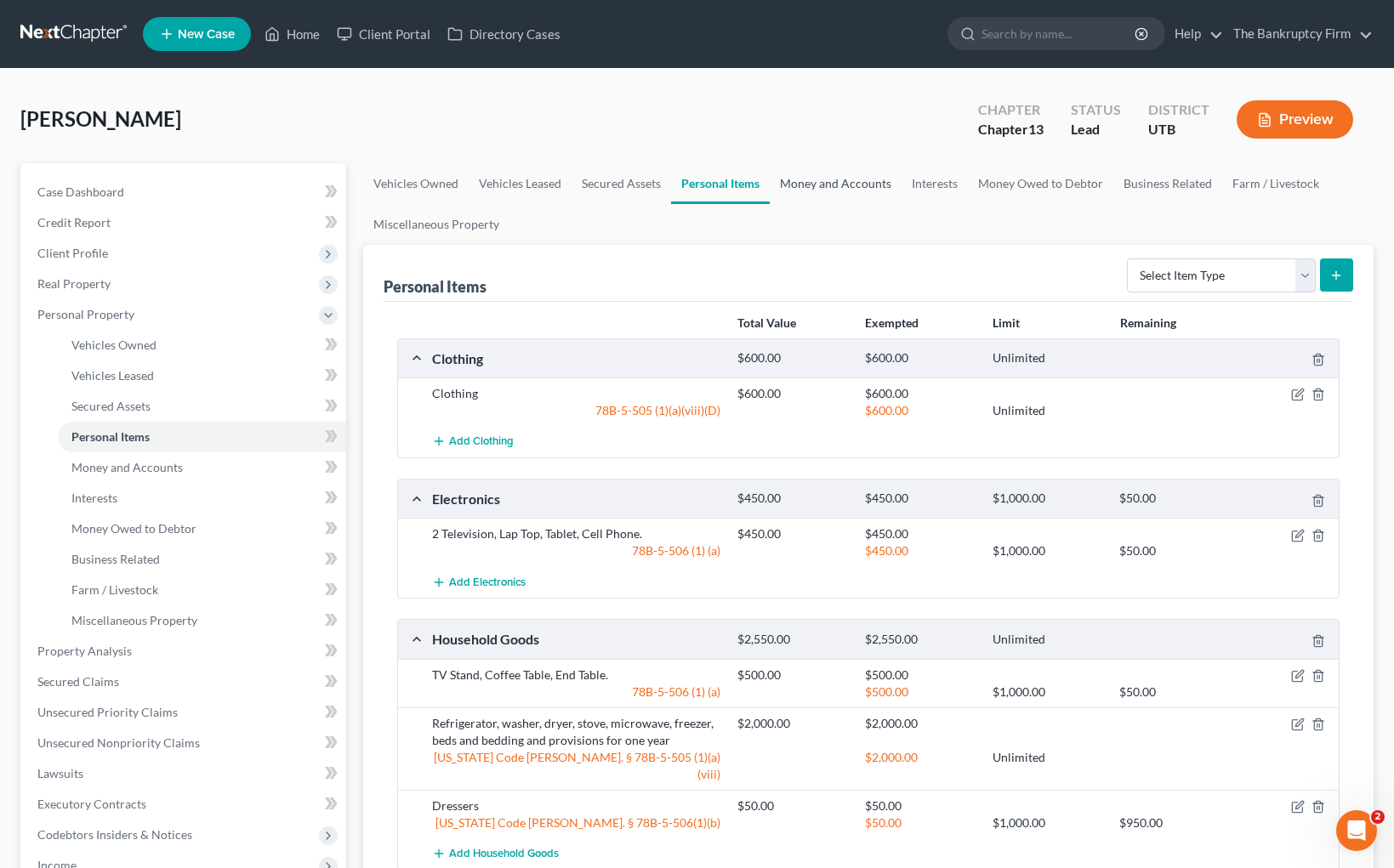
click at [836, 179] on link "Money and Accounts" at bounding box center [836, 183] width 132 height 41
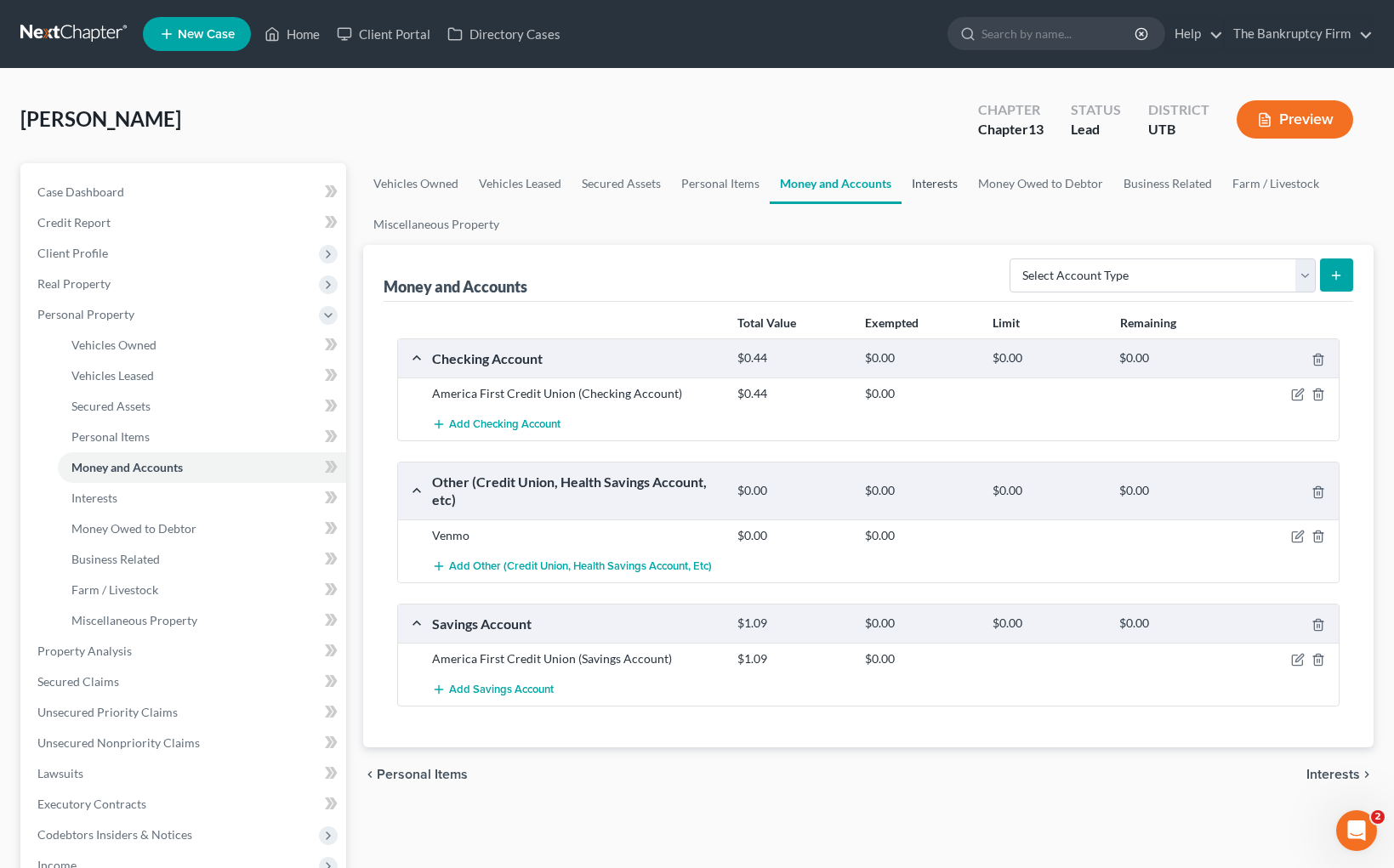
click at [922, 182] on link "Interests" at bounding box center [935, 183] width 67 height 41
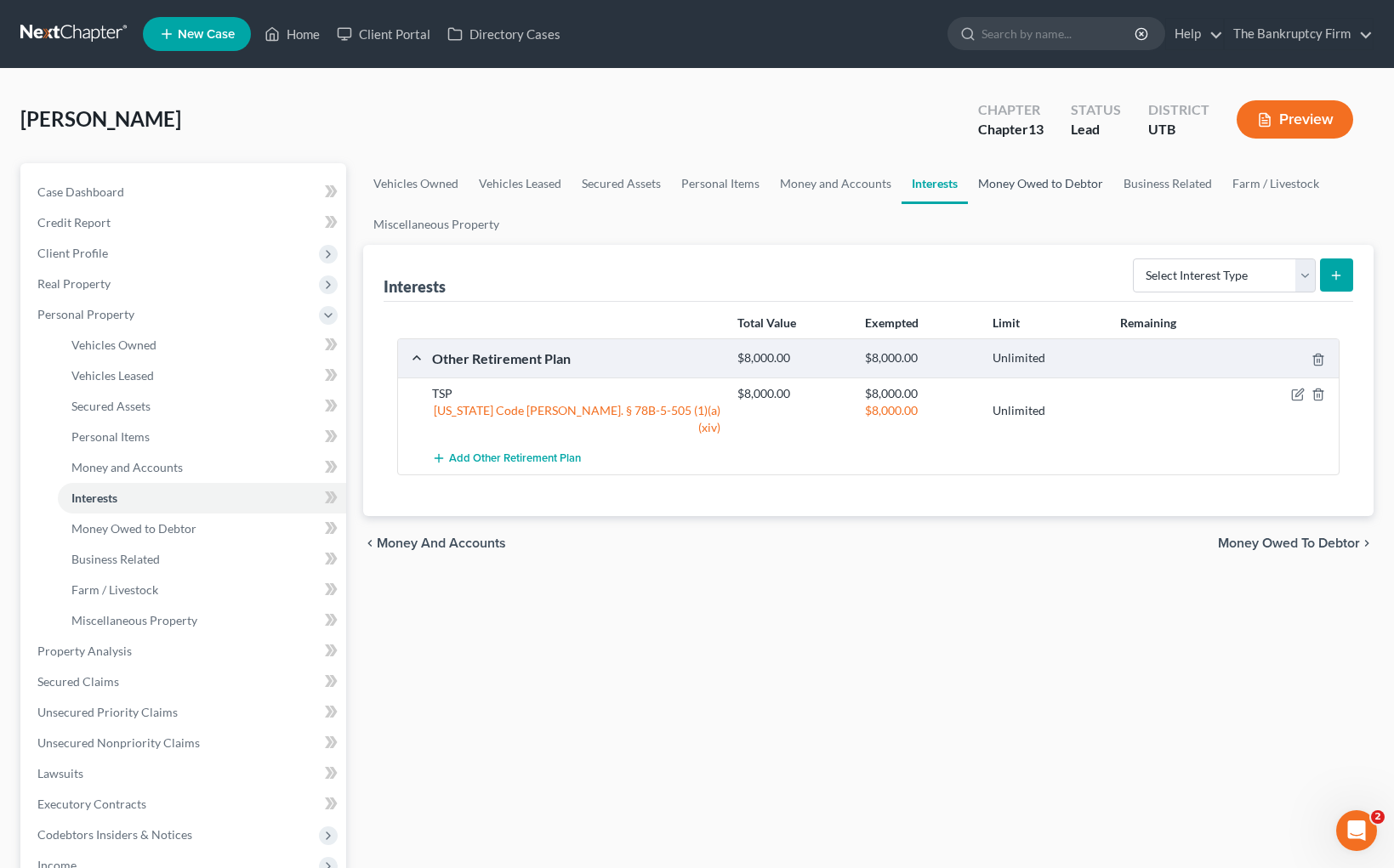
click at [1034, 184] on link "Money Owed to Debtor" at bounding box center [1041, 183] width 146 height 41
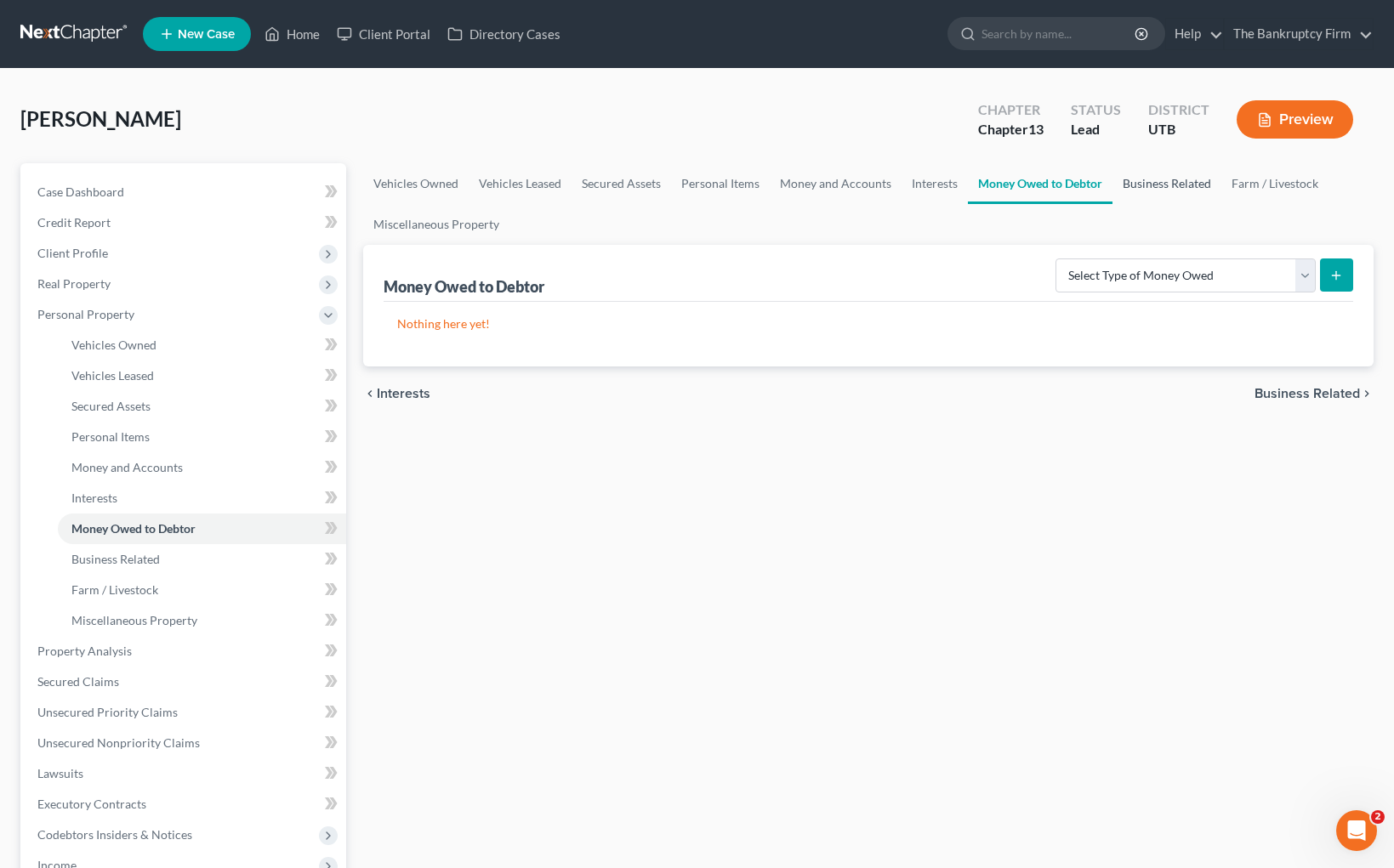
click at [1161, 179] on link "Business Related" at bounding box center [1167, 183] width 109 height 41
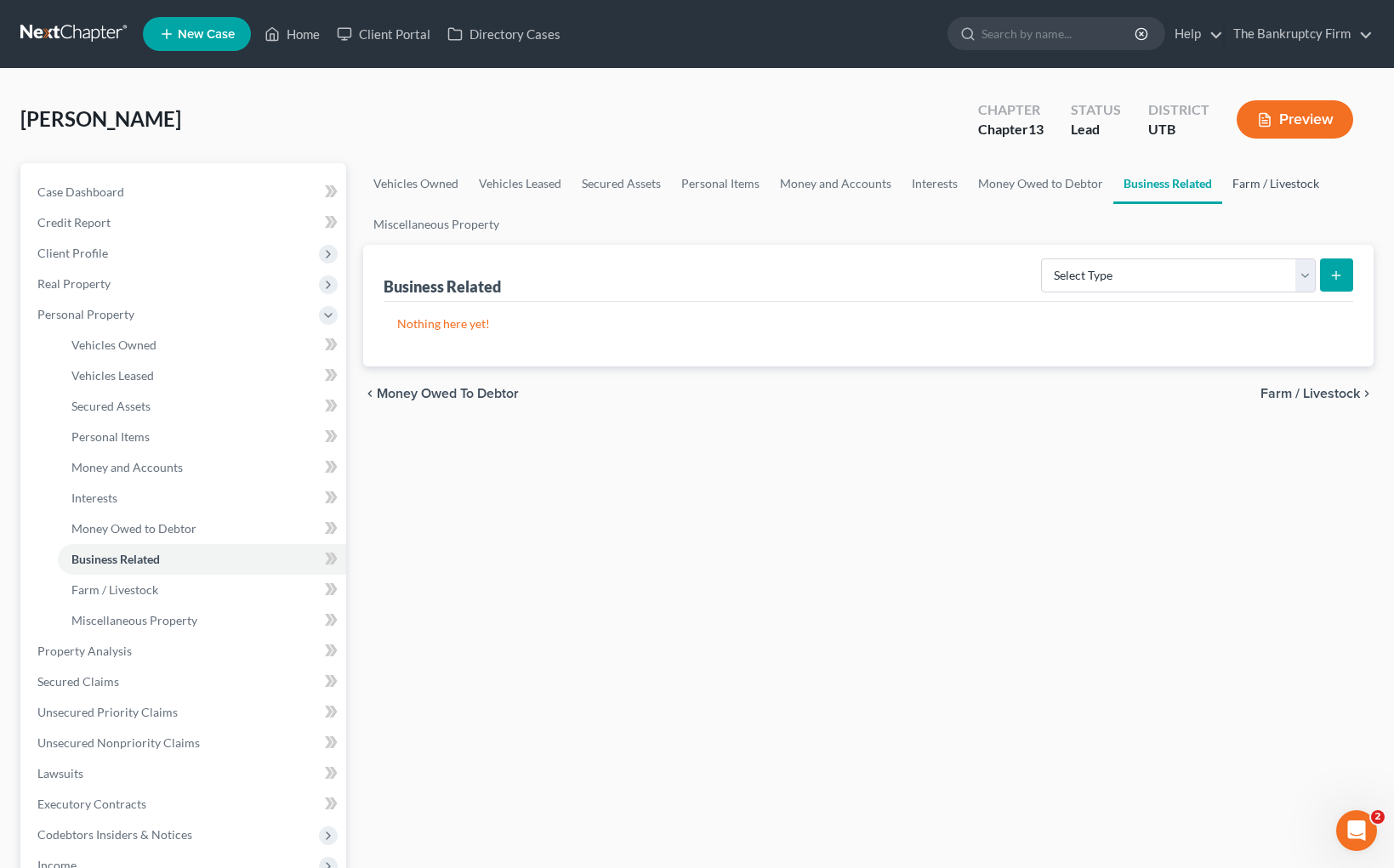
click at [1286, 178] on link "Farm / Livestock" at bounding box center [1276, 183] width 107 height 41
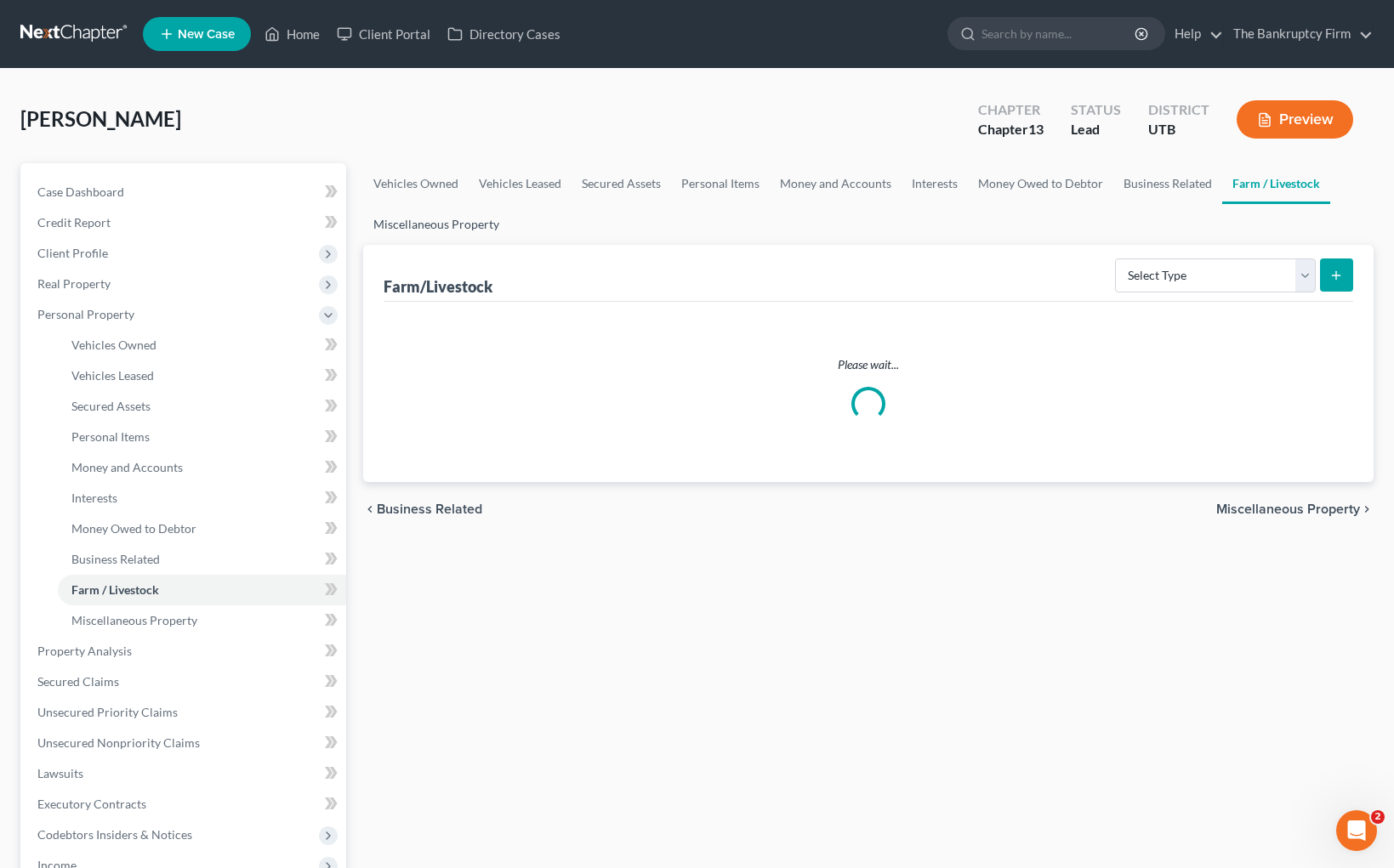
click at [460, 224] on link "Miscellaneous Property" at bounding box center [436, 224] width 146 height 41
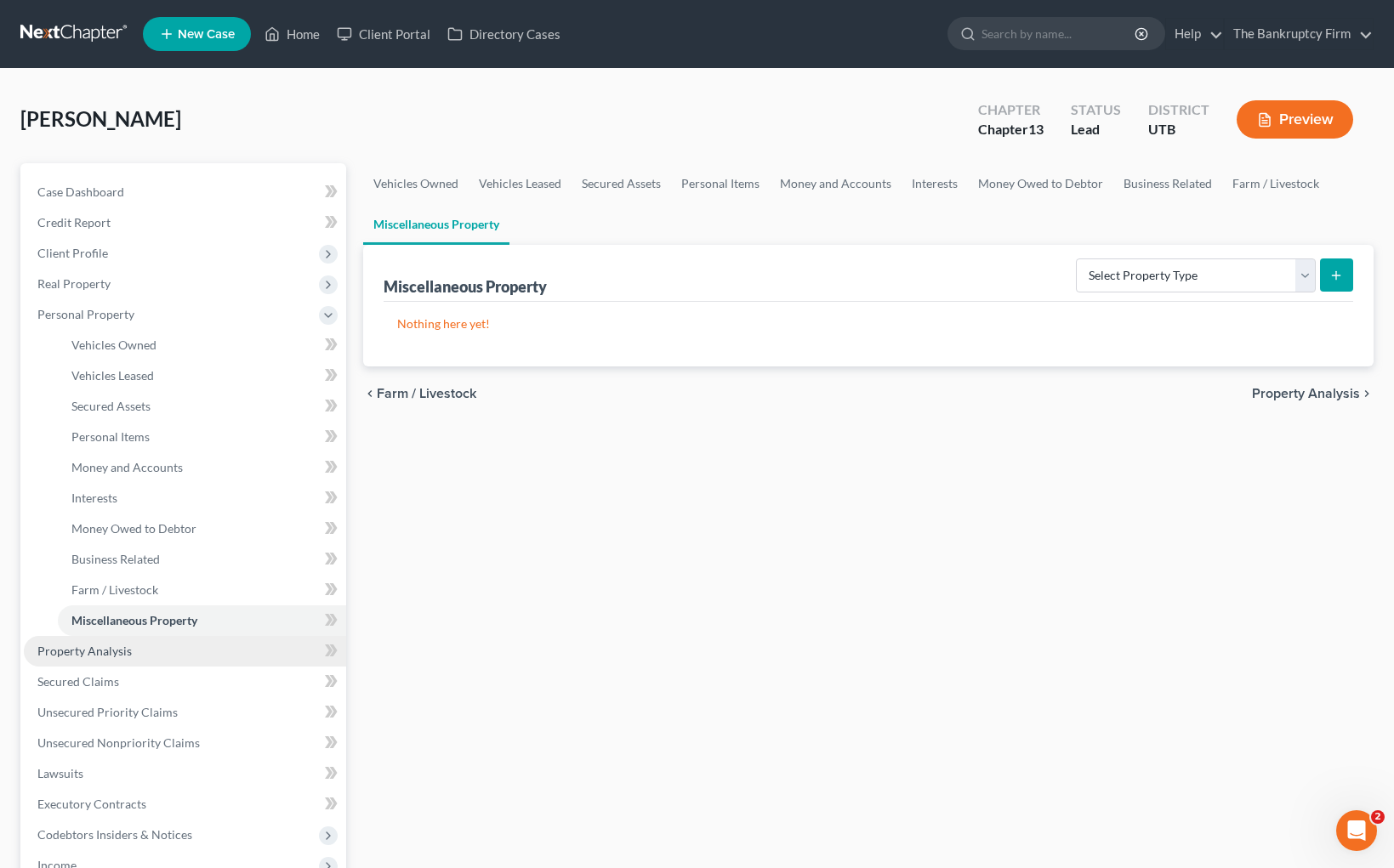
click at [150, 646] on link "Property Analysis" at bounding box center [185, 651] width 323 height 31
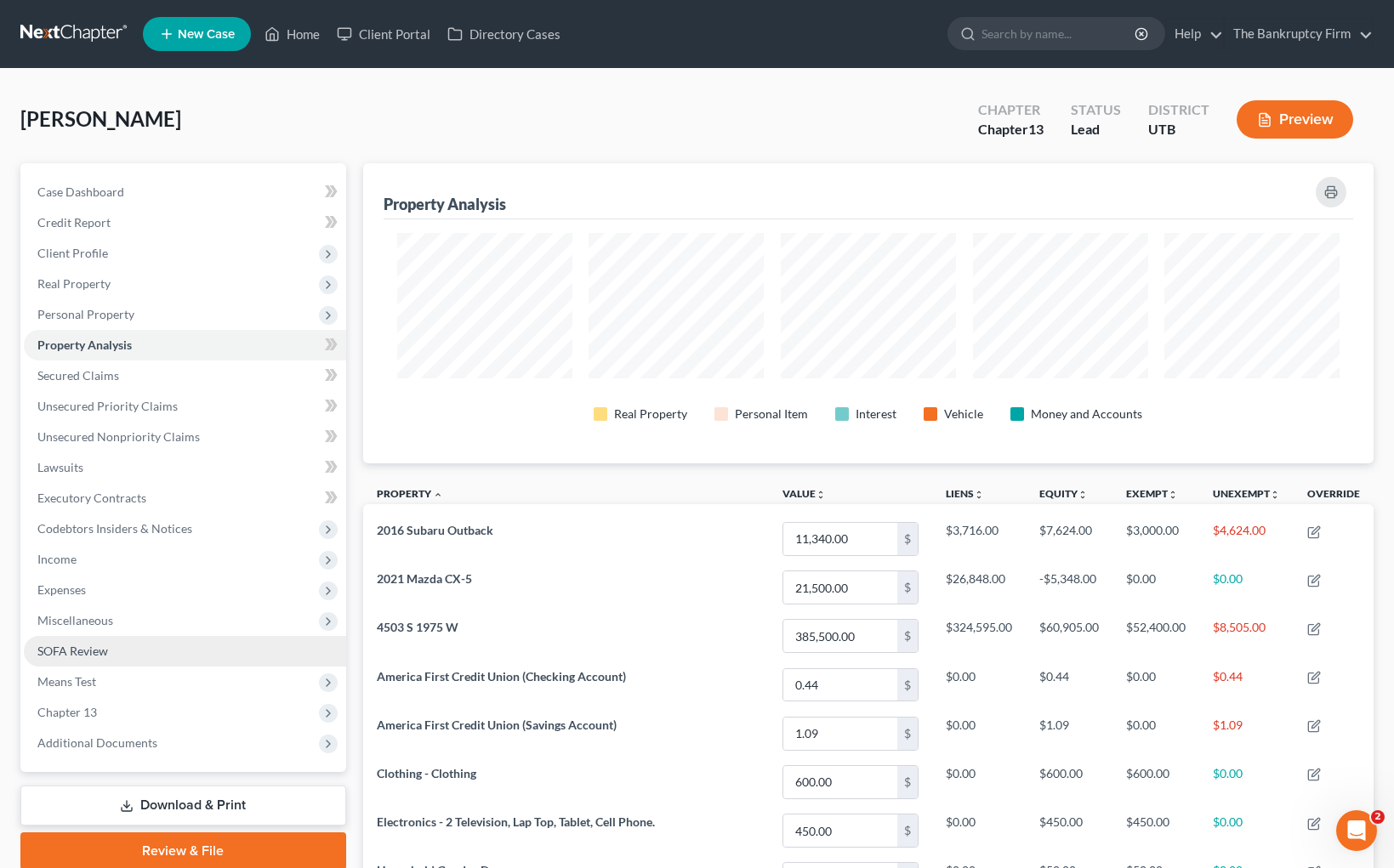
scroll to position [300, 1011]
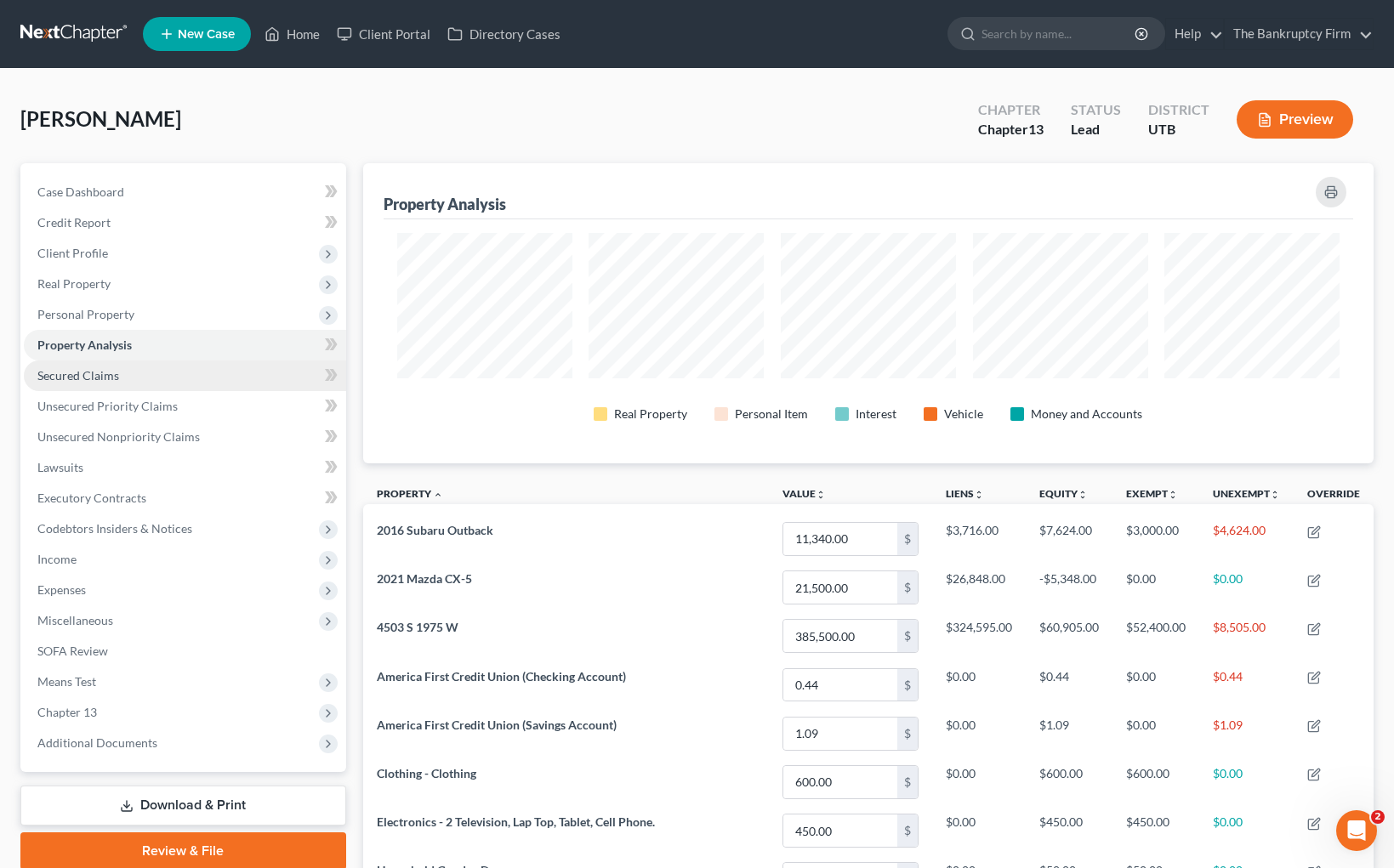
click at [103, 372] on span "Secured Claims" at bounding box center [78, 375] width 82 height 14
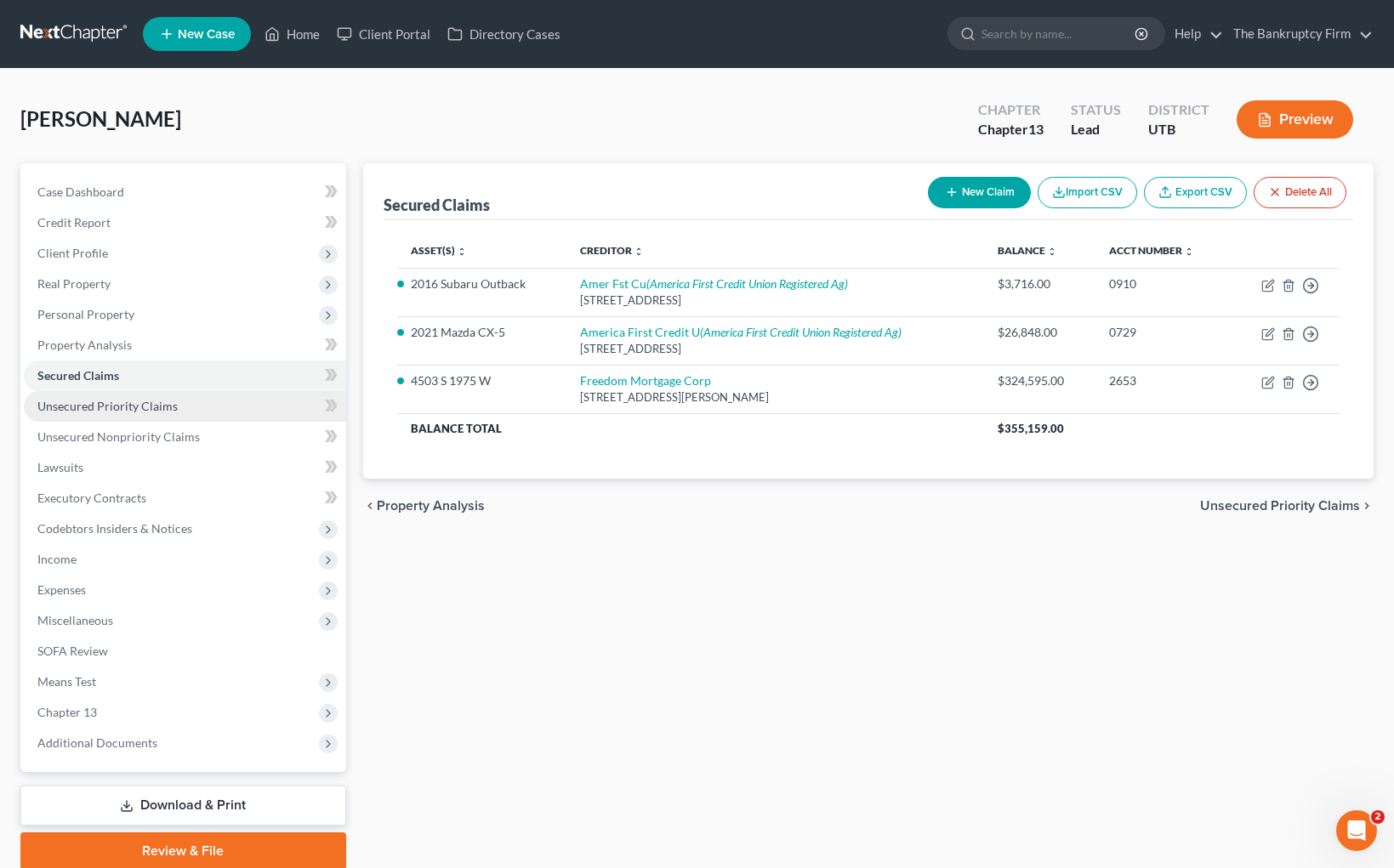
click at [195, 402] on link "Unsecured Priority Claims" at bounding box center [185, 406] width 323 height 31
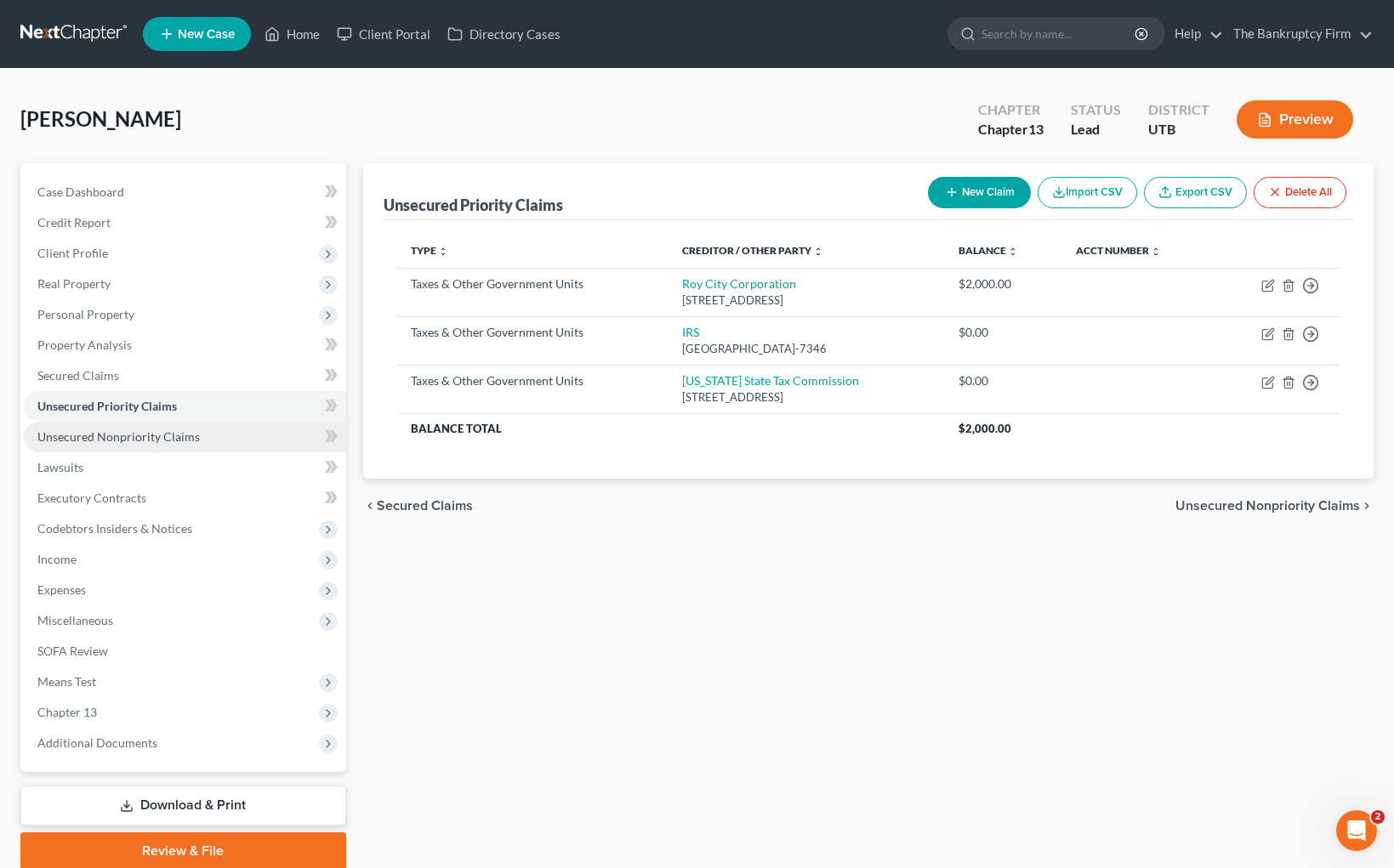
click at [99, 430] on span "Unsecured Nonpriority Claims" at bounding box center [118, 437] width 162 height 14
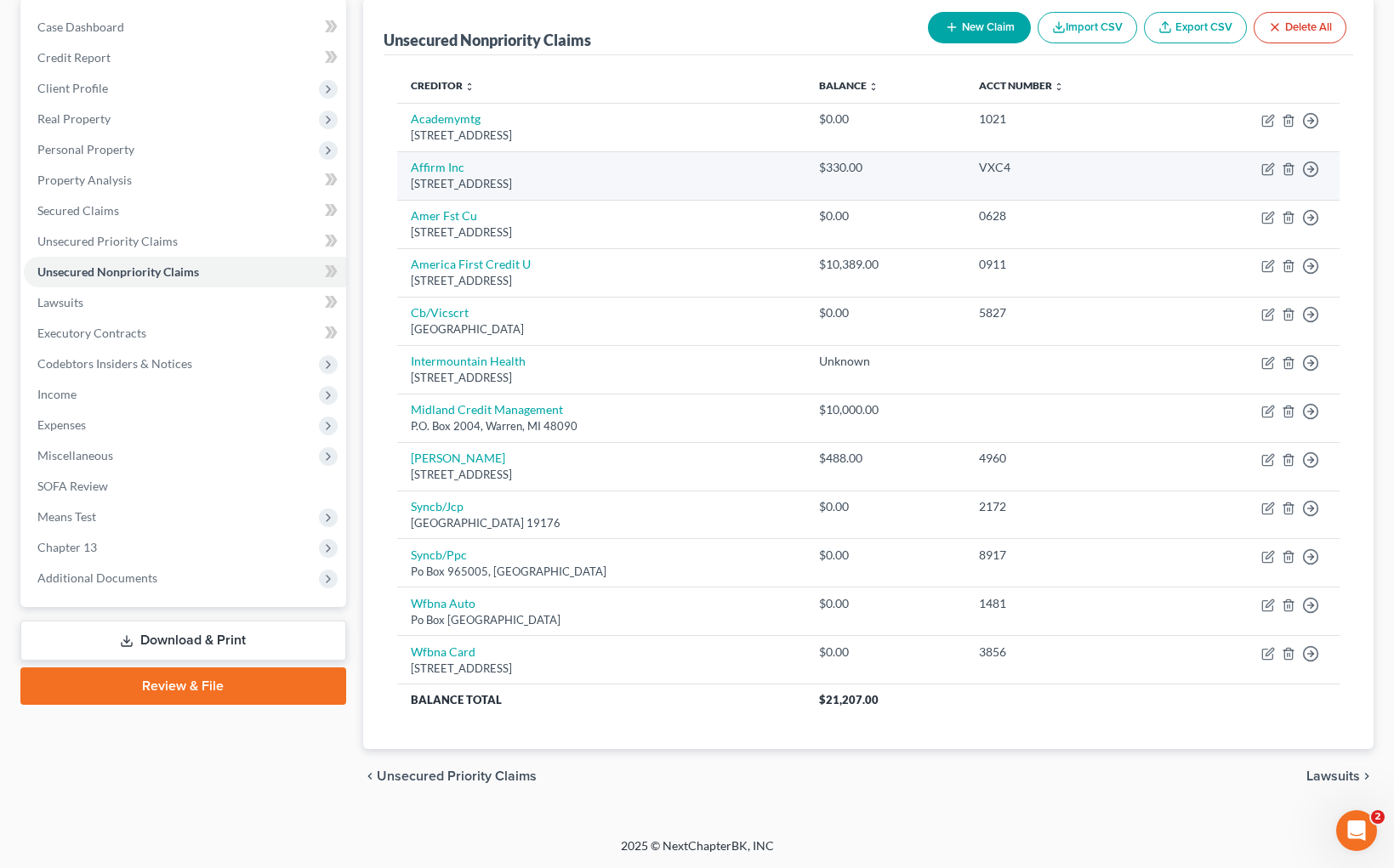
scroll to position [139, 0]
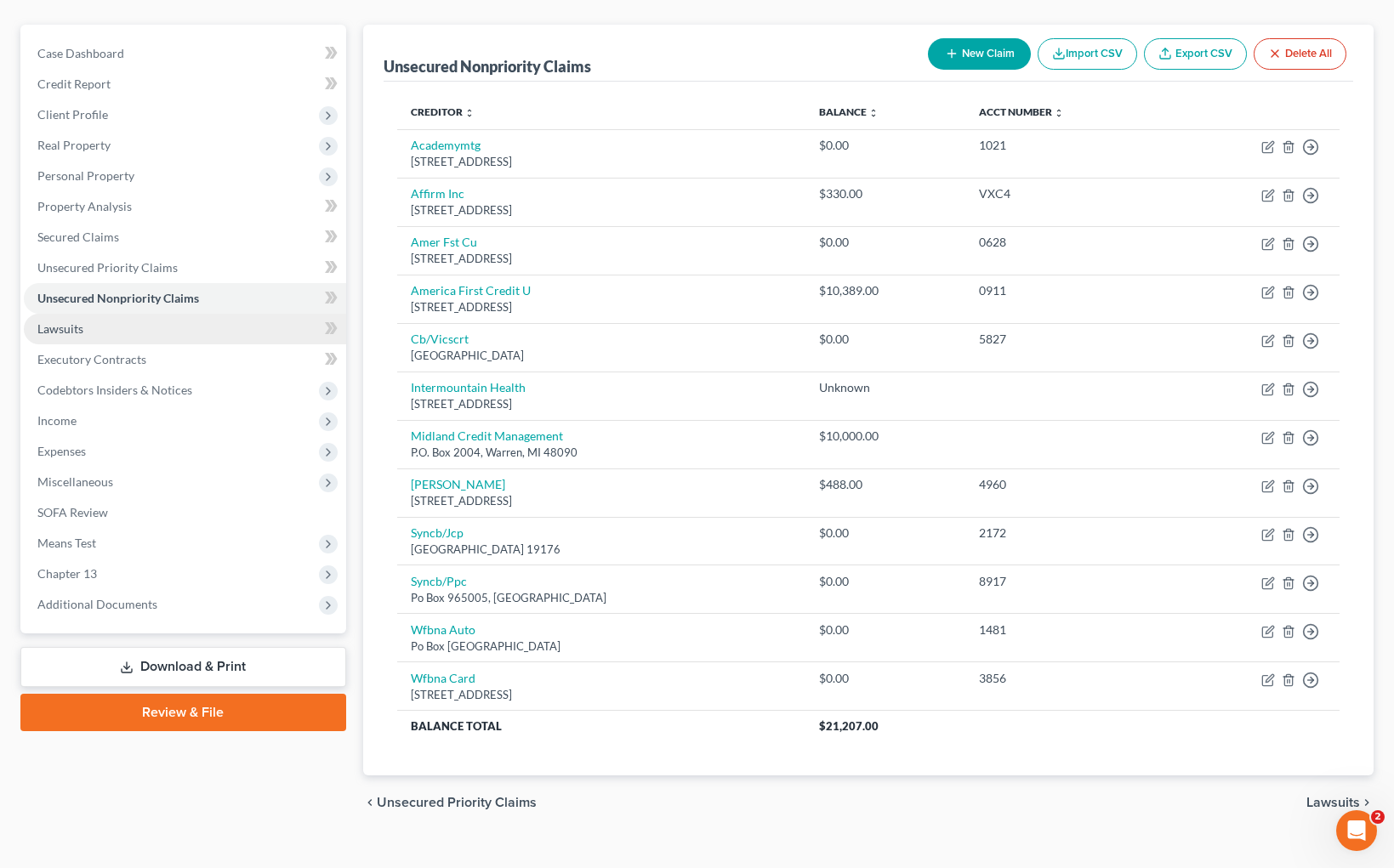
click at [75, 324] on span "Lawsuits" at bounding box center [60, 329] width 46 height 14
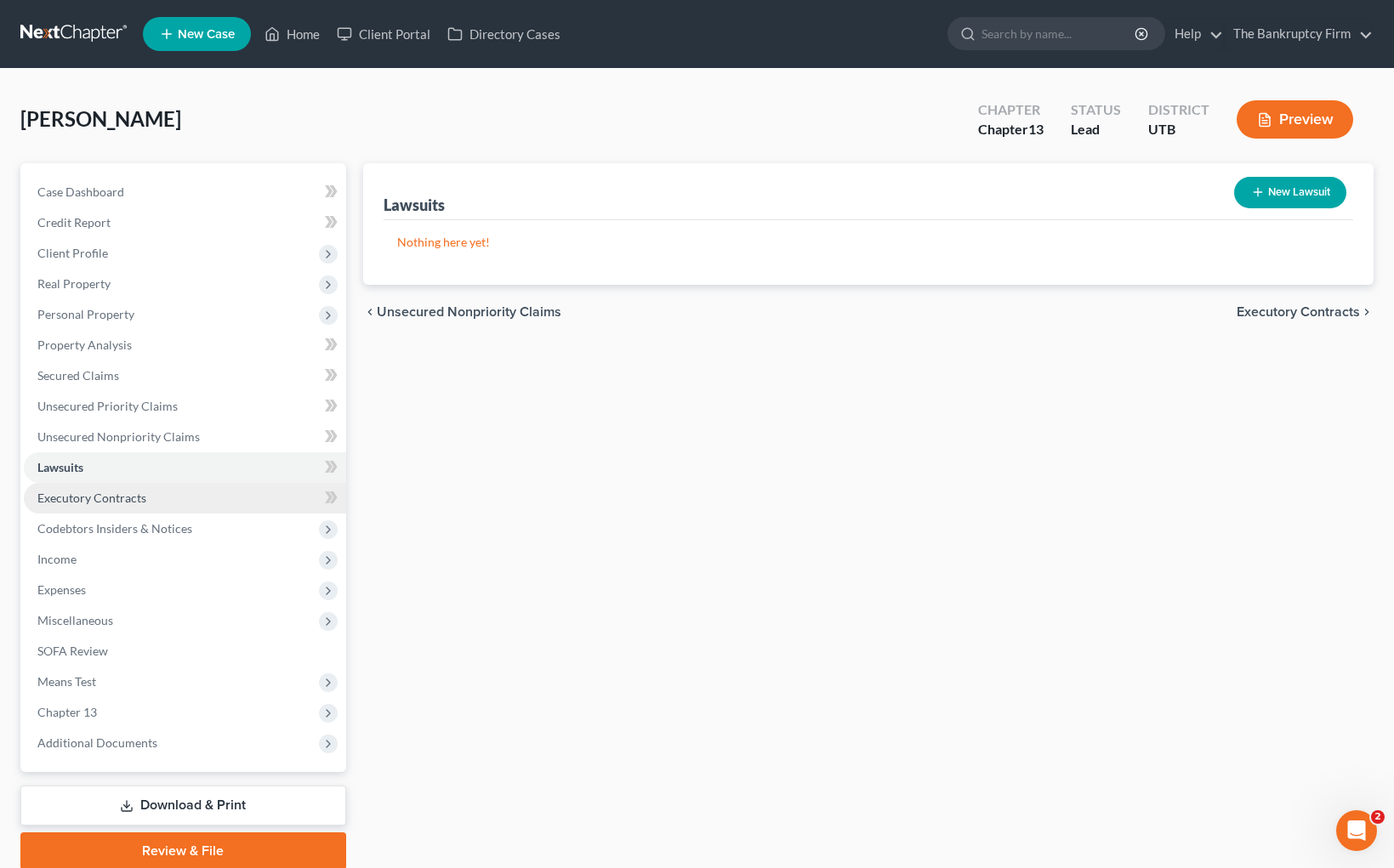
click at [106, 502] on span "Executory Contracts" at bounding box center [92, 498] width 109 height 14
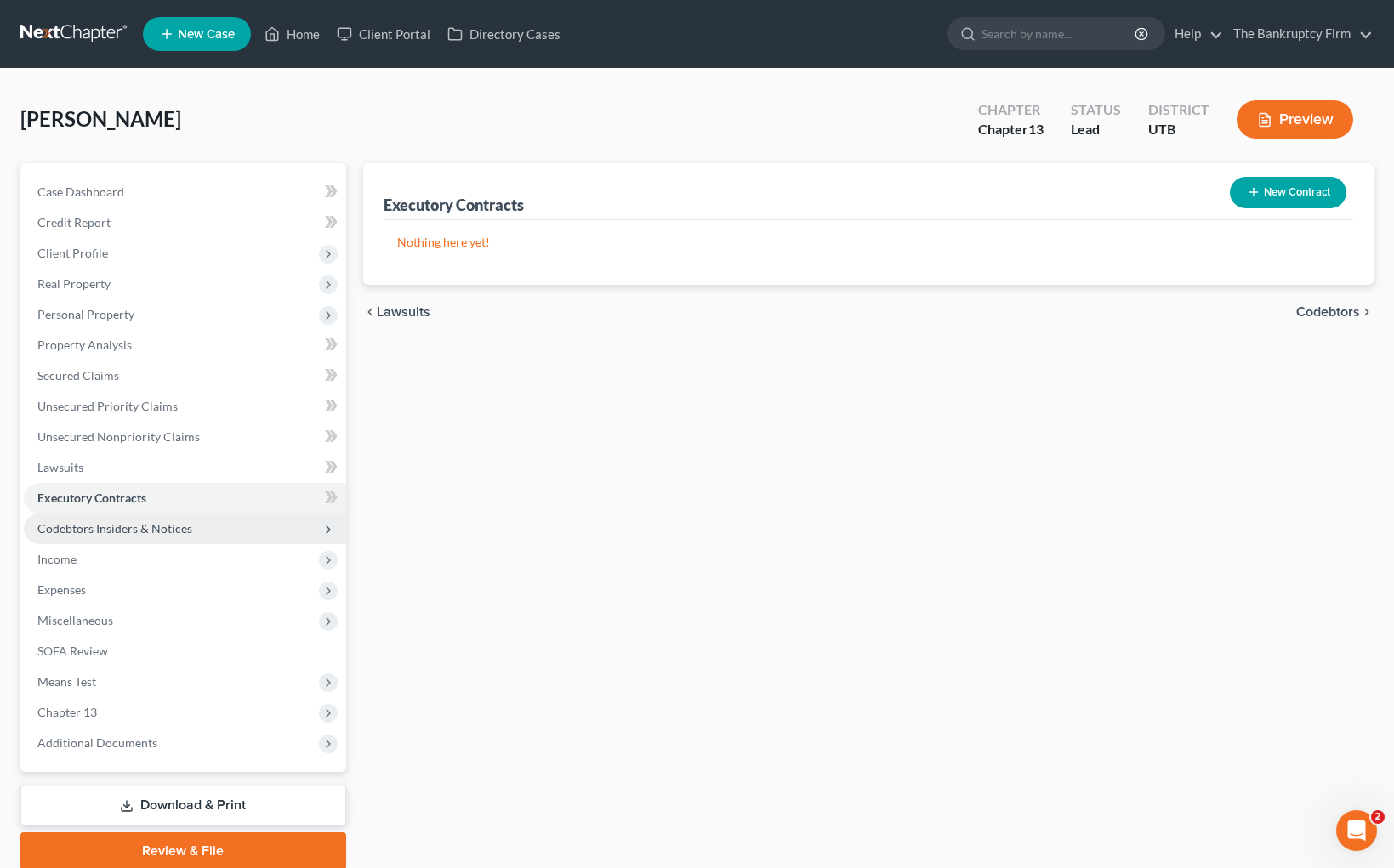
click at [110, 525] on span "Codebtors Insiders & Notices" at bounding box center [115, 529] width 155 height 14
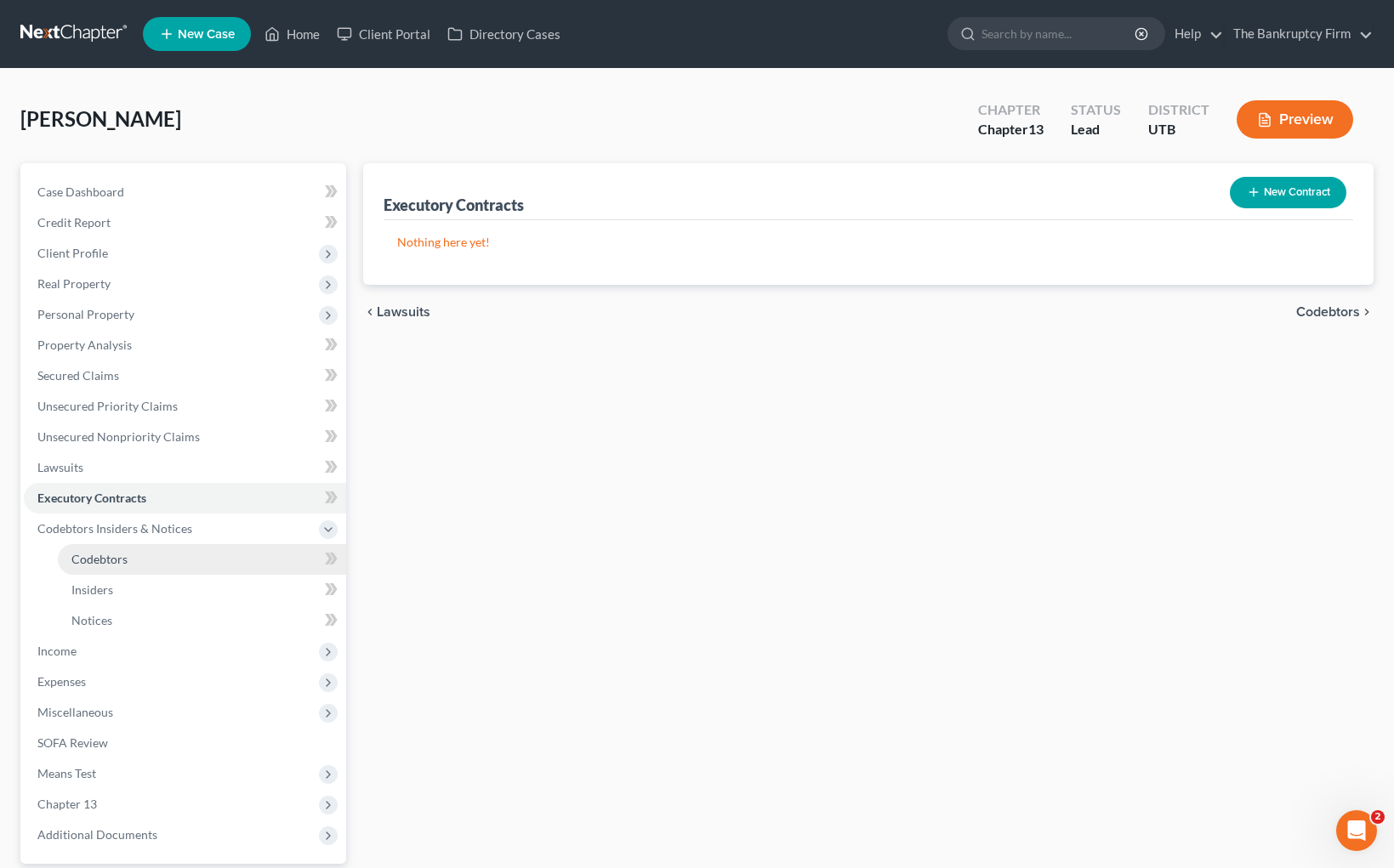
click at [99, 560] on span "Codebtors" at bounding box center [99, 559] width 56 height 14
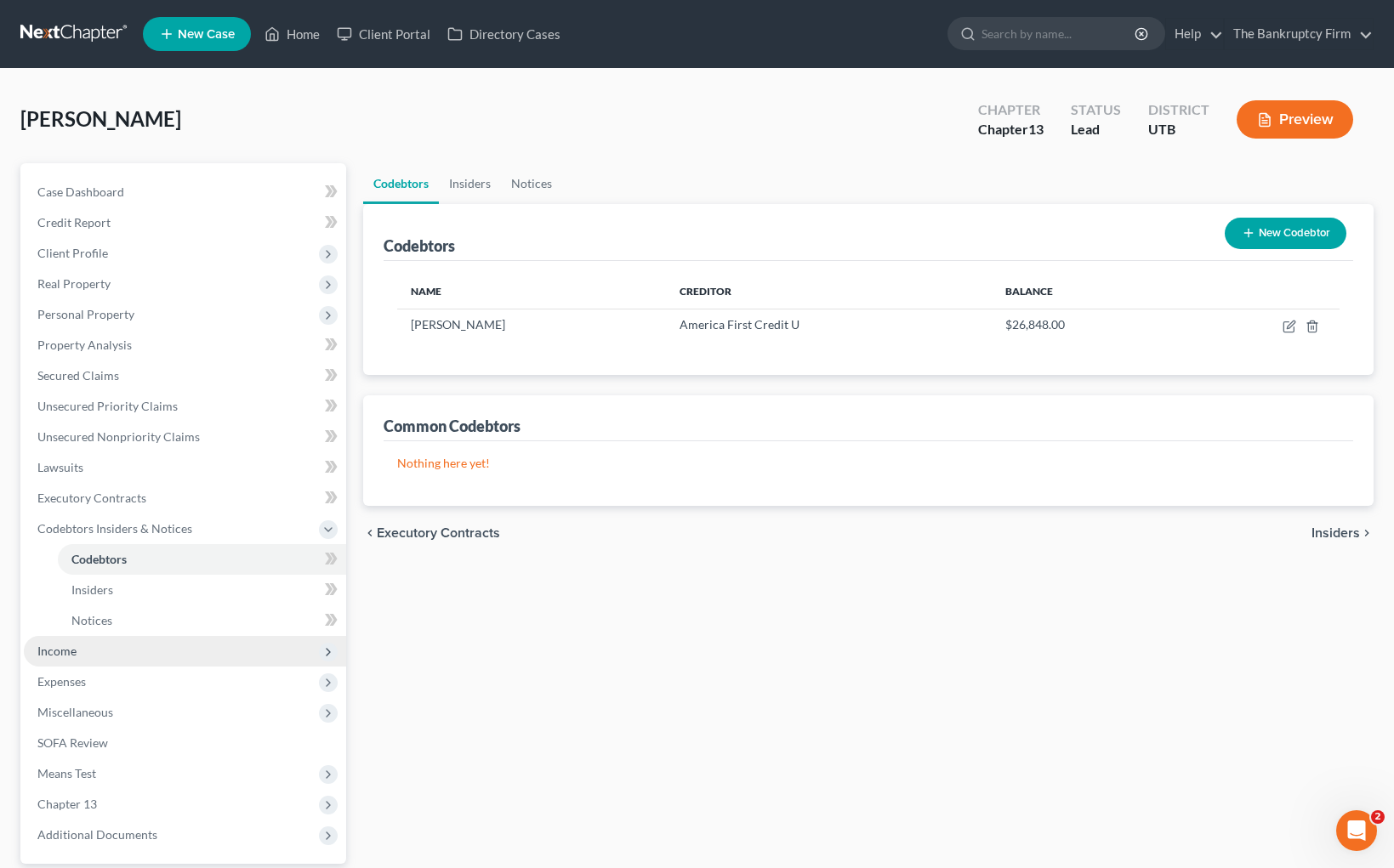
click at [83, 651] on span "Income" at bounding box center [185, 651] width 323 height 31
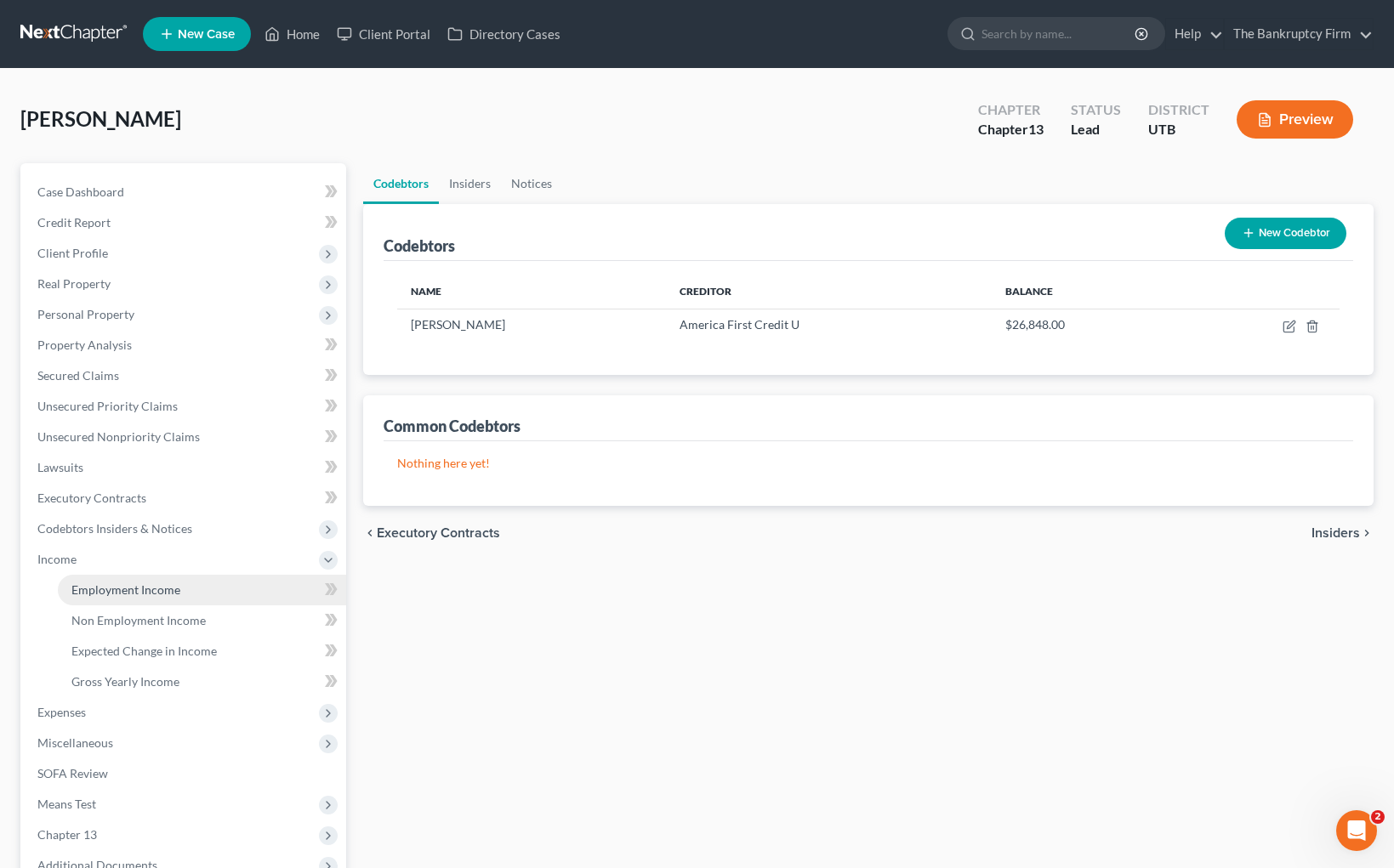
click at [129, 587] on span "Employment Income" at bounding box center [125, 589] width 109 height 14
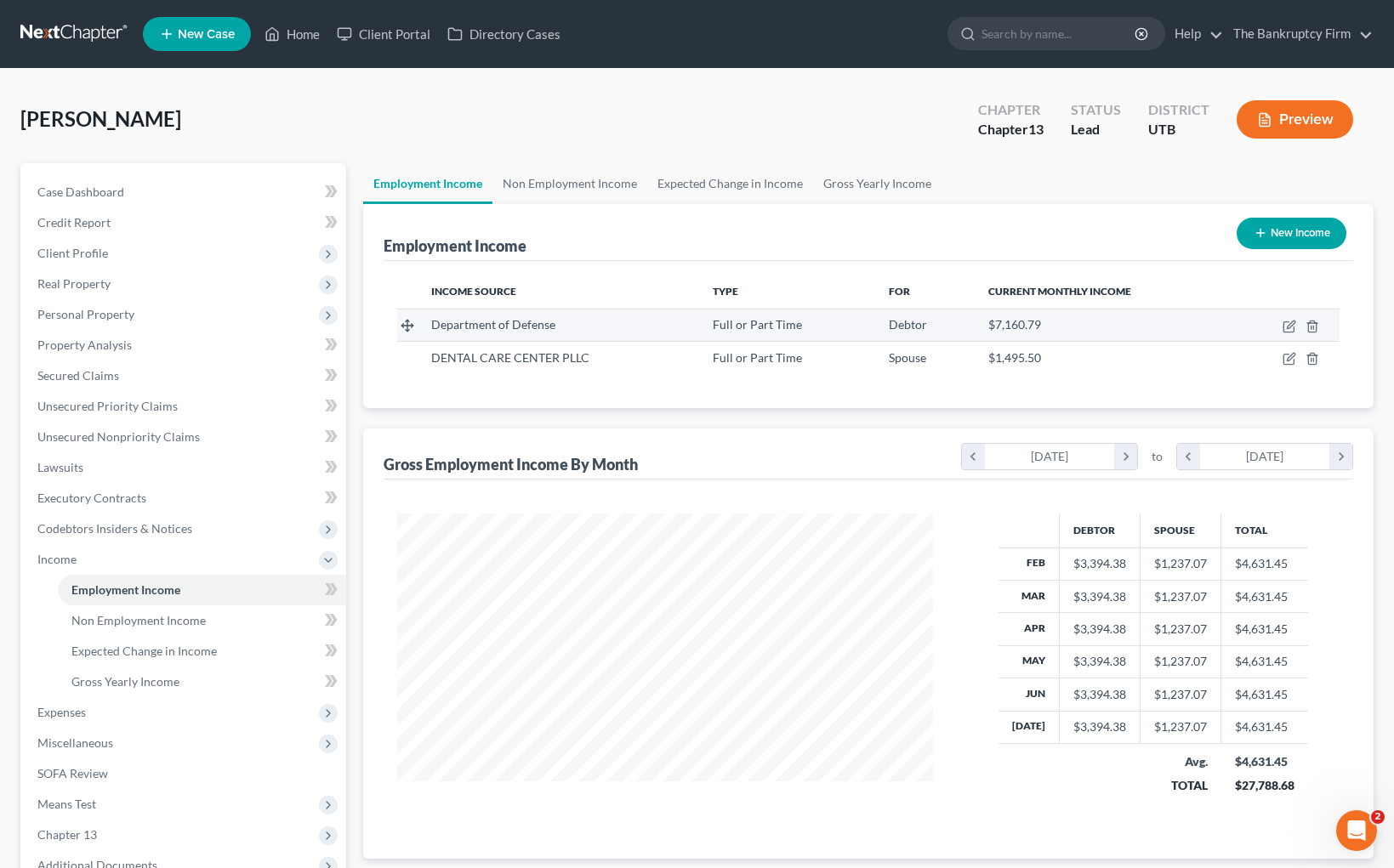
scroll to position [1, 0]
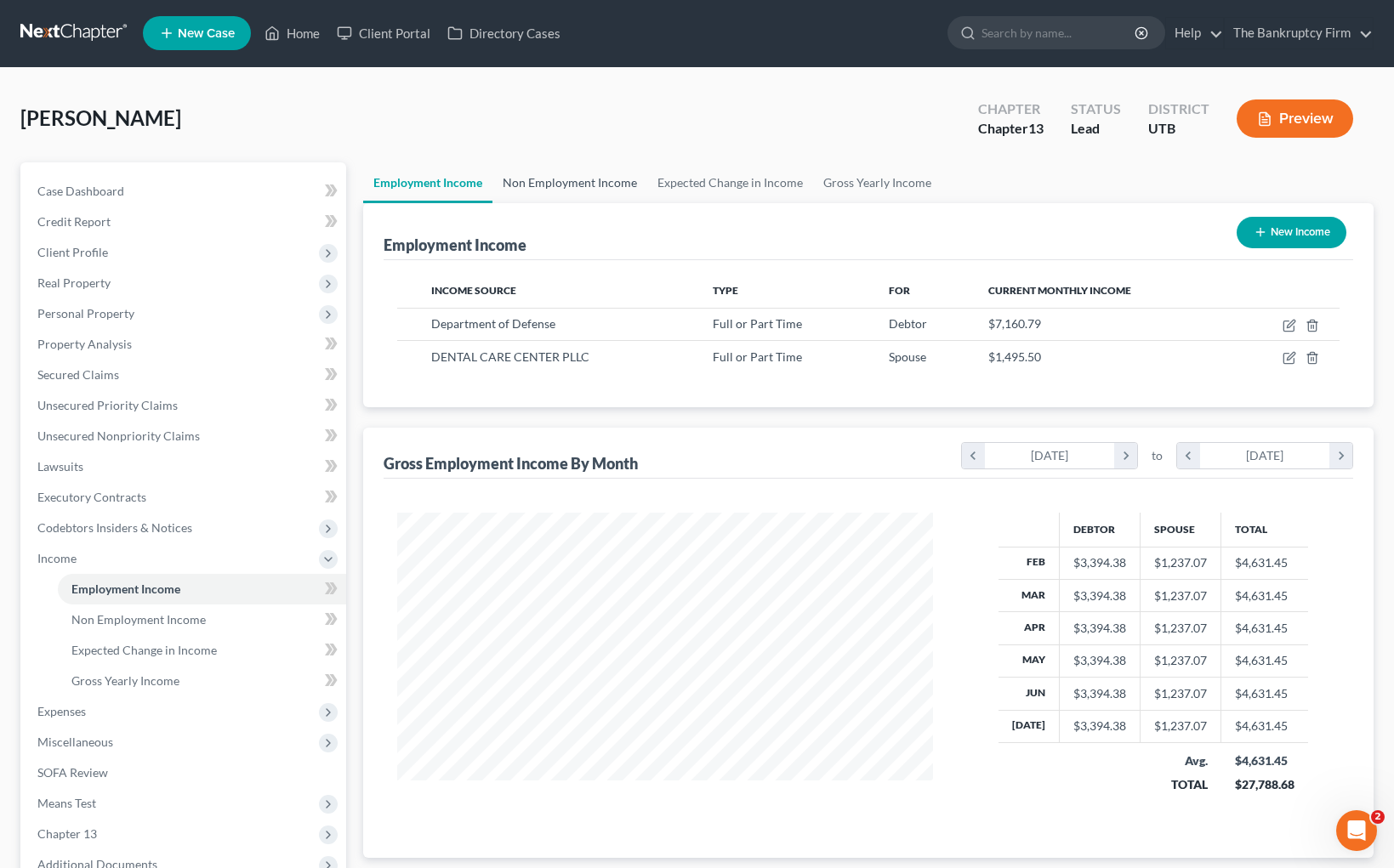
click at [560, 184] on link "Non Employment Income" at bounding box center [570, 182] width 155 height 41
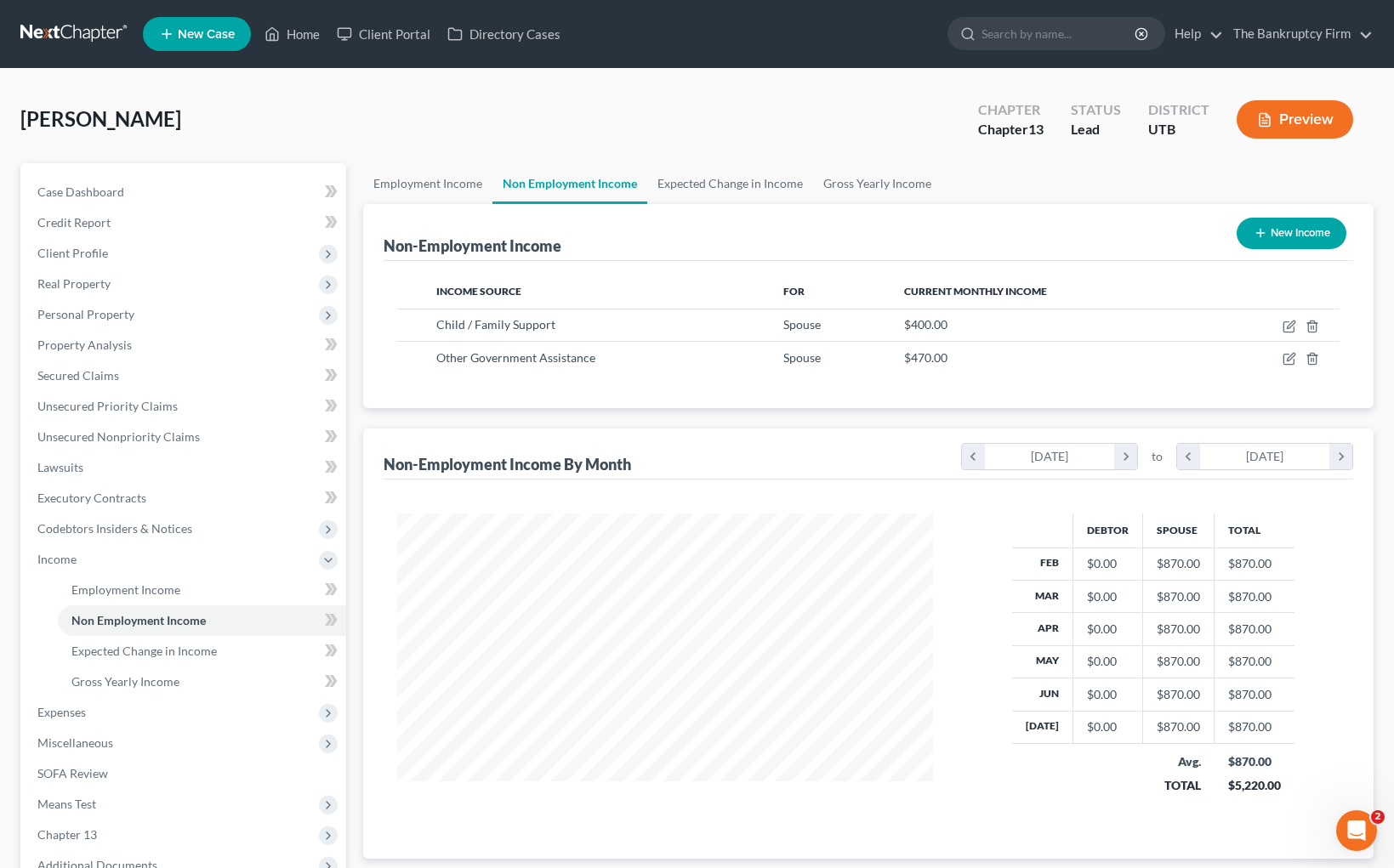
scroll to position [305, 570]
click at [735, 184] on link "Expected Change in Income" at bounding box center [729, 183] width 166 height 41
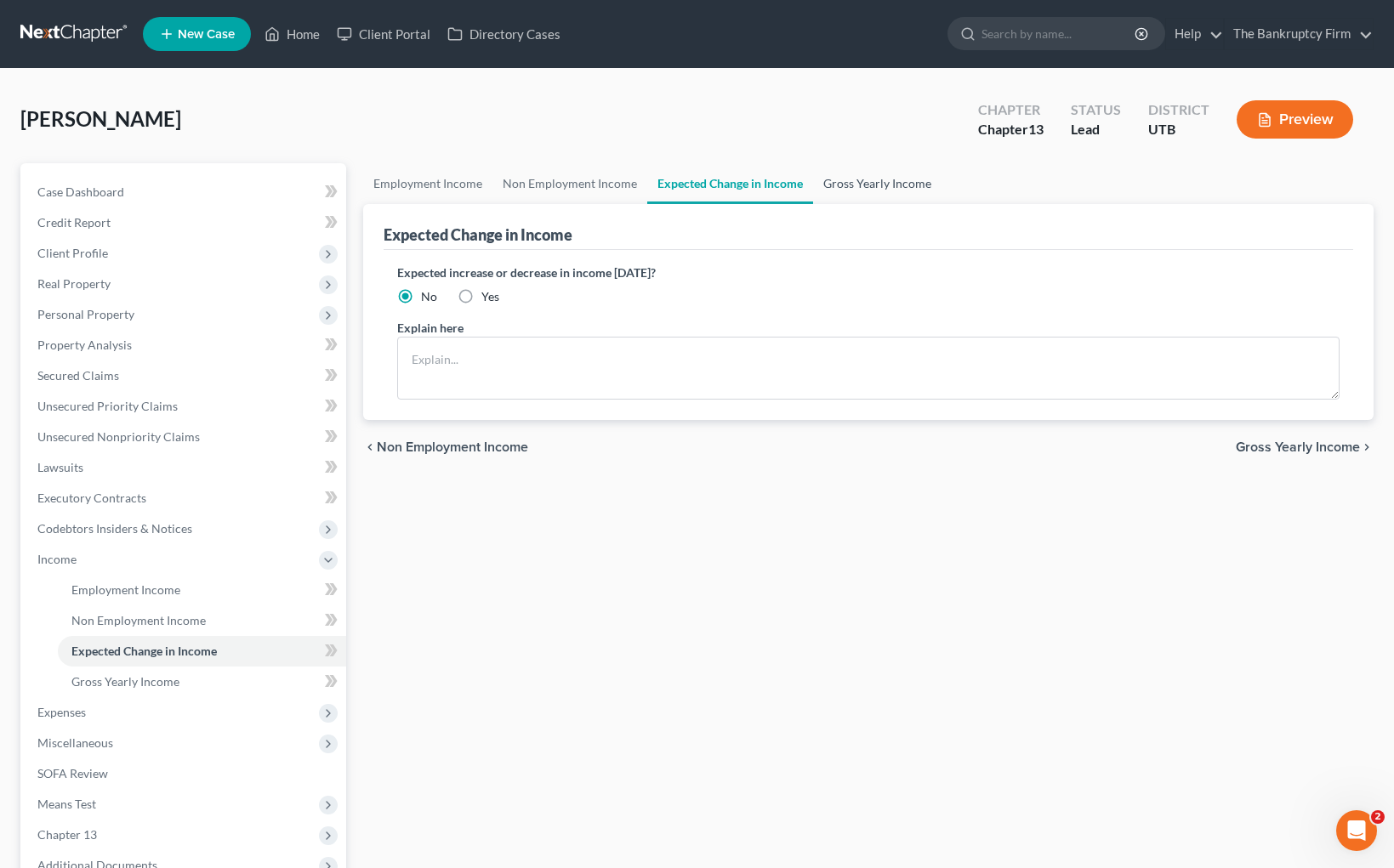
click at [887, 181] on link "Gross Yearly Income" at bounding box center [877, 183] width 128 height 41
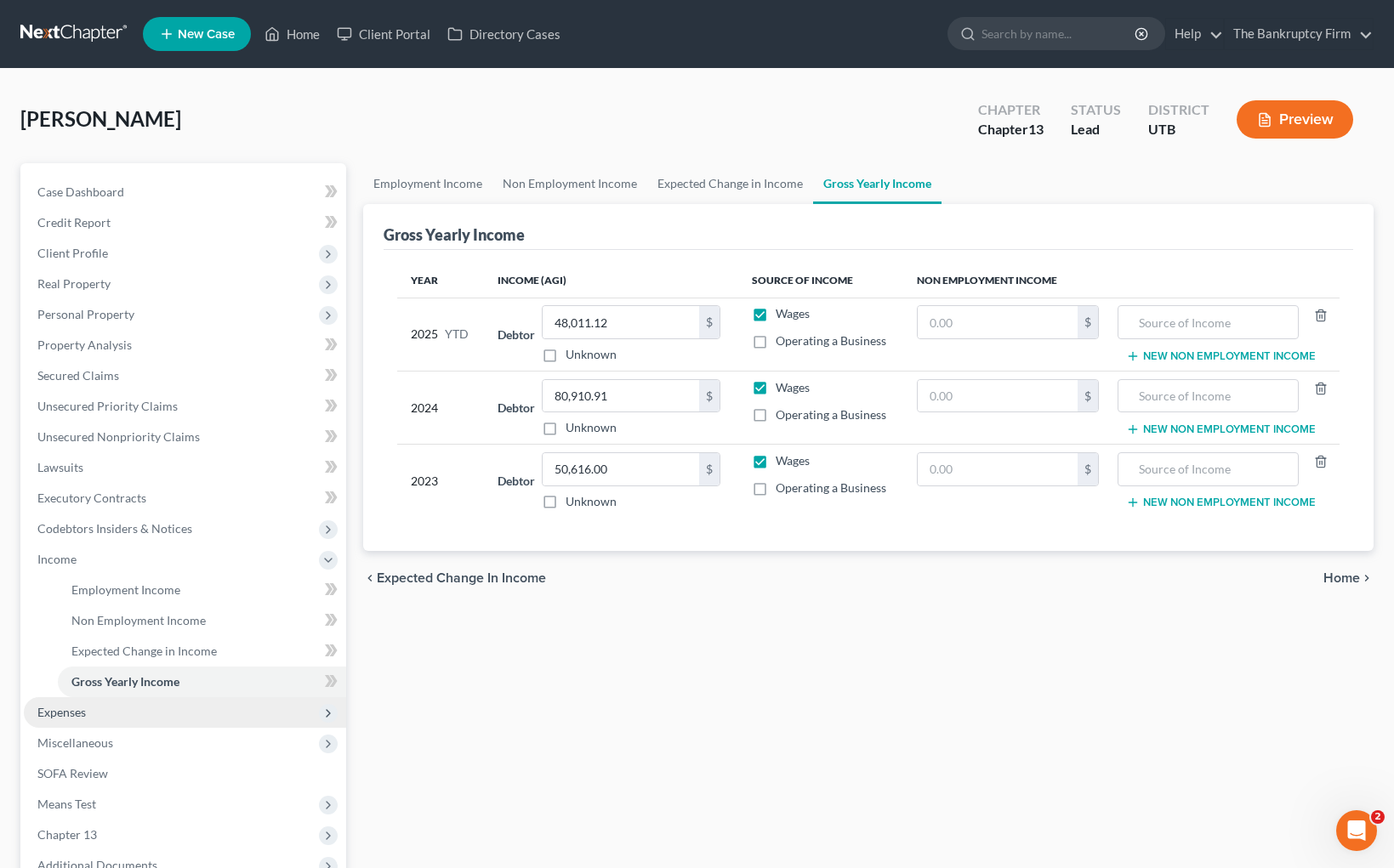
click at [132, 714] on span "Expenses" at bounding box center [185, 712] width 323 height 31
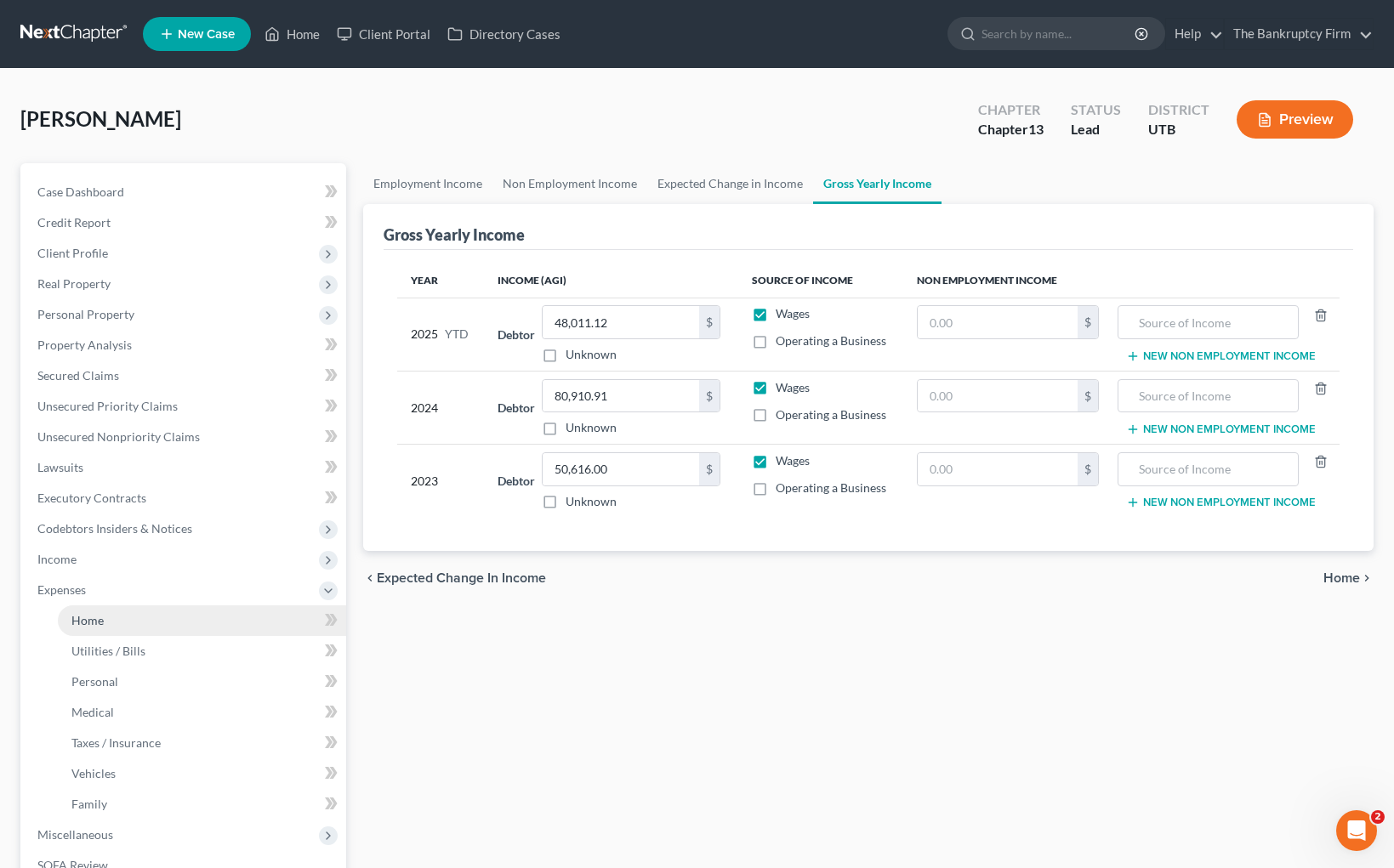
click at [156, 622] on link "Home" at bounding box center [202, 621] width 288 height 31
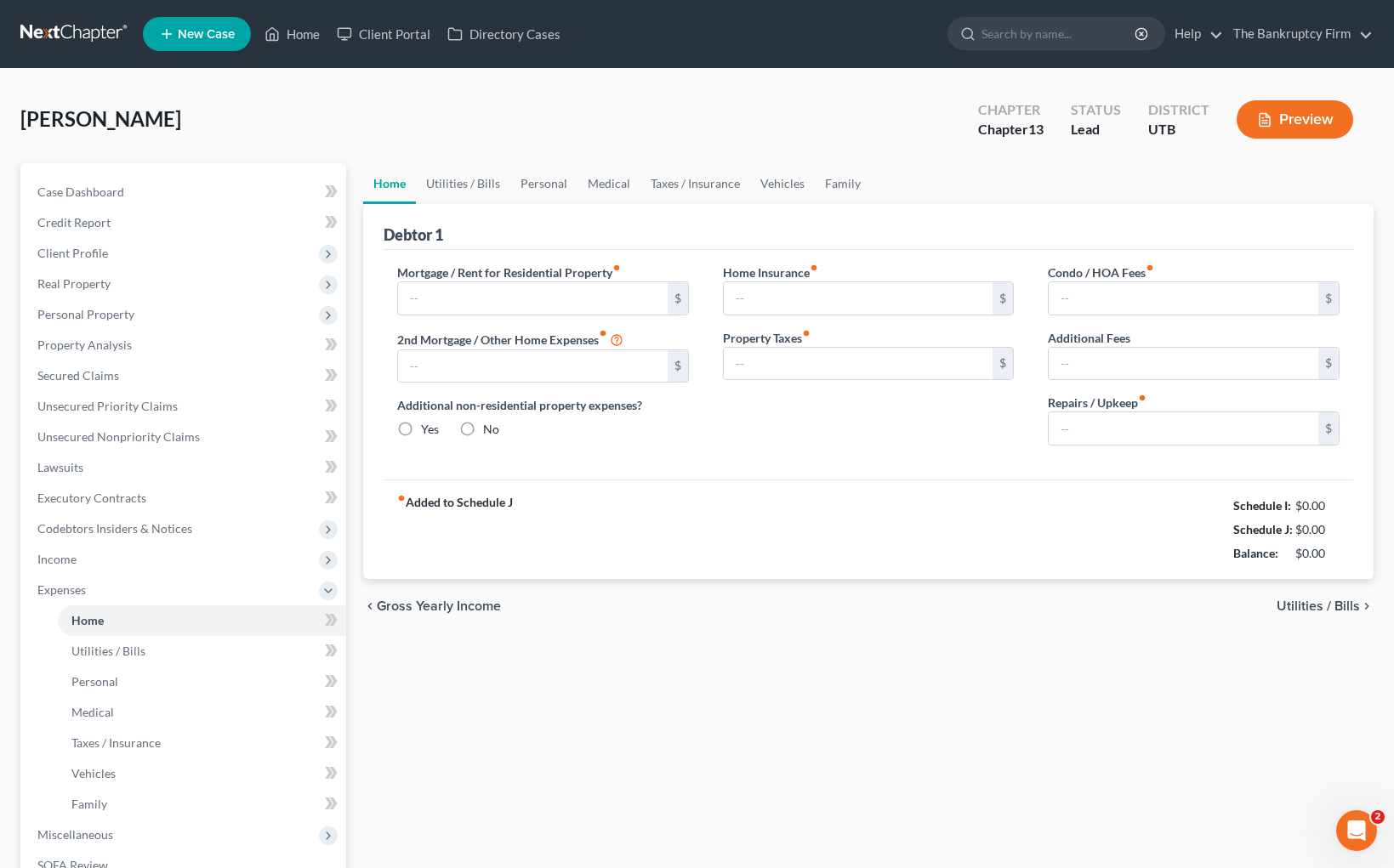
type input "2,100.00"
type input "0.00"
radio input "true"
type input "0.00"
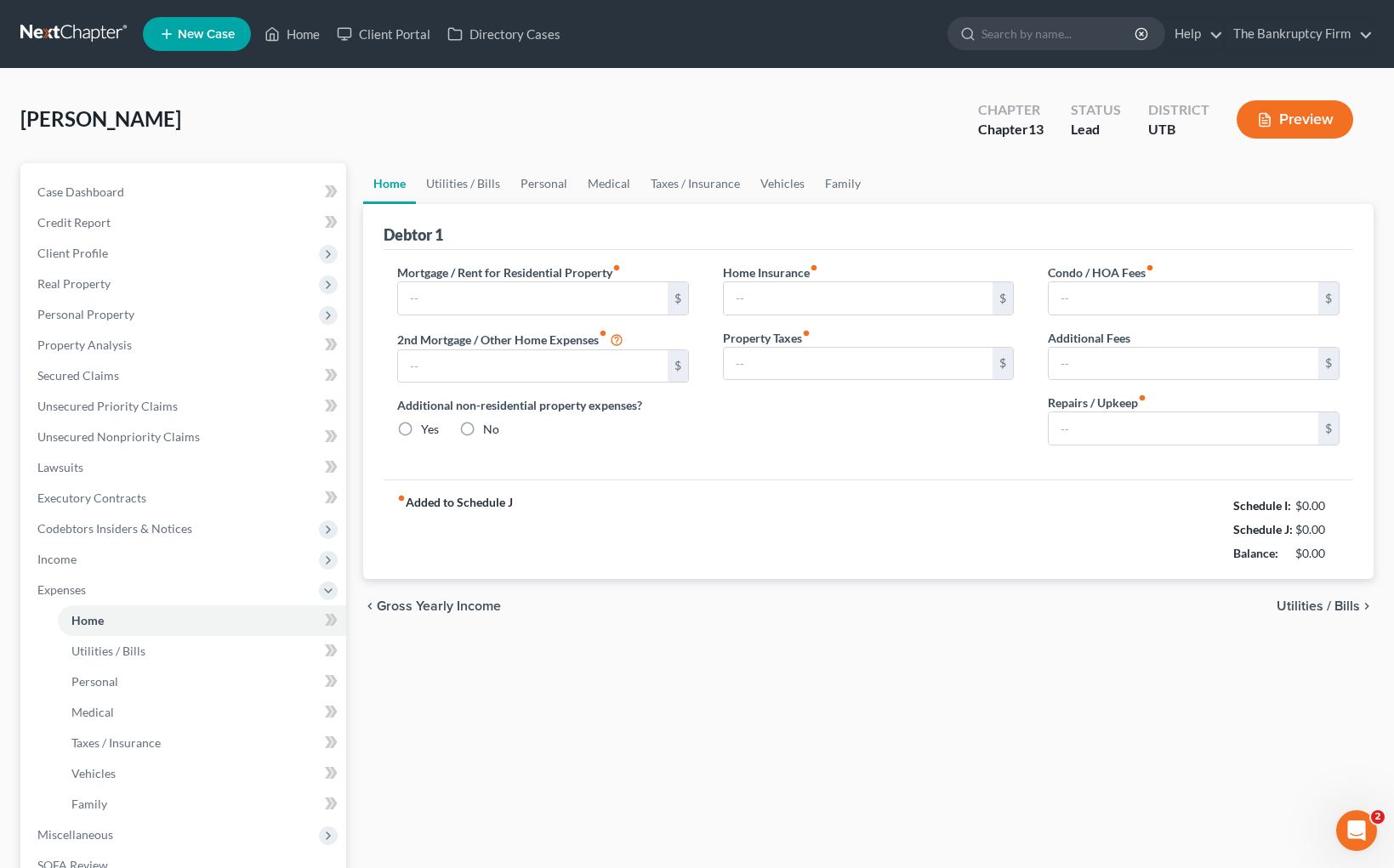
type input "0.00"
type input "200.00"
drag, startPoint x: 1290, startPoint y: 553, endPoint x: 1341, endPoint y: 559, distance: 51.4
click at [1341, 559] on div "$370.35" at bounding box center [1311, 553] width 73 height 17
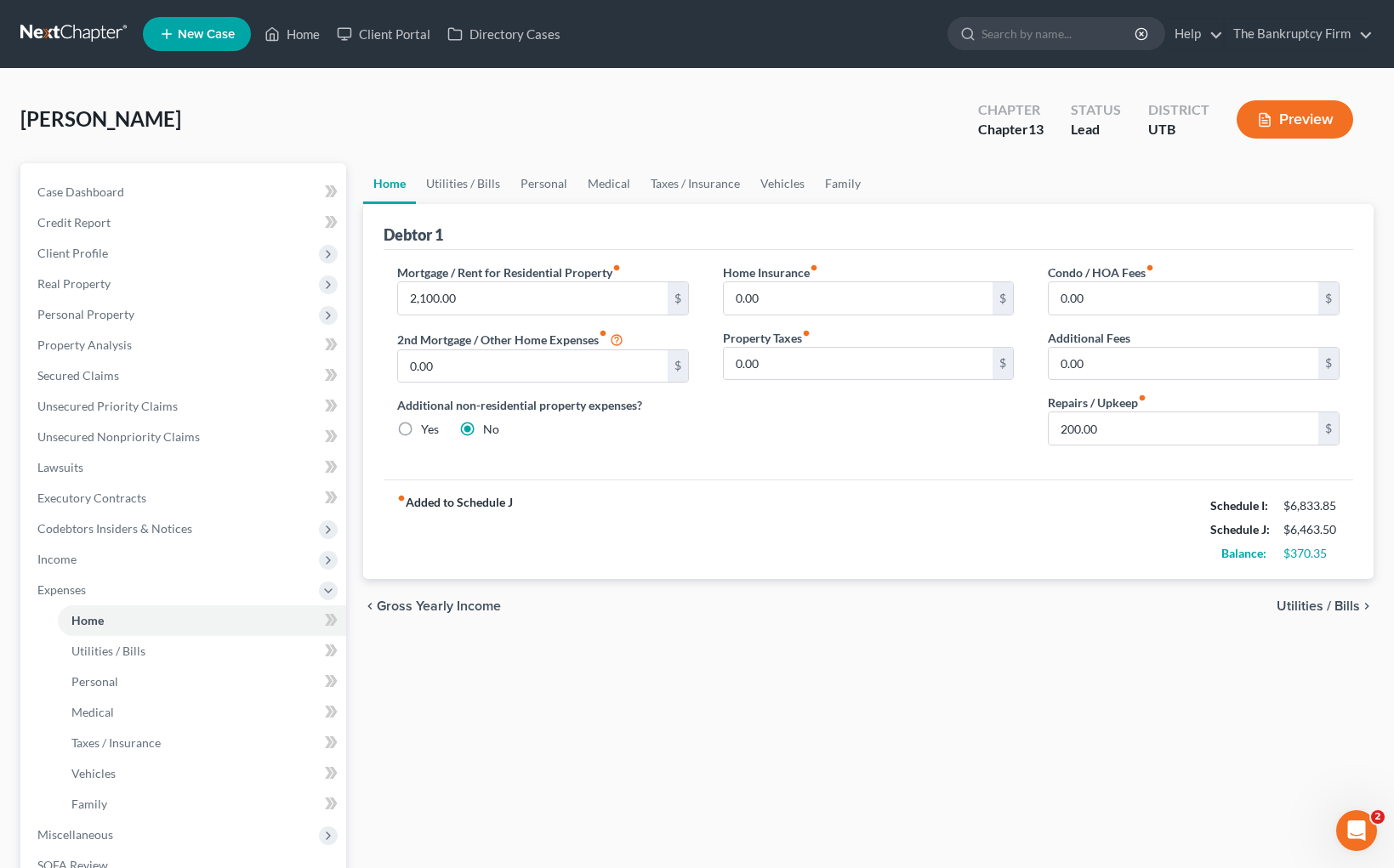
click at [1242, 557] on strong "Balance:" at bounding box center [1243, 553] width 45 height 14
click at [104, 830] on span "Miscellaneous" at bounding box center [75, 835] width 75 height 14
click at [174, 655] on span "Attorney / Credit Counseling Fees" at bounding box center [160, 651] width 180 height 14
select select "0"
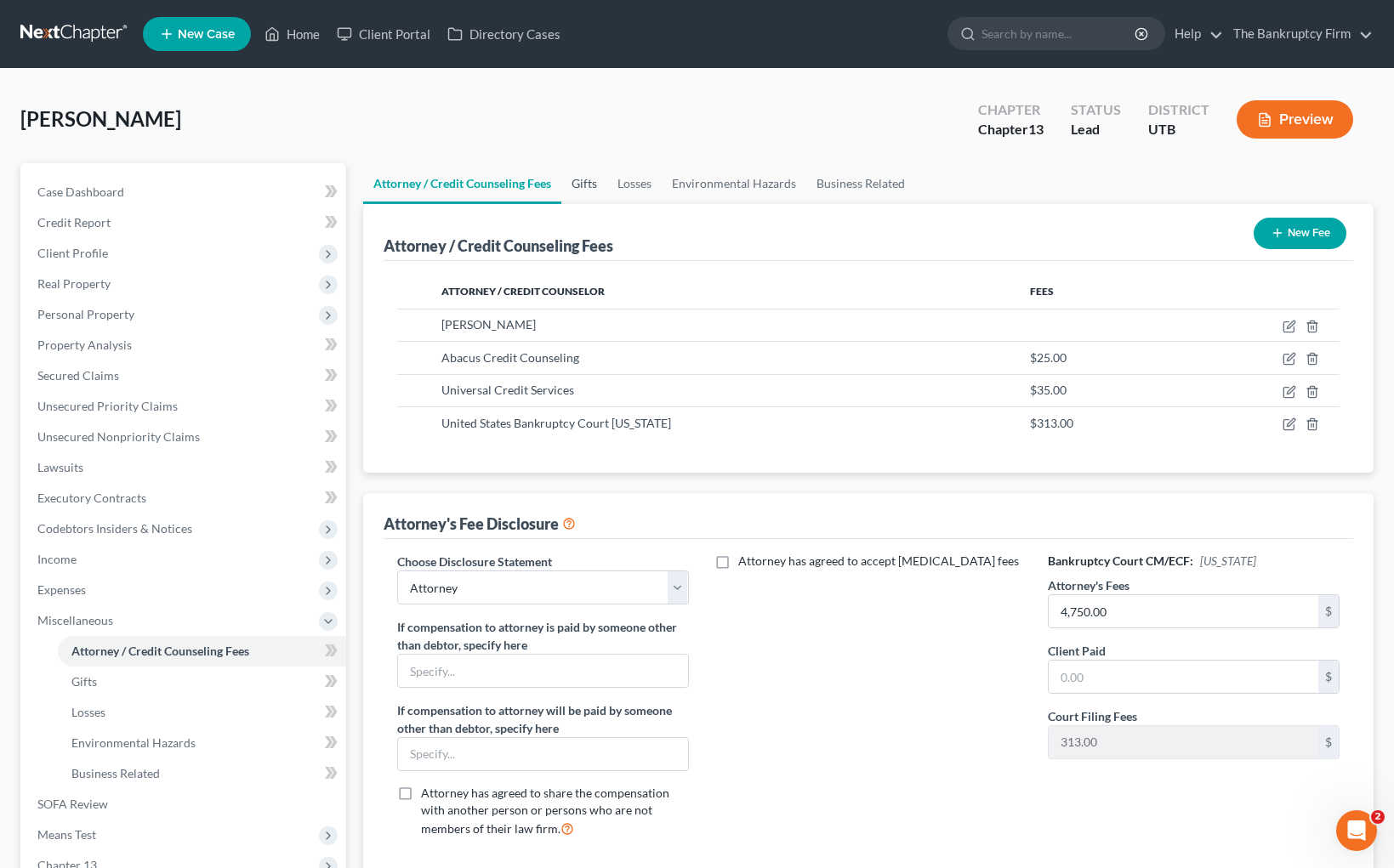
click at [584, 182] on link "Gifts" at bounding box center [584, 183] width 46 height 41
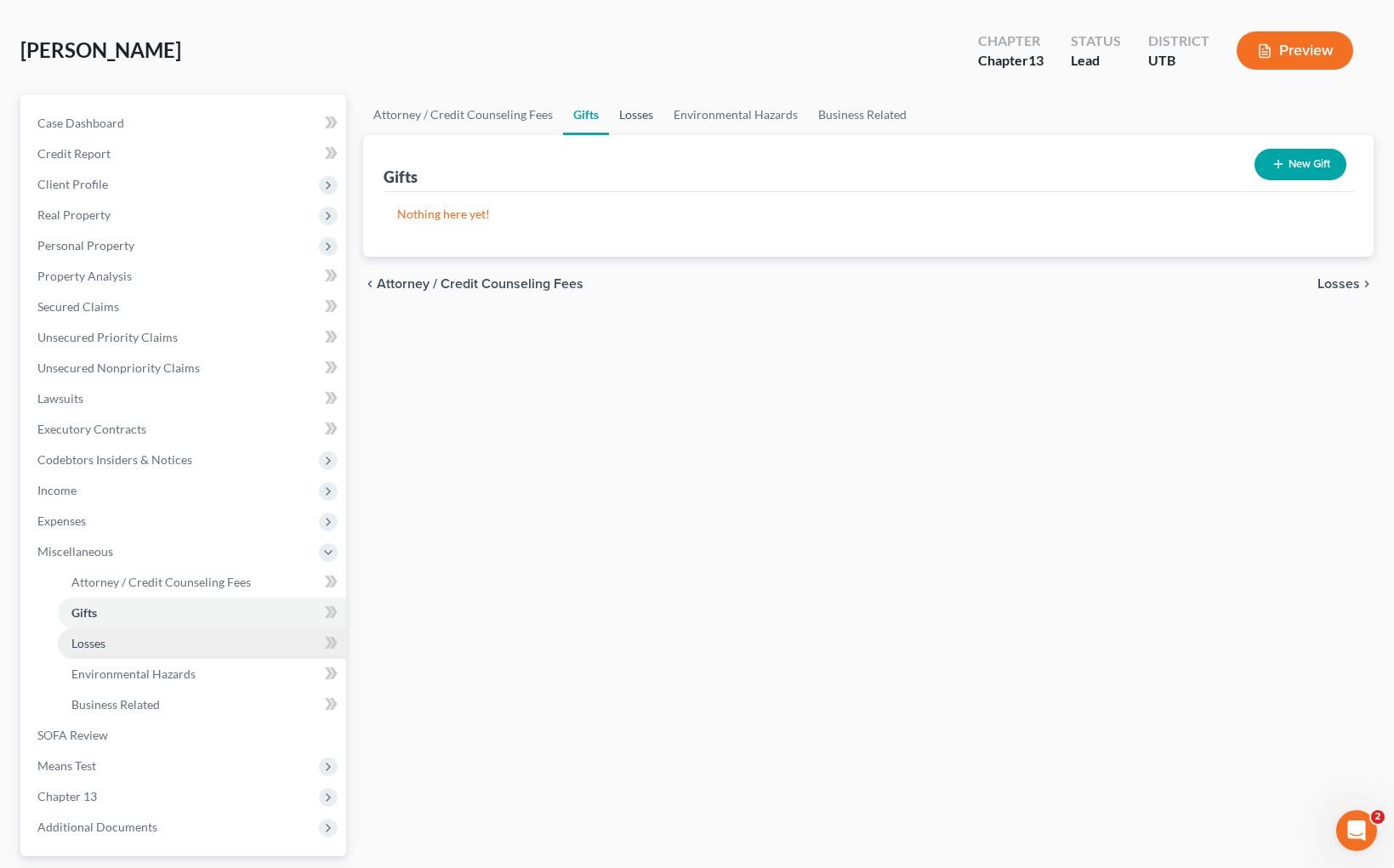
scroll to position [75, 0]
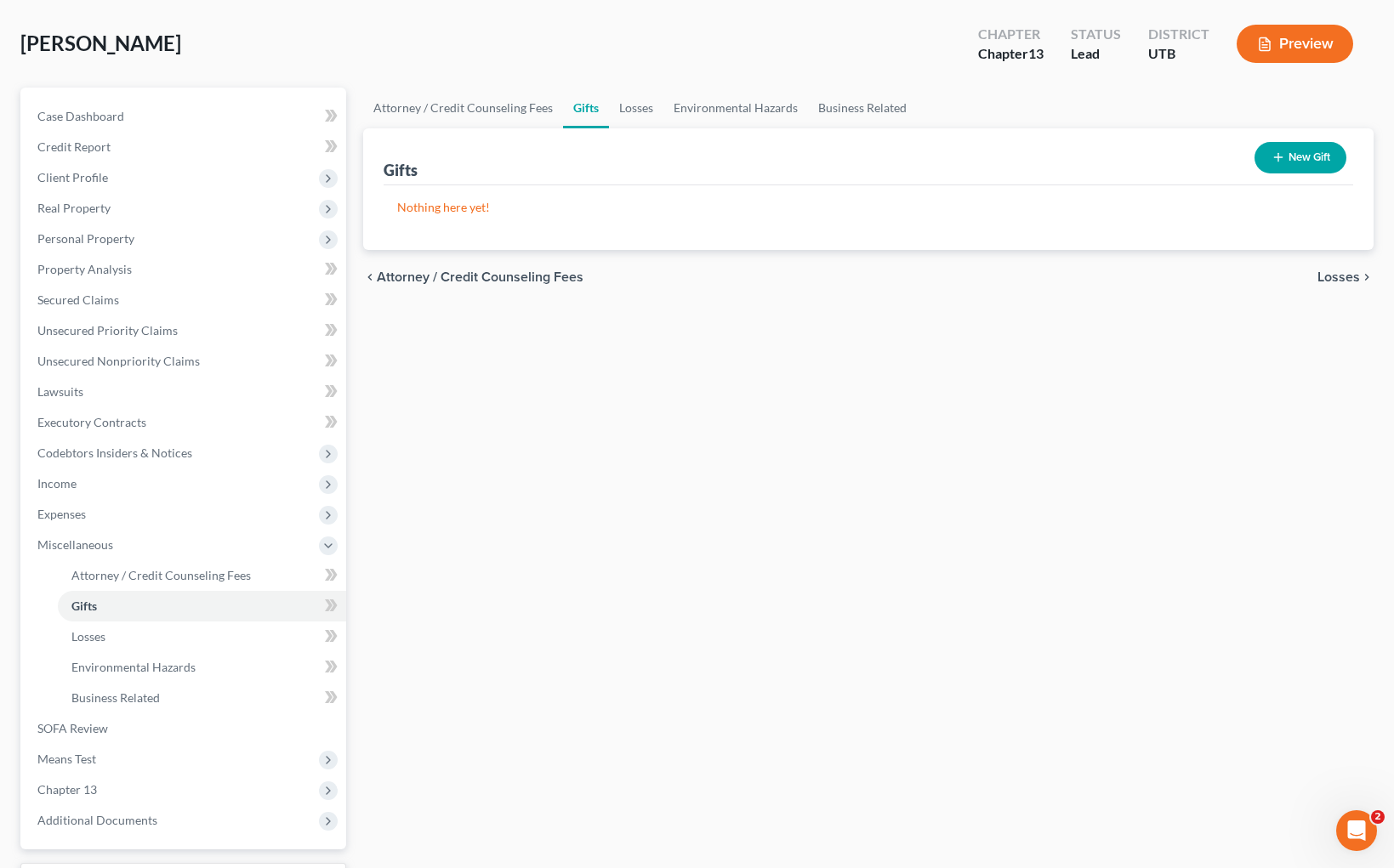
click at [640, 61] on div "[PERSON_NAME] Upgraded Chapter Chapter 13 Status Lead District UTB Preview" at bounding box center [696, 51] width 1353 height 74
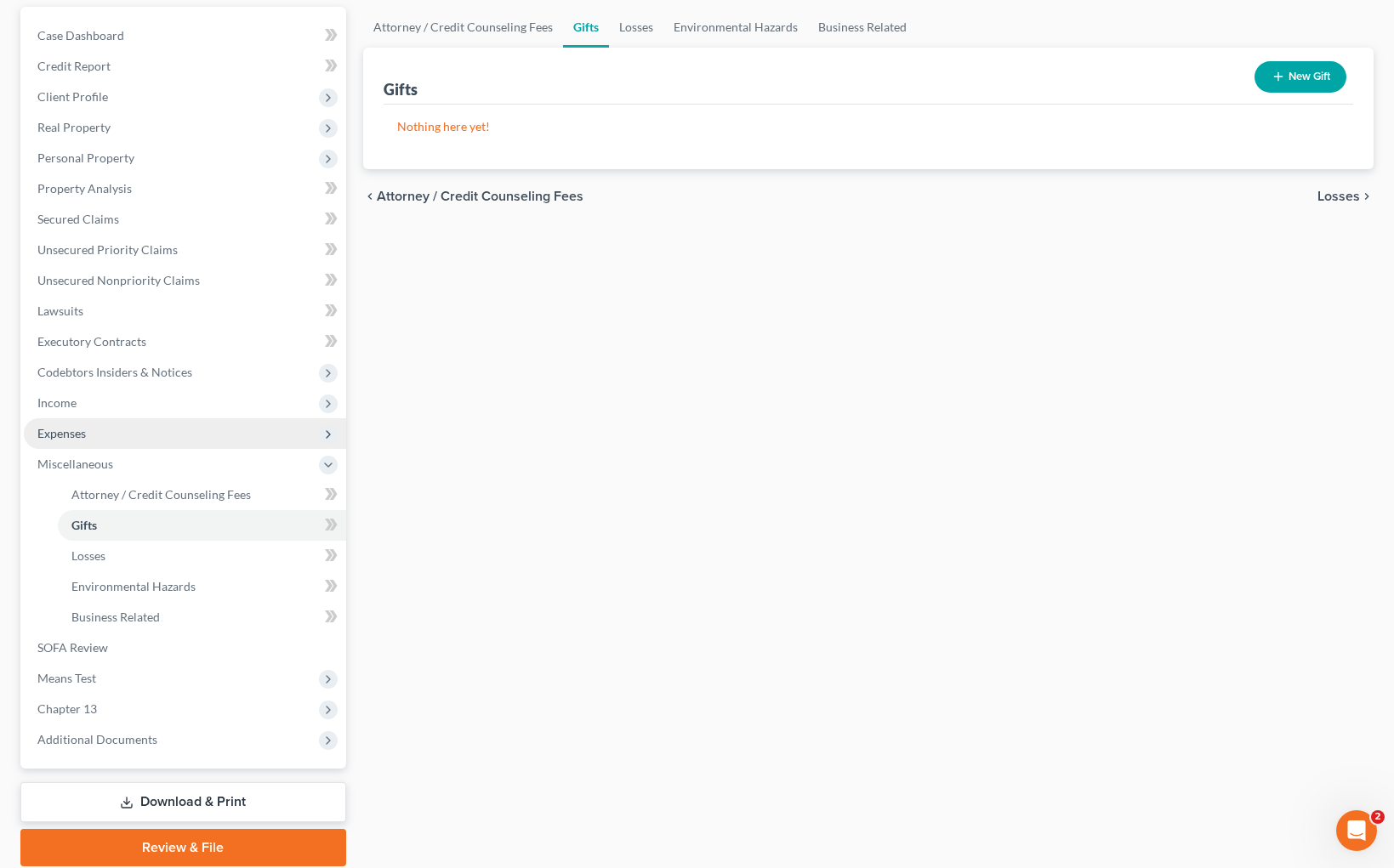
scroll to position [161, 0]
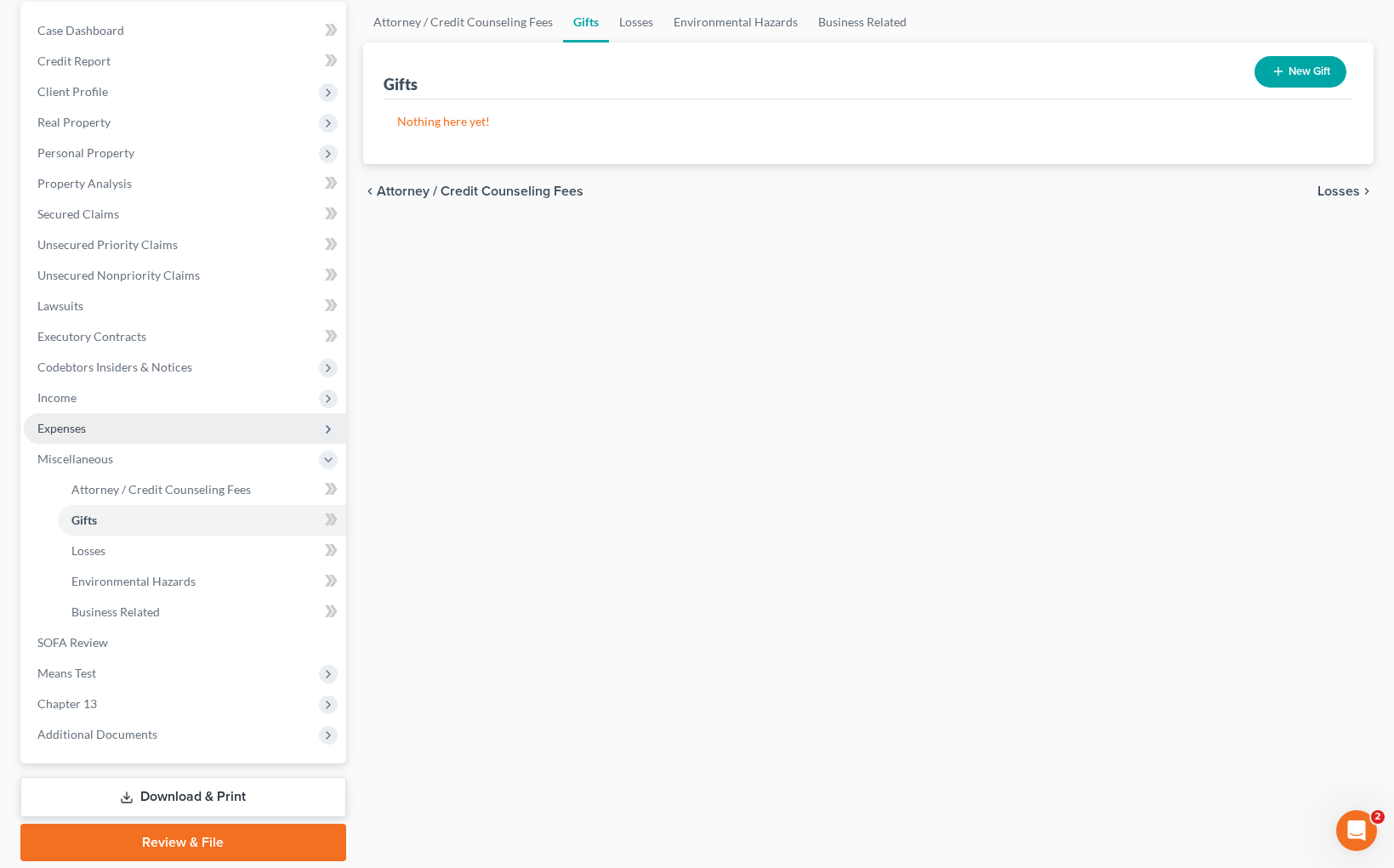
click at [166, 423] on span "Expenses" at bounding box center [185, 428] width 323 height 31
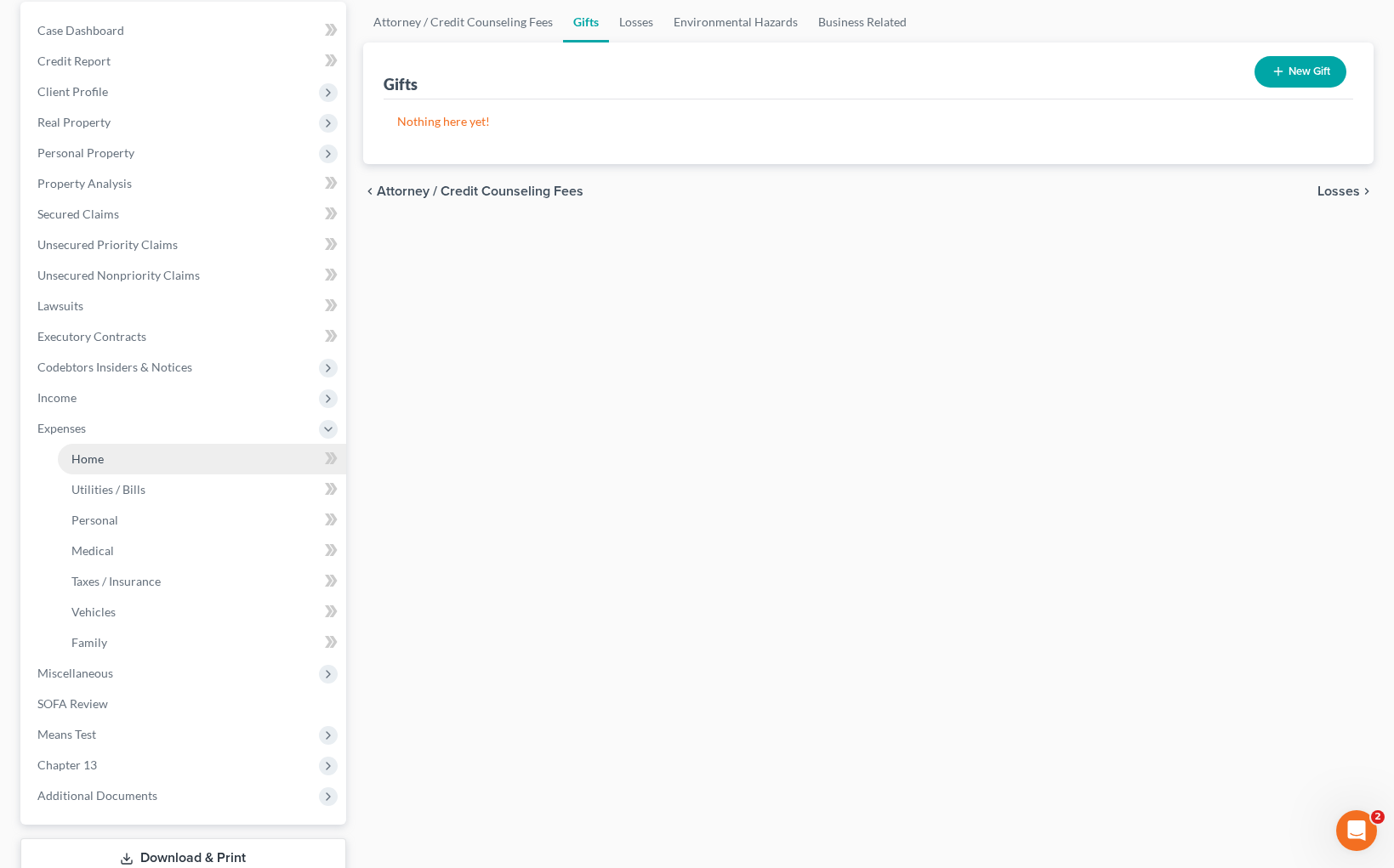
click at [160, 453] on link "Home" at bounding box center [202, 459] width 288 height 31
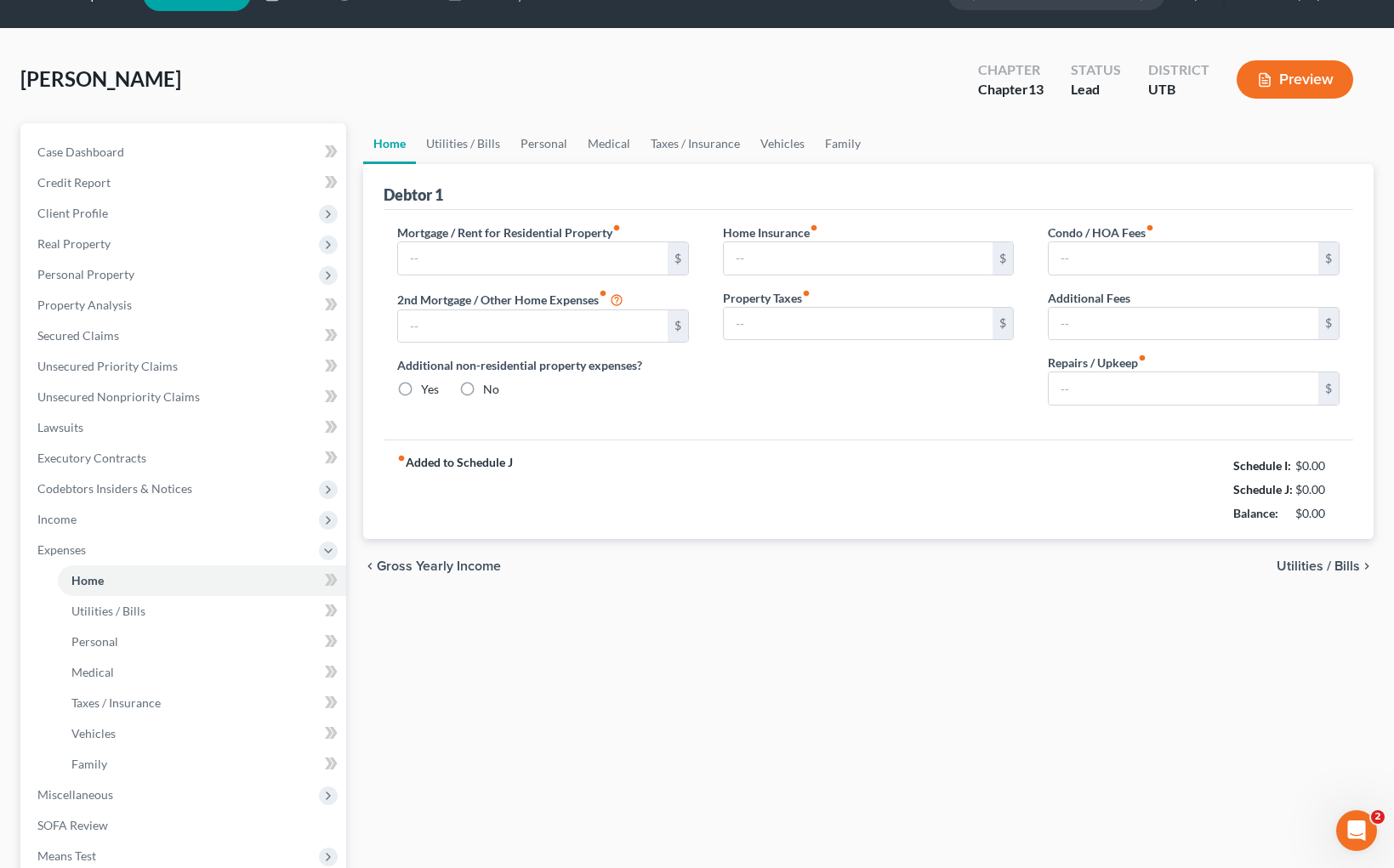
type input "2,100.00"
type input "0.00"
radio input "true"
type input "0.00"
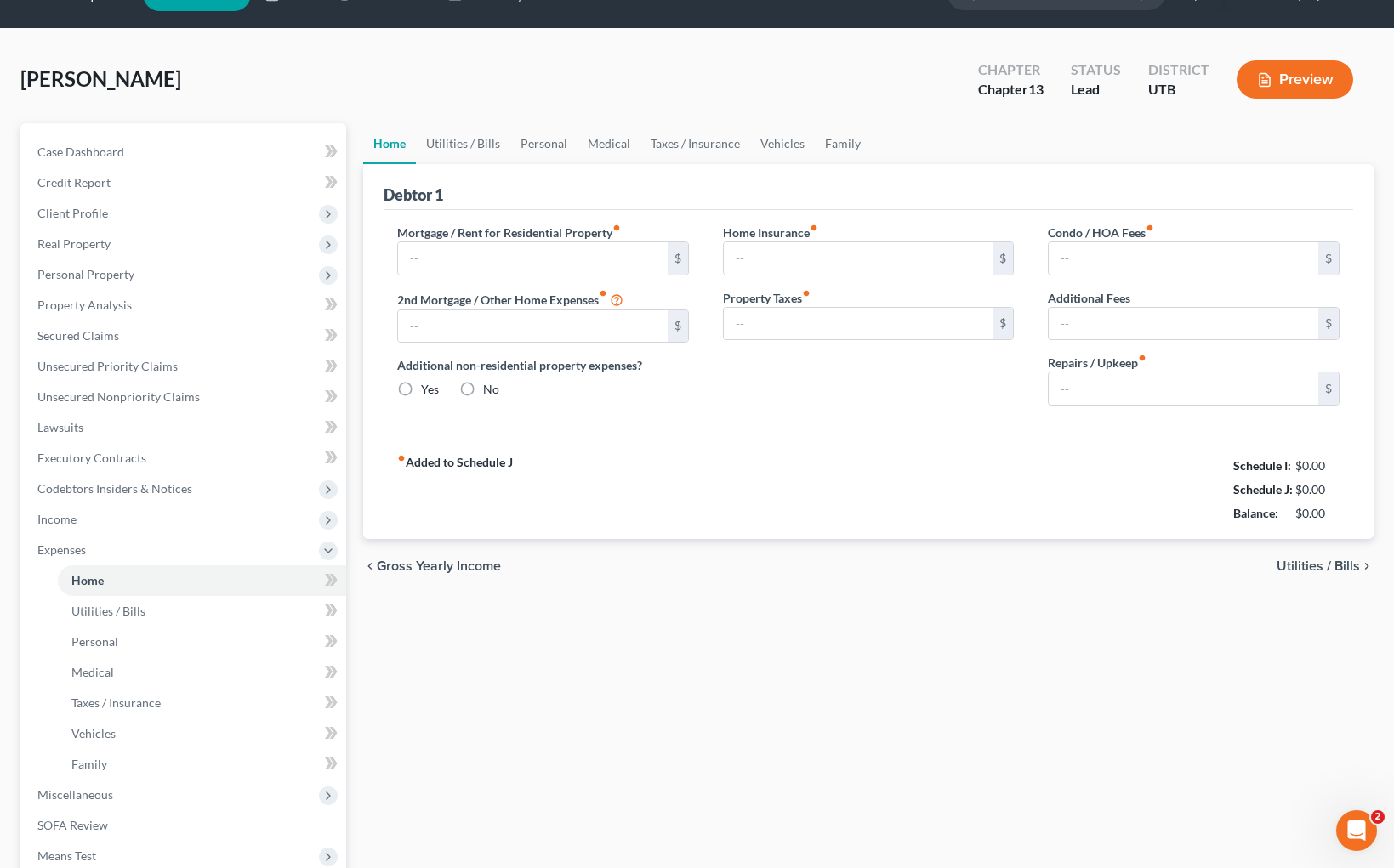
type input "0.00"
type input "200.00"
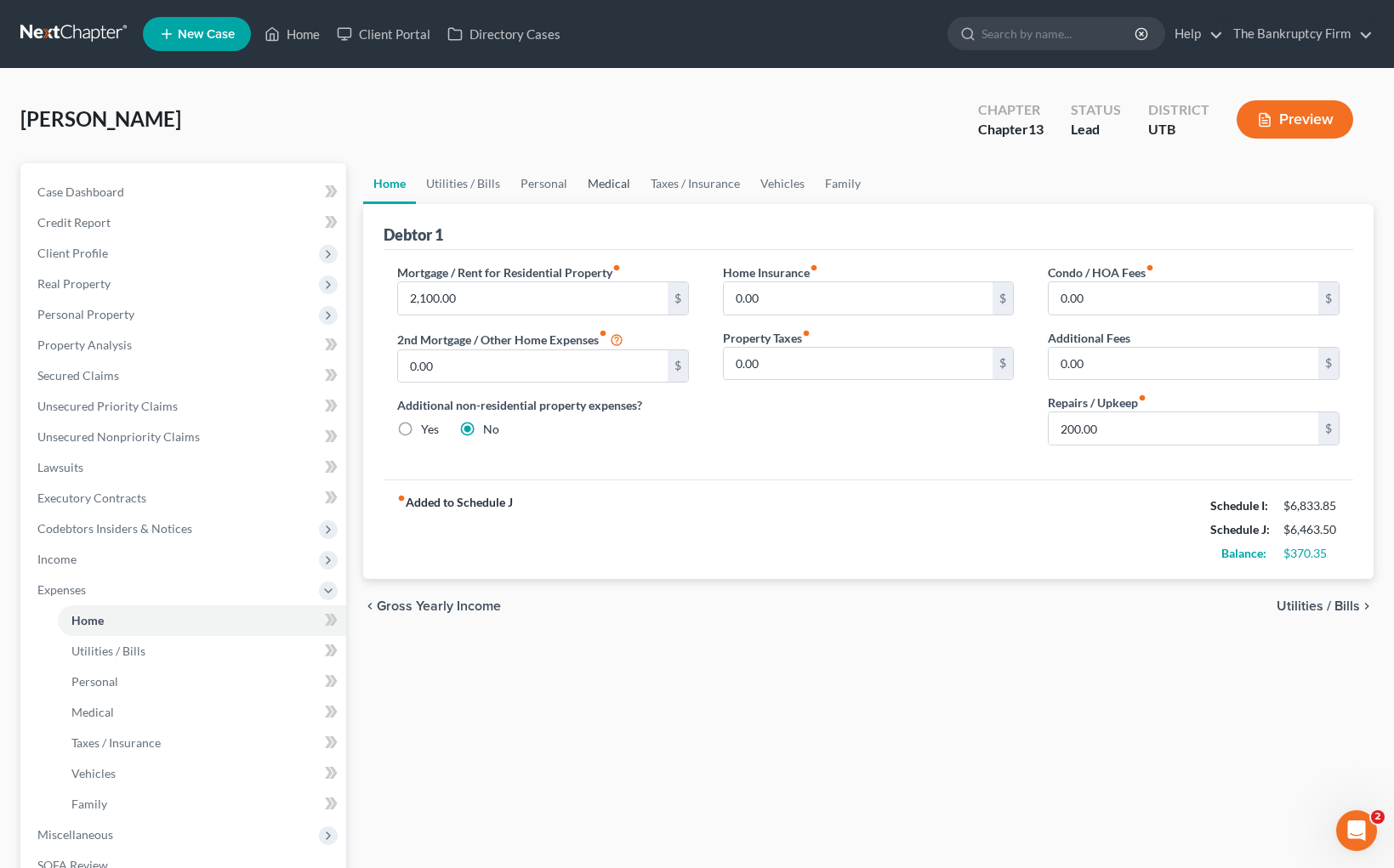
click at [618, 187] on link "Medical" at bounding box center [609, 183] width 63 height 41
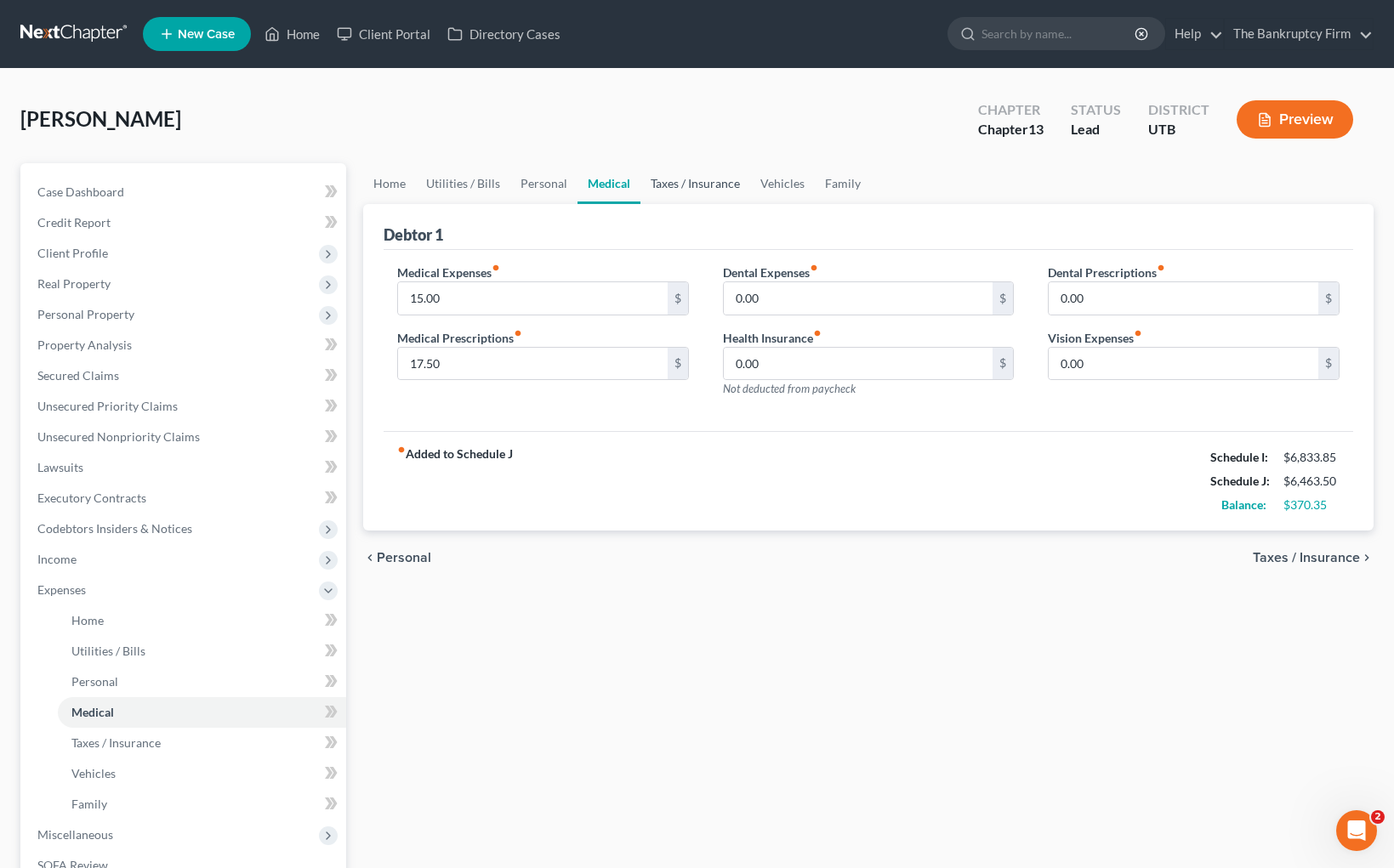
click at [706, 183] on link "Taxes / Insurance" at bounding box center [694, 183] width 110 height 41
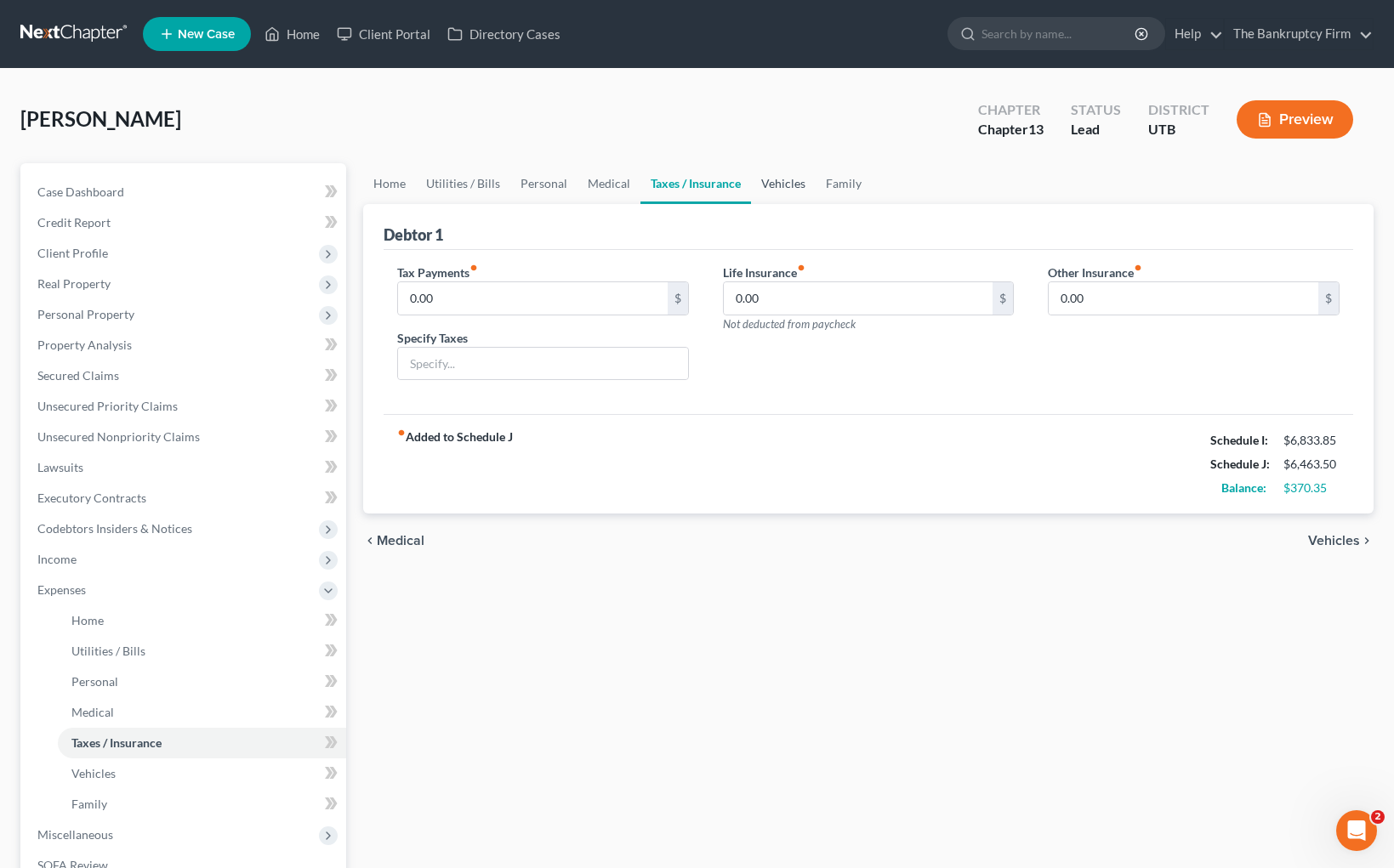
click at [773, 182] on link "Vehicles" at bounding box center [783, 183] width 65 height 41
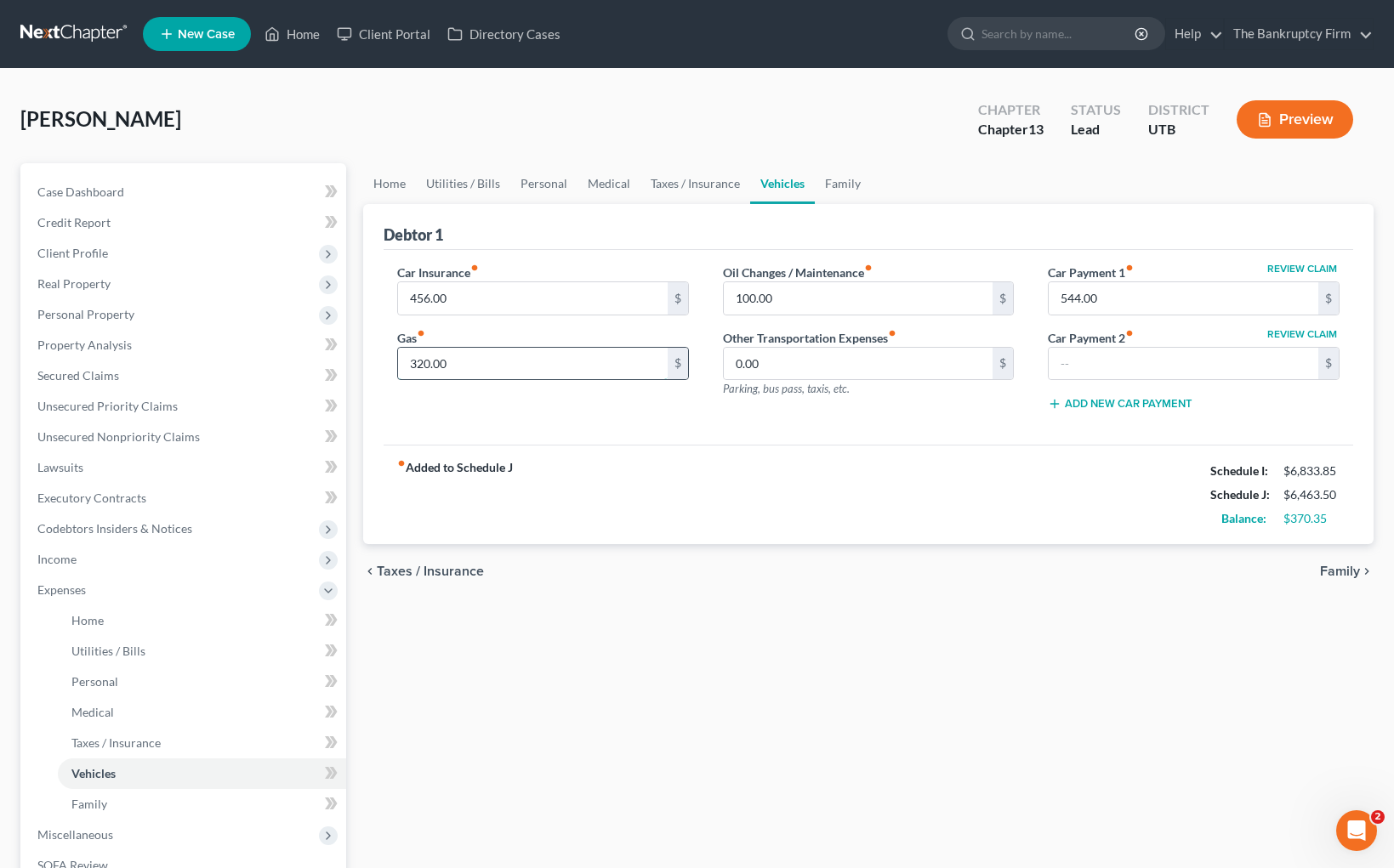
click at [520, 365] on input "320.00" at bounding box center [532, 364] width 269 height 32
type input "350.00"
click at [866, 135] on div "[PERSON_NAME] Upgraded Chapter Chapter 13 Status Lead District UTB Preview" at bounding box center [696, 126] width 1353 height 74
click at [841, 182] on link "Family" at bounding box center [843, 183] width 56 height 41
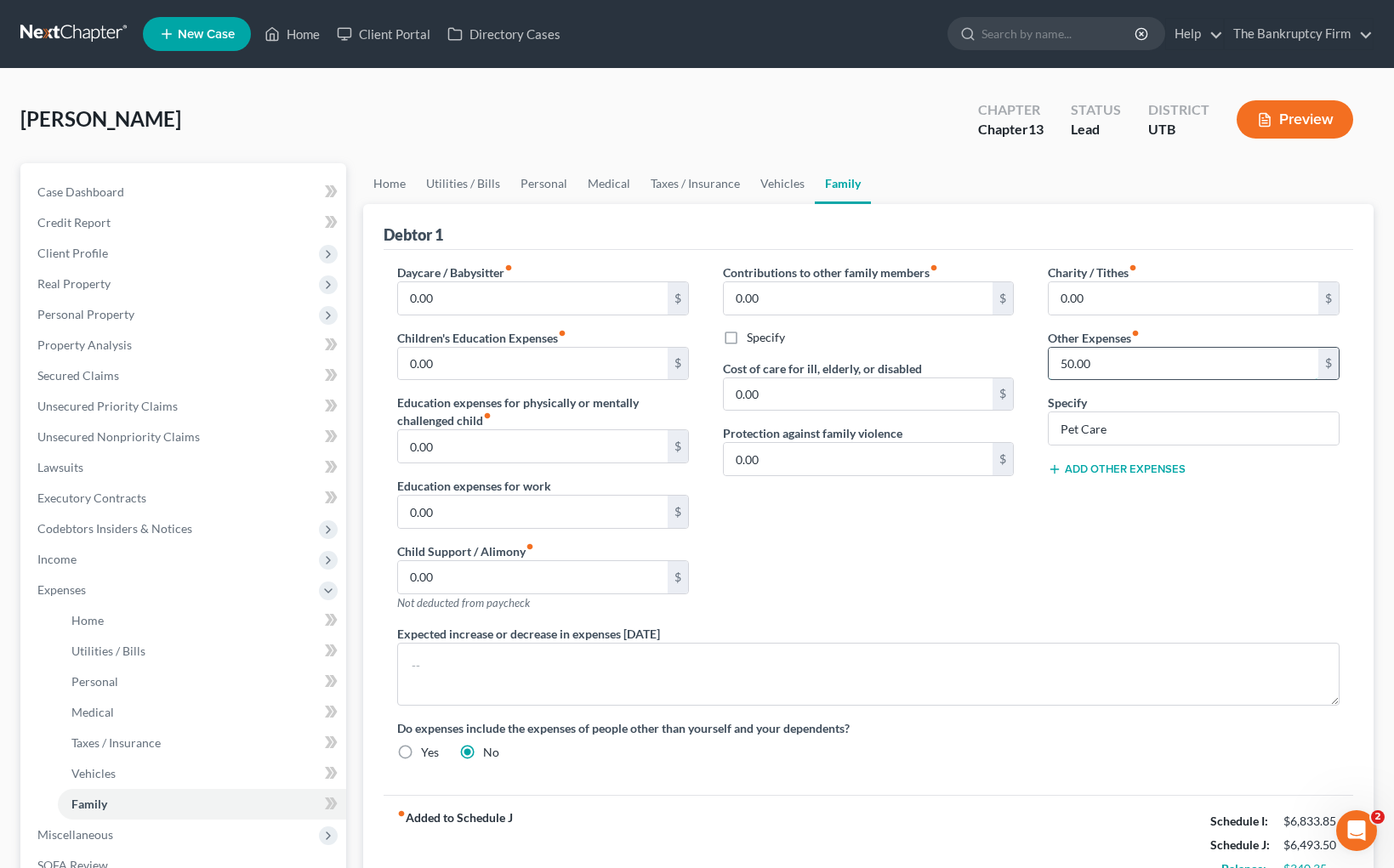
click at [1122, 364] on input "50.00" at bounding box center [1183, 364] width 269 height 32
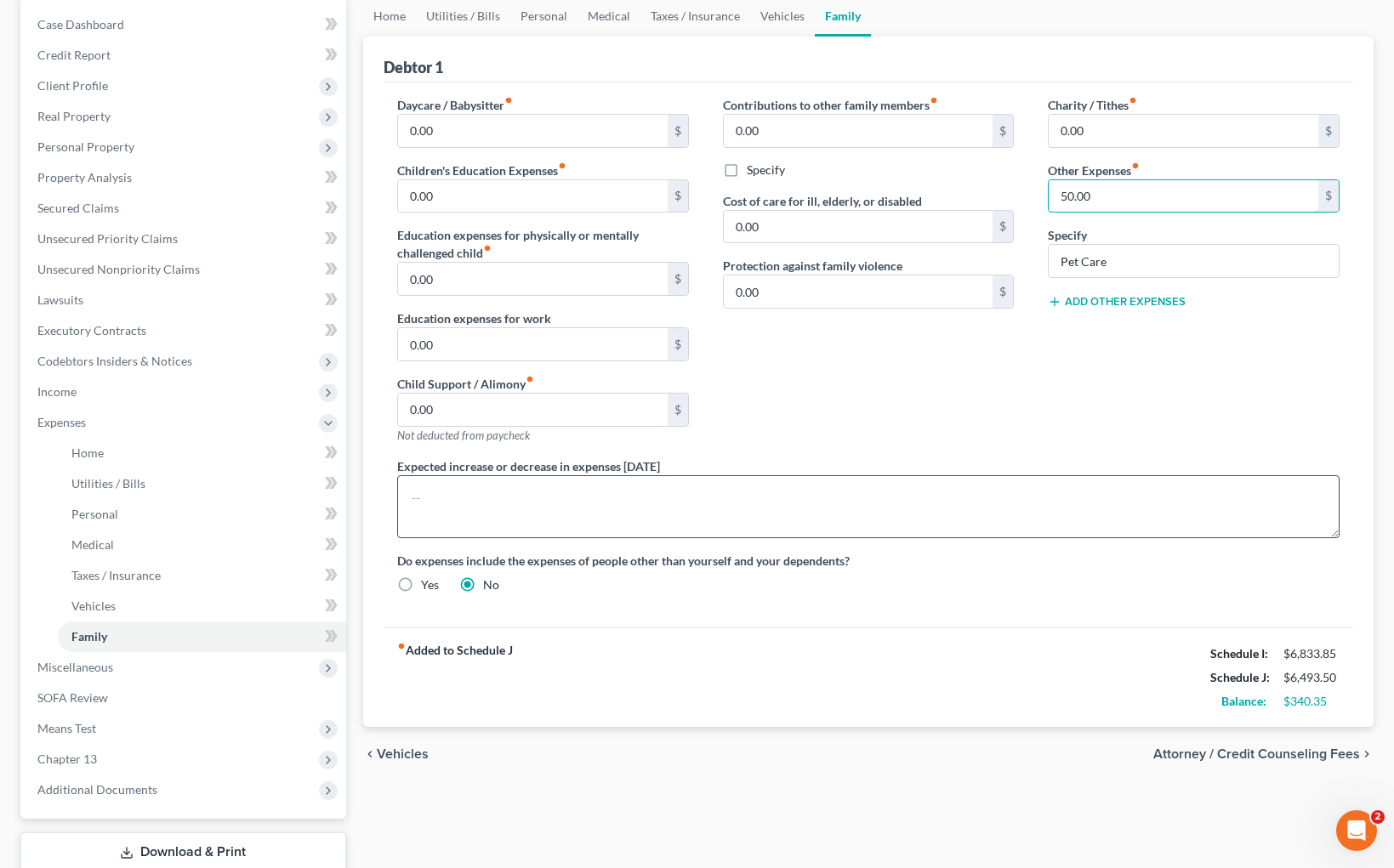
scroll to position [168, 0]
type input "75.00"
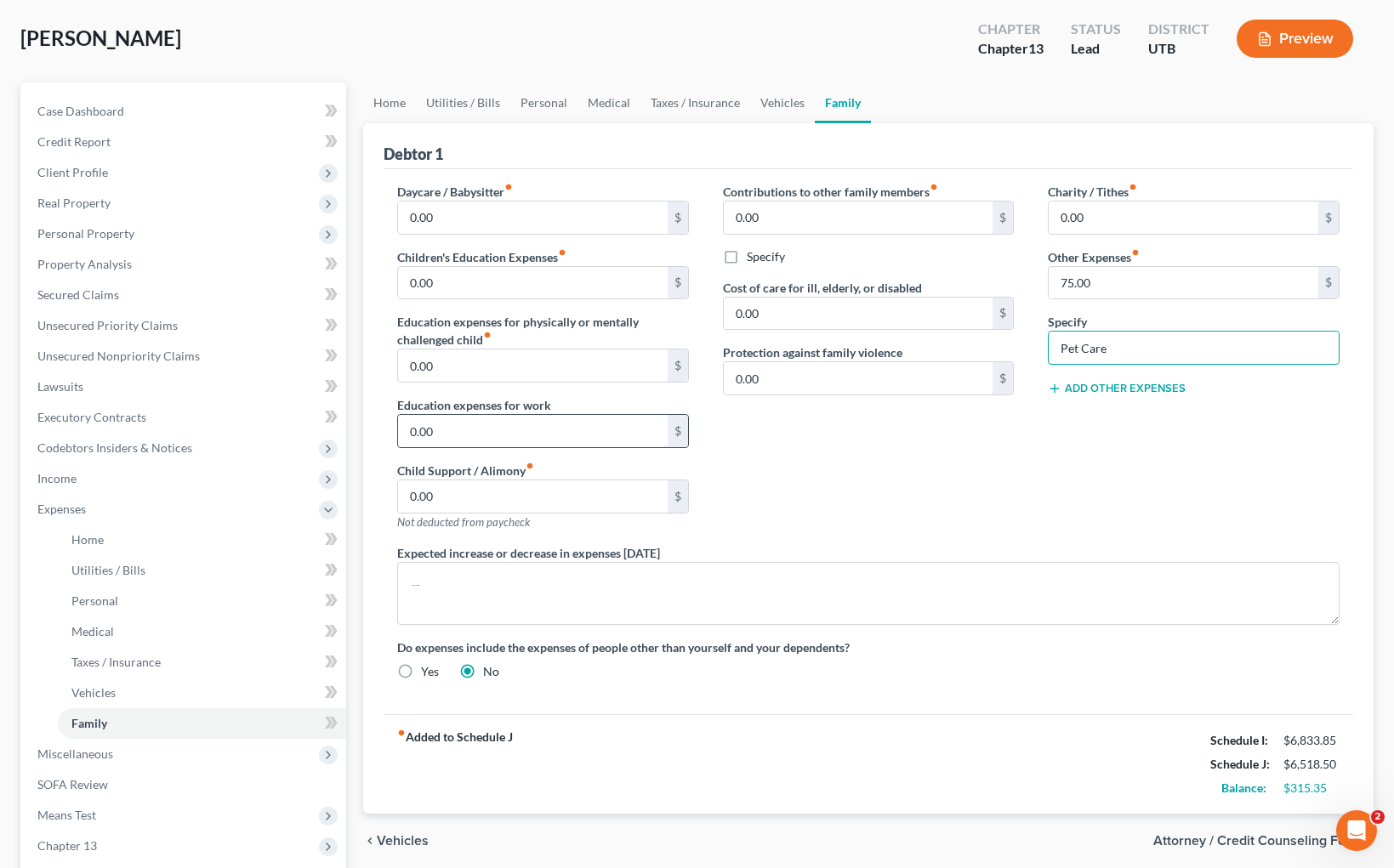
scroll to position [46, 0]
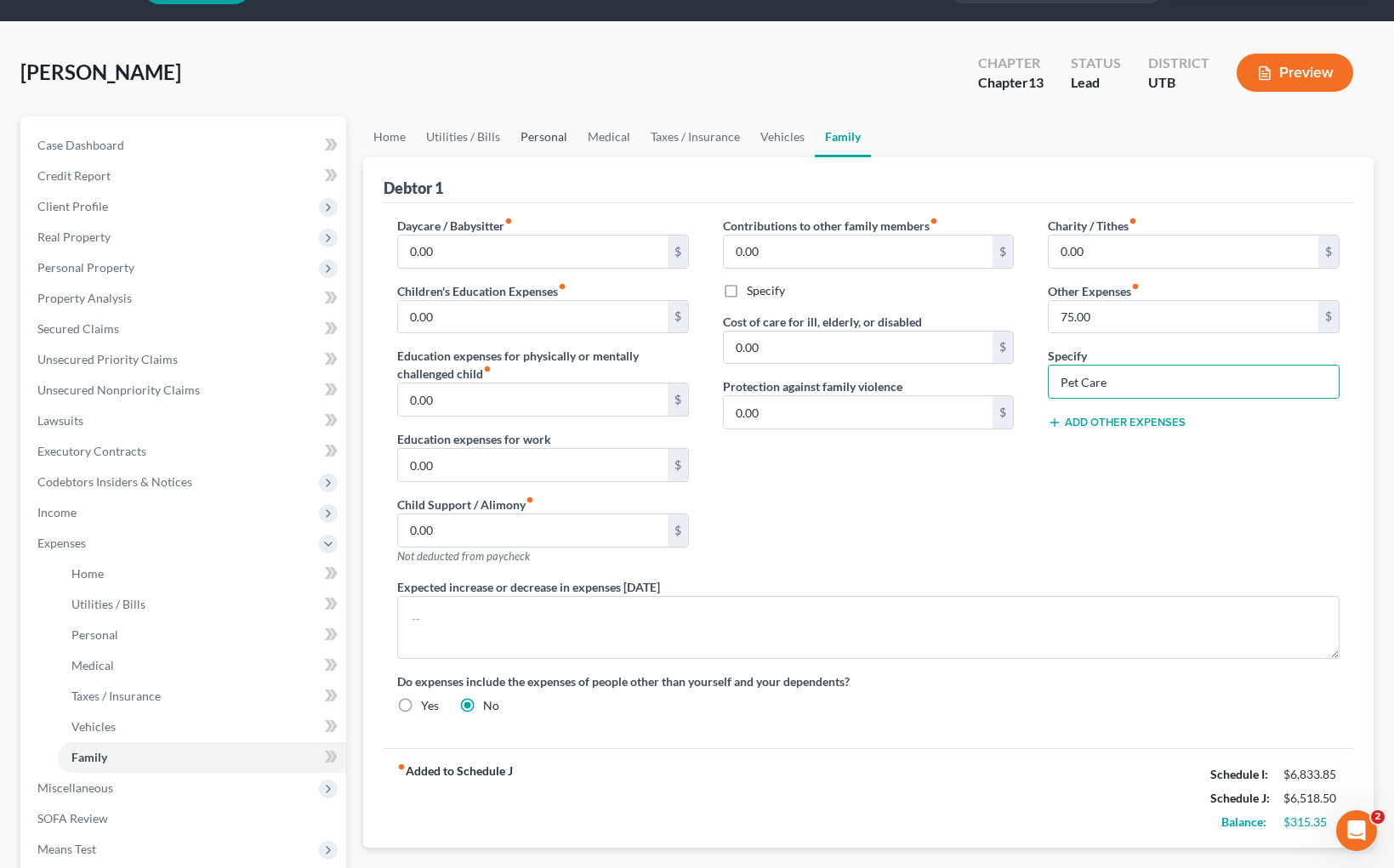
click at [542, 132] on link "Personal" at bounding box center [544, 137] width 68 height 41
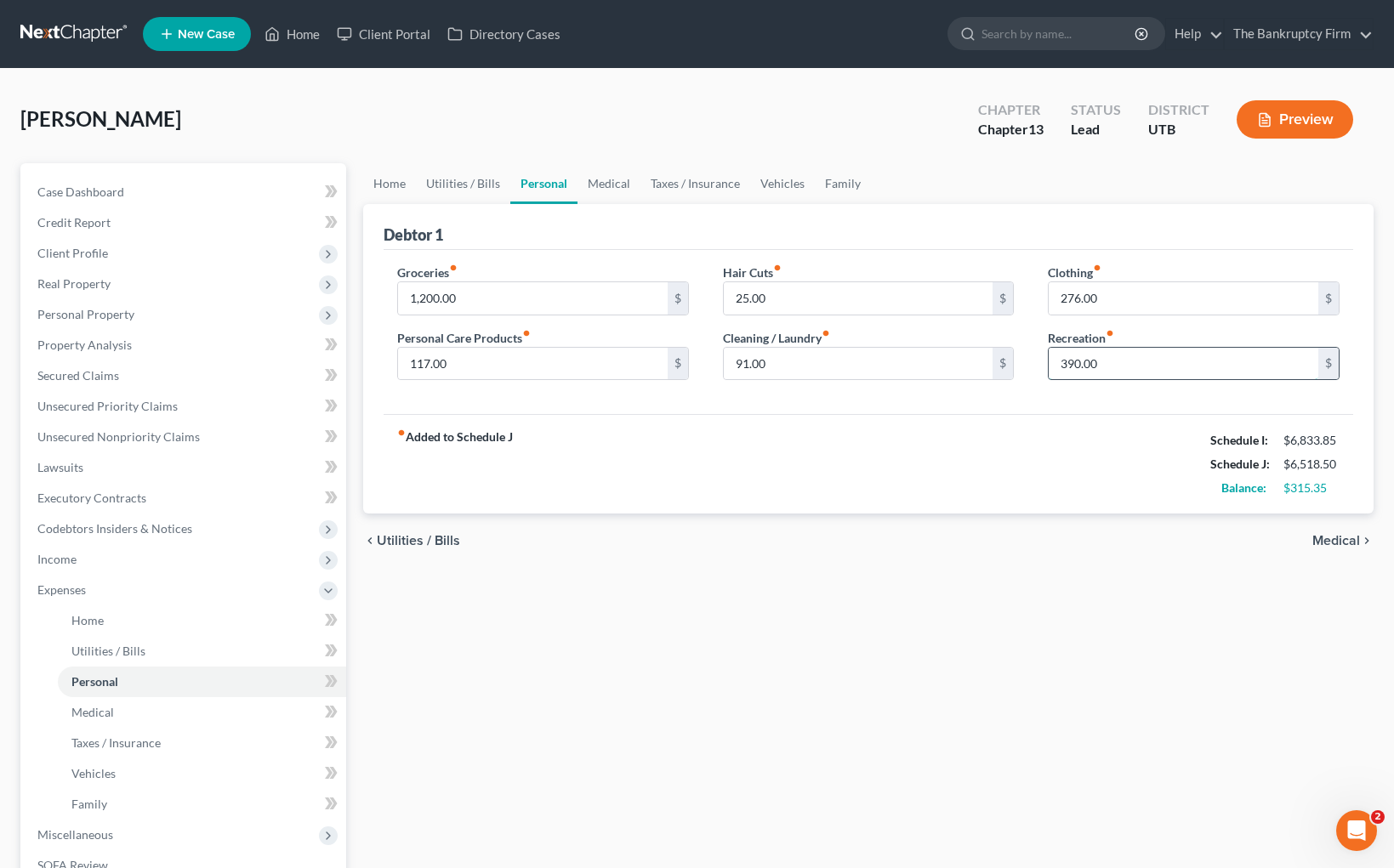
click at [1129, 363] on input "390.00" at bounding box center [1183, 364] width 269 height 32
type input "320"
click at [598, 180] on link "Medical" at bounding box center [609, 183] width 63 height 41
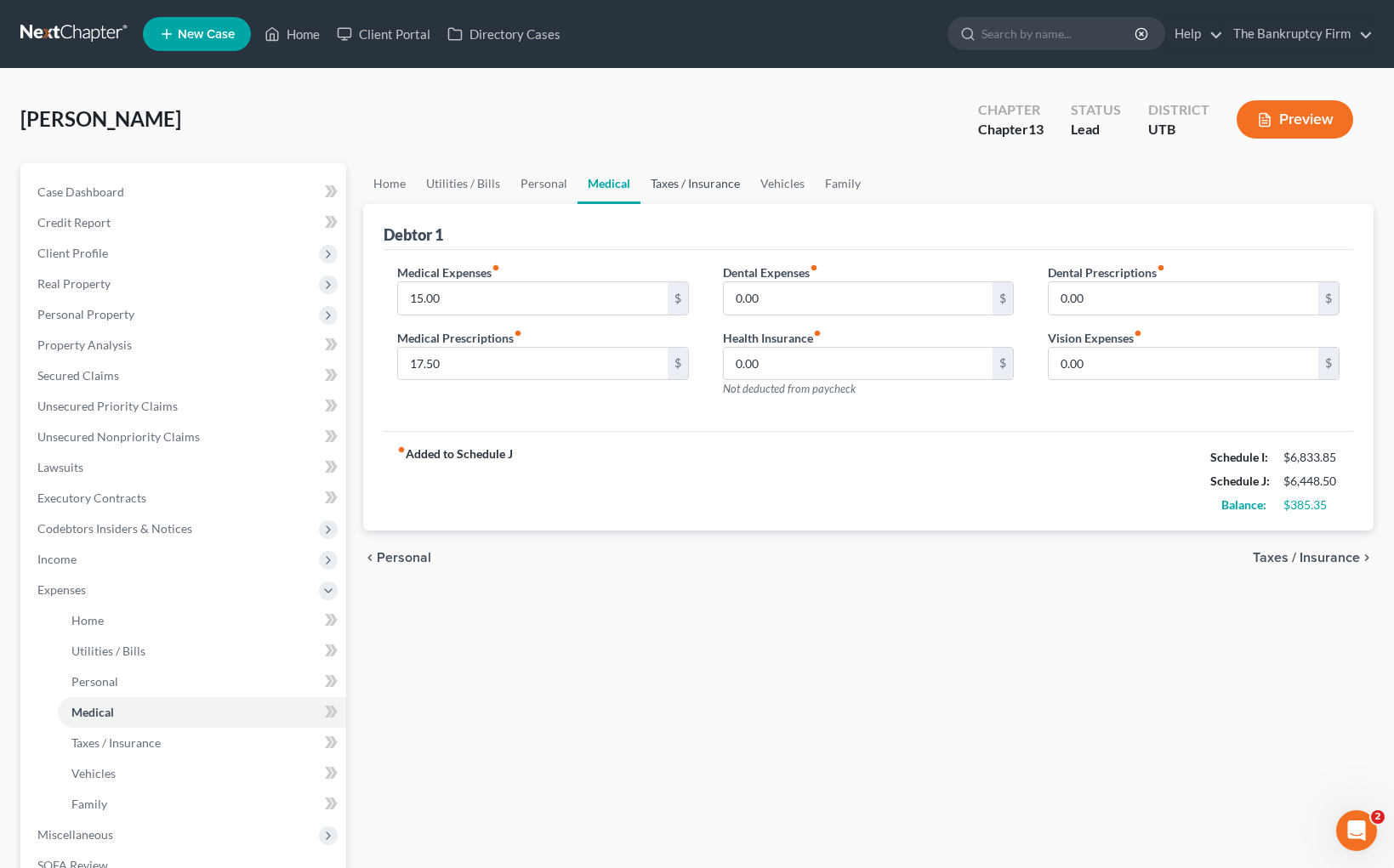
click at [677, 176] on link "Taxes / Insurance" at bounding box center [694, 183] width 110 height 41
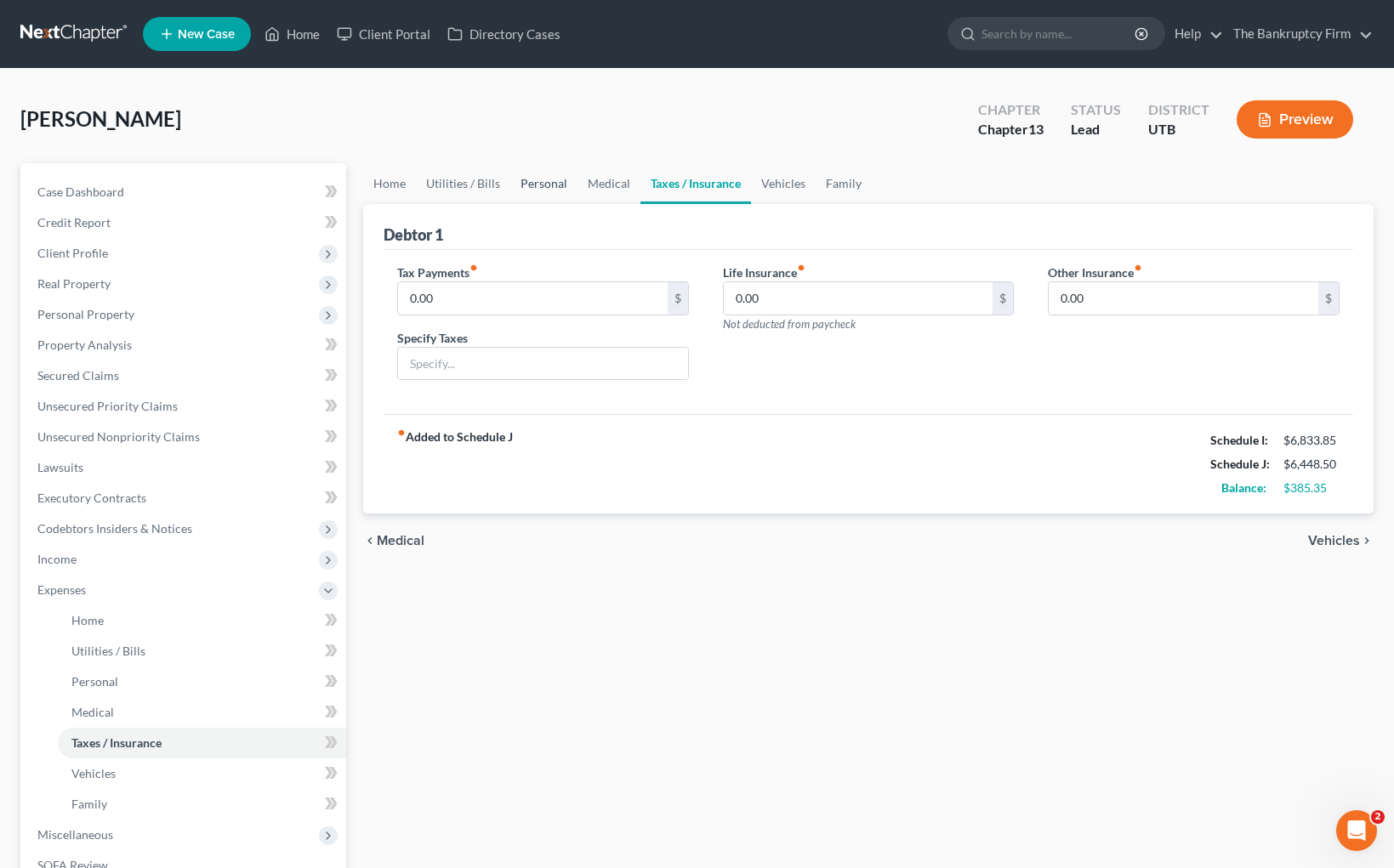
click at [552, 181] on link "Personal" at bounding box center [544, 183] width 68 height 41
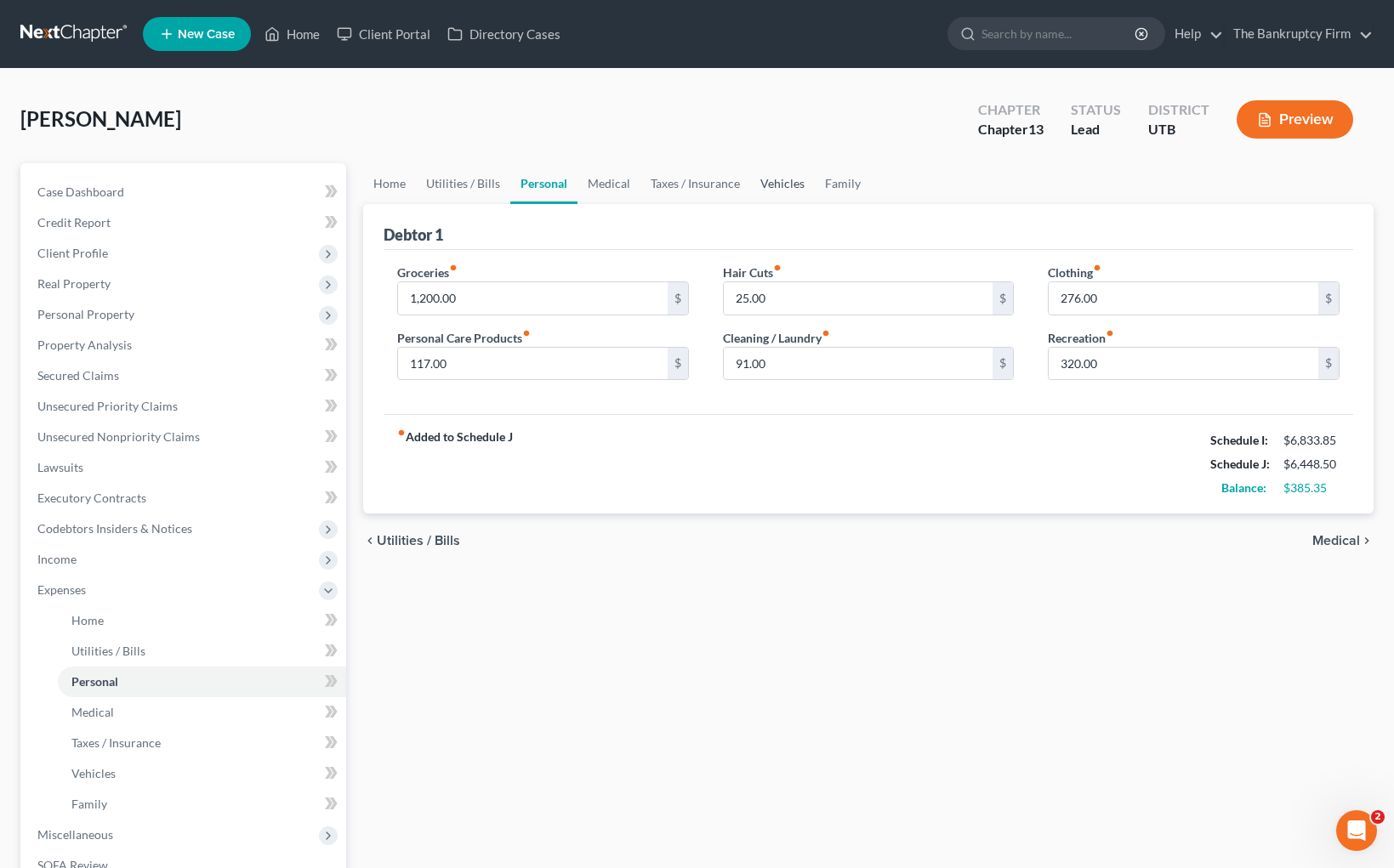
click at [773, 181] on link "Vehicles" at bounding box center [782, 183] width 65 height 41
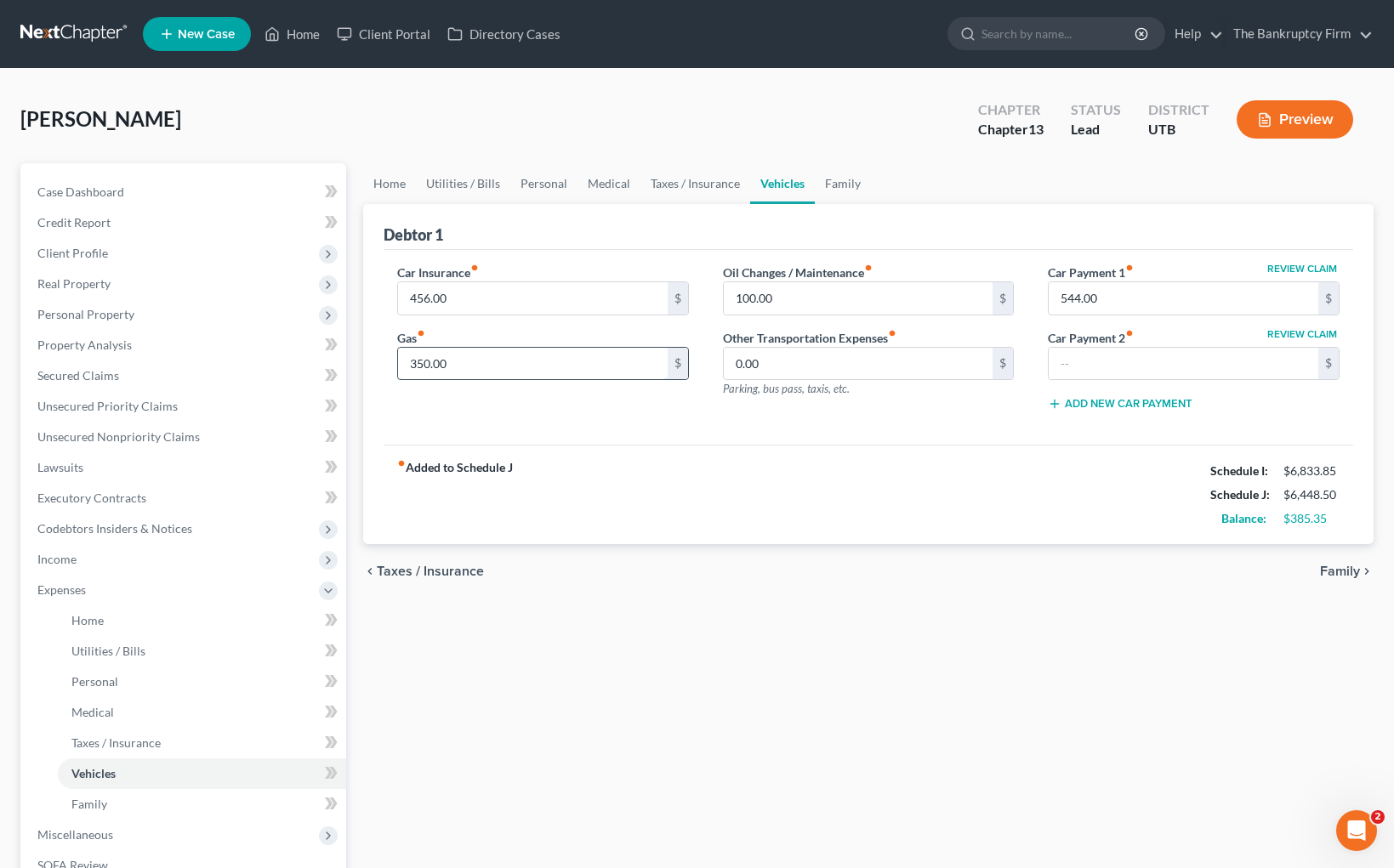
click at [486, 362] on input "350.00" at bounding box center [532, 364] width 269 height 32
type input "450"
click at [537, 186] on link "Personal" at bounding box center [544, 183] width 68 height 41
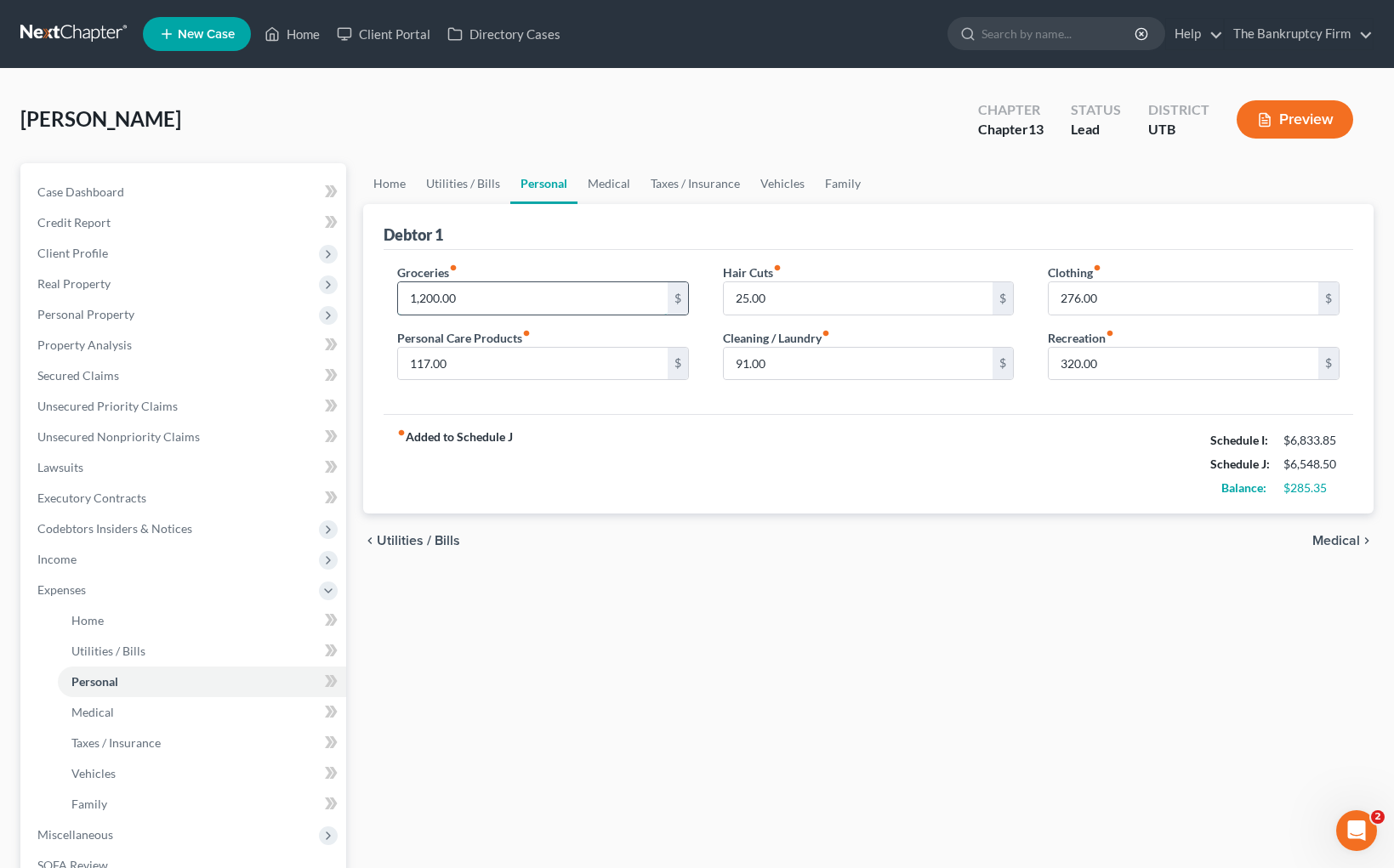
click at [467, 298] on input "1,200.00" at bounding box center [532, 298] width 269 height 32
type input "1,250"
click at [467, 181] on link "Utilities / Bills" at bounding box center [463, 183] width 95 height 41
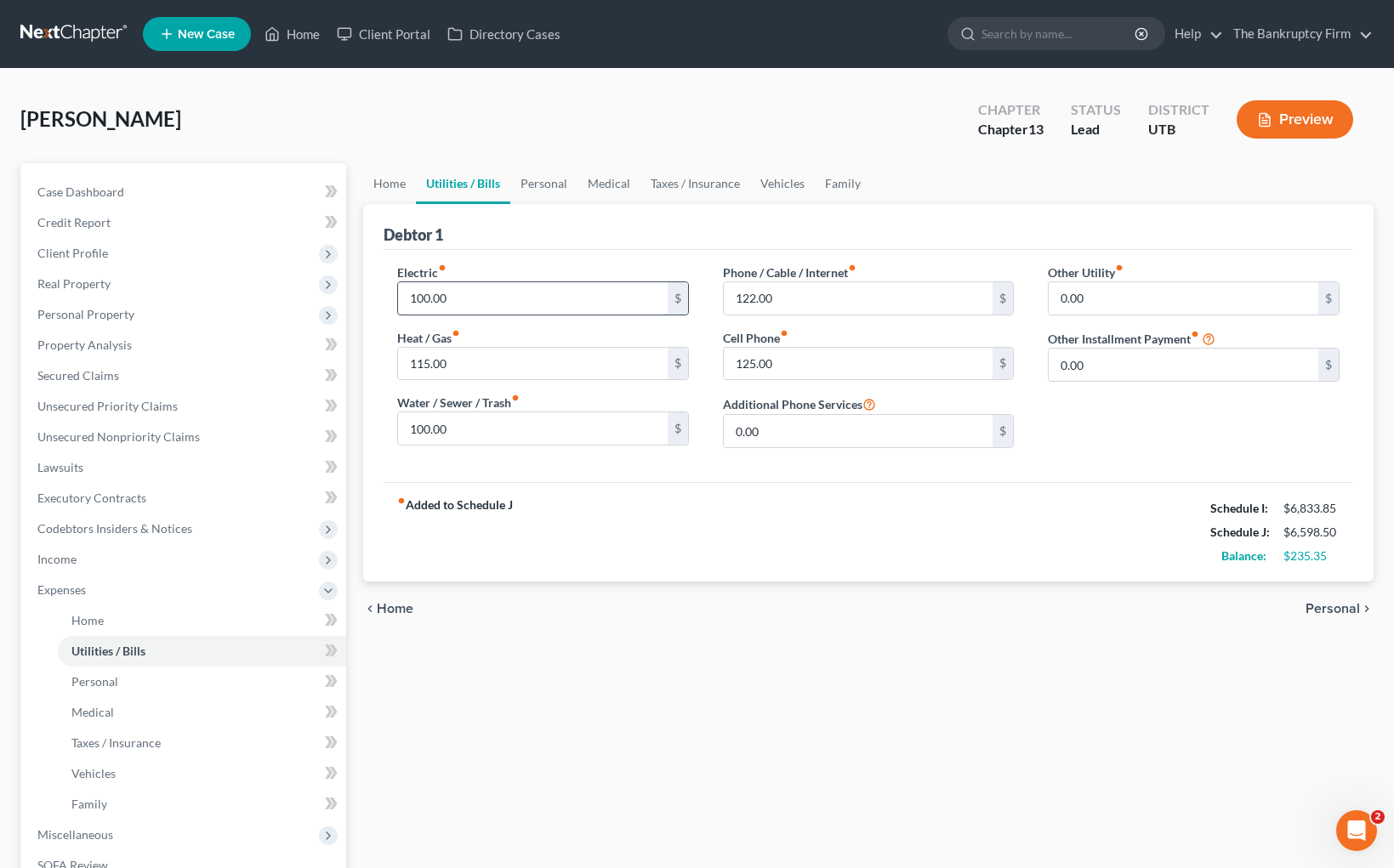
click at [477, 300] on input "100.00" at bounding box center [532, 298] width 269 height 32
type input "120"
drag, startPoint x: 779, startPoint y: 366, endPoint x: 700, endPoint y: 364, distance: 79.0
click at [700, 364] on div "Electric fiber_manual_record 120 $ Heat / Gas fiber_manual_record 115.00 $ Wate…" at bounding box center [868, 363] width 976 height 198
type input "220.35"
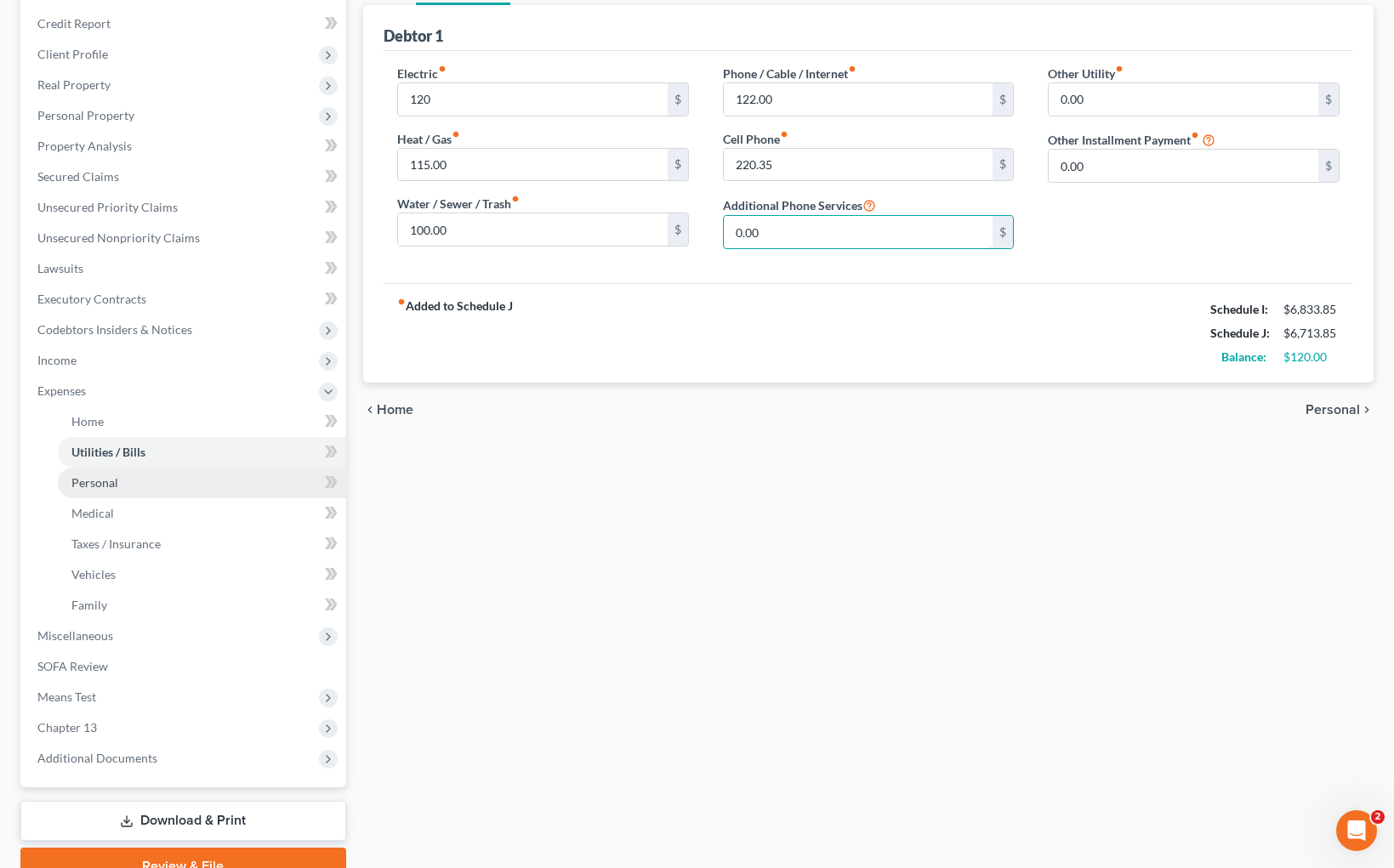
scroll to position [241, 0]
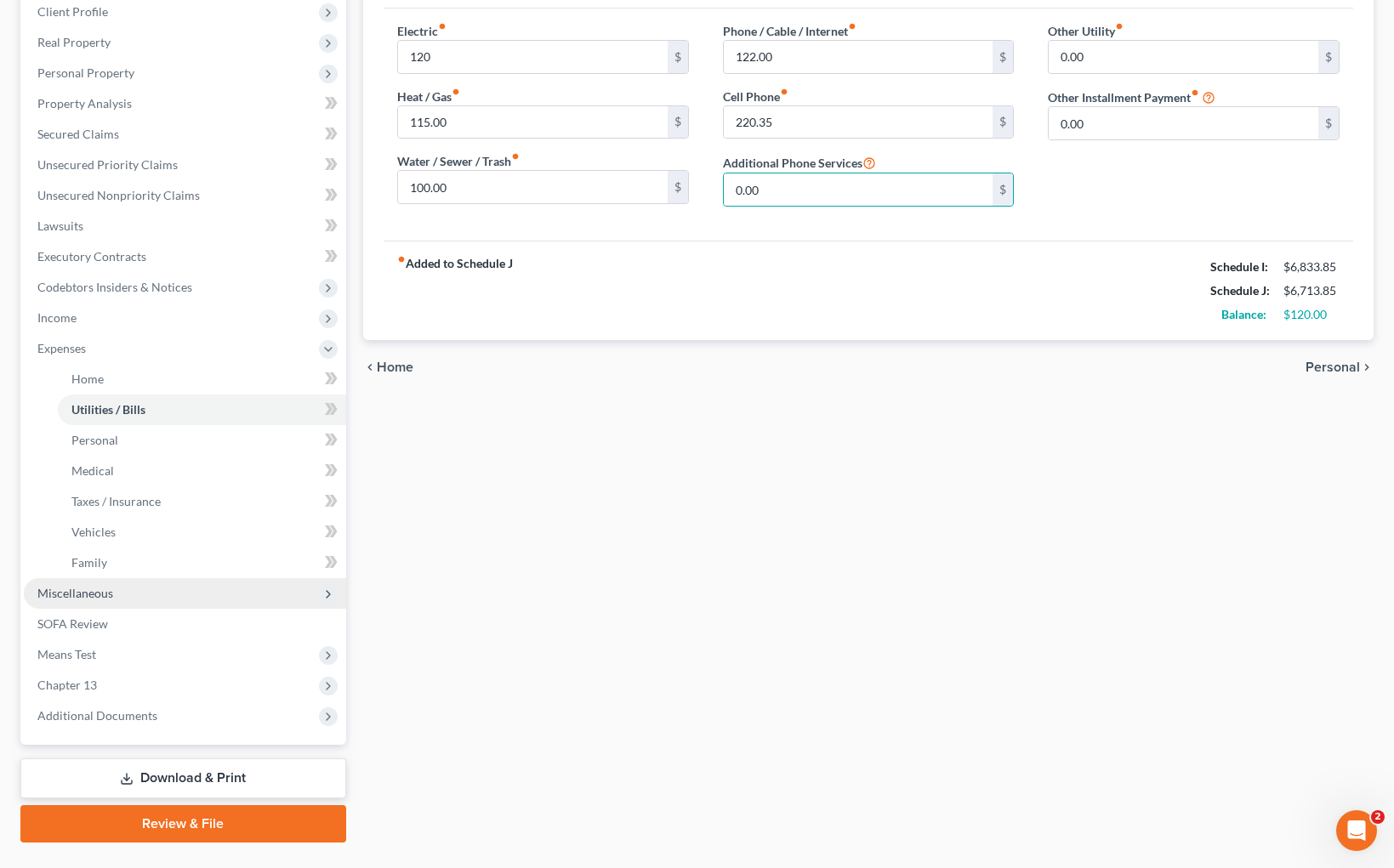
click at [126, 589] on span "Miscellaneous" at bounding box center [185, 594] width 323 height 31
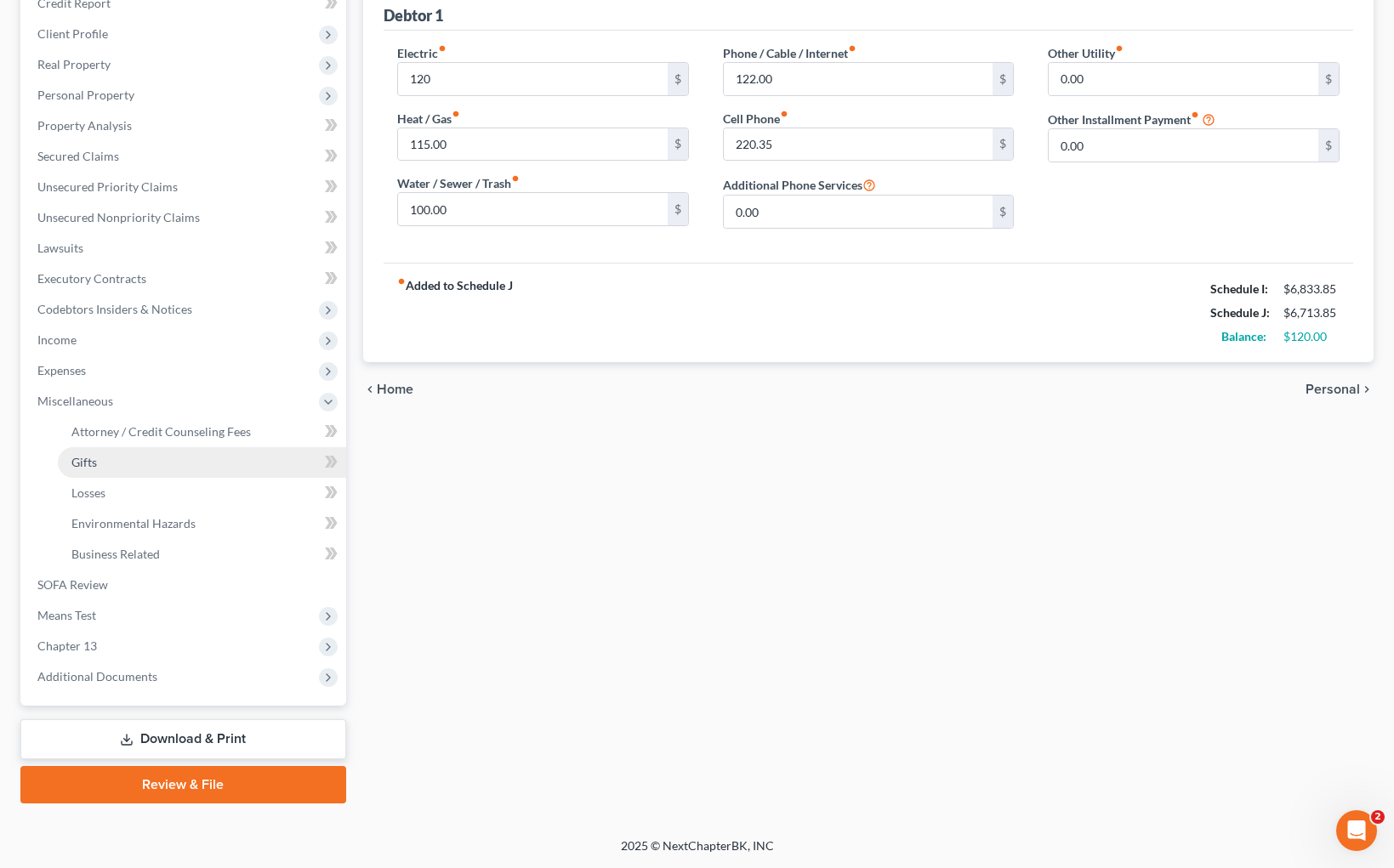
scroll to position [219, 0]
click at [199, 488] on link "Losses" at bounding box center [202, 493] width 288 height 31
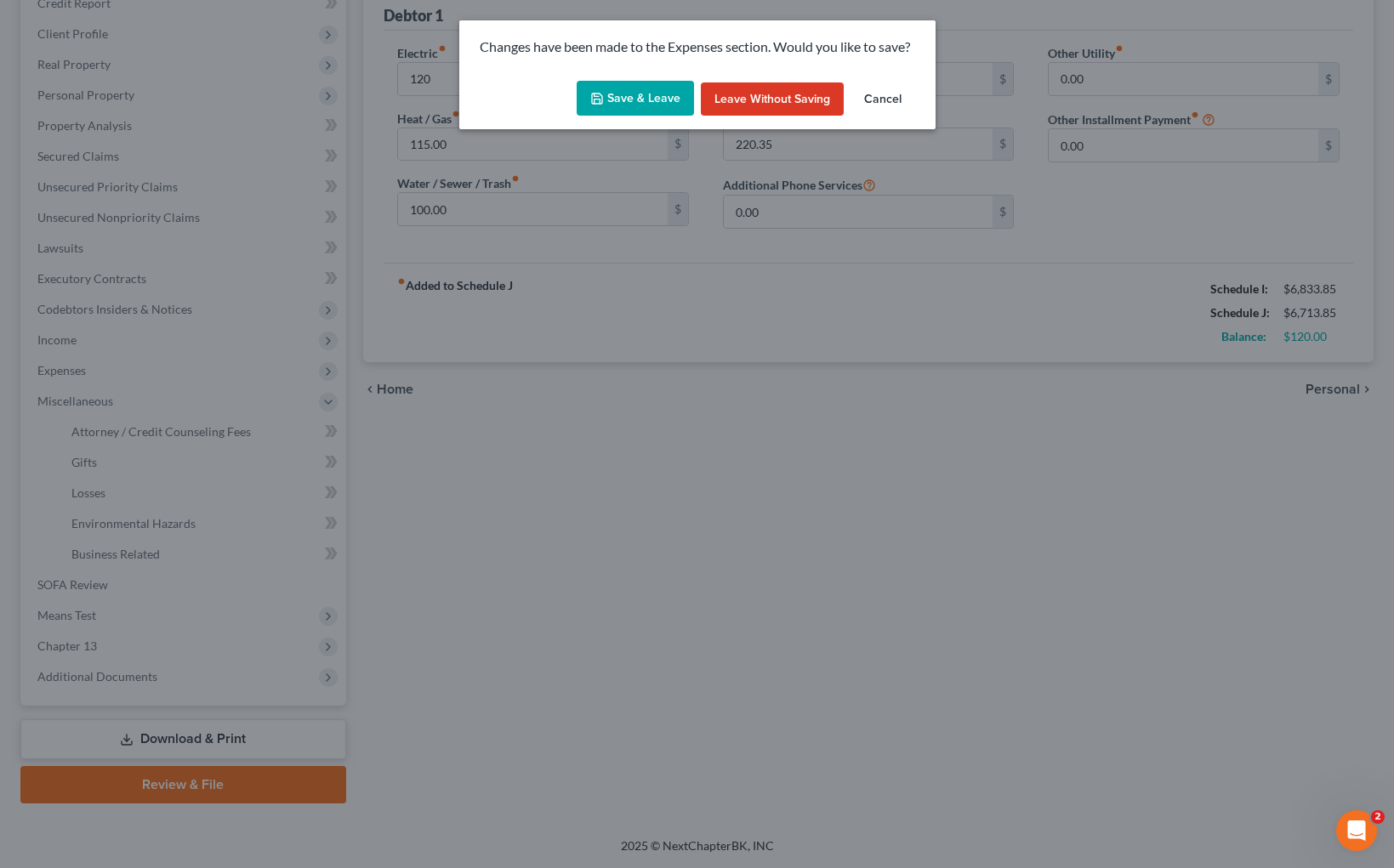
click at [640, 96] on button "Save & Leave" at bounding box center [636, 98] width 117 height 36
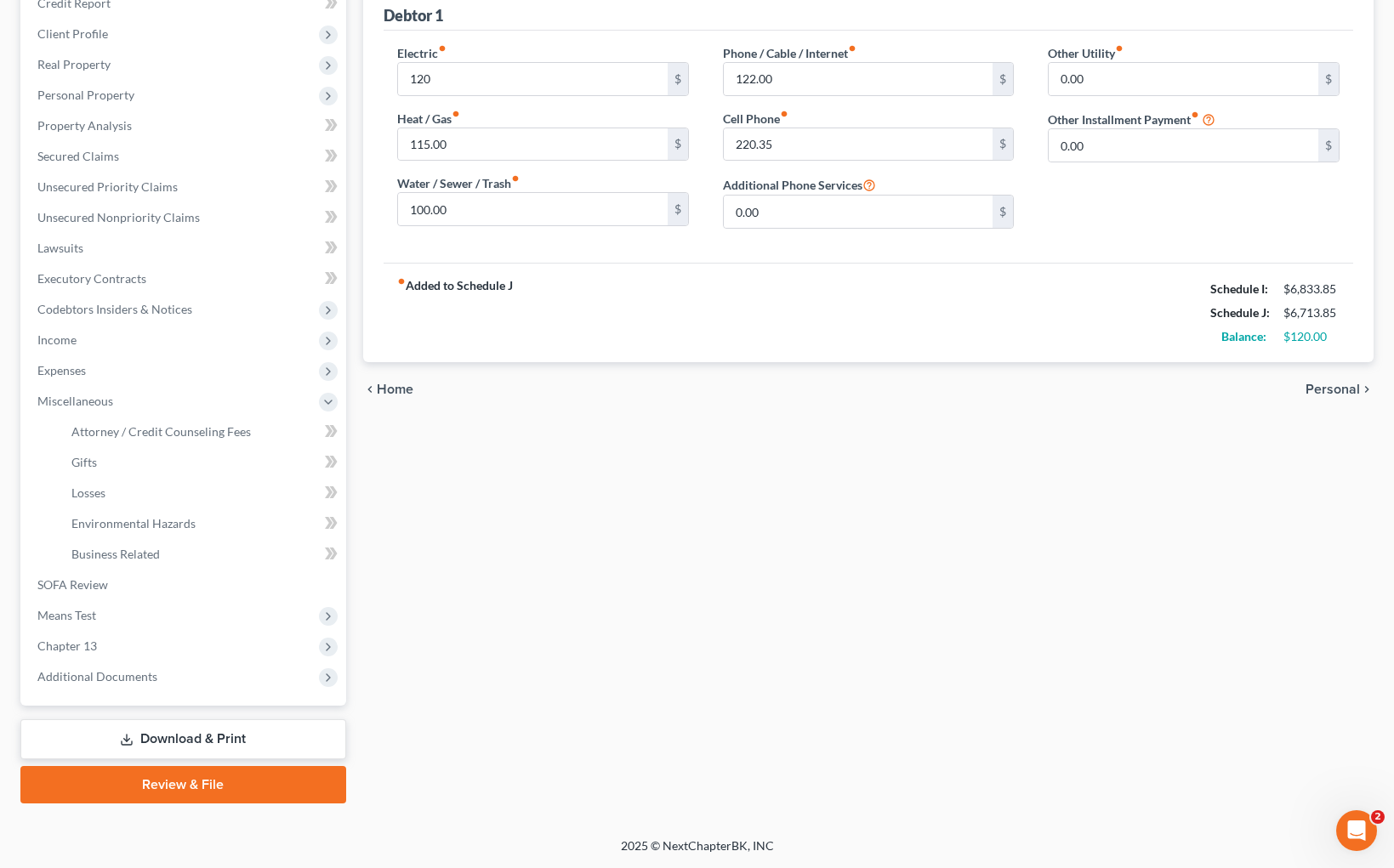
type input "120.00"
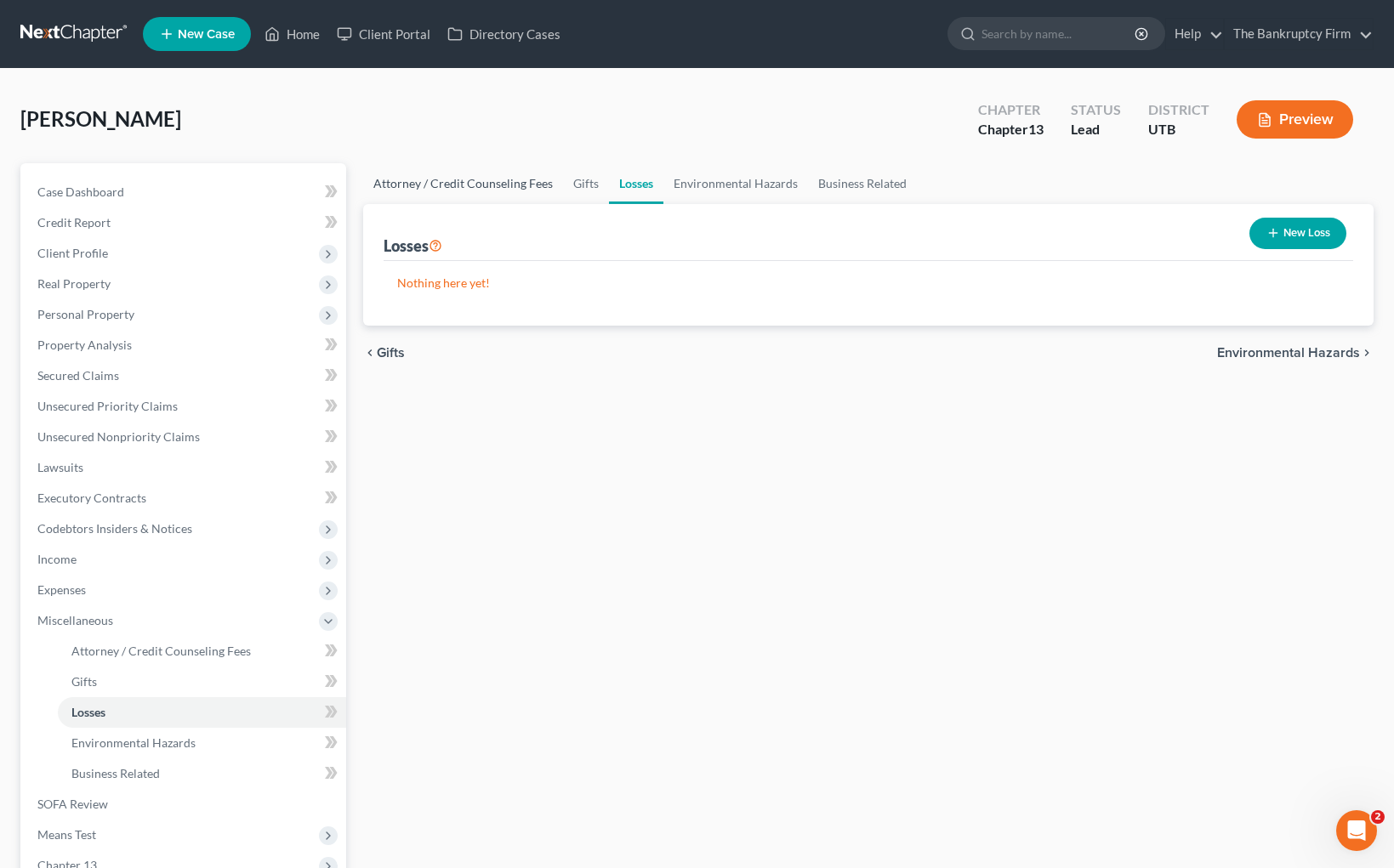
click at [432, 184] on link "Attorney / Credit Counseling Fees" at bounding box center [463, 183] width 200 height 41
select select "0"
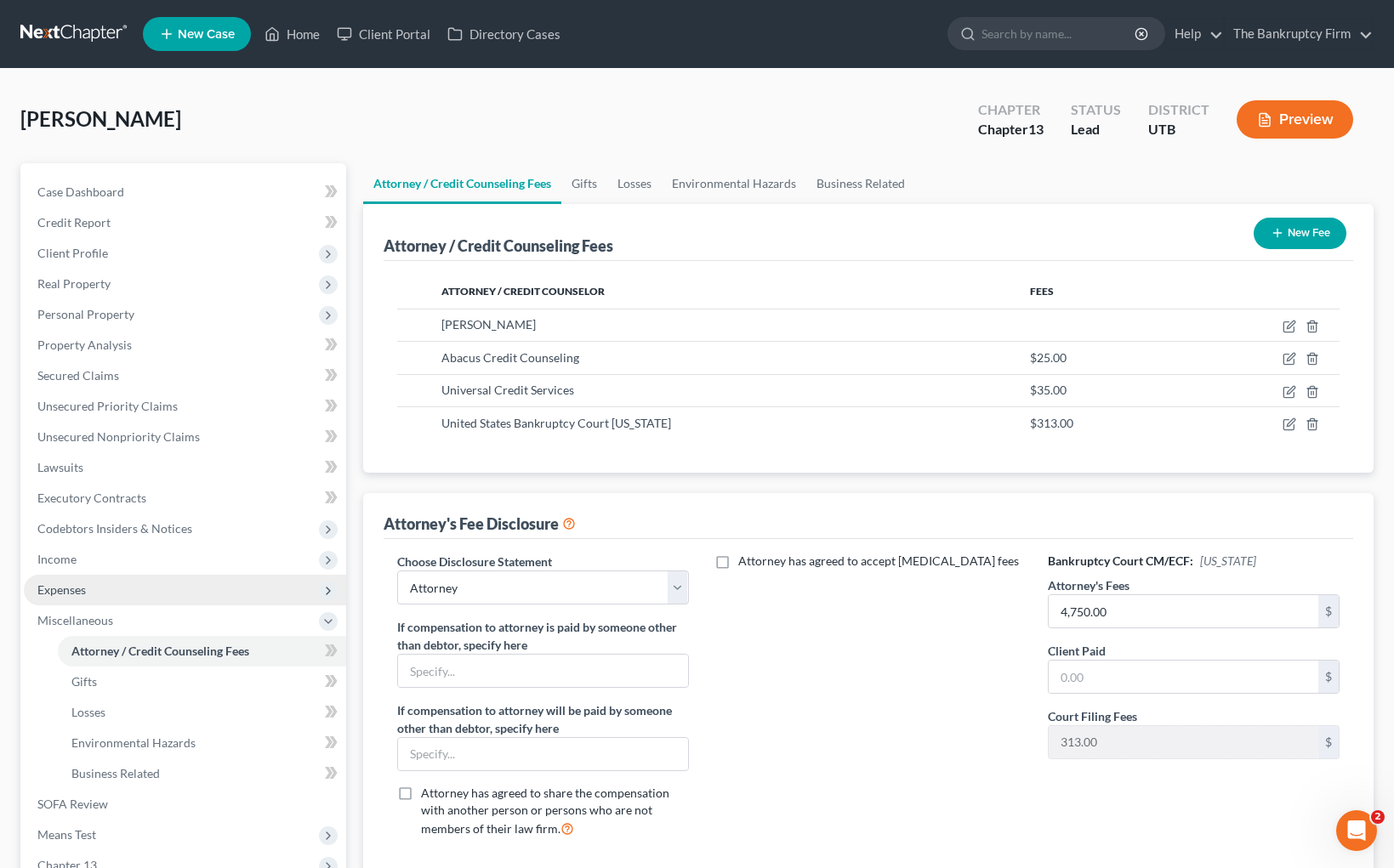
click at [157, 582] on span "Expenses" at bounding box center [185, 590] width 323 height 31
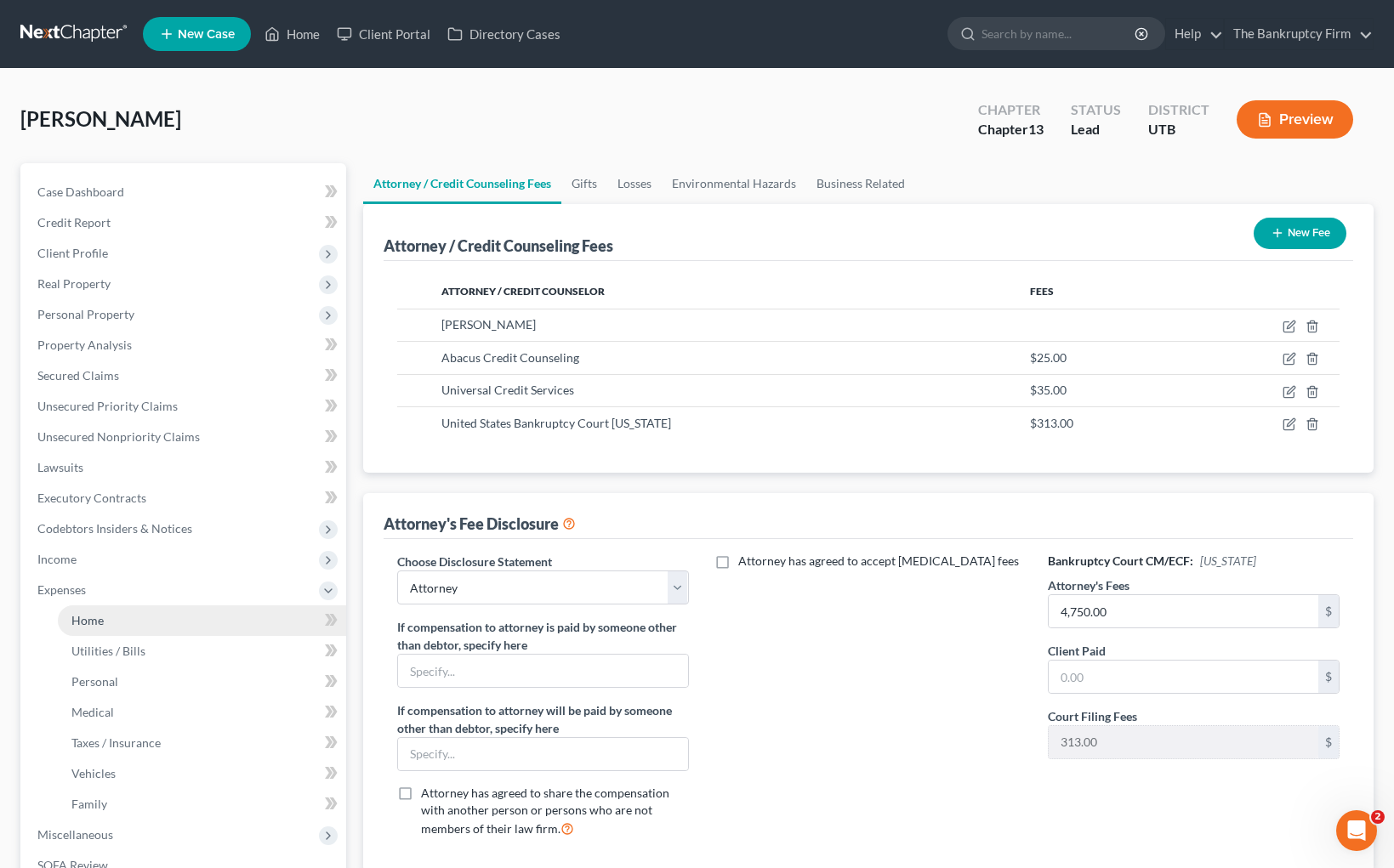
click at [153, 625] on link "Home" at bounding box center [202, 621] width 288 height 31
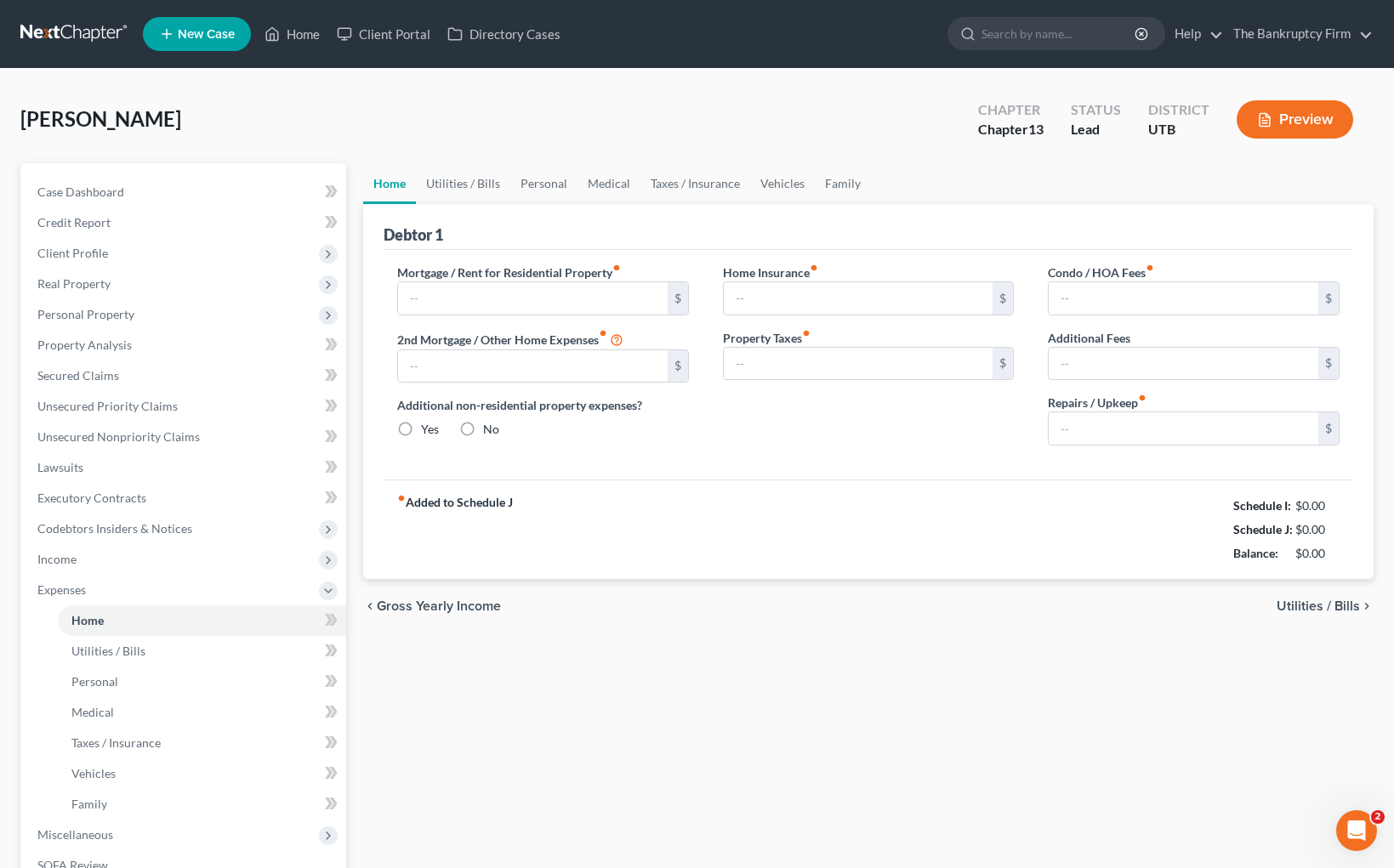
type input "2,100.00"
type input "0.00"
radio input "true"
type input "0.00"
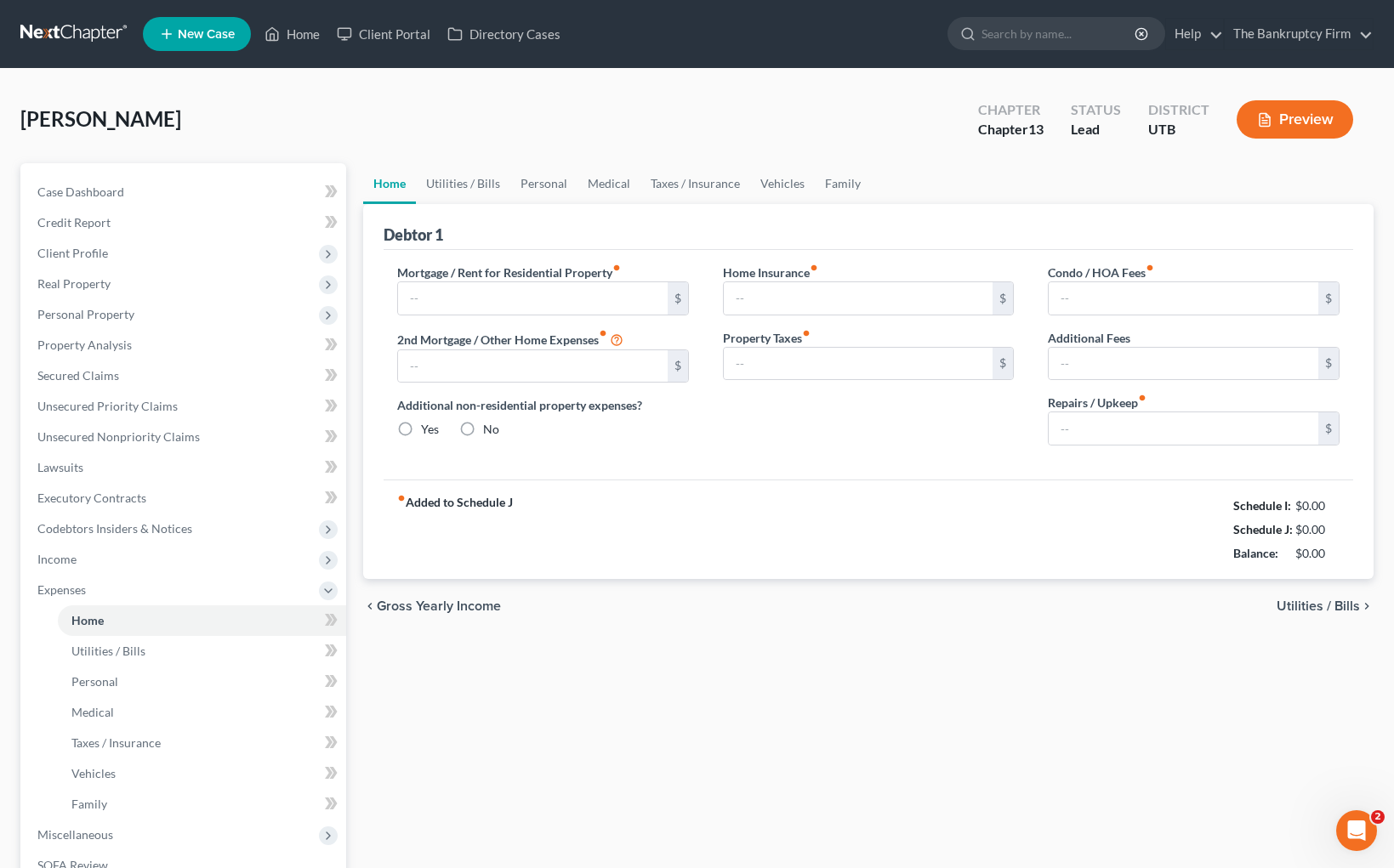
type input "0.00"
click at [1149, 428] on input "200.00" at bounding box center [1183, 428] width 269 height 32
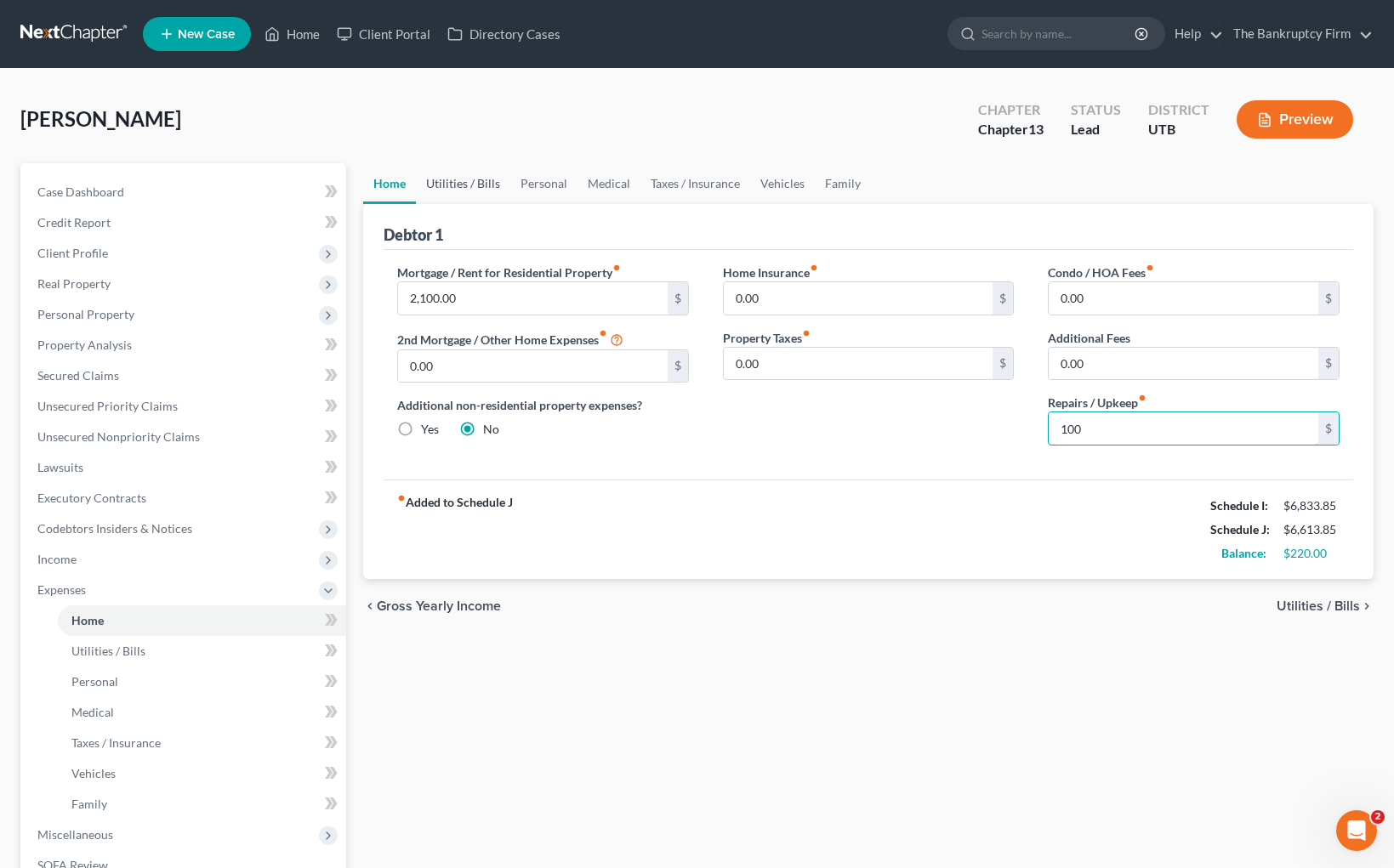
type input "100"
click at [557, 174] on link "Personal" at bounding box center [544, 183] width 68 height 41
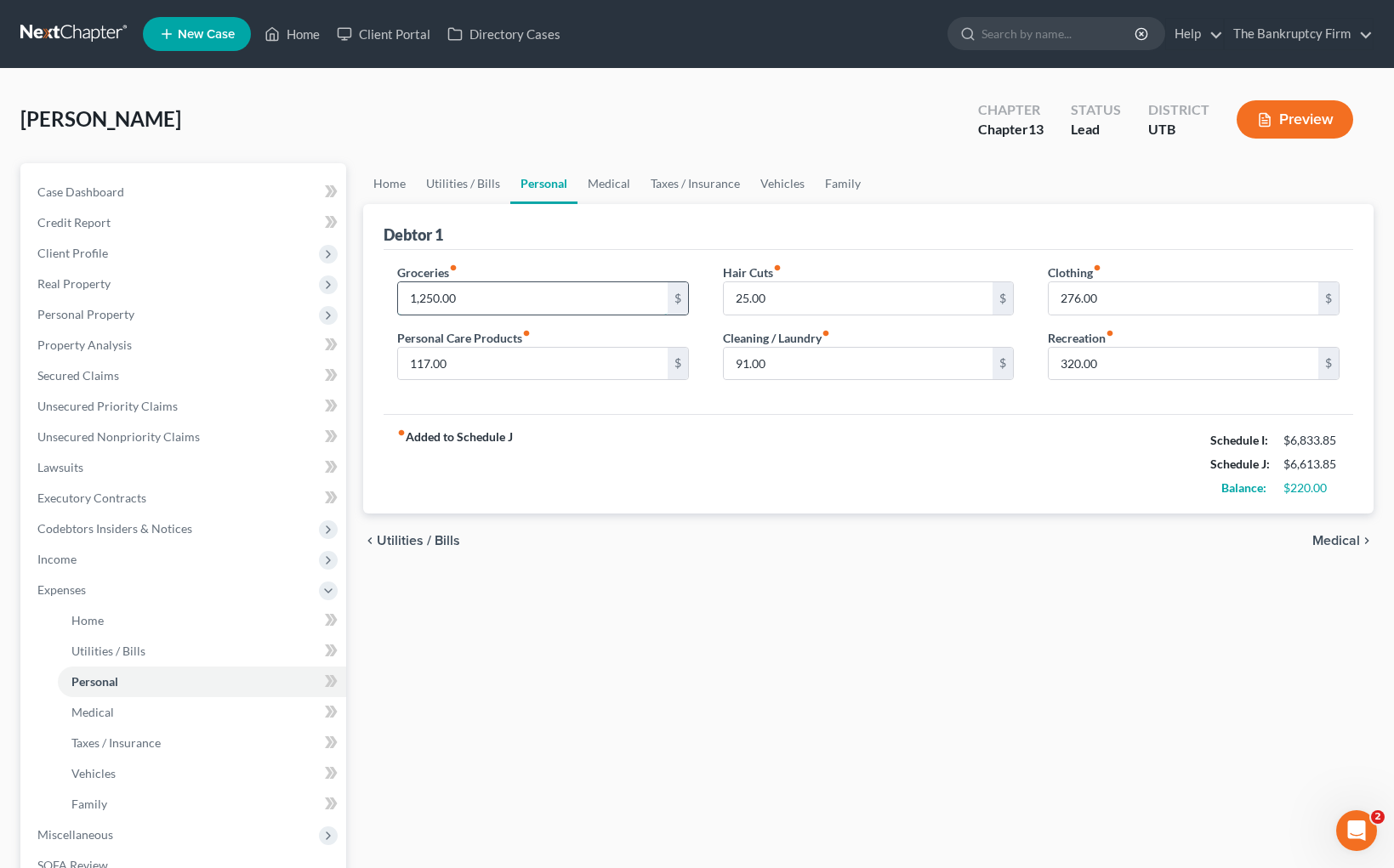
click at [556, 301] on input "1,250.00" at bounding box center [532, 298] width 269 height 32
click at [1134, 366] on input "320.00" at bounding box center [1183, 364] width 269 height 32
click at [618, 179] on link "Medical" at bounding box center [609, 183] width 63 height 41
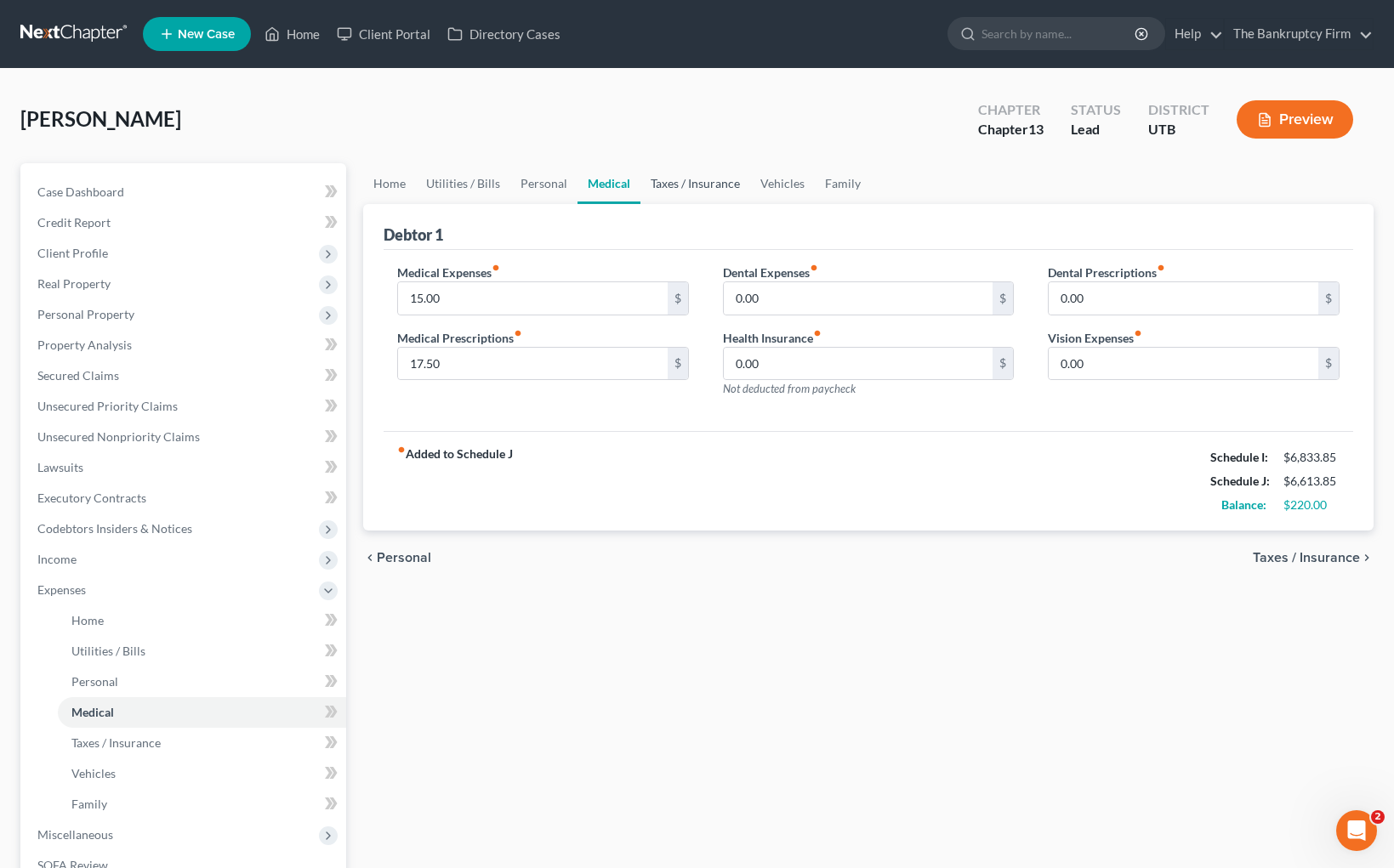
click at [713, 180] on link "Taxes / Insurance" at bounding box center [694, 183] width 110 height 41
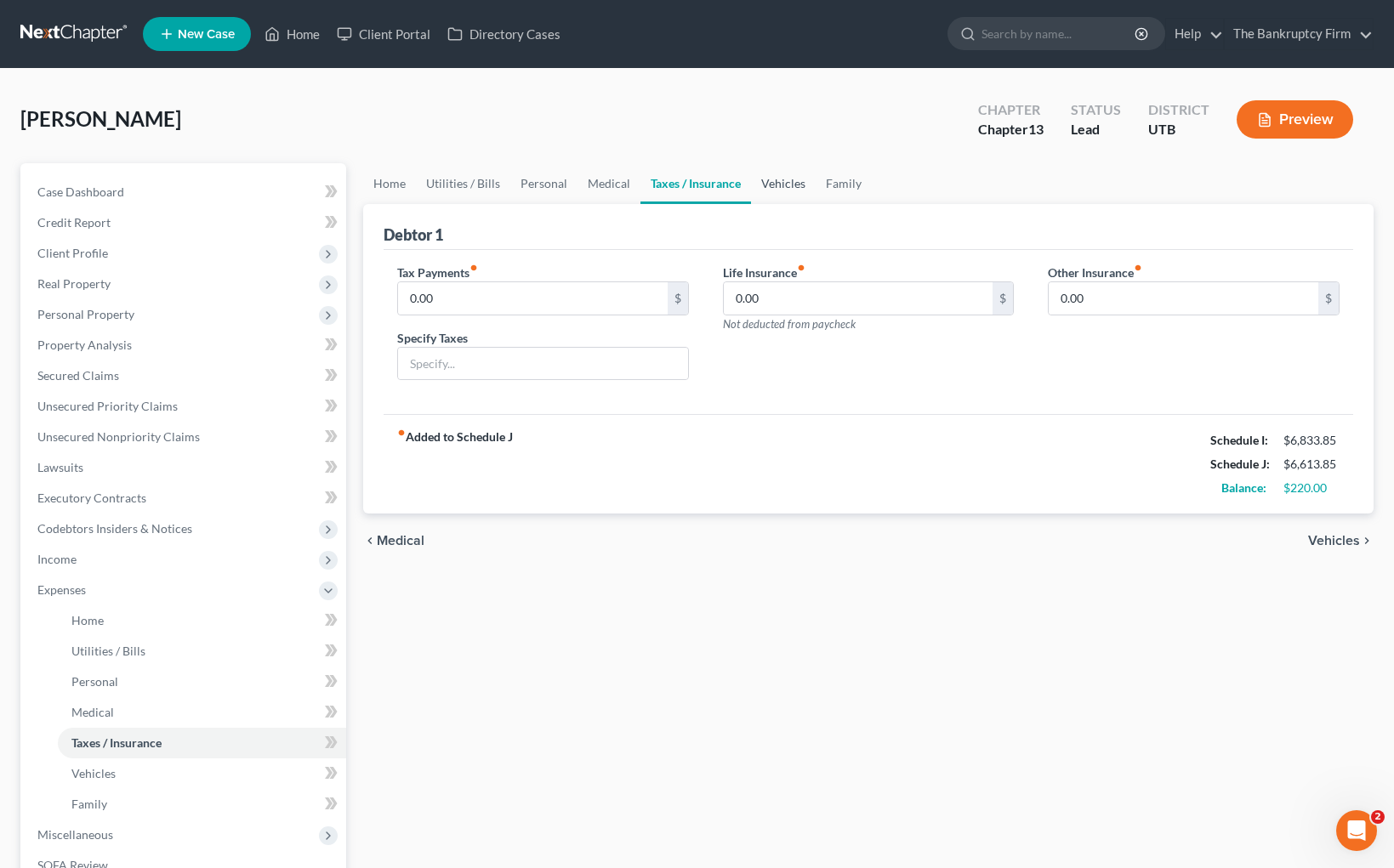
click at [777, 181] on link "Vehicles" at bounding box center [783, 183] width 65 height 41
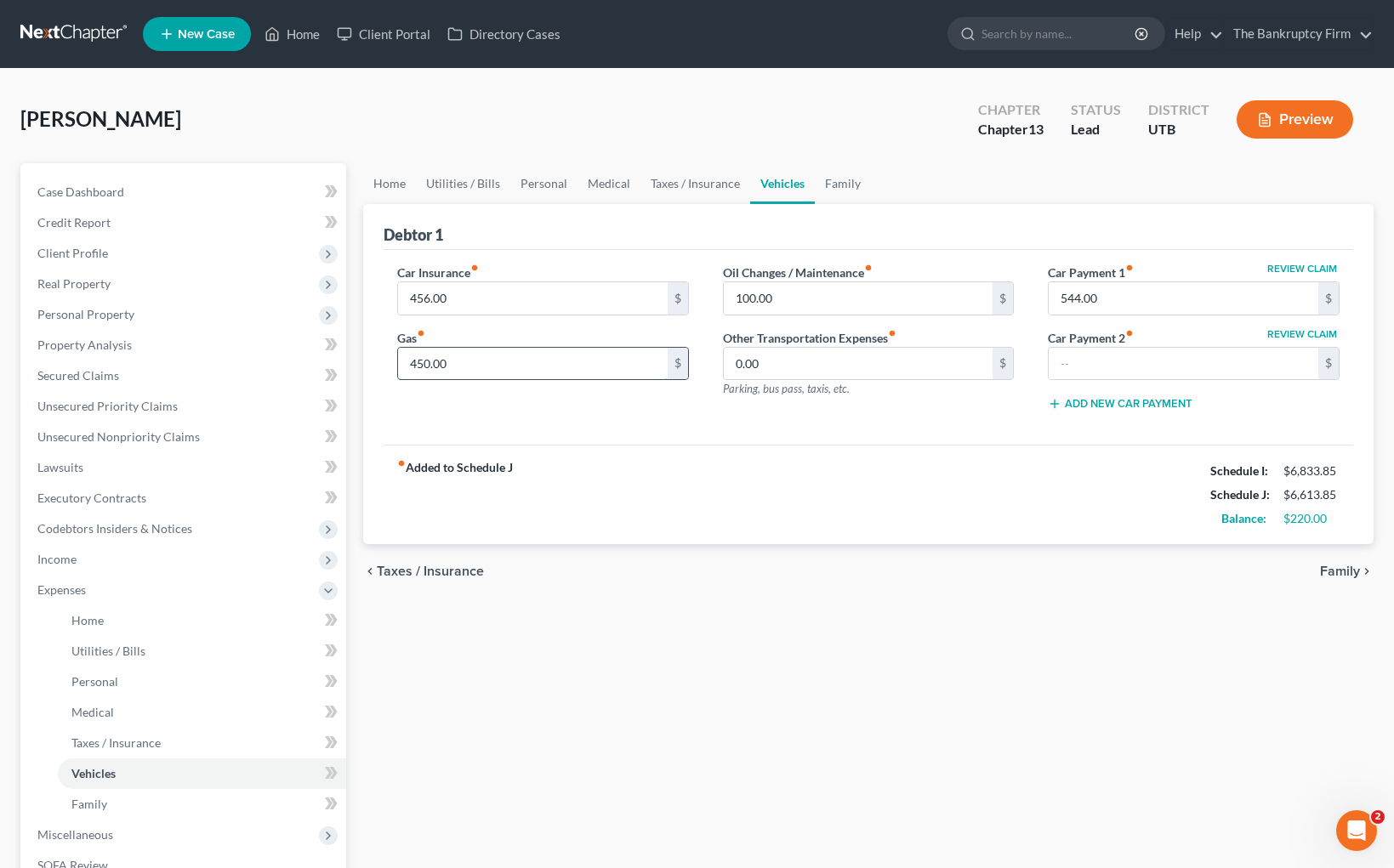
click at [502, 356] on input "450.00" at bounding box center [532, 364] width 269 height 32
type input "250"
click at [707, 186] on link "Taxes / Insurance" at bounding box center [694, 183] width 110 height 41
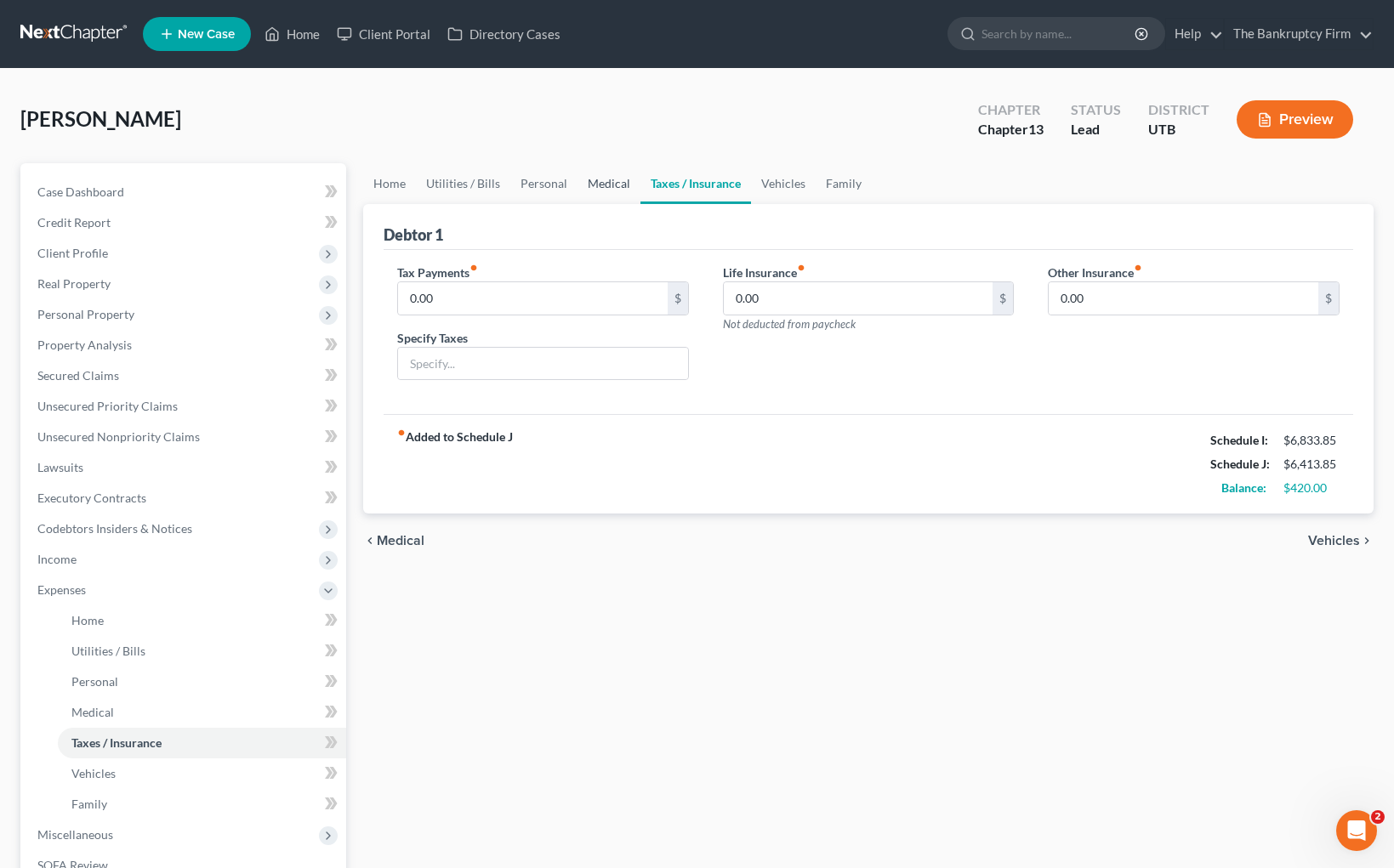
click at [596, 178] on link "Medical" at bounding box center [609, 183] width 63 height 41
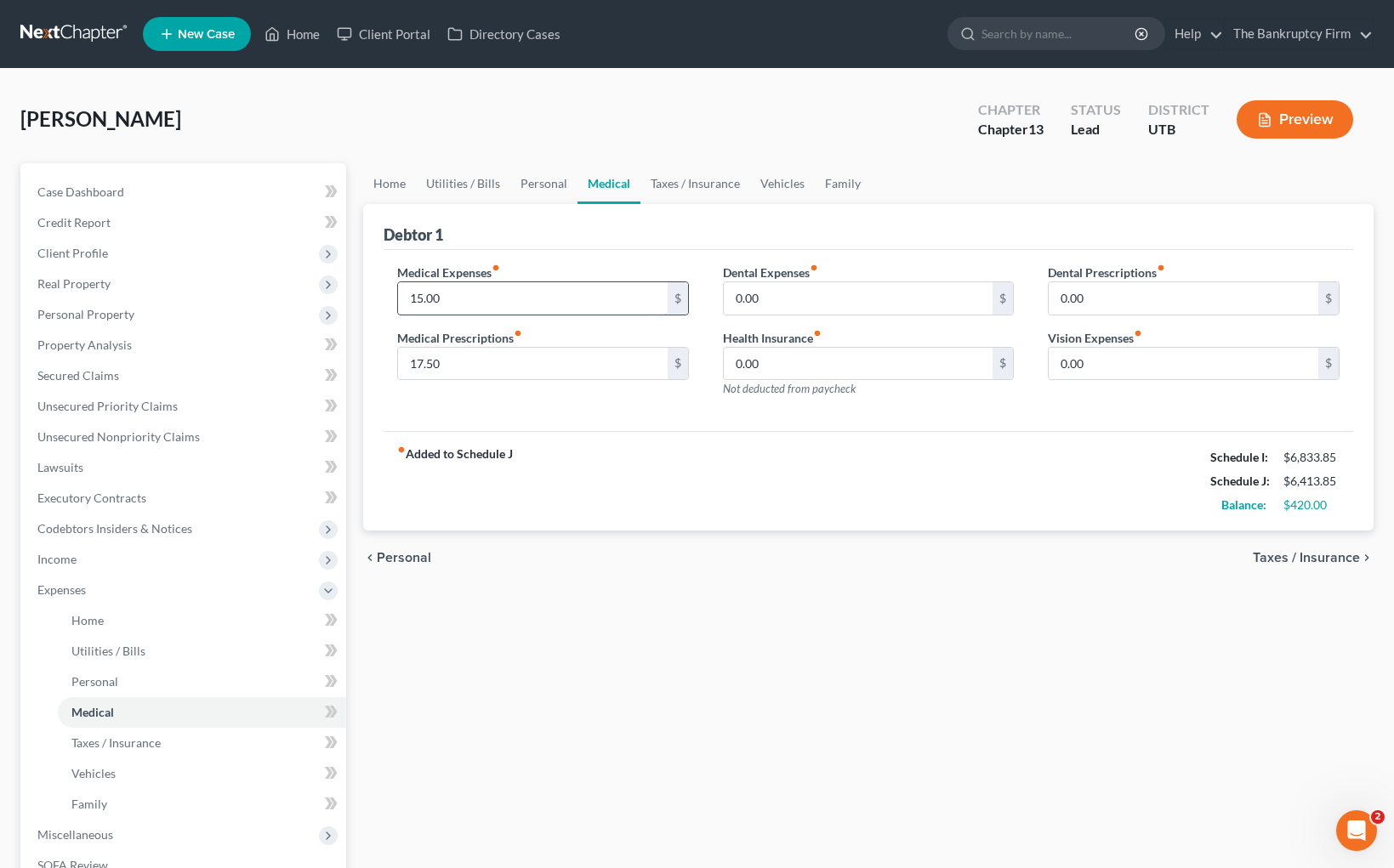
click at [502, 296] on input "15.00" at bounding box center [532, 298] width 269 height 32
drag, startPoint x: 512, startPoint y: 305, endPoint x: 357, endPoint y: 294, distance: 155.4
click at [357, 294] on div "Home Utilities / Bills Personal Medical Taxes / Insurance Vehicles Family Debto…" at bounding box center [868, 623] width 1028 height 921
type input "15.00"
click at [539, 178] on link "Personal" at bounding box center [544, 183] width 68 height 41
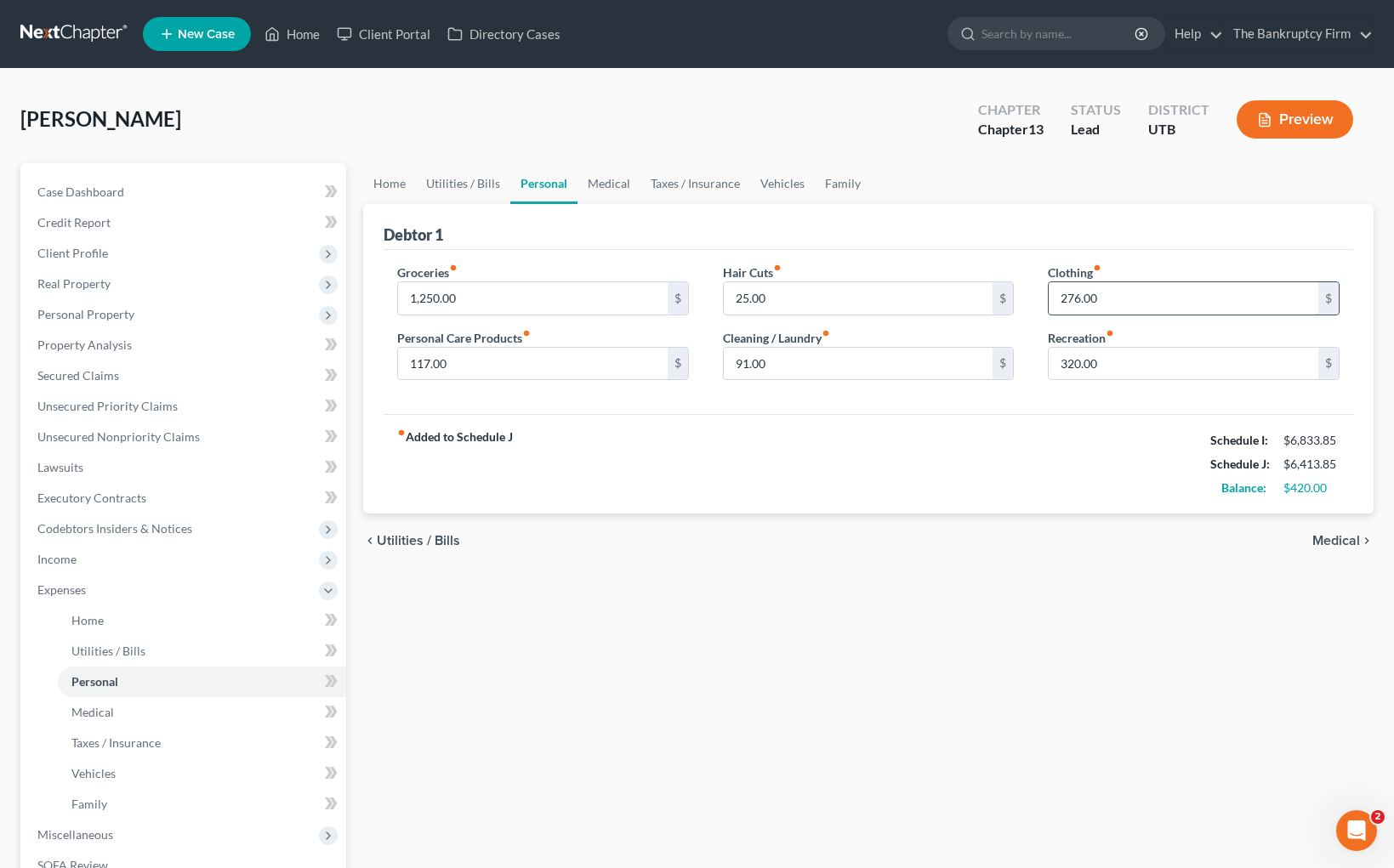
click at [1127, 298] on input "276.00" at bounding box center [1183, 298] width 269 height 32
type input "266"
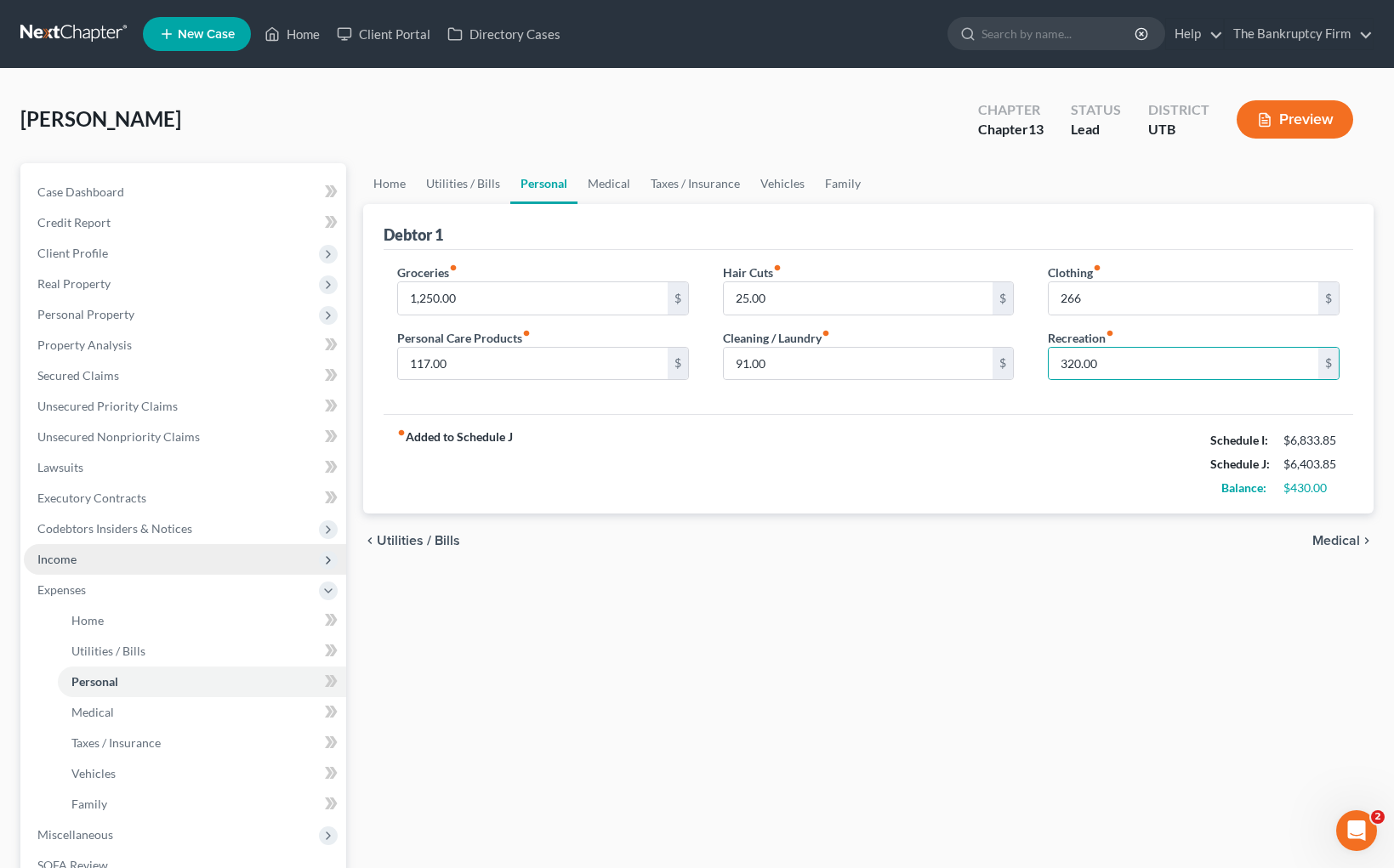
click at [180, 551] on span "Income" at bounding box center [185, 559] width 323 height 31
